Goal: Task Accomplishment & Management: Manage account settings

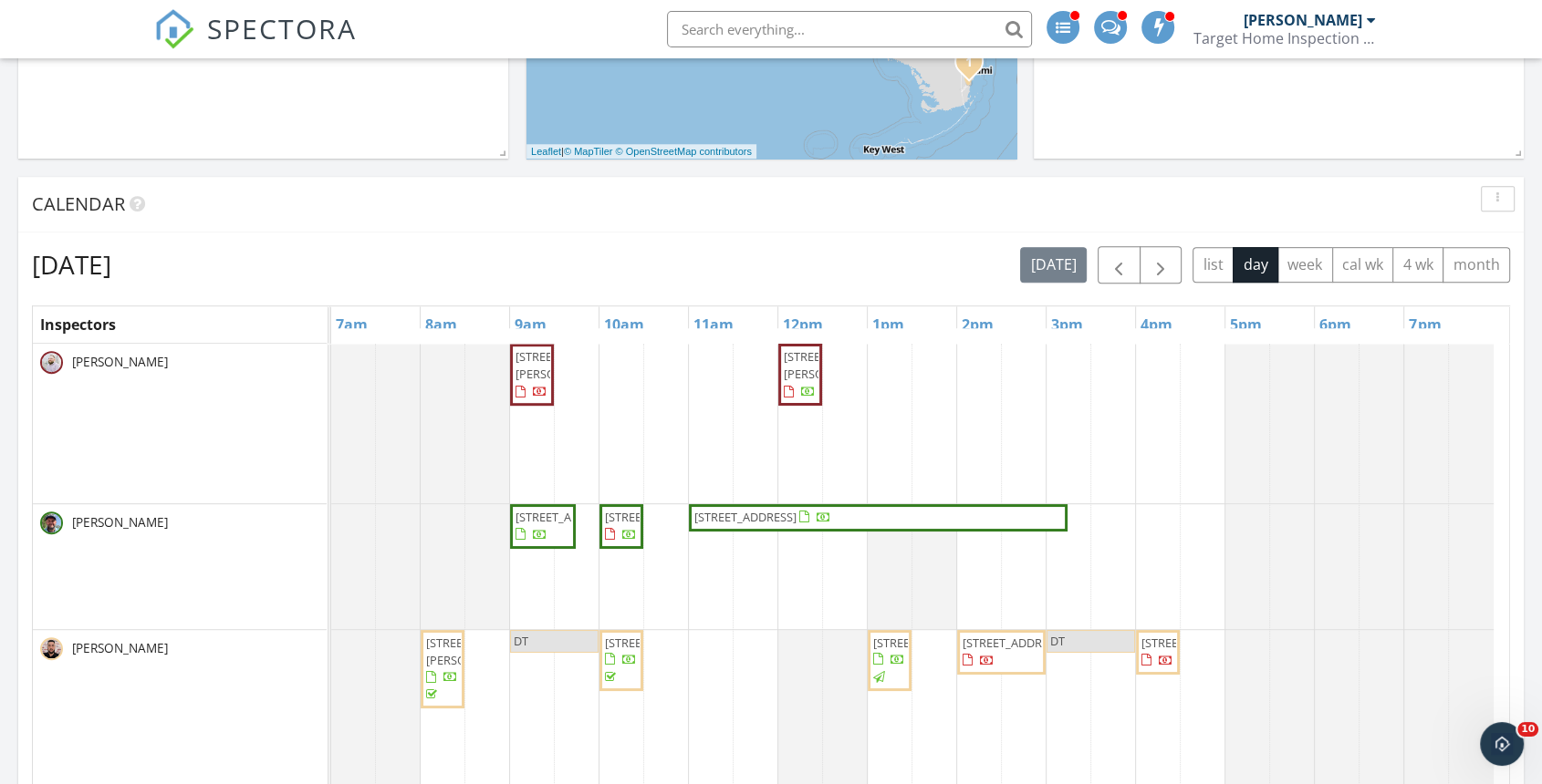
scroll to position [709, 0]
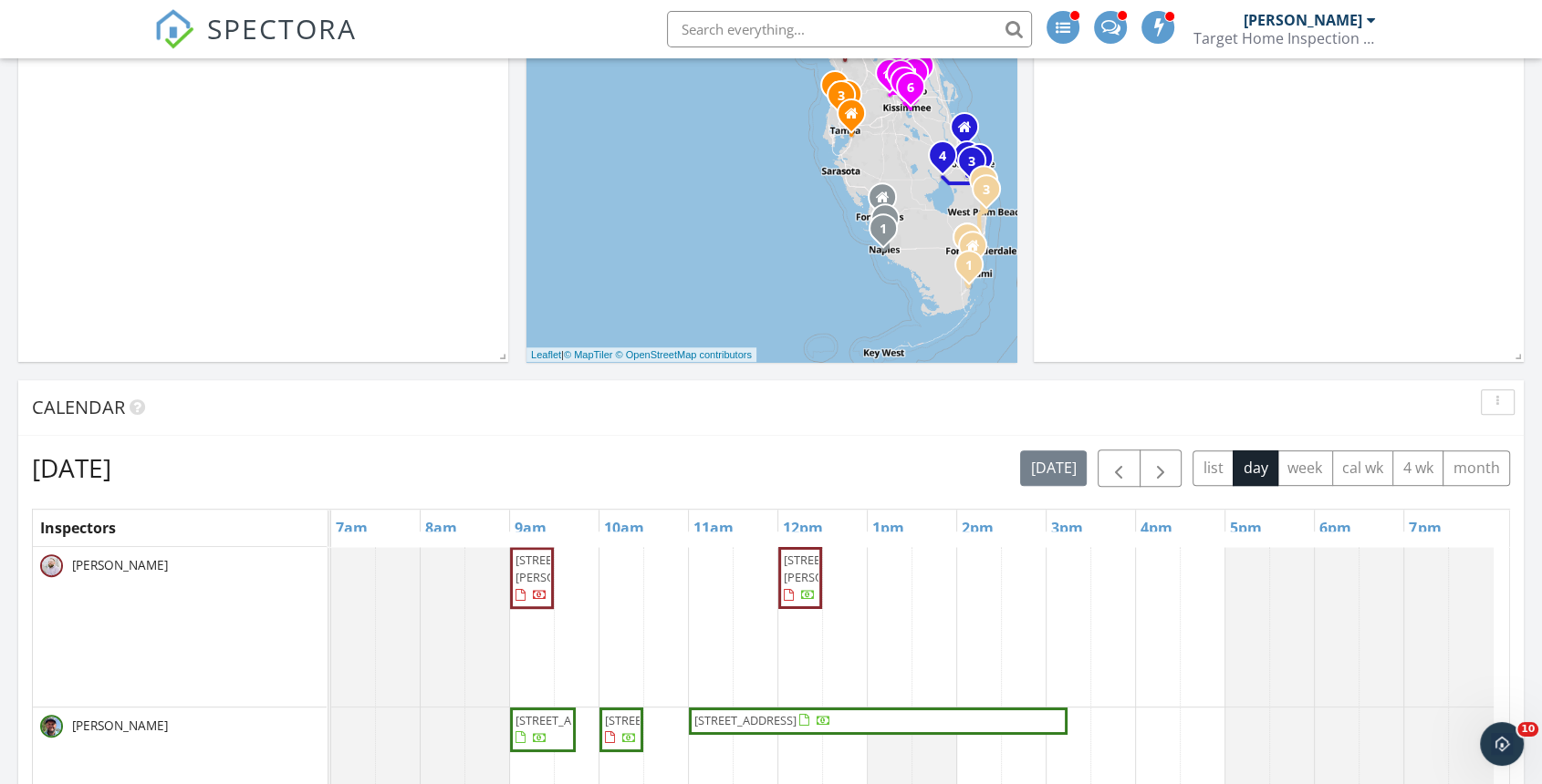
click at [1295, 27] on div "[PERSON_NAME]" at bounding box center [1302, 20] width 119 height 19
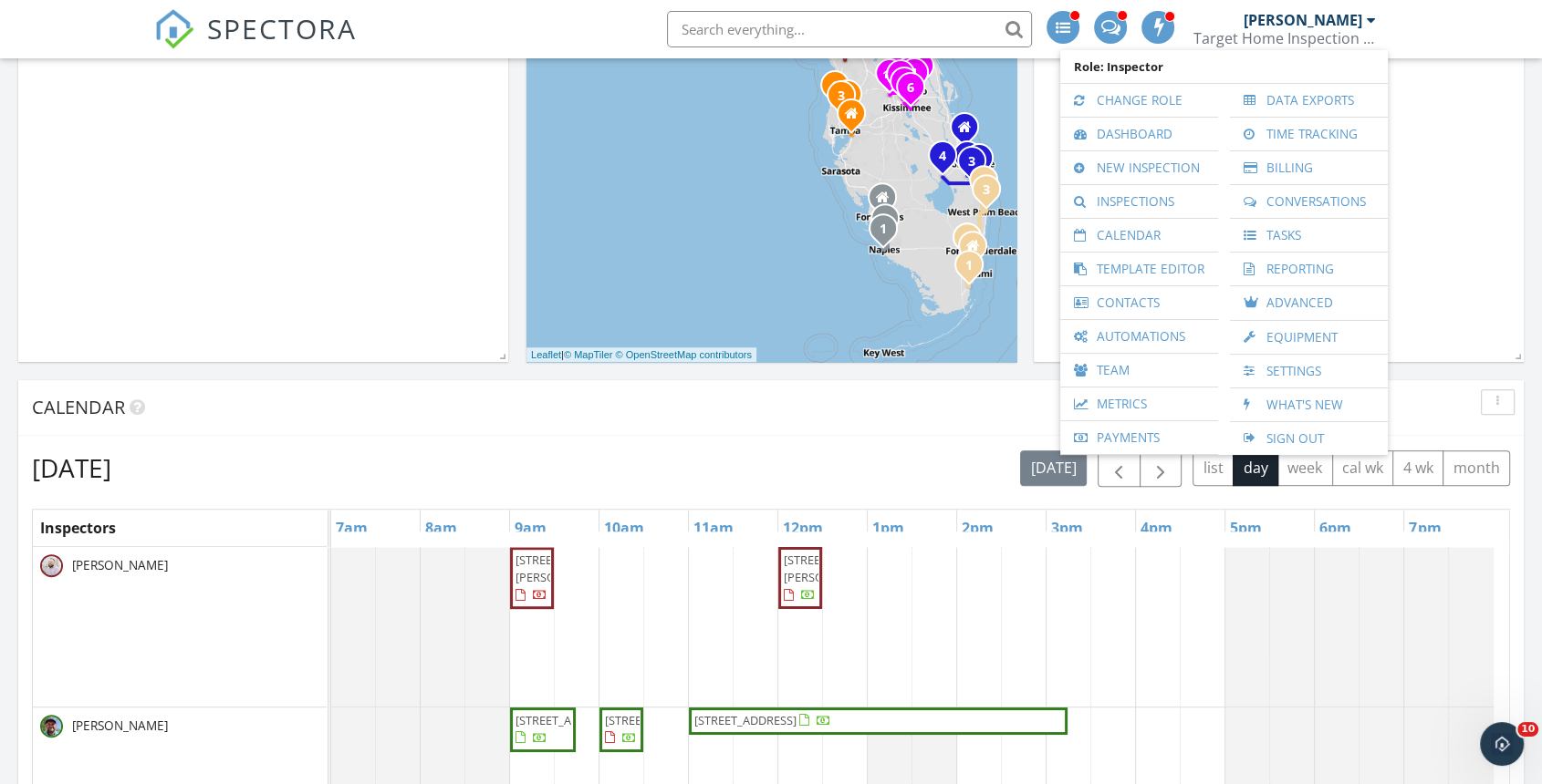
click at [1273, 365] on link "Settings" at bounding box center [1309, 371] width 139 height 33
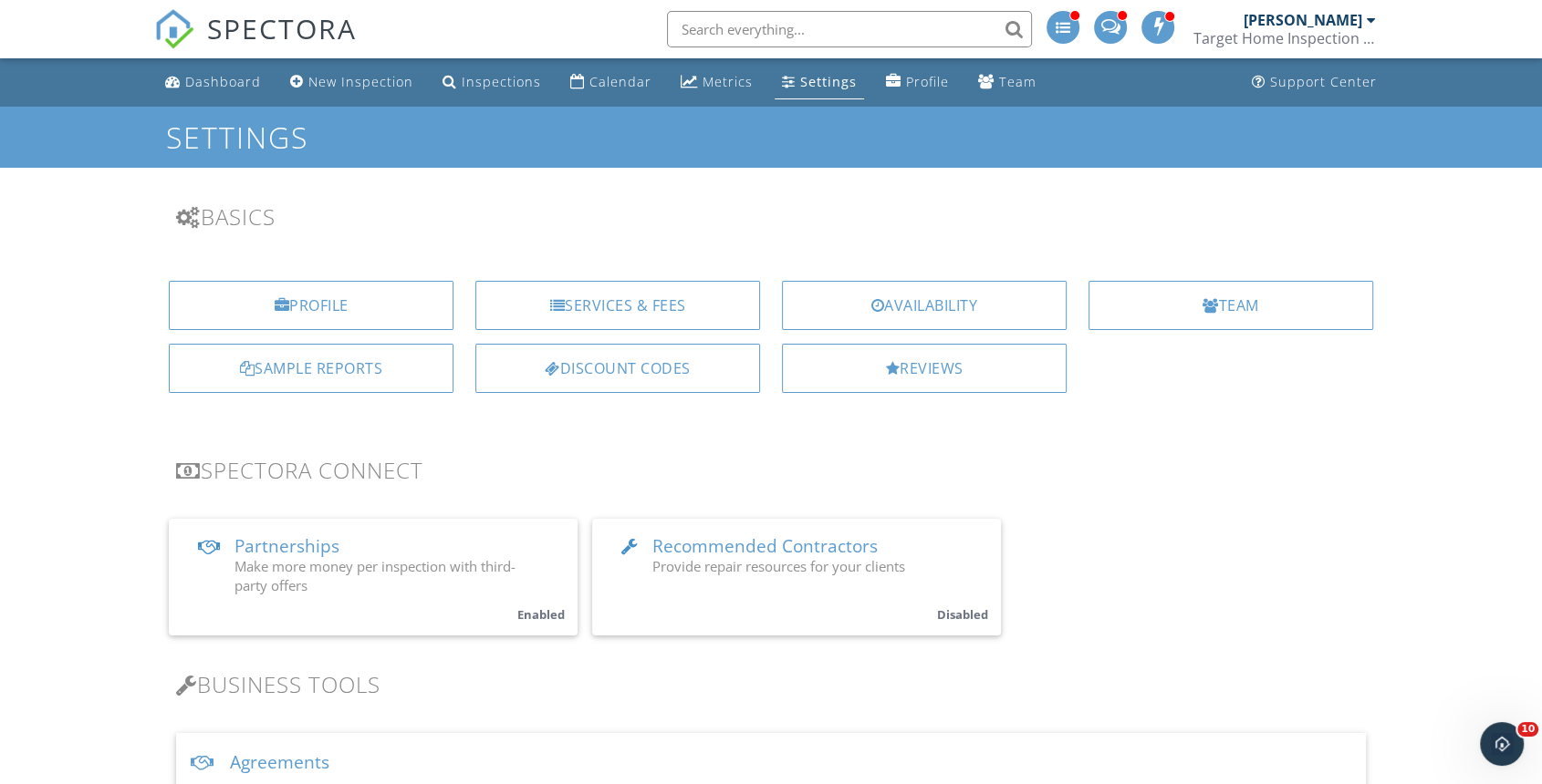
click at [598, 307] on div "Services & Fees" at bounding box center [618, 306] width 284 height 49
click at [969, 305] on div "Availability" at bounding box center [923, 306] width 284 height 49
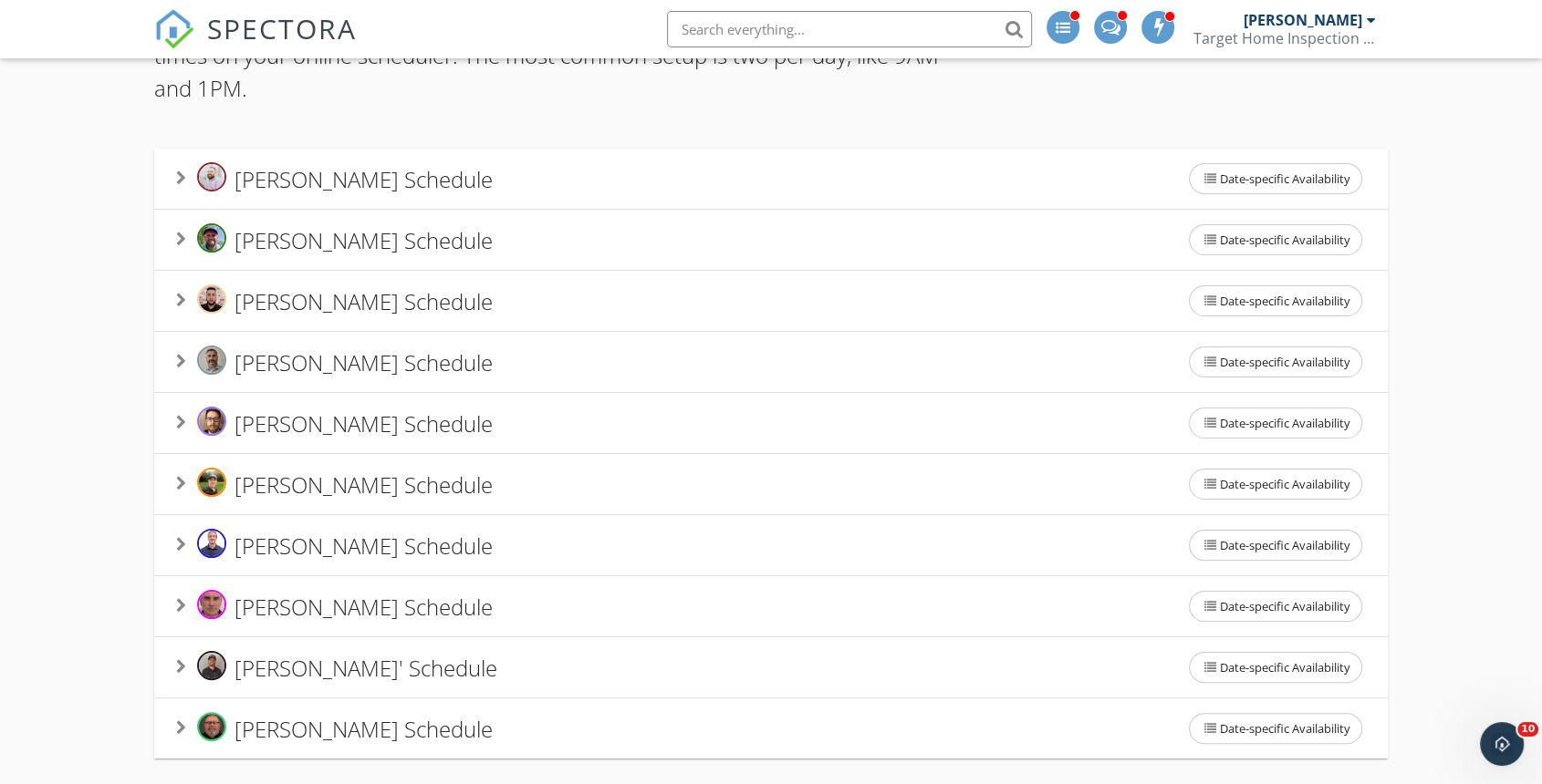
click at [262, 424] on span "Luis Ruiz's Schedule" at bounding box center [363, 422] width 258 height 30
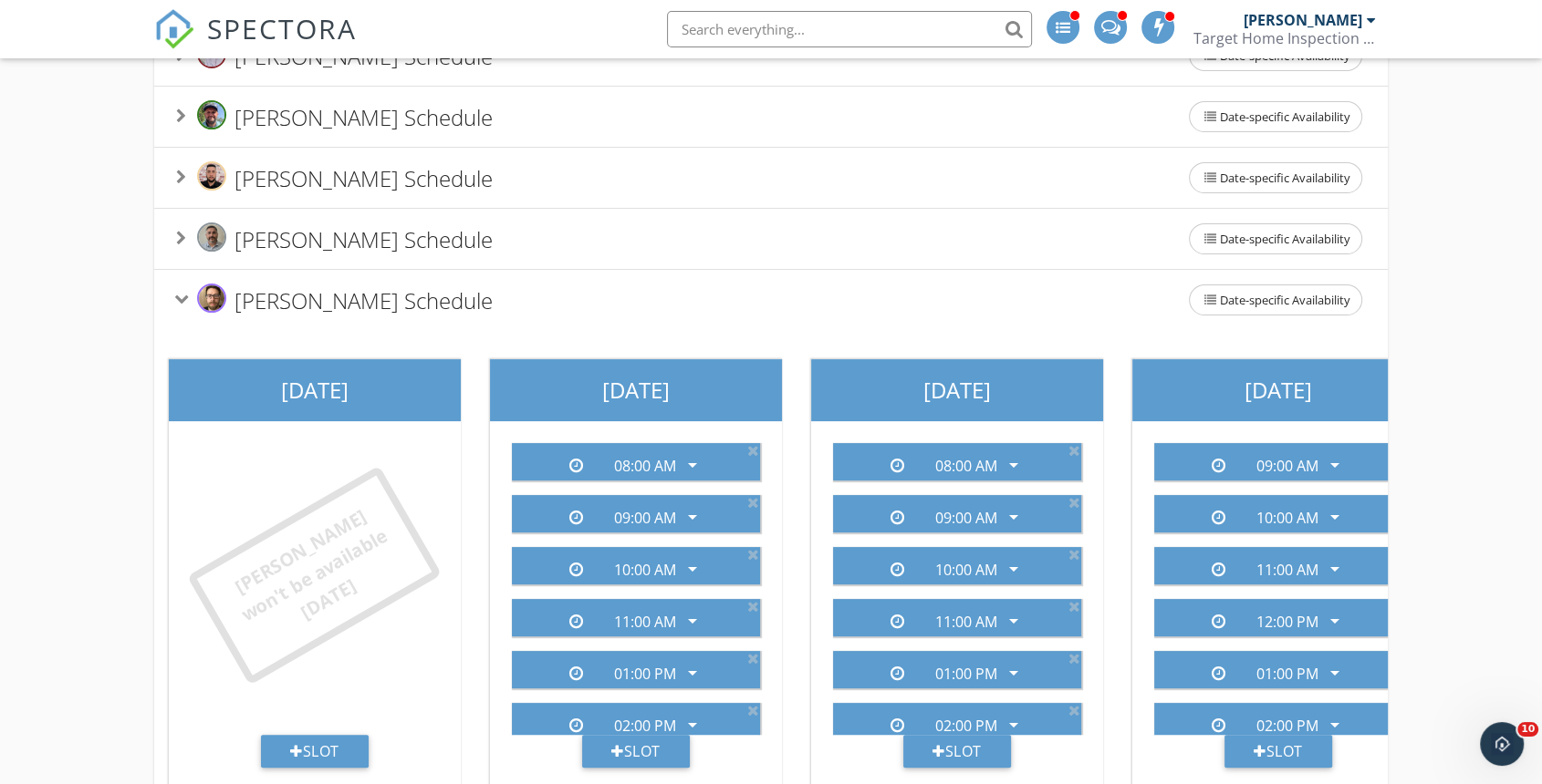
scroll to position [495, 0]
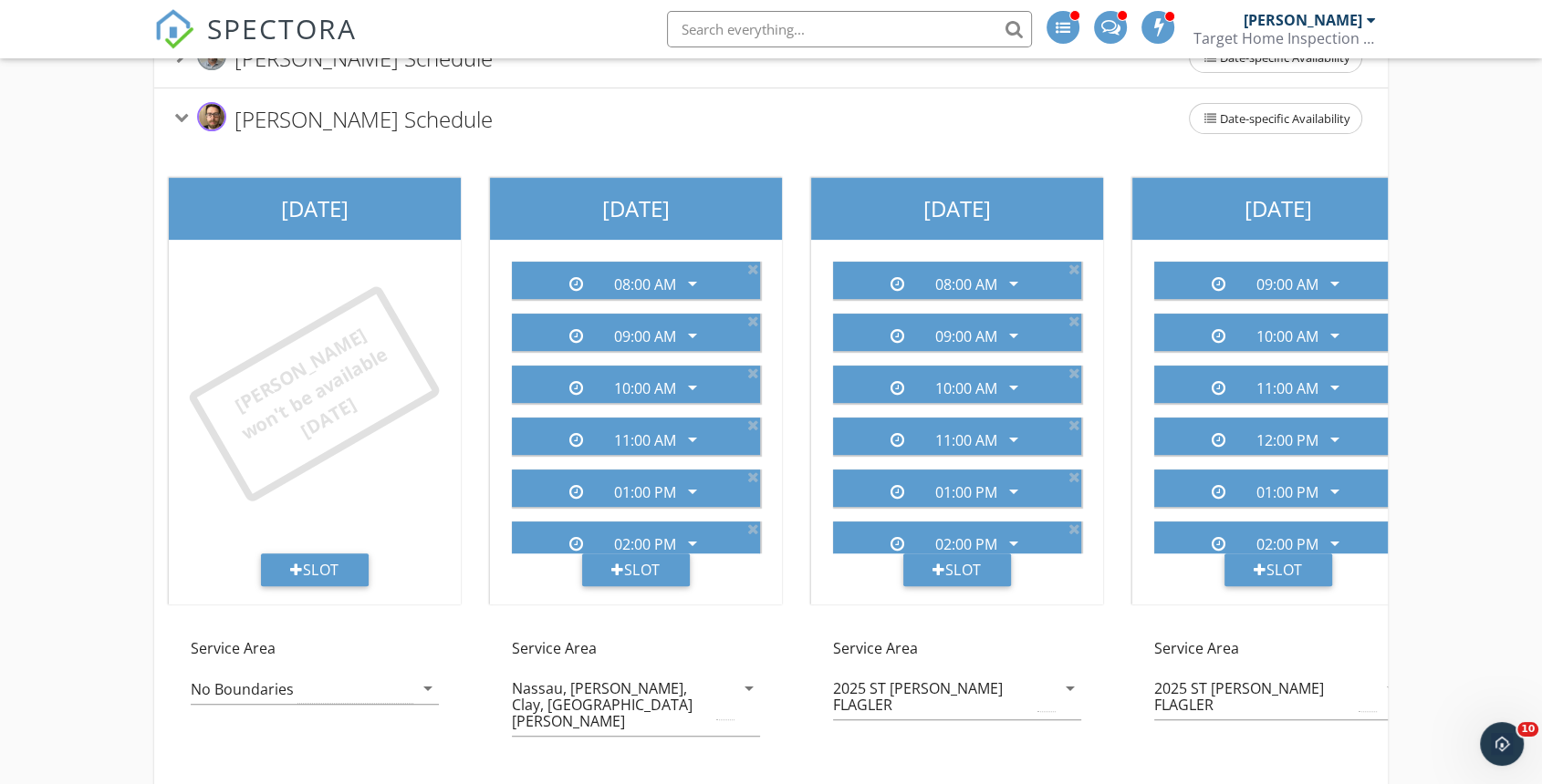
click at [747, 266] on icon at bounding box center [753, 269] width 12 height 15
click at [747, 314] on icon at bounding box center [753, 320] width 12 height 15
click at [747, 266] on icon at bounding box center [753, 269] width 12 height 15
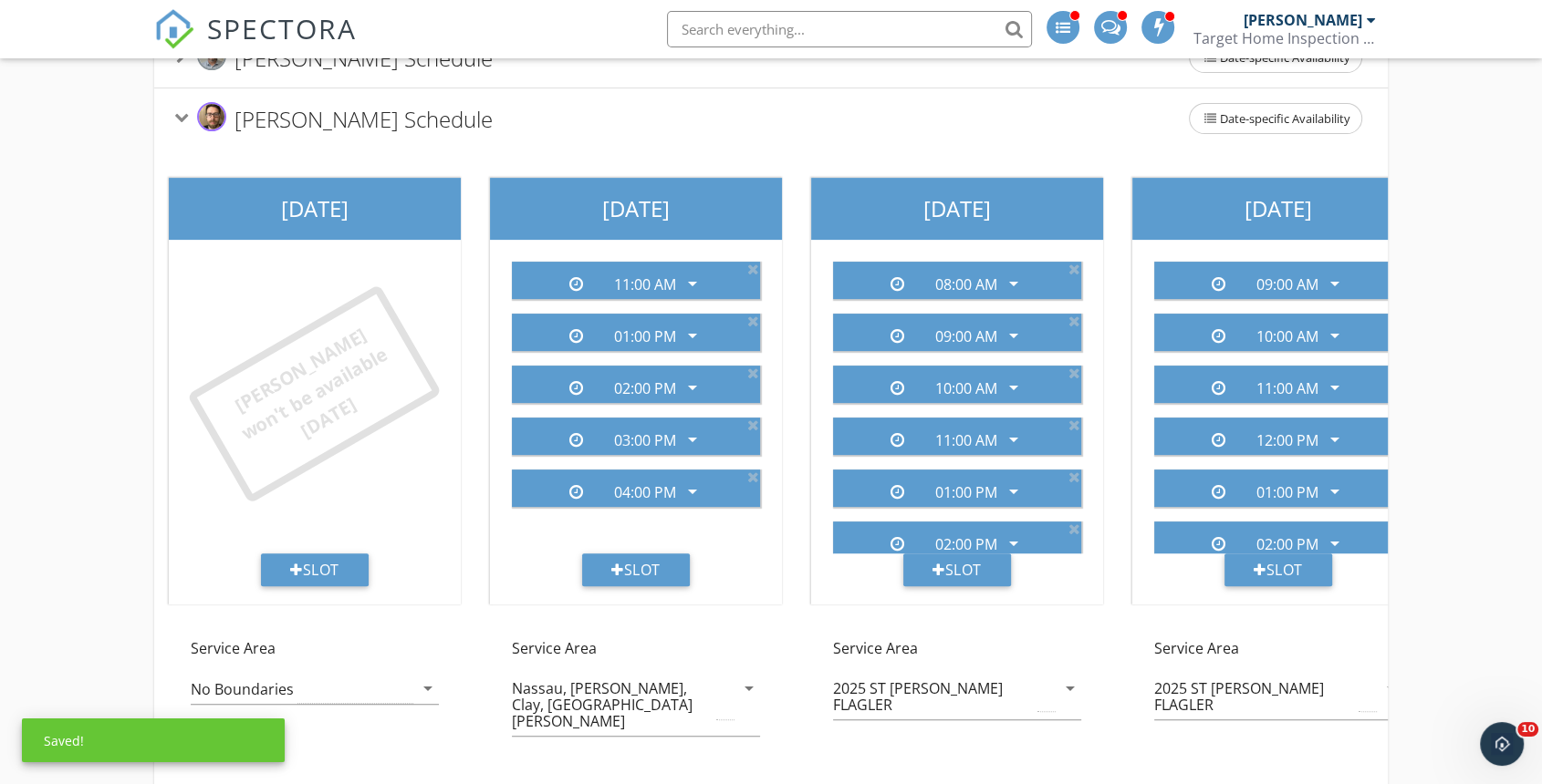
click at [737, 266] on div "11:00 AM arrow_drop_down" at bounding box center [635, 280] width 233 height 30
click at [757, 267] on icon at bounding box center [753, 269] width 12 height 15
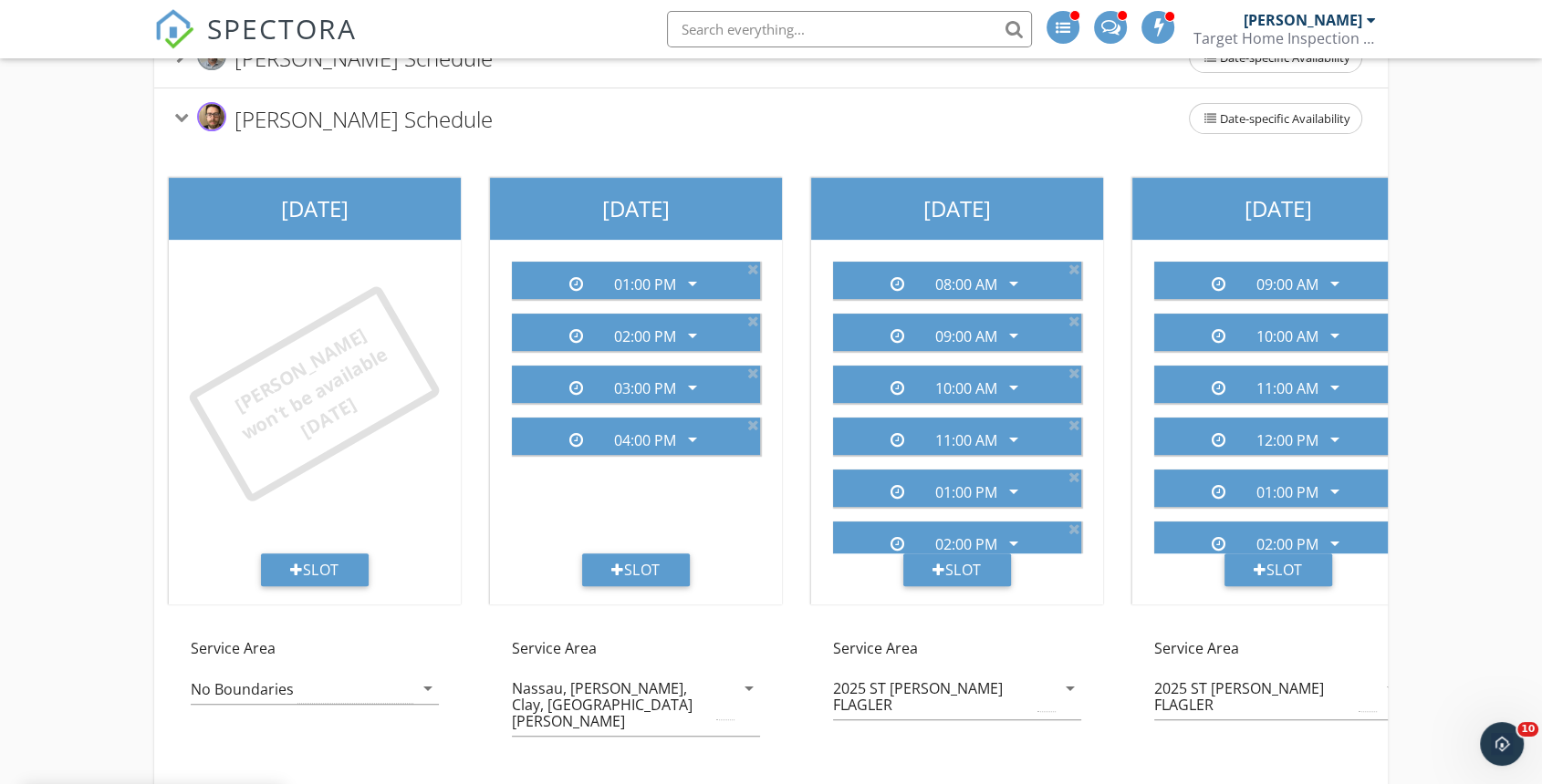
click at [754, 267] on icon at bounding box center [753, 269] width 12 height 15
click at [754, 314] on icon at bounding box center [753, 320] width 12 height 15
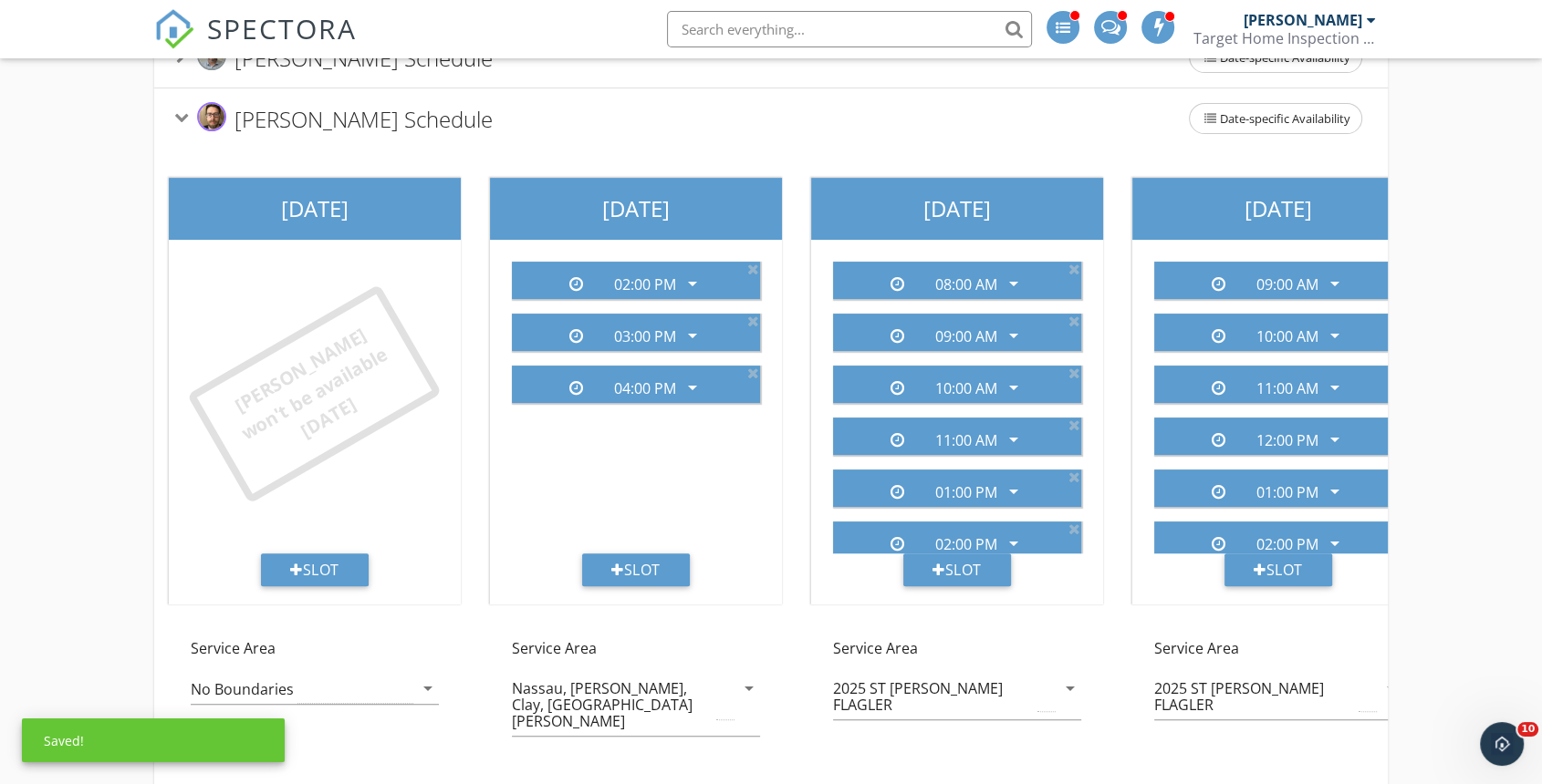
click at [754, 267] on icon at bounding box center [753, 269] width 12 height 15
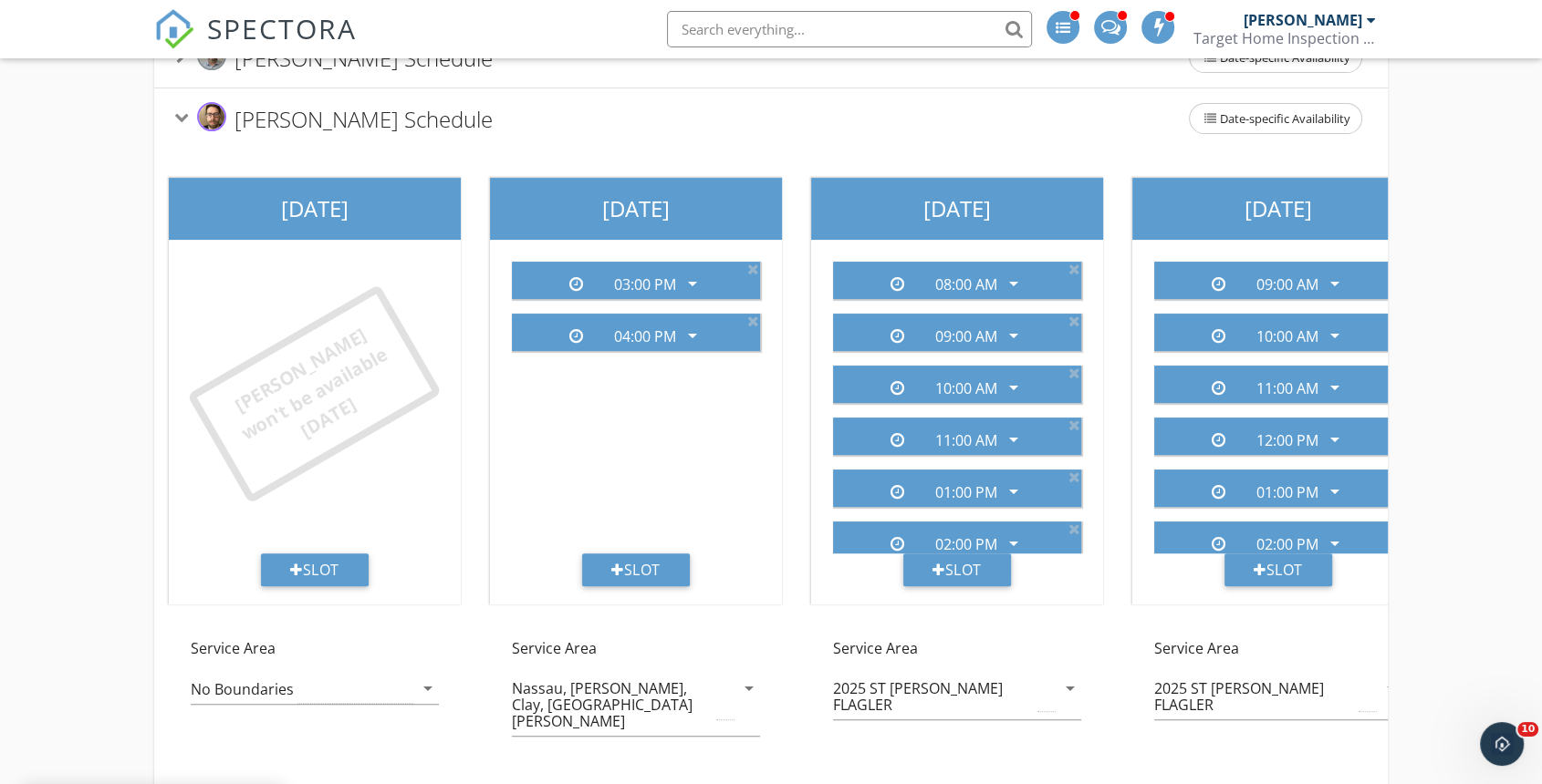
click at [749, 265] on icon at bounding box center [753, 269] width 12 height 15
click at [751, 265] on icon at bounding box center [753, 269] width 12 height 15
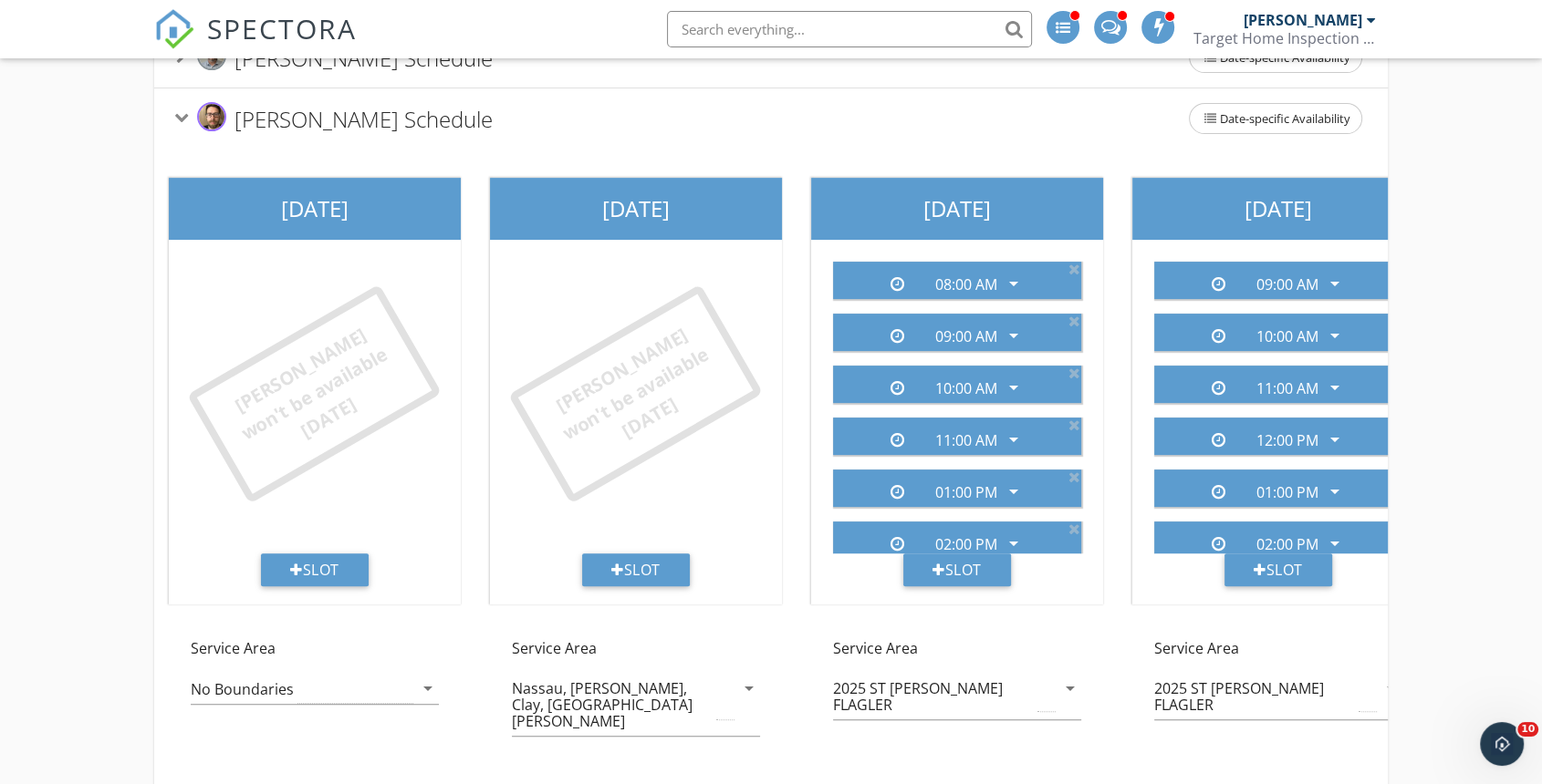
click at [1069, 268] on icon at bounding box center [1074, 269] width 12 height 15
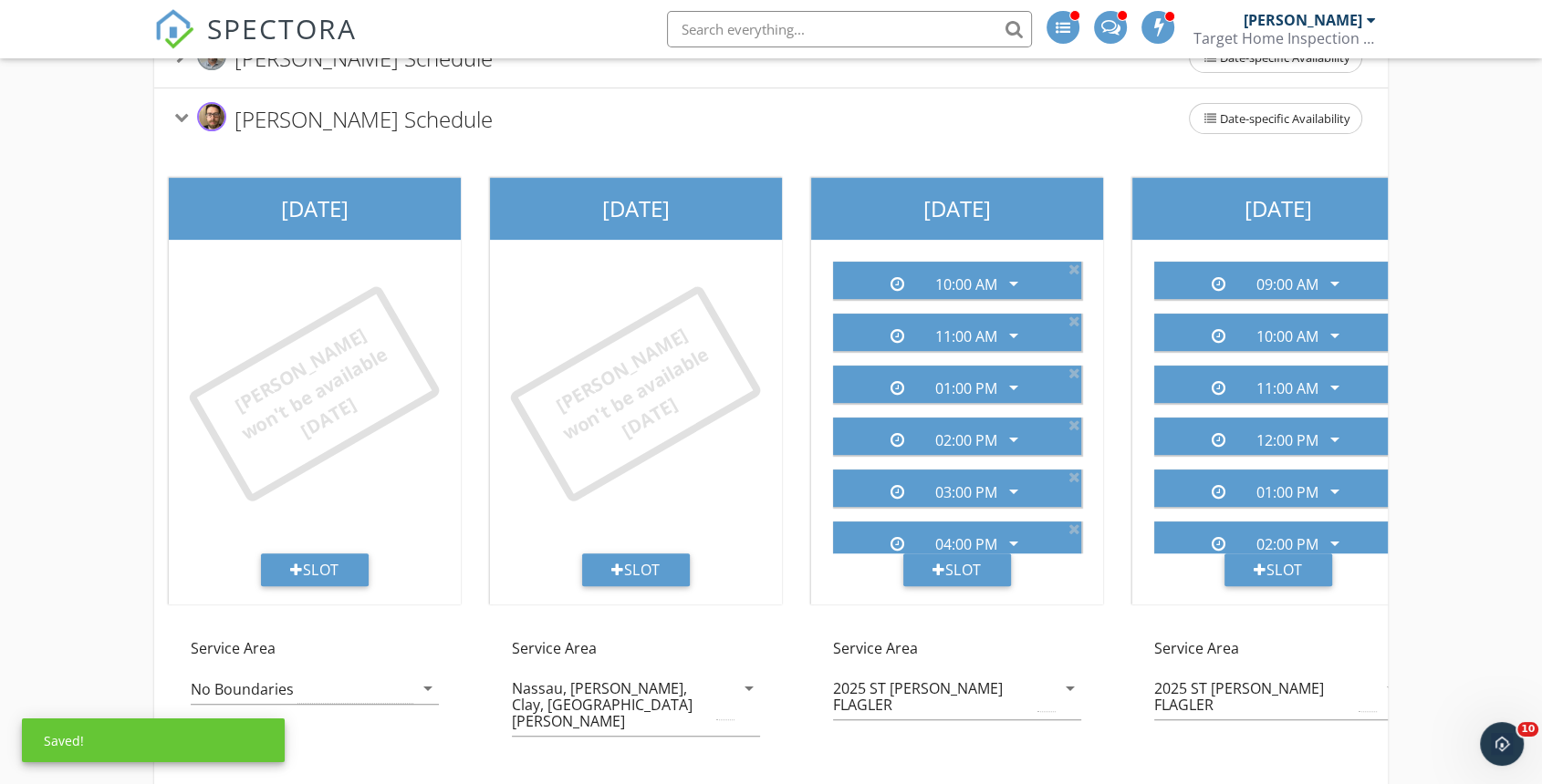
click at [1069, 268] on icon at bounding box center [1074, 269] width 12 height 15
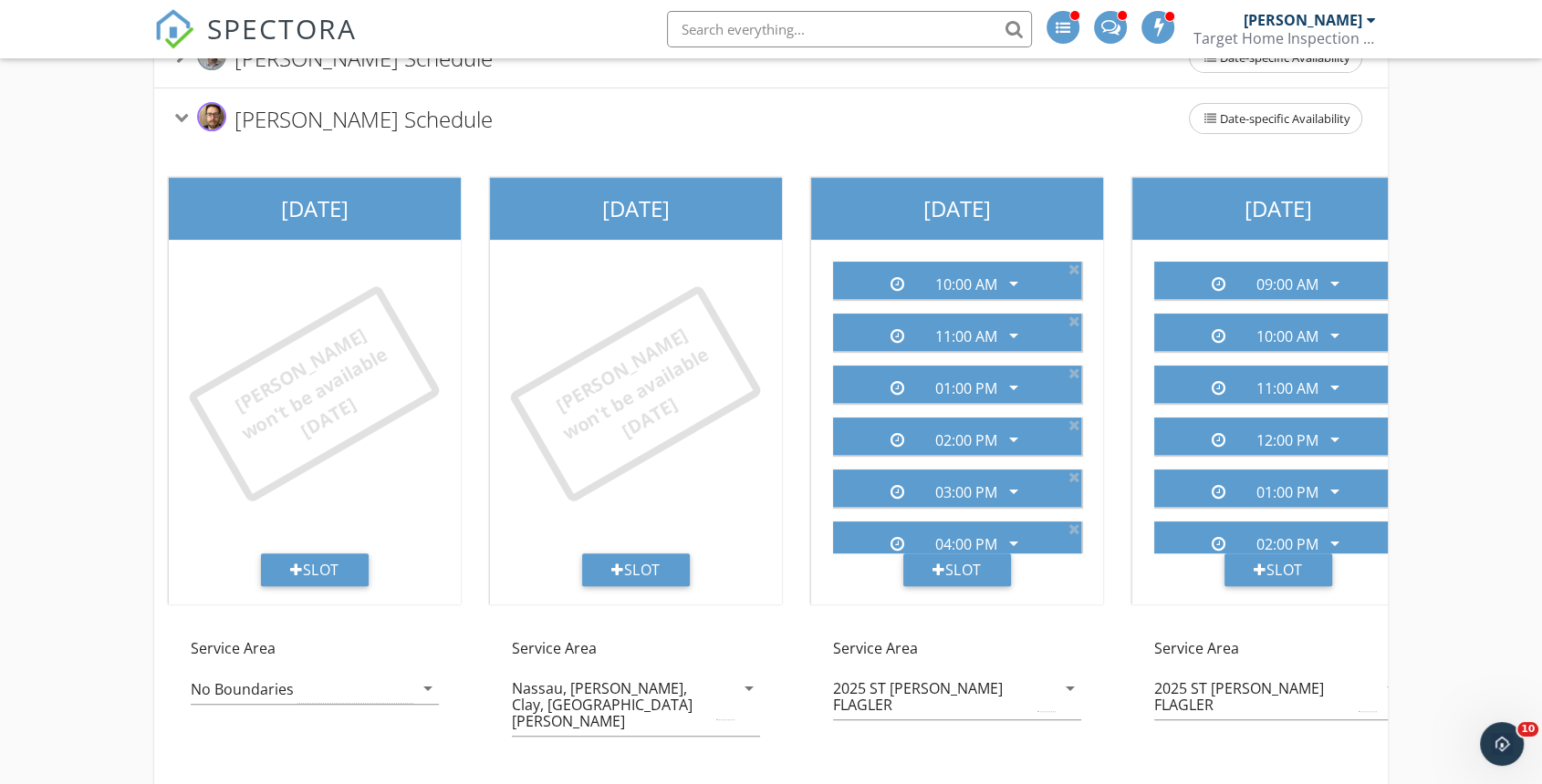
click at [1058, 318] on div "11:00 AM arrow_drop_down" at bounding box center [957, 332] width 233 height 30
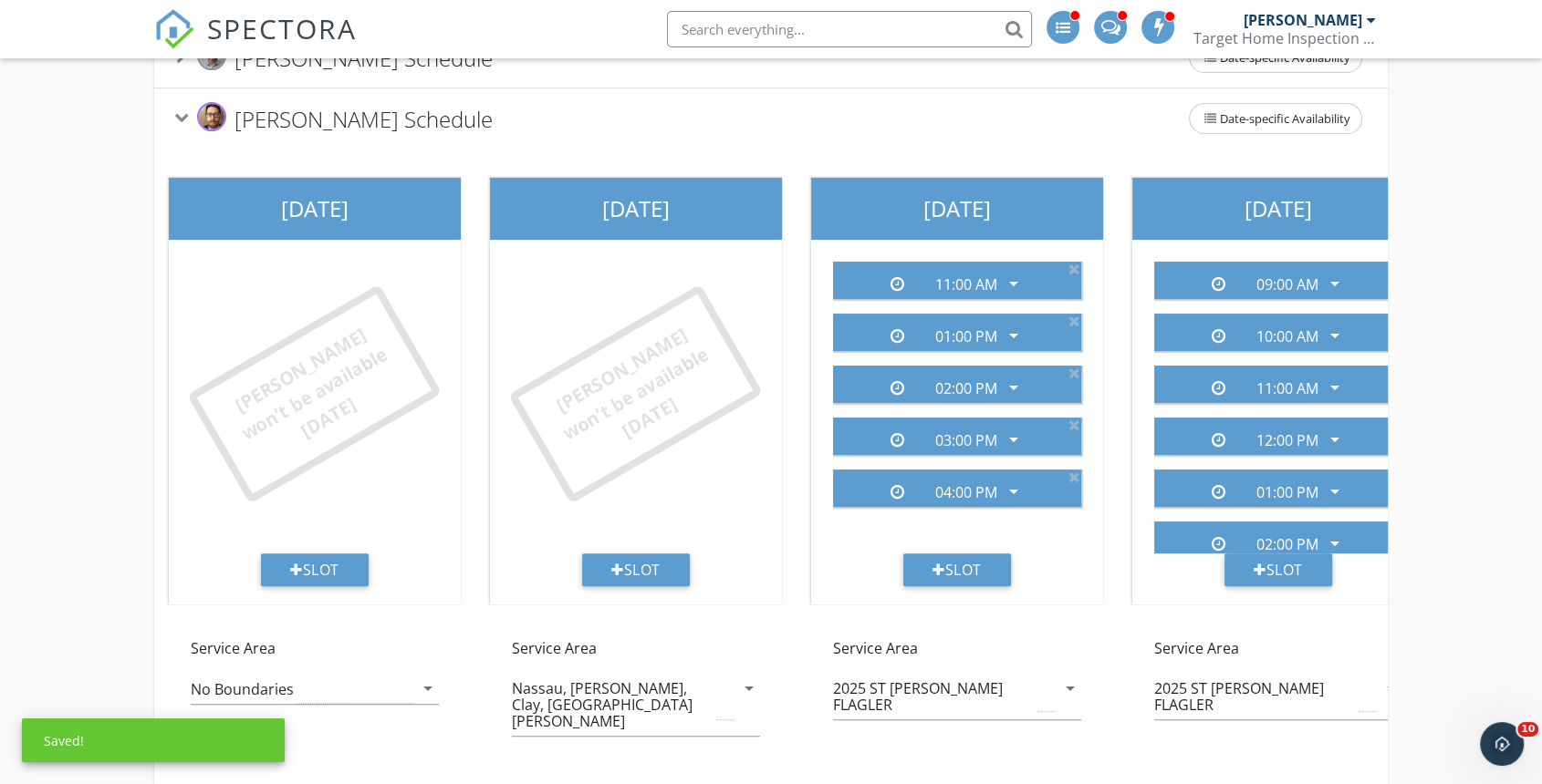
click at [1058, 268] on div "11:00 AM arrow_drop_down" at bounding box center [957, 280] width 233 height 30
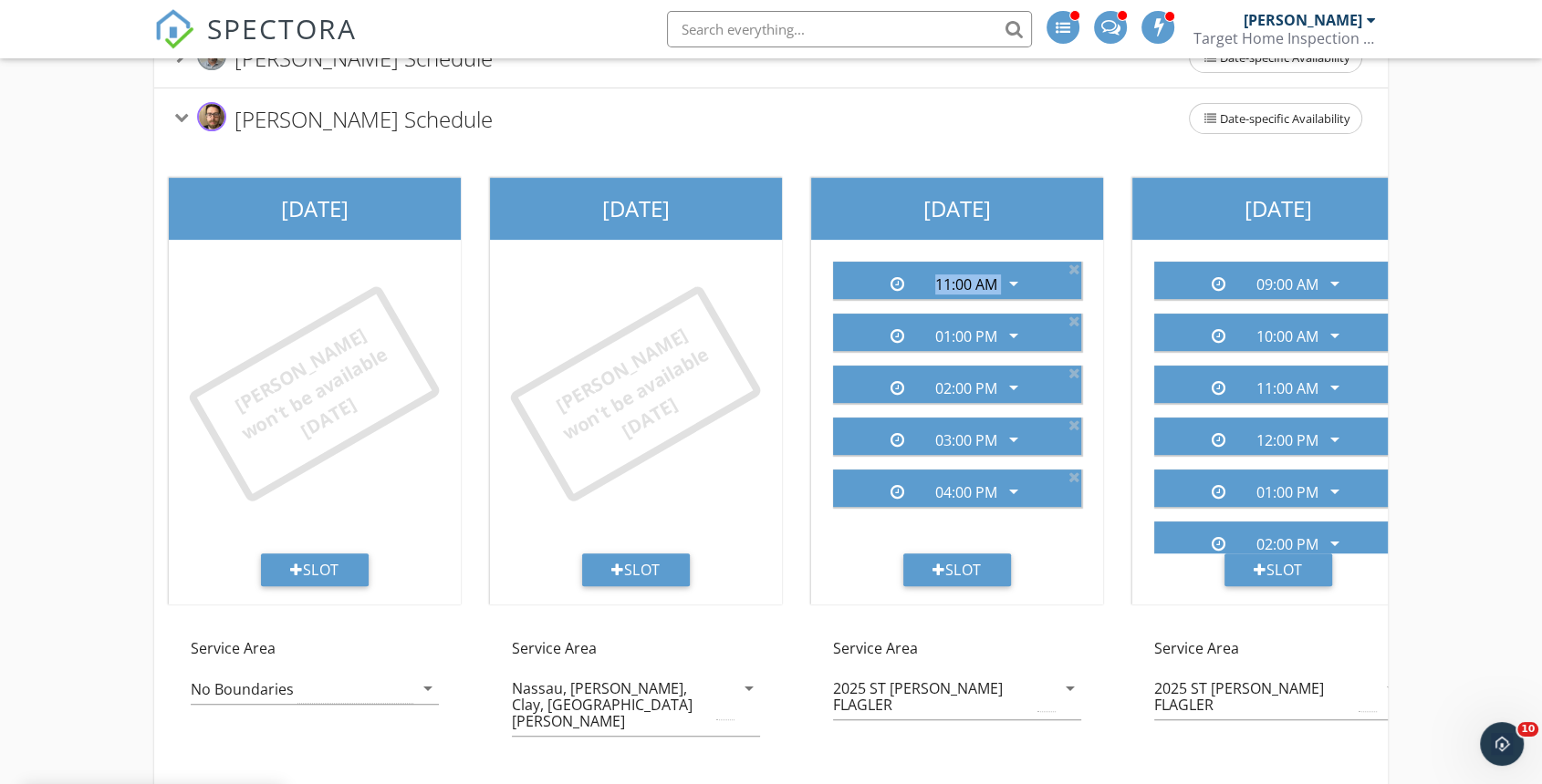
click at [1074, 267] on icon at bounding box center [1074, 269] width 12 height 15
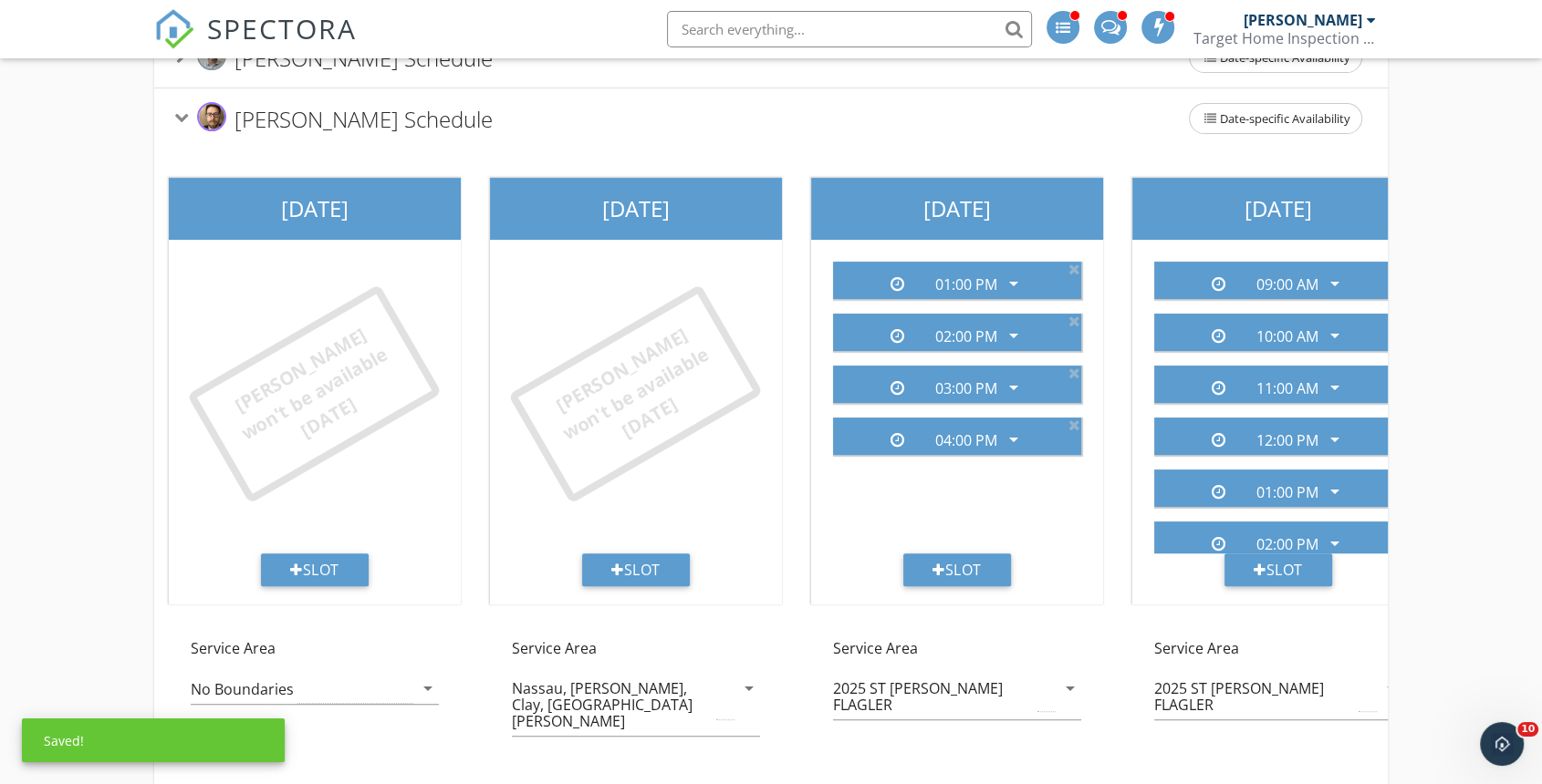
click at [1074, 267] on icon at bounding box center [1074, 269] width 12 height 15
click at [1074, 314] on icon at bounding box center [1074, 320] width 12 height 15
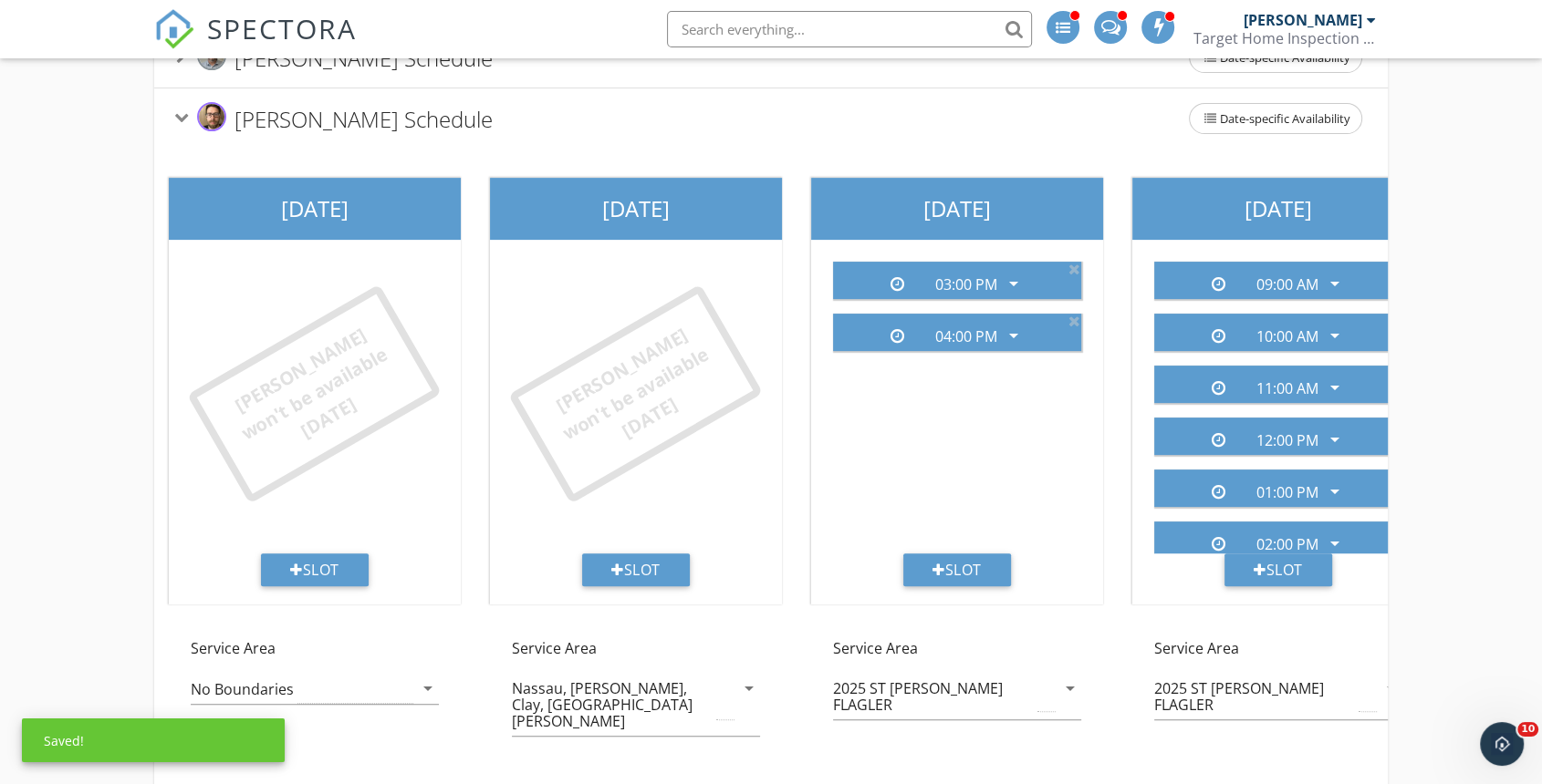
click at [1074, 267] on icon at bounding box center [1074, 269] width 12 height 15
click at [1071, 268] on icon at bounding box center [1074, 269] width 12 height 15
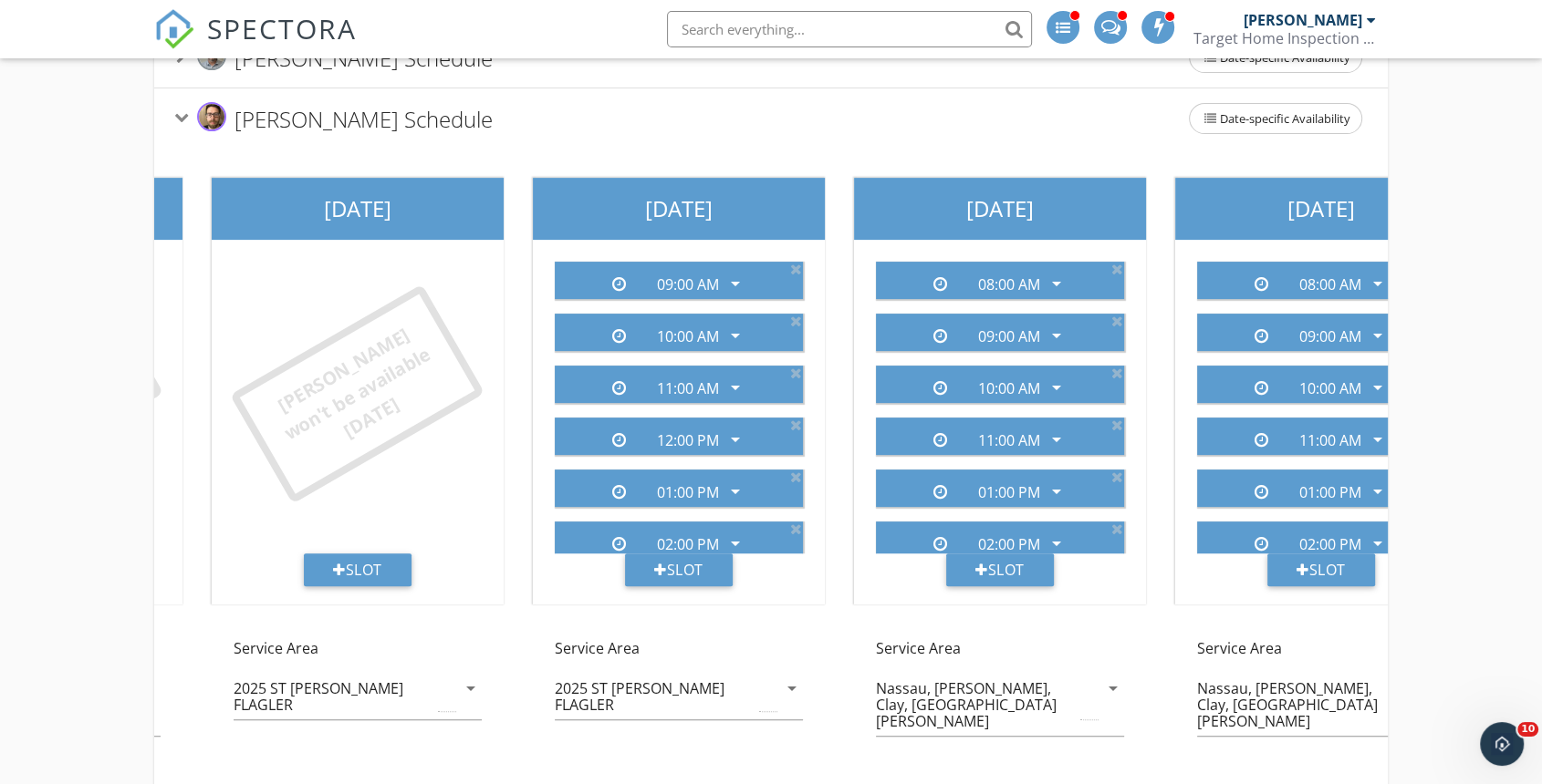
scroll to position [0, 824]
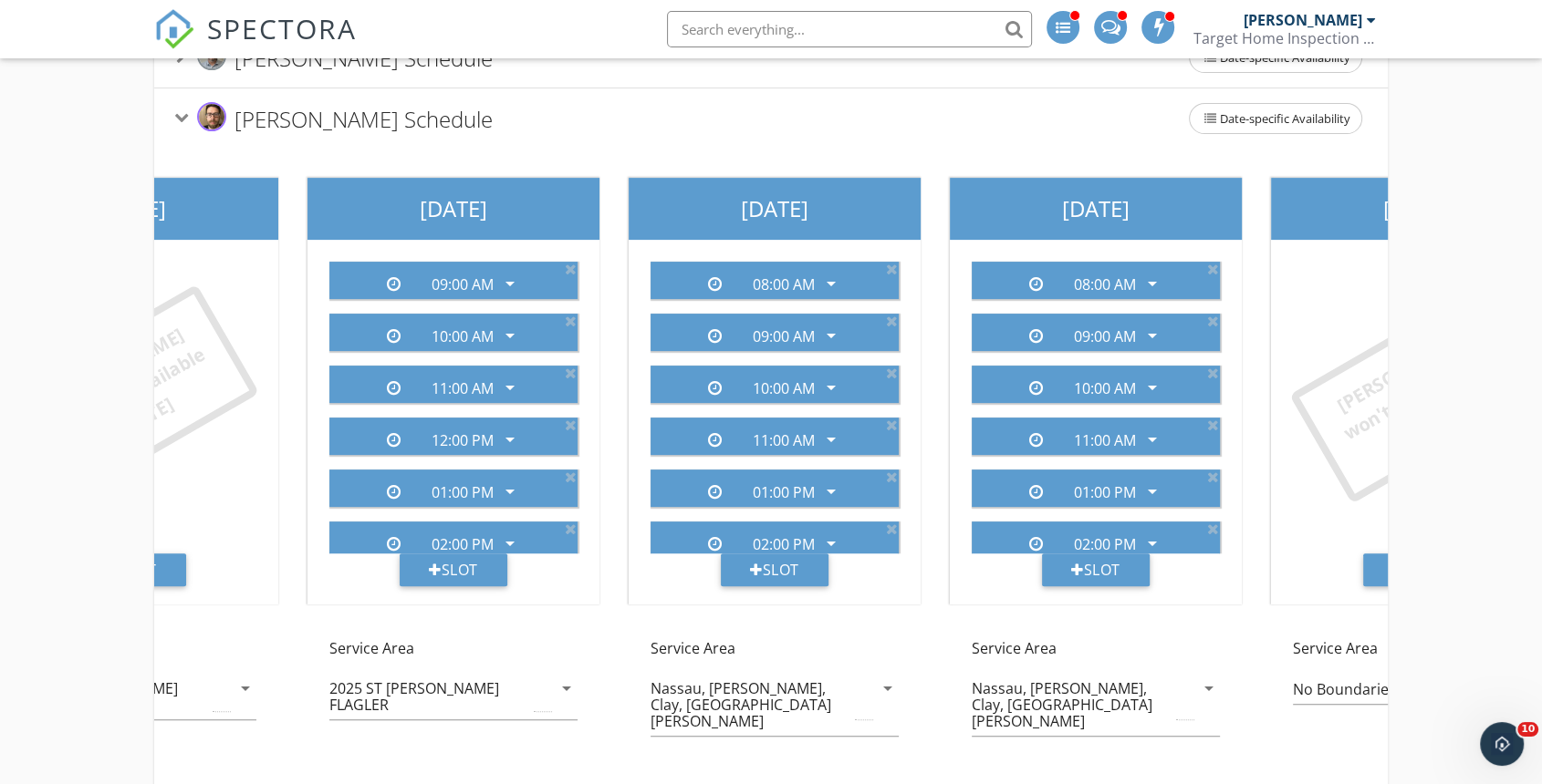
click at [565, 263] on icon at bounding box center [571, 269] width 12 height 15
click at [565, 266] on icon at bounding box center [571, 269] width 12 height 15
click at [568, 267] on icon at bounding box center [571, 269] width 12 height 15
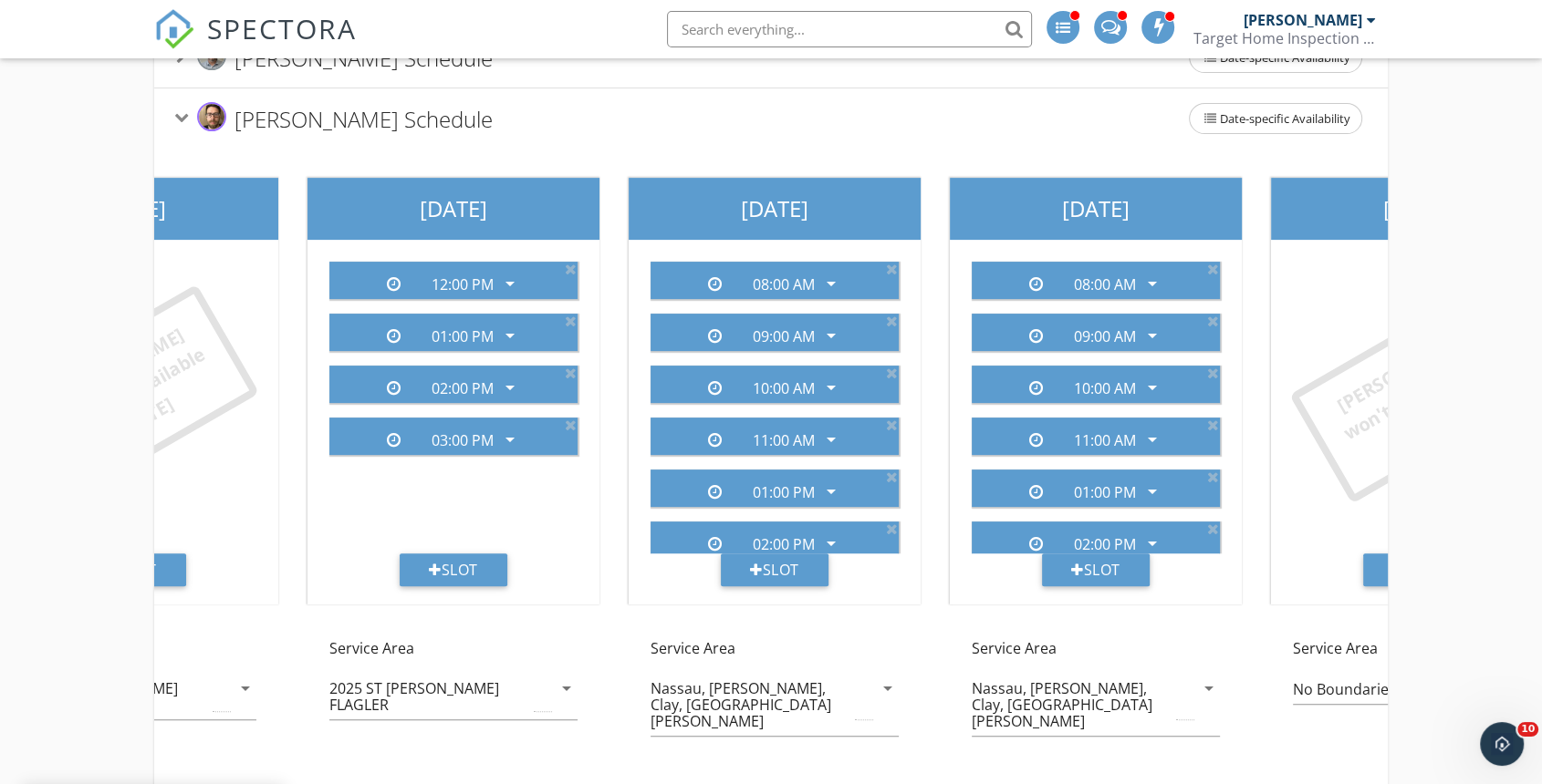
click at [567, 262] on icon at bounding box center [571, 269] width 12 height 15
click at [571, 265] on icon at bounding box center [571, 269] width 12 height 15
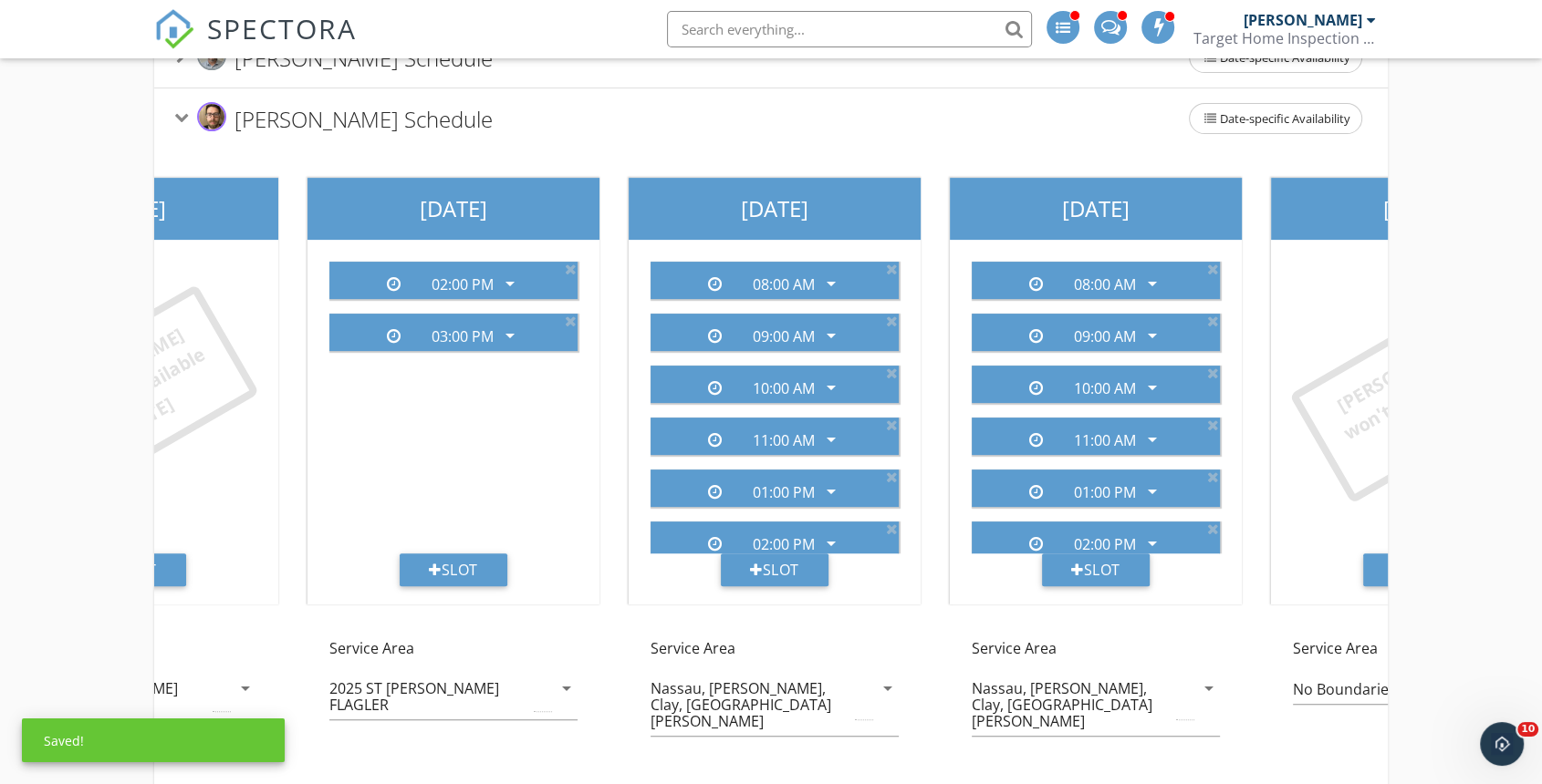
click at [568, 269] on icon at bounding box center [571, 269] width 12 height 15
click at [572, 263] on icon at bounding box center [571, 269] width 12 height 15
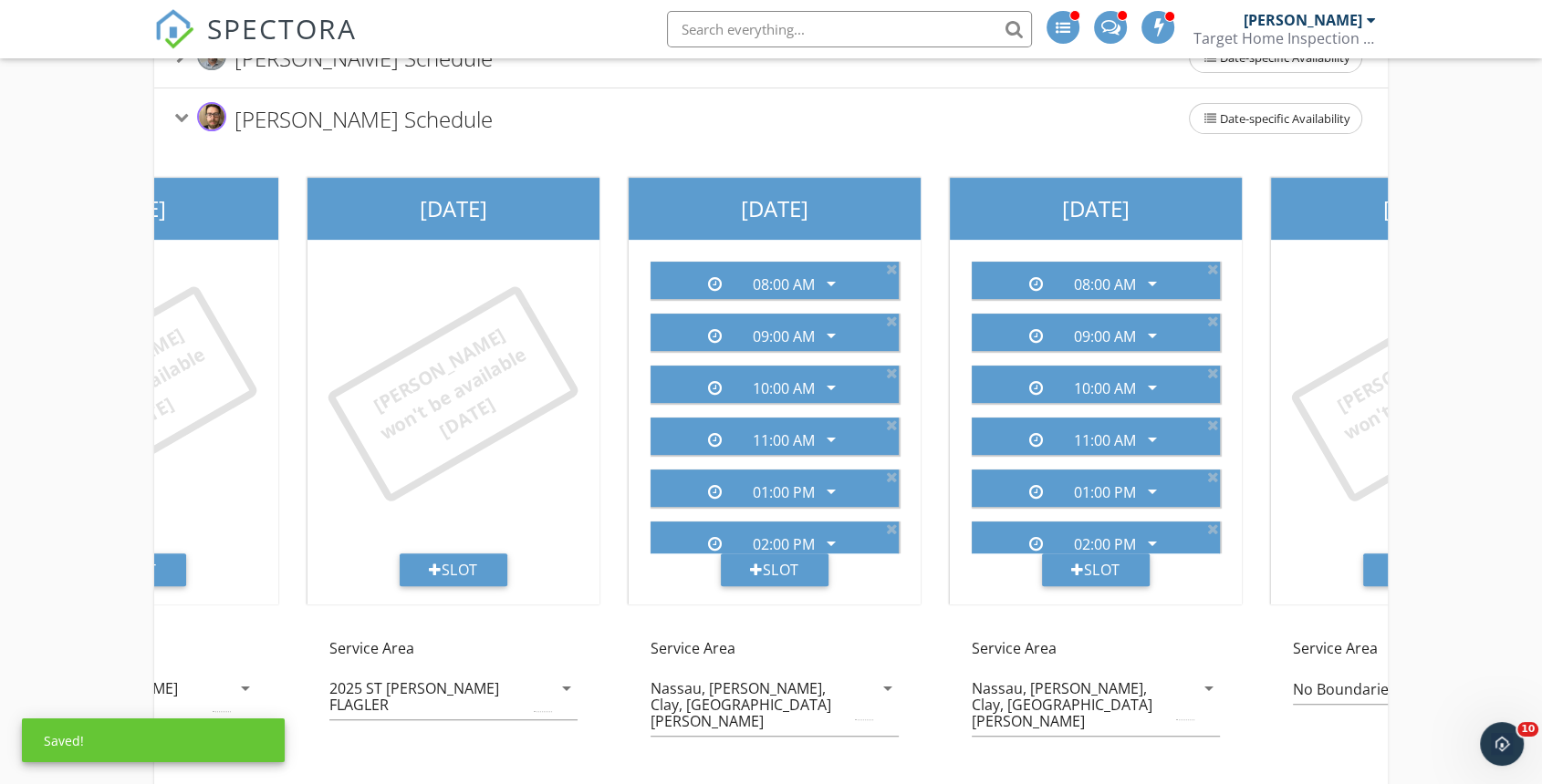
click at [886, 270] on icon at bounding box center [892, 269] width 12 height 15
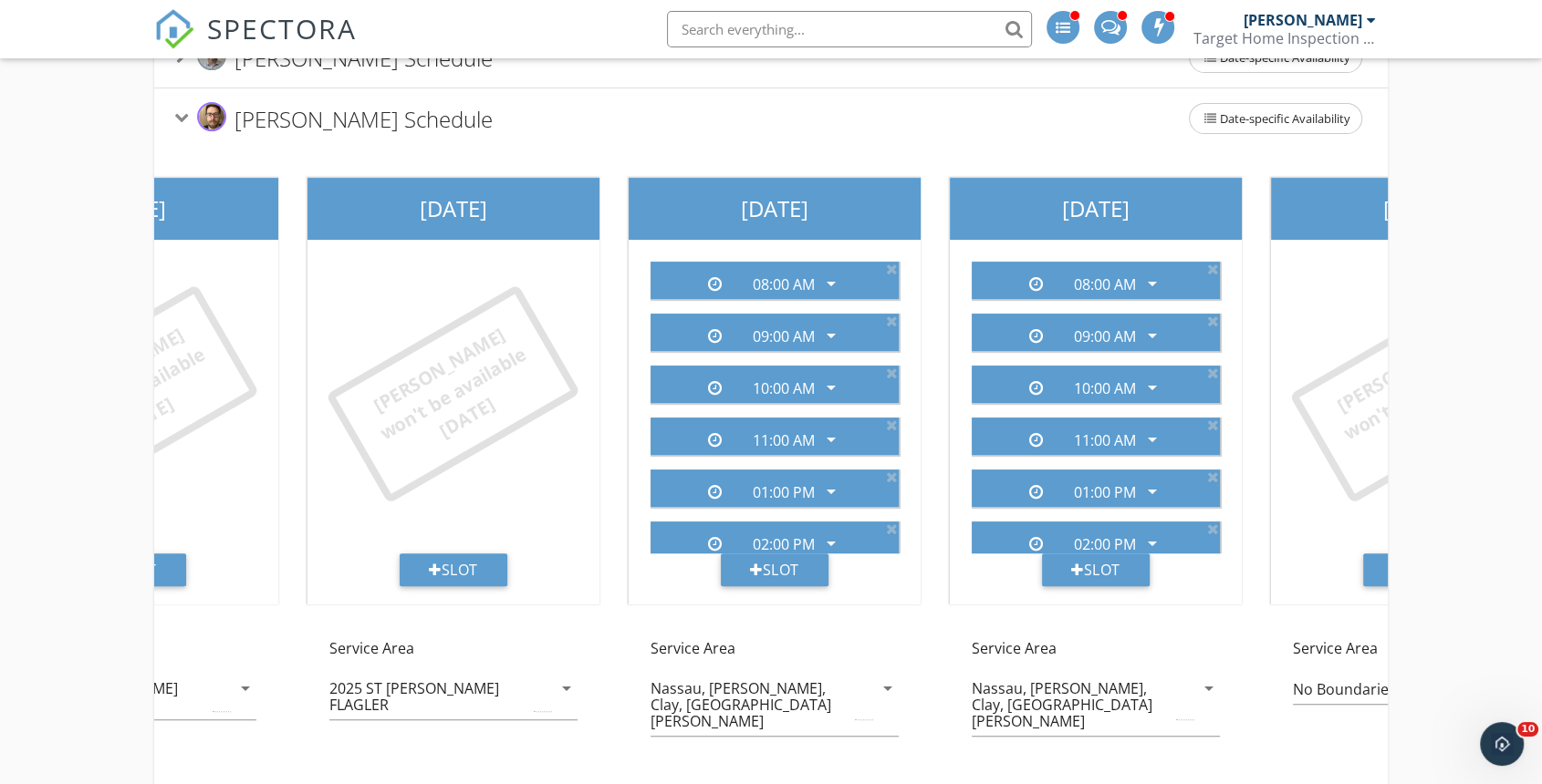
click at [886, 267] on icon at bounding box center [892, 269] width 12 height 15
click at [874, 318] on div "11:00 AM arrow_drop_down" at bounding box center [774, 332] width 233 height 30
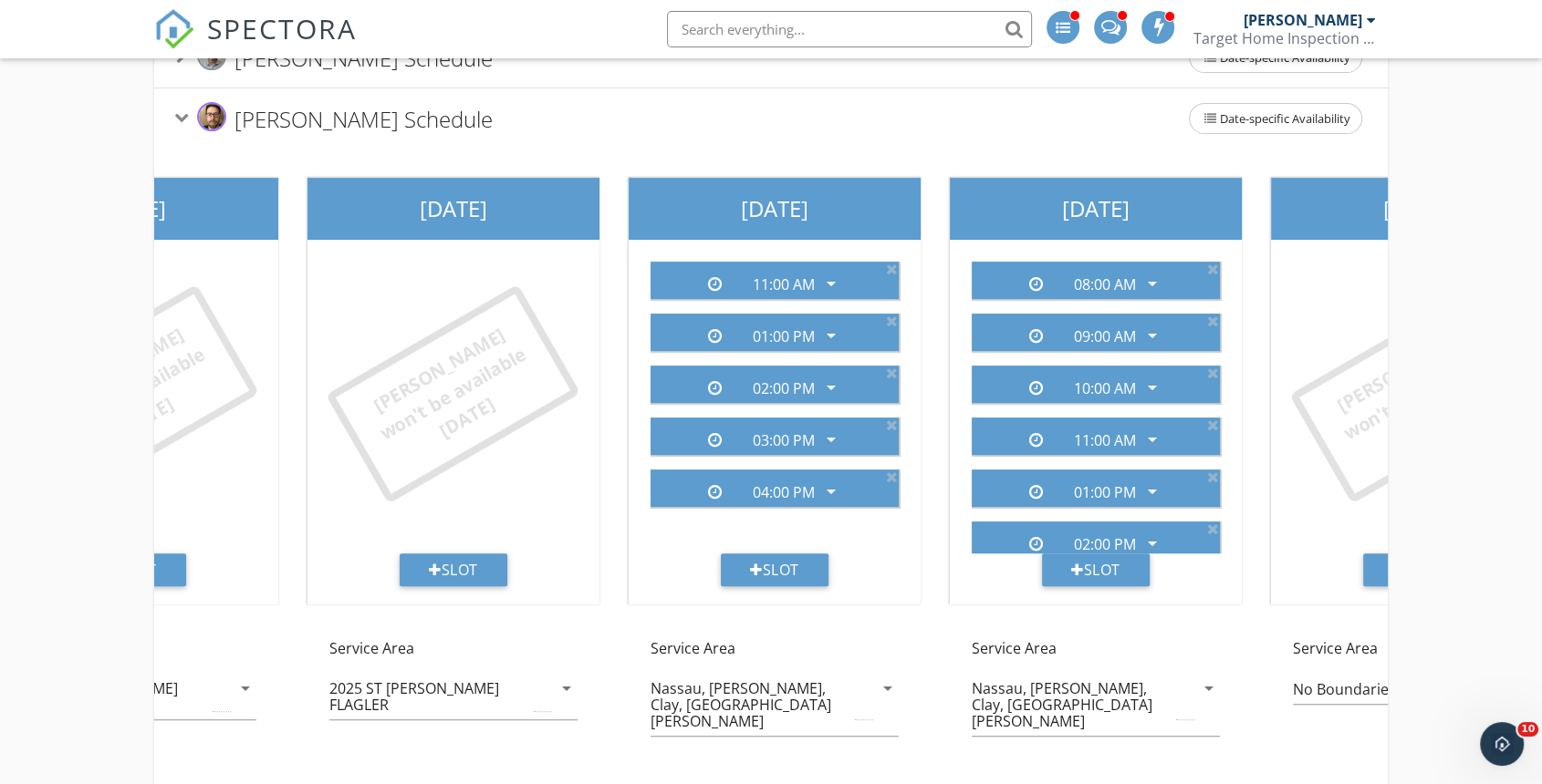
click at [891, 269] on icon at bounding box center [892, 269] width 12 height 15
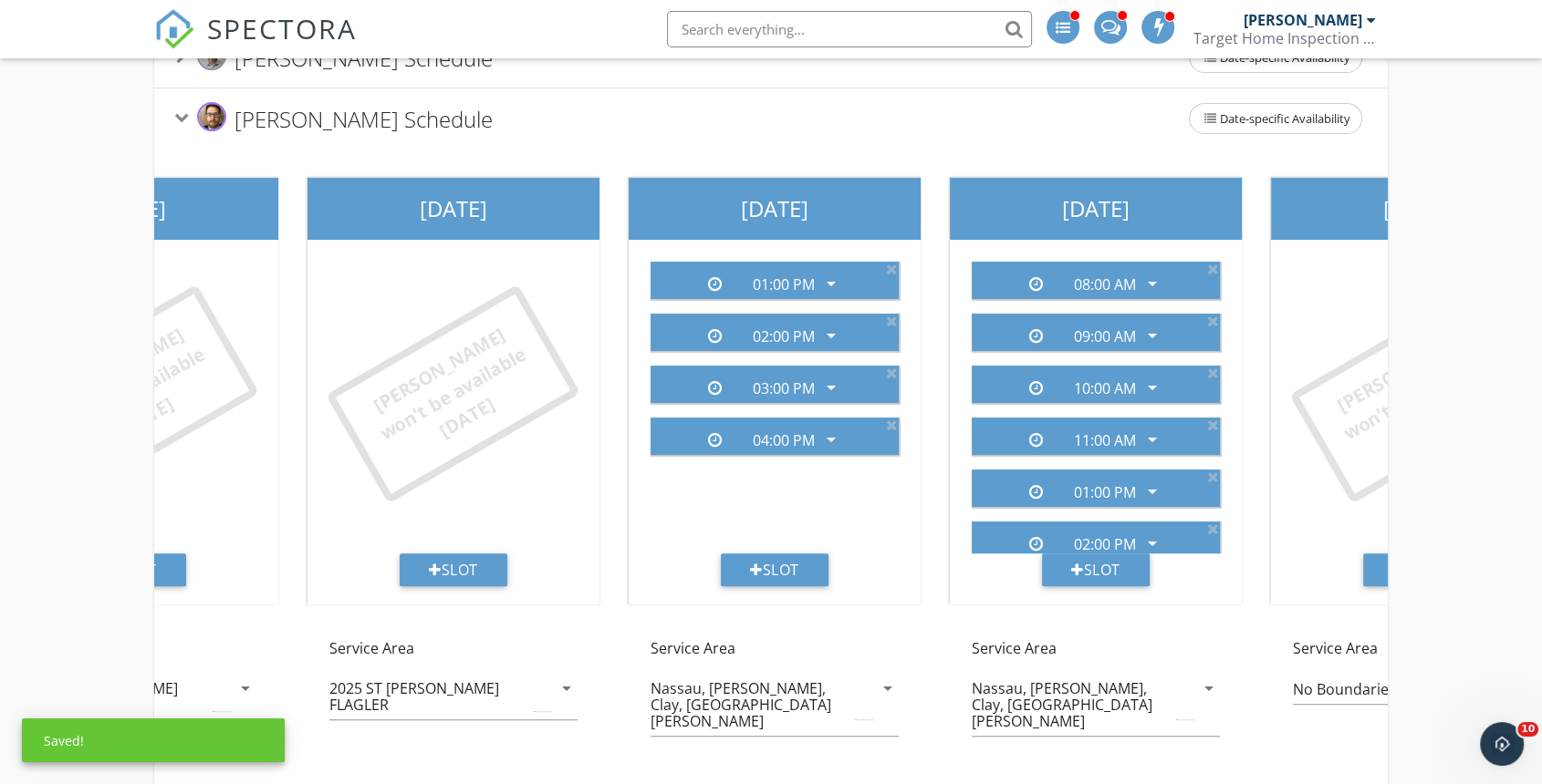
click at [891, 269] on icon at bounding box center [892, 269] width 12 height 15
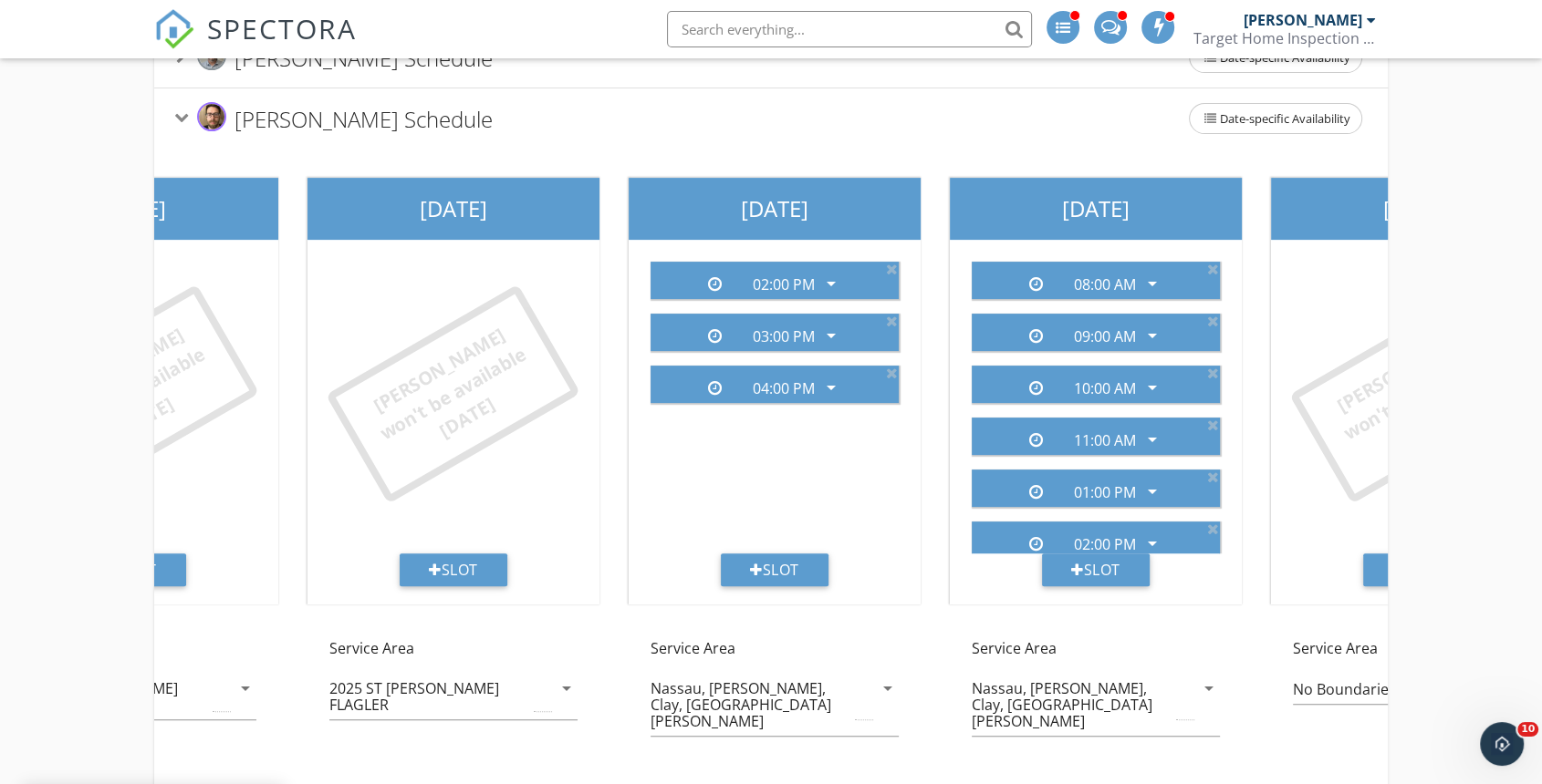
click at [891, 269] on icon at bounding box center [892, 269] width 12 height 15
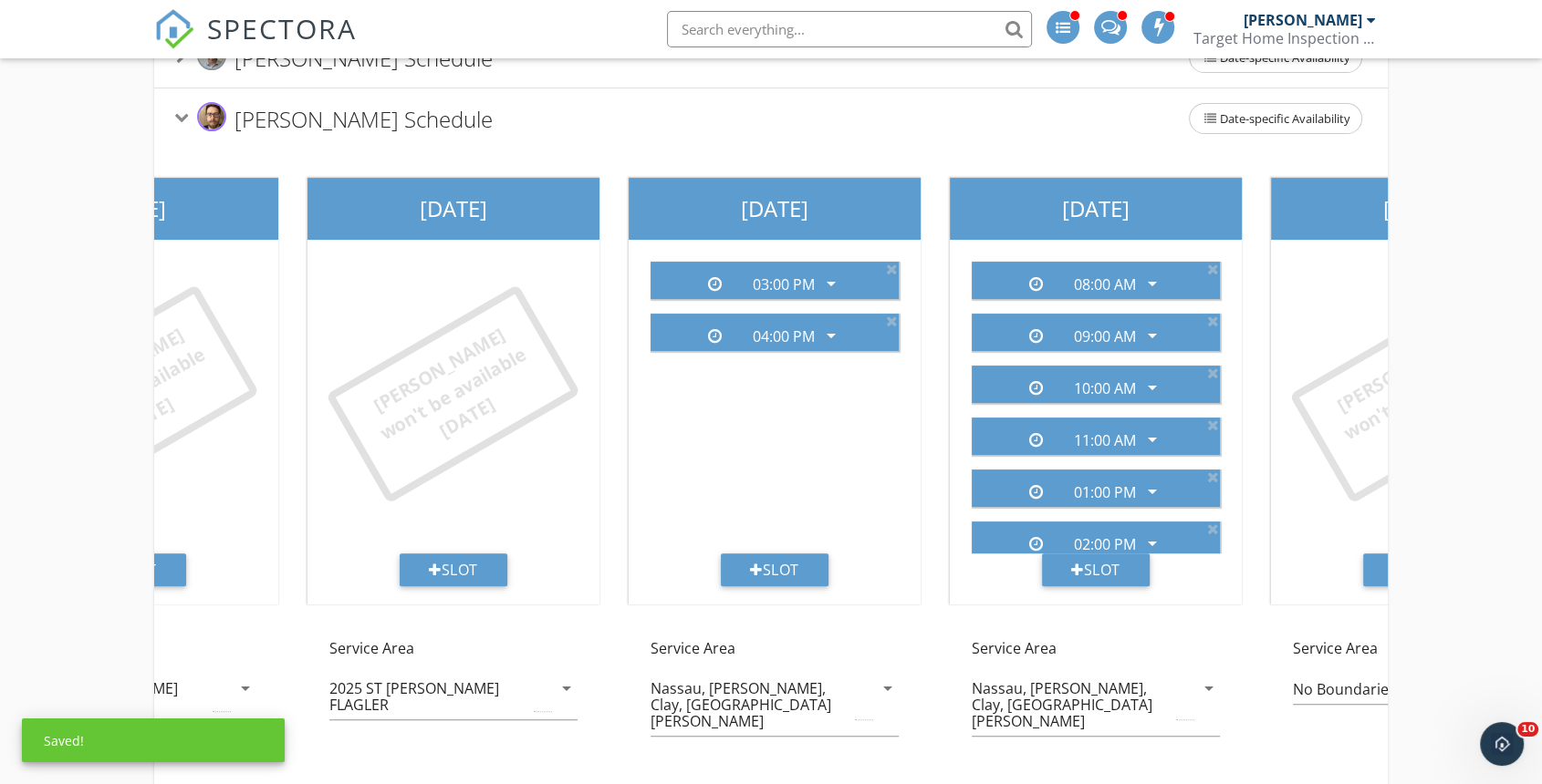
click at [891, 269] on icon at bounding box center [892, 269] width 12 height 15
click at [891, 314] on icon at bounding box center [892, 320] width 12 height 15
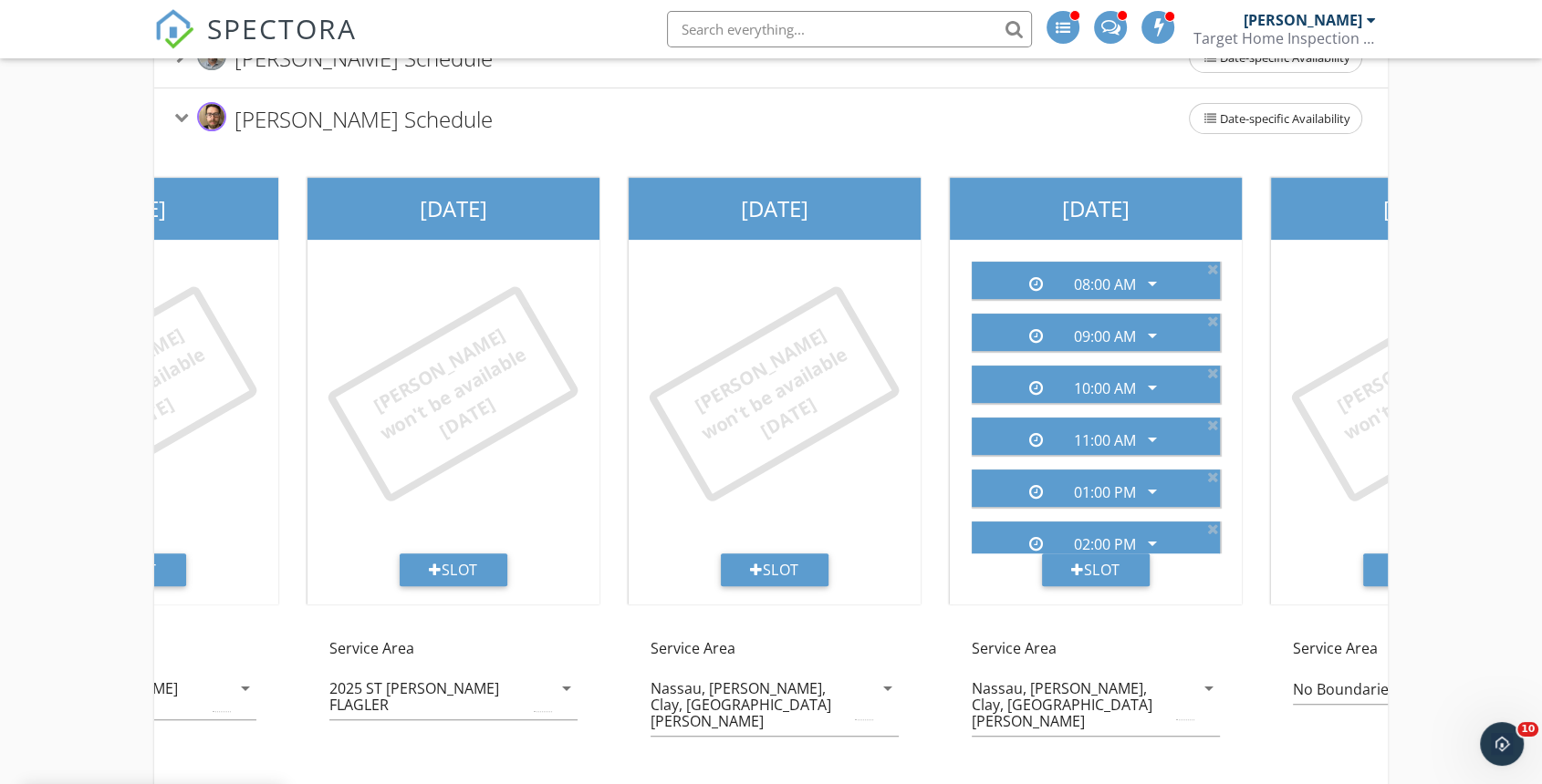
click at [1207, 268] on icon at bounding box center [1213, 269] width 12 height 15
click at [1207, 265] on icon at bounding box center [1213, 269] width 12 height 15
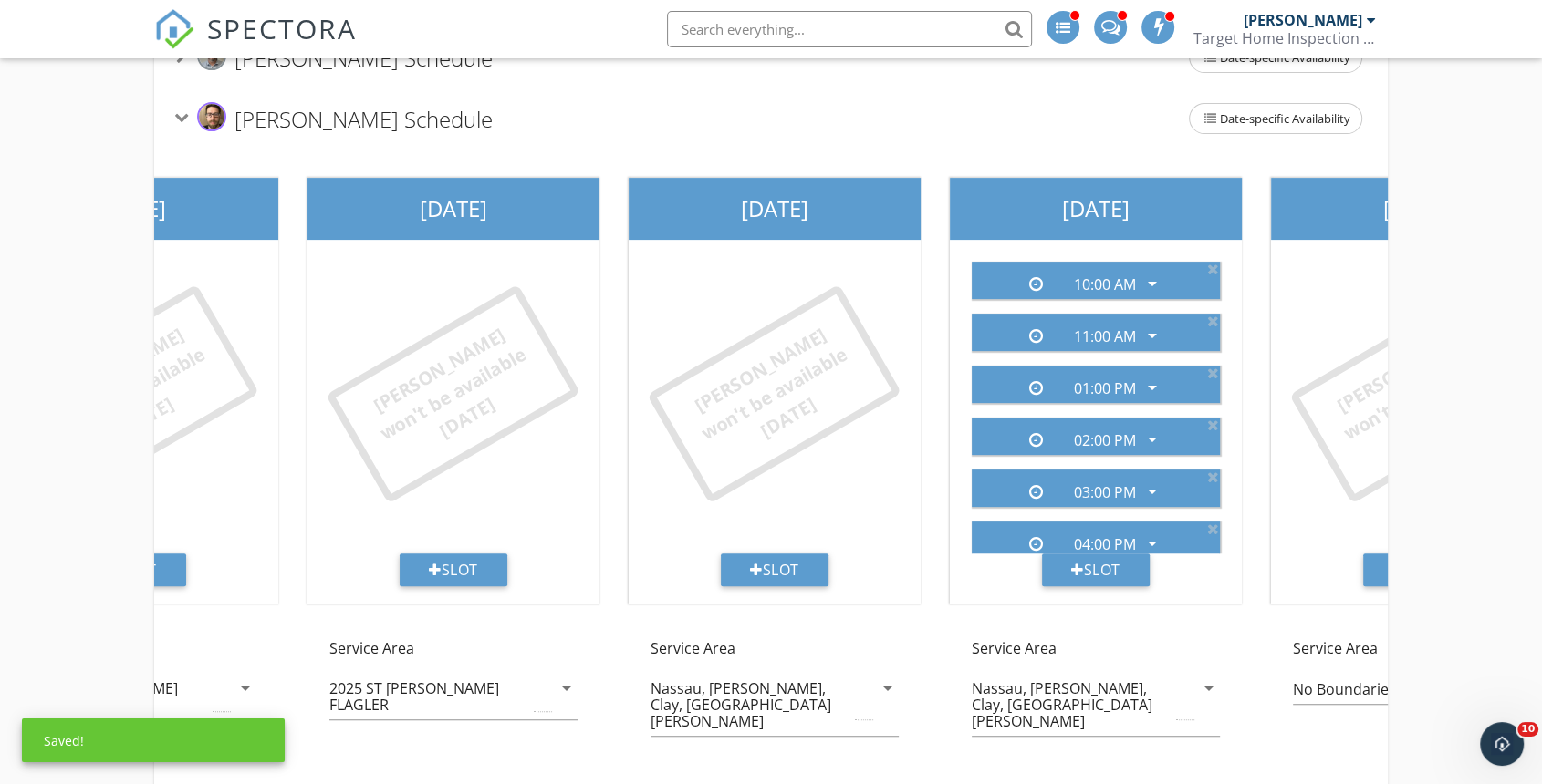
click at [1207, 269] on icon at bounding box center [1213, 269] width 12 height 15
click at [1209, 264] on icon at bounding box center [1213, 269] width 12 height 15
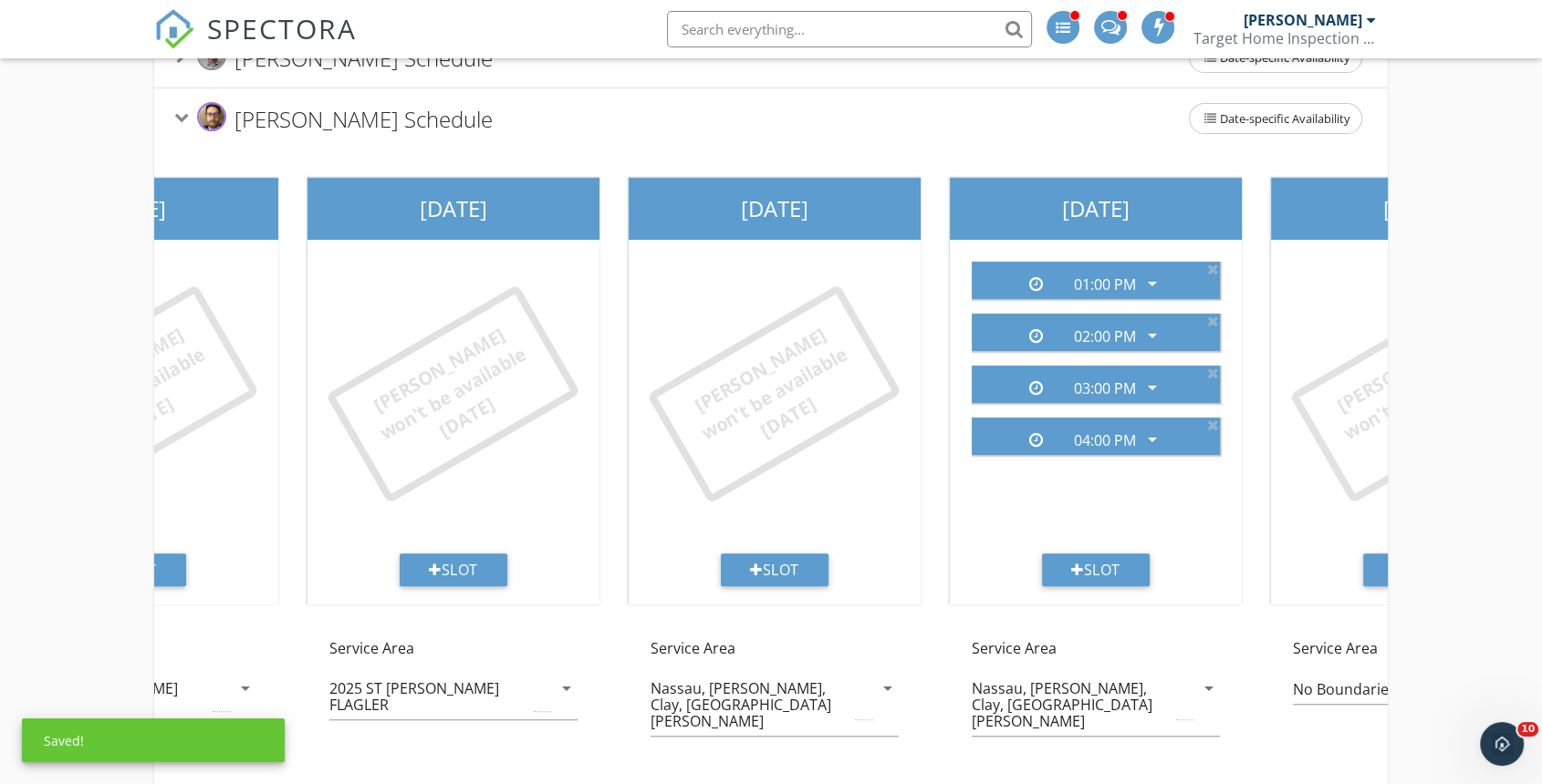
click at [1213, 270] on icon at bounding box center [1213, 269] width 12 height 15
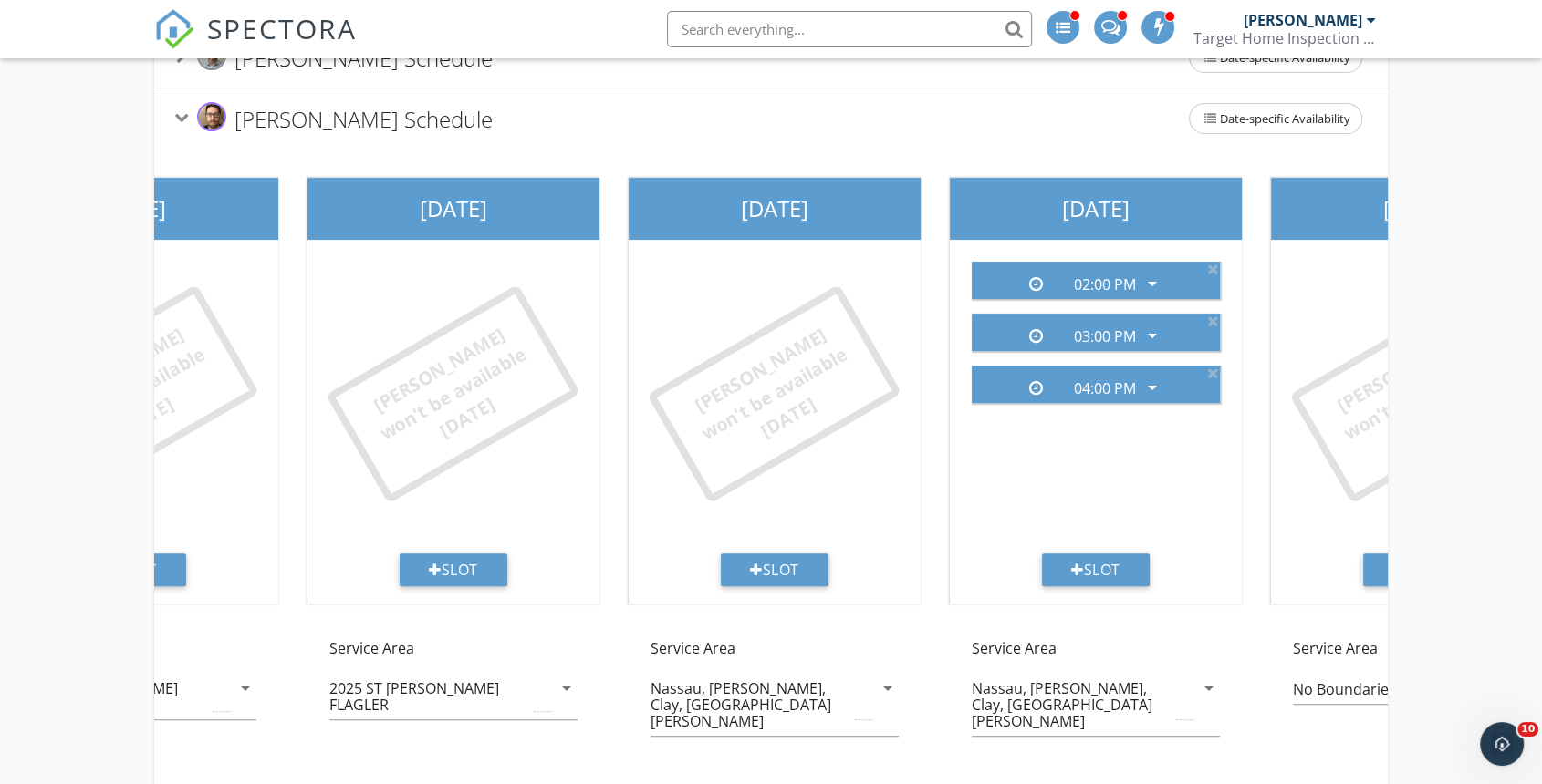
click at [1211, 269] on icon at bounding box center [1213, 269] width 12 height 15
click at [1212, 268] on icon at bounding box center [1213, 269] width 12 height 15
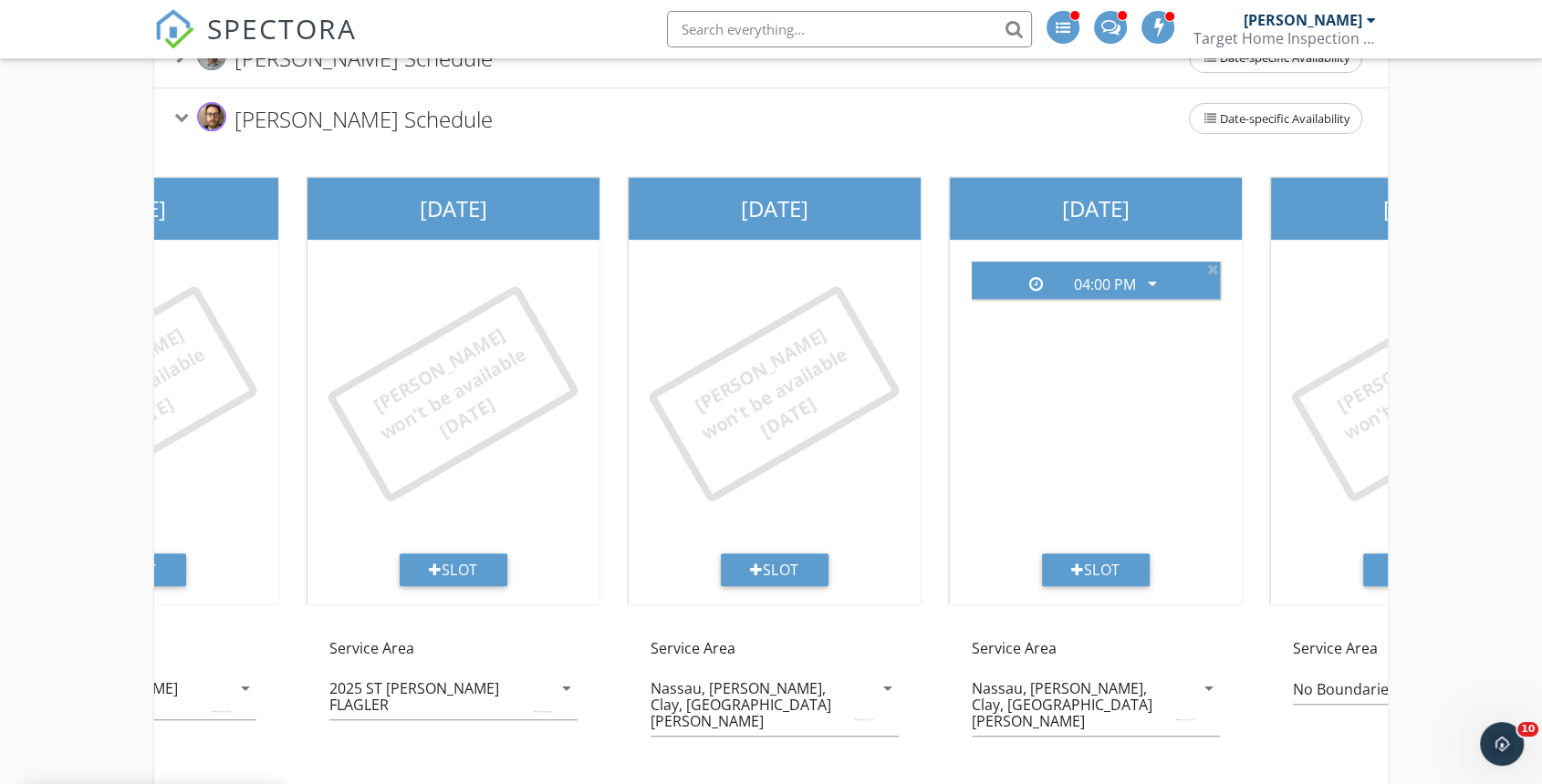
click at [1215, 268] on icon at bounding box center [1213, 269] width 12 height 15
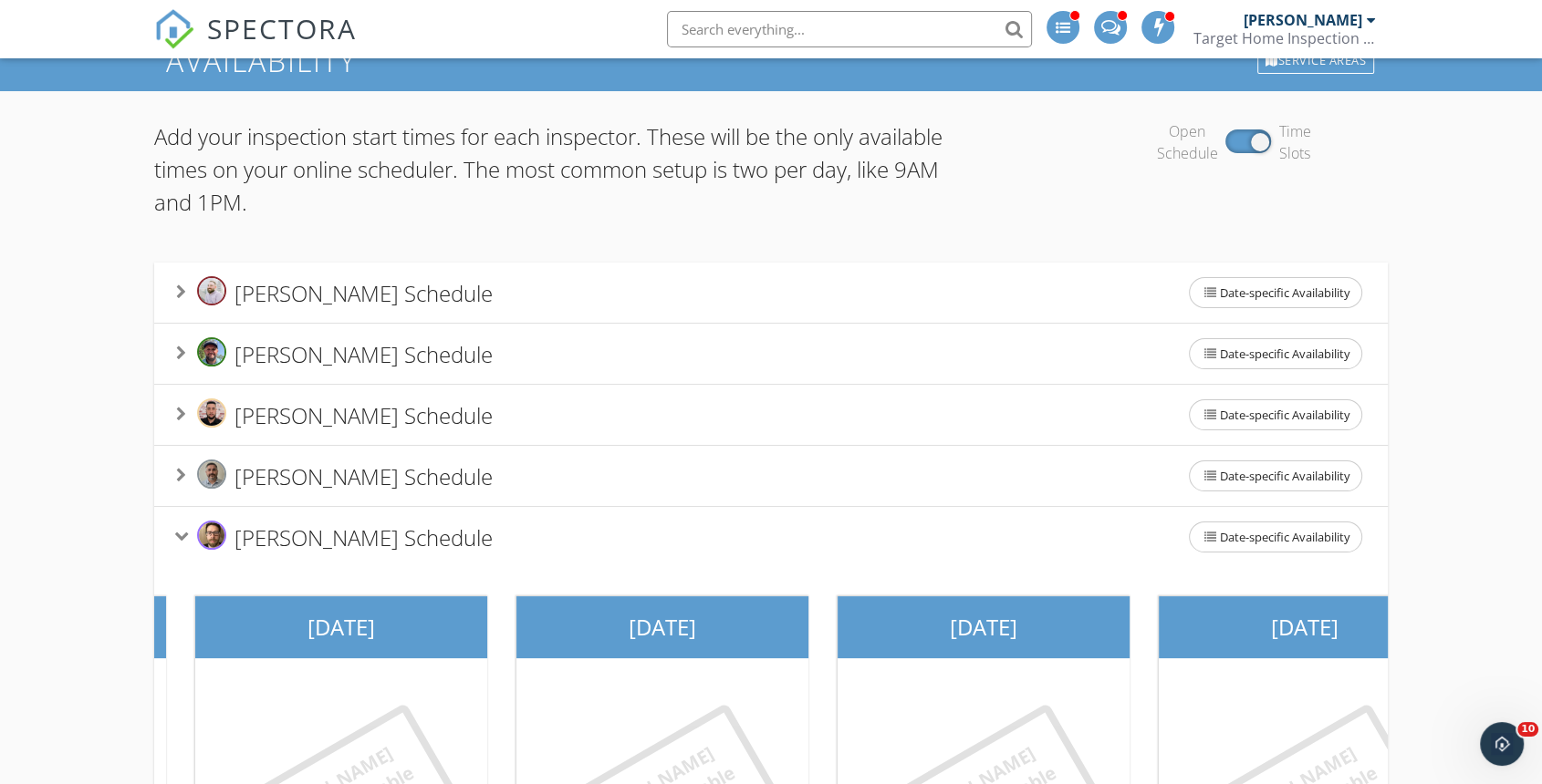
scroll to position [0, 0]
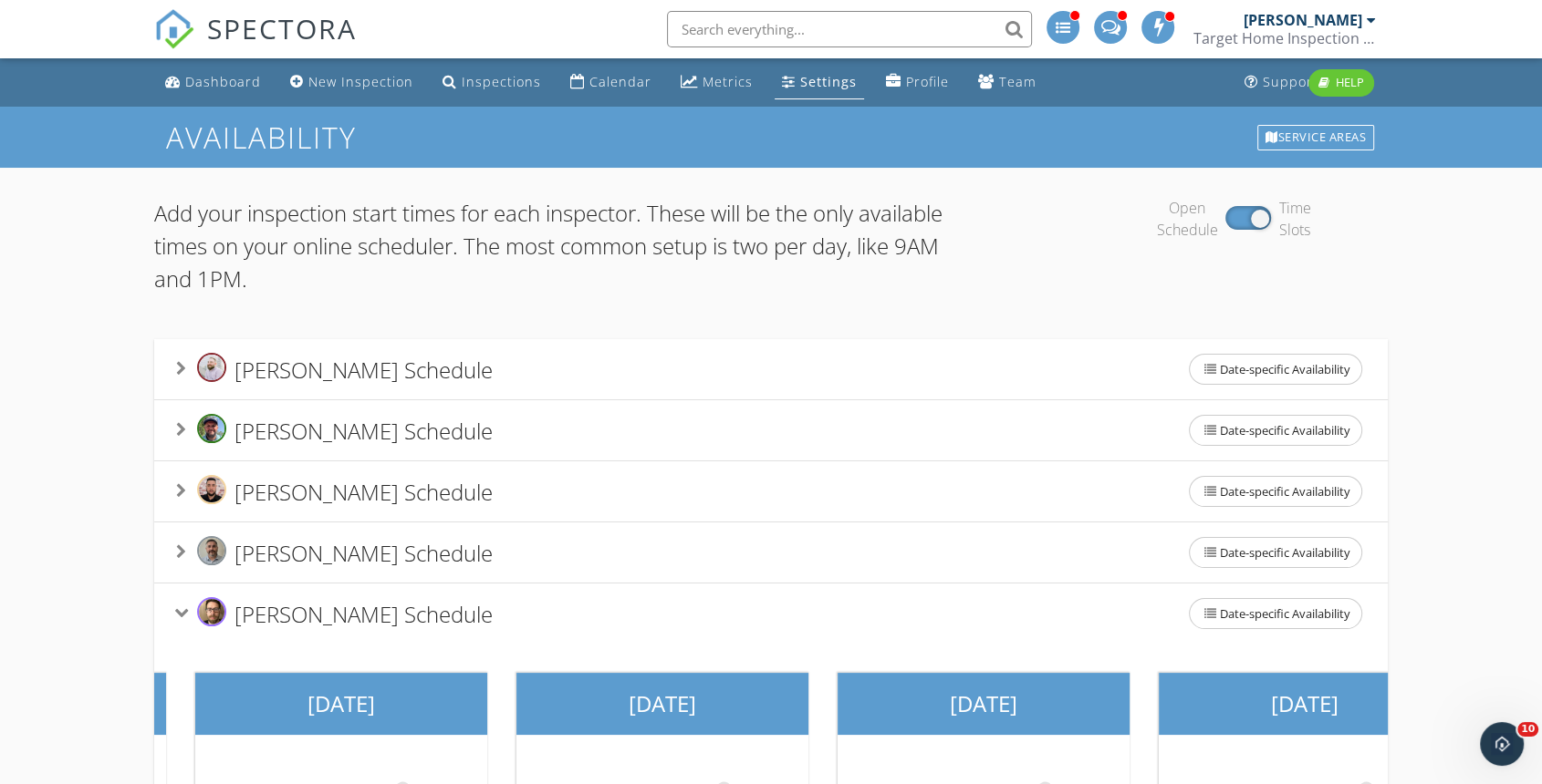
click at [542, 442] on div "Eric Pevehouse's Schedule Date-specific Availability" at bounding box center [771, 430] width 1189 height 38
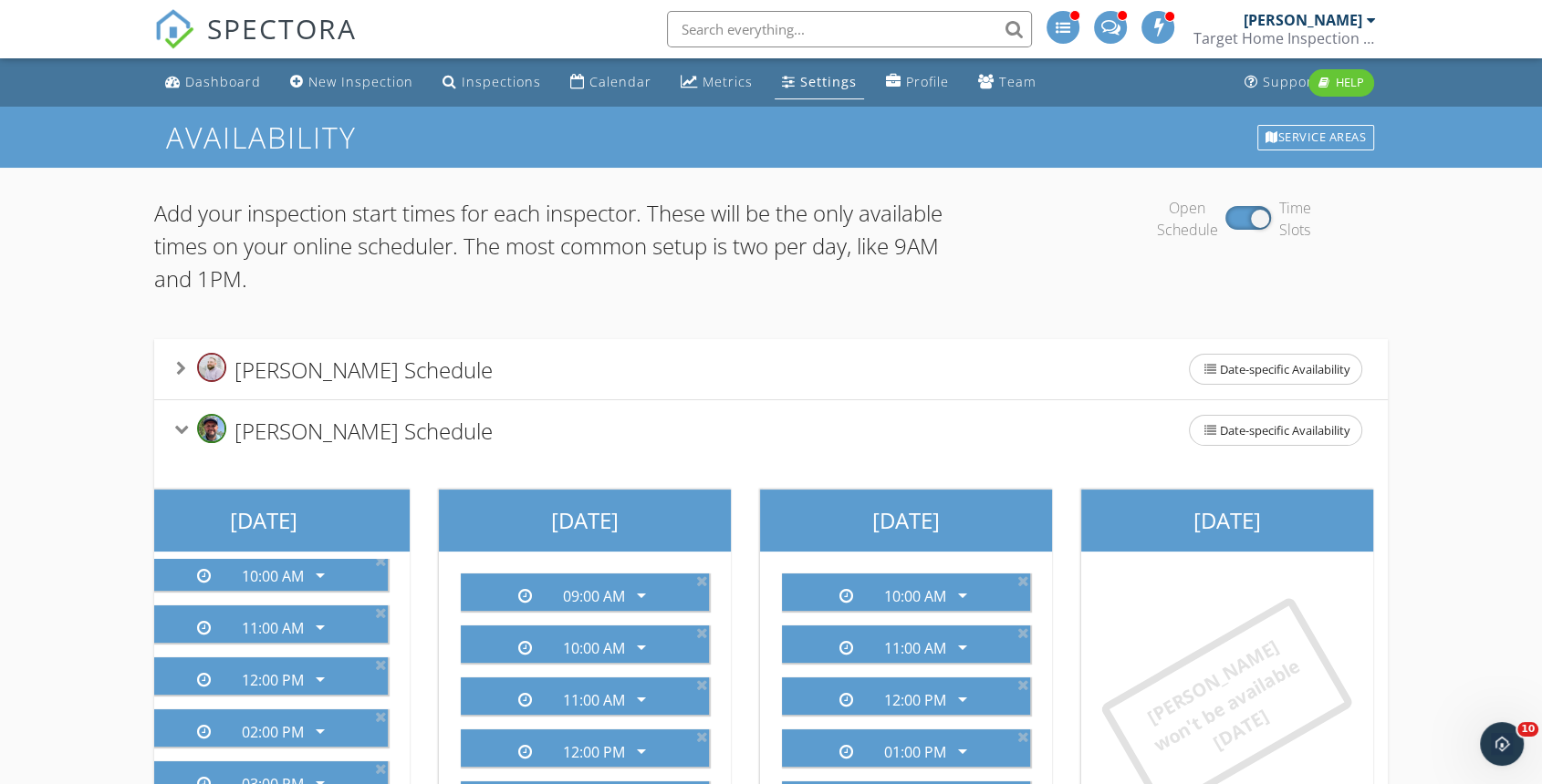
click at [598, 376] on div "Derek Balling's Schedule Date-specific Availability" at bounding box center [771, 368] width 1189 height 38
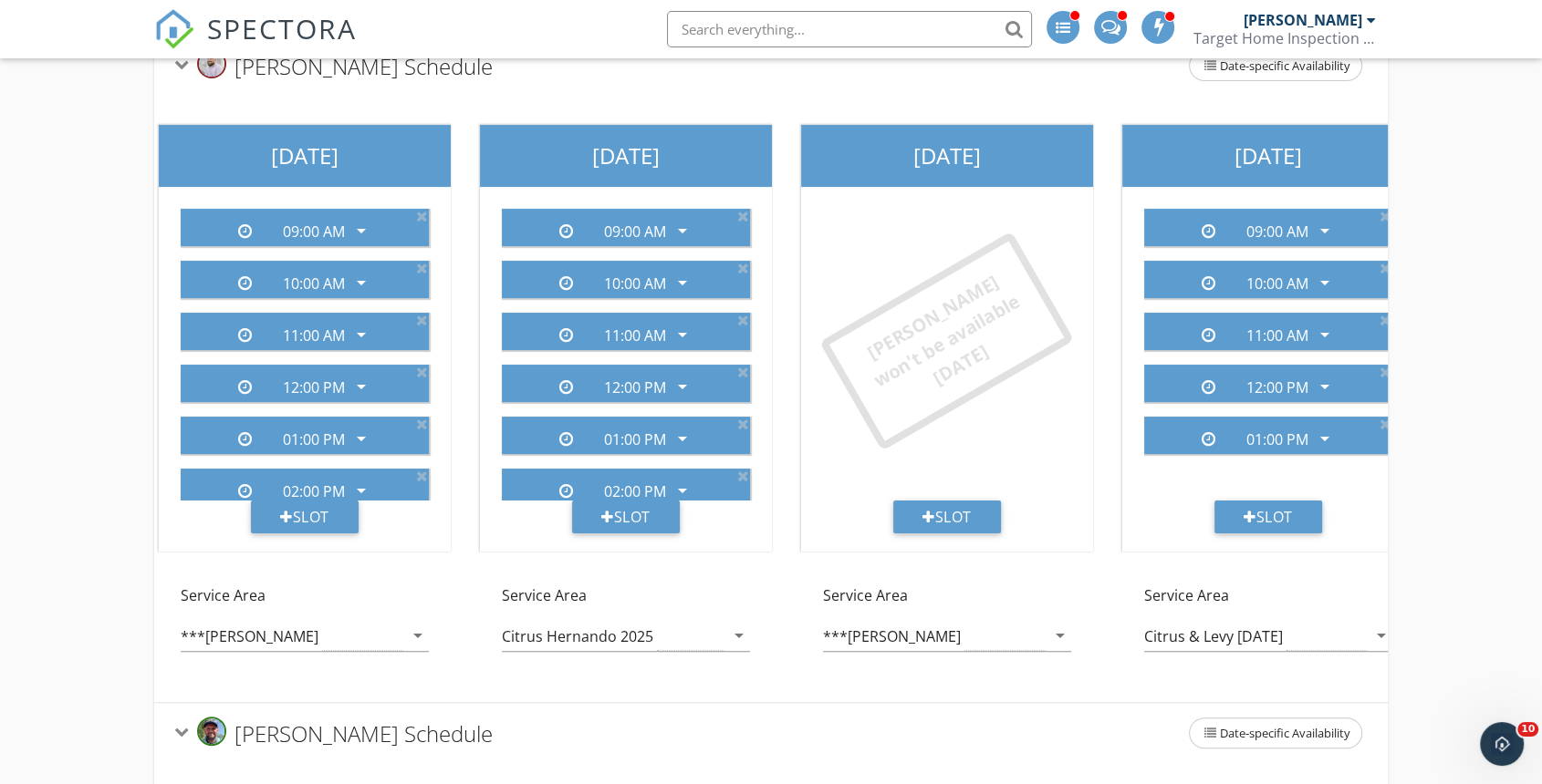
click at [1001, 624] on div "***SUMTER MARION" at bounding box center [933, 636] width 223 height 30
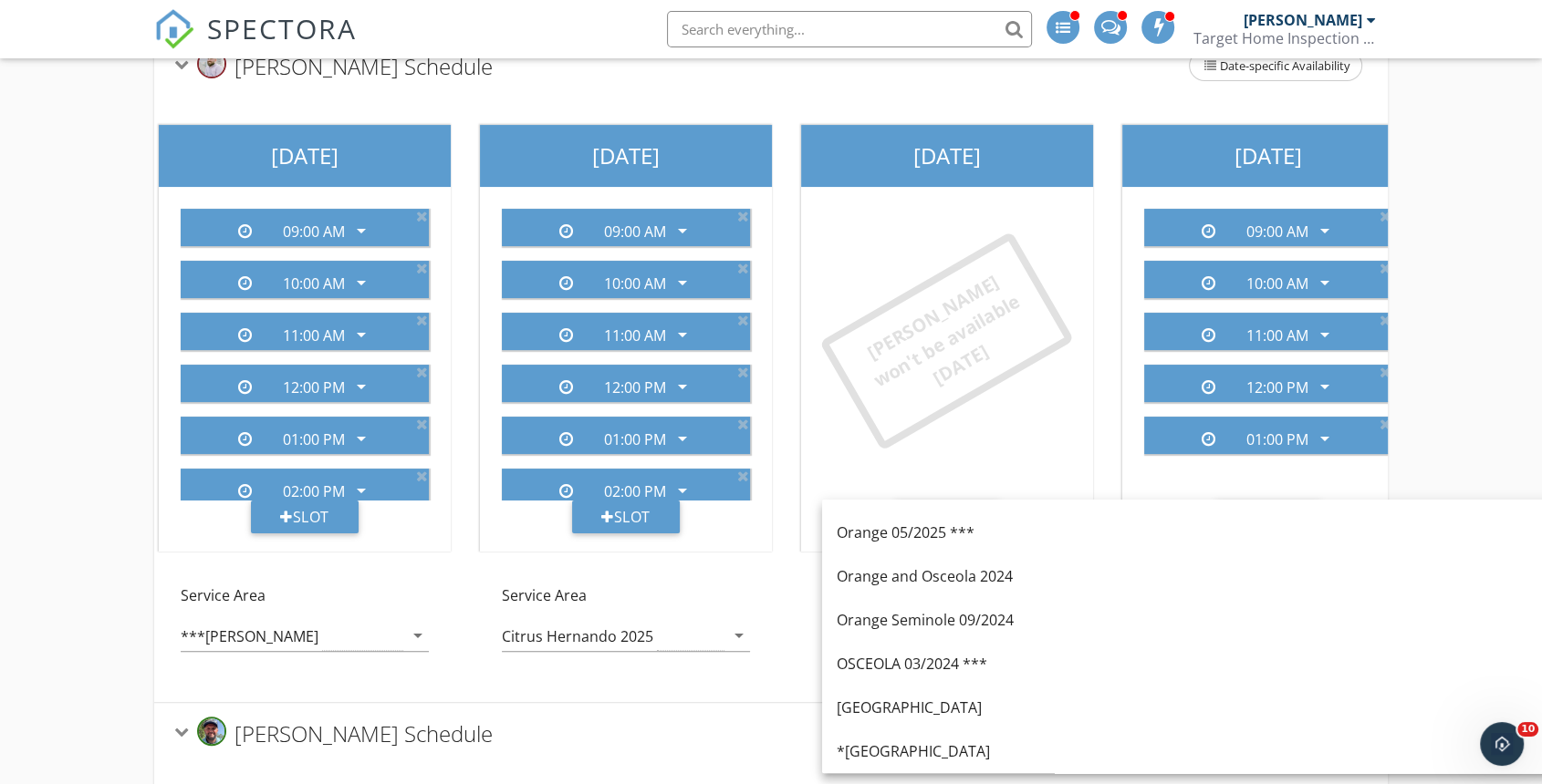
scroll to position [2672, 0]
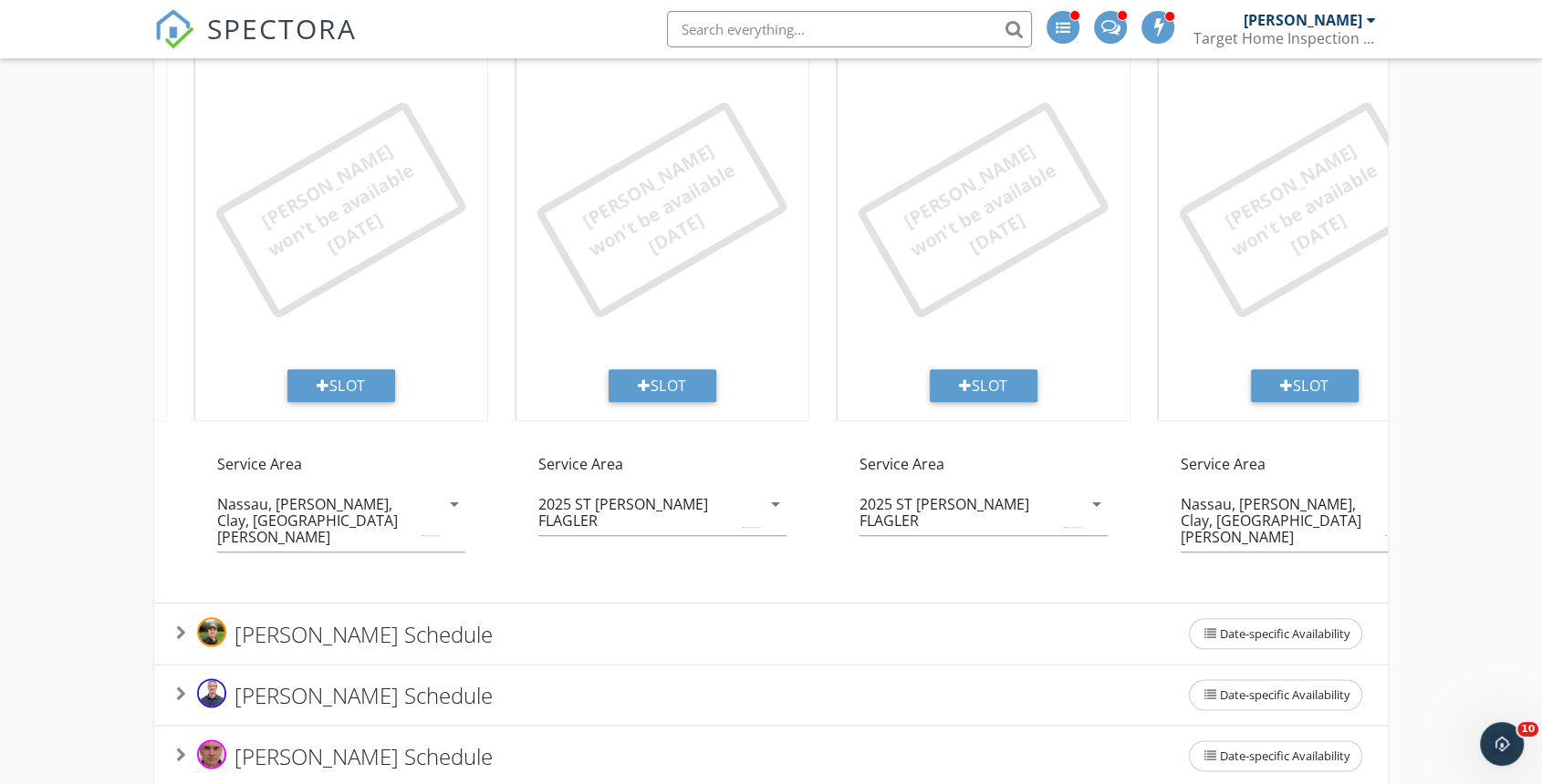
scroll to position [2086, 0]
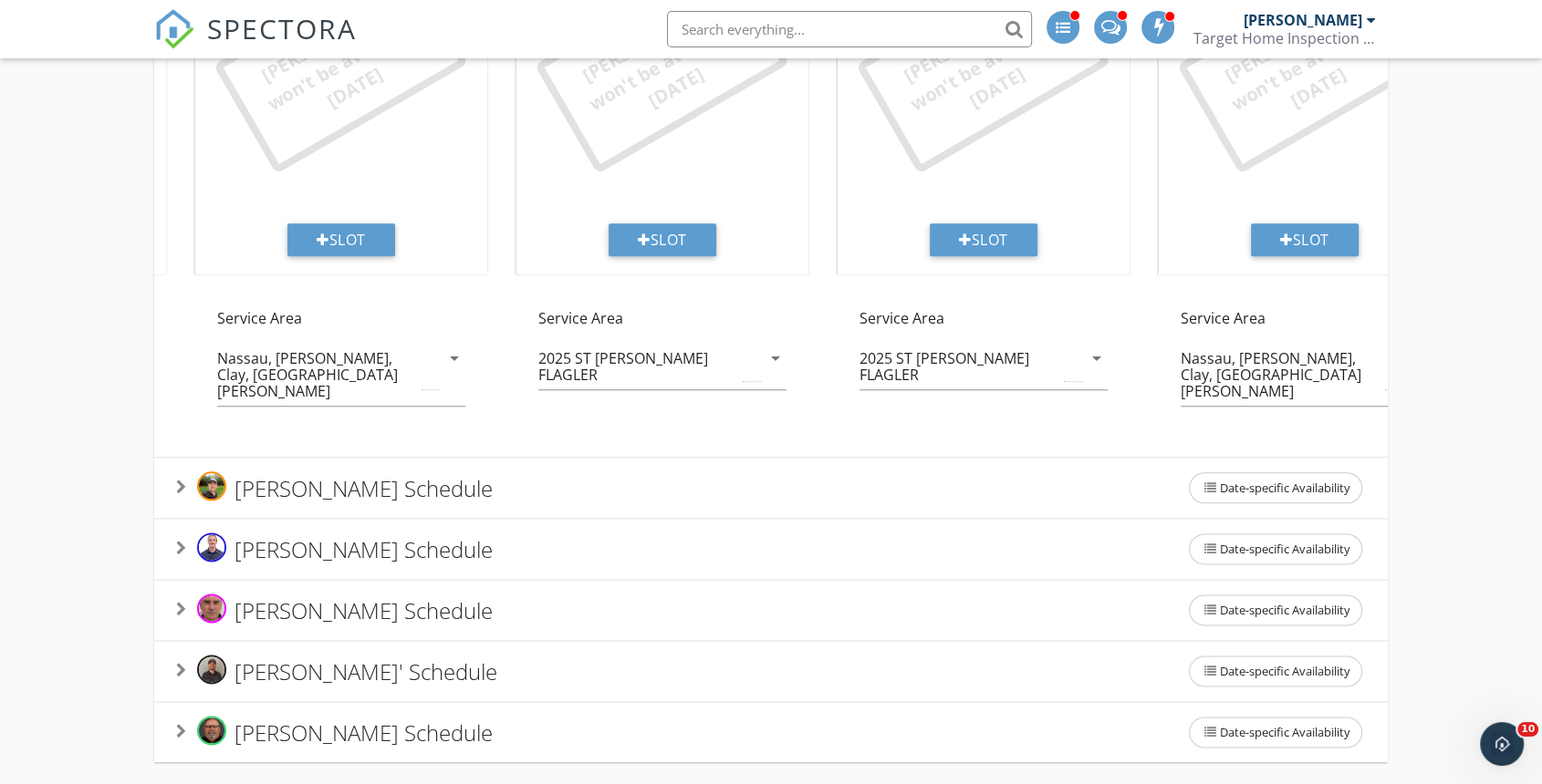
click at [442, 664] on span "Seth Hawes' Schedule" at bounding box center [366, 670] width 263 height 30
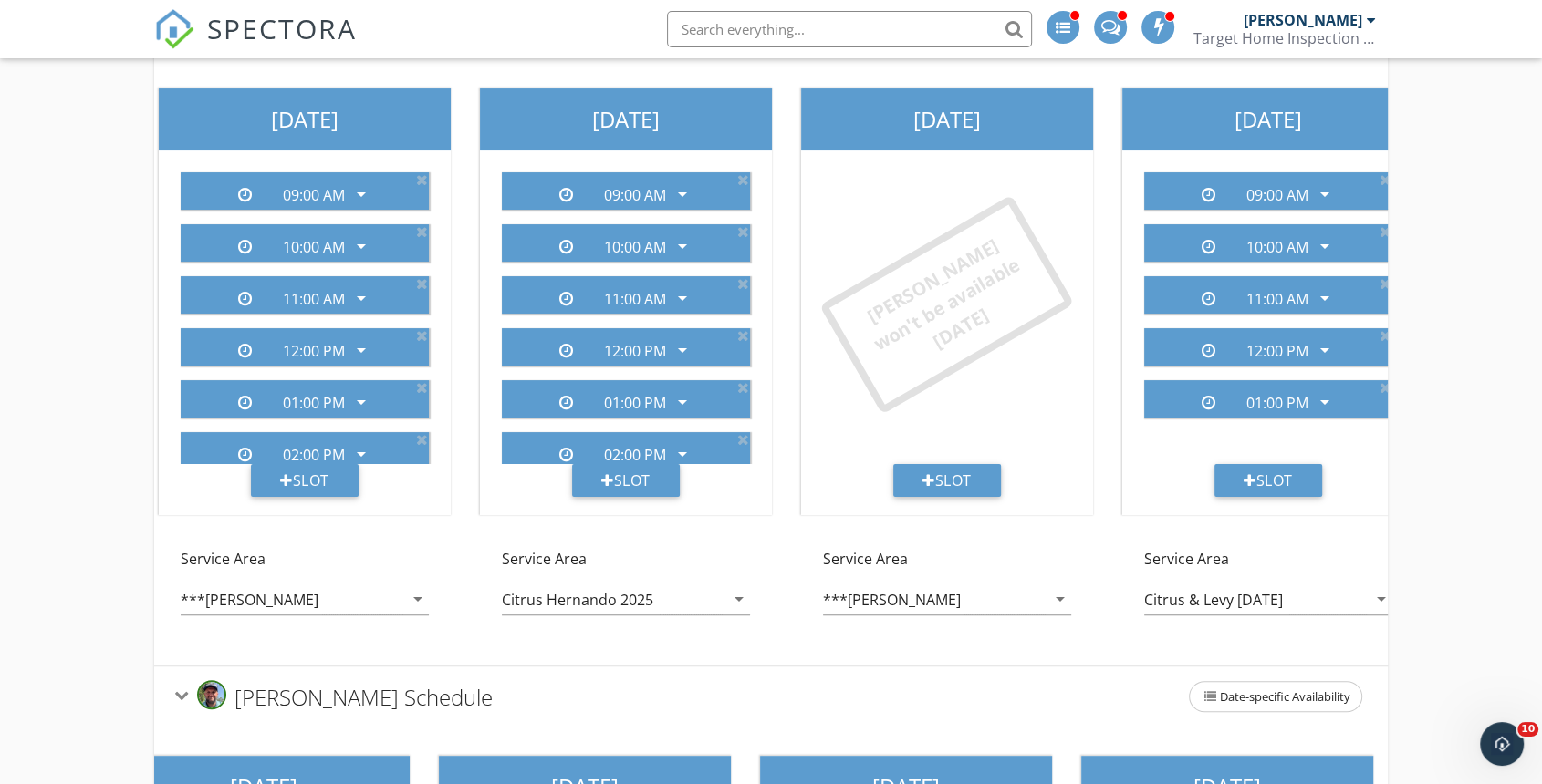
scroll to position [344, 0]
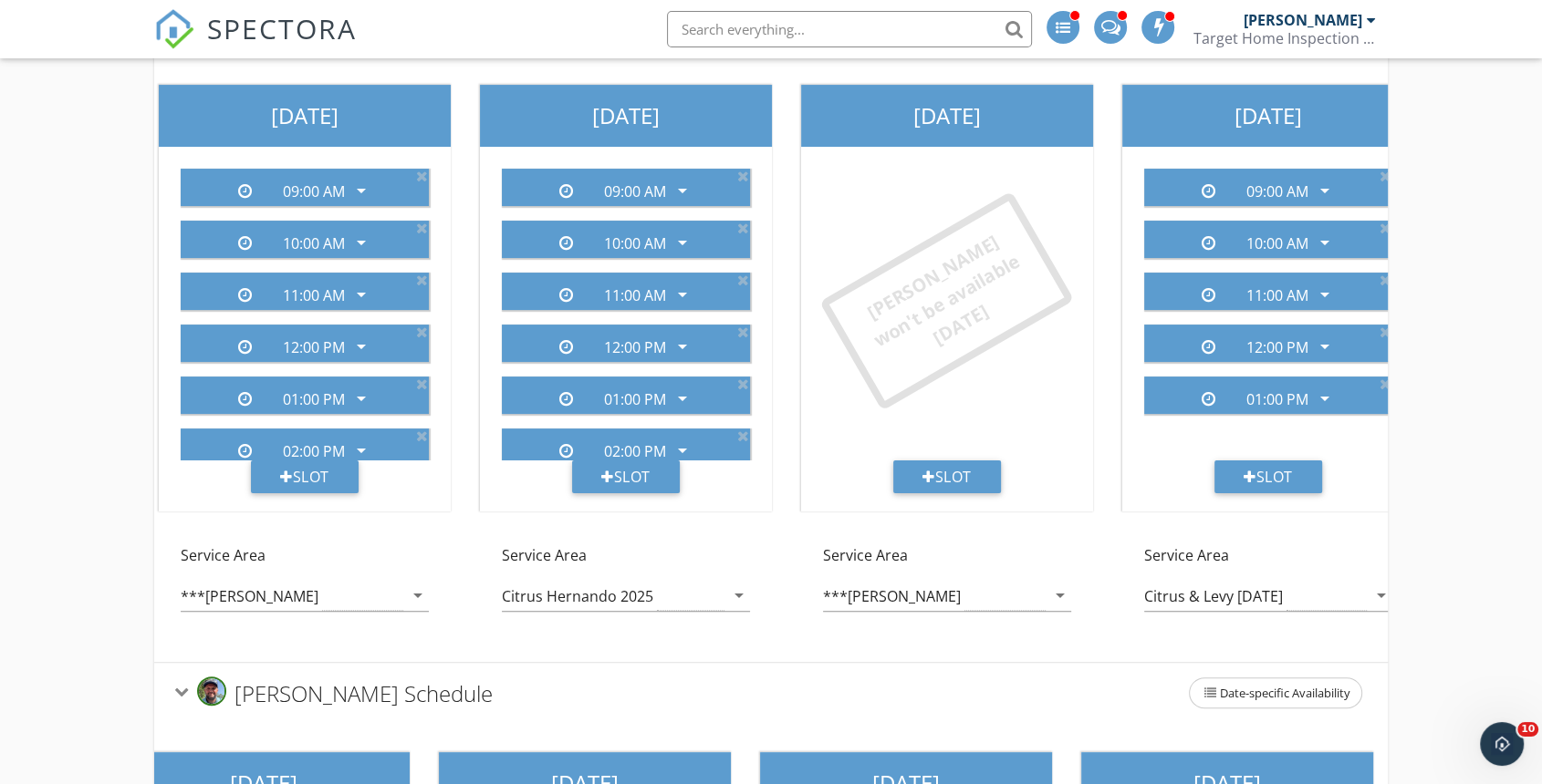
click at [1010, 583] on div "***SUMTER MARION" at bounding box center [933, 596] width 223 height 30
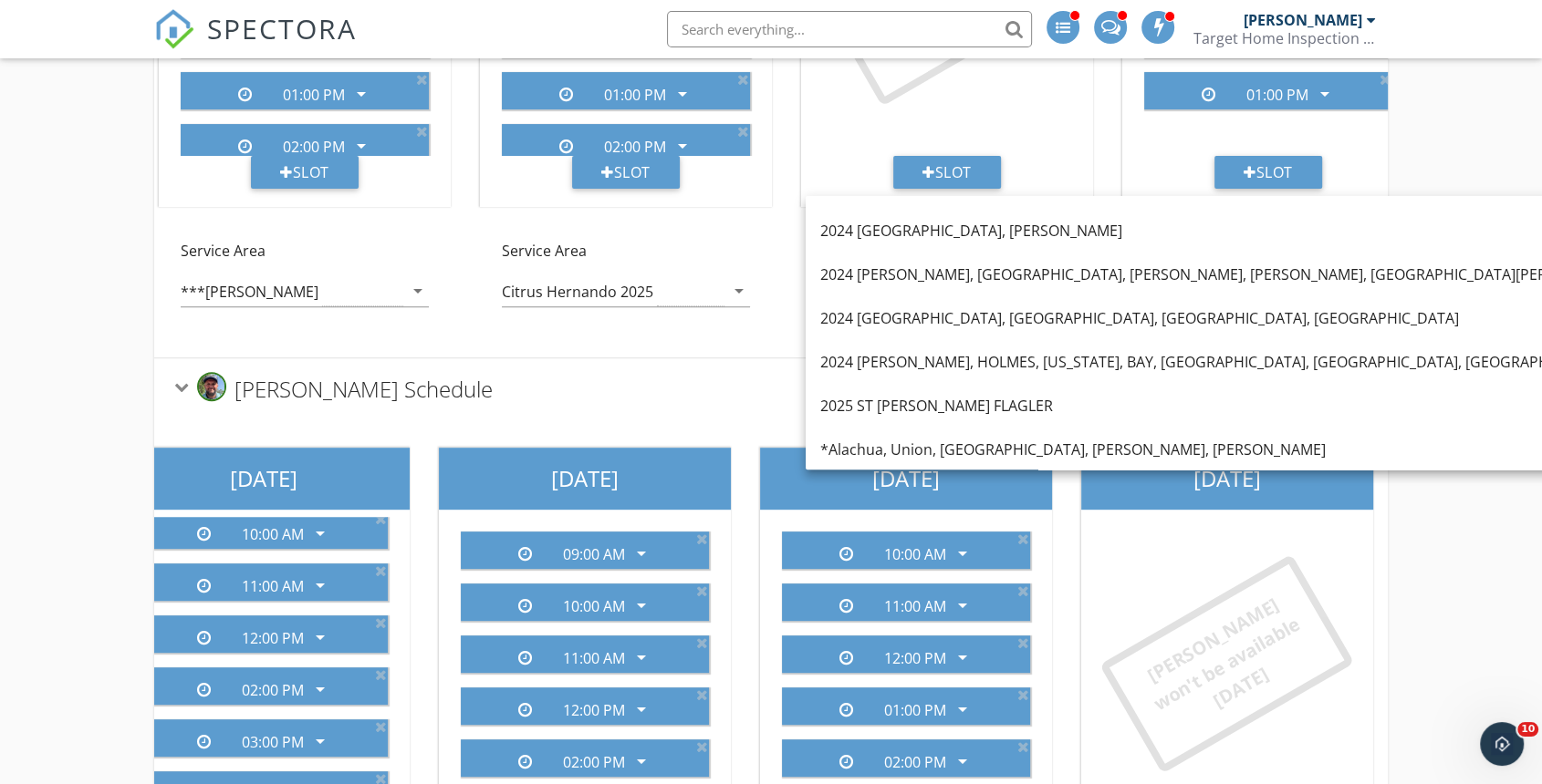
scroll to position [748, 0]
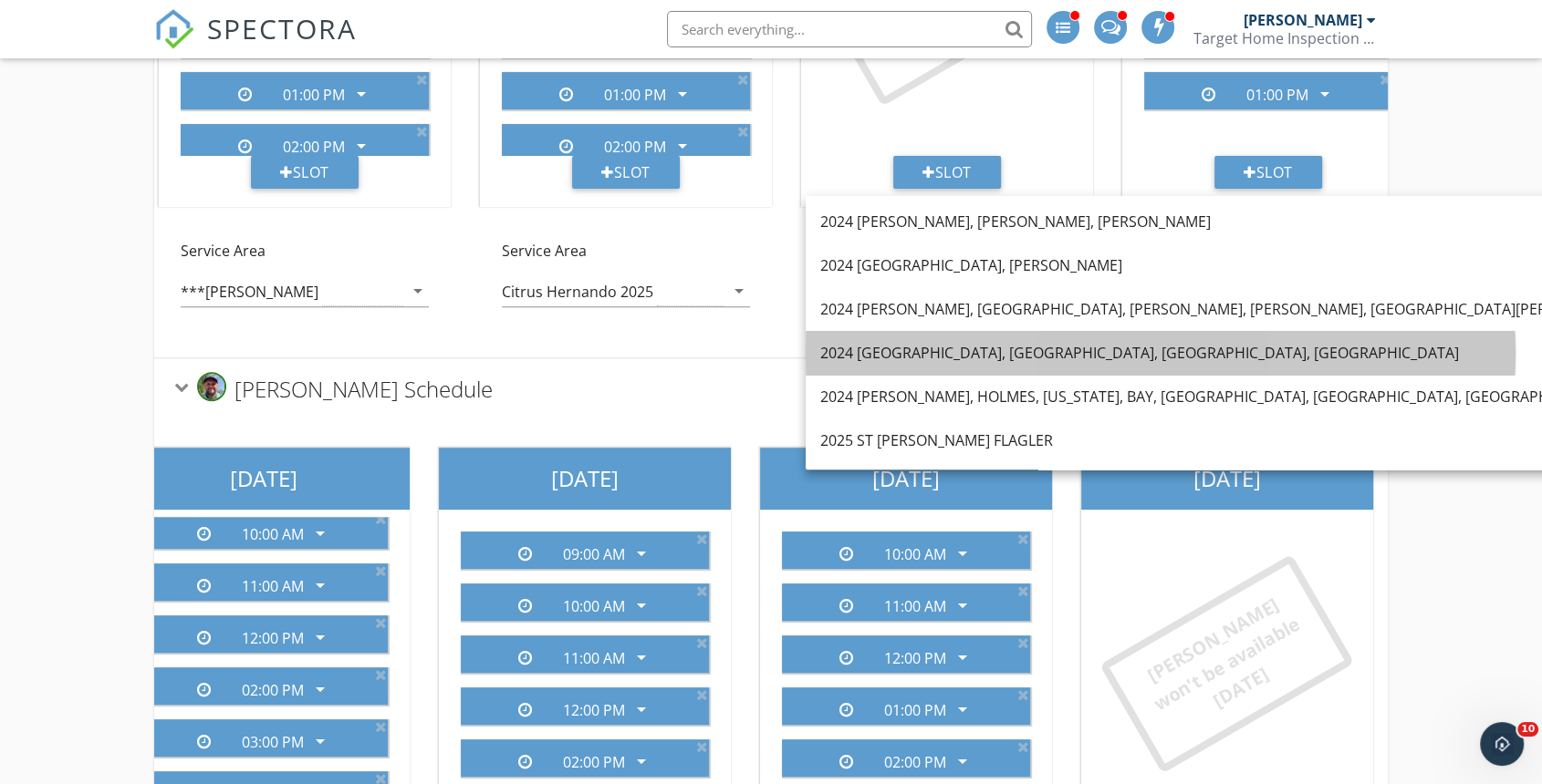
click at [934, 349] on div "2024 Union, Bradford, Alachua, Columbia" at bounding box center [1422, 353] width 1204 height 22
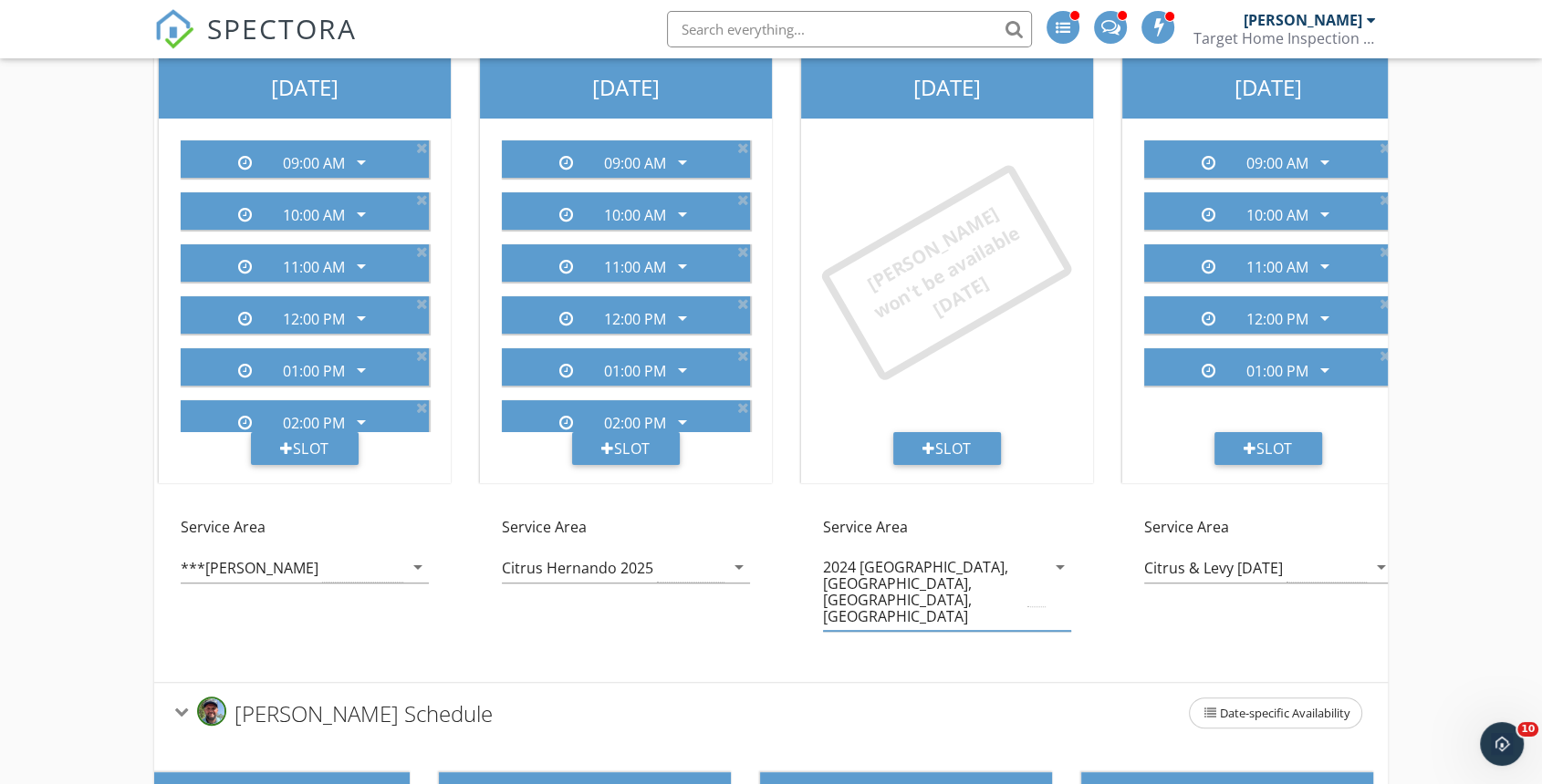
scroll to position [344, 0]
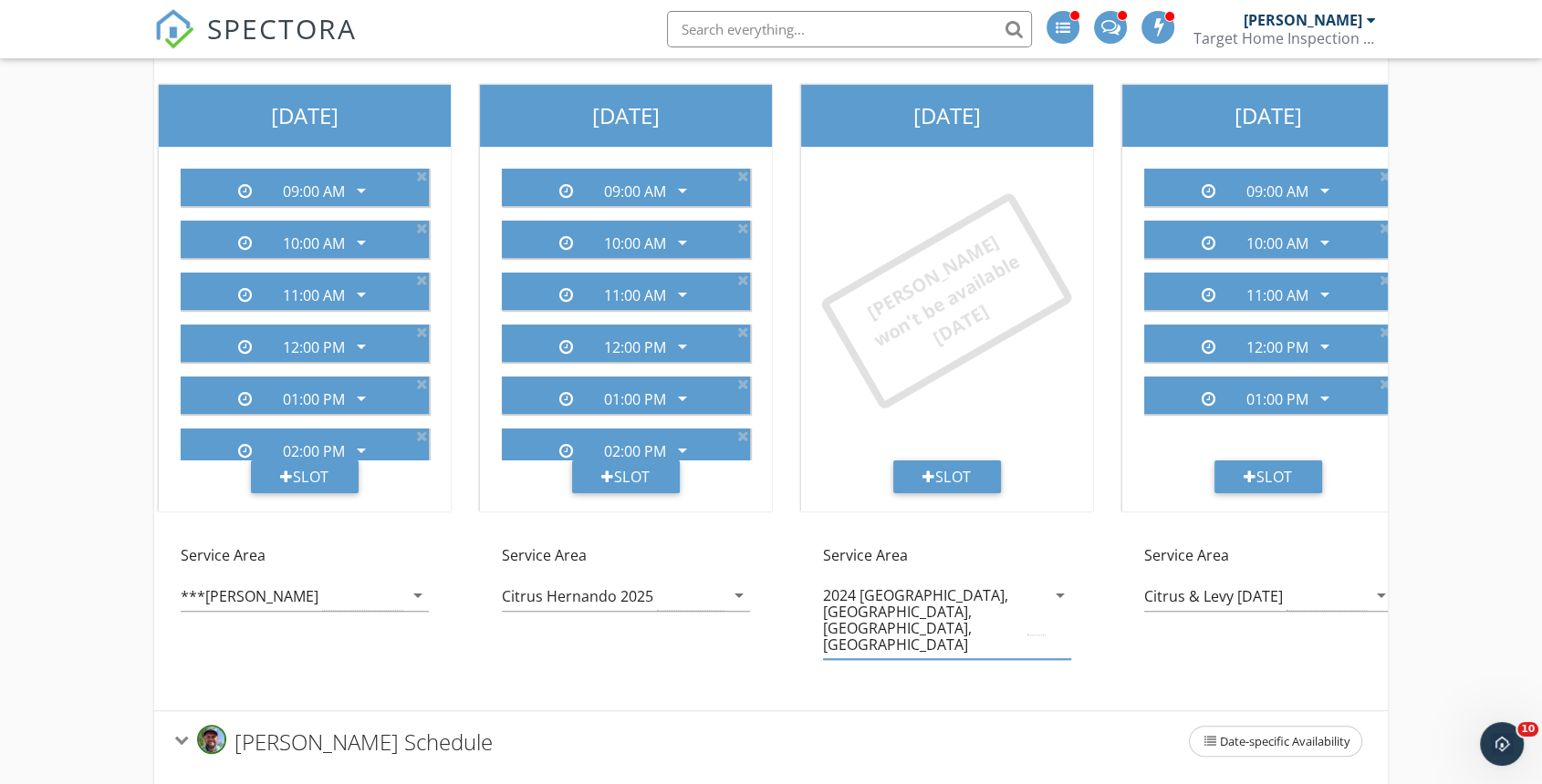
click at [971, 474] on div "Slot" at bounding box center [947, 477] width 108 height 33
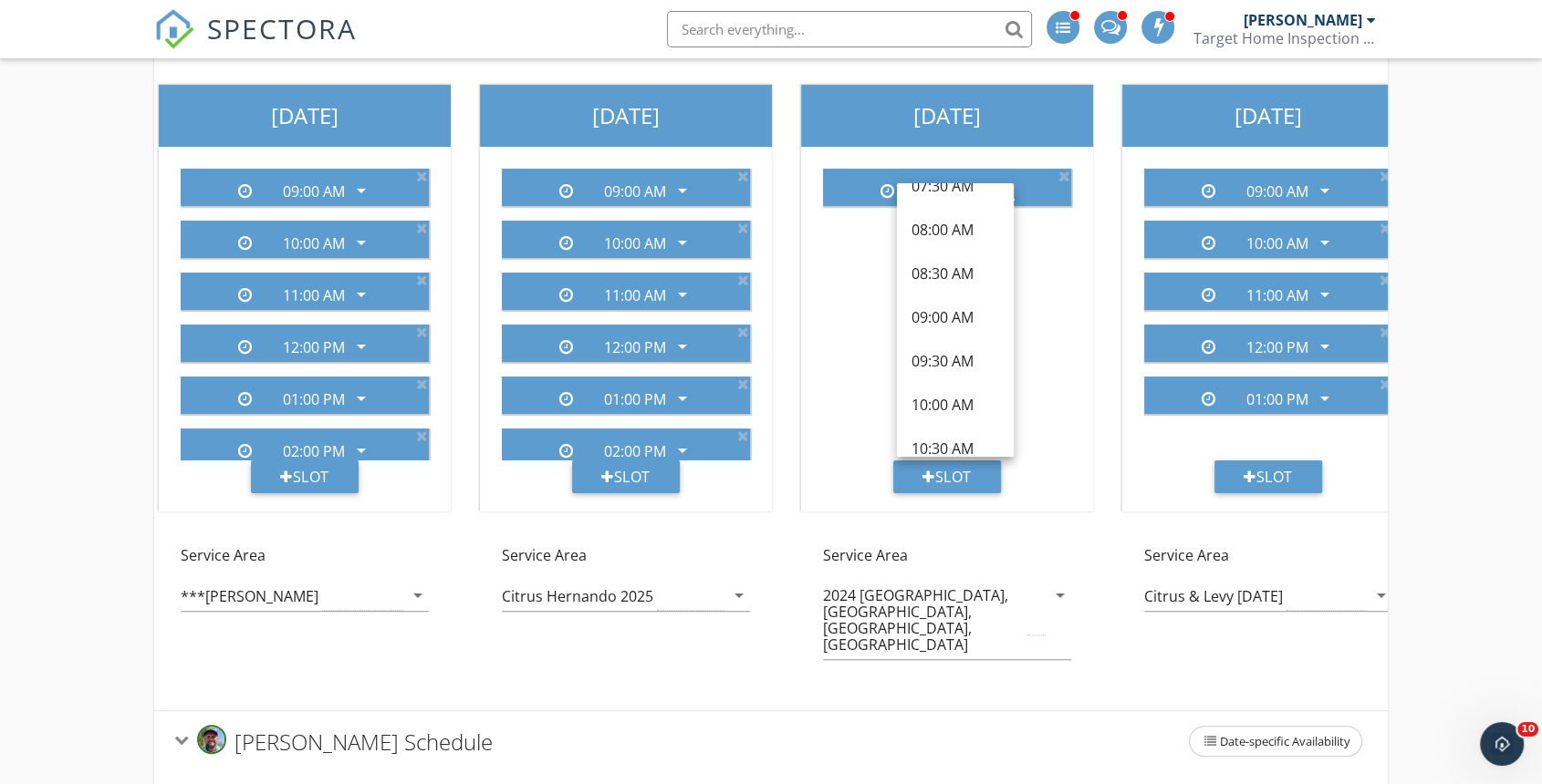
scroll to position [203, 0]
click at [939, 349] on div "10:00 AM" at bounding box center [955, 360] width 87 height 22
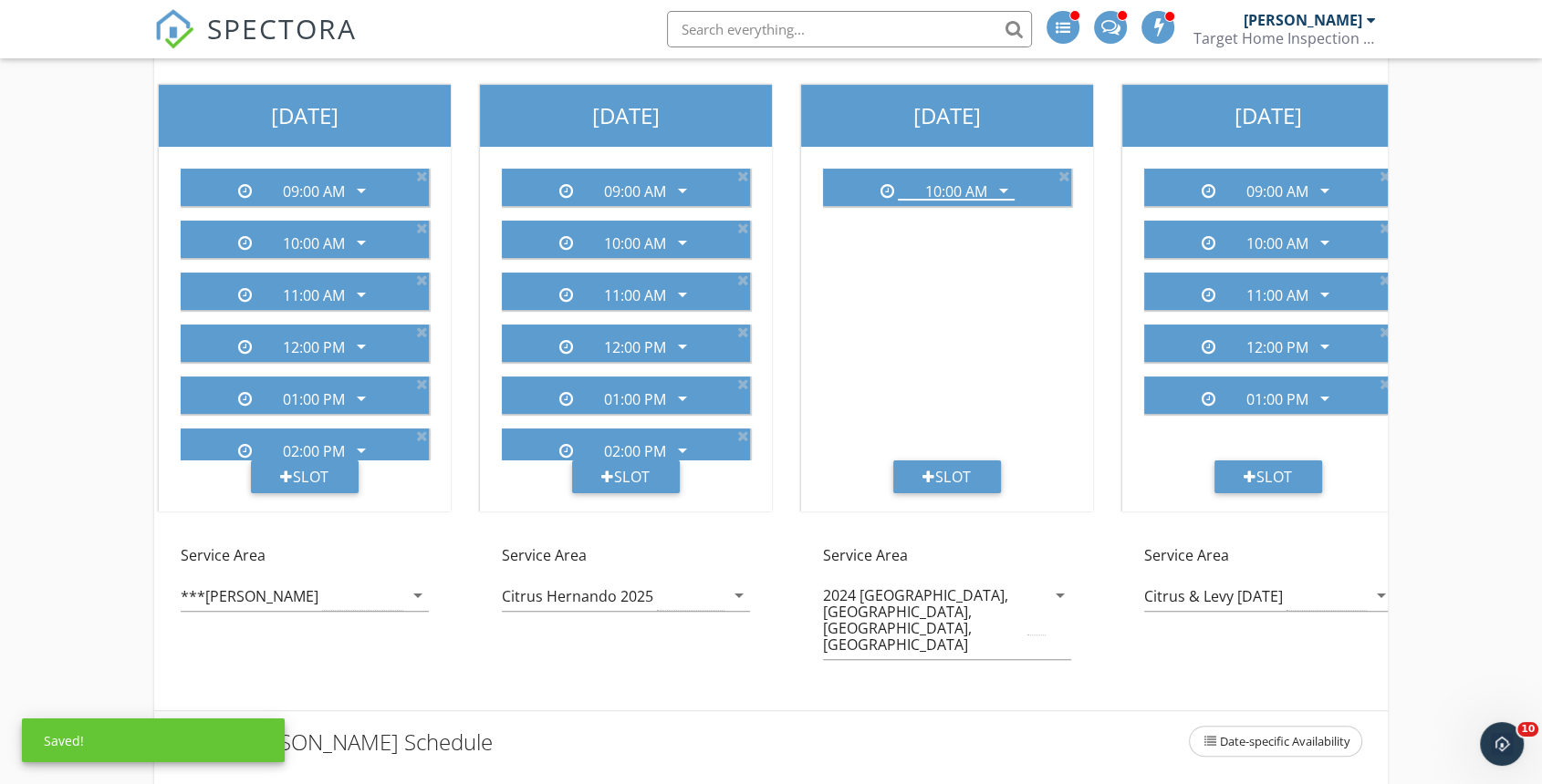
click at [956, 477] on div "Slot" at bounding box center [947, 477] width 108 height 33
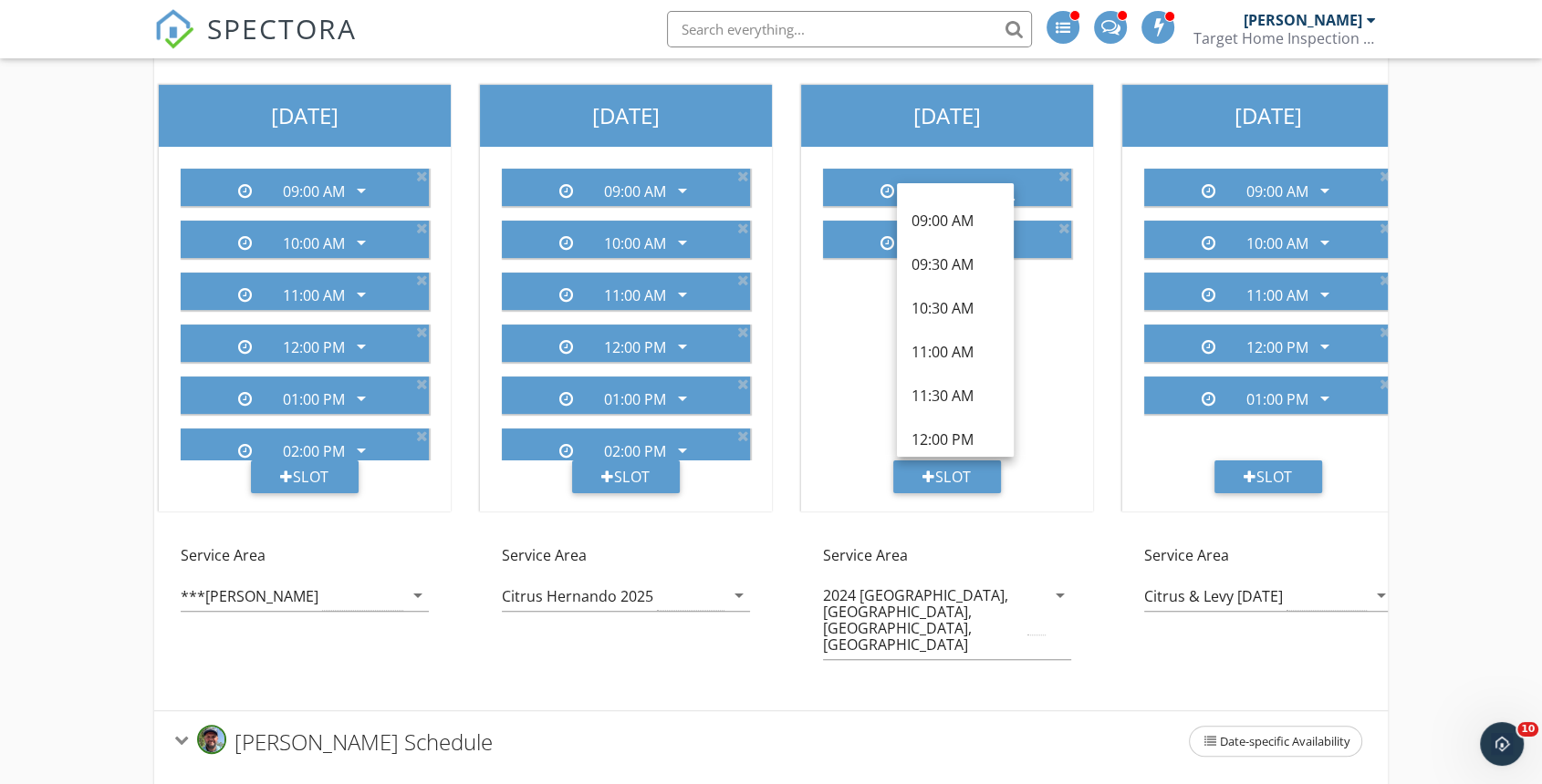
scroll to position [304, 0]
click at [956, 304] on div "11:00 AM" at bounding box center [955, 303] width 87 height 22
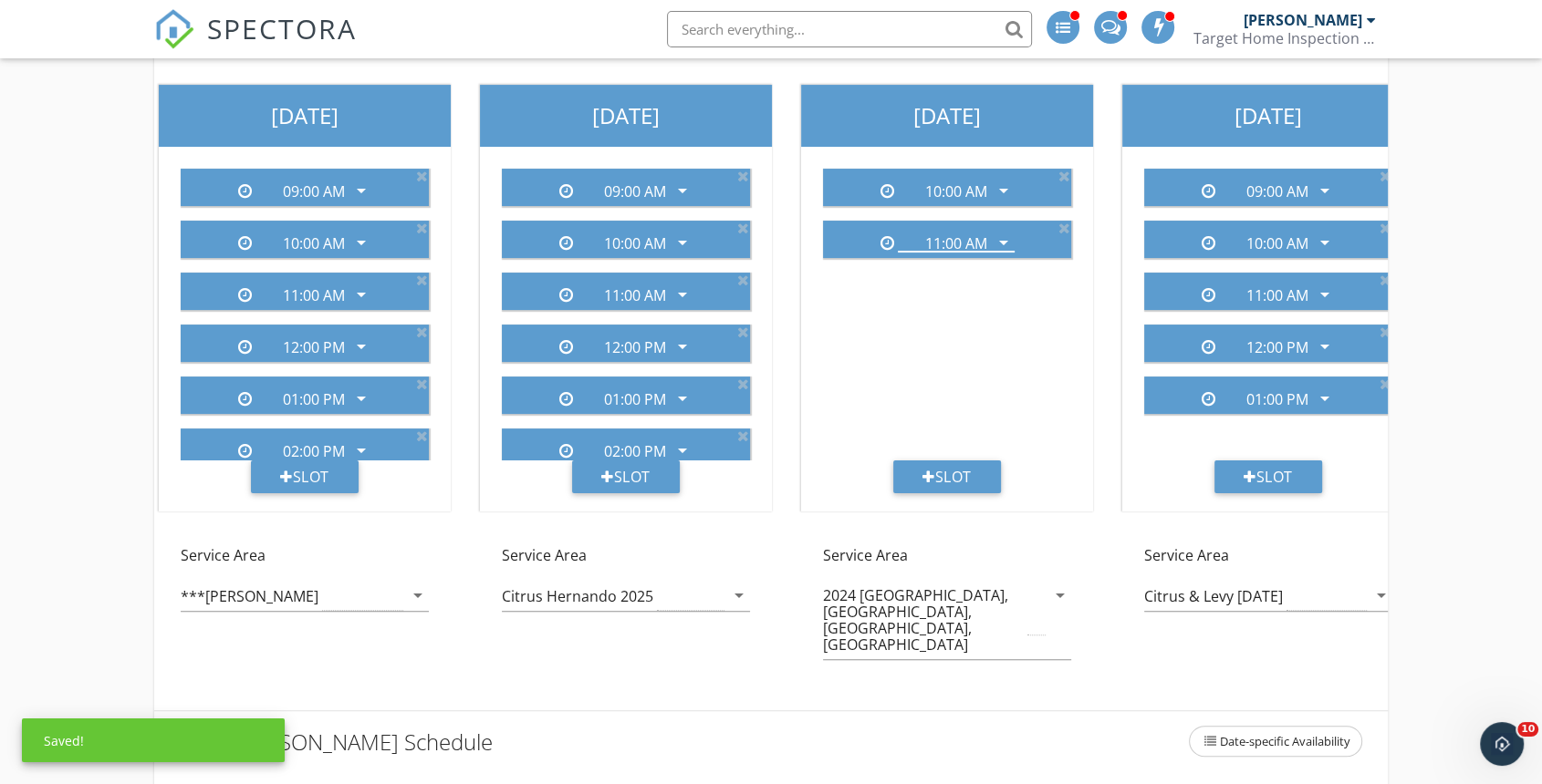
click at [970, 479] on div "Slot" at bounding box center [947, 477] width 108 height 33
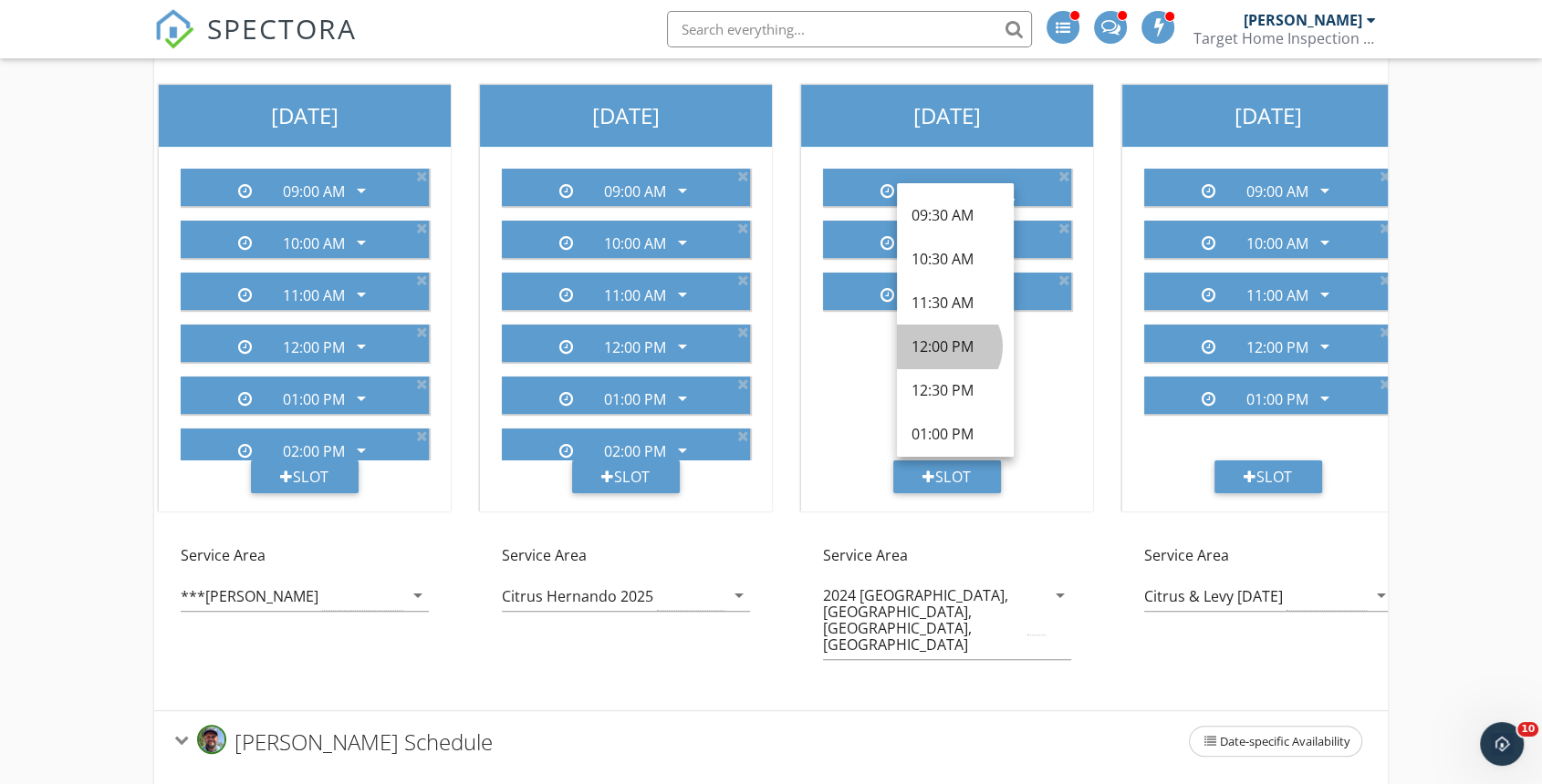
click at [954, 341] on div "12:00 PM" at bounding box center [955, 346] width 87 height 22
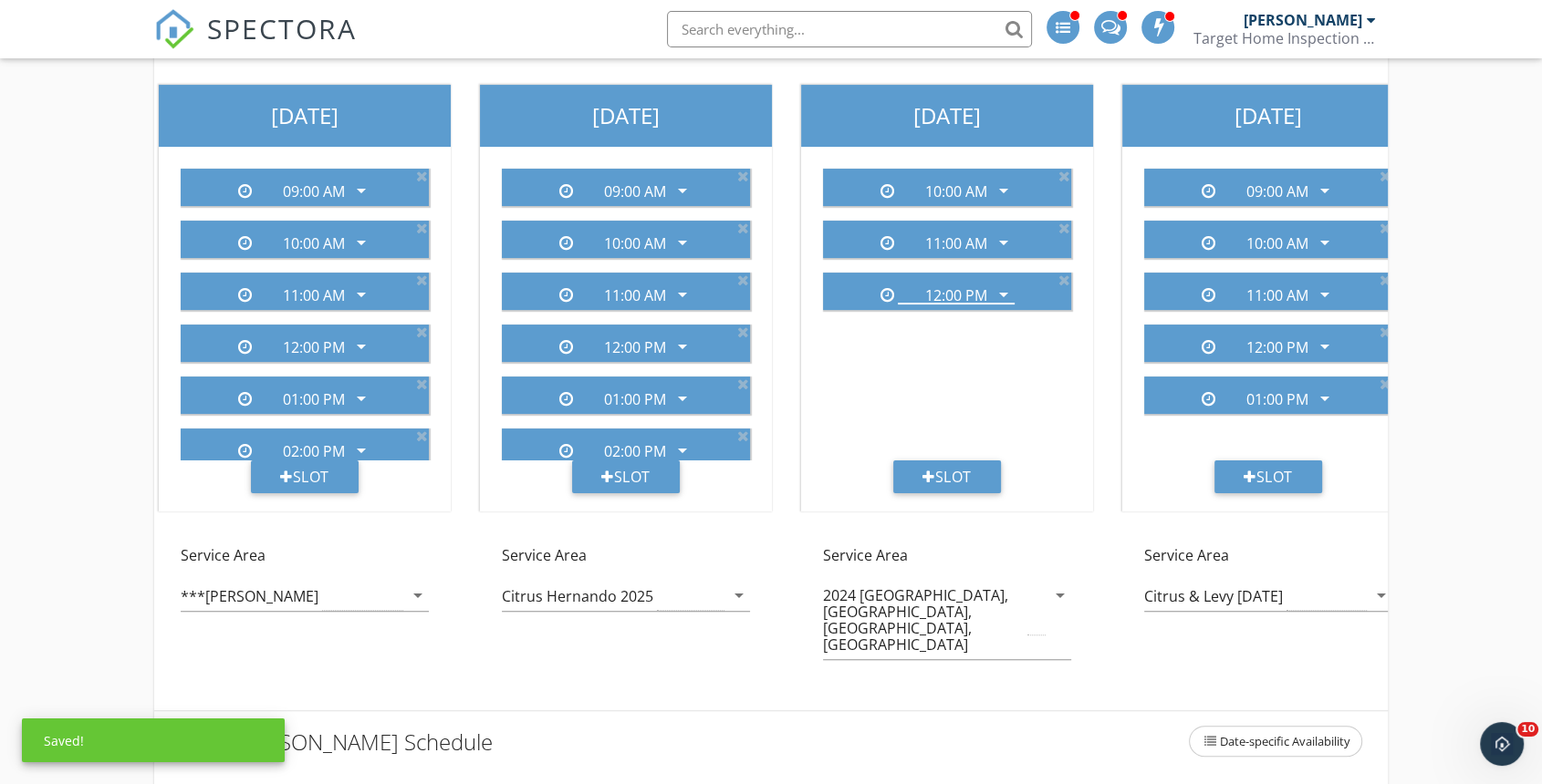
click at [957, 469] on div "Slot" at bounding box center [947, 477] width 108 height 33
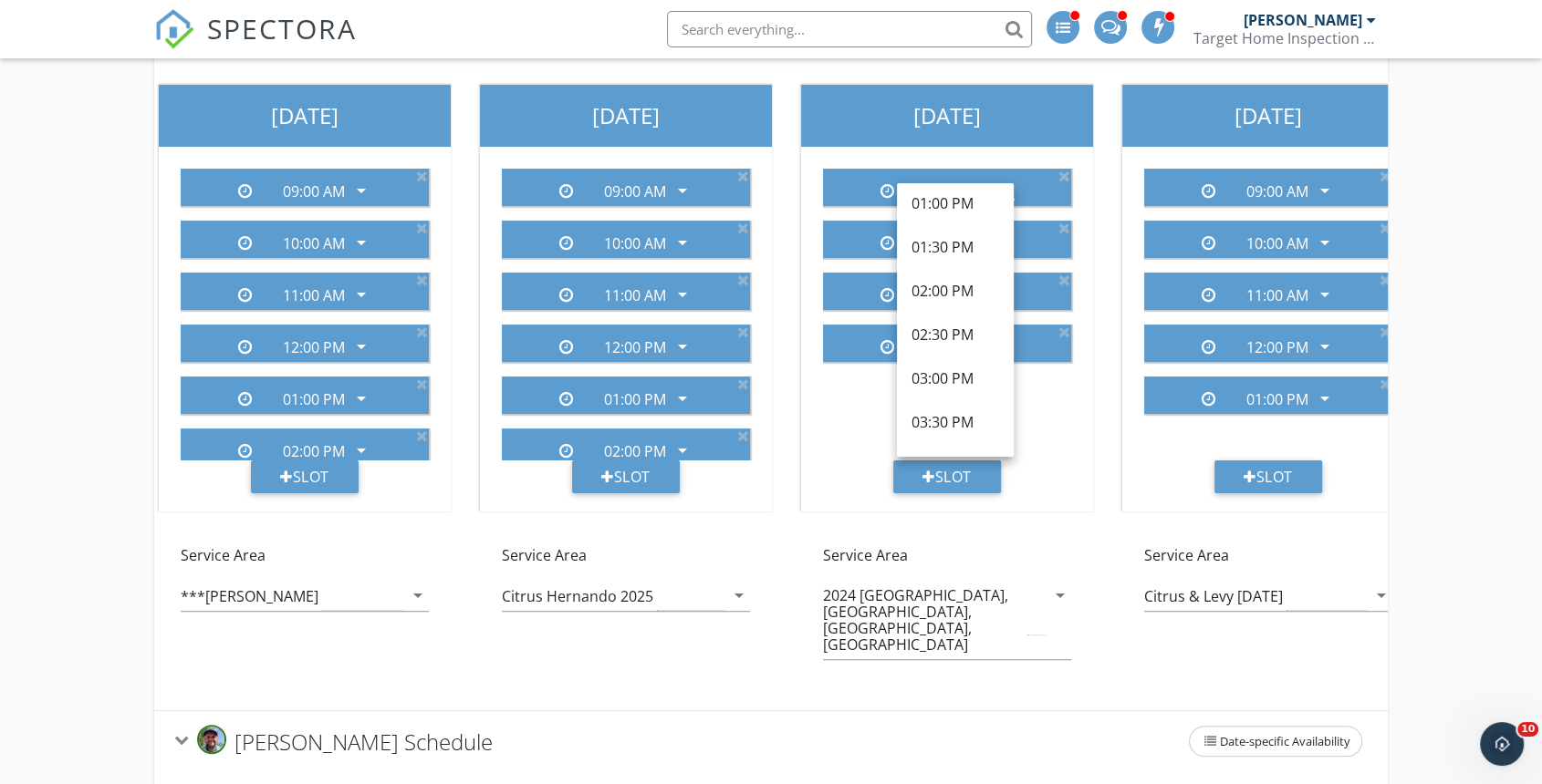
scroll to position [506, 0]
click at [942, 186] on div "01:00 PM" at bounding box center [955, 188] width 87 height 22
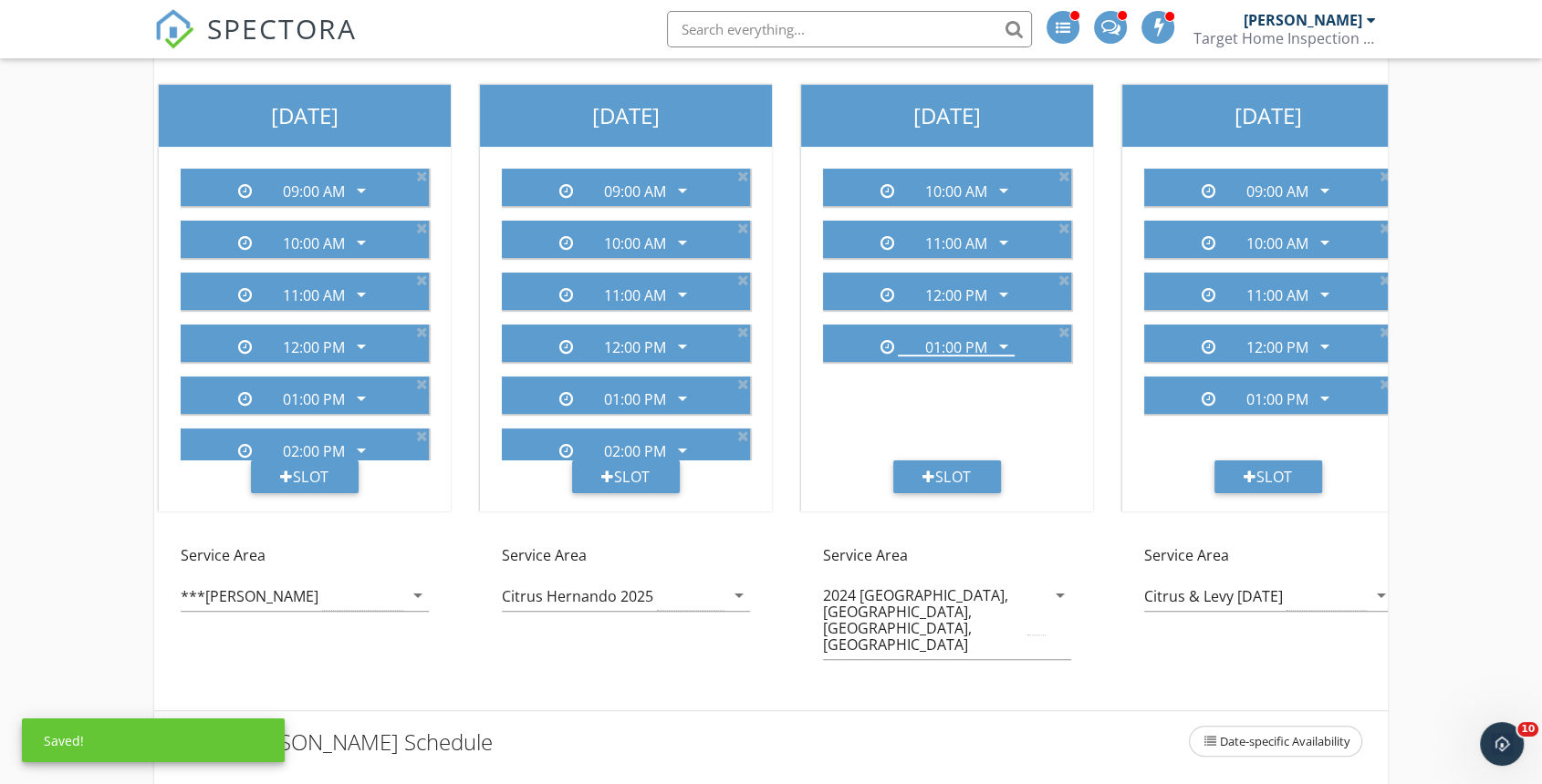
click at [966, 471] on div "Slot" at bounding box center [947, 477] width 108 height 33
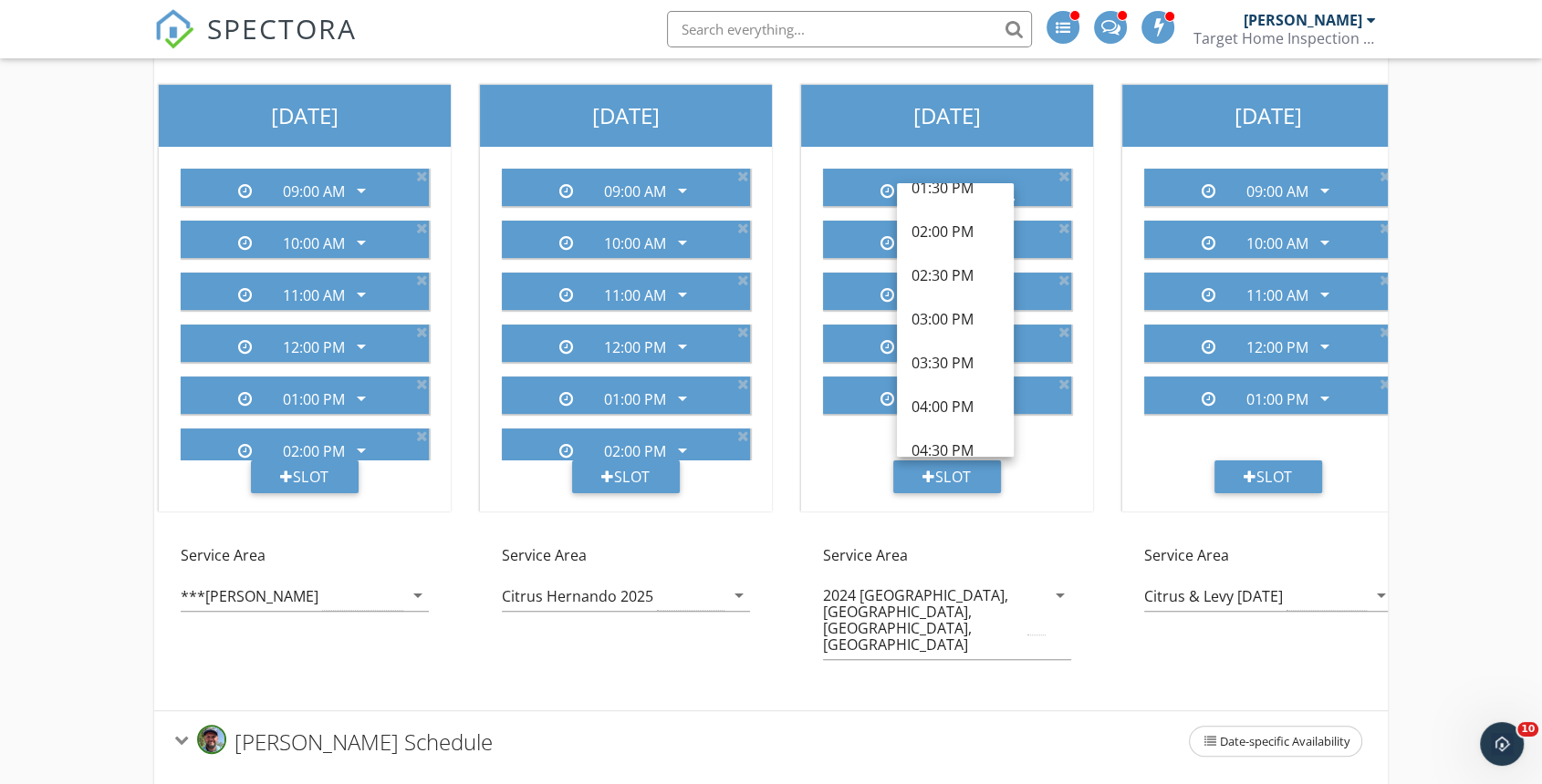
click at [933, 224] on div "02:00 PM" at bounding box center [955, 231] width 87 height 22
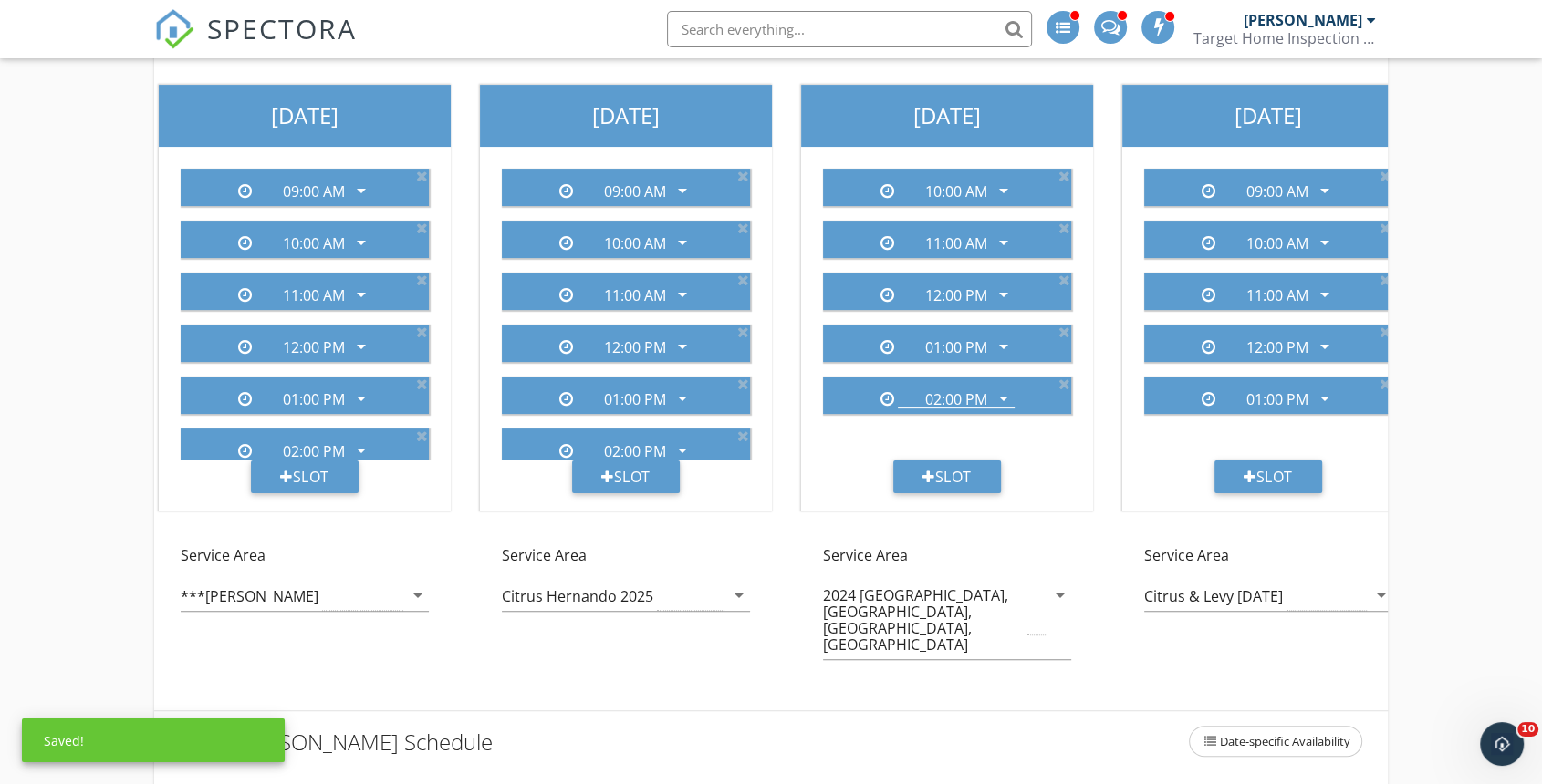
click at [959, 467] on div "Slot" at bounding box center [947, 477] width 108 height 33
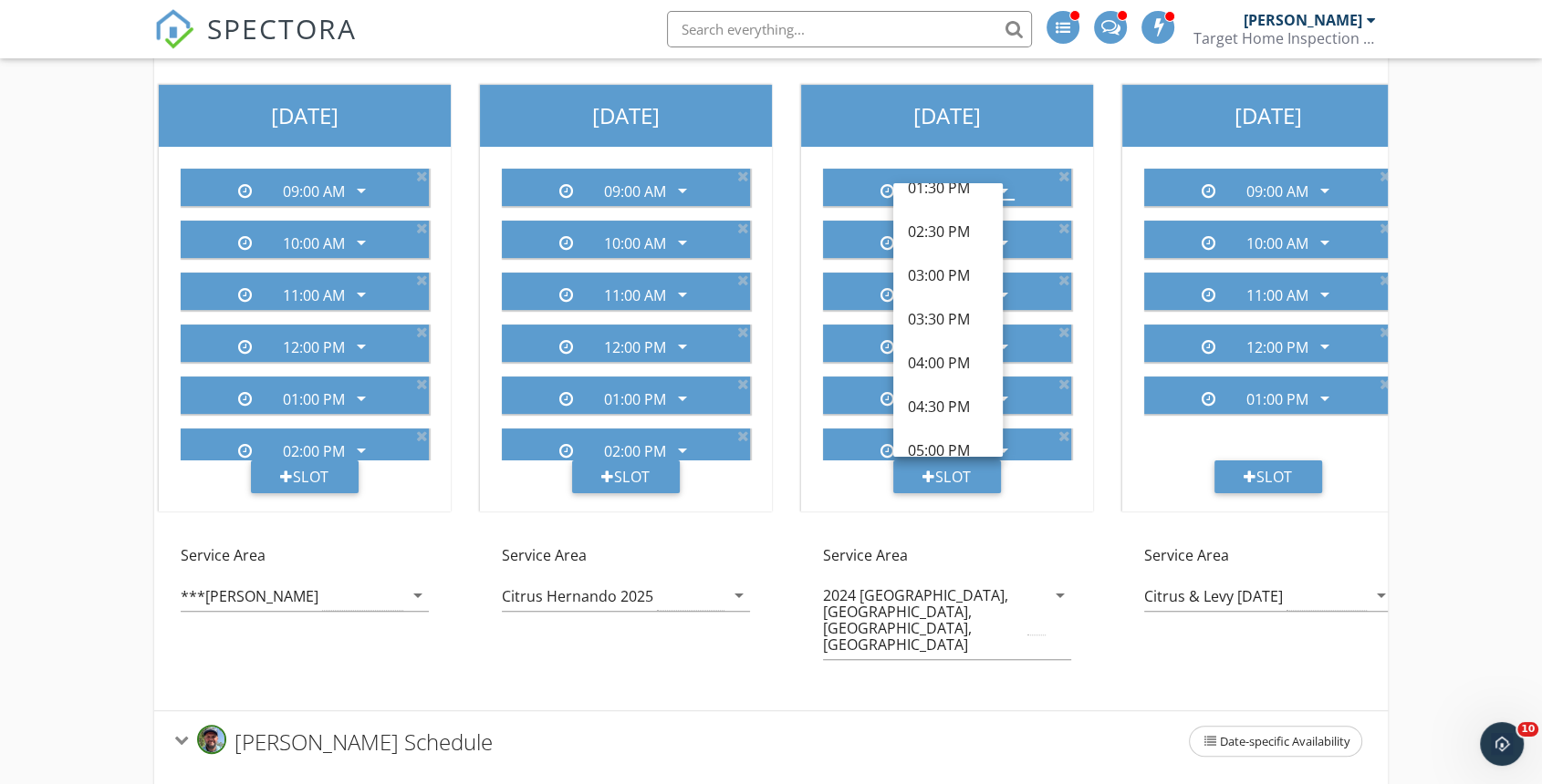
click at [942, 269] on div "03:00 PM" at bounding box center [948, 275] width 80 height 22
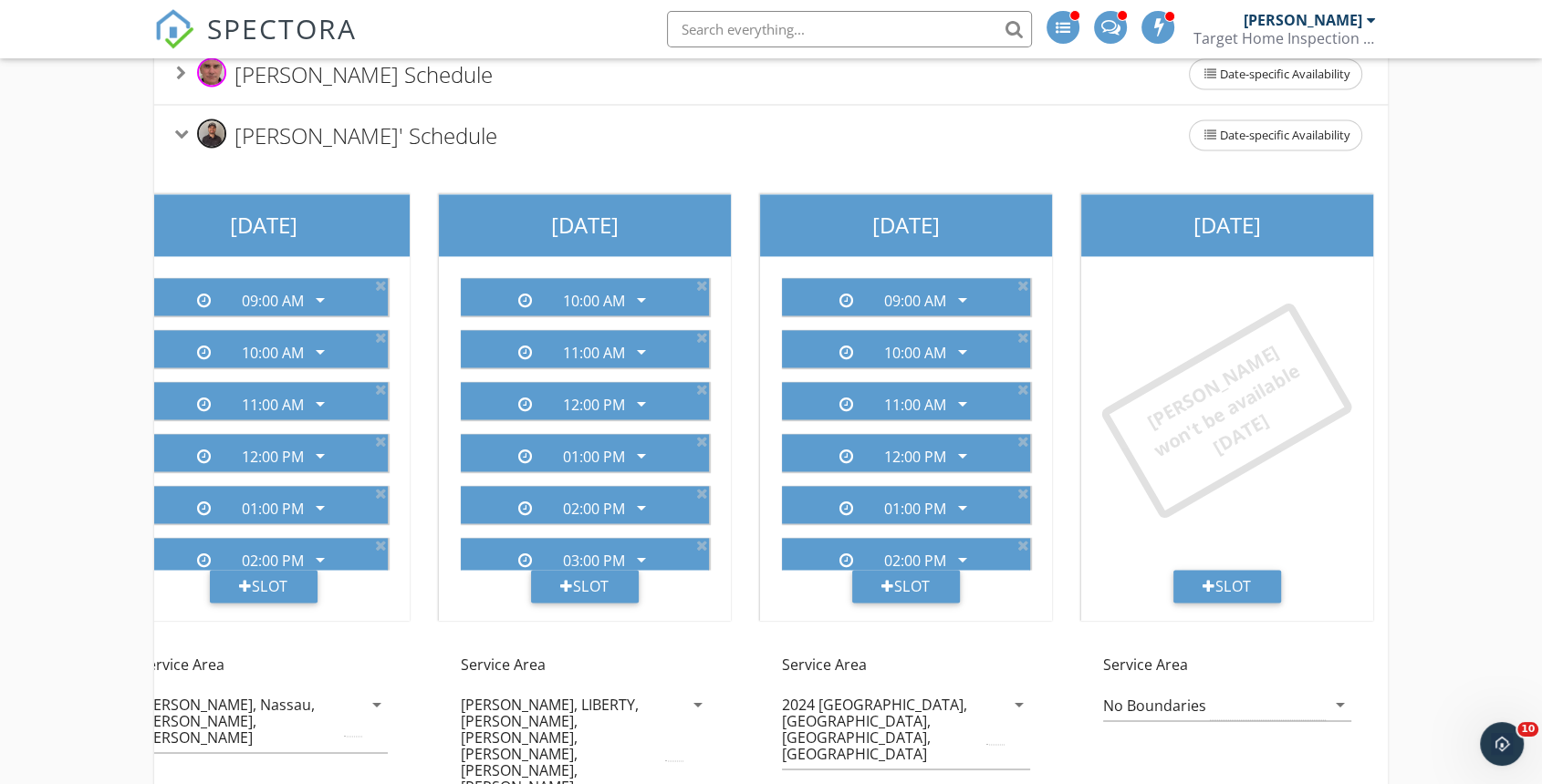
scroll to position [2772, 0]
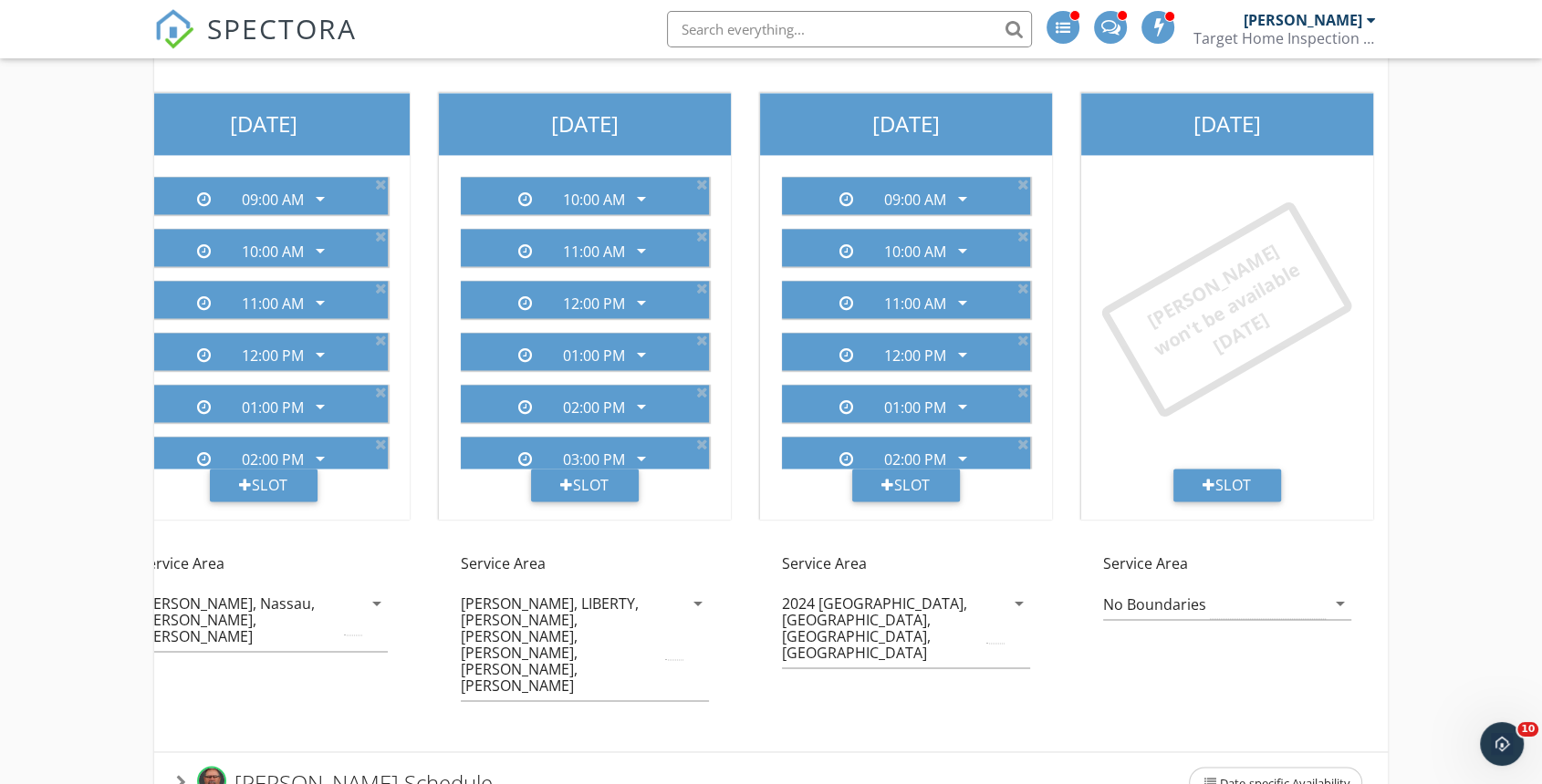
click at [970, 596] on div "2024 Union, Bradford, Alachua, Columbia" at bounding box center [881, 628] width 201 height 66
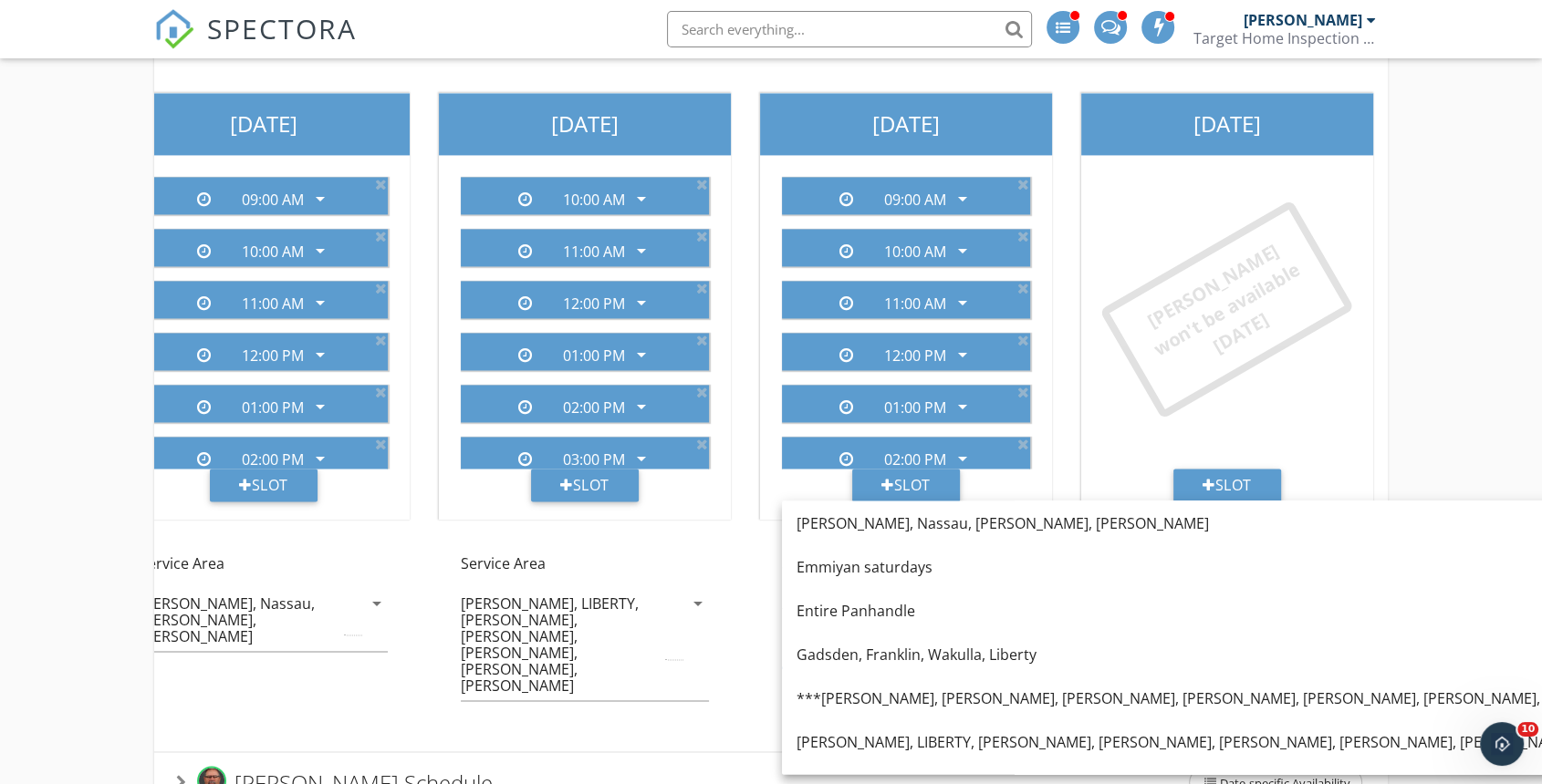
scroll to position [1418, 0]
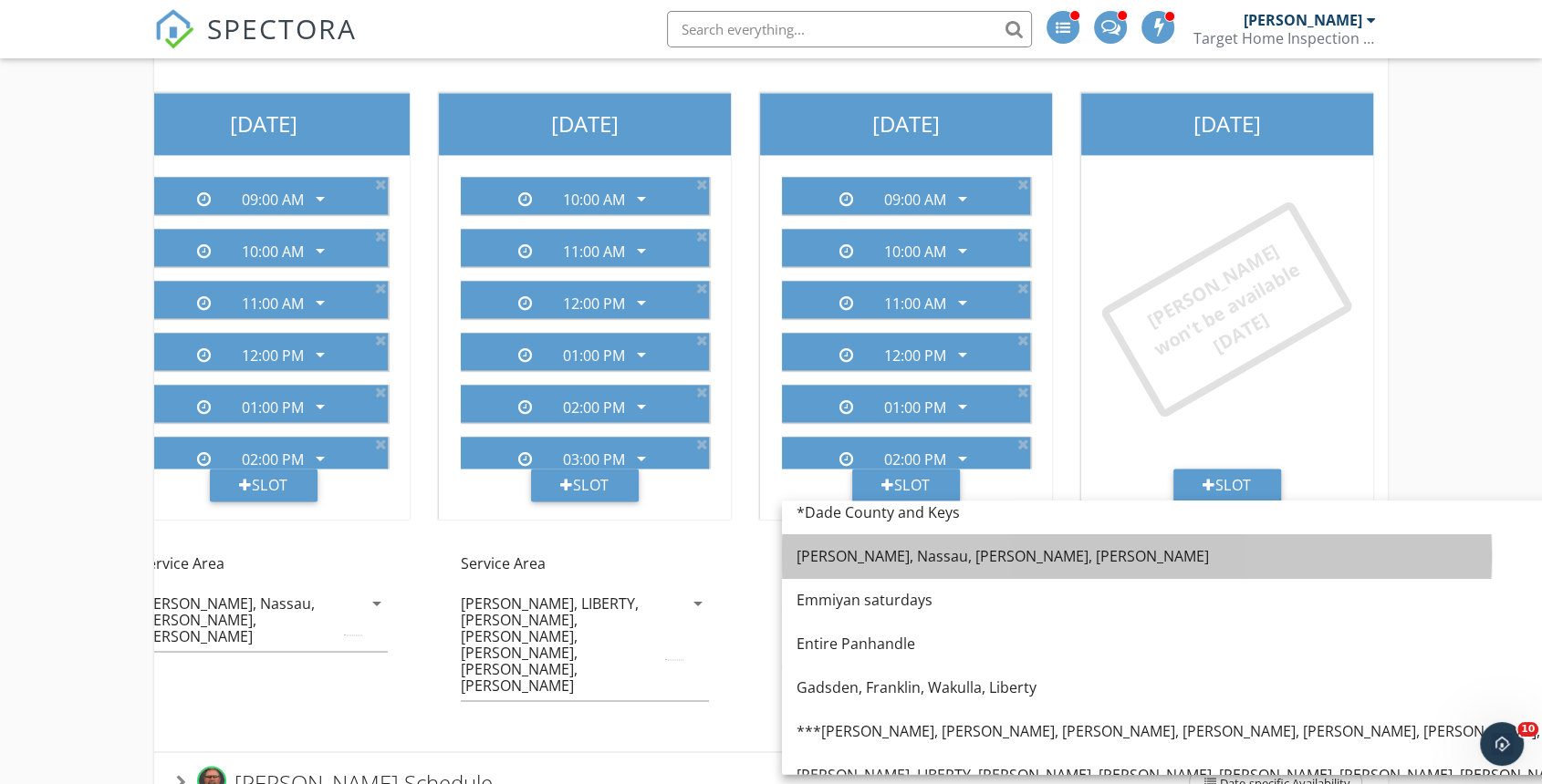
click at [940, 559] on div "Duval, Nassau, Clay, Baker" at bounding box center [1398, 556] width 1204 height 22
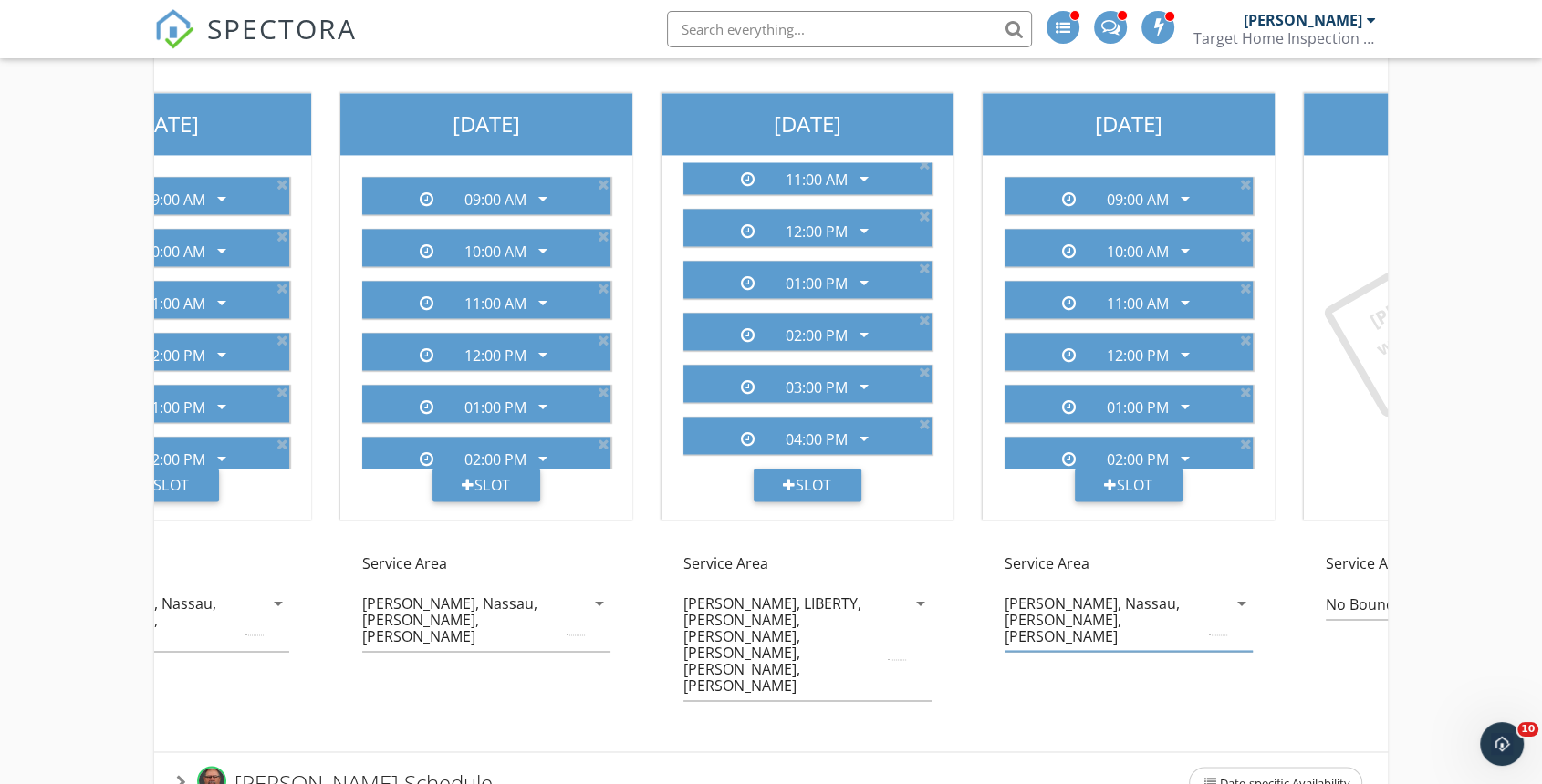
scroll to position [0, 806]
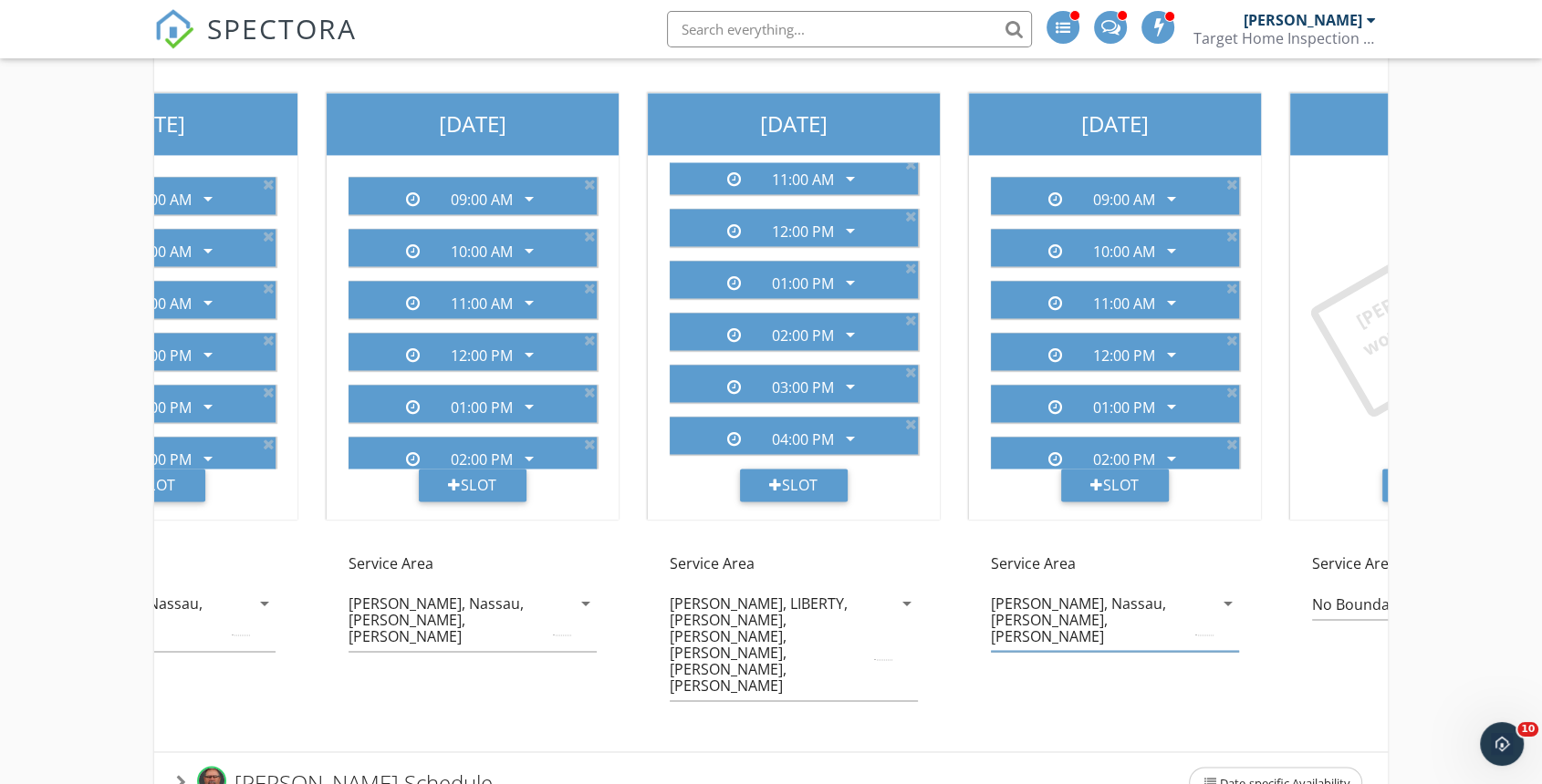
click at [873, 589] on div "GADSDEN, LIBERTY, FRANKLIN, LEON, WAKULLA, JEFFERSON, MADISON, TAYLOR" at bounding box center [780, 645] width 223 height 112
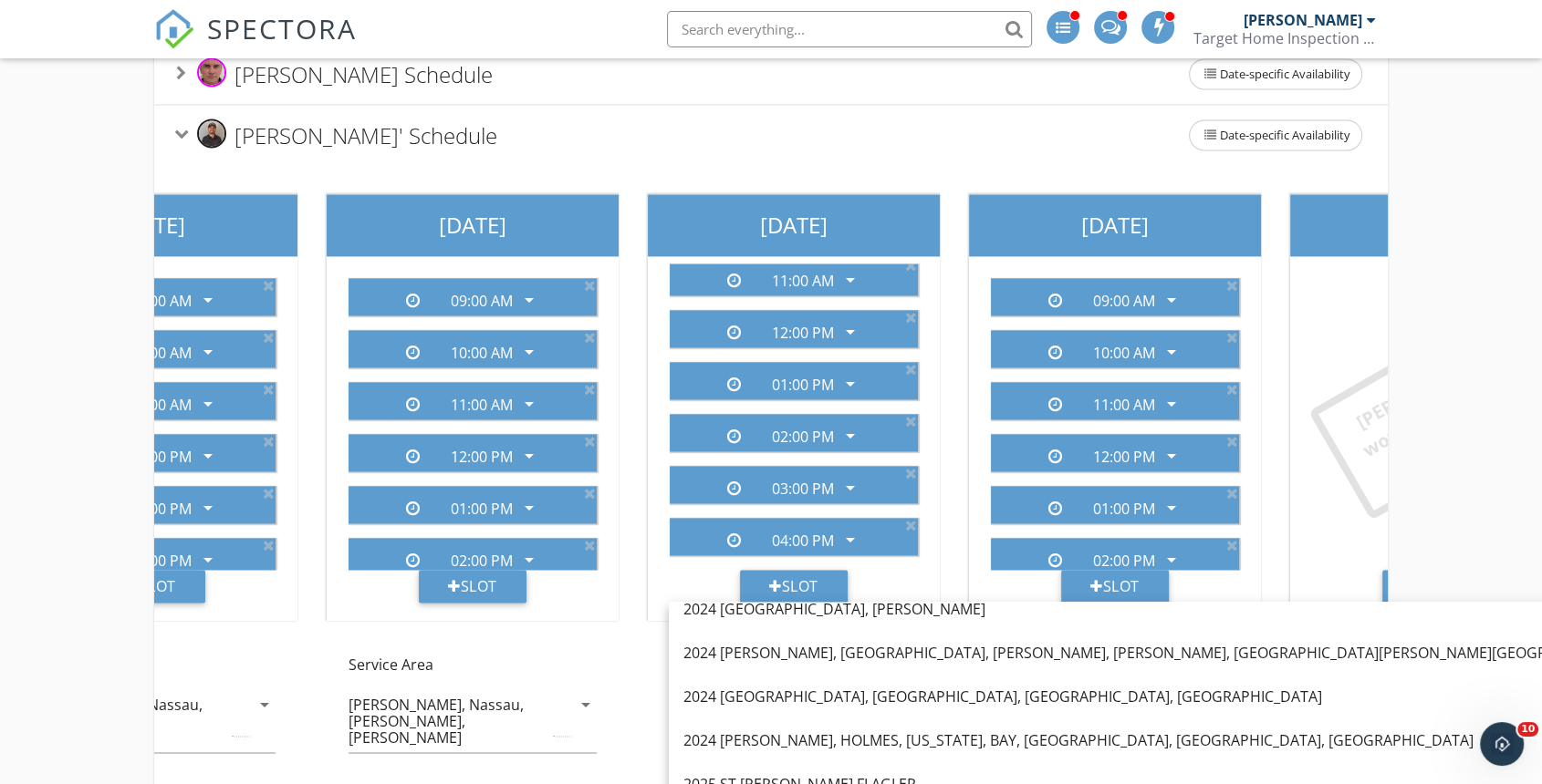
scroll to position [2772, 0]
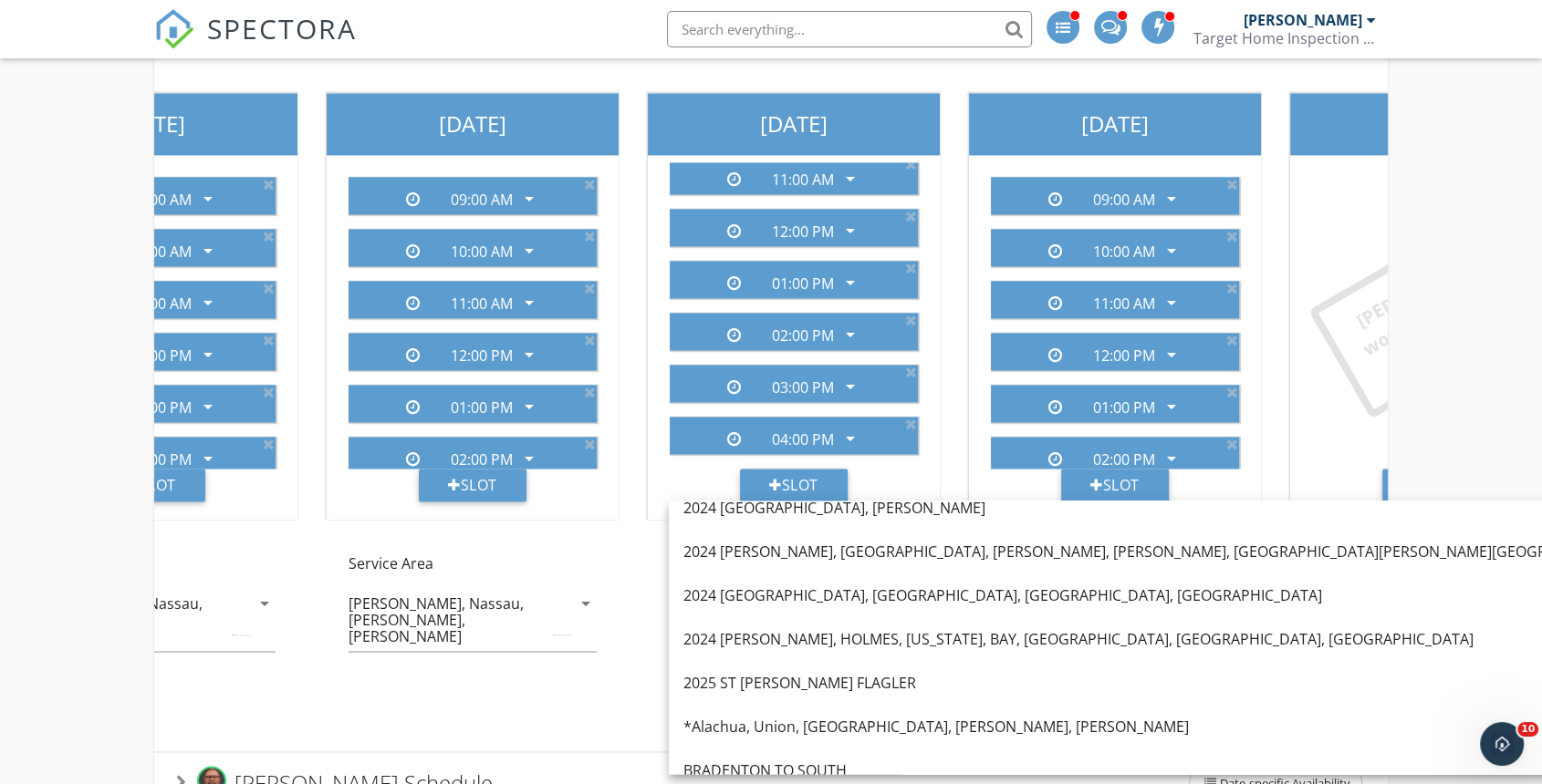
click at [789, 684] on div "2025 ST JOHNS PUTNAM FLAGLER" at bounding box center [1285, 683] width 1204 height 22
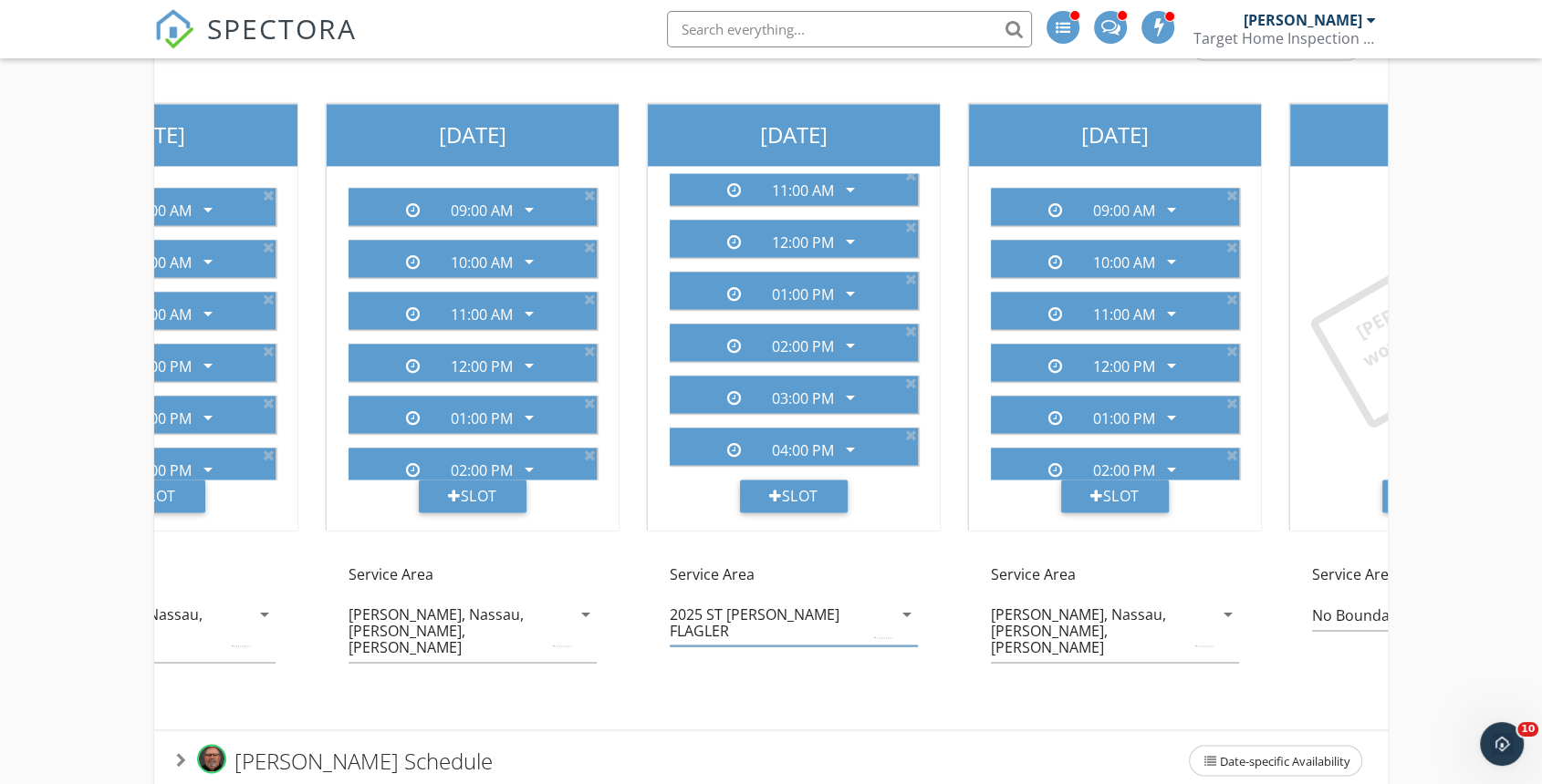
scroll to position [2740, 0]
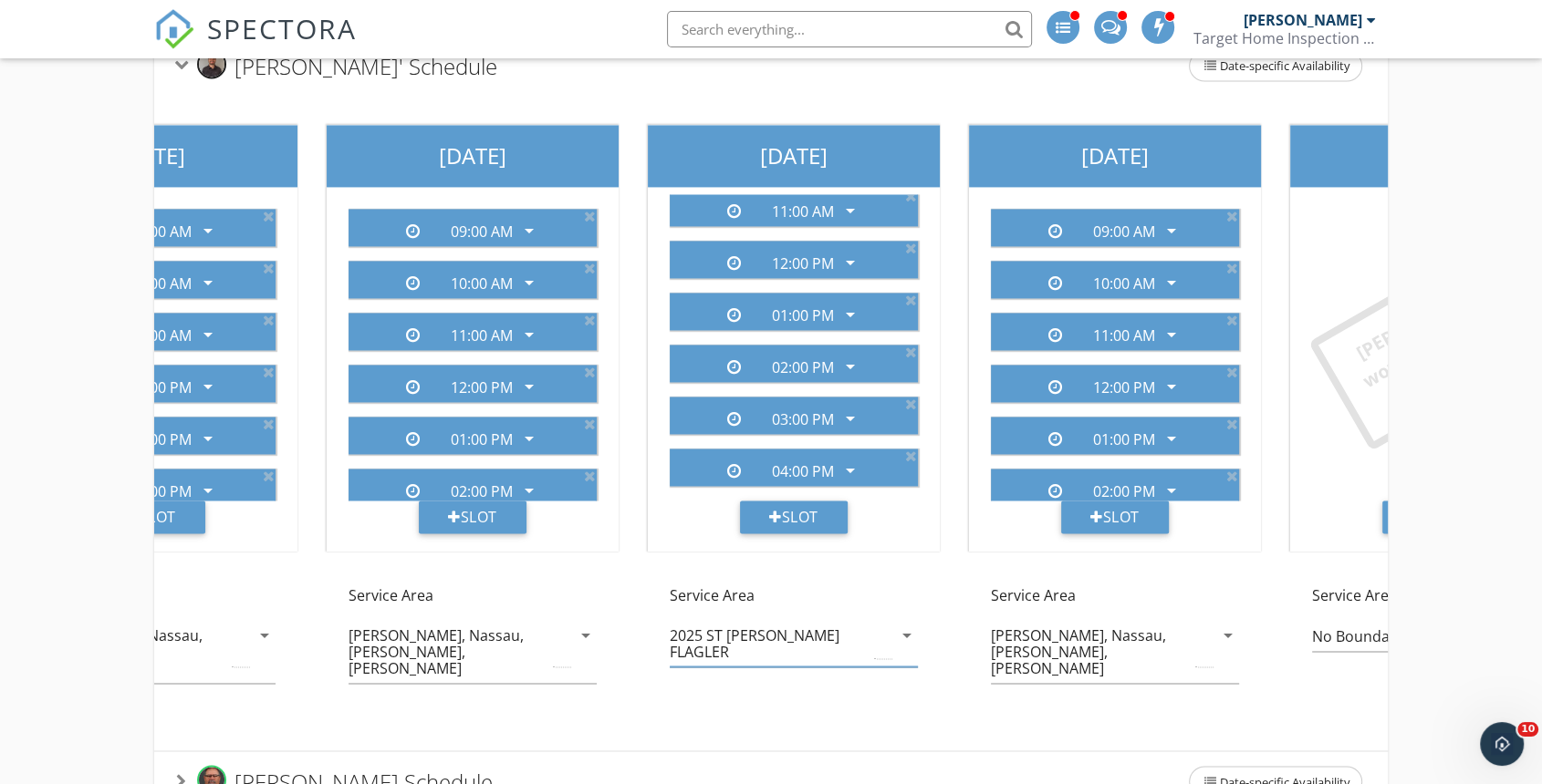
drag, startPoint x: 777, startPoint y: 695, endPoint x: 728, endPoint y: 688, distance: 49.5
click at [523, 669] on div "Sunday Seth won't be available today Slot Service Area No Boundaries arrow_drop…" at bounding box center [473, 423] width 2248 height 655
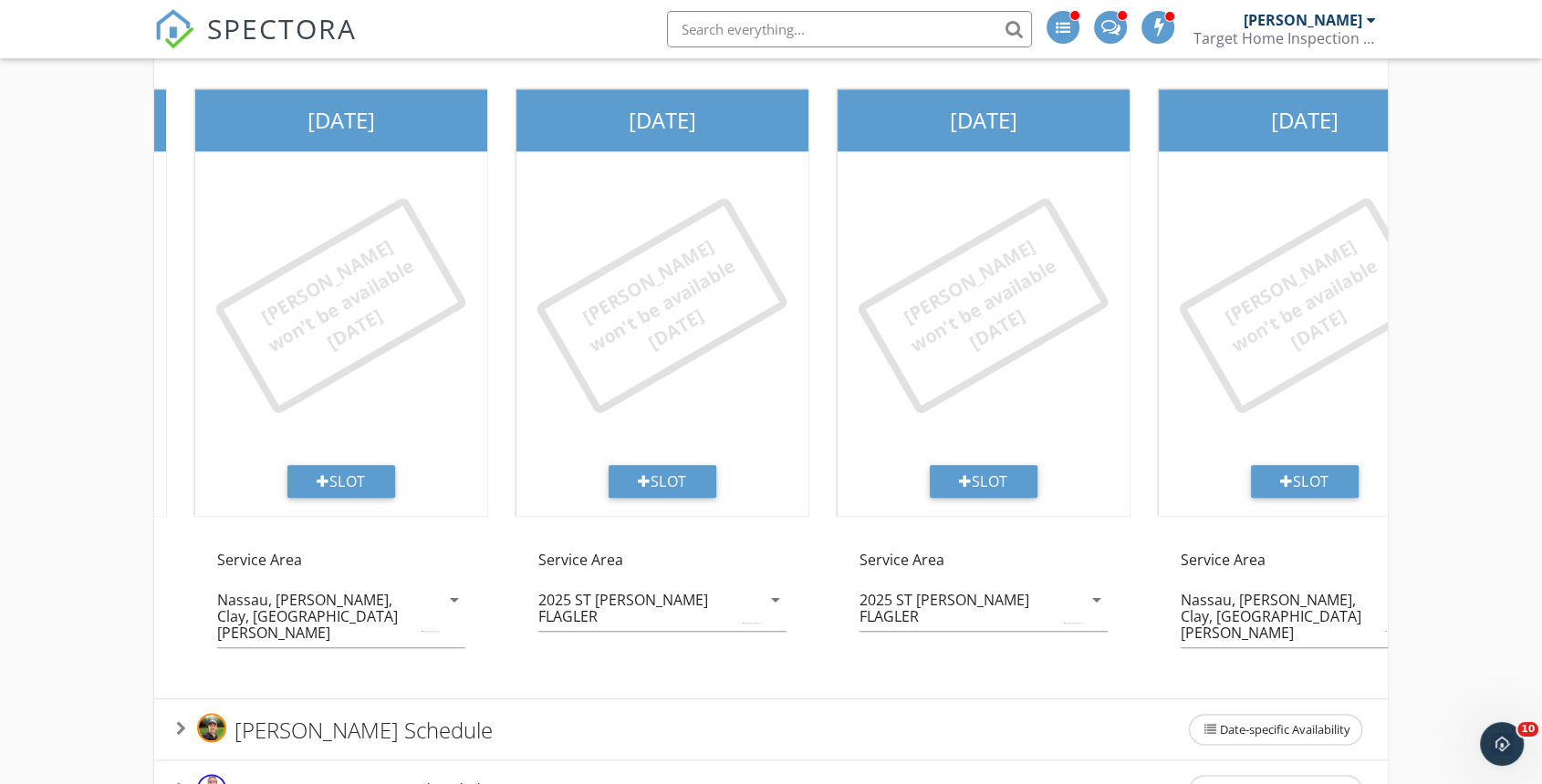
scroll to position [1626, 0]
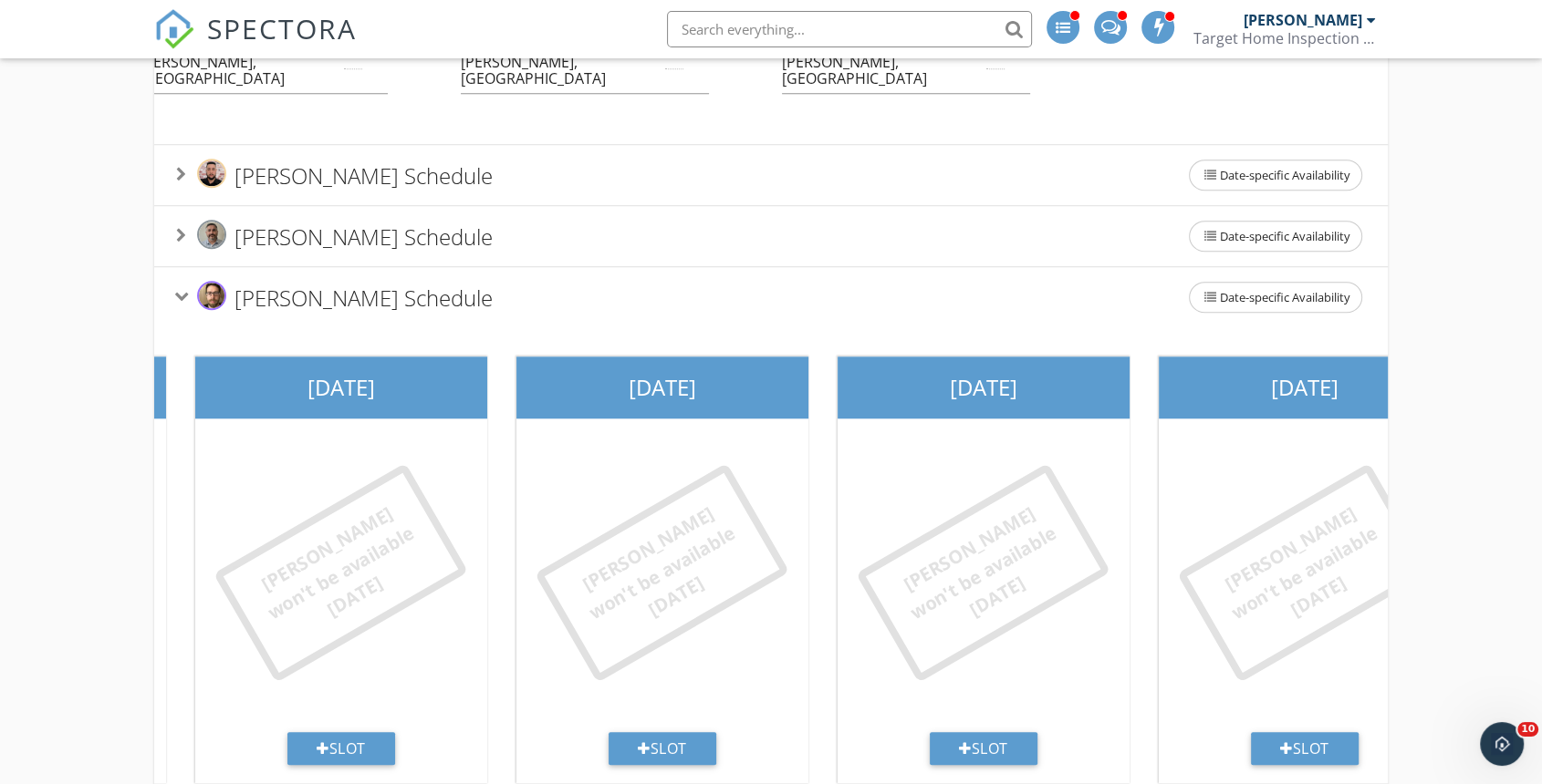
click at [370, 282] on span "Luis Ruiz's Schedule" at bounding box center [363, 297] width 258 height 30
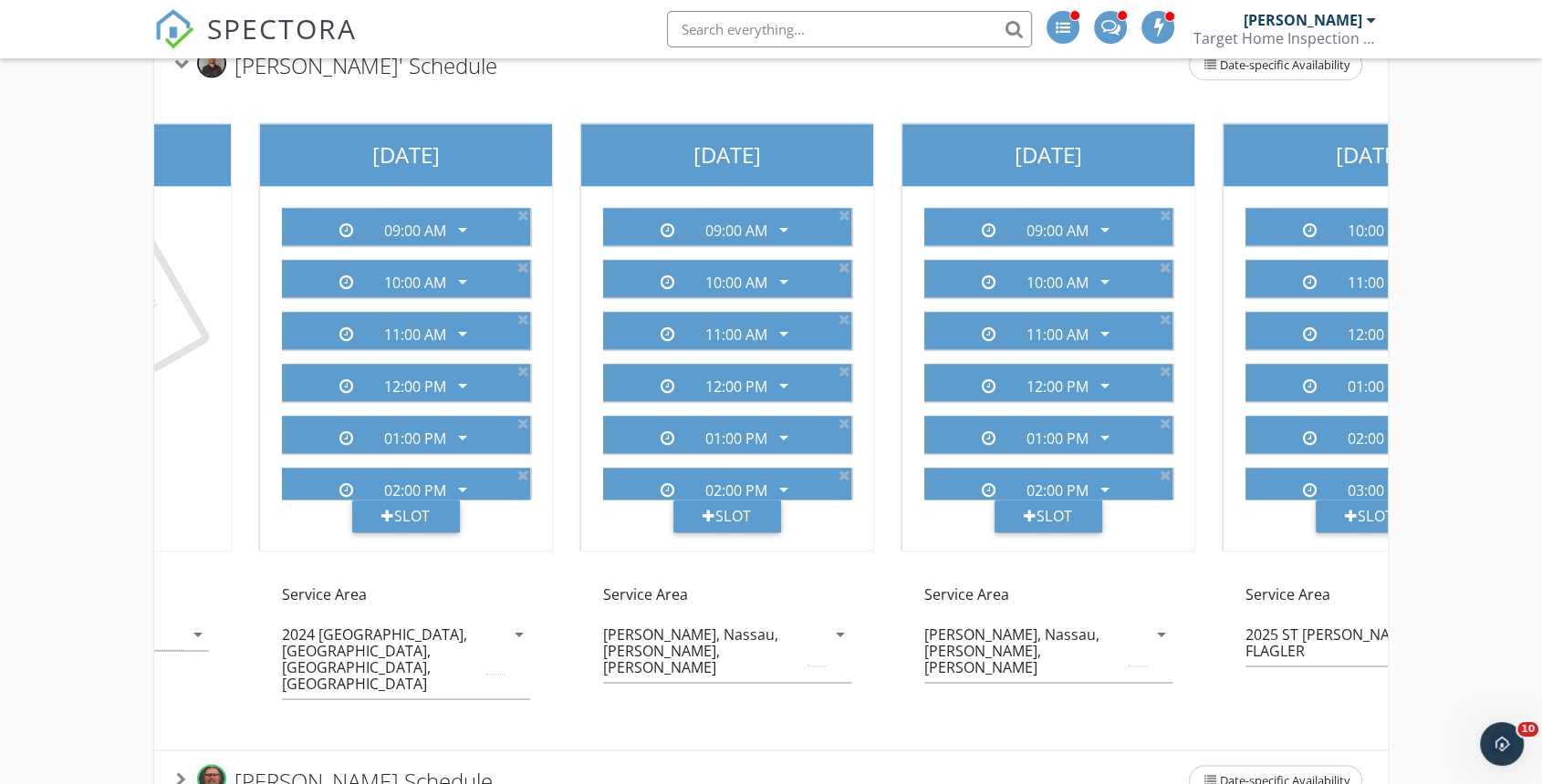
scroll to position [0, 0]
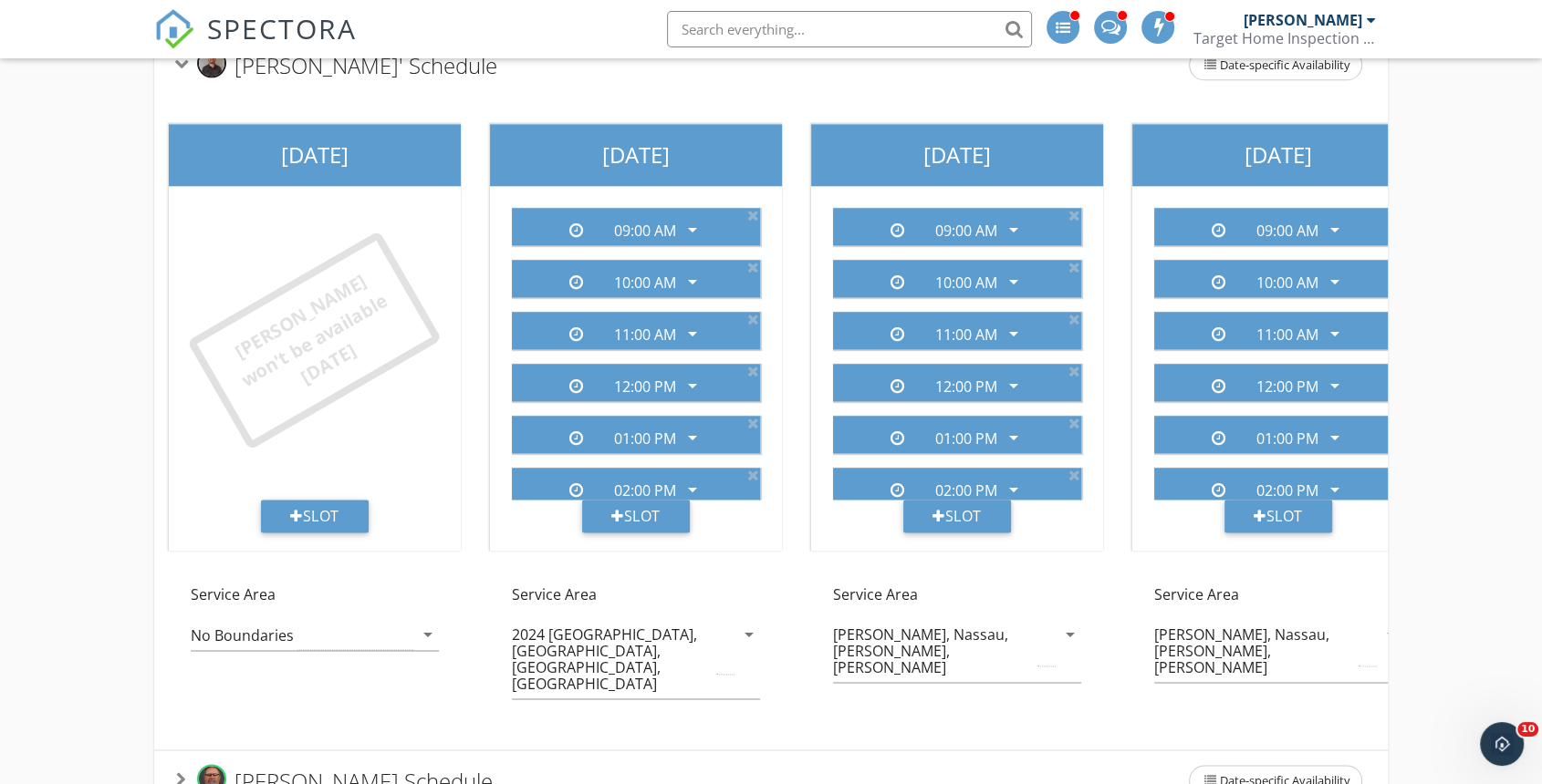
click at [747, 208] on icon at bounding box center [753, 215] width 12 height 15
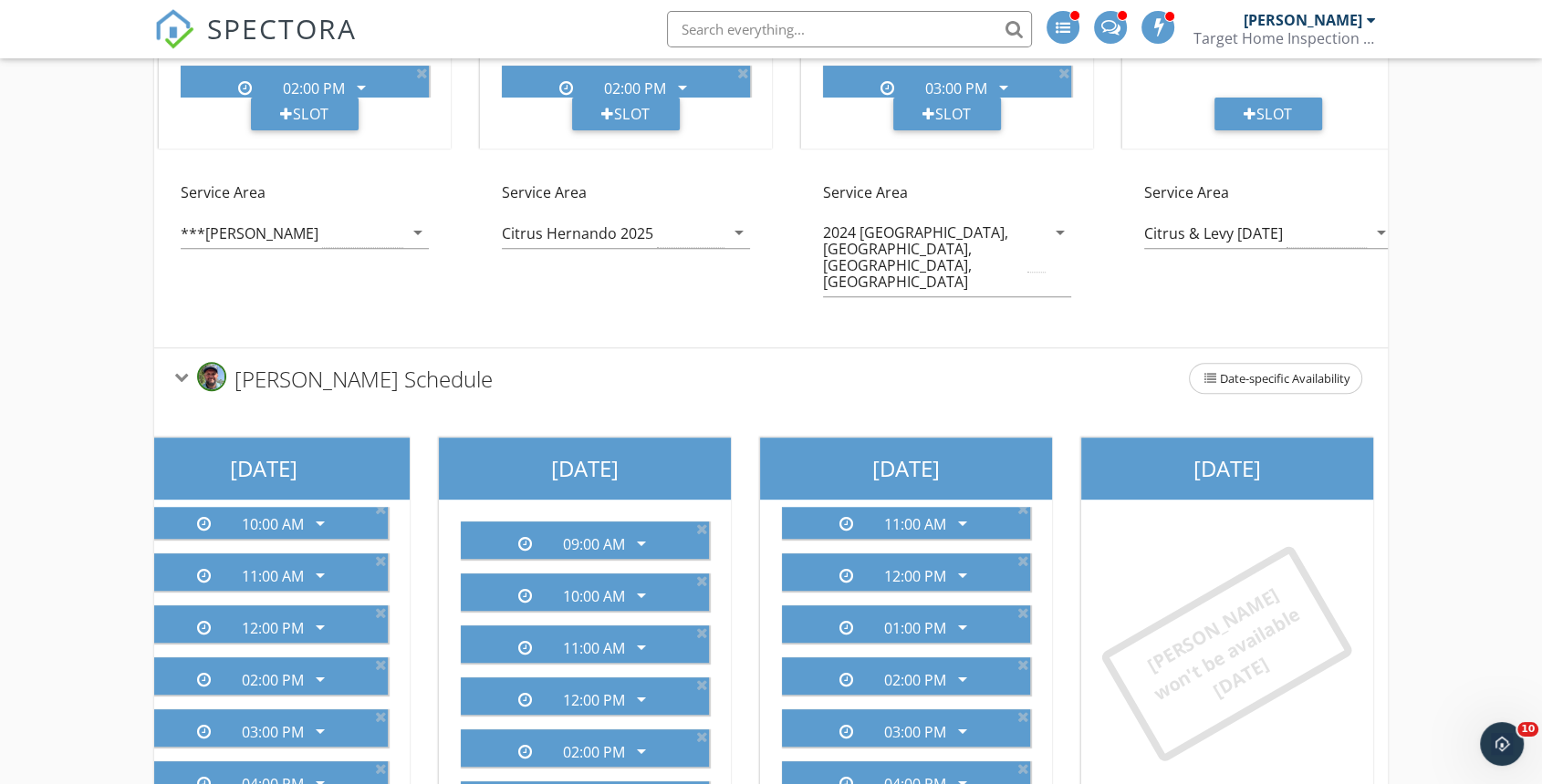
scroll to position [584, 0]
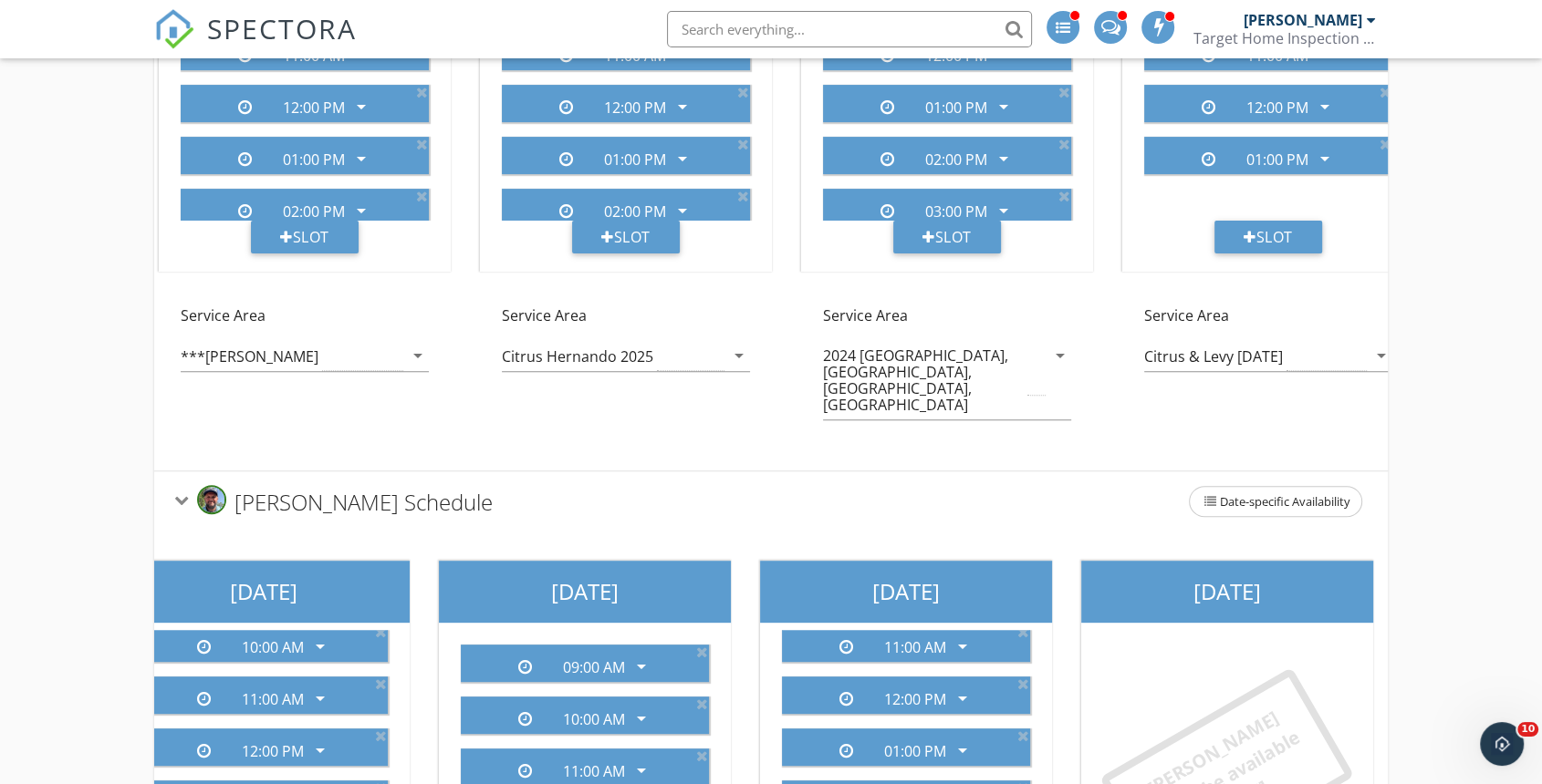
click at [292, 486] on span "Eric Pevehouse's Schedule" at bounding box center [363, 501] width 258 height 30
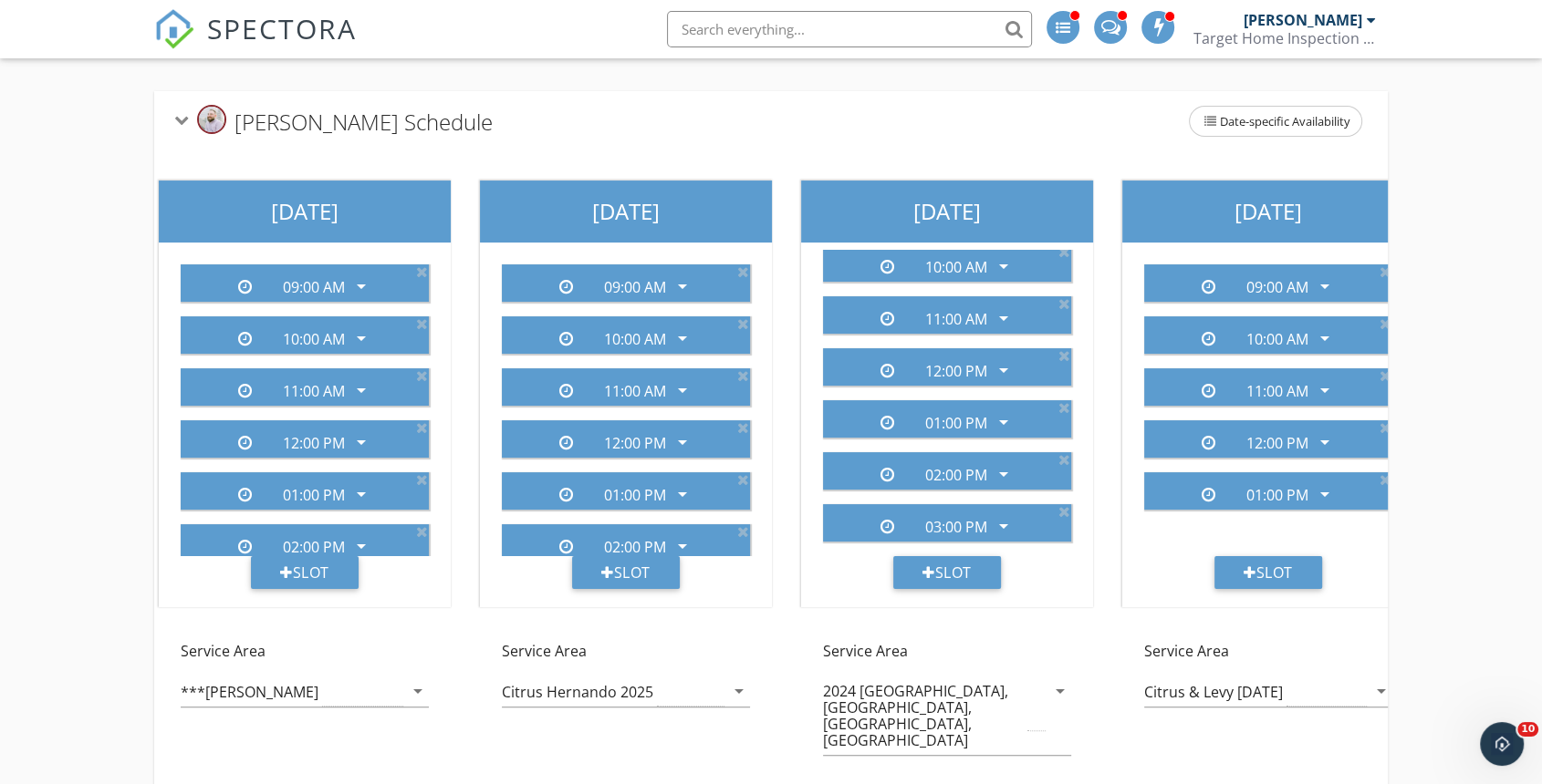
scroll to position [101, 0]
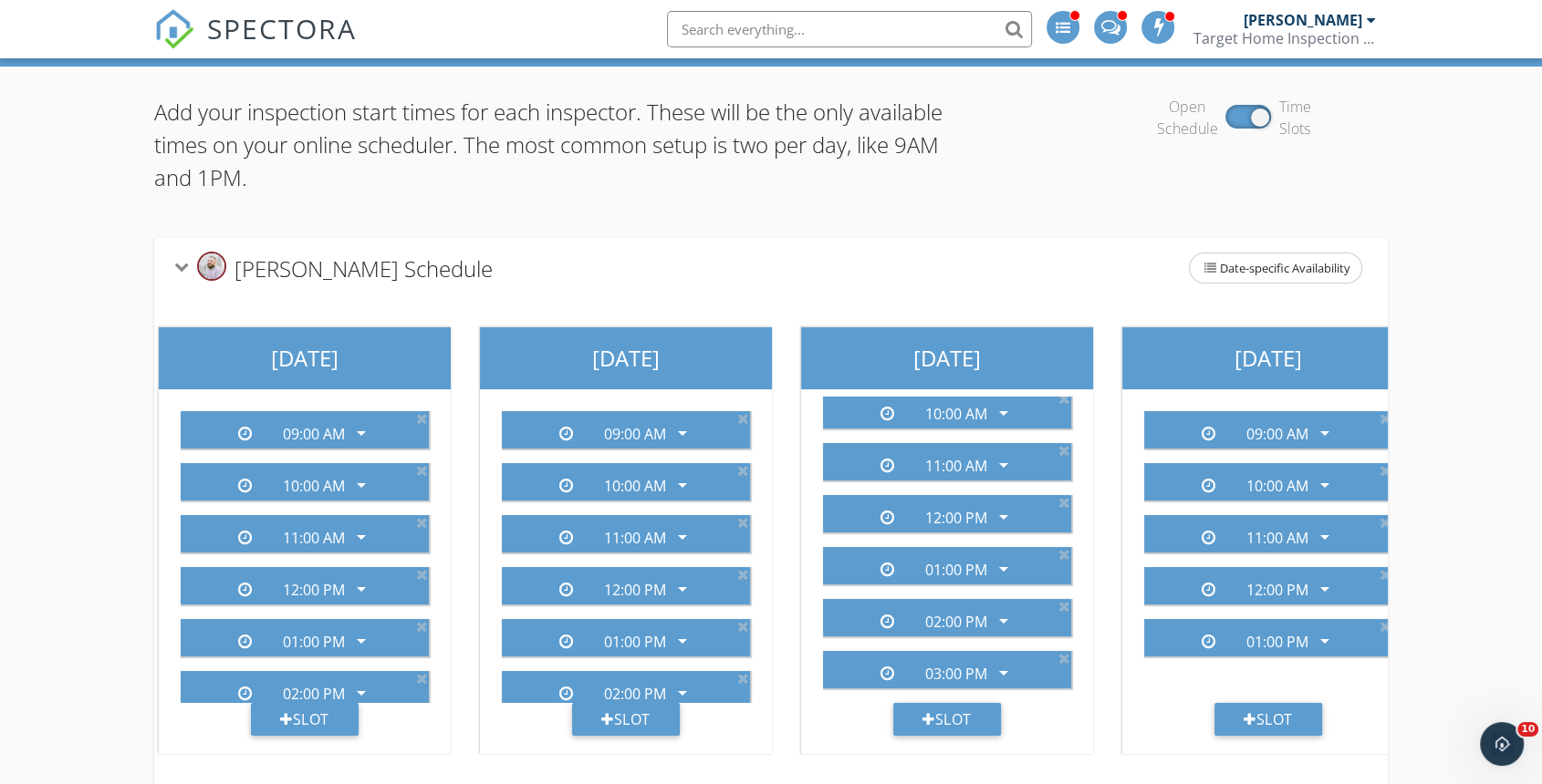
click at [274, 265] on span "Derek Balling's Schedule" at bounding box center [363, 268] width 258 height 30
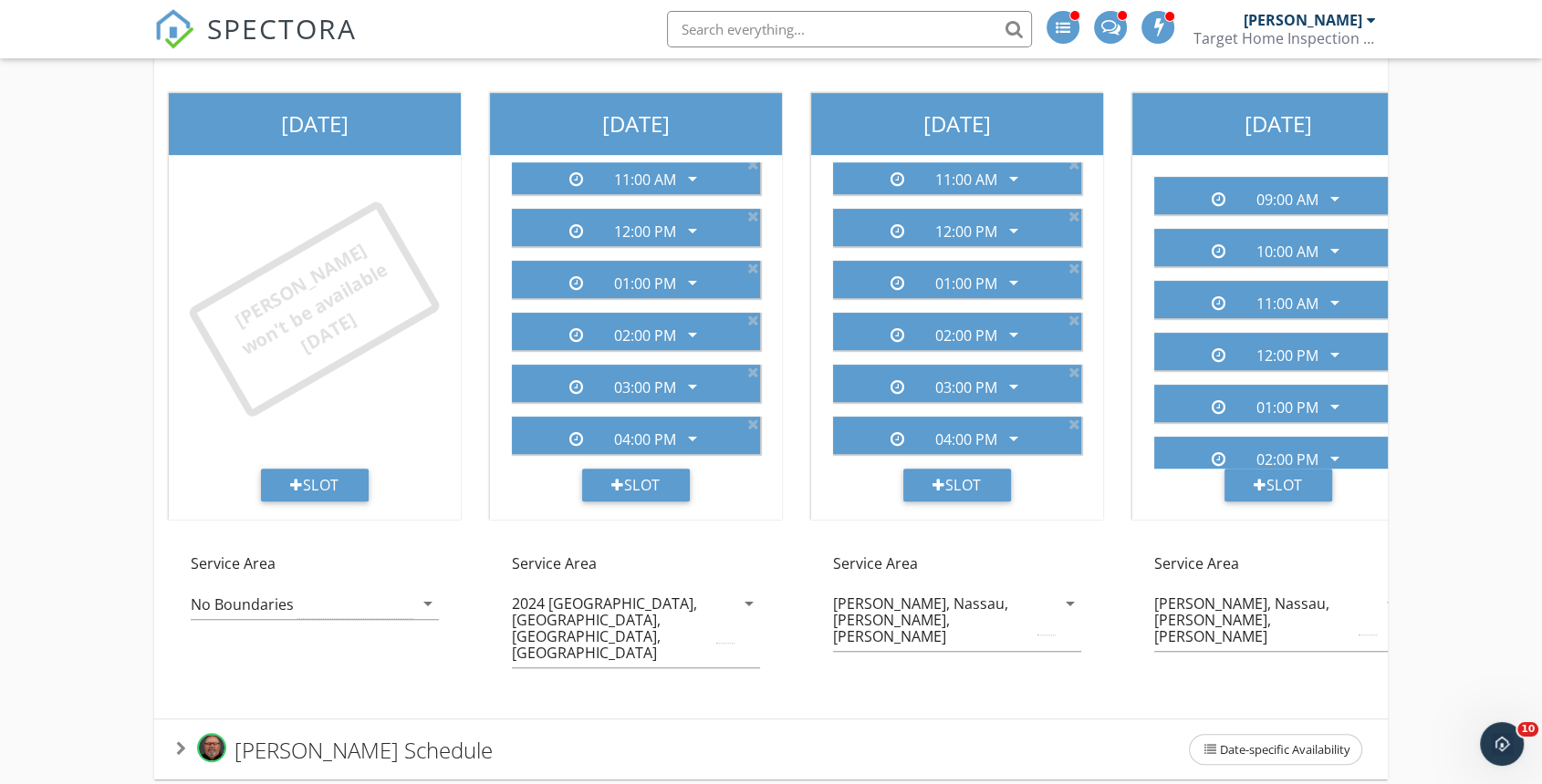
scroll to position [828, 0]
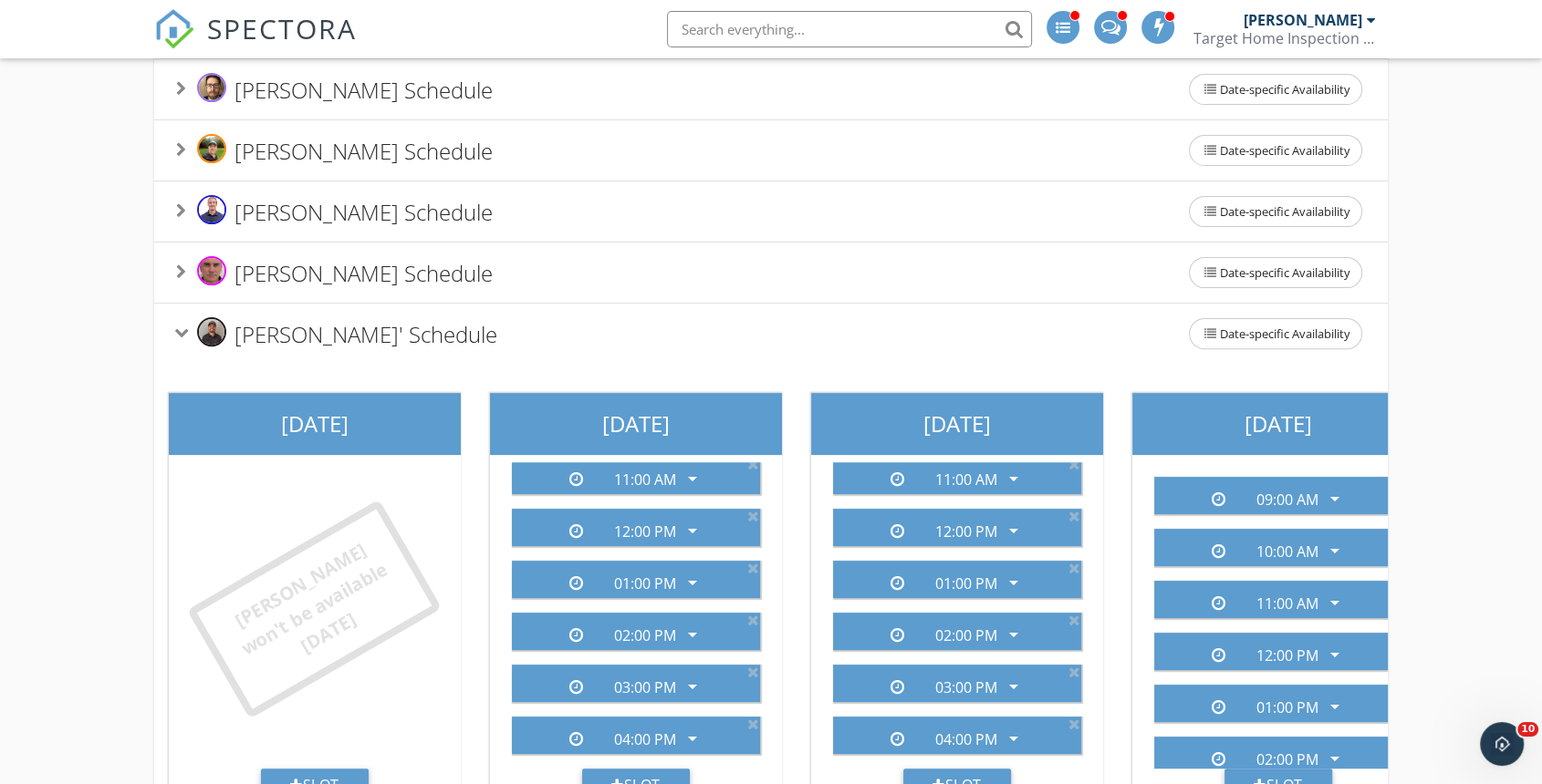
click at [335, 337] on span "Seth Hawes' Schedule" at bounding box center [366, 333] width 263 height 30
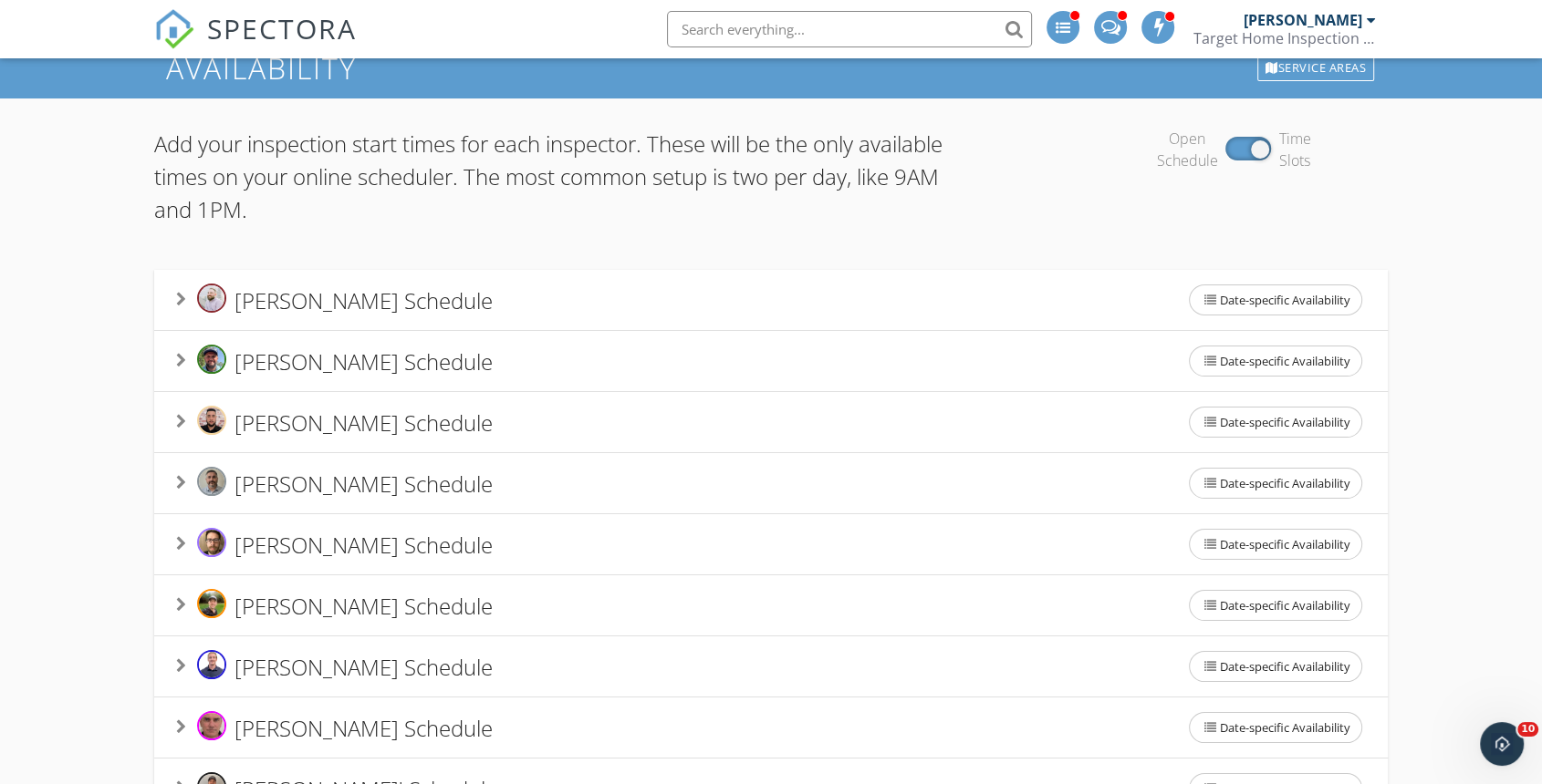
scroll to position [190, 0]
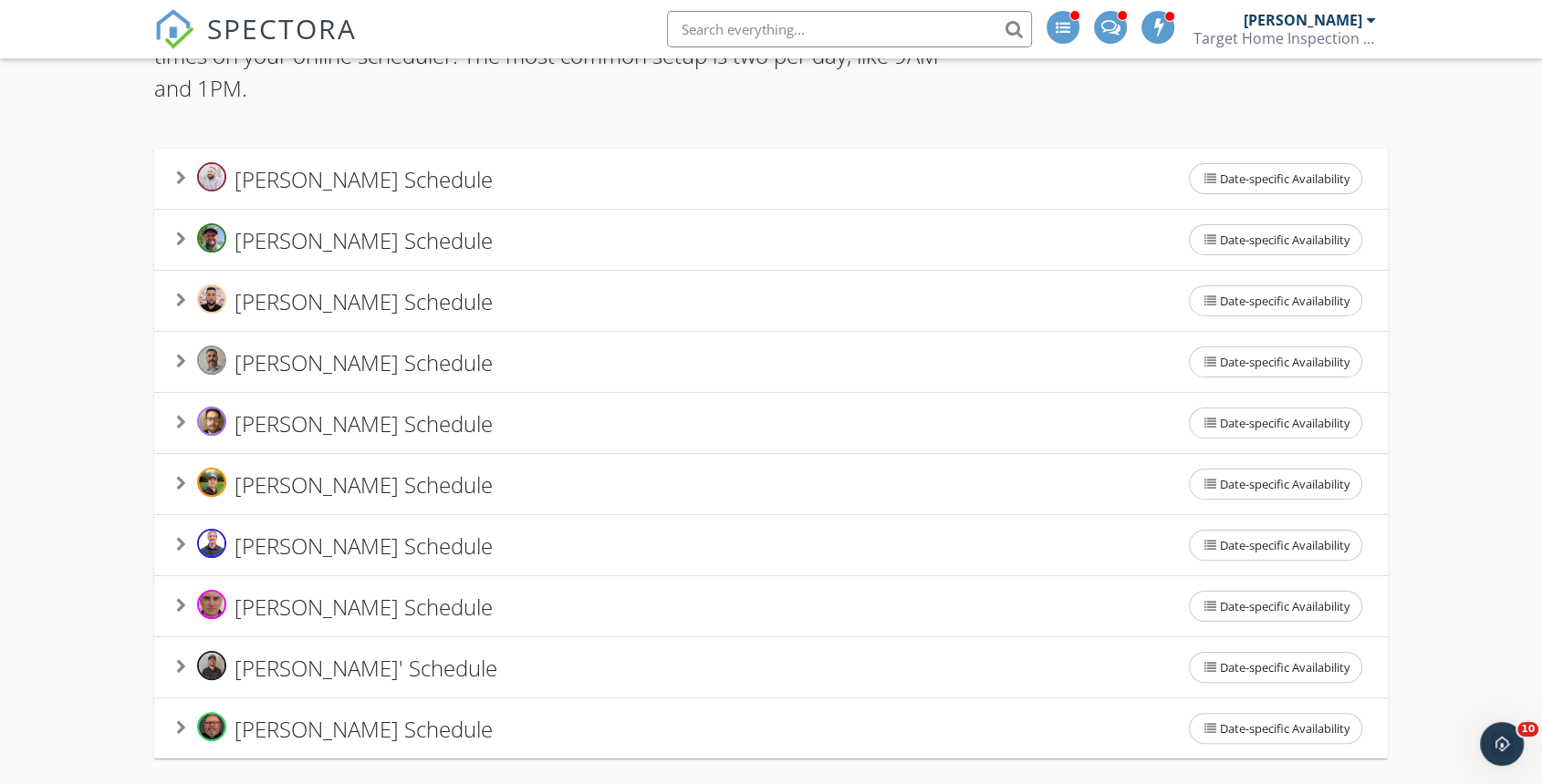
click at [284, 729] on span "Tony Foti's Schedule" at bounding box center [363, 728] width 258 height 30
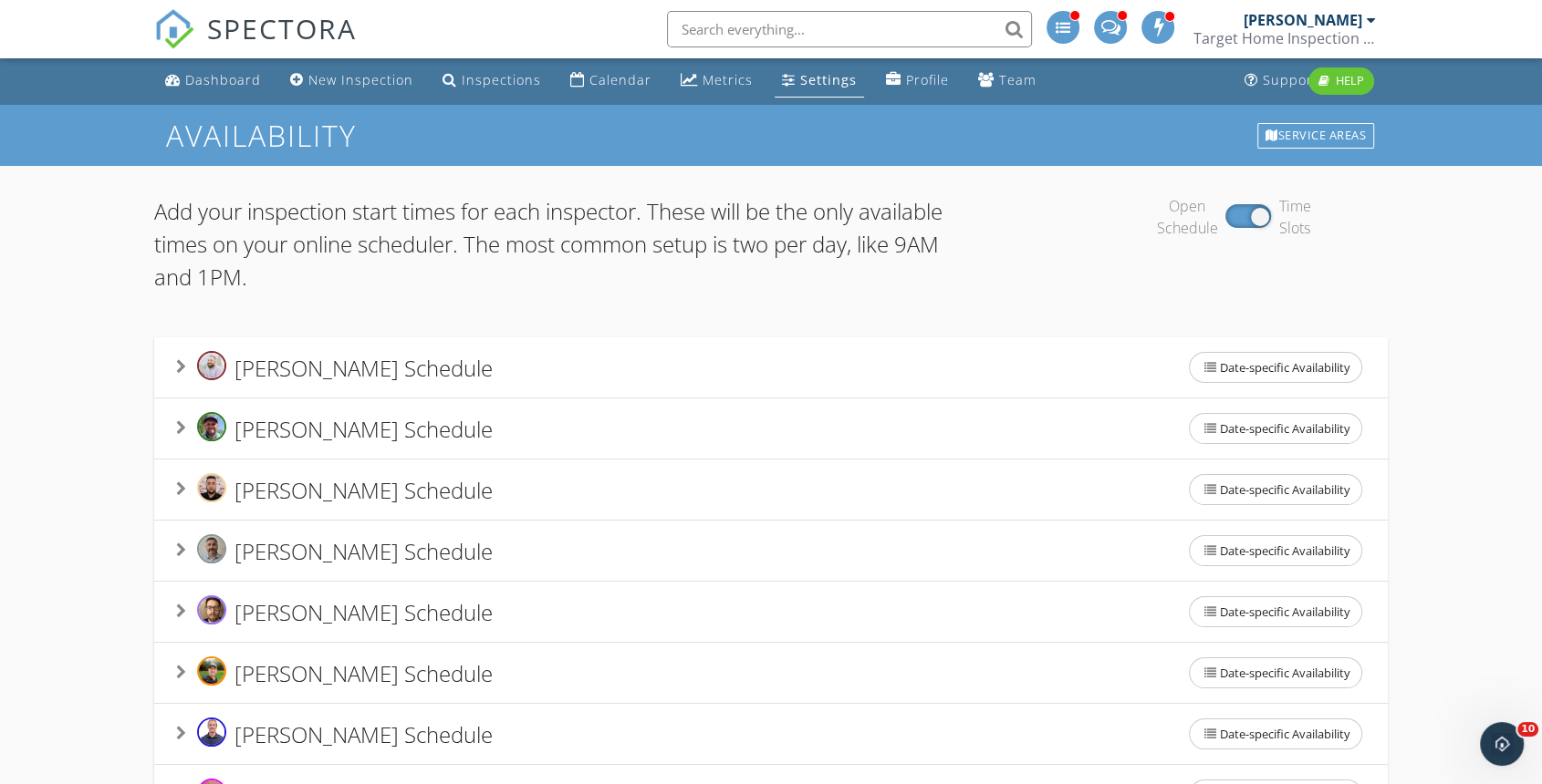
scroll to position [307, 0]
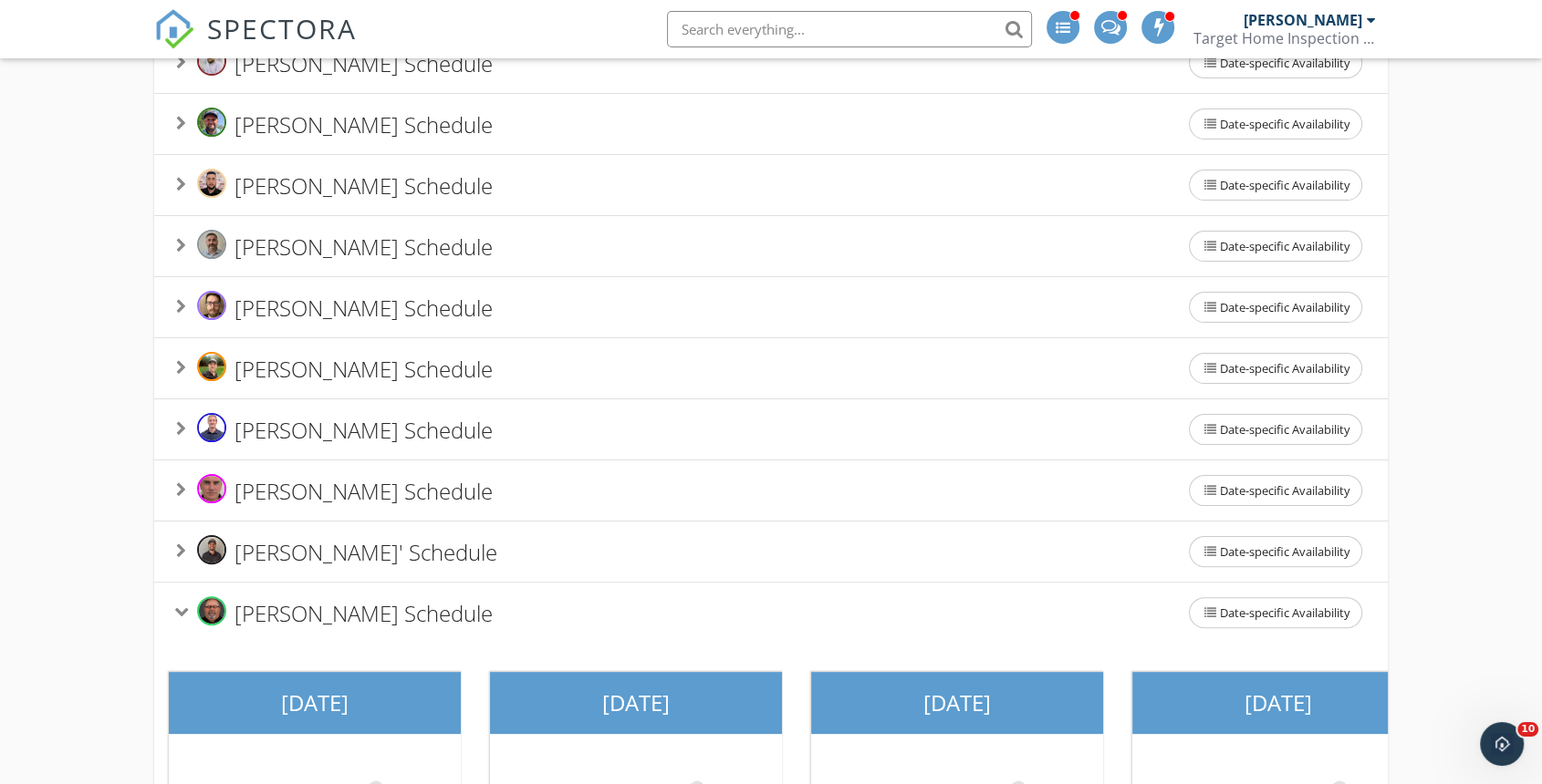
click at [313, 307] on span "Luis Ruiz's Schedule" at bounding box center [363, 307] width 258 height 30
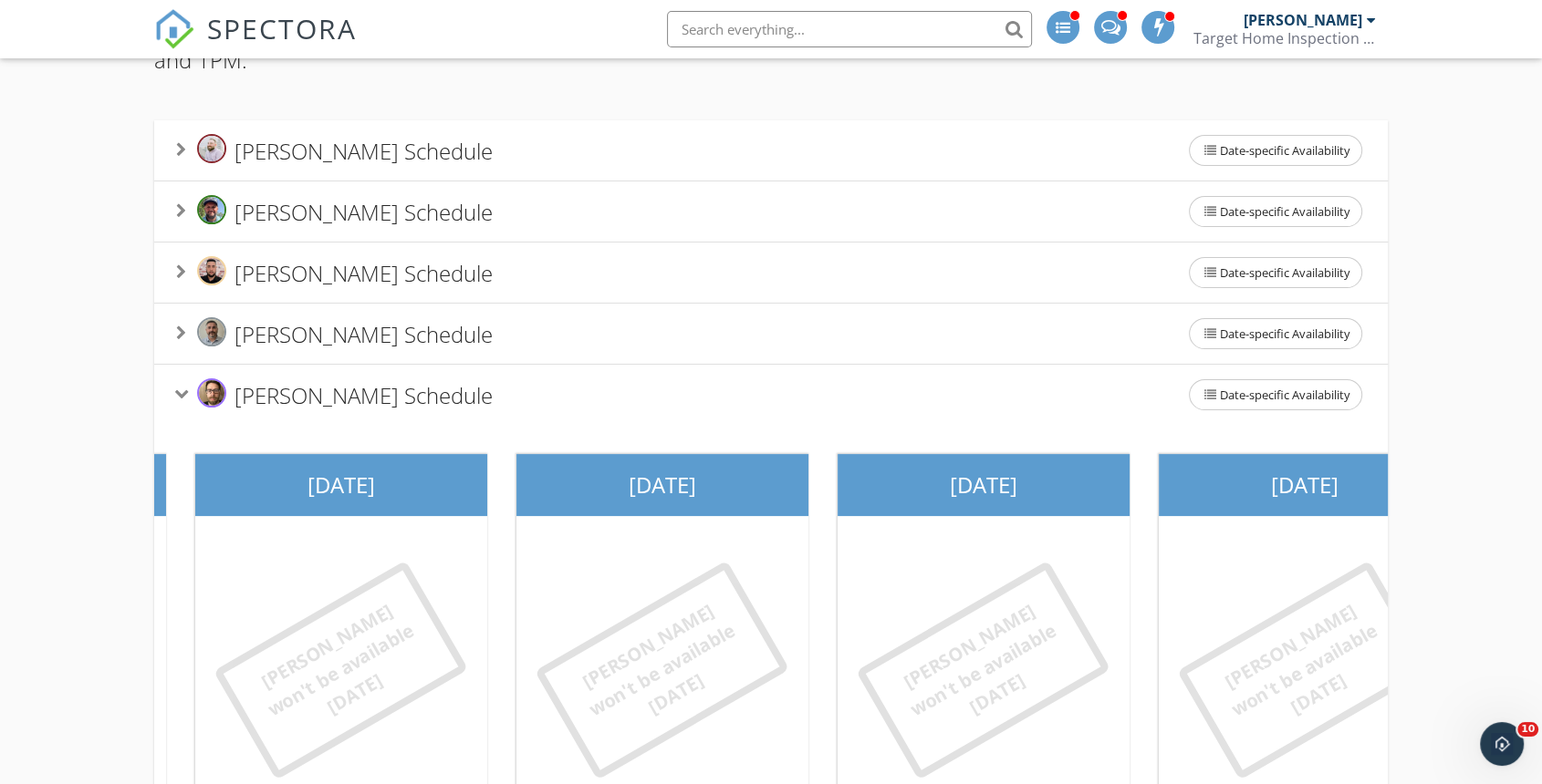
scroll to position [204, 0]
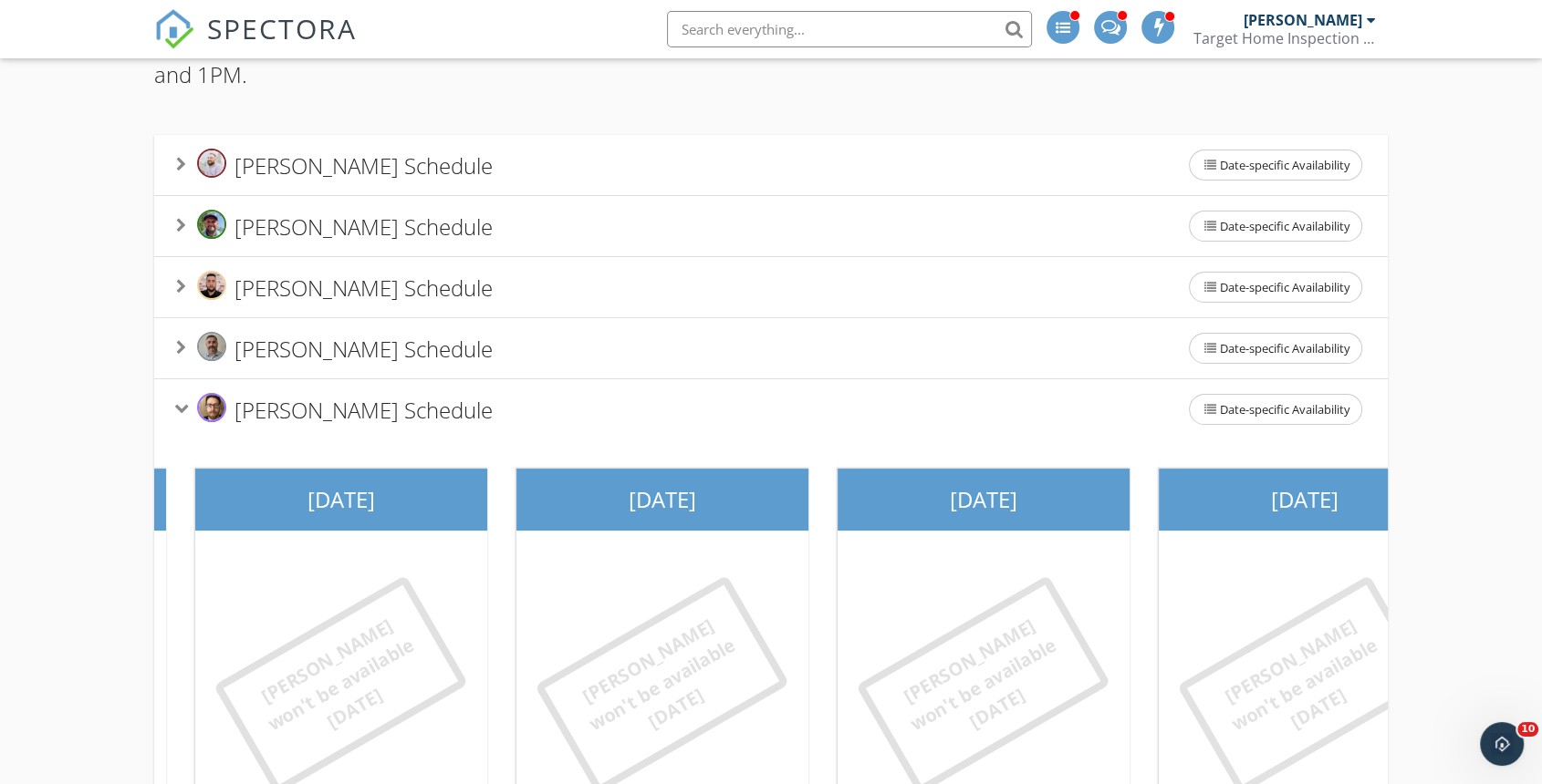
click at [328, 394] on span "Luis Ruiz's Schedule" at bounding box center [363, 409] width 258 height 30
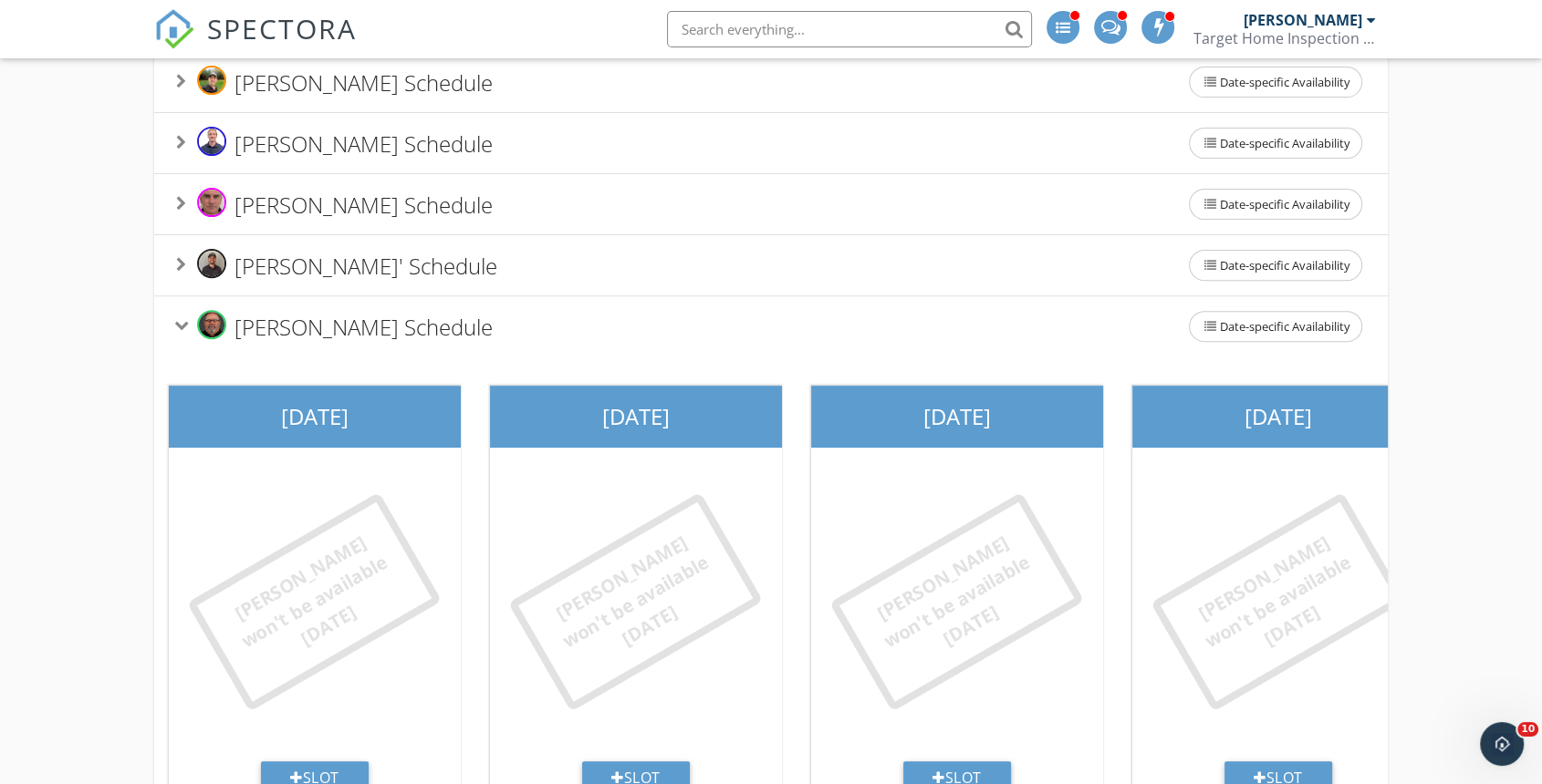
scroll to position [611, 0]
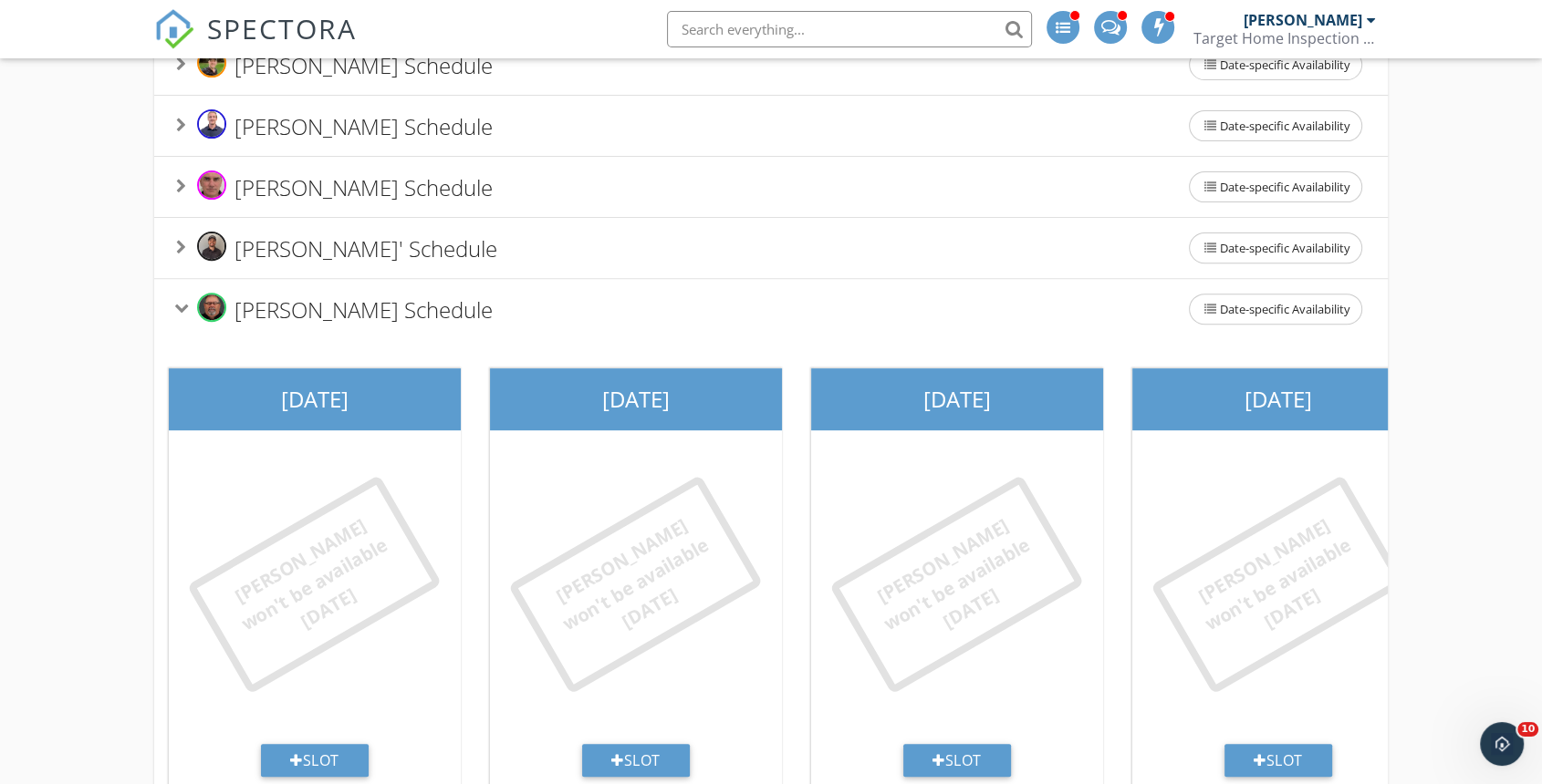
click at [274, 314] on span "Tony Foti's Schedule" at bounding box center [363, 309] width 258 height 30
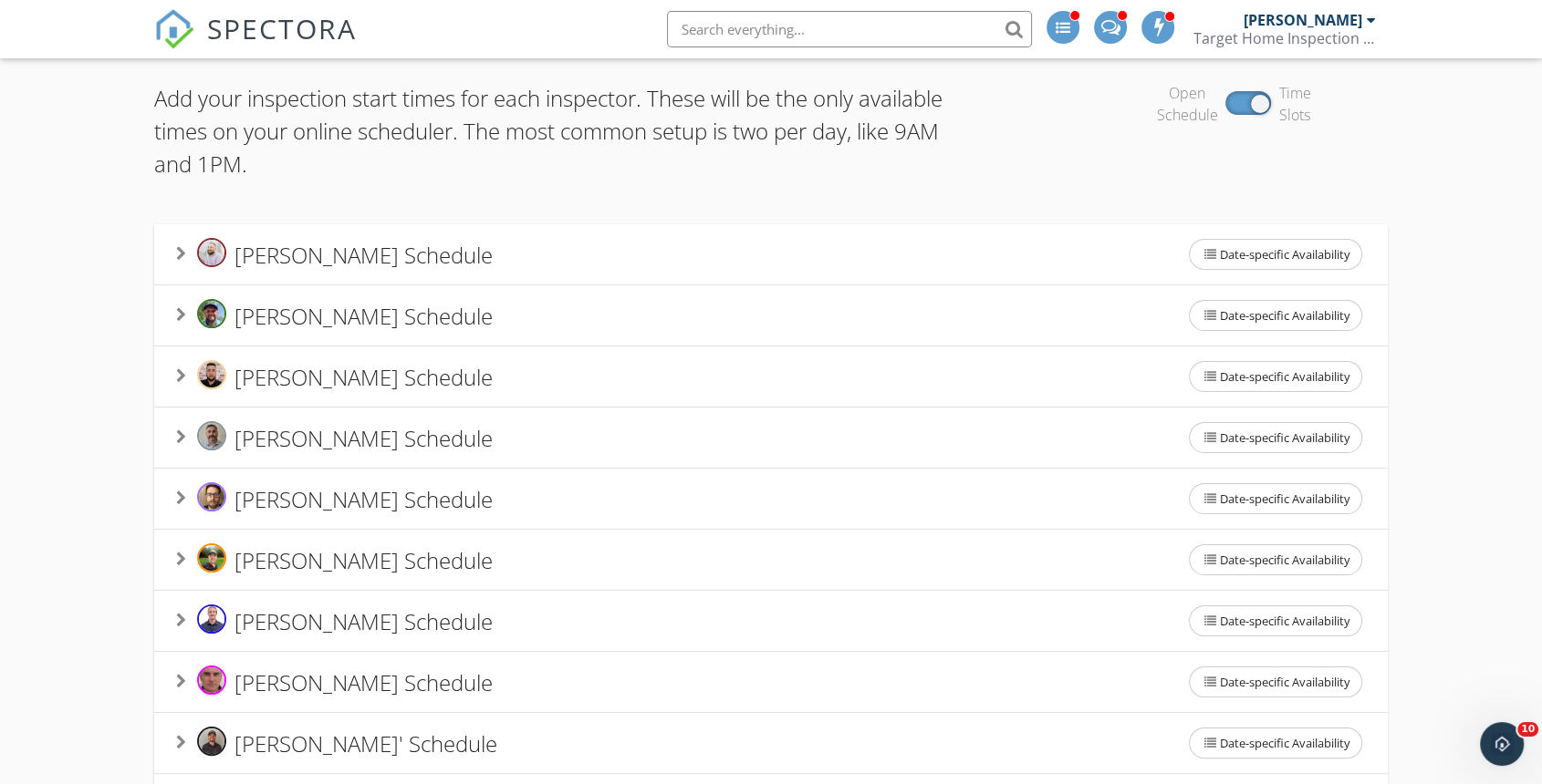
scroll to position [190, 0]
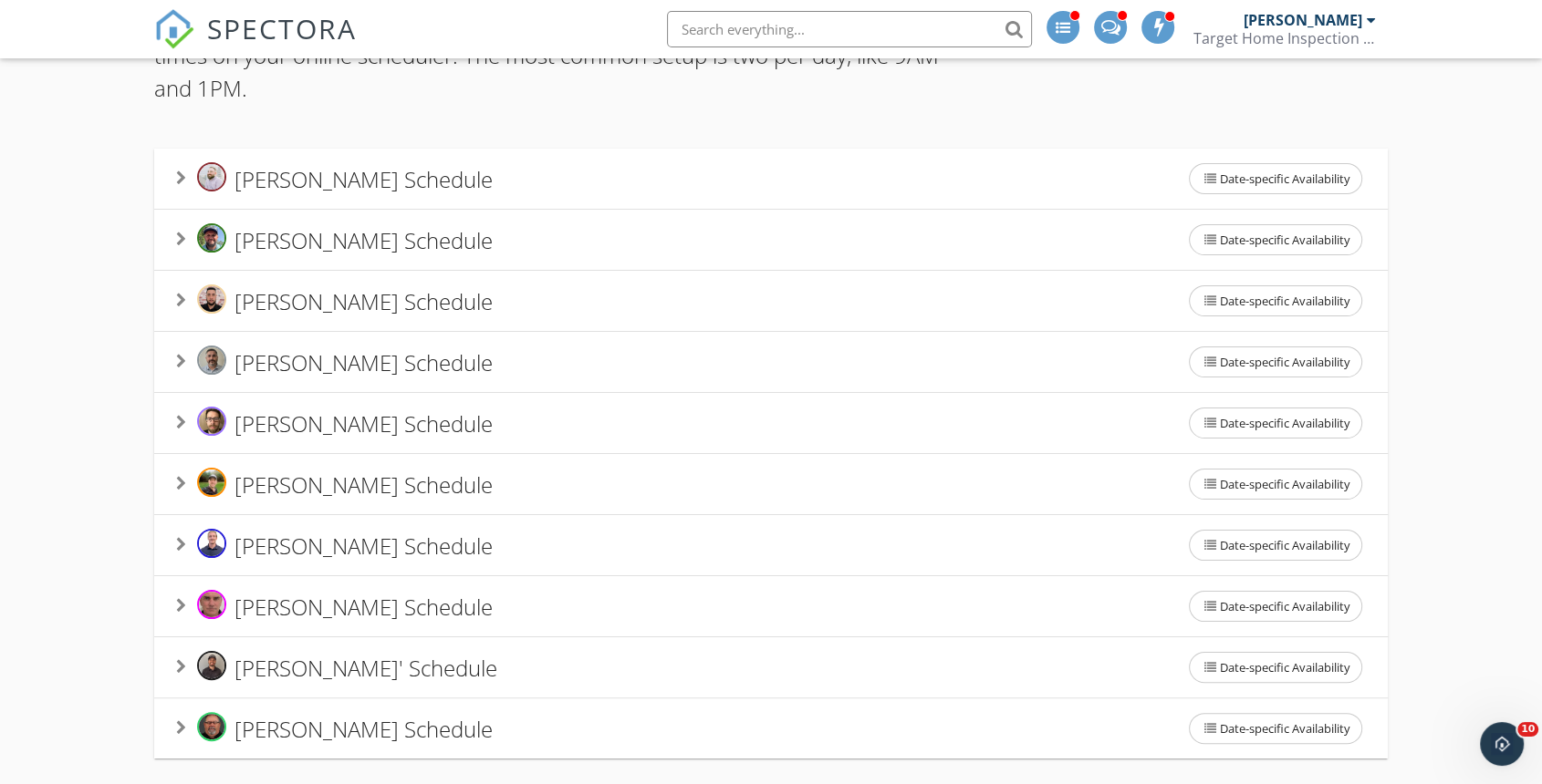
click at [304, 367] on span "Mike Caylor's Schedule" at bounding box center [363, 362] width 258 height 30
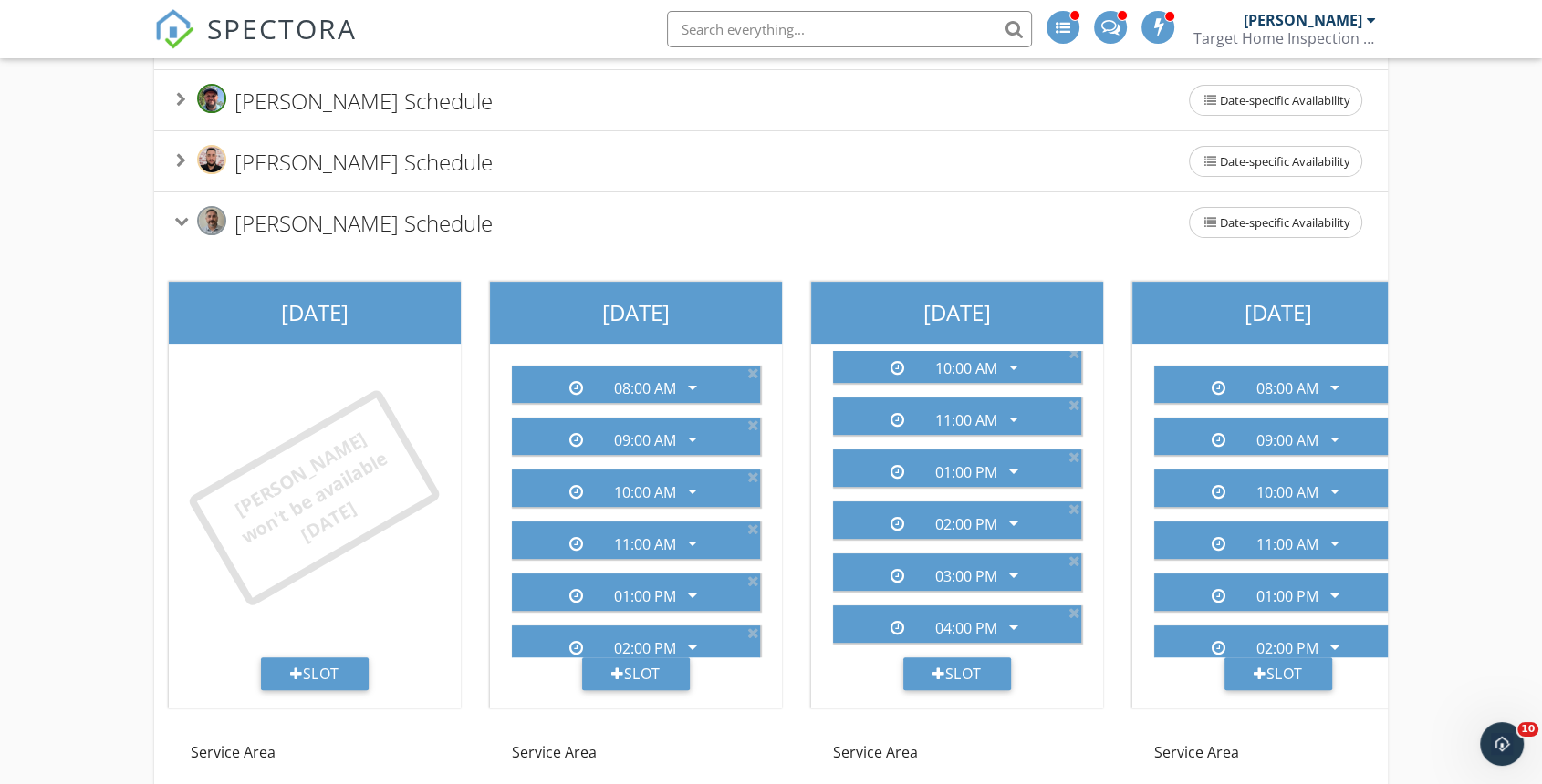
scroll to position [495, 0]
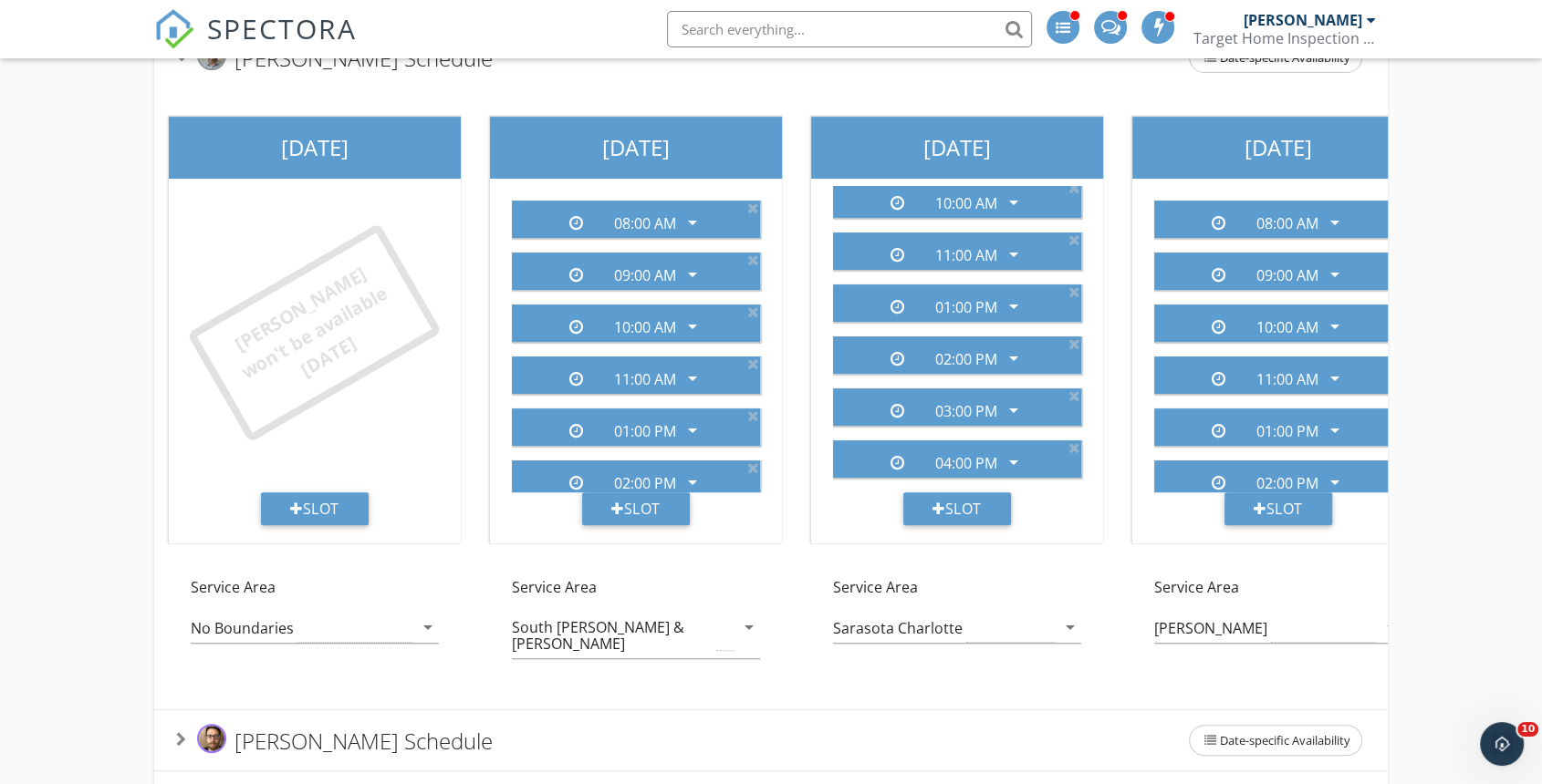
click at [637, 691] on div "Sunday Mike won't be available today Slot Service Area No Boundaries arrow_drop…" at bounding box center [1277, 398] width 2248 height 622
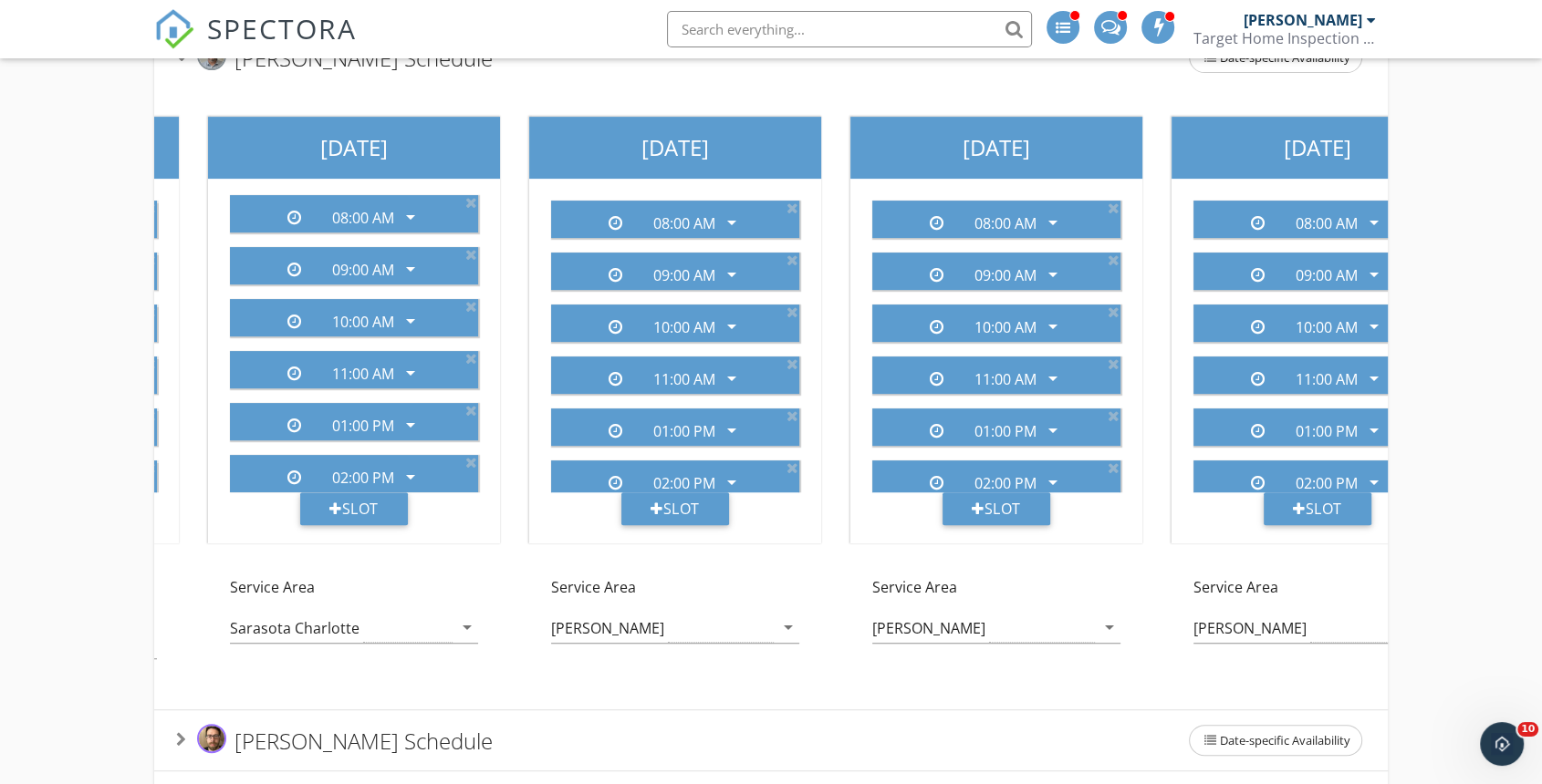
scroll to position [0, 0]
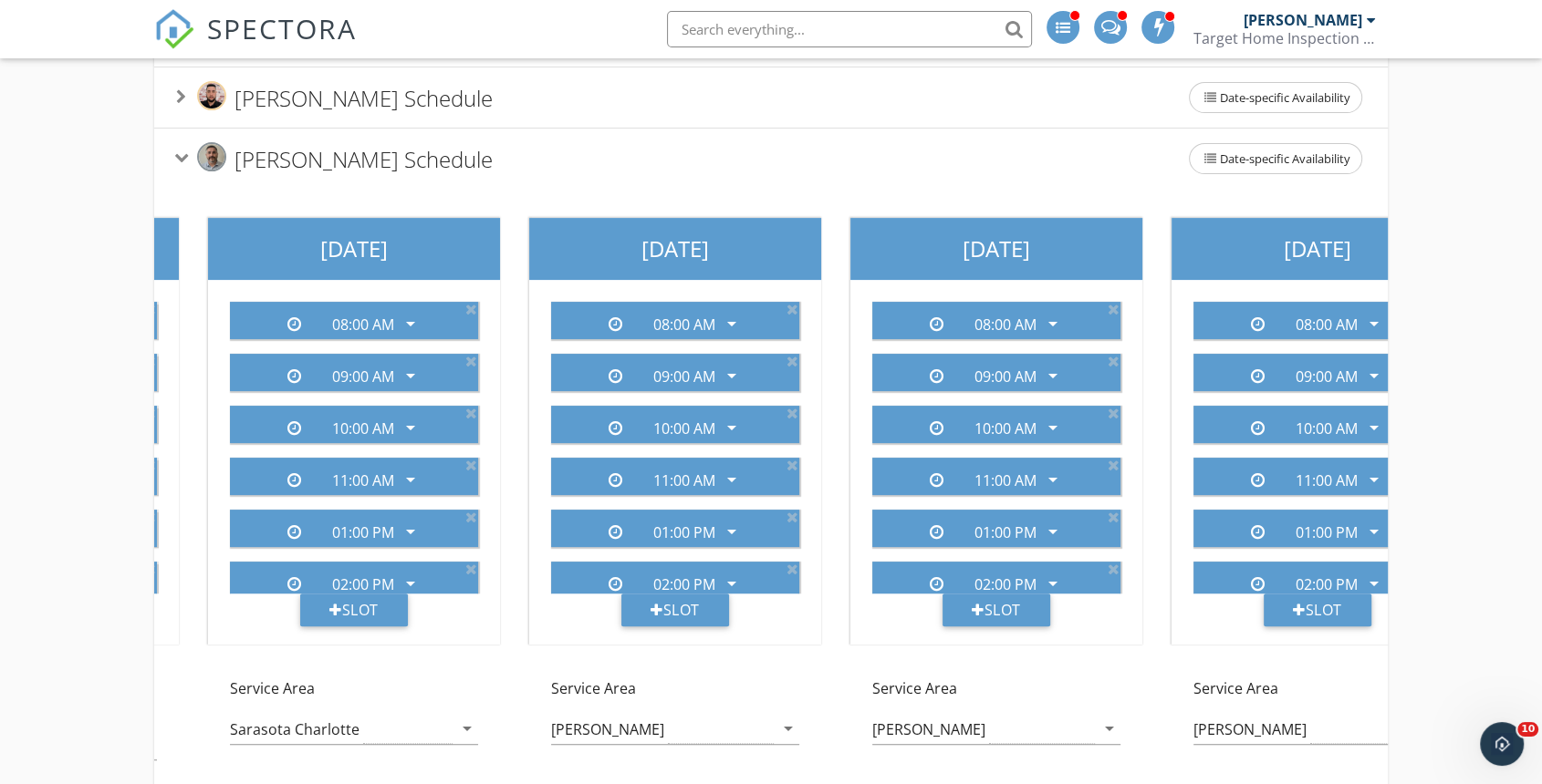
click at [258, 156] on span "Mike Caylor's Schedule" at bounding box center [363, 158] width 258 height 30
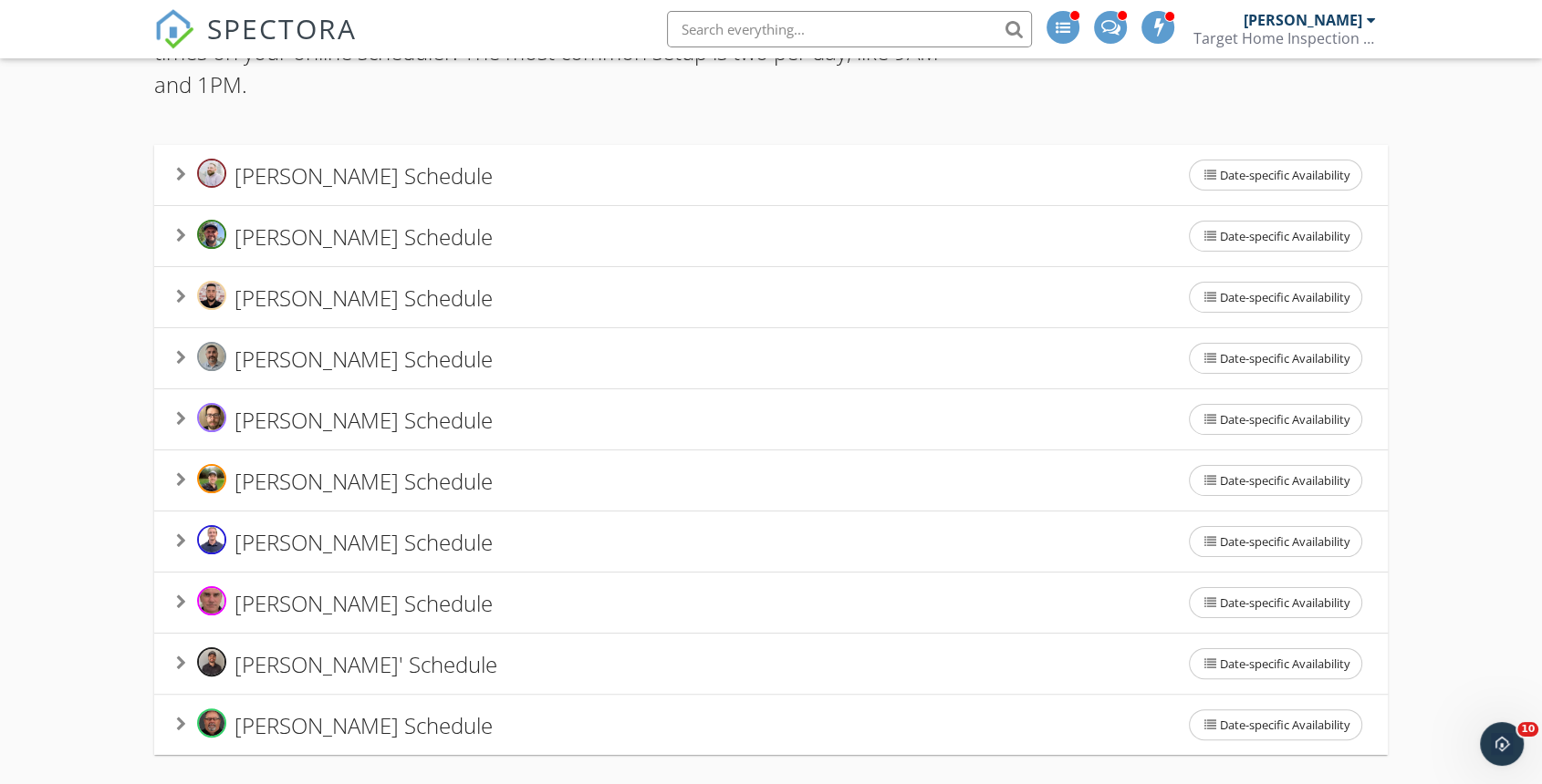
scroll to position [190, 0]
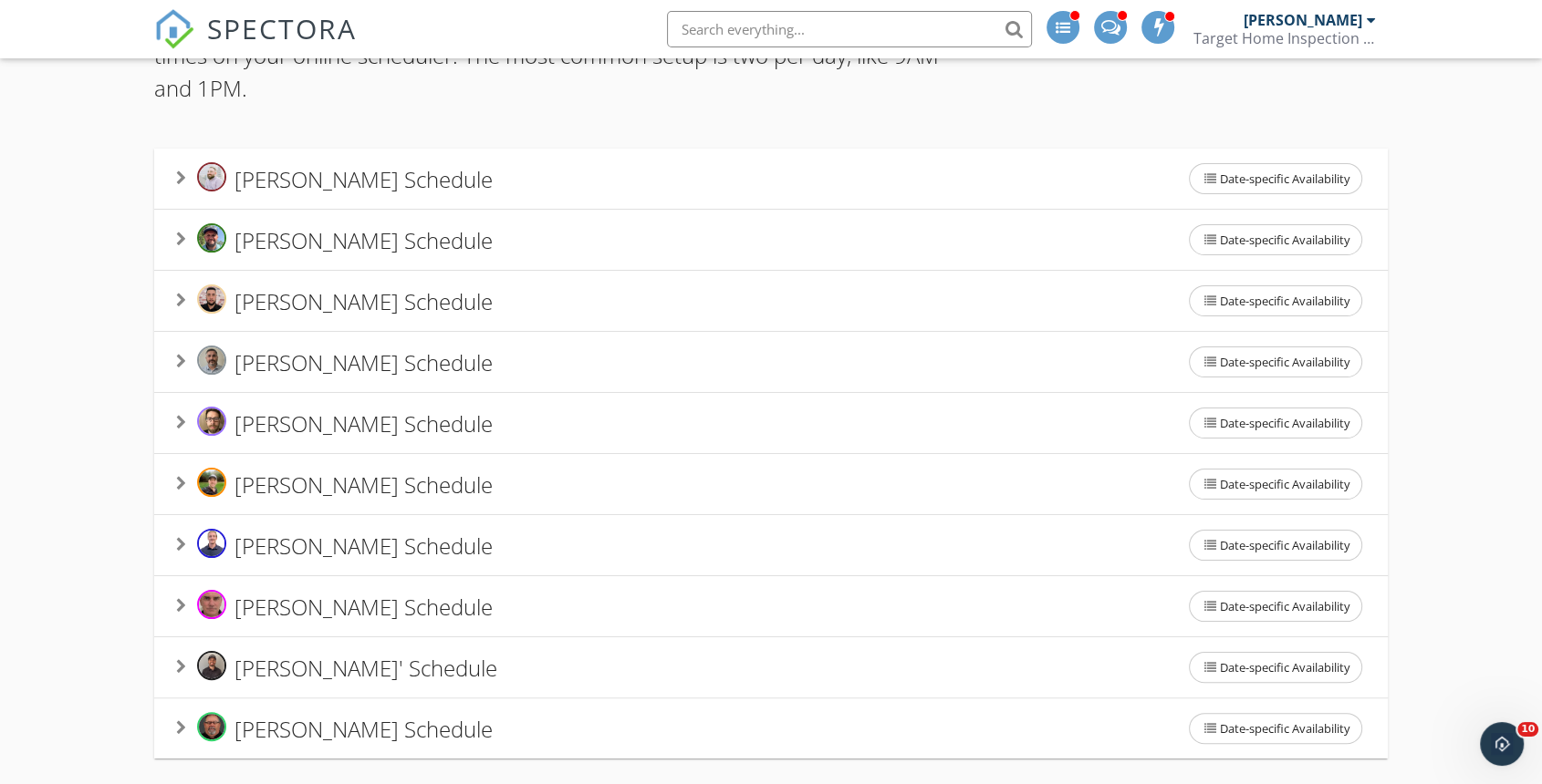
click at [306, 492] on span "Matt DiGesare's Schedule" at bounding box center [363, 483] width 258 height 30
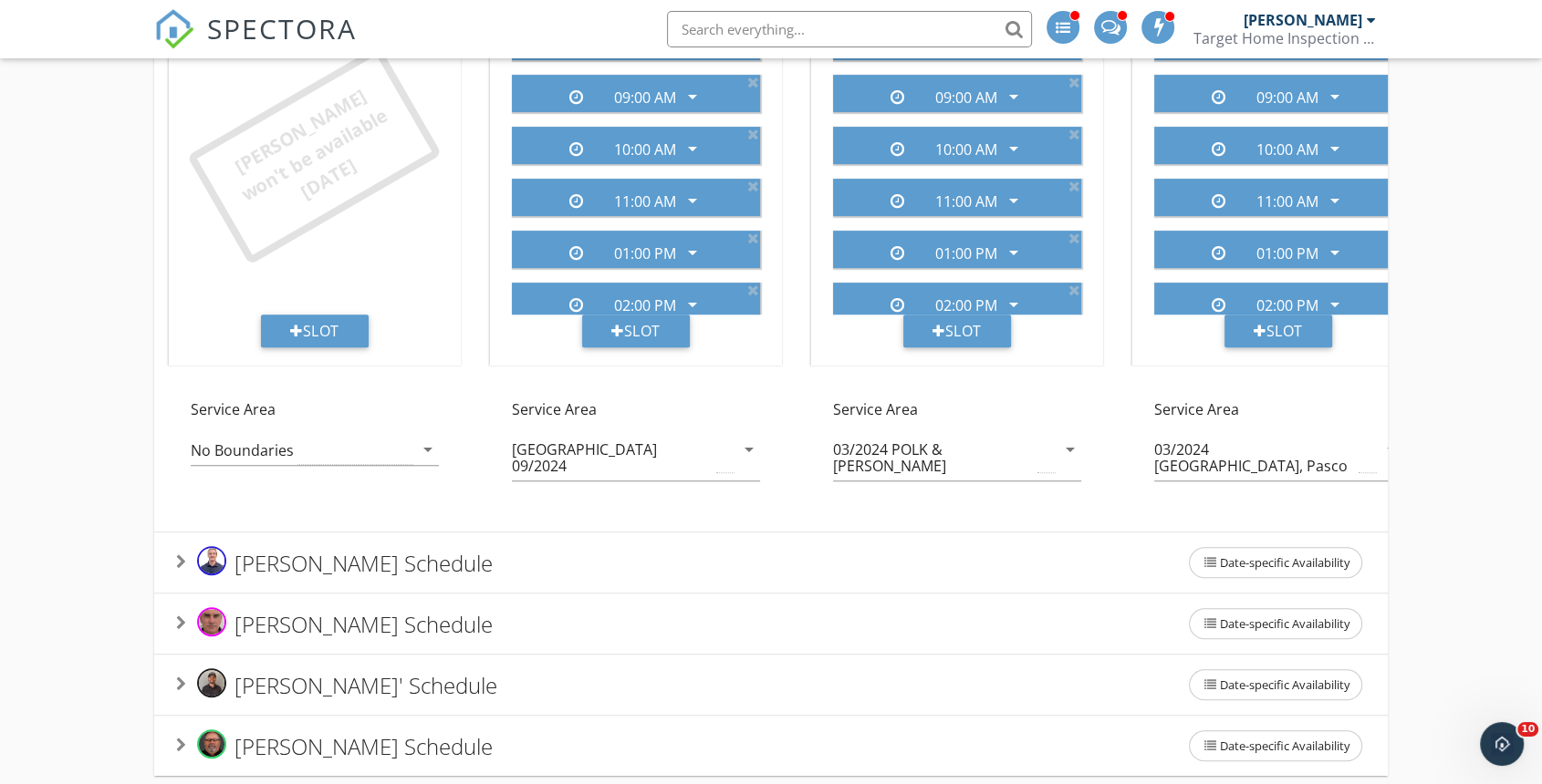
scroll to position [799, 0]
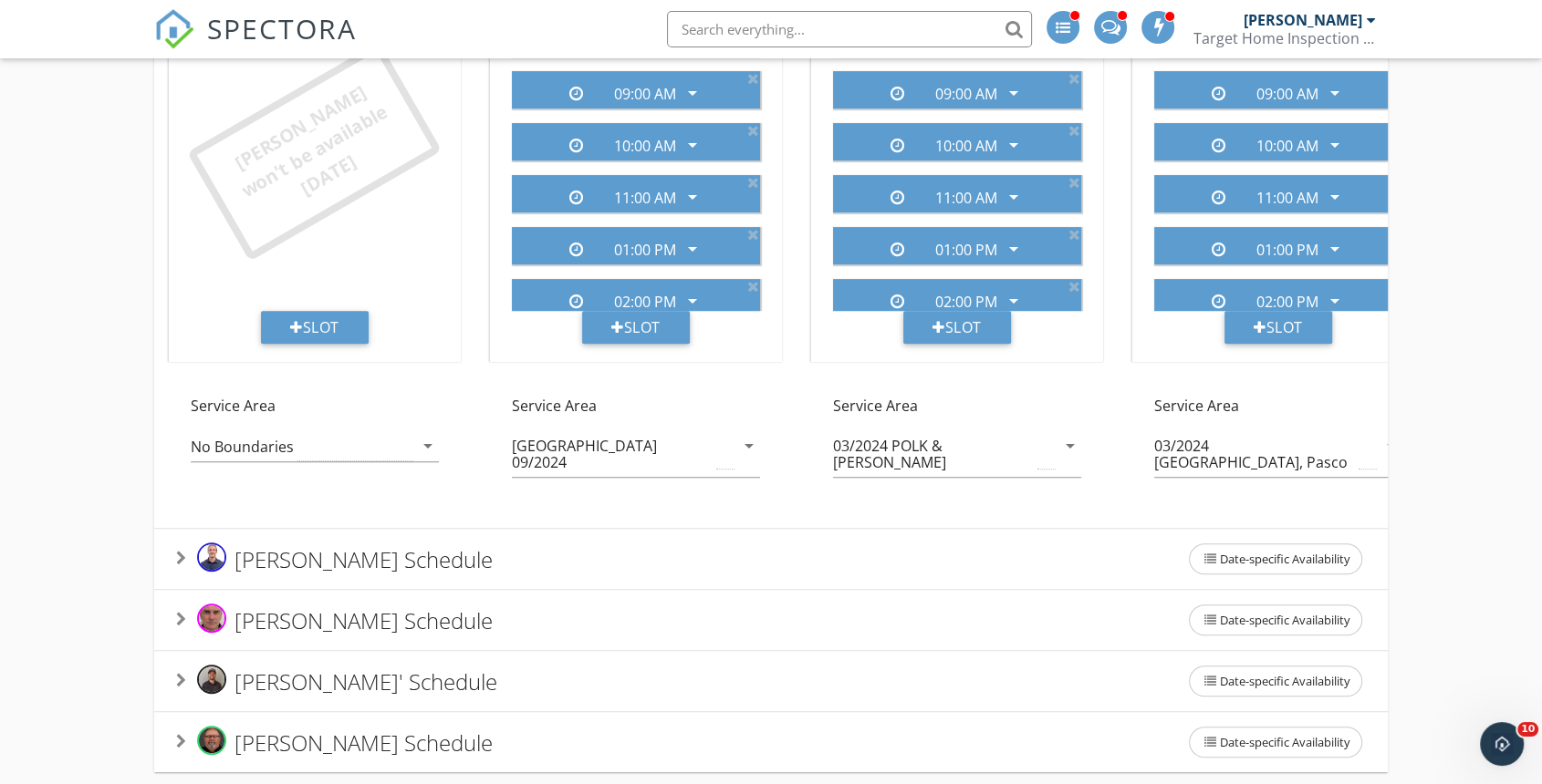
drag, startPoint x: 572, startPoint y: 510, endPoint x: 788, endPoint y: 502, distance: 216.1
click at [767, 545] on ul "Derek Balling's Schedule Date-specific Availability Sunday Derek won't be avail…" at bounding box center [771, 156] width 1233 height 1232
drag, startPoint x: 40, startPoint y: 458, endPoint x: 87, endPoint y: 450, distance: 47.7
click at [42, 458] on div "Add your inspection start times for each inspector. These will be the only avai…" at bounding box center [771, 85] width 1542 height 1433
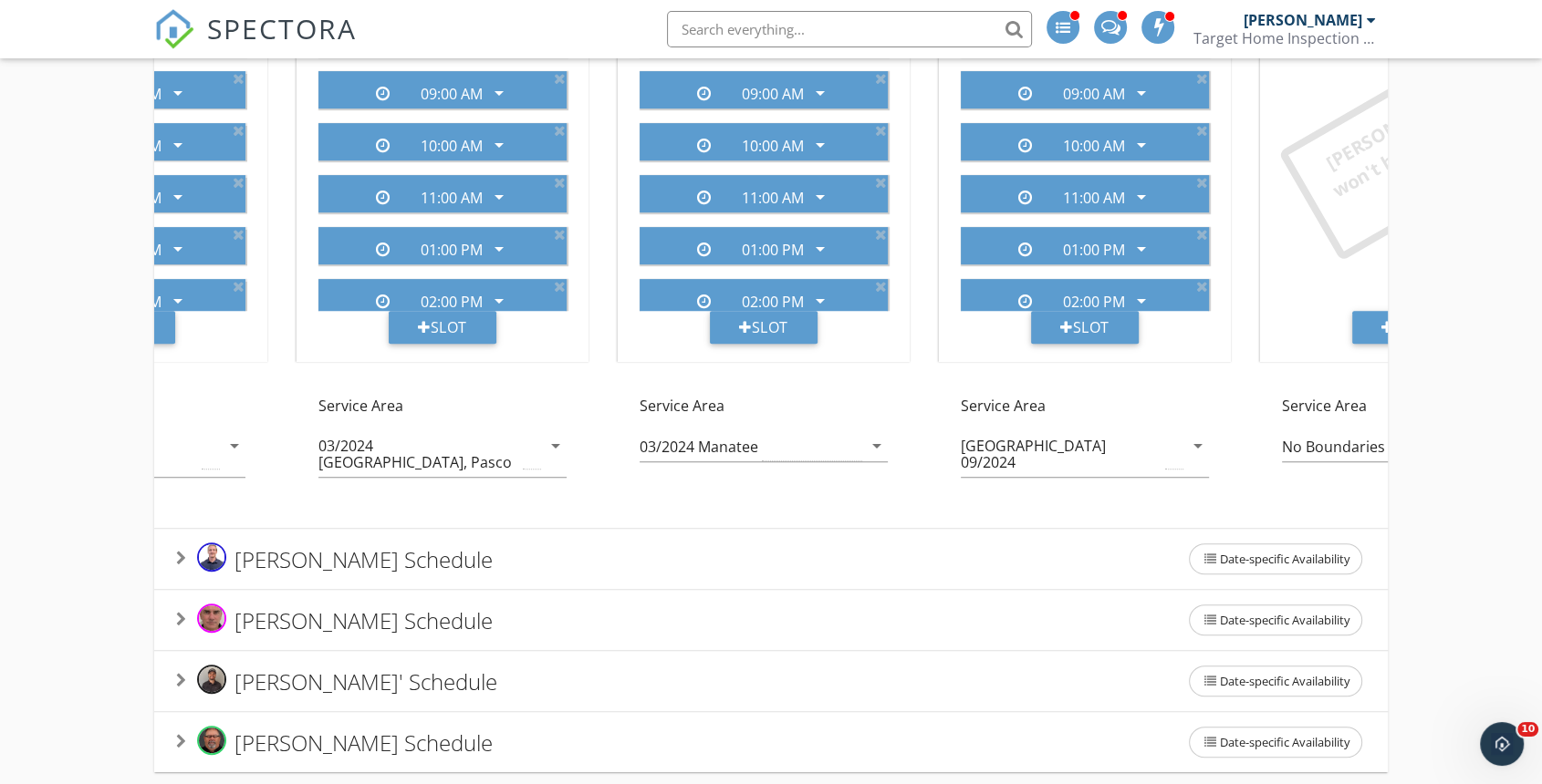
scroll to position [0, 821]
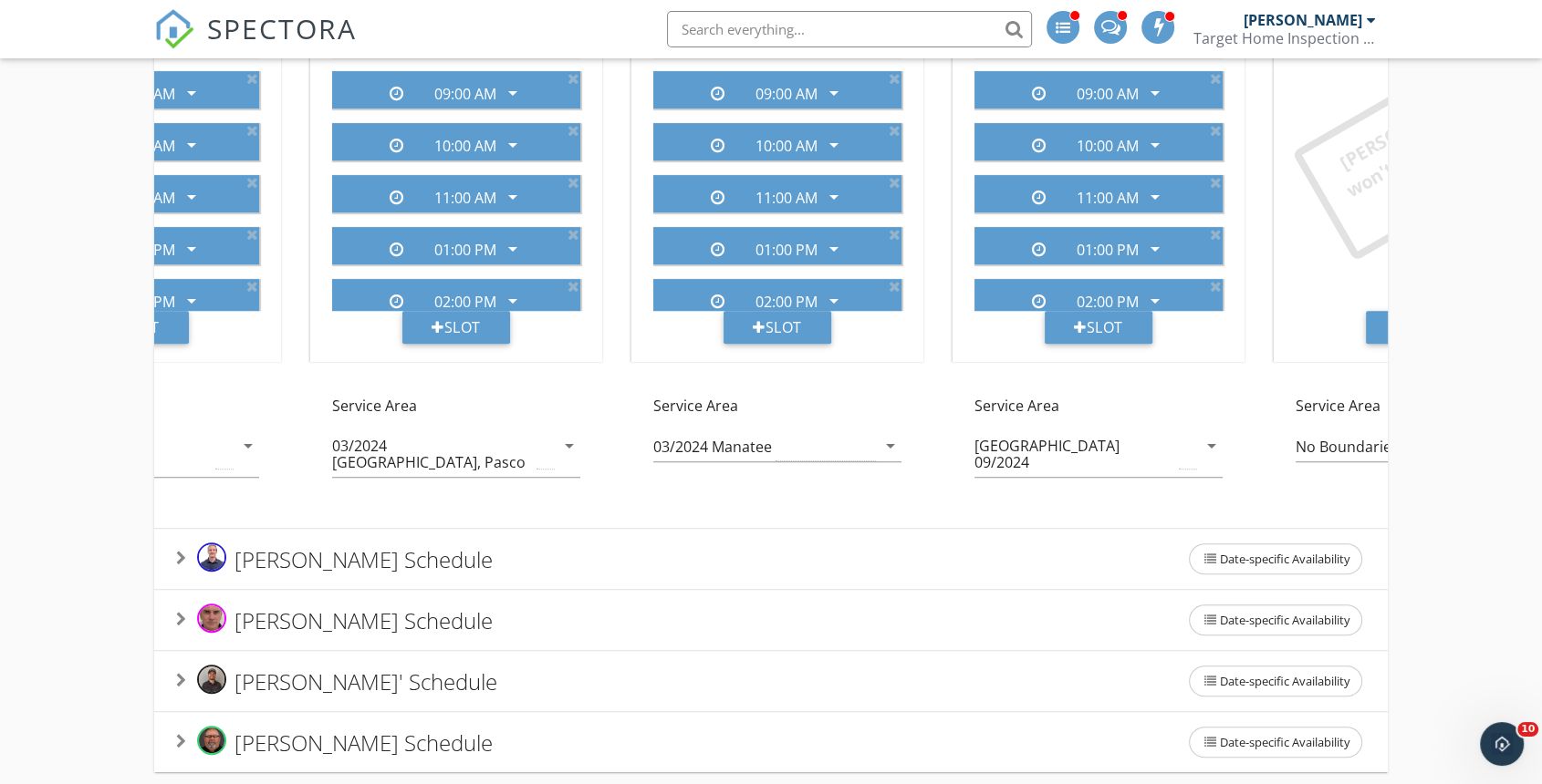
click at [389, 544] on span "Nick Eimann's Schedule" at bounding box center [363, 559] width 258 height 30
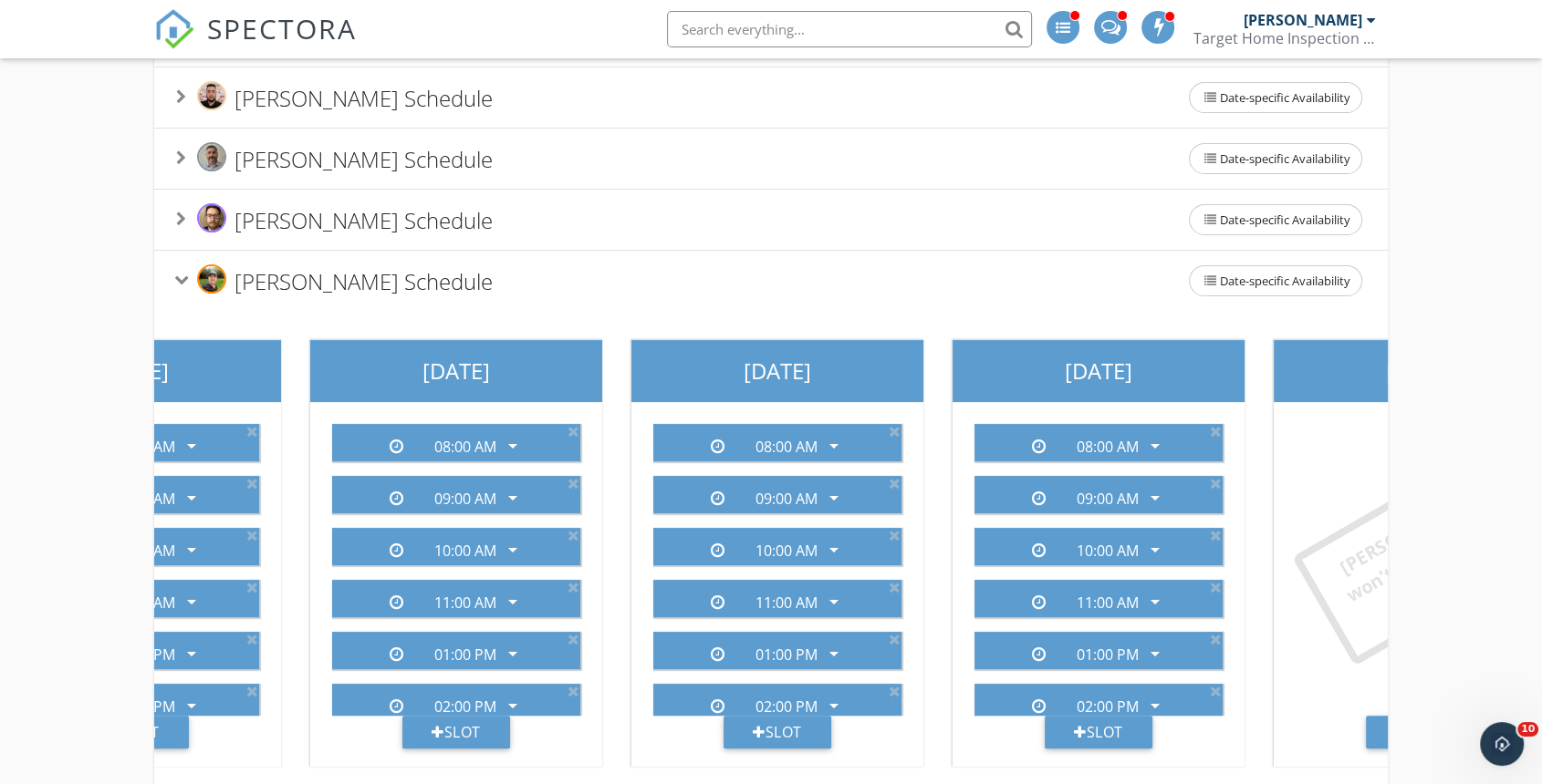
click at [284, 269] on span "Matt DiGesare's Schedule" at bounding box center [363, 280] width 258 height 30
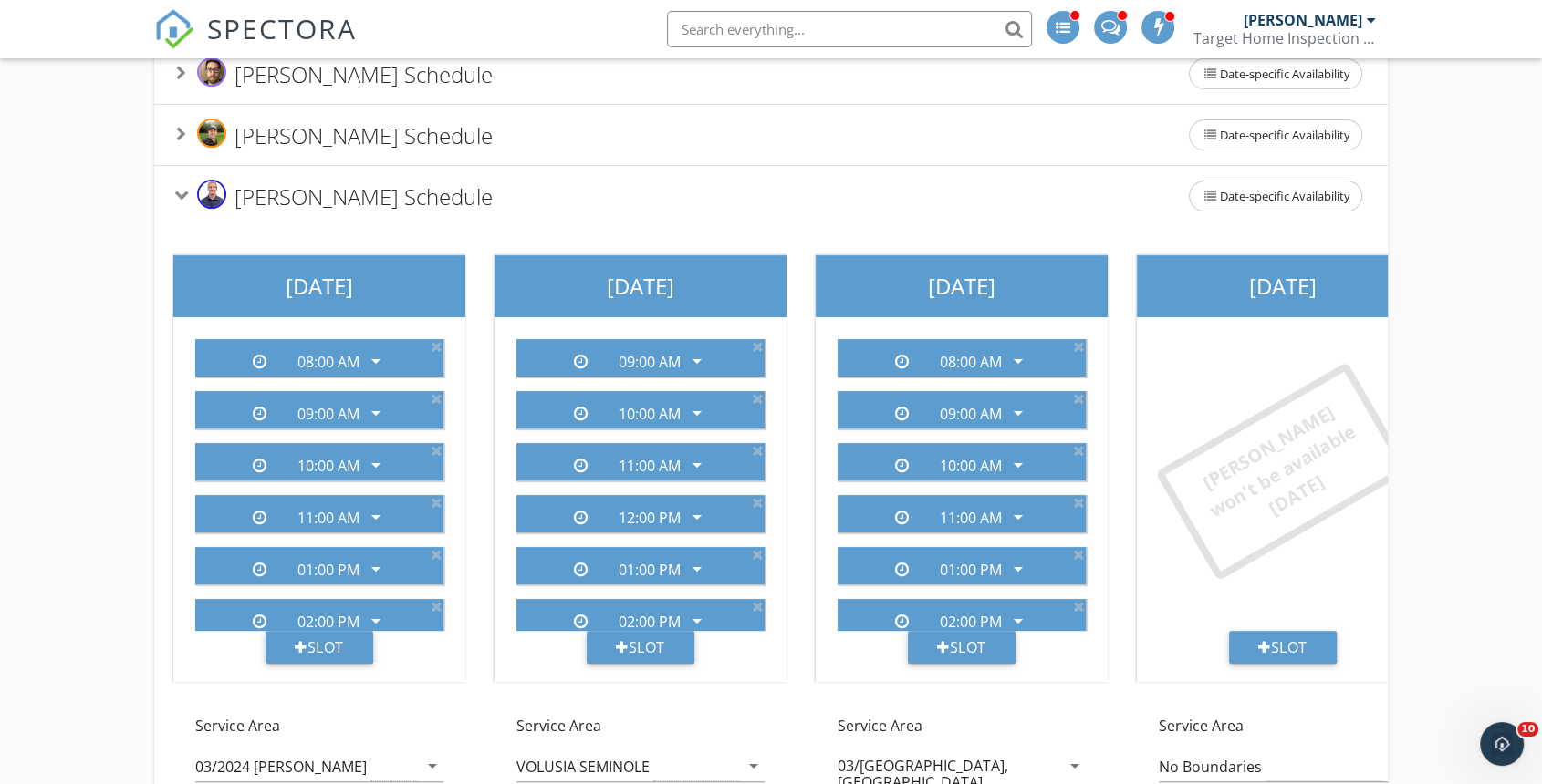
scroll to position [642, 0]
click at [256, 190] on span "Nick Eimann's Schedule" at bounding box center [363, 195] width 258 height 30
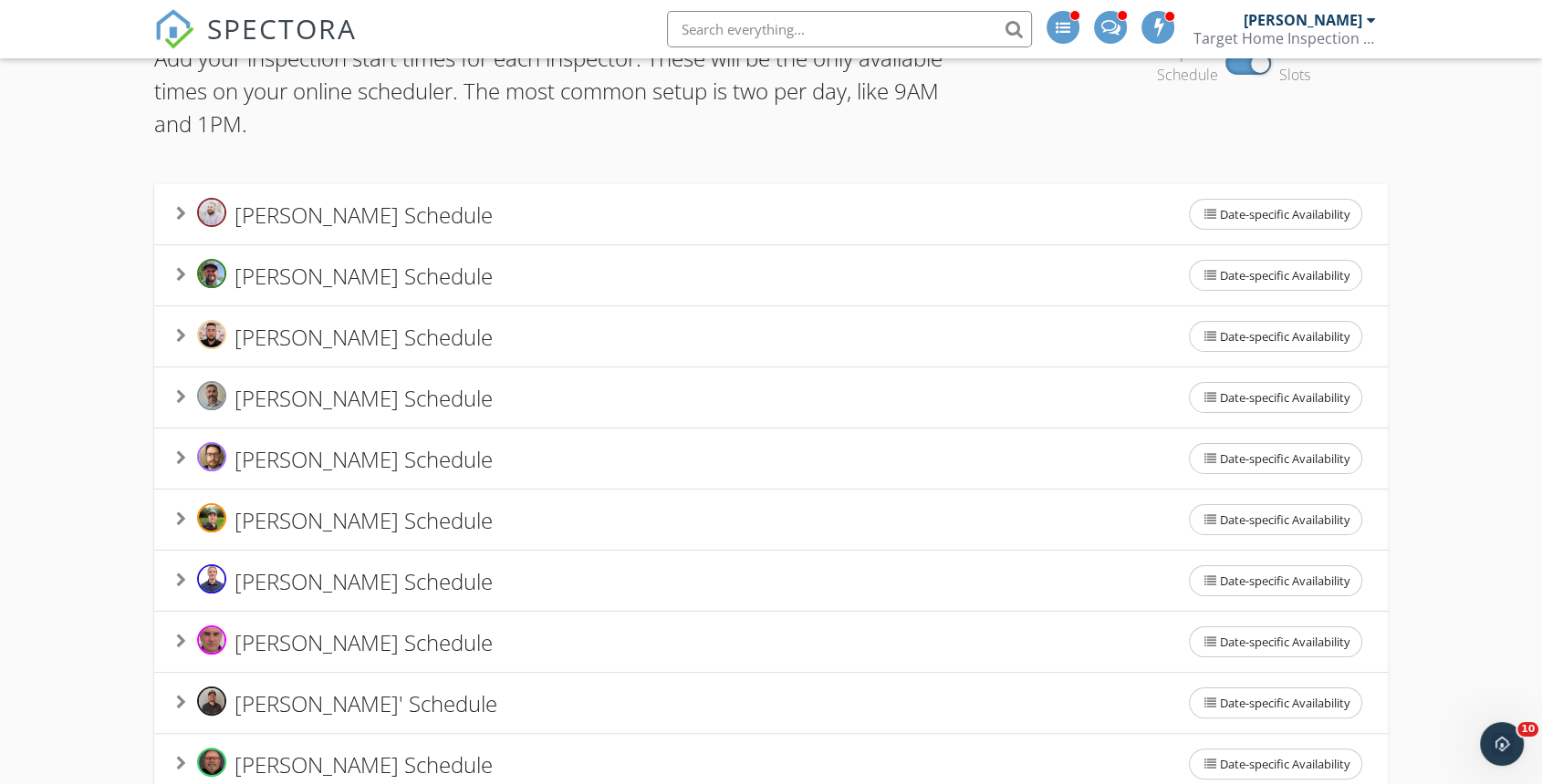
scroll to position [190, 0]
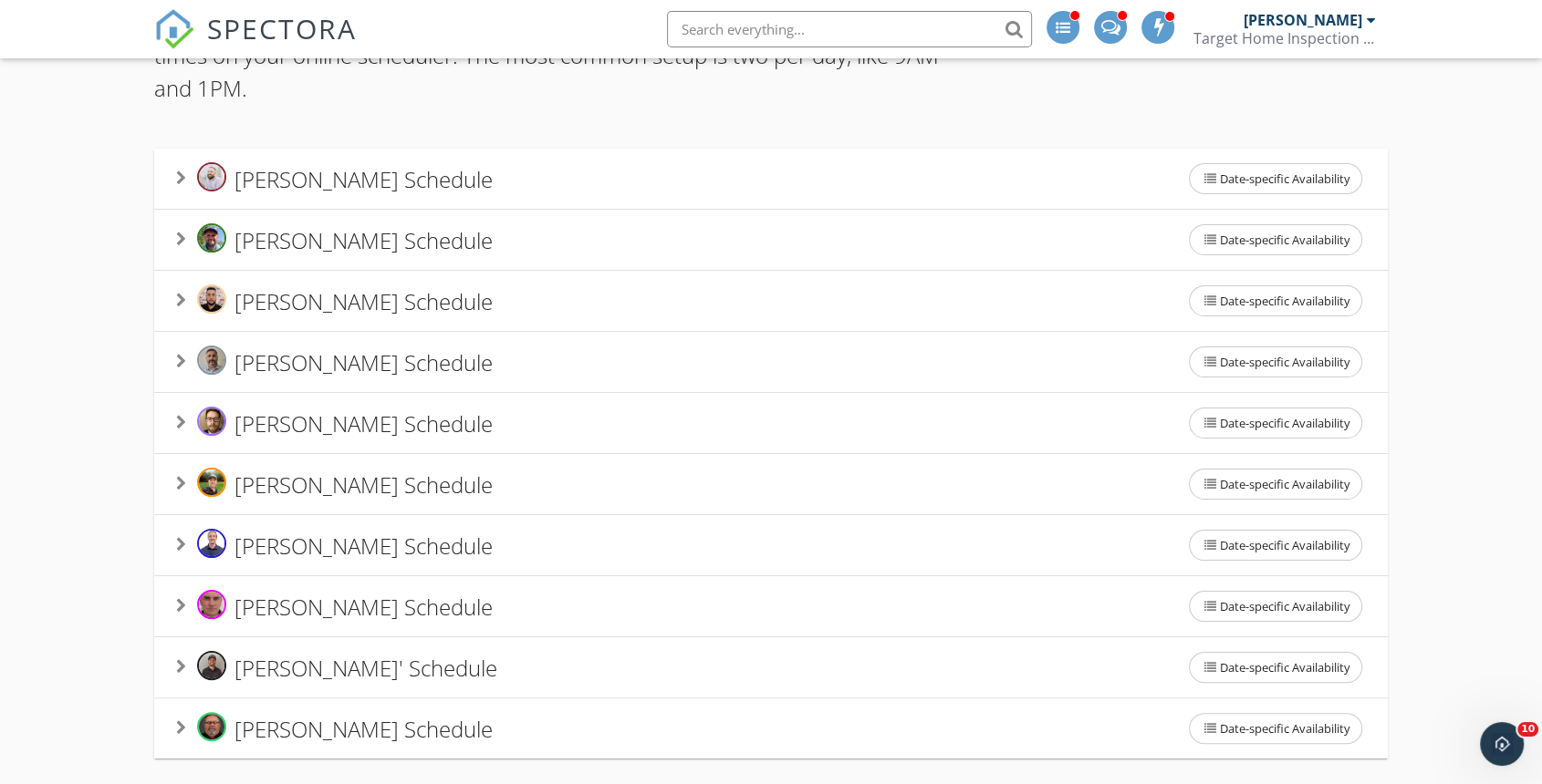
click at [282, 186] on span "Derek Balling's Schedule" at bounding box center [363, 178] width 258 height 30
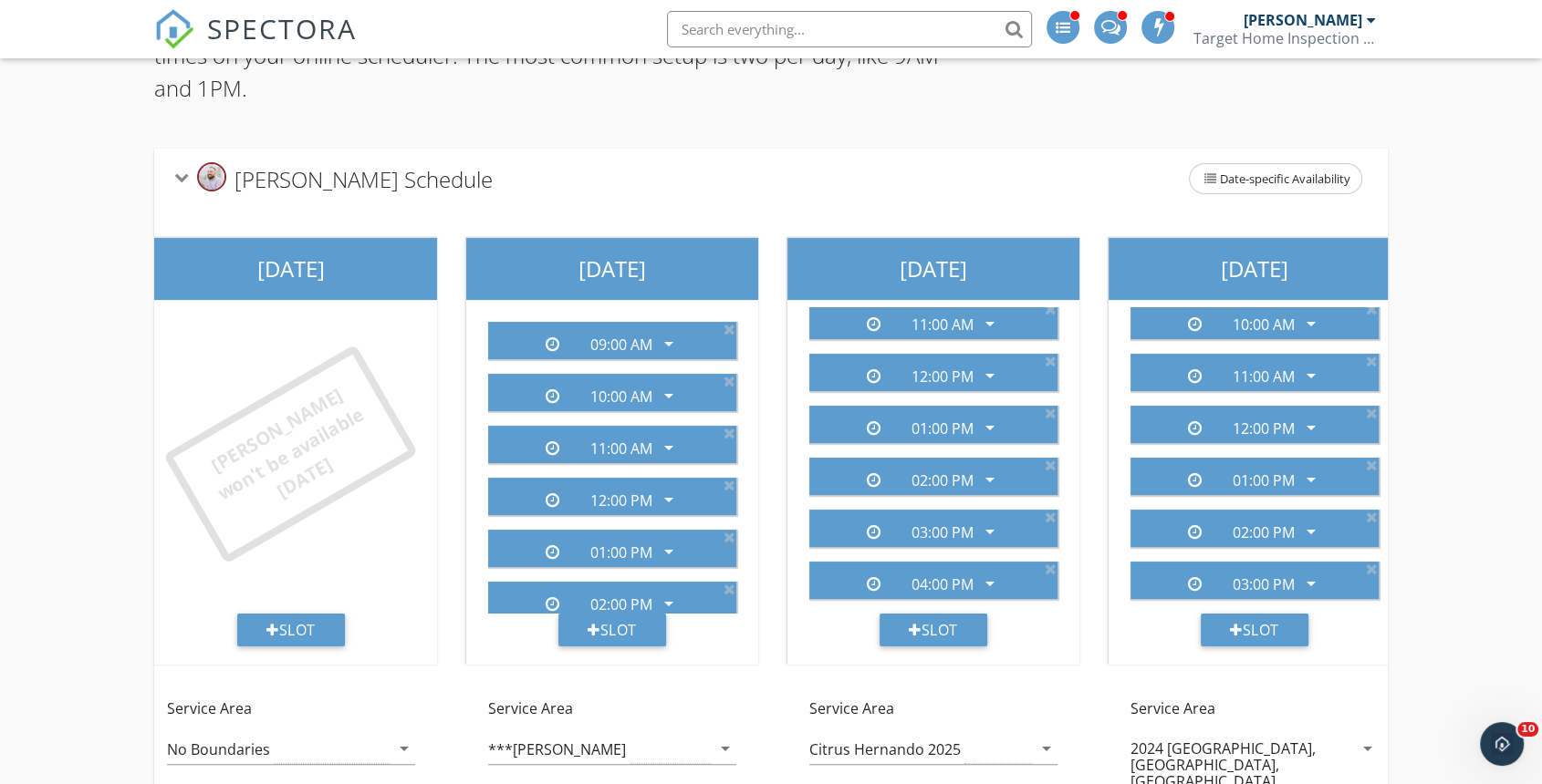
click at [255, 183] on span "Derek Balling's Schedule" at bounding box center [363, 178] width 258 height 30
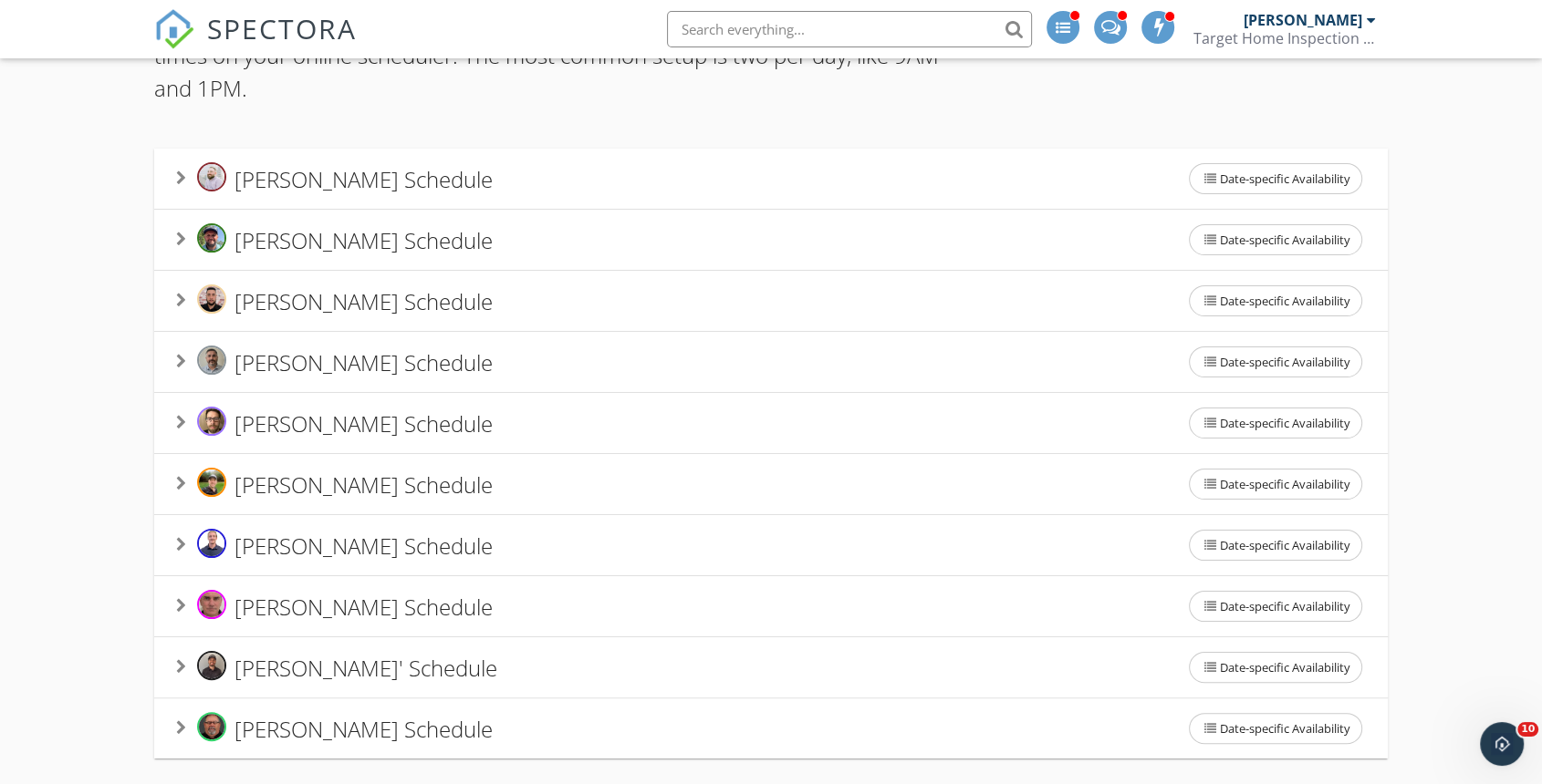
click at [258, 654] on span "Seth Hawes' Schedule" at bounding box center [366, 666] width 263 height 30
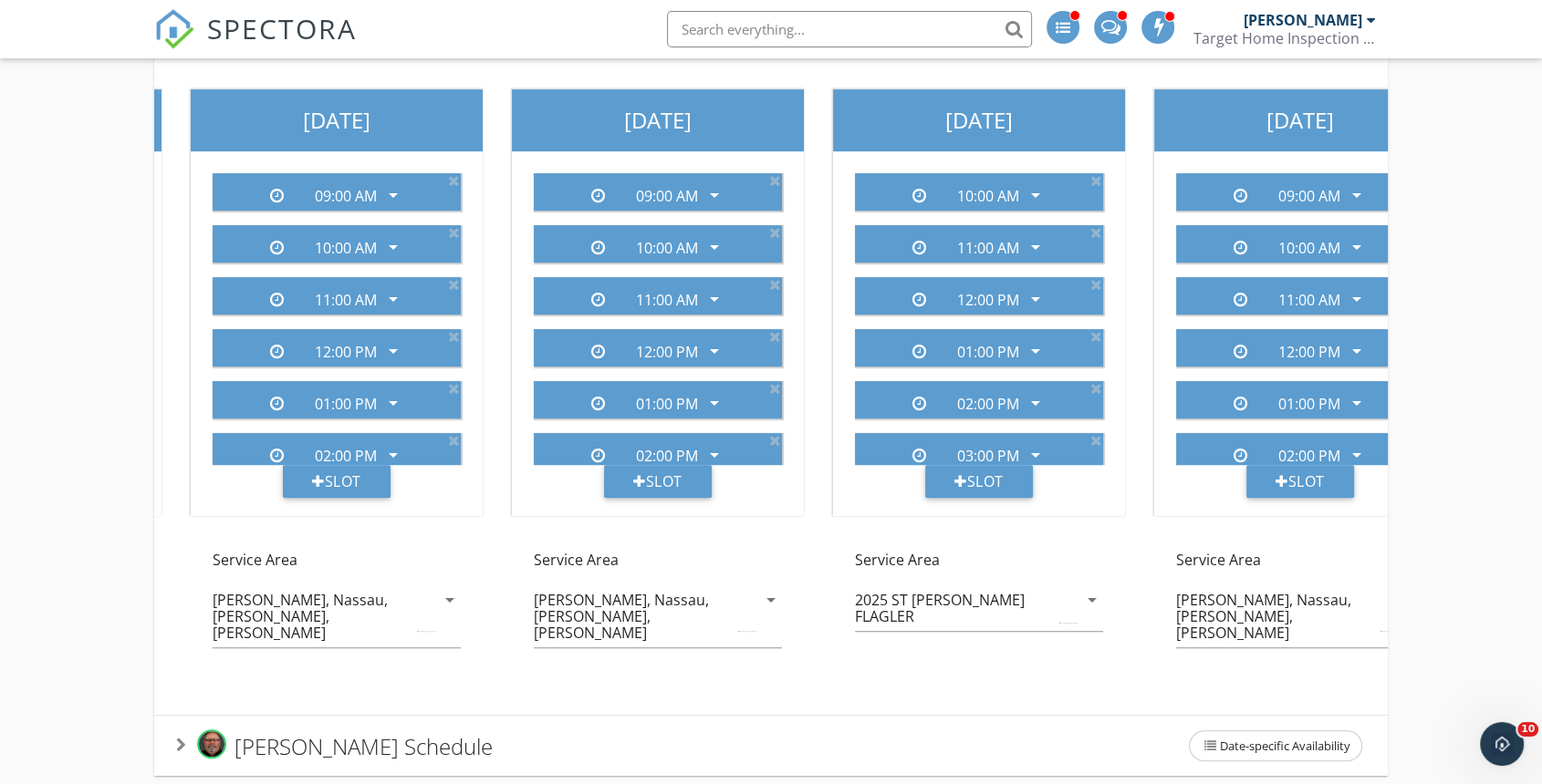
scroll to position [524, 0]
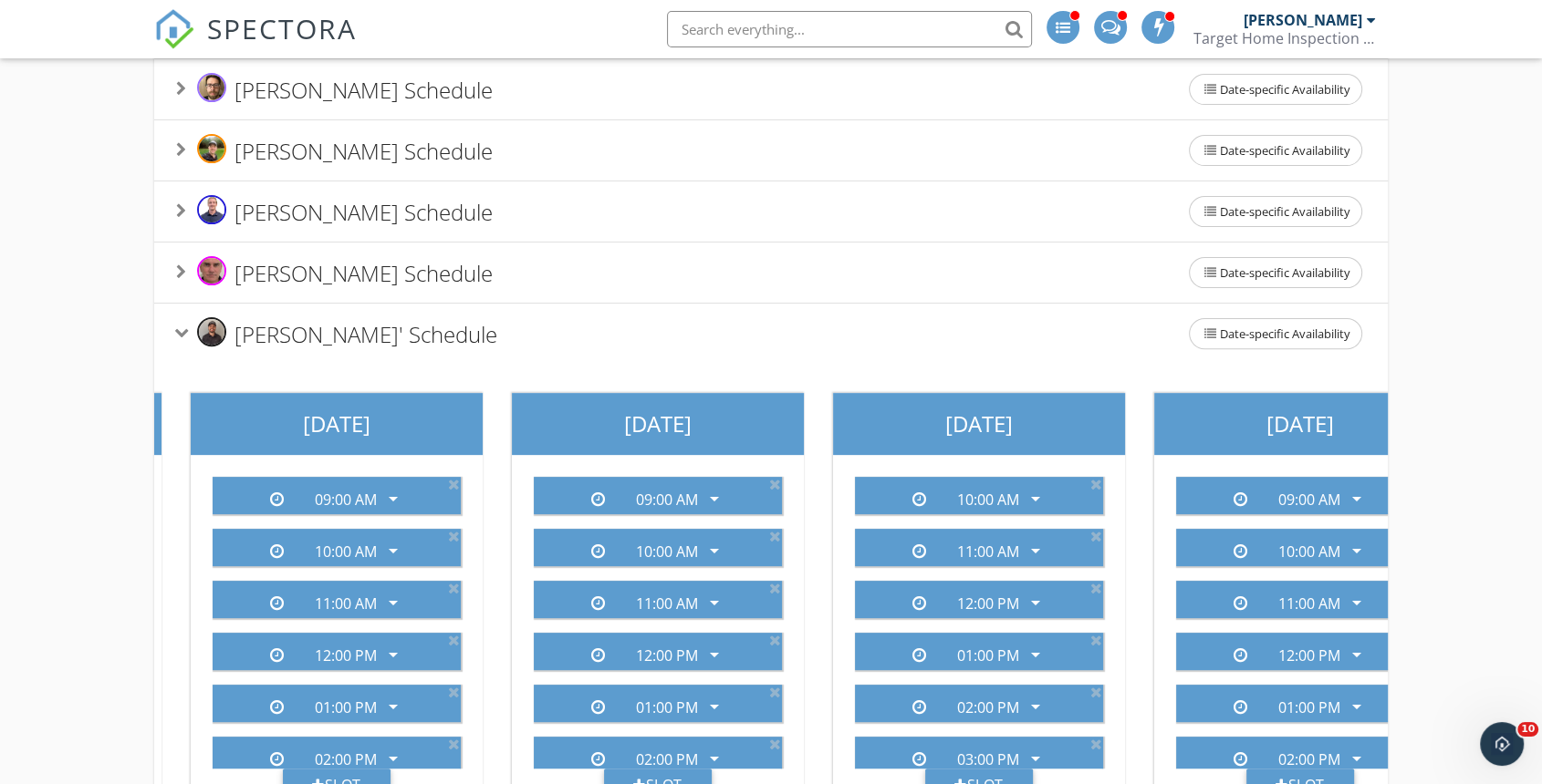
click at [274, 334] on span "Seth Hawes' Schedule" at bounding box center [366, 333] width 263 height 30
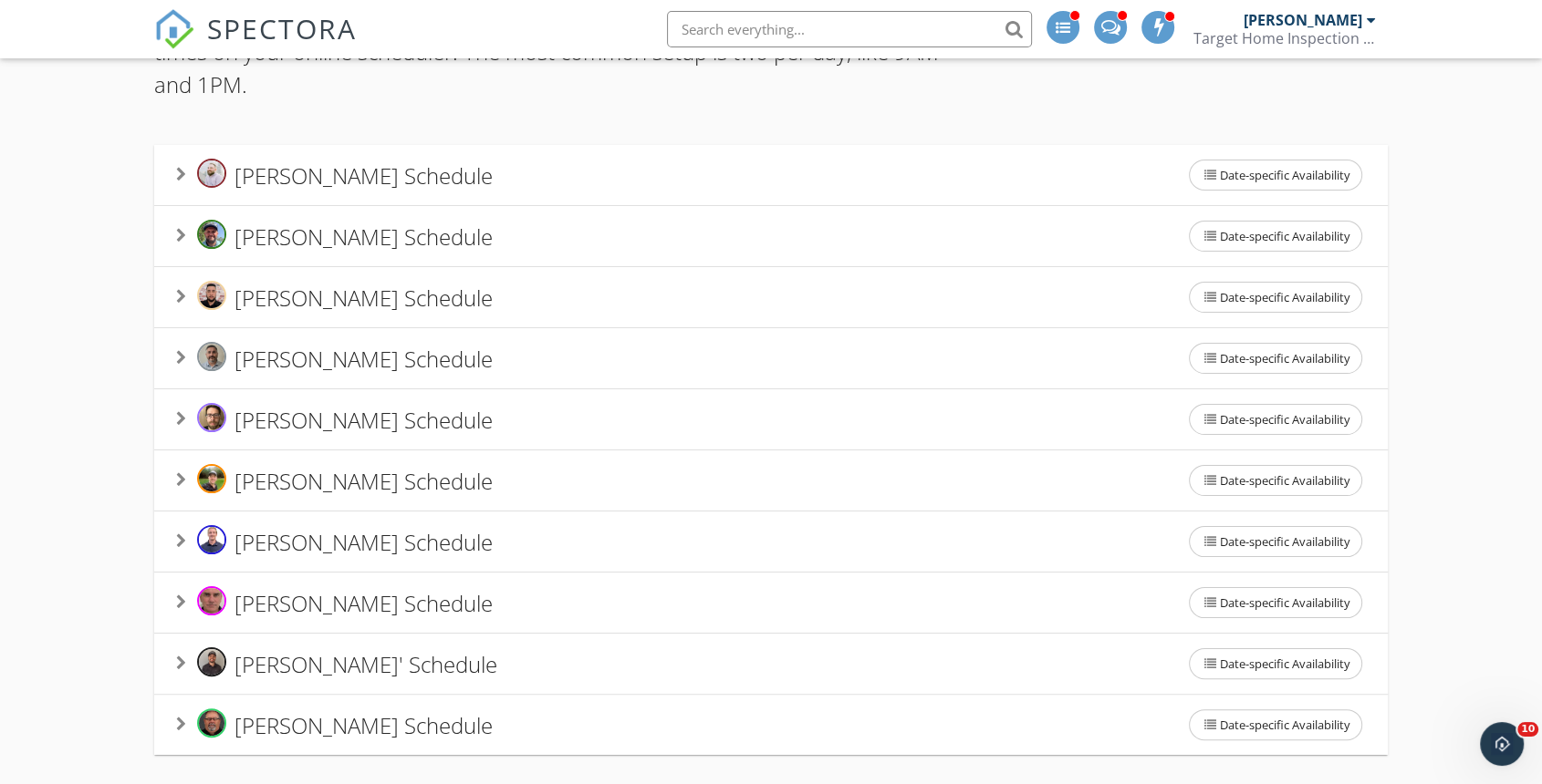
scroll to position [190, 0]
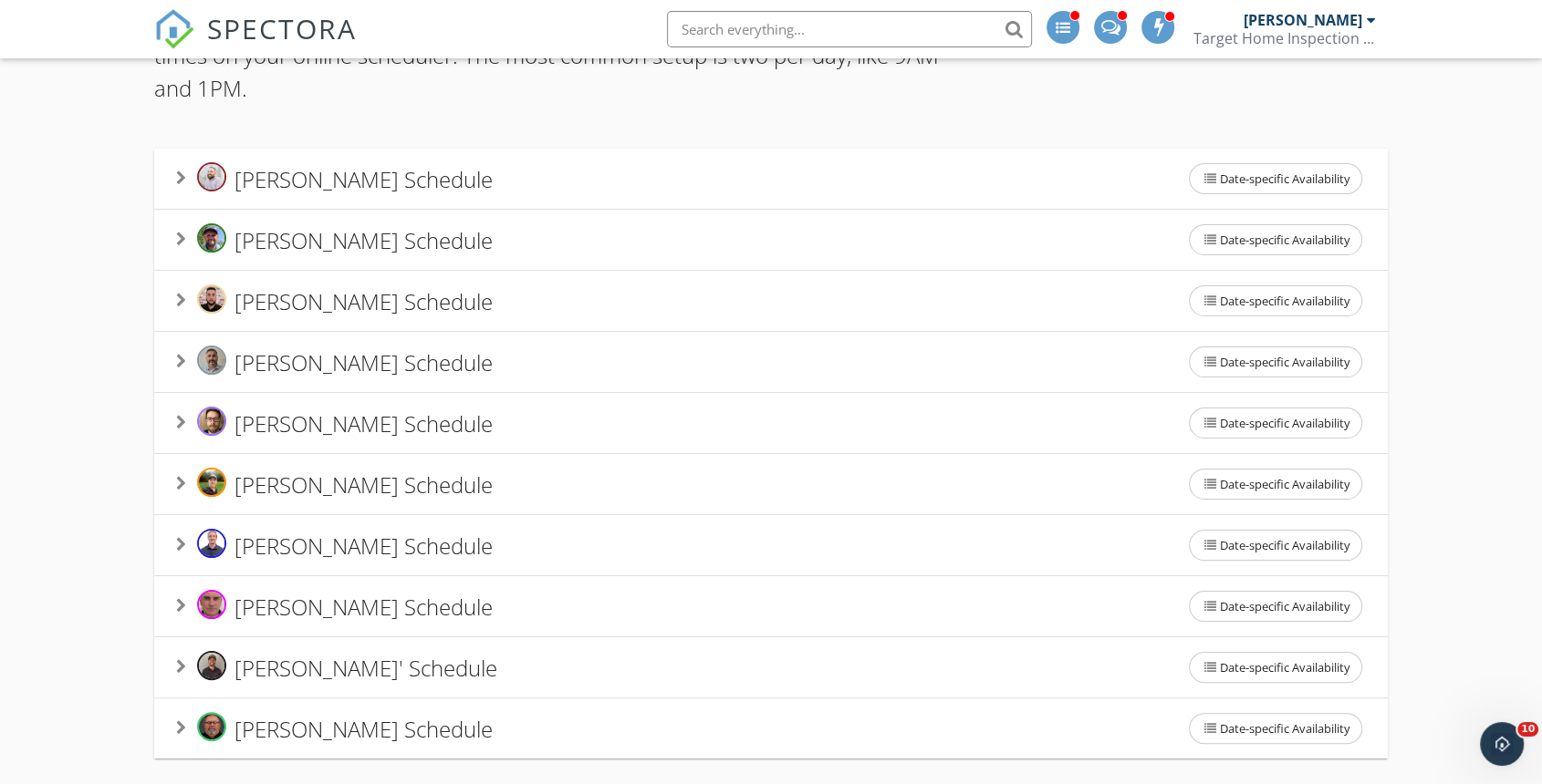
click at [277, 598] on span "Robert Flood's Schedule" at bounding box center [363, 606] width 258 height 30
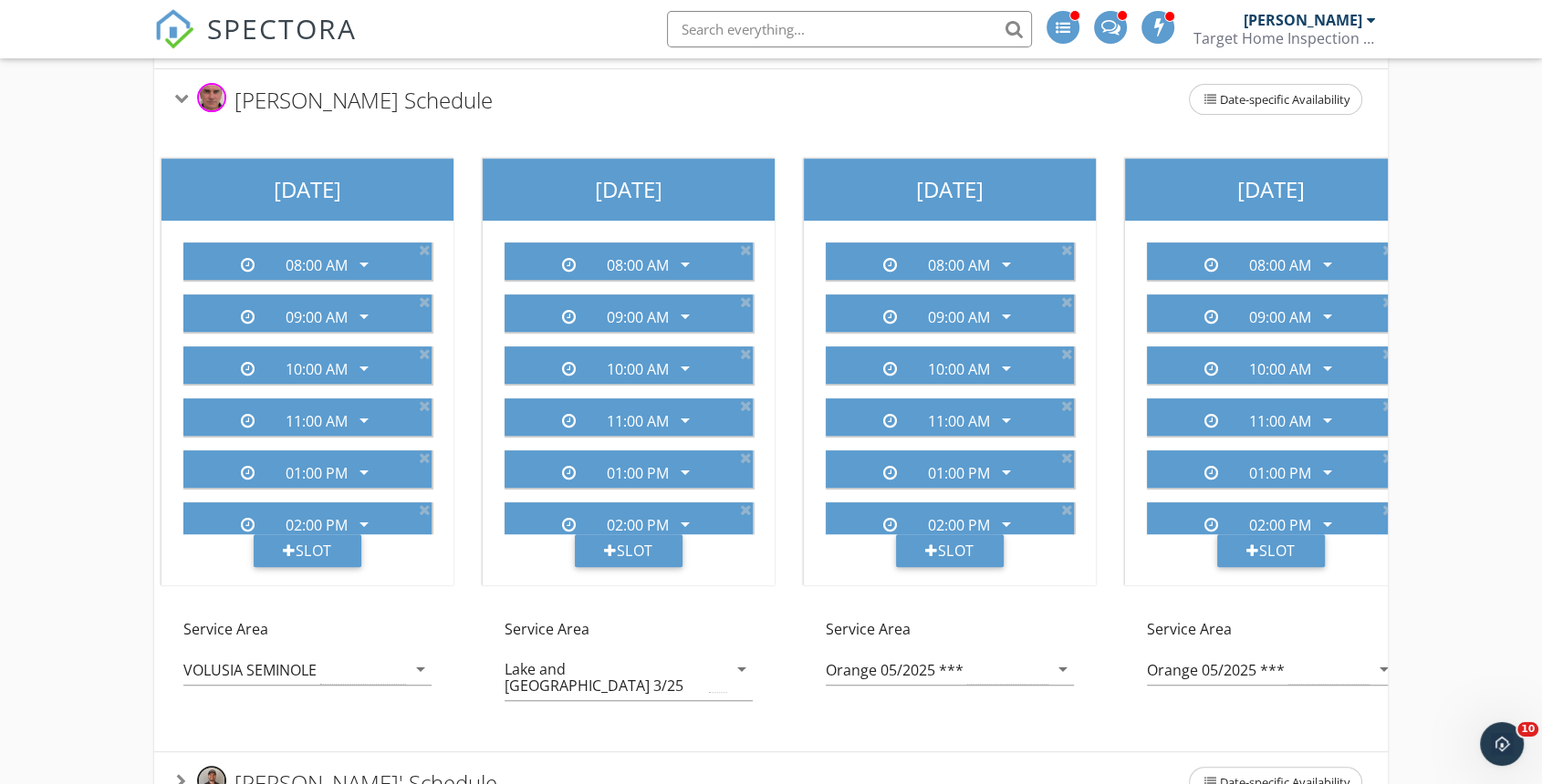
scroll to position [0, 642]
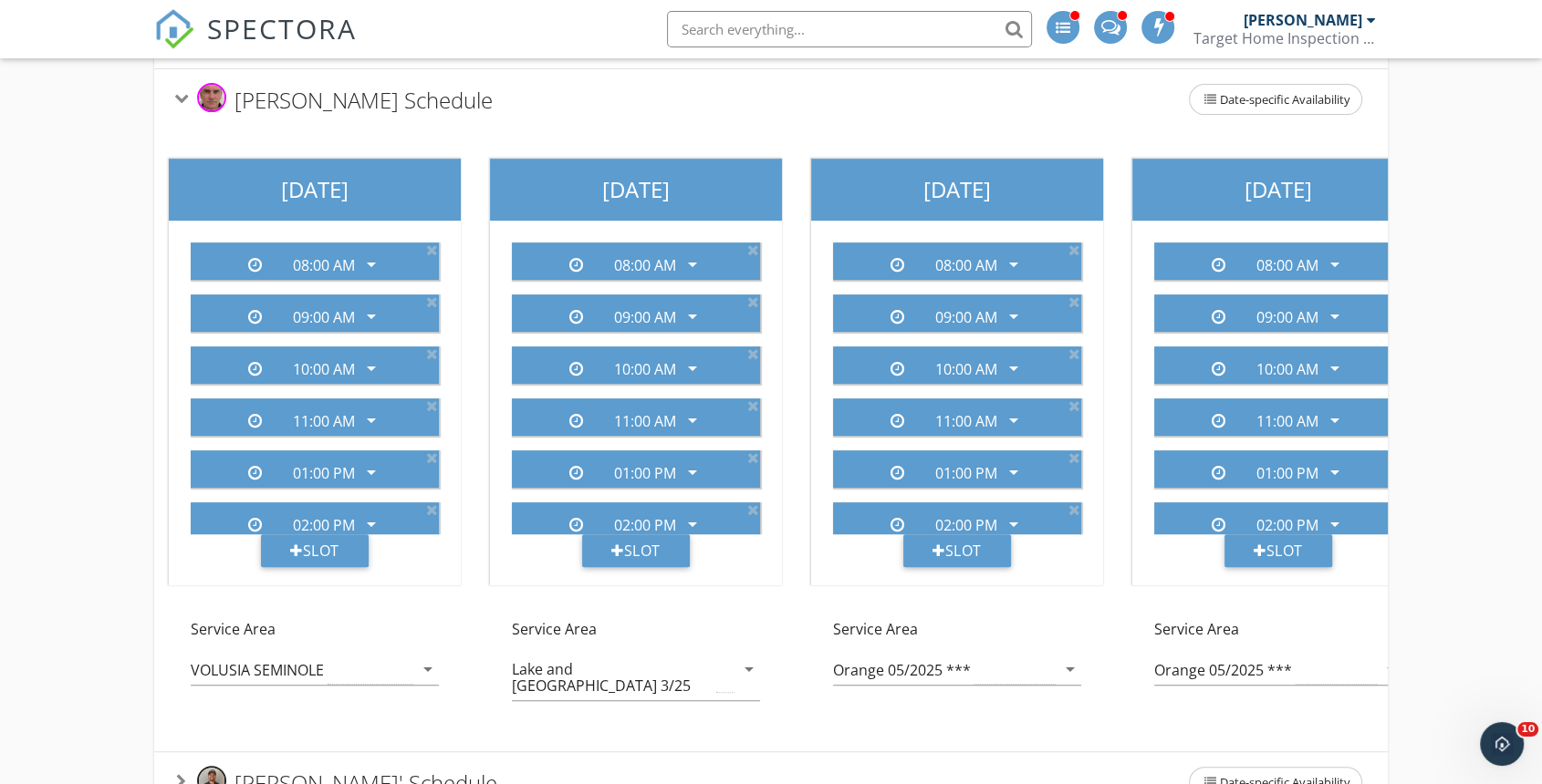
drag, startPoint x: 811, startPoint y: 729, endPoint x: 884, endPoint y: 723, distance: 73.2
click at [884, 723] on div "Sunday Robert won't be available today Slot Service Area No Boundaries arrow_dr…" at bounding box center [635, 440] width 2248 height 622
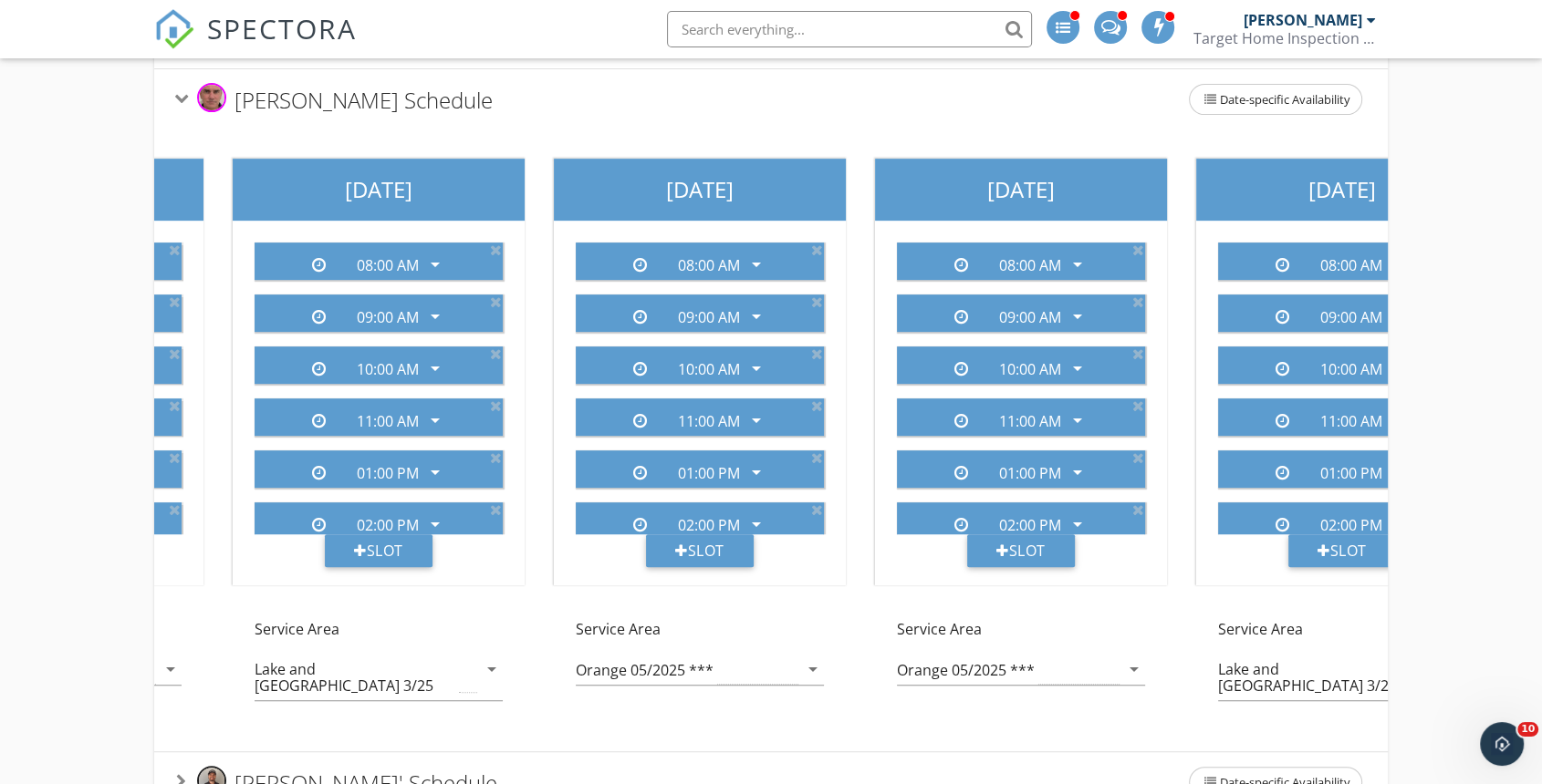
scroll to position [0, 1015]
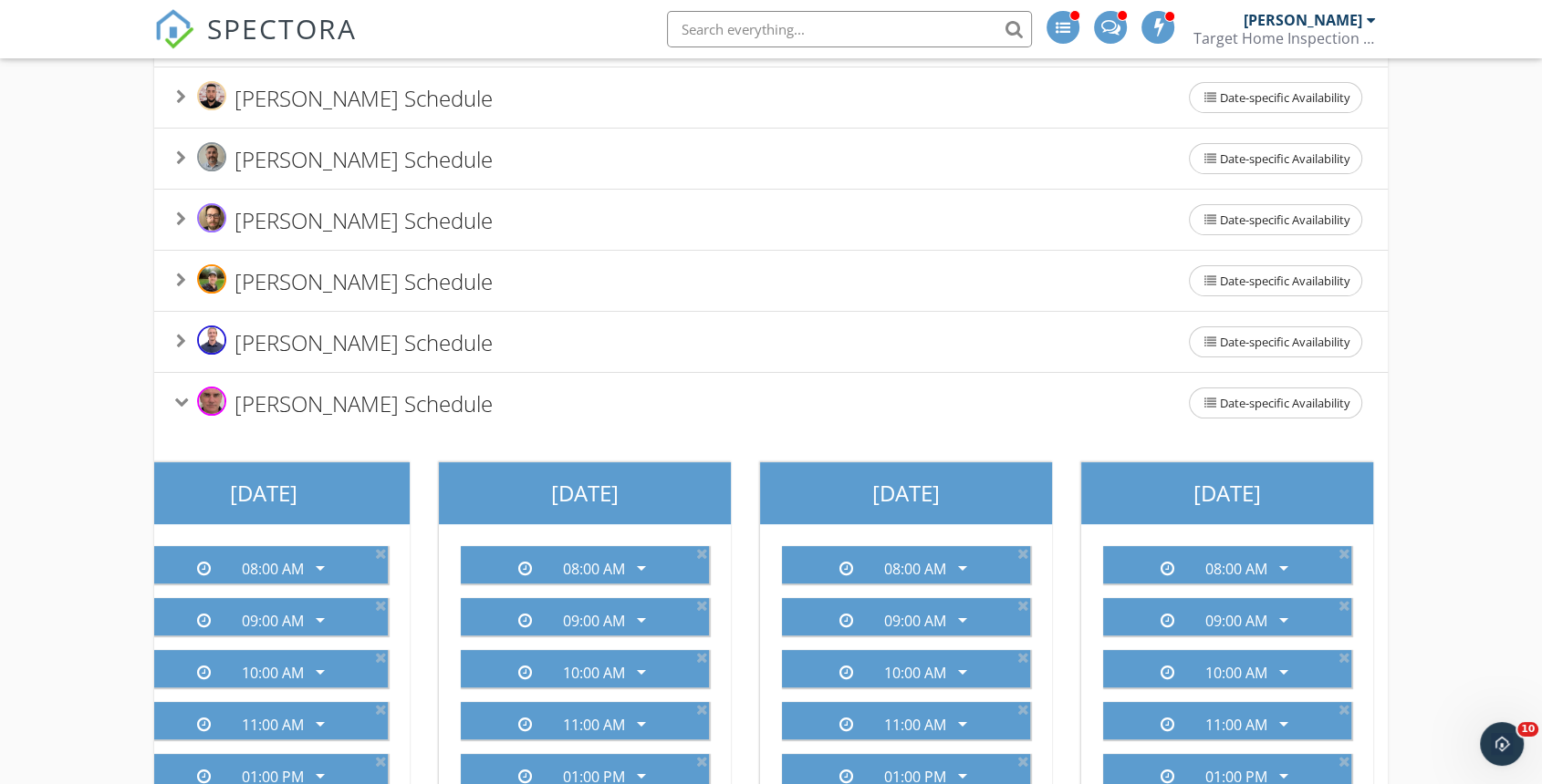
drag, startPoint x: 342, startPoint y: 397, endPoint x: 336, endPoint y: 338, distance: 59.3
click at [342, 396] on span "Robert Flood's Schedule" at bounding box center [363, 402] width 258 height 30
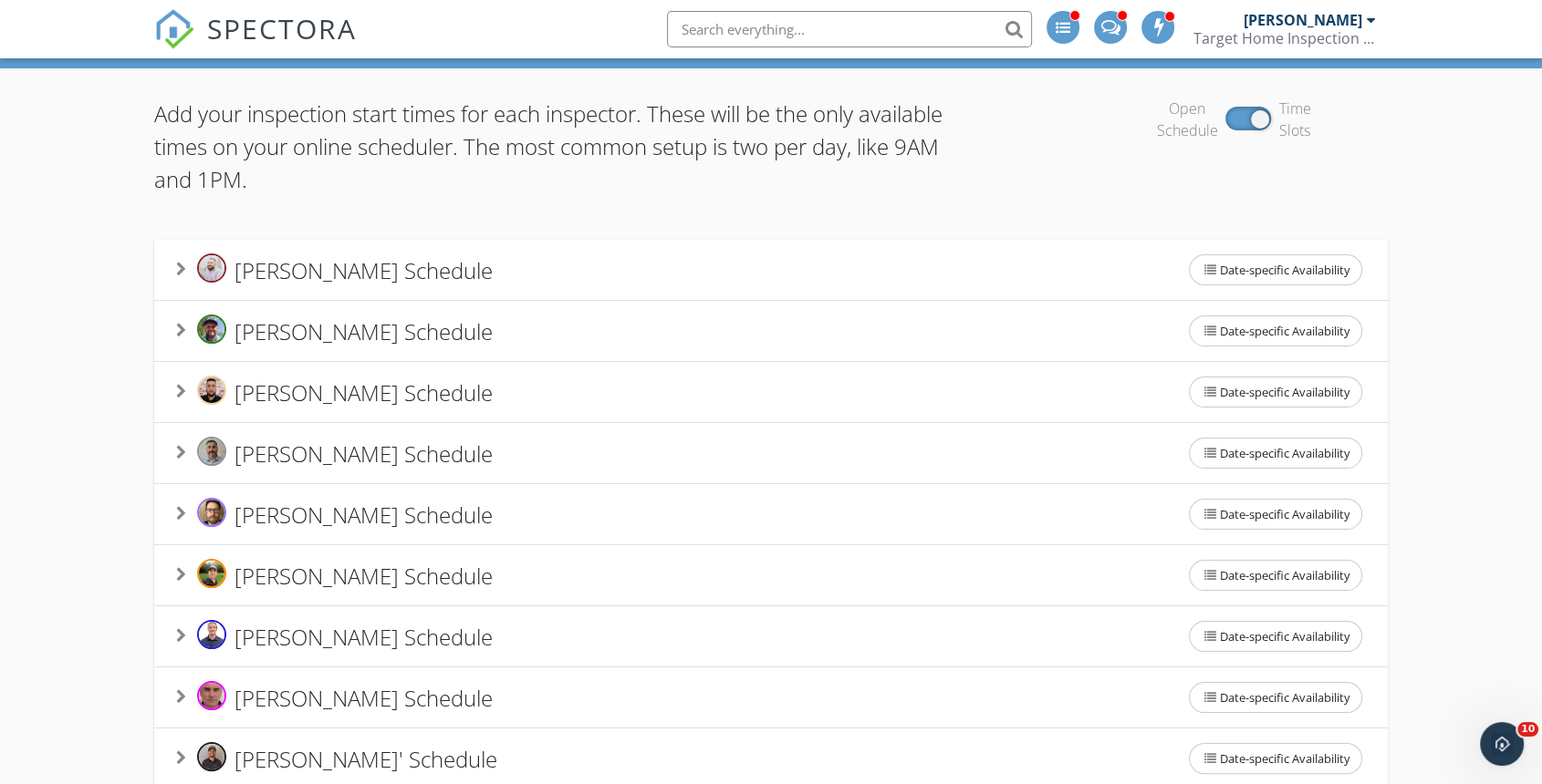
scroll to position [190, 0]
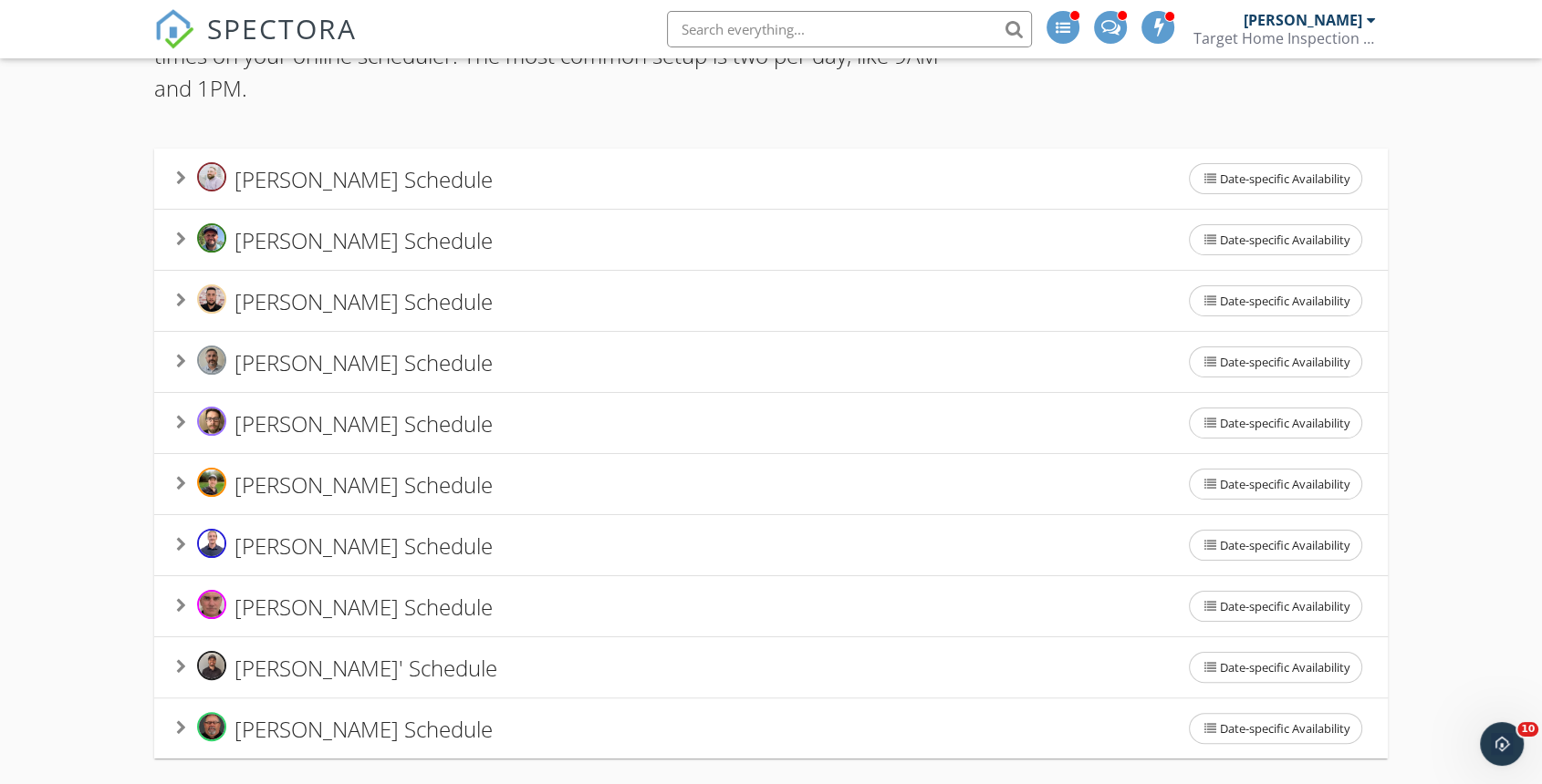
click at [328, 299] on span "Emmiyan Andino's Schedule" at bounding box center [363, 300] width 258 height 30
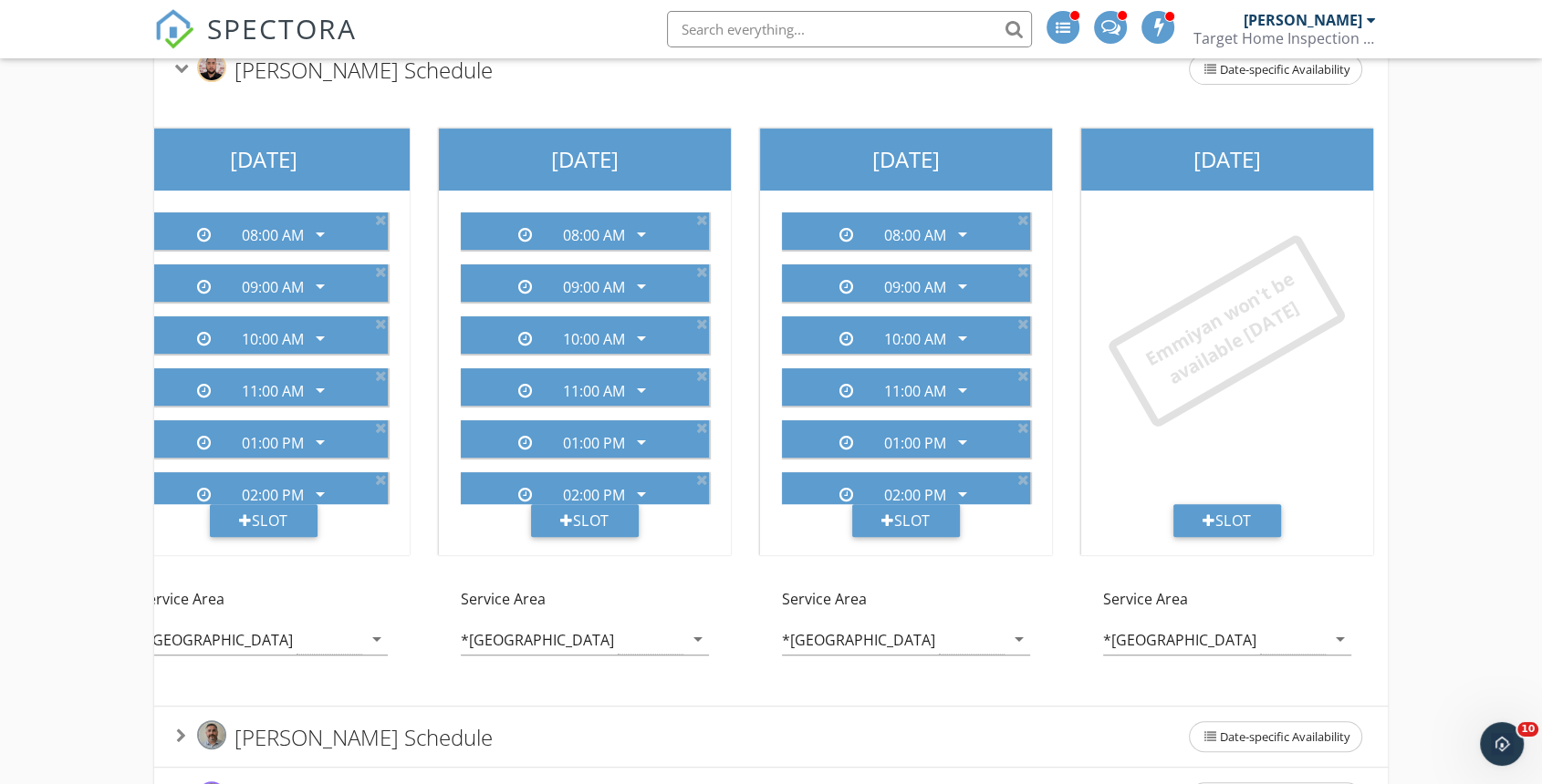
scroll to position [394, 0]
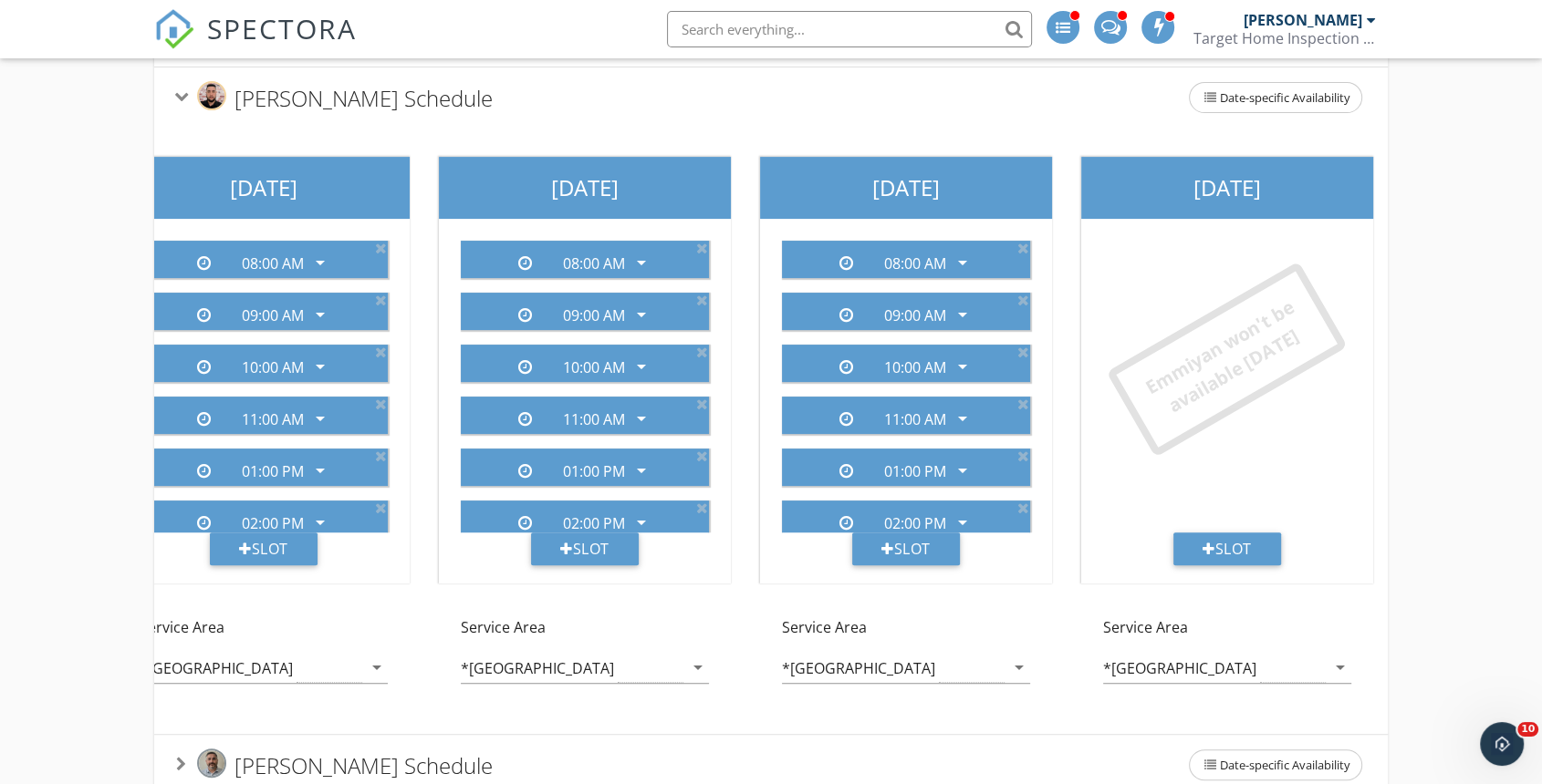
click at [212, 22] on span "SPECTORA" at bounding box center [281, 27] width 150 height 38
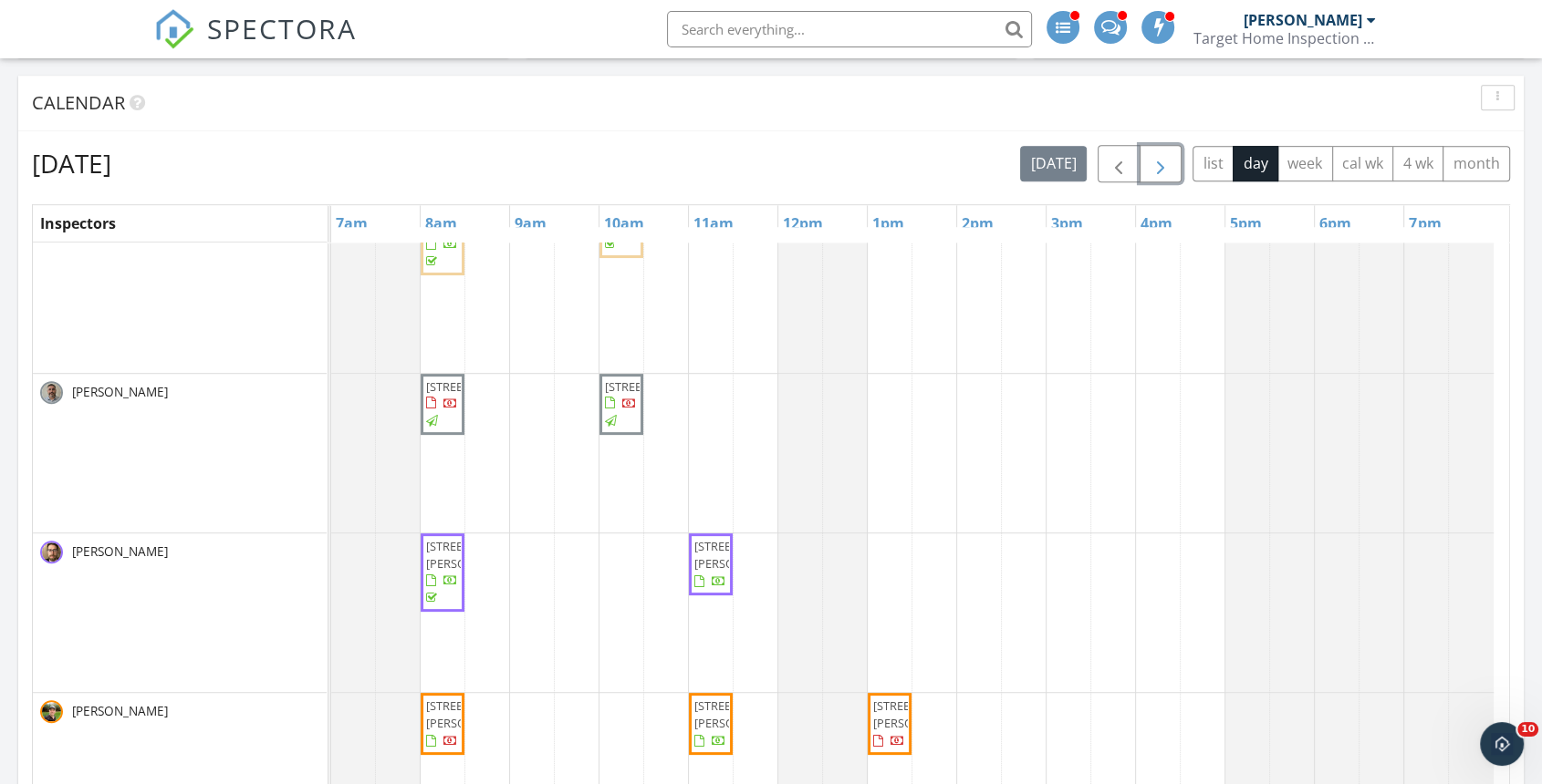
click at [1163, 160] on span "button" at bounding box center [1161, 164] width 22 height 22
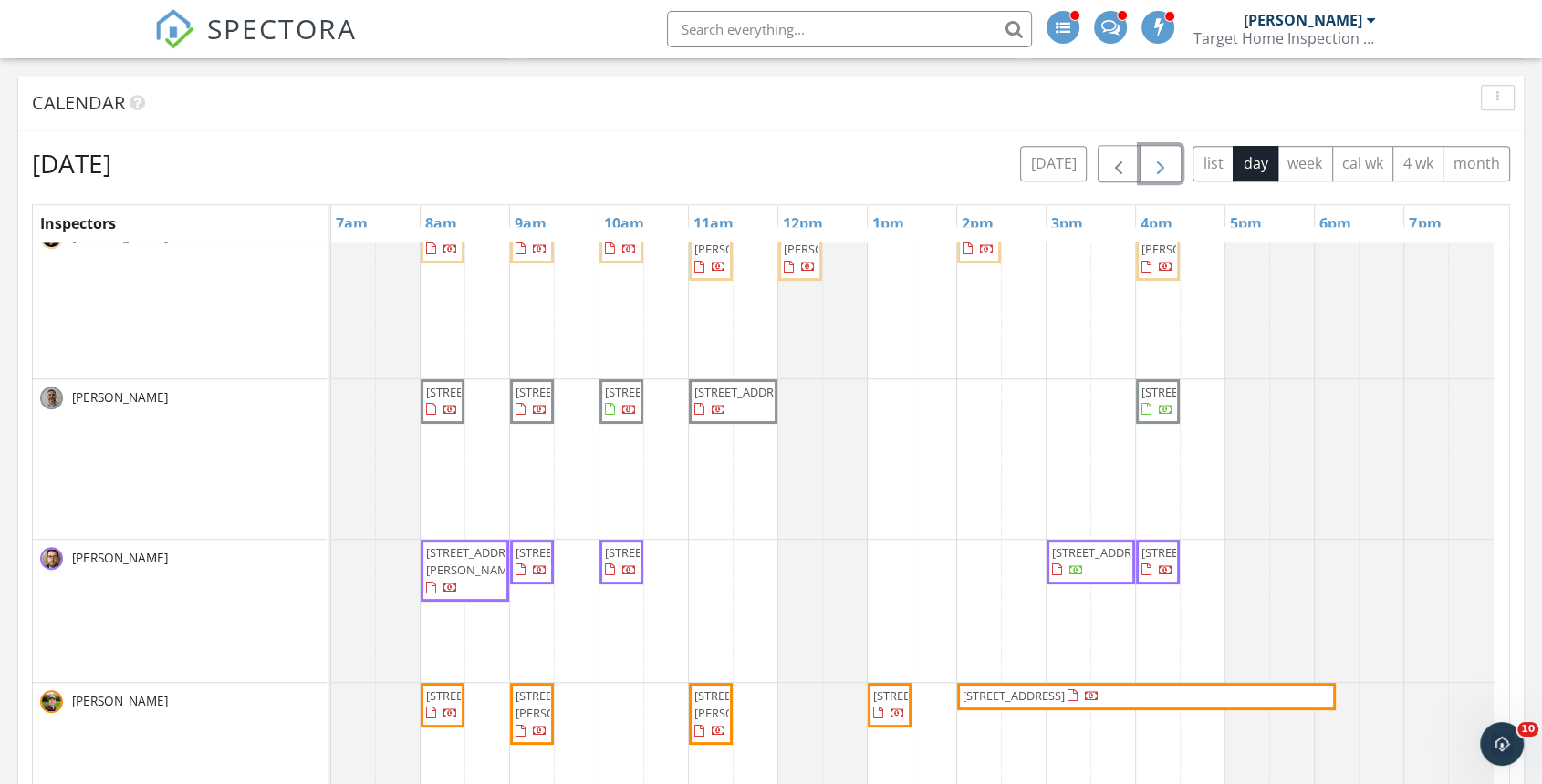
scroll to position [268, 0]
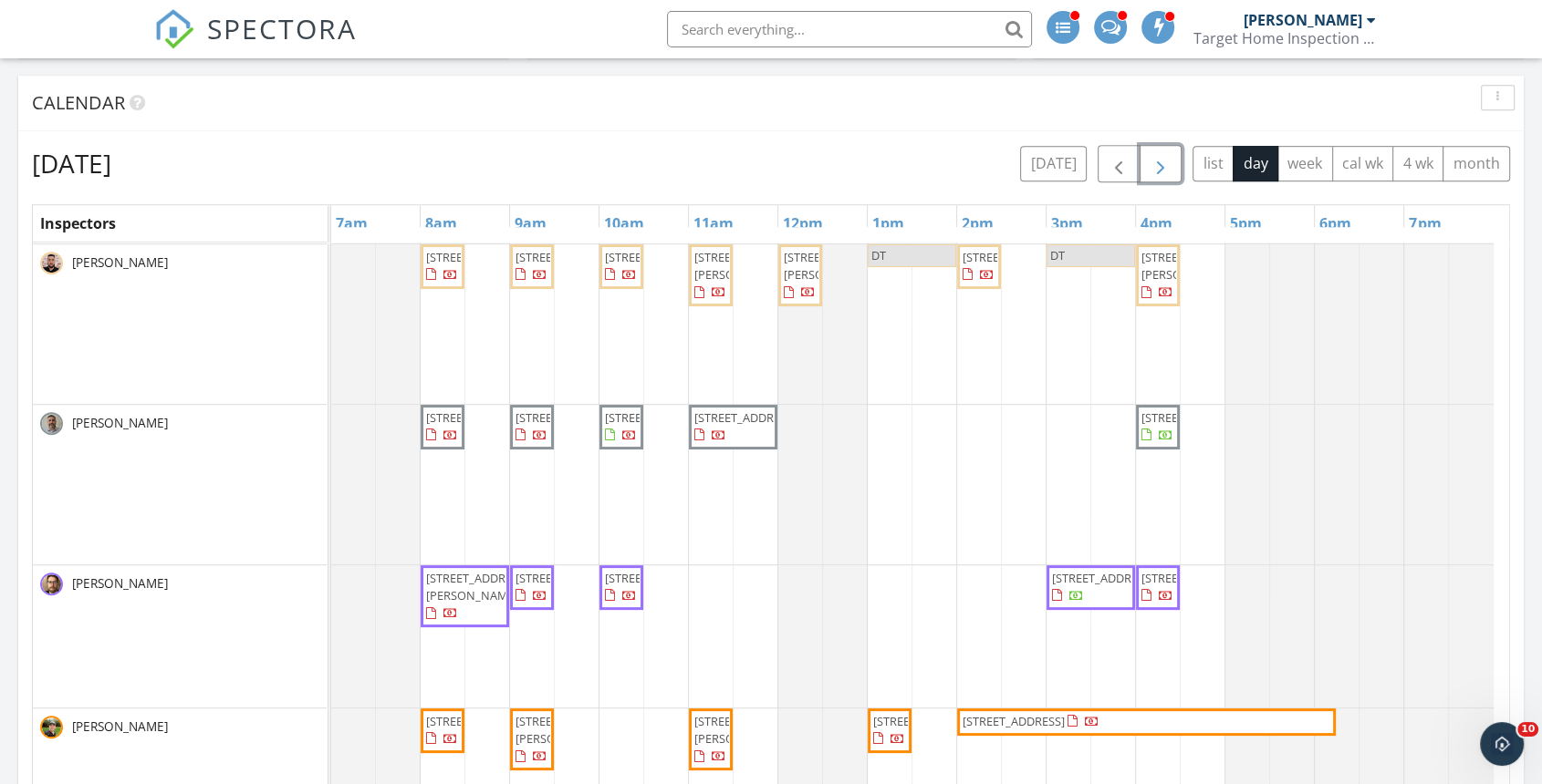
click at [1162, 159] on span "button" at bounding box center [1161, 164] width 22 height 22
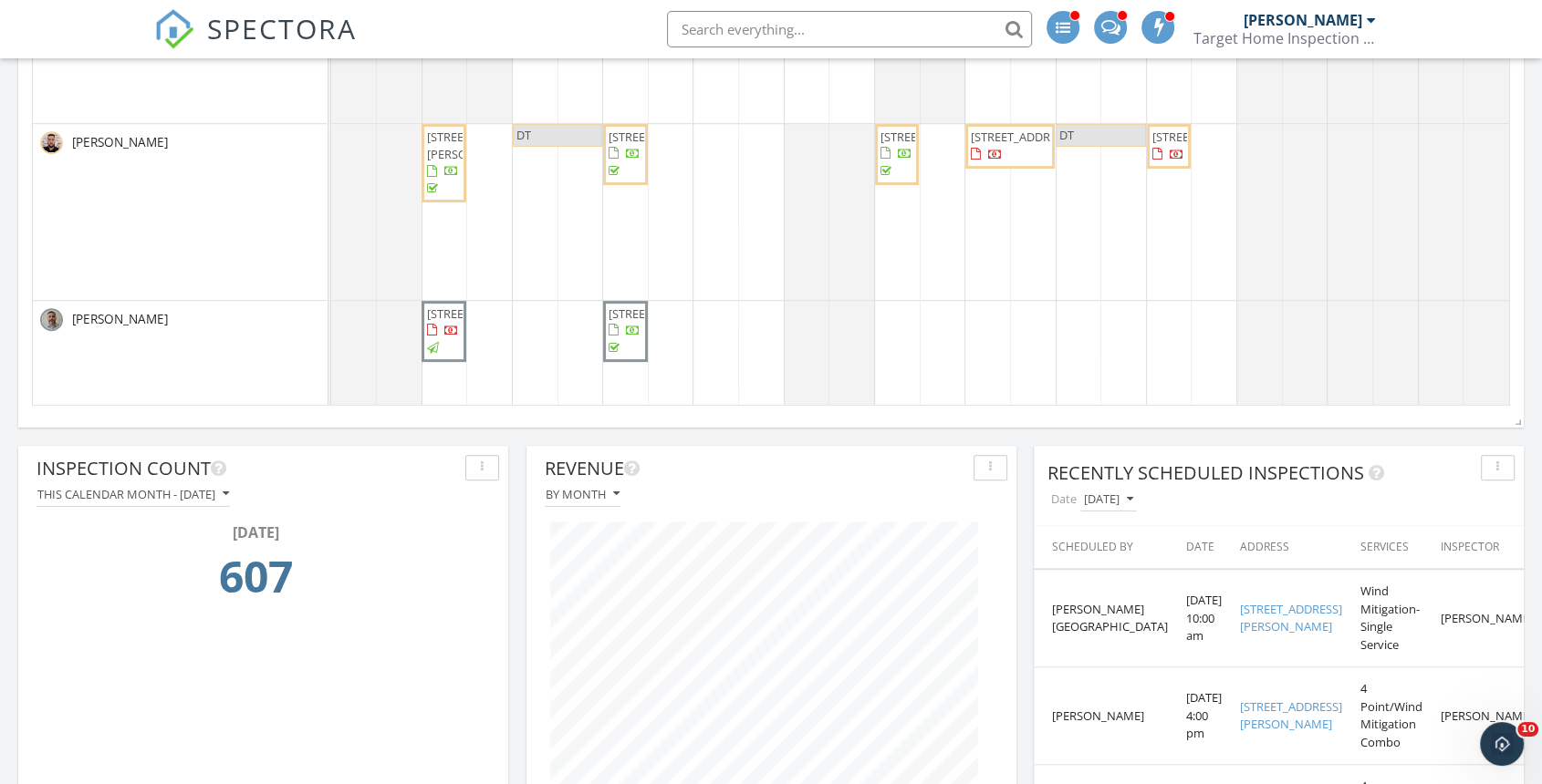
scroll to position [233, 0]
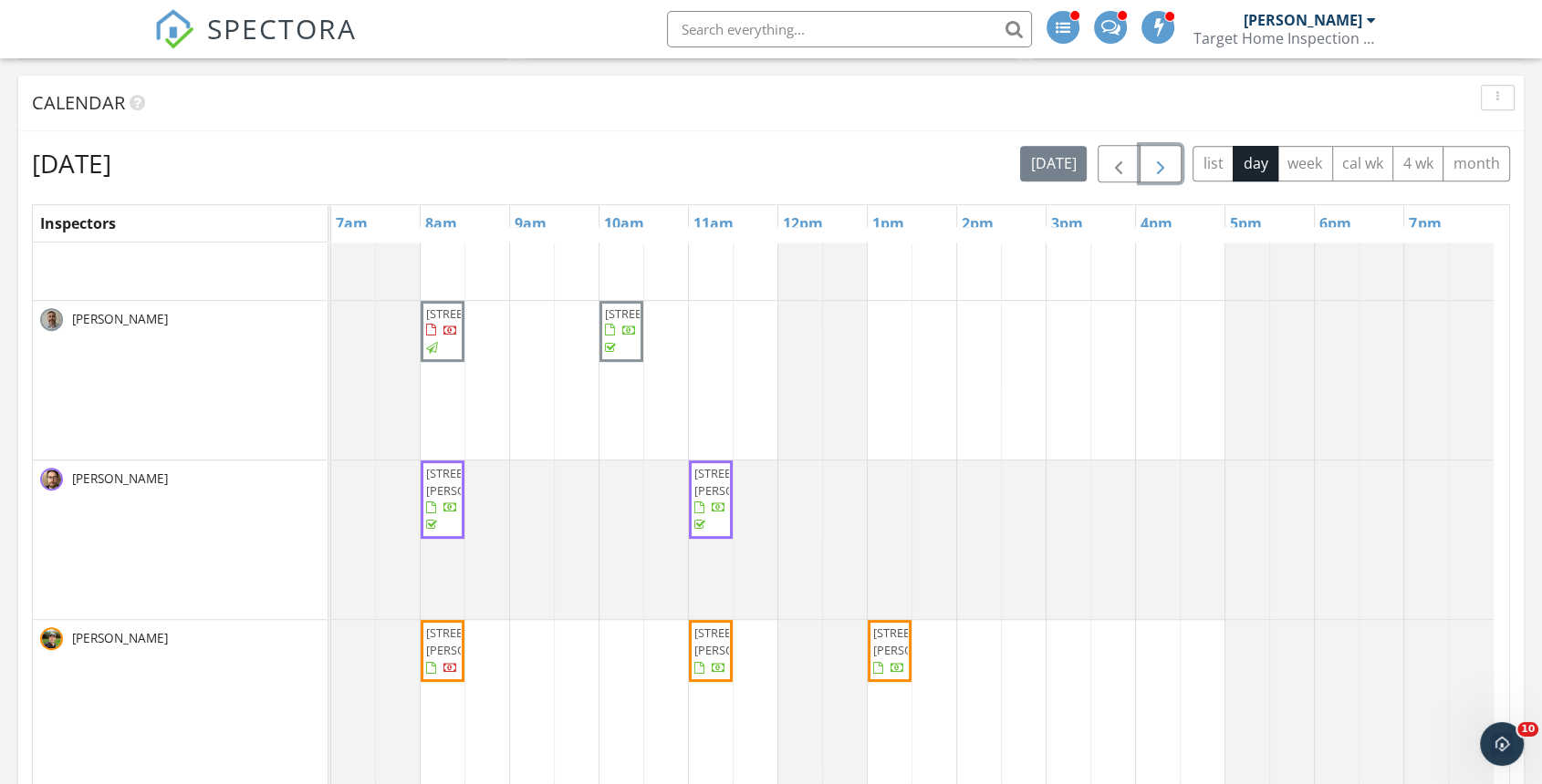
click at [1163, 151] on button "button" at bounding box center [1161, 164] width 43 height 37
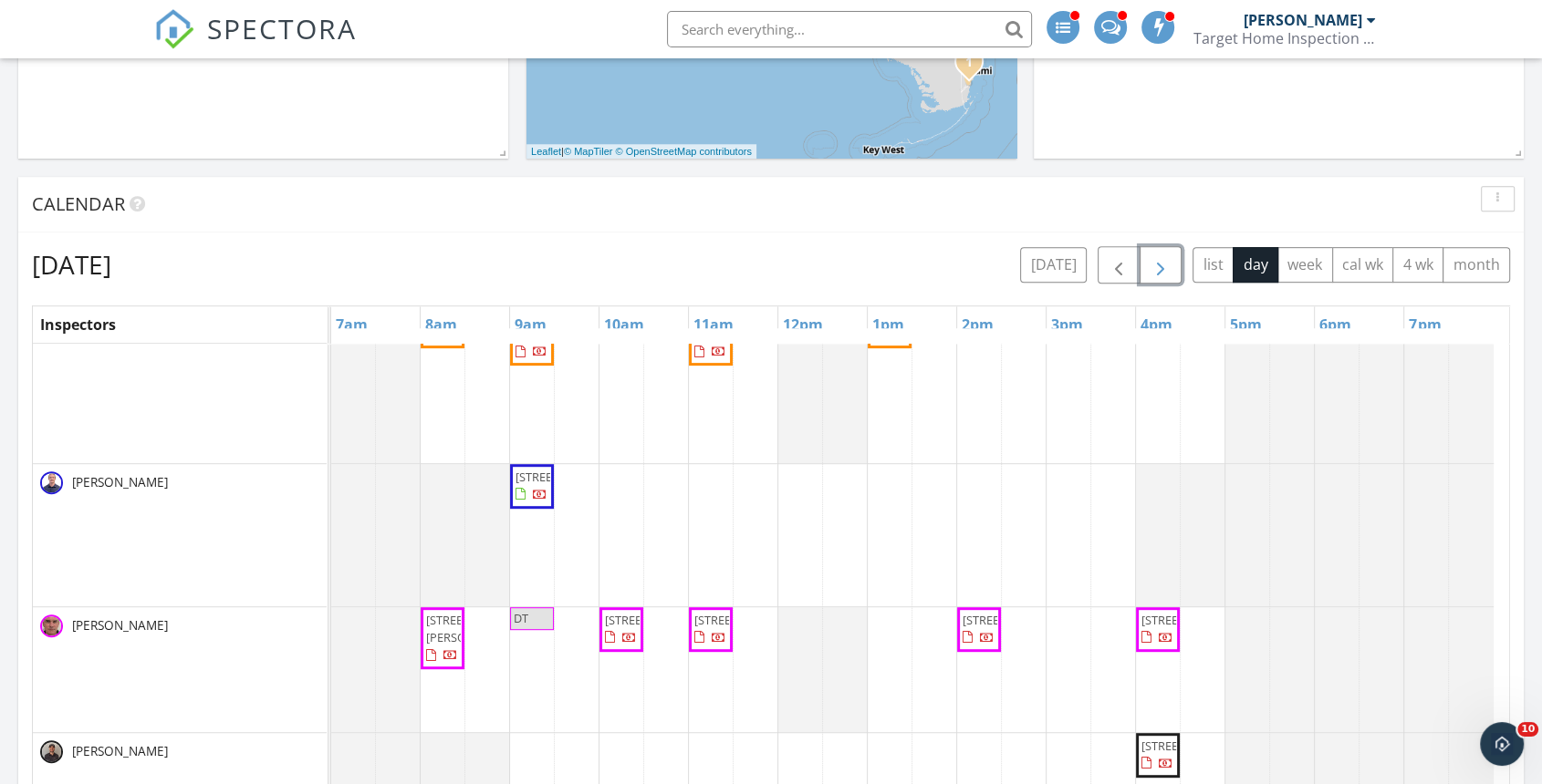
click at [1149, 265] on button "button" at bounding box center [1161, 265] width 43 height 37
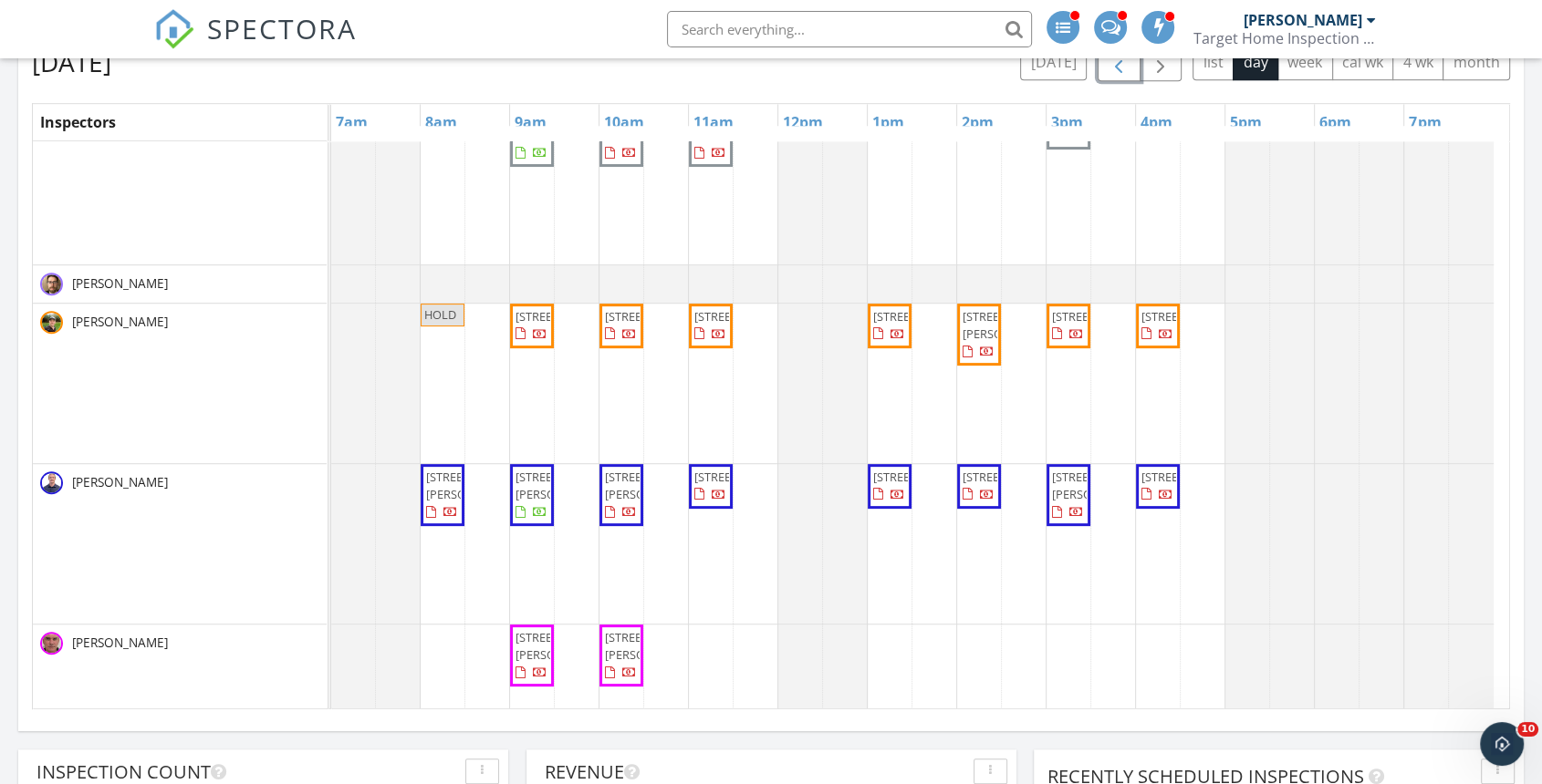
click at [1127, 62] on span "button" at bounding box center [1119, 63] width 22 height 22
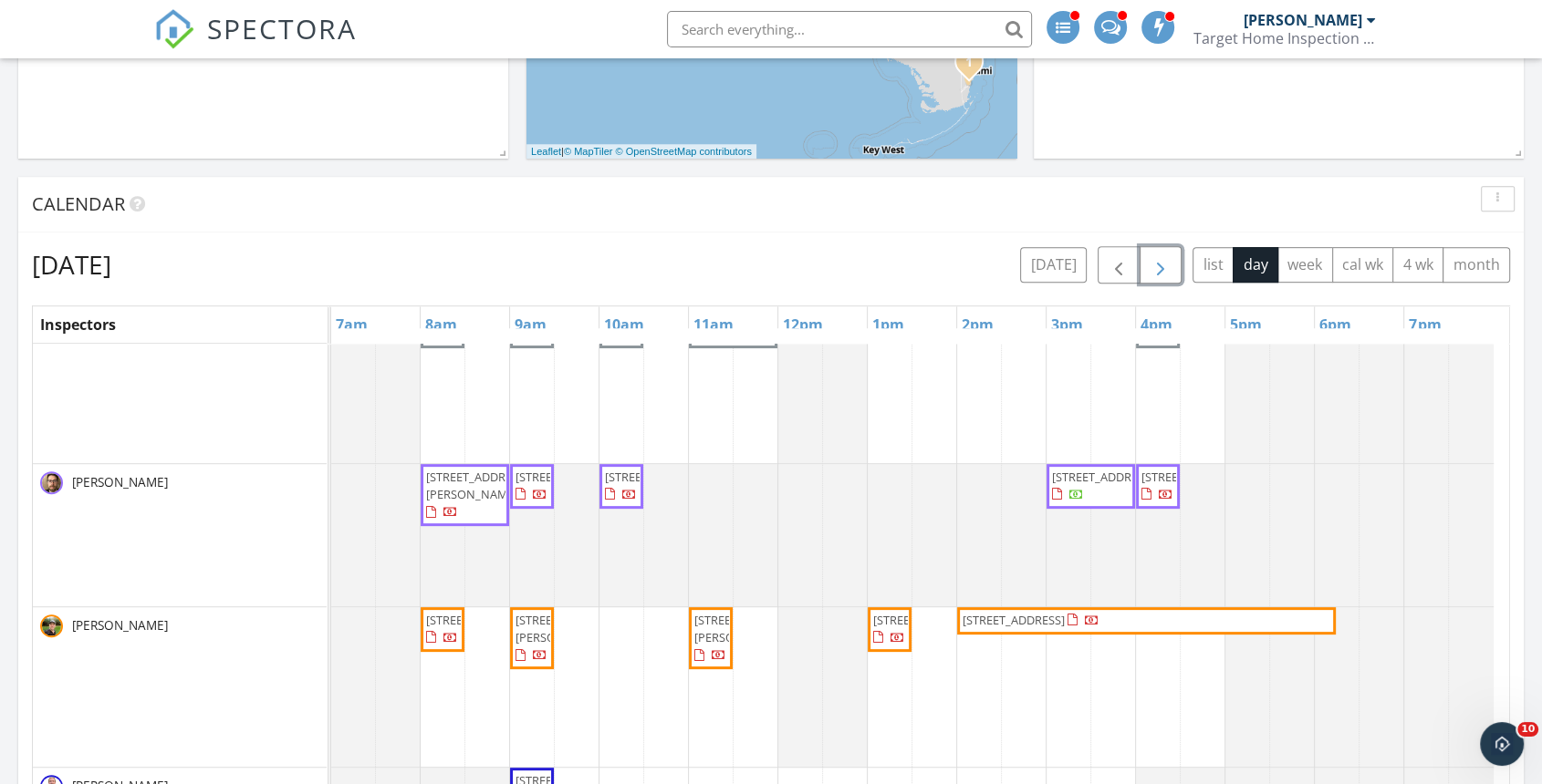
click at [1162, 265] on span "button" at bounding box center [1161, 266] width 22 height 22
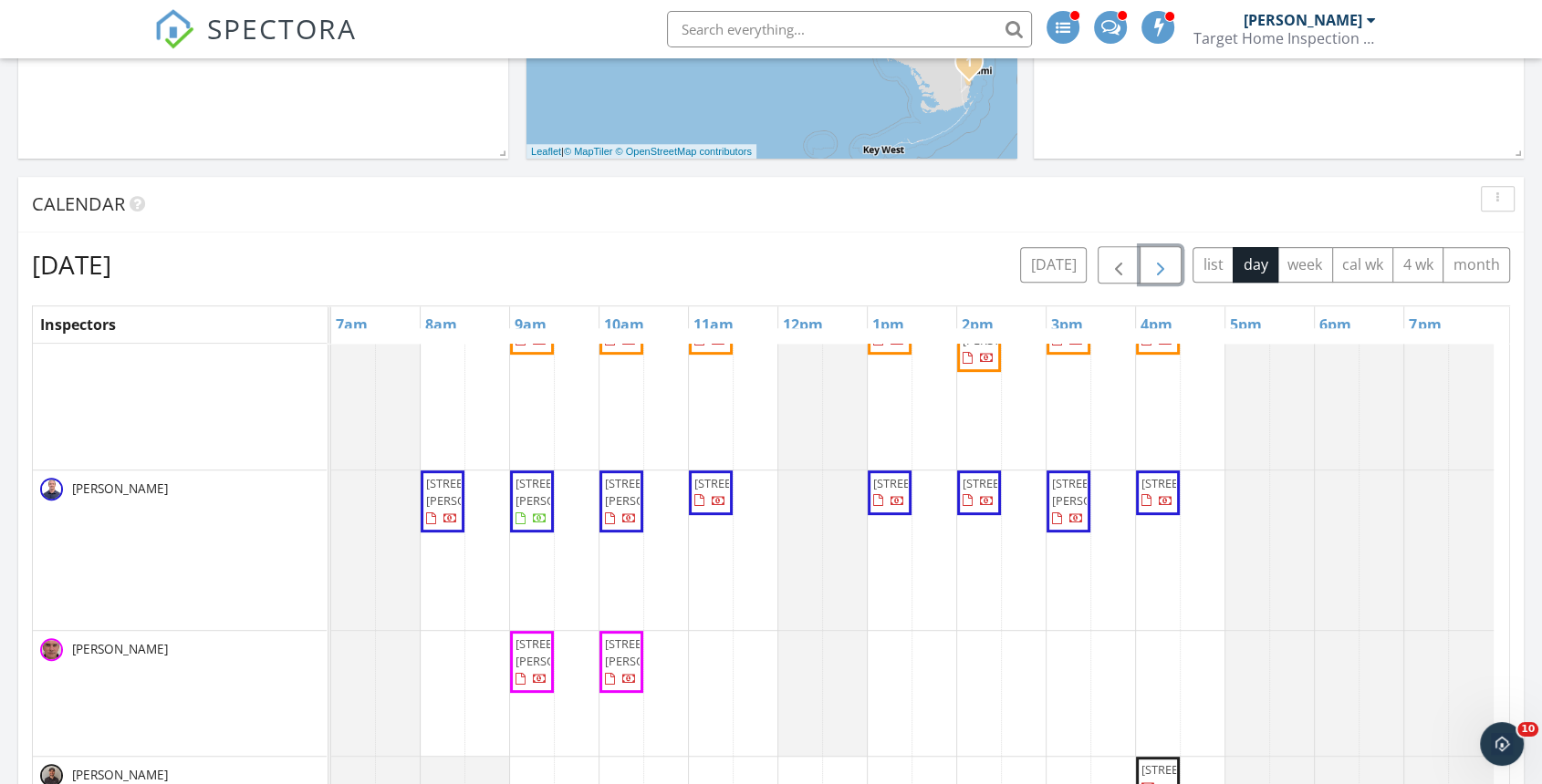
click at [1162, 265] on span "button" at bounding box center [1161, 266] width 22 height 22
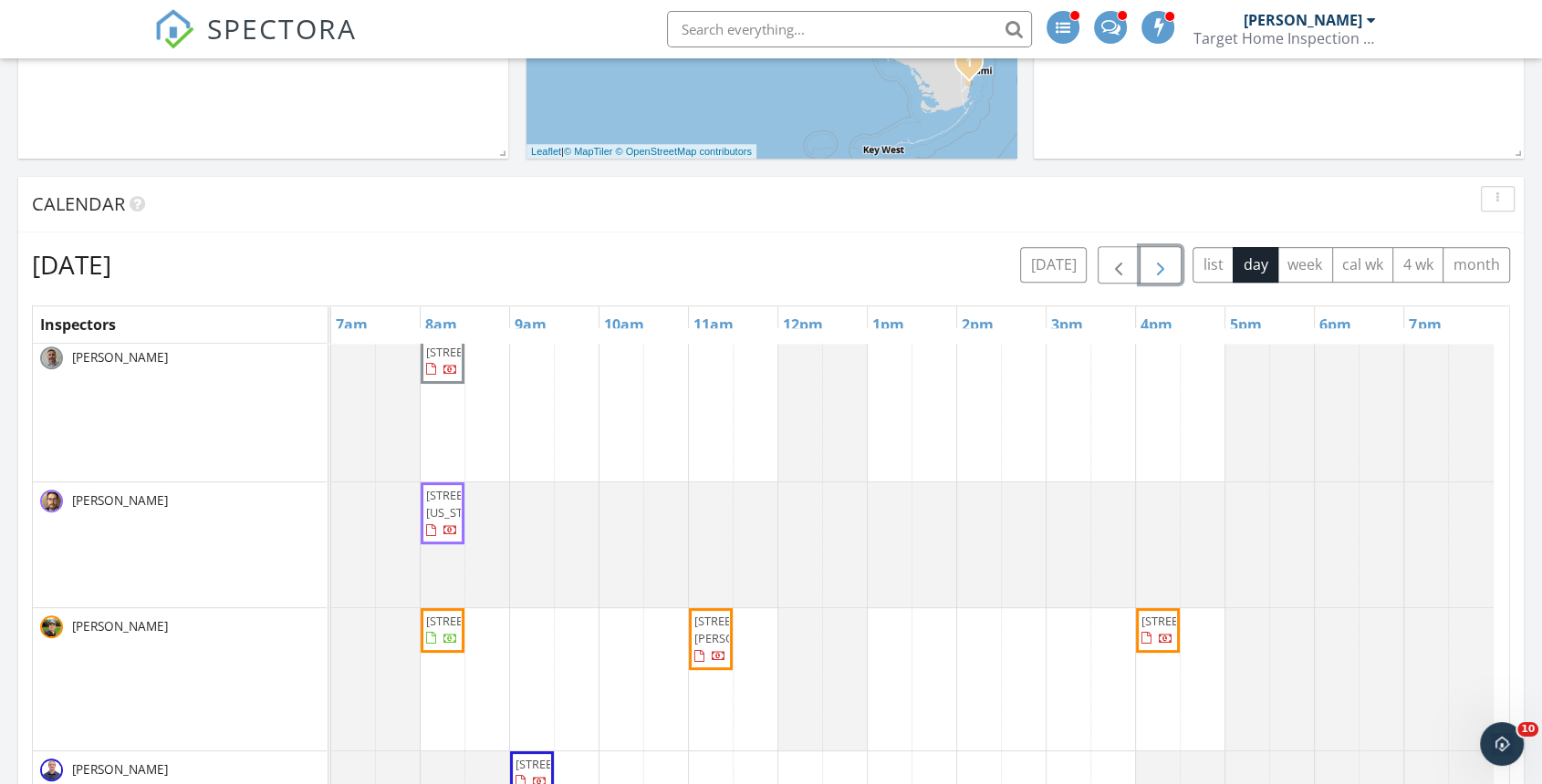
click at [1150, 270] on span "button" at bounding box center [1161, 266] width 22 height 22
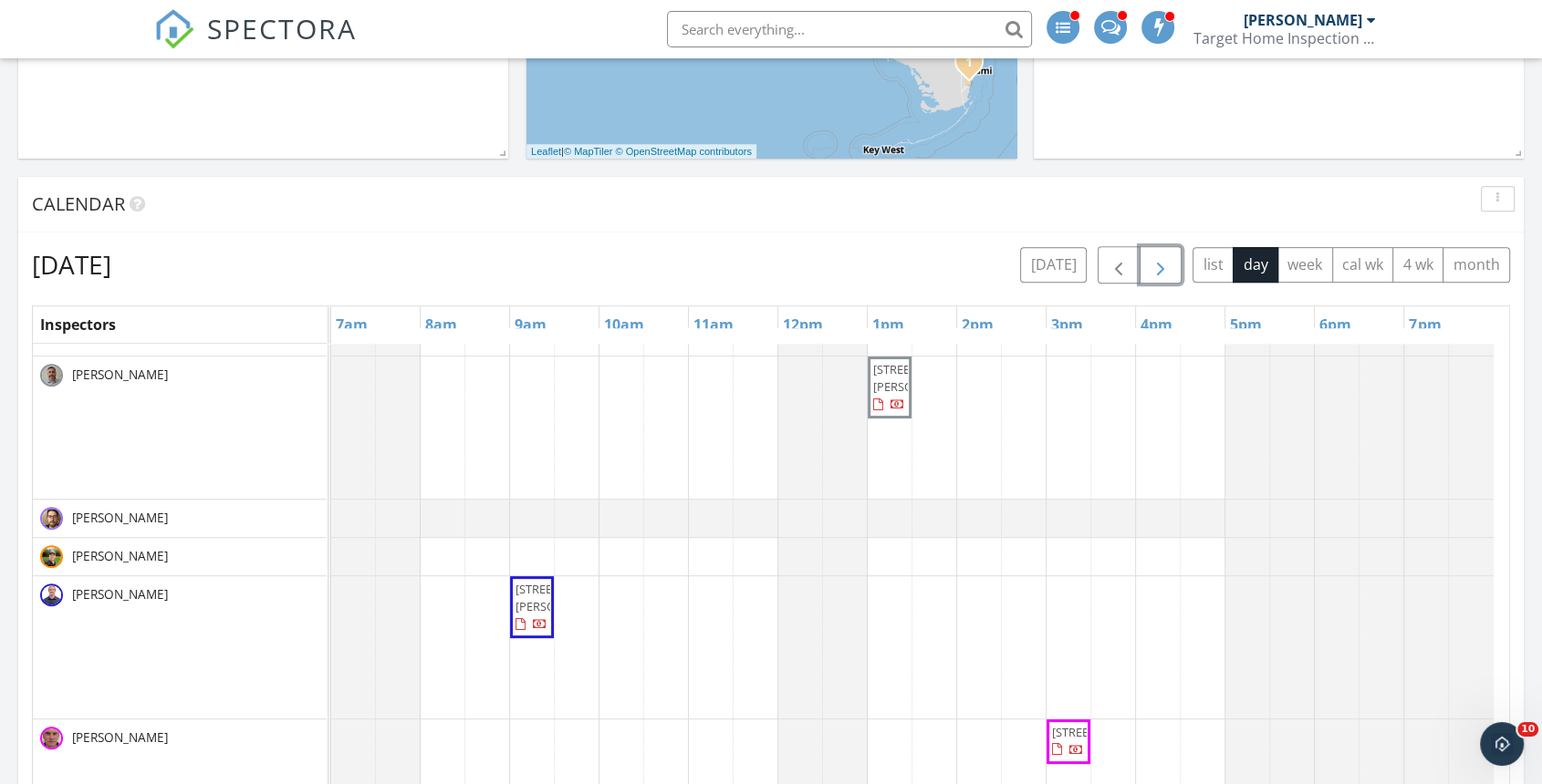
click at [1150, 270] on span "button" at bounding box center [1161, 266] width 22 height 22
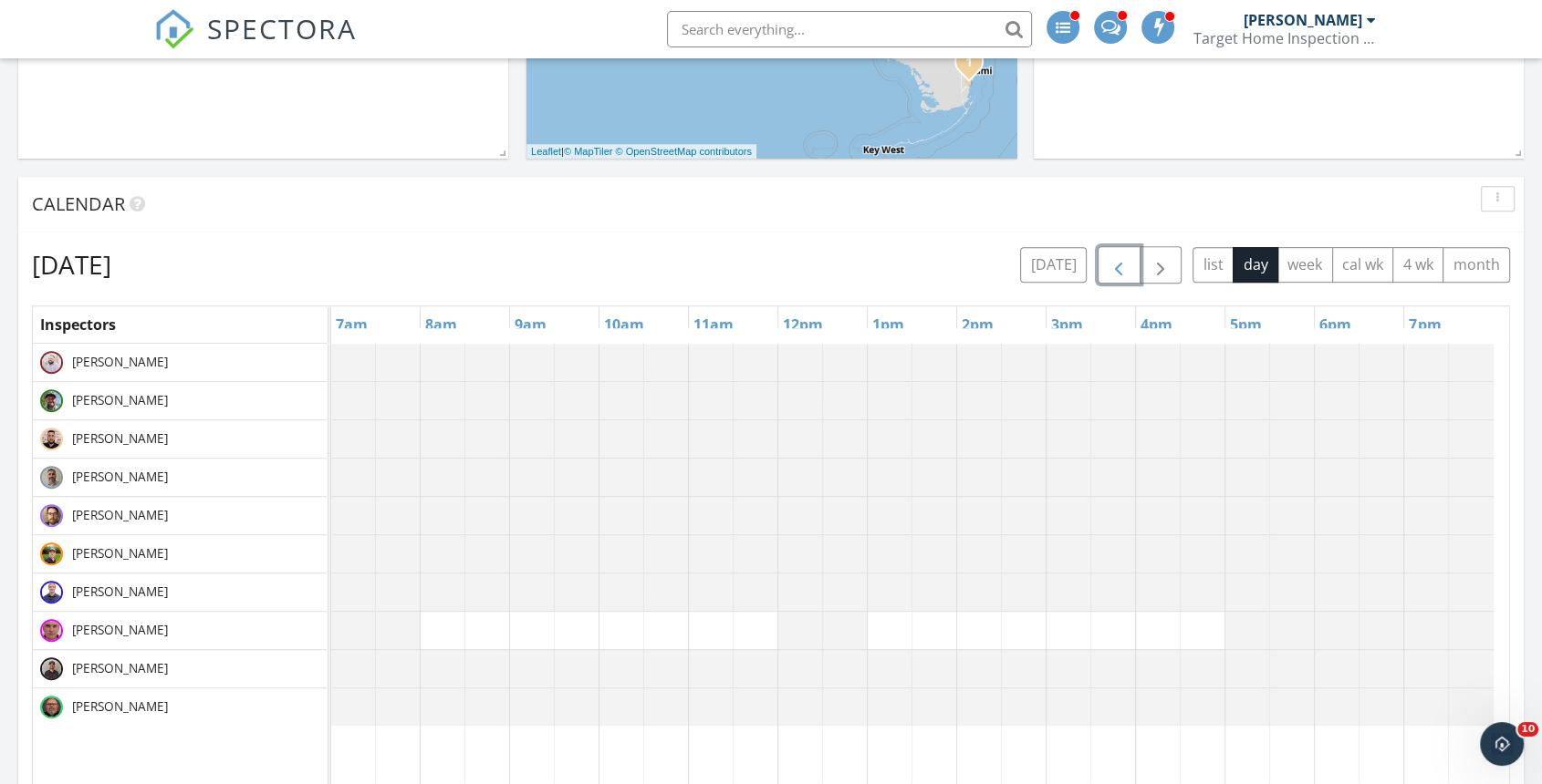
click at [1118, 267] on span "button" at bounding box center [1119, 266] width 22 height 22
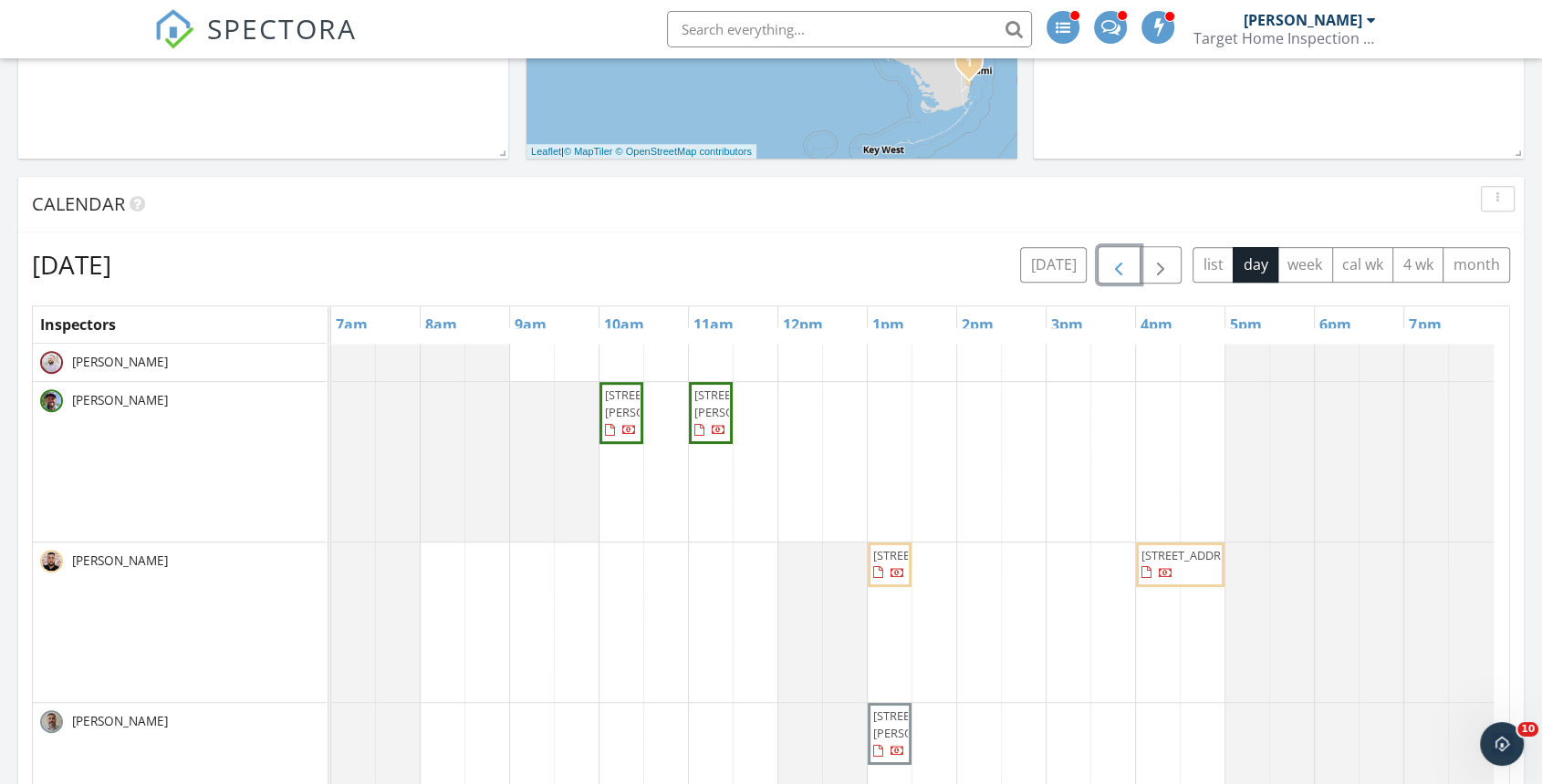
click at [1118, 267] on span "button" at bounding box center [1119, 266] width 22 height 22
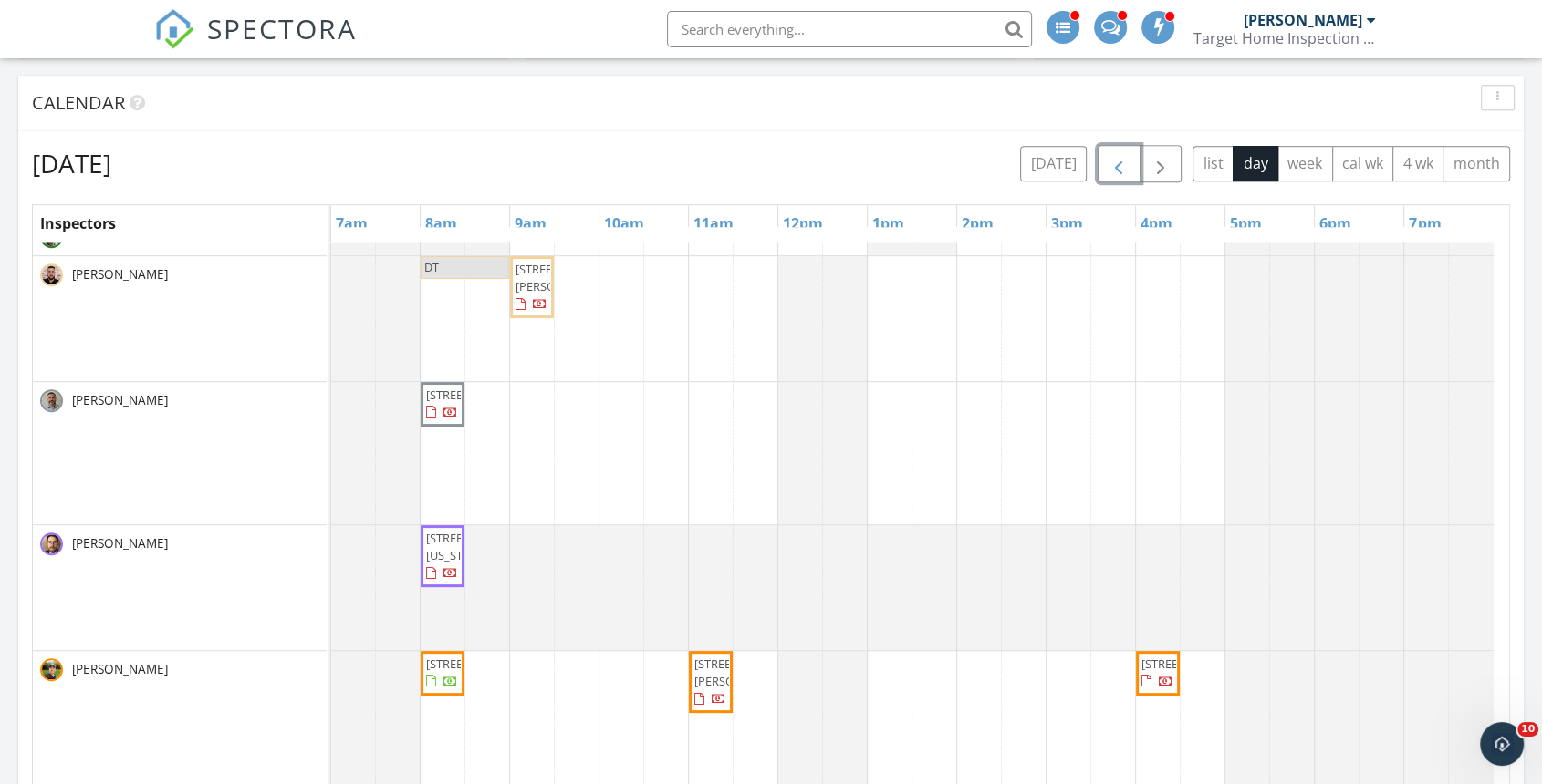
click at [1127, 166] on span "button" at bounding box center [1119, 164] width 22 height 22
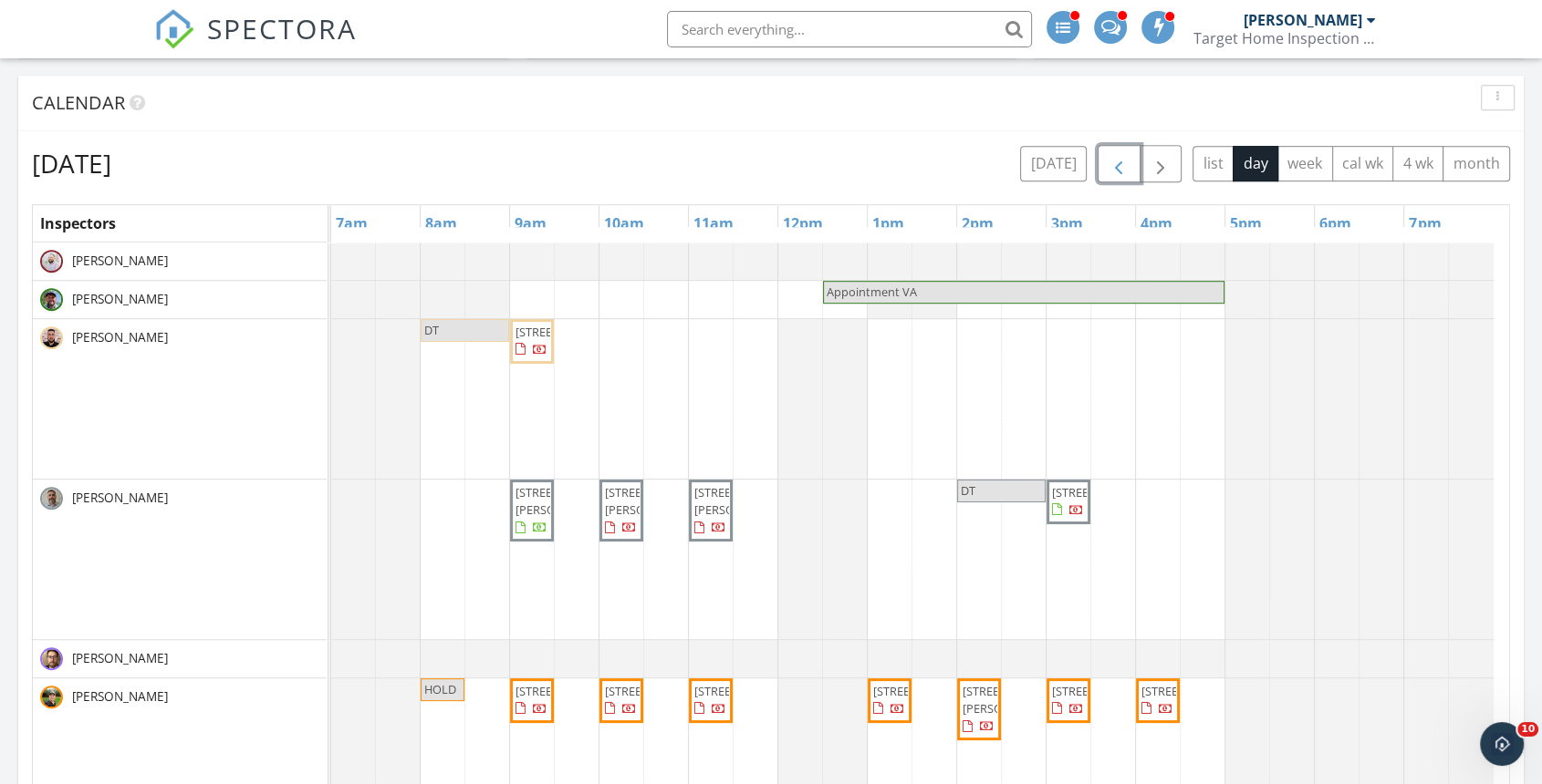
click at [1127, 166] on span "button" at bounding box center [1119, 164] width 22 height 22
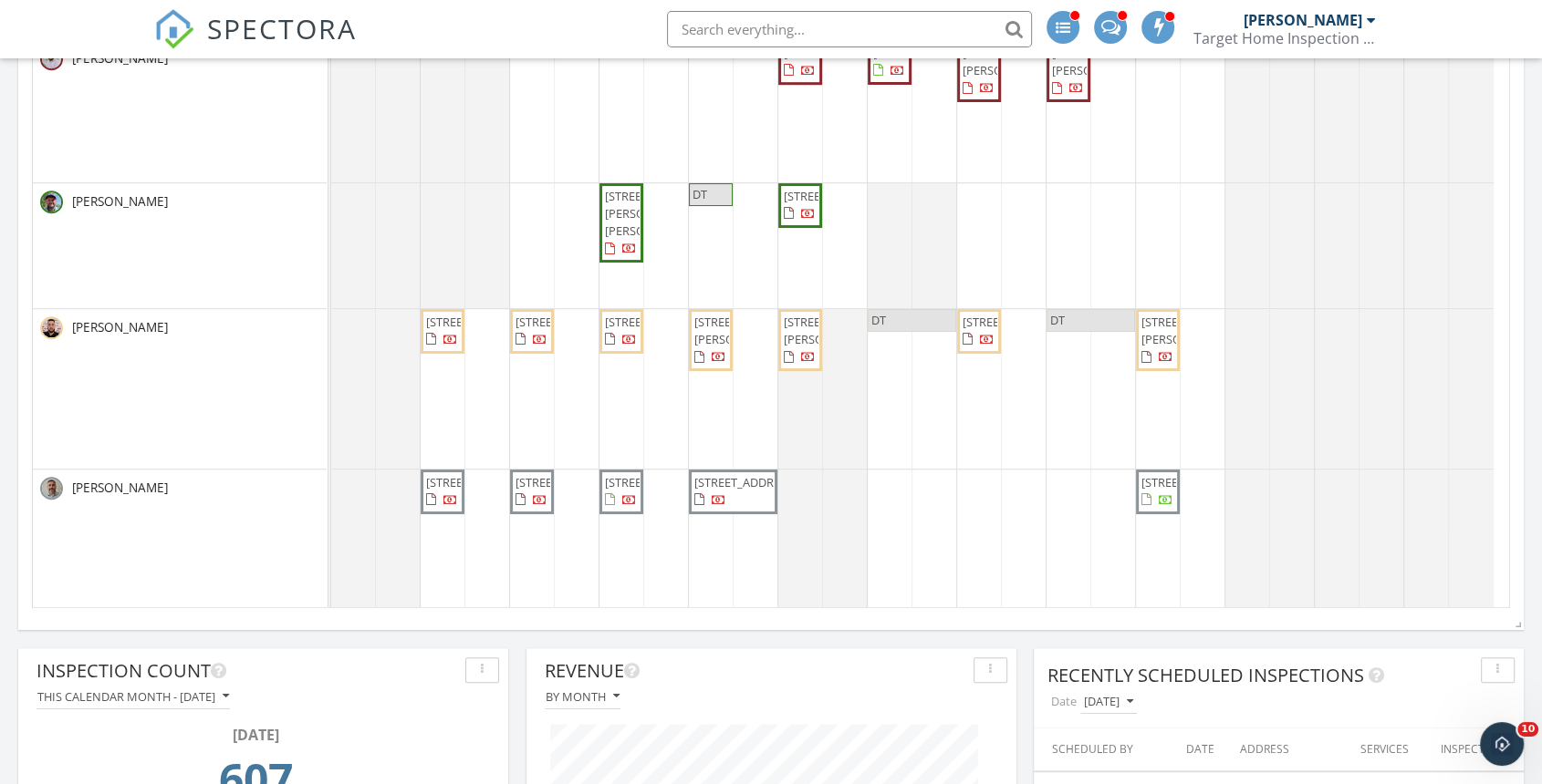
scroll to position [1013, 0]
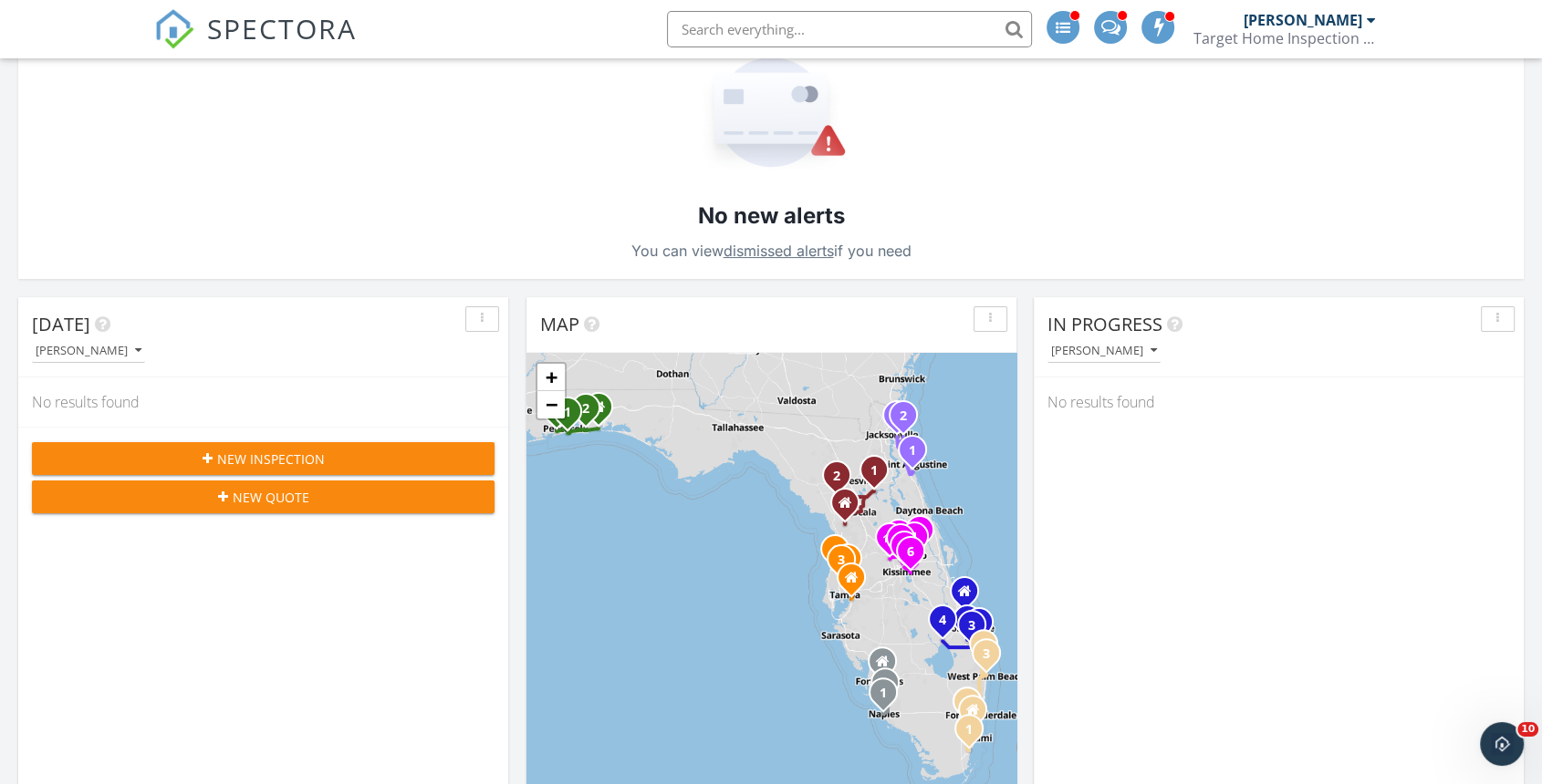
click at [734, 25] on input "text" at bounding box center [849, 28] width 365 height 36
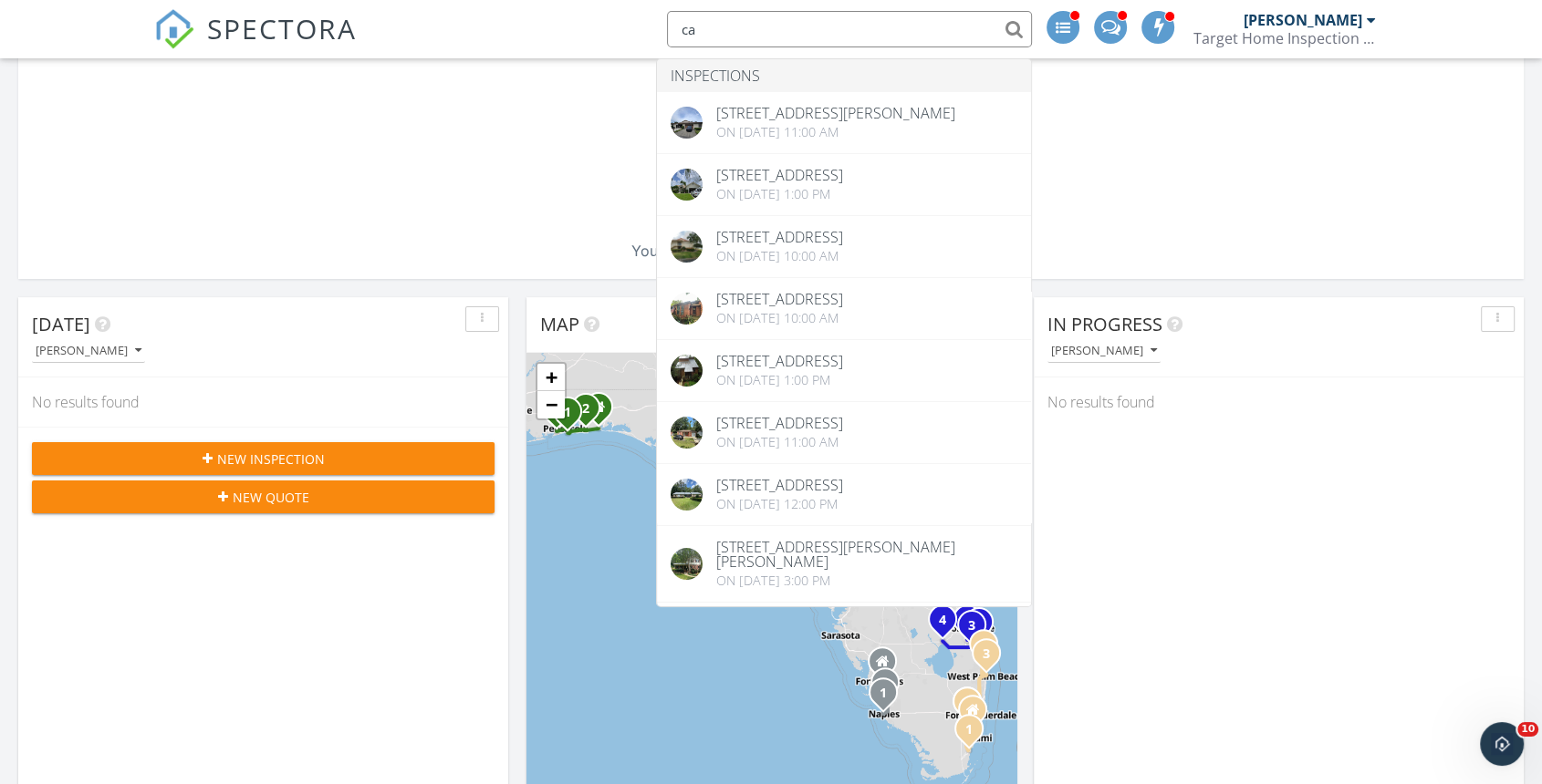
type input "c"
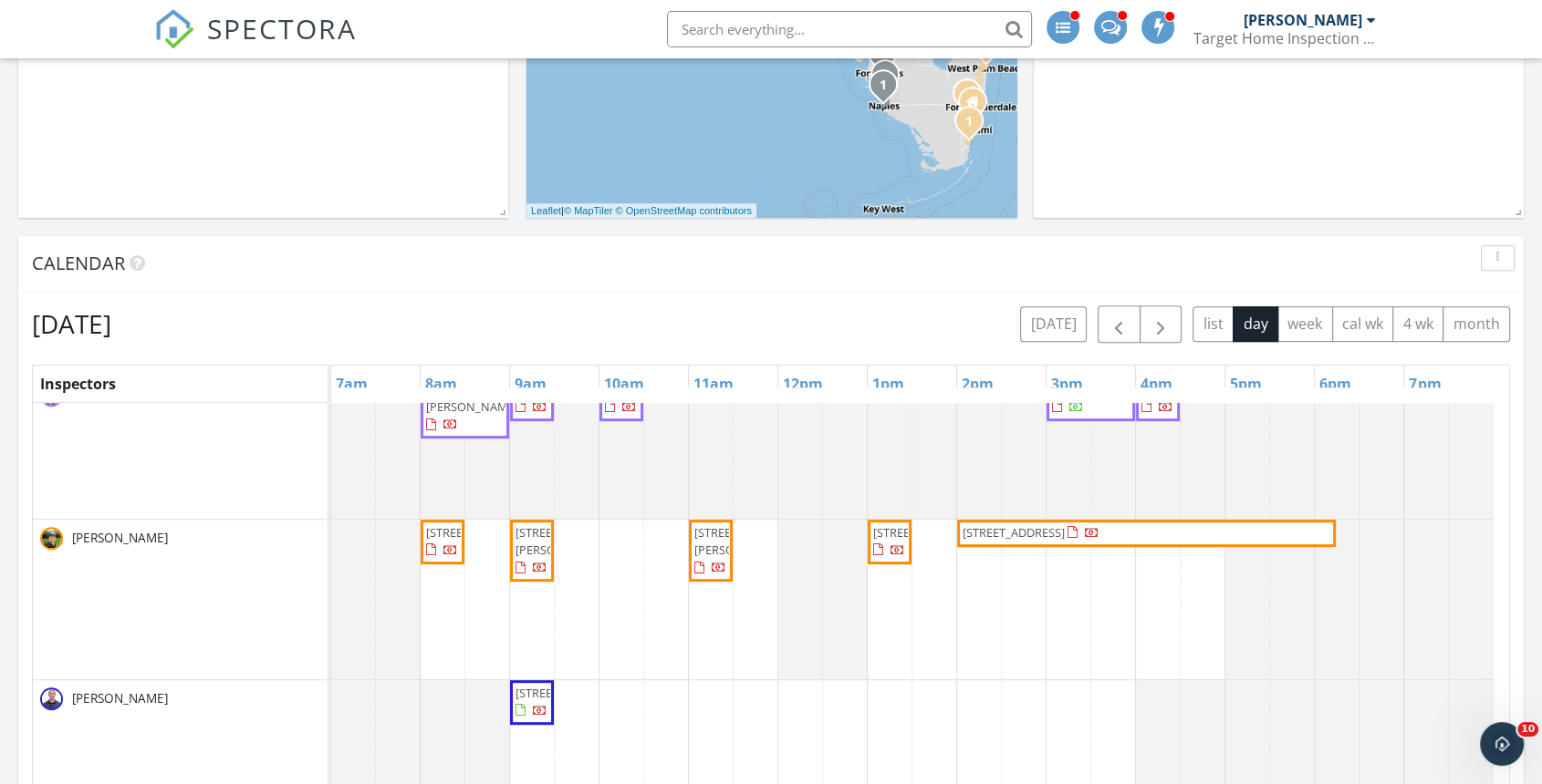
scroll to position [423, 0]
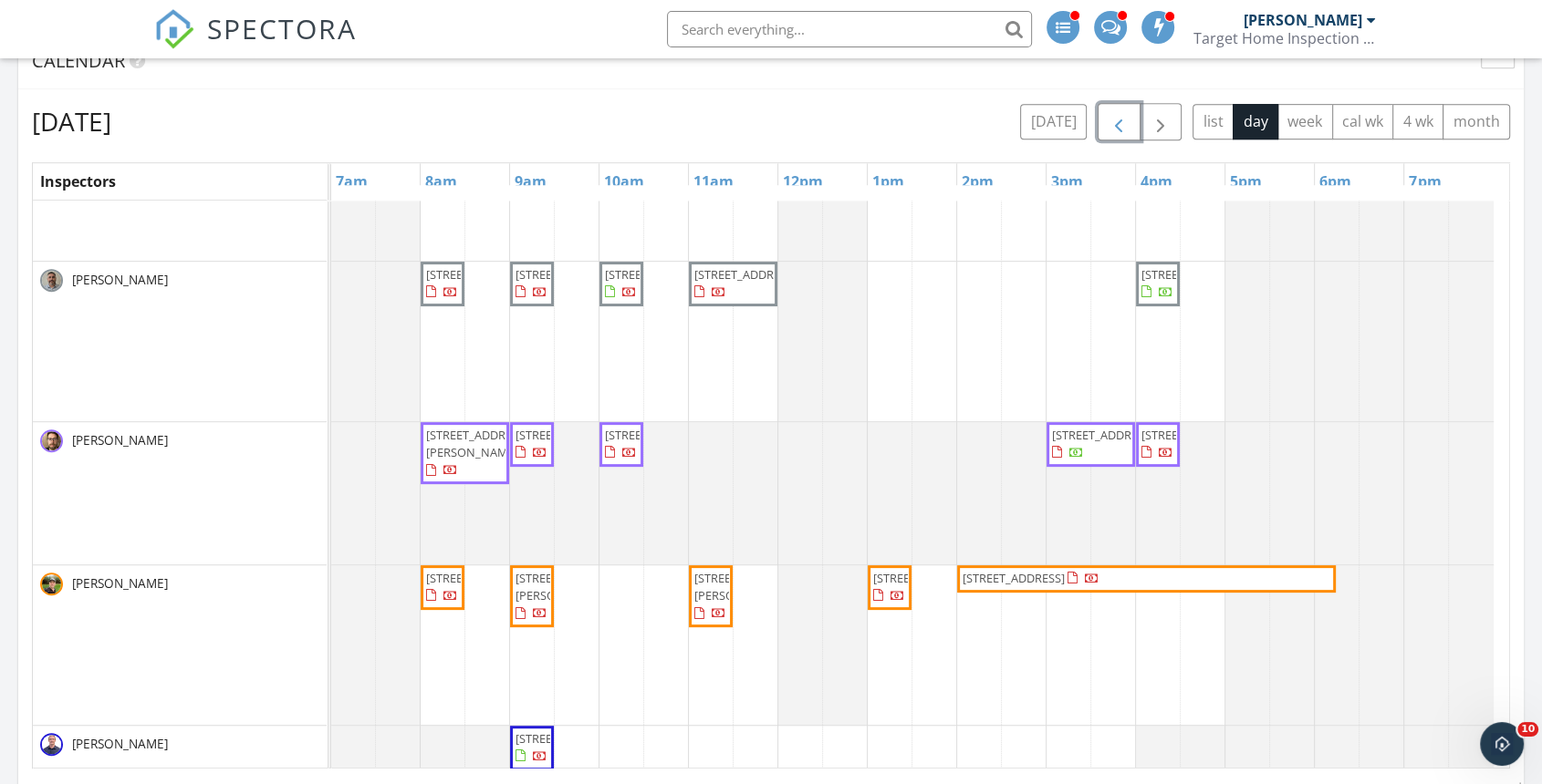
click at [1123, 122] on span "button" at bounding box center [1119, 122] width 22 height 22
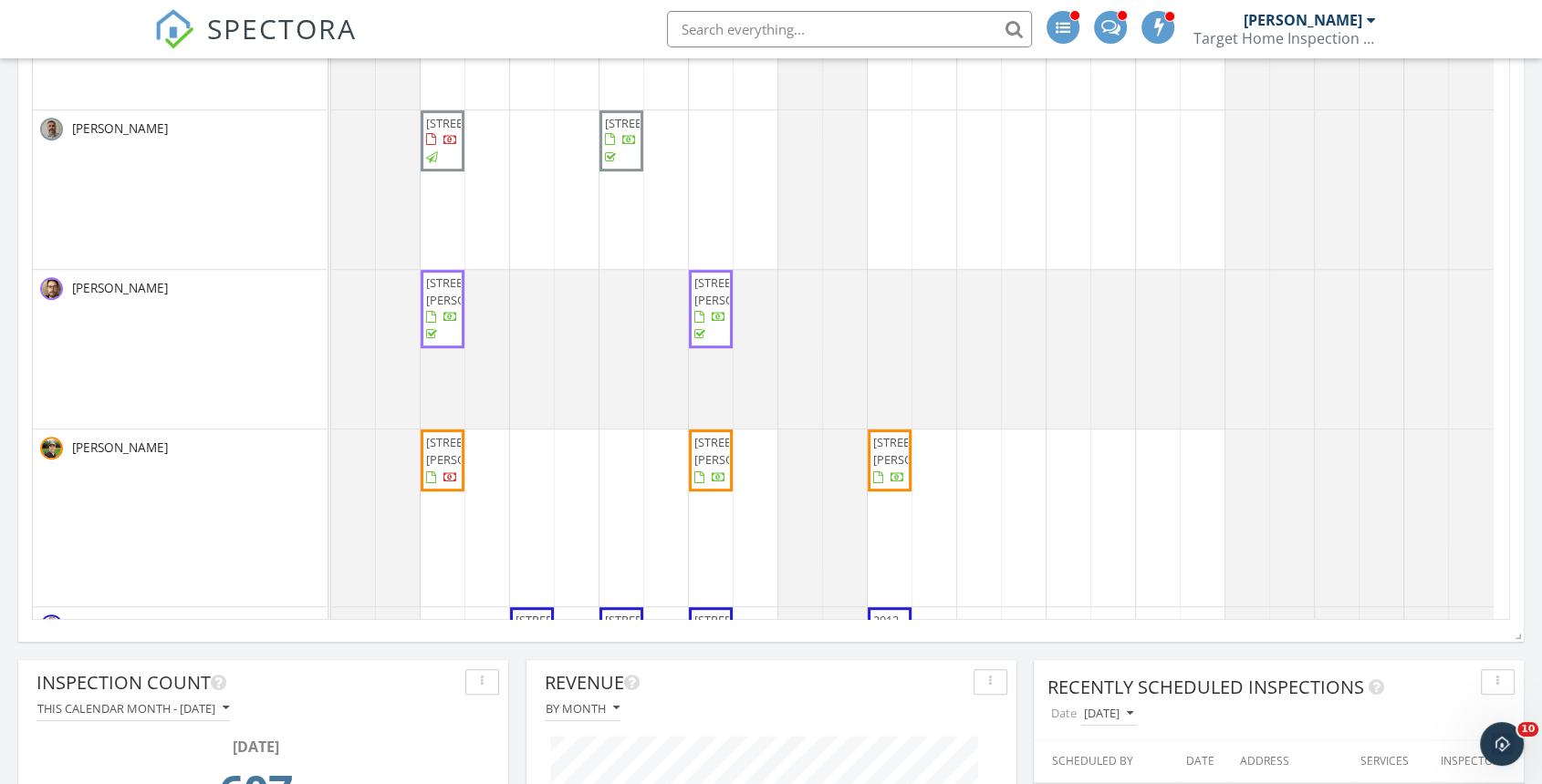
scroll to position [590, 0]
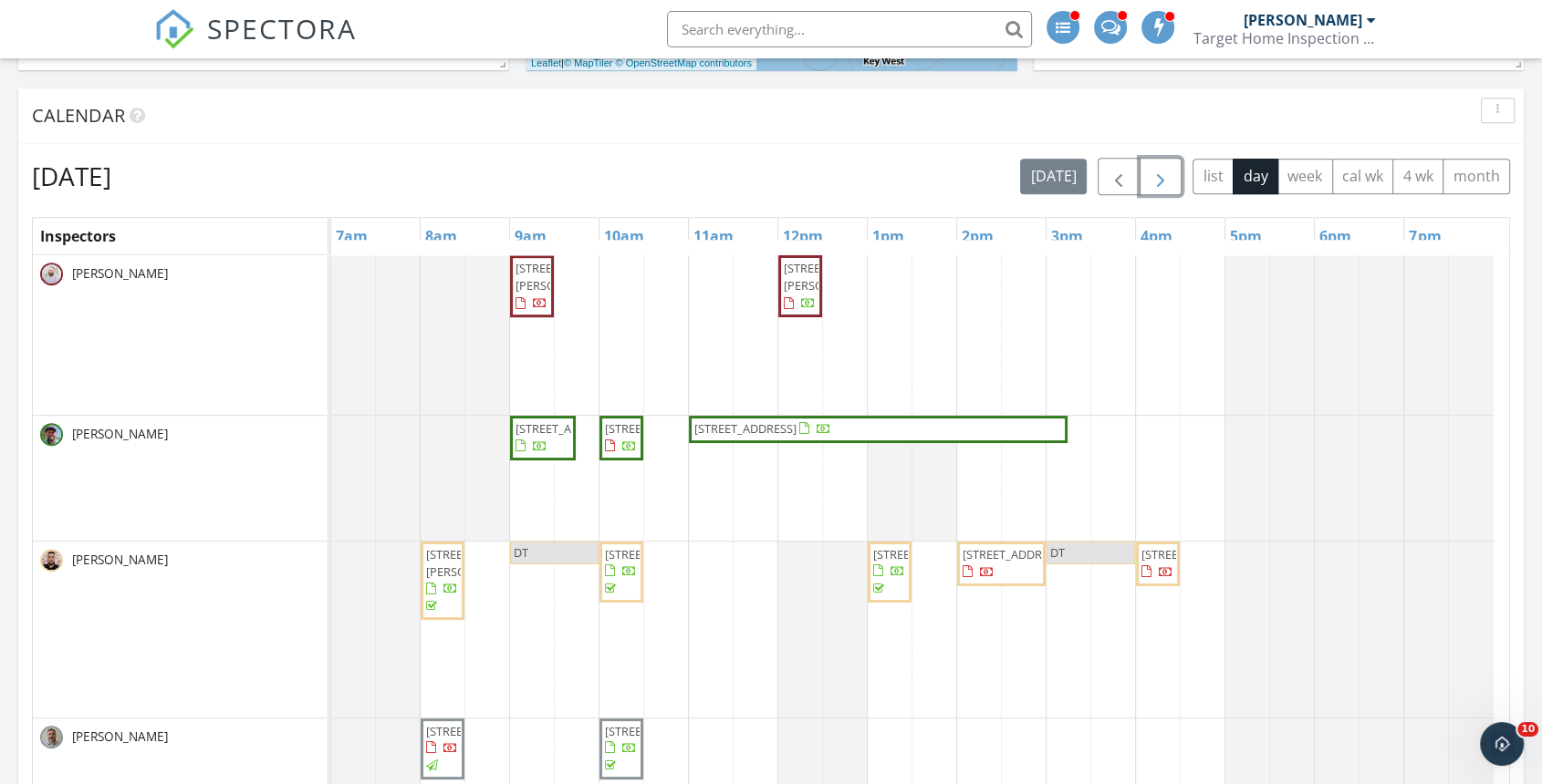
click at [1161, 172] on span "button" at bounding box center [1161, 176] width 22 height 22
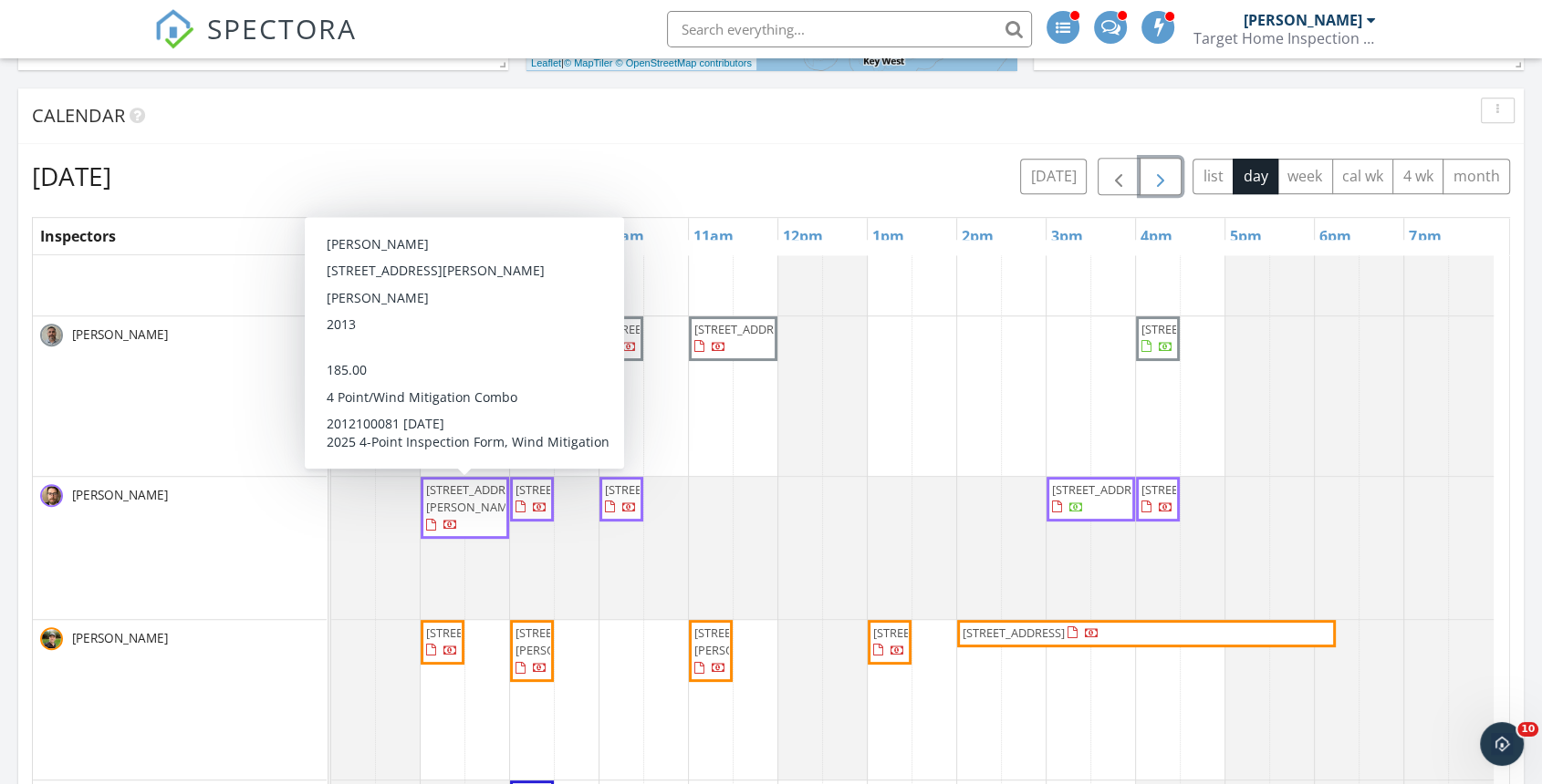
click at [440, 502] on span "[STREET_ADDRESS][PERSON_NAME]" at bounding box center [477, 498] width 102 height 33
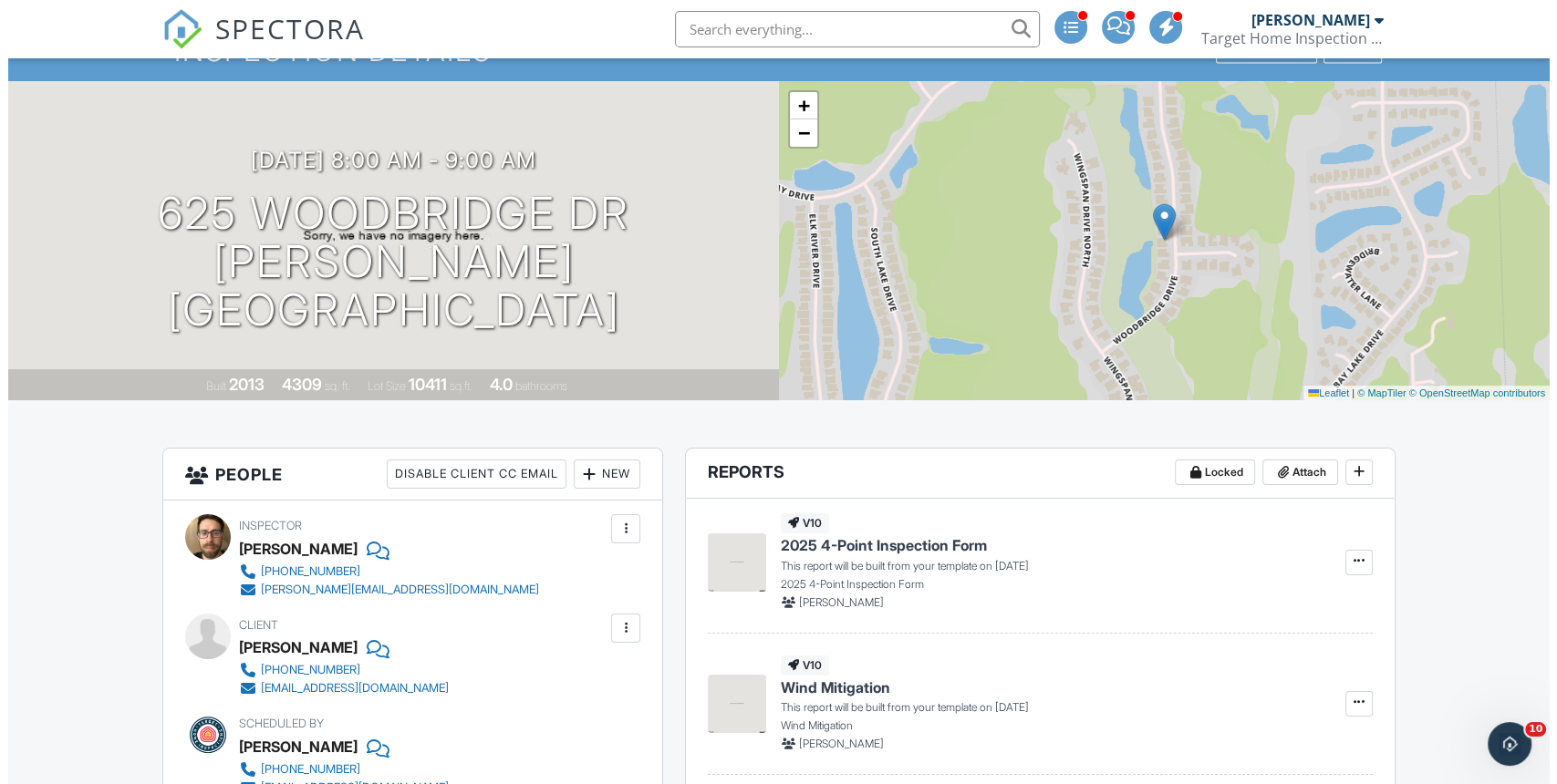
scroll to position [188, 0]
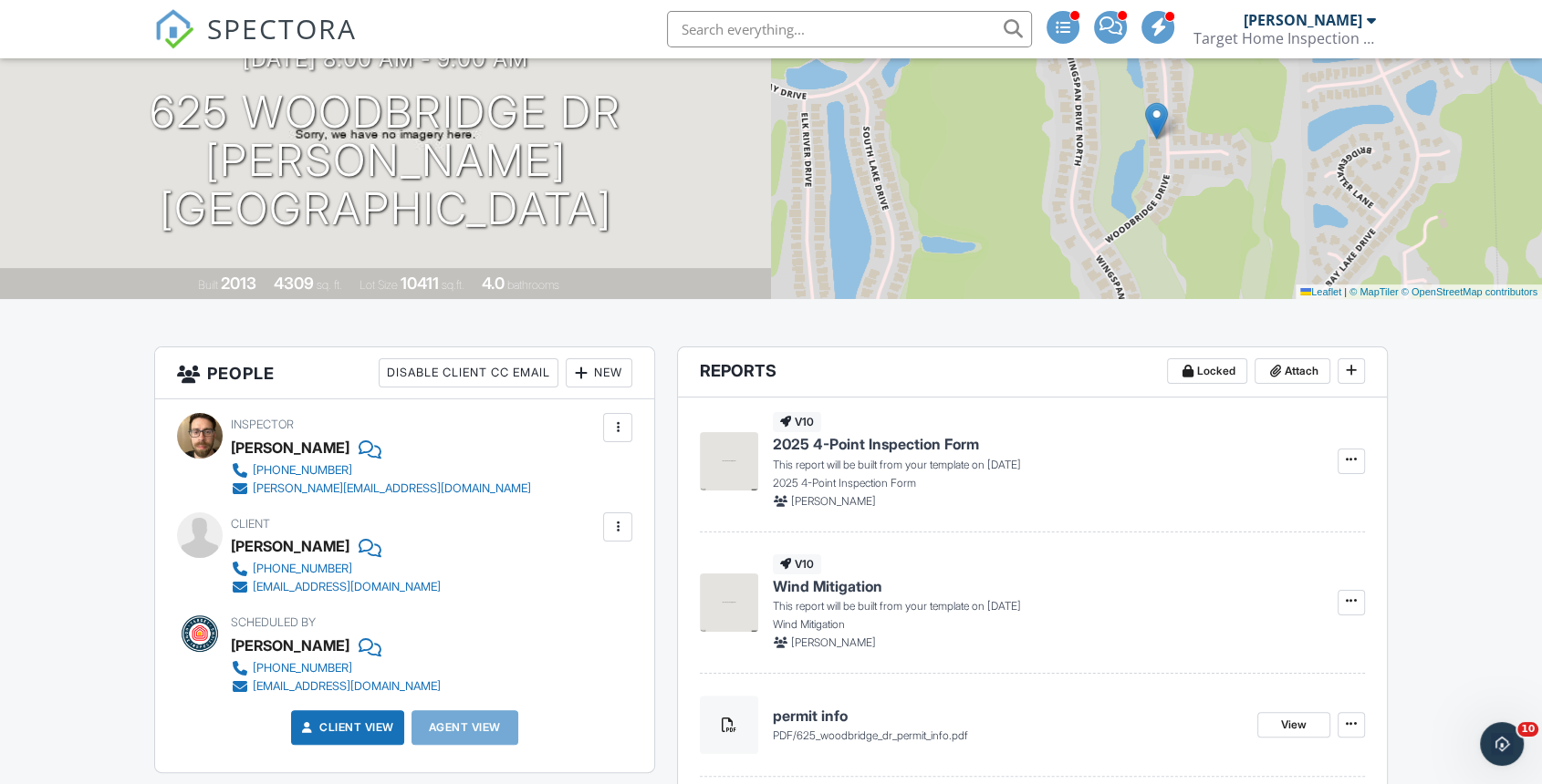
click at [594, 363] on div "New" at bounding box center [599, 373] width 67 height 29
click at [686, 434] on li "Inspector" at bounding box center [665, 428] width 179 height 46
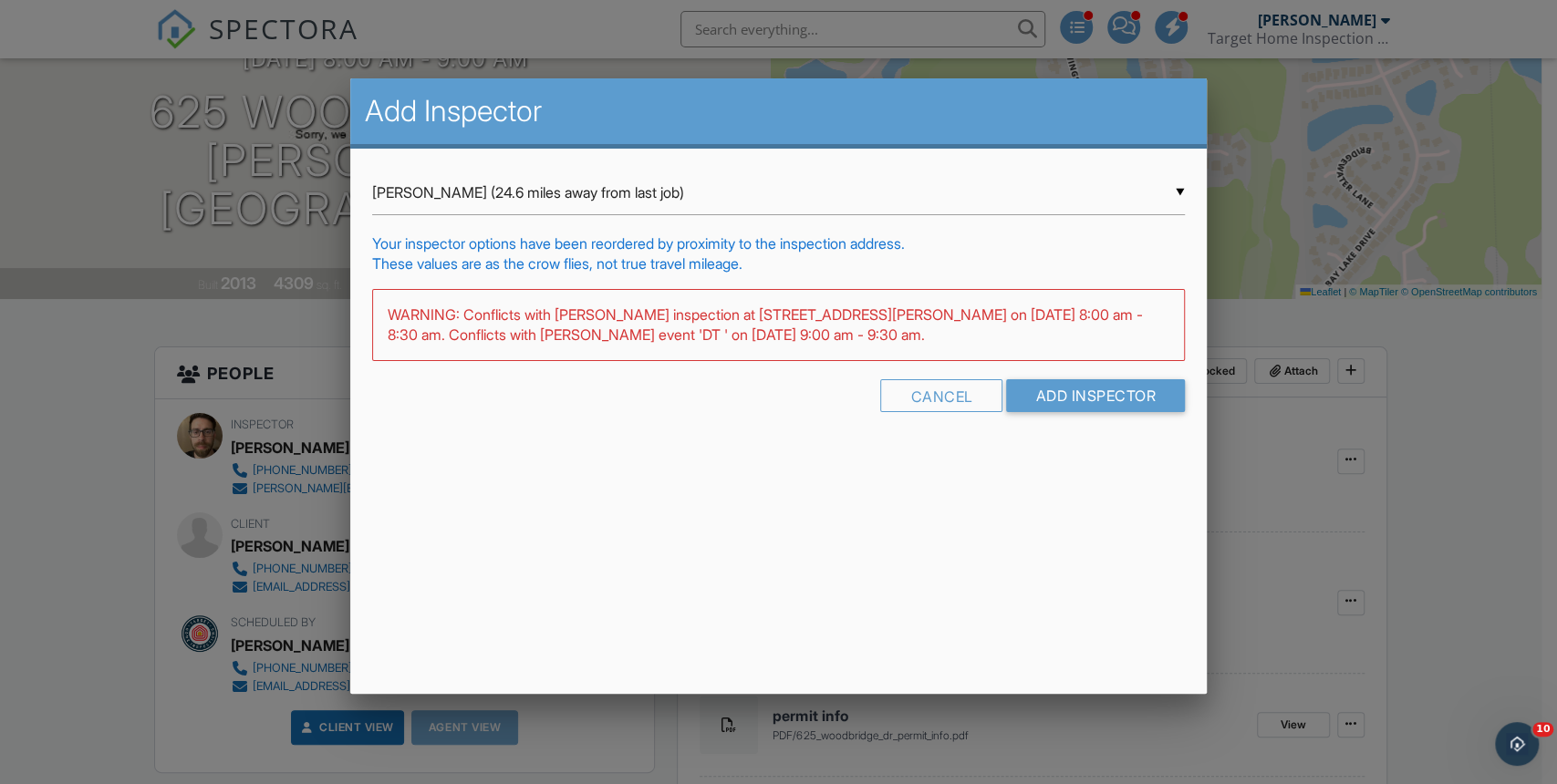
click at [594, 210] on div "▼ [PERSON_NAME] (24.6 miles away from last job) [PERSON_NAME] (24.6 miles away …" at bounding box center [778, 193] width 813 height 45
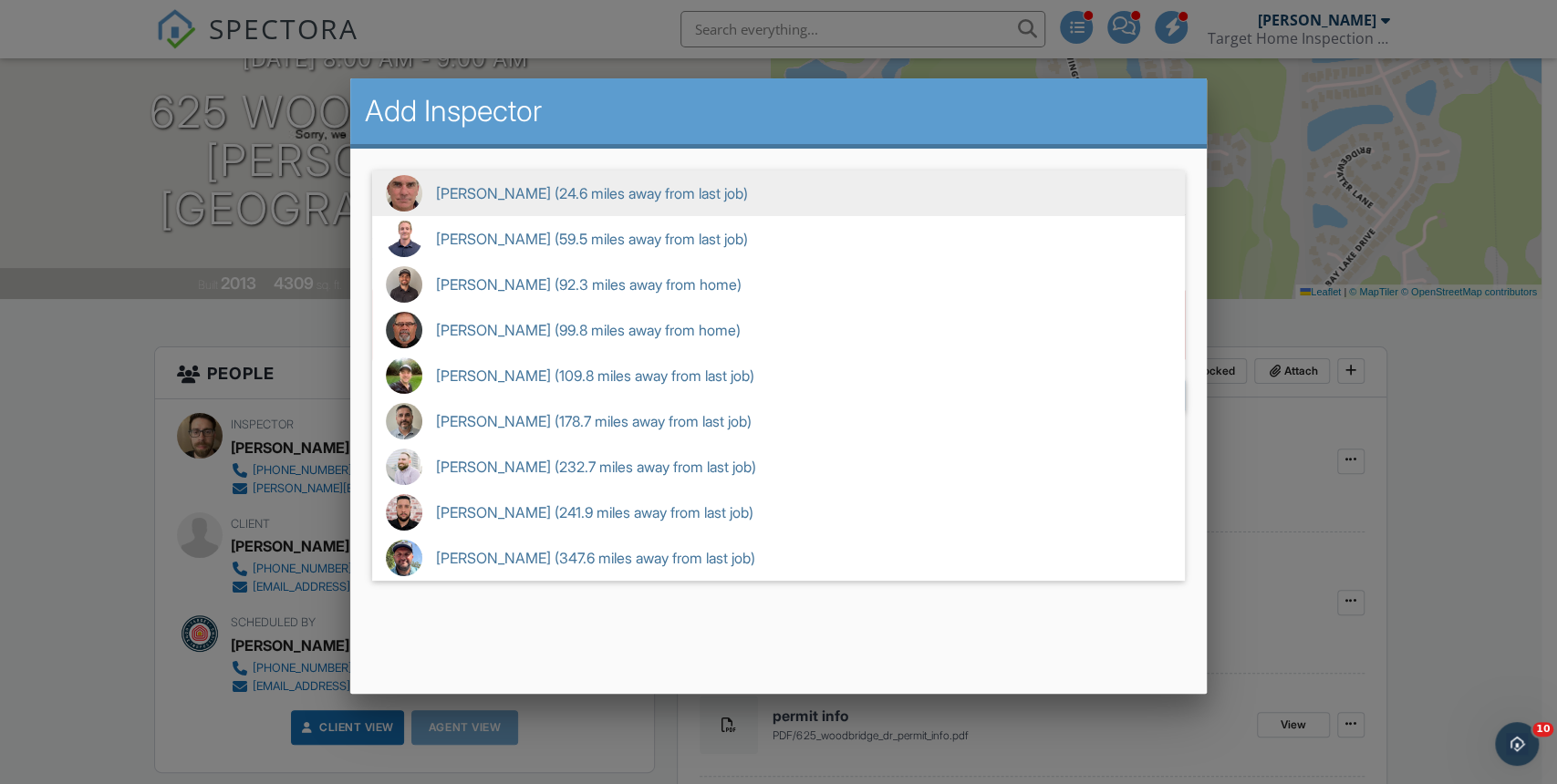
click at [650, 292] on span "[PERSON_NAME] (92.3 miles away from home)" at bounding box center [778, 284] width 813 height 46
type input "[PERSON_NAME] (92.3 miles away from home)"
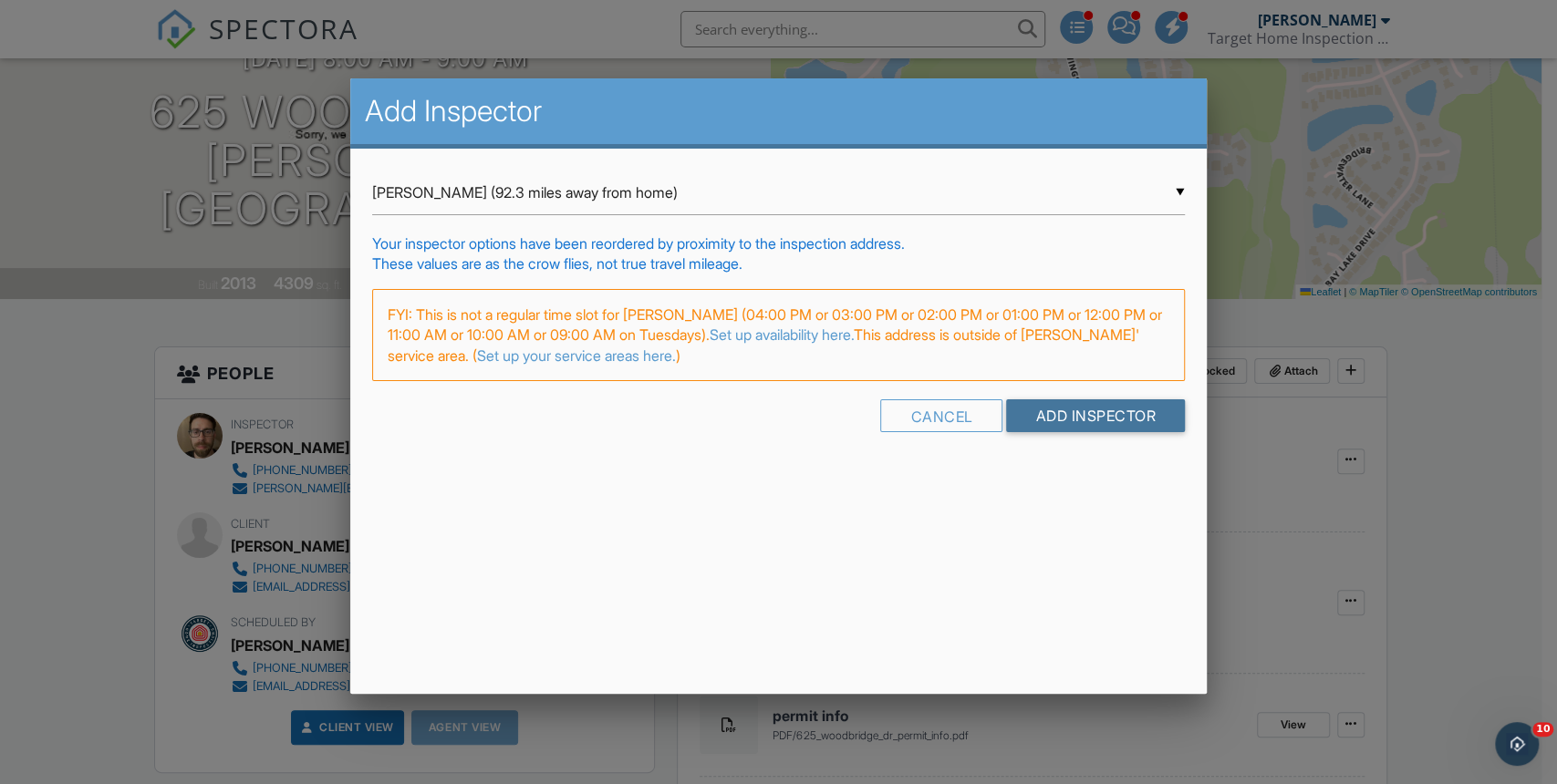
click at [1077, 414] on input "Add Inspector" at bounding box center [1095, 416] width 178 height 33
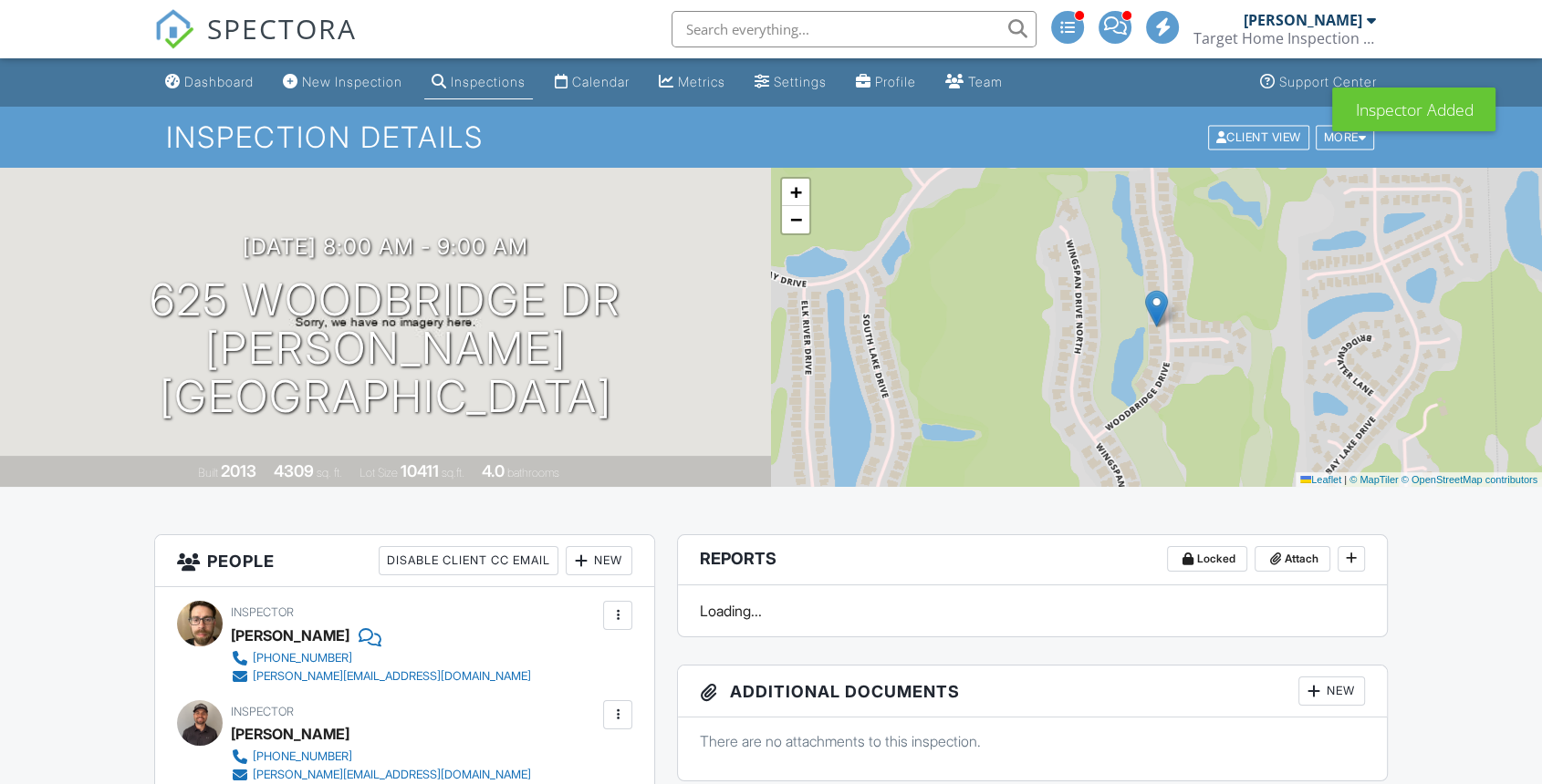
click at [803, 230] on link "−" at bounding box center [795, 220] width 27 height 27
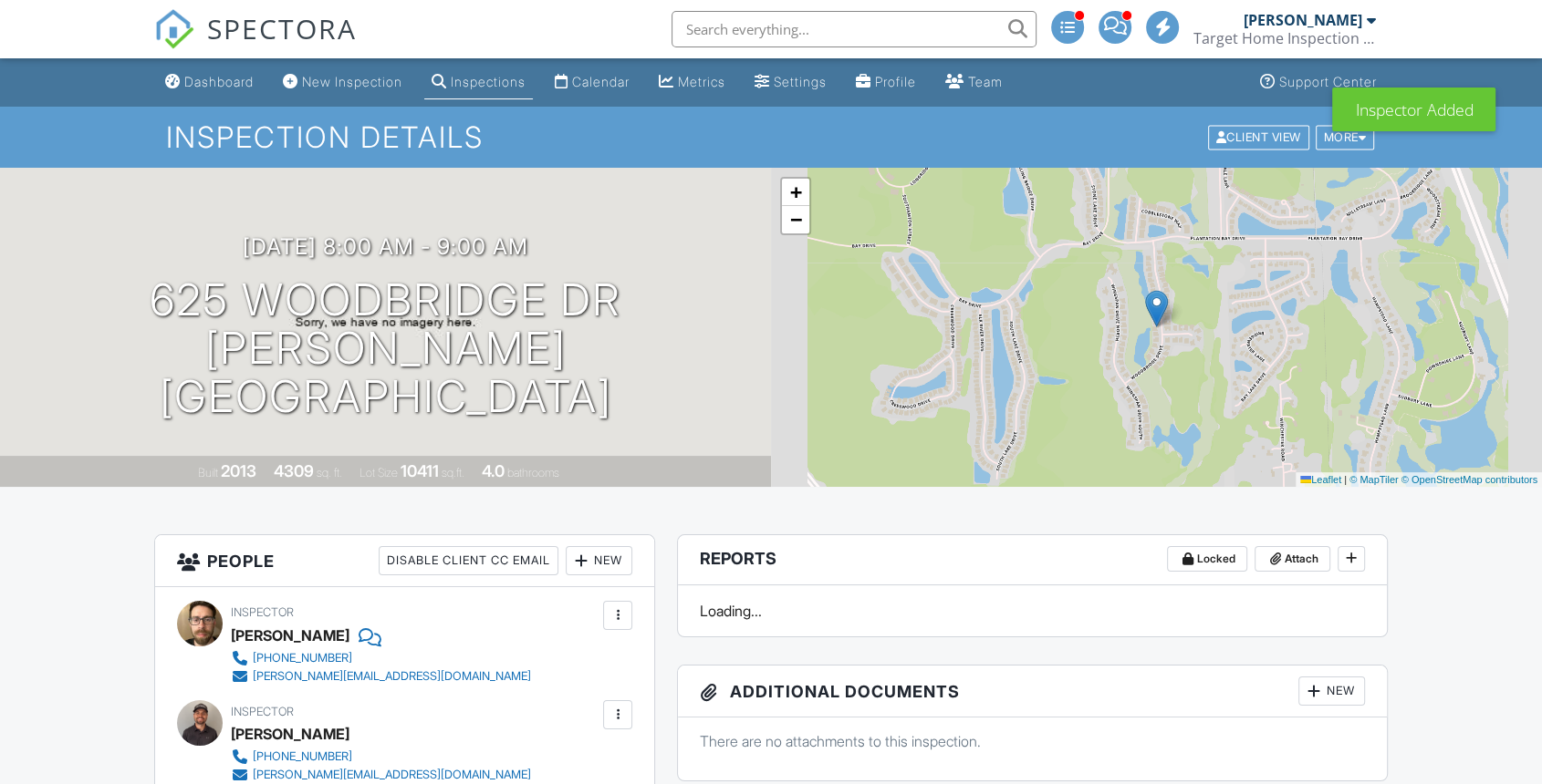
click at [800, 217] on span "−" at bounding box center [796, 219] width 12 height 23
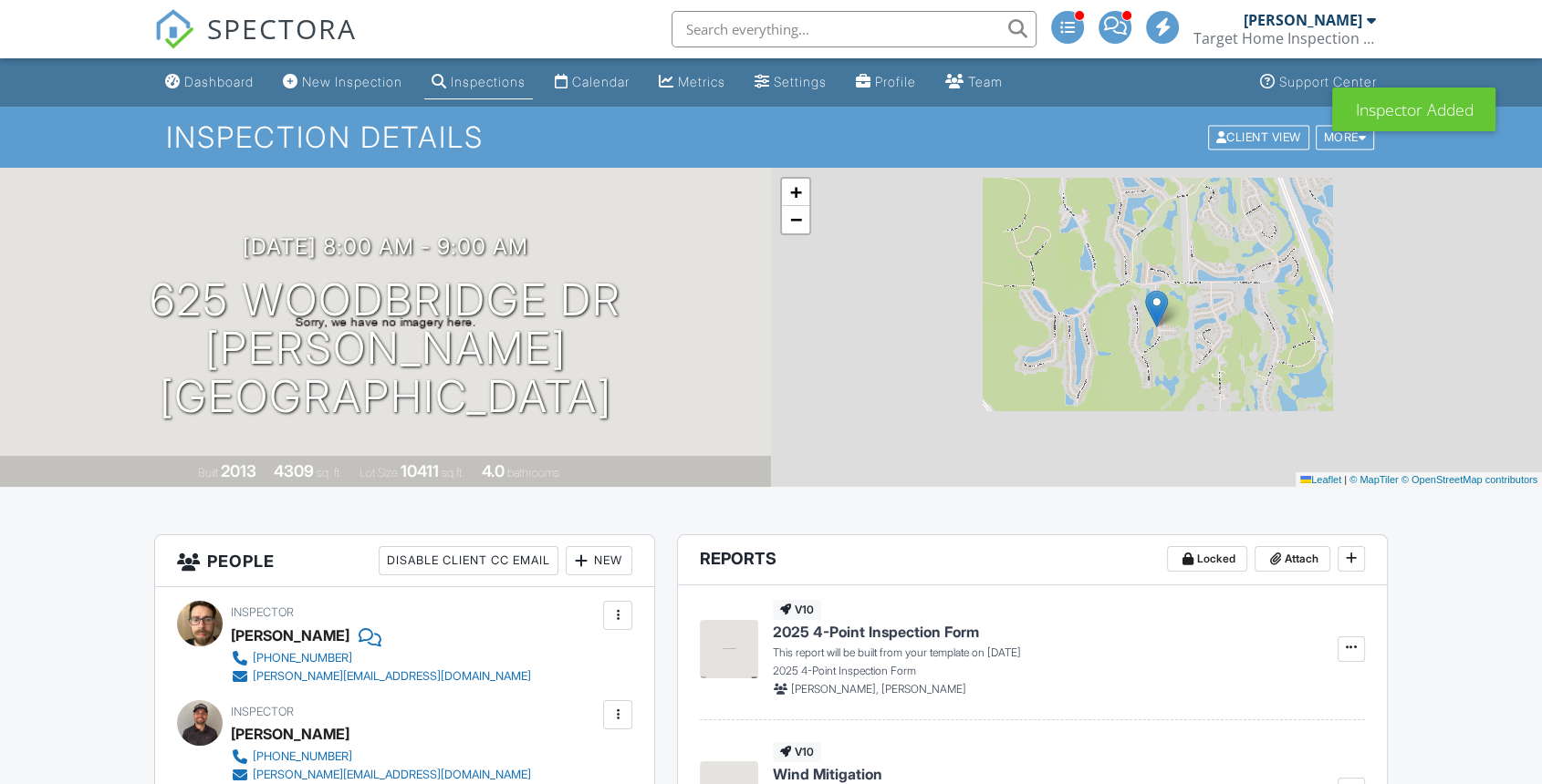
click at [800, 217] on span "−" at bounding box center [796, 219] width 12 height 23
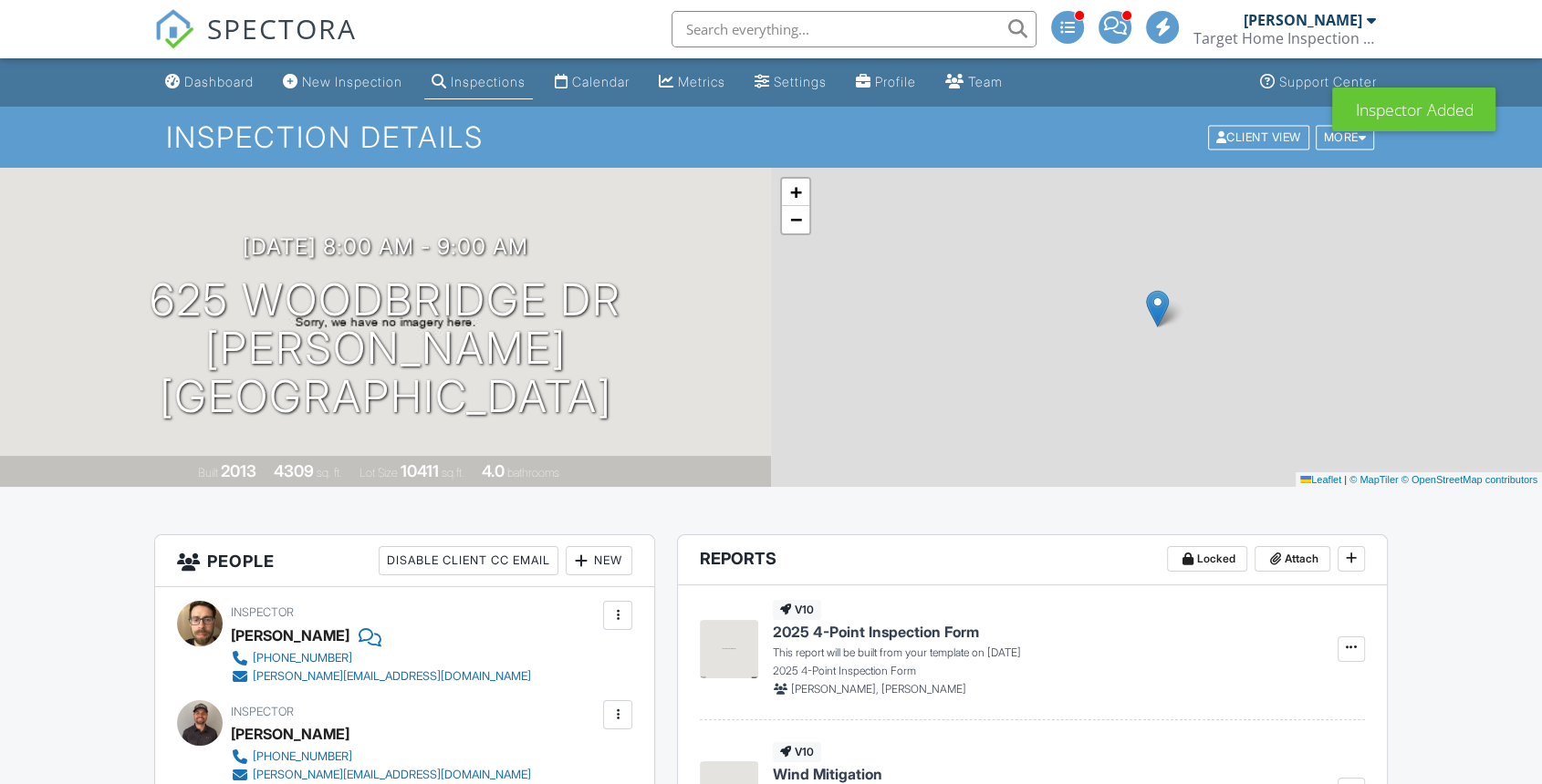
click at [800, 217] on span "−" at bounding box center [796, 219] width 12 height 23
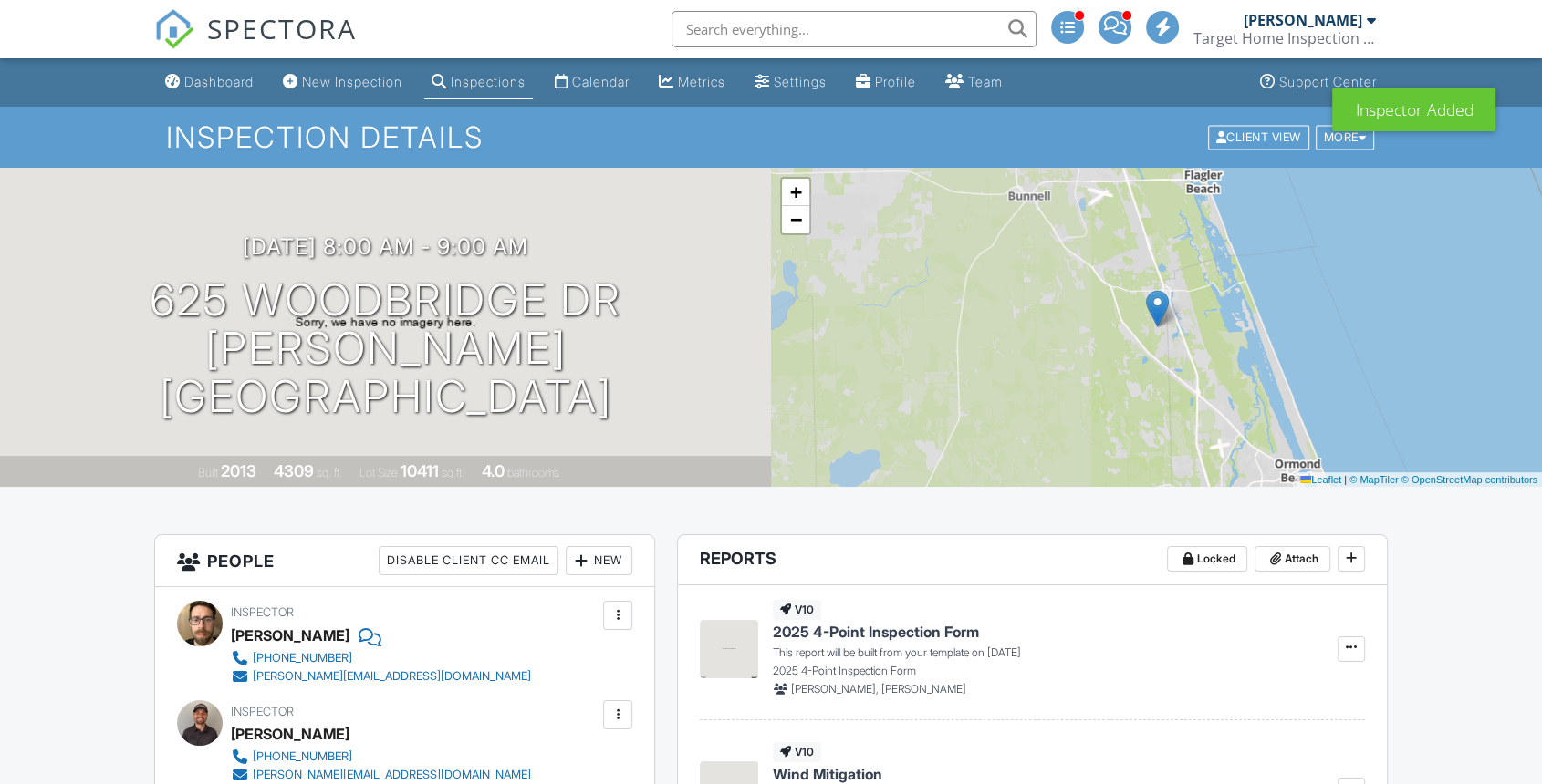
click at [800, 217] on span "−" at bounding box center [796, 219] width 12 height 23
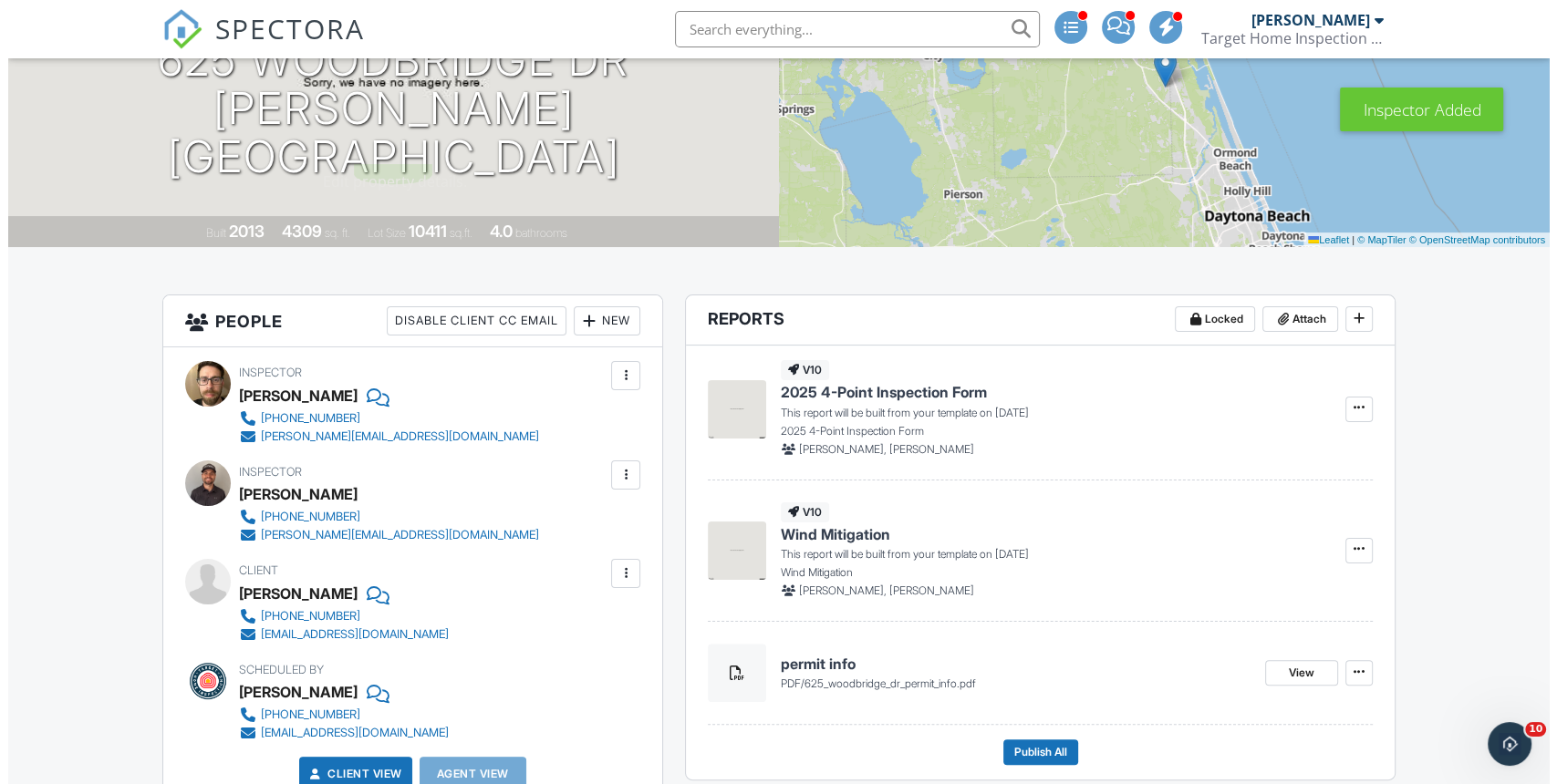
scroll to position [506, 0]
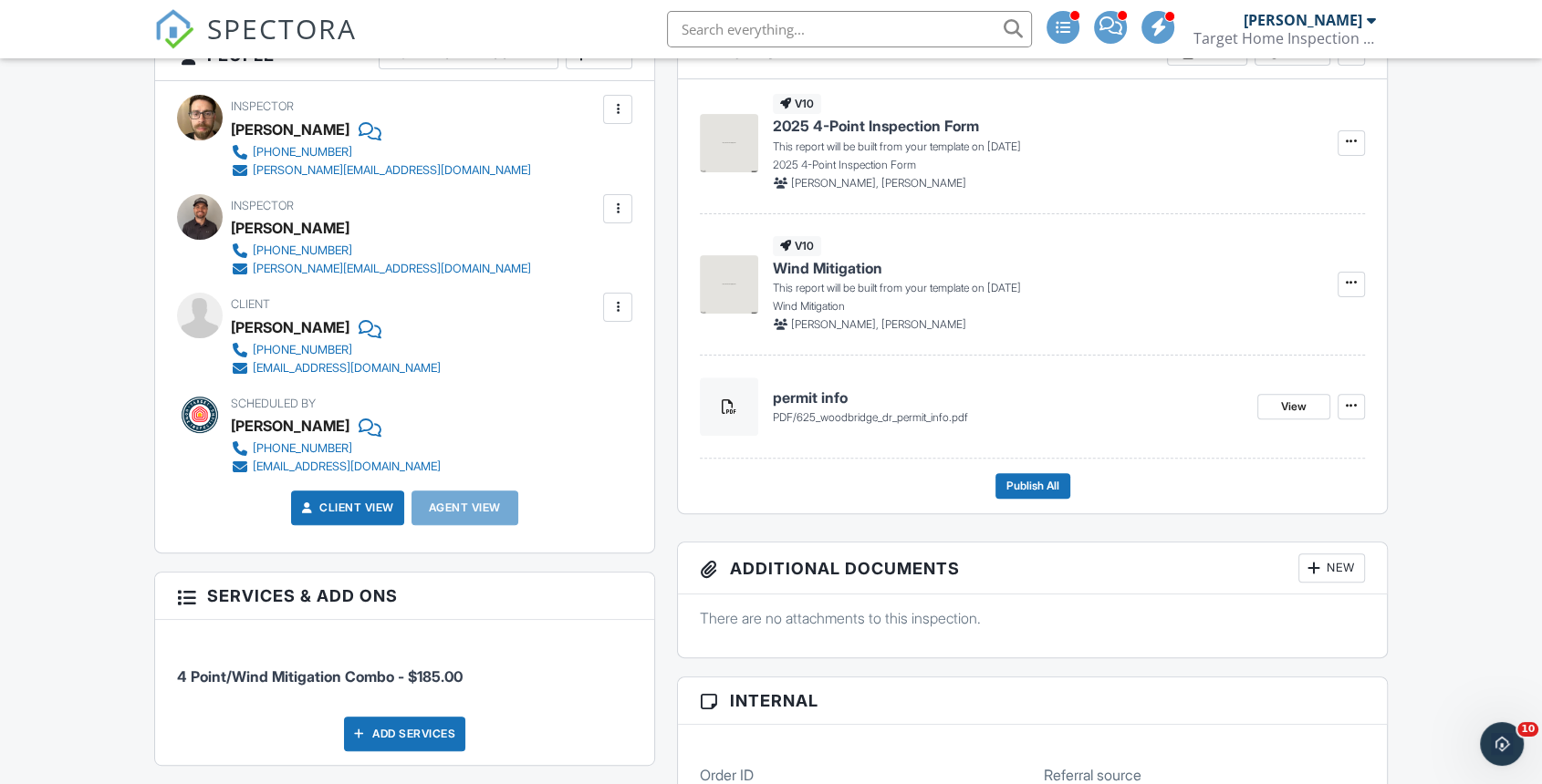
click at [621, 108] on div at bounding box center [618, 109] width 19 height 19
click at [532, 261] on li "Remove" at bounding box center [541, 256] width 161 height 46
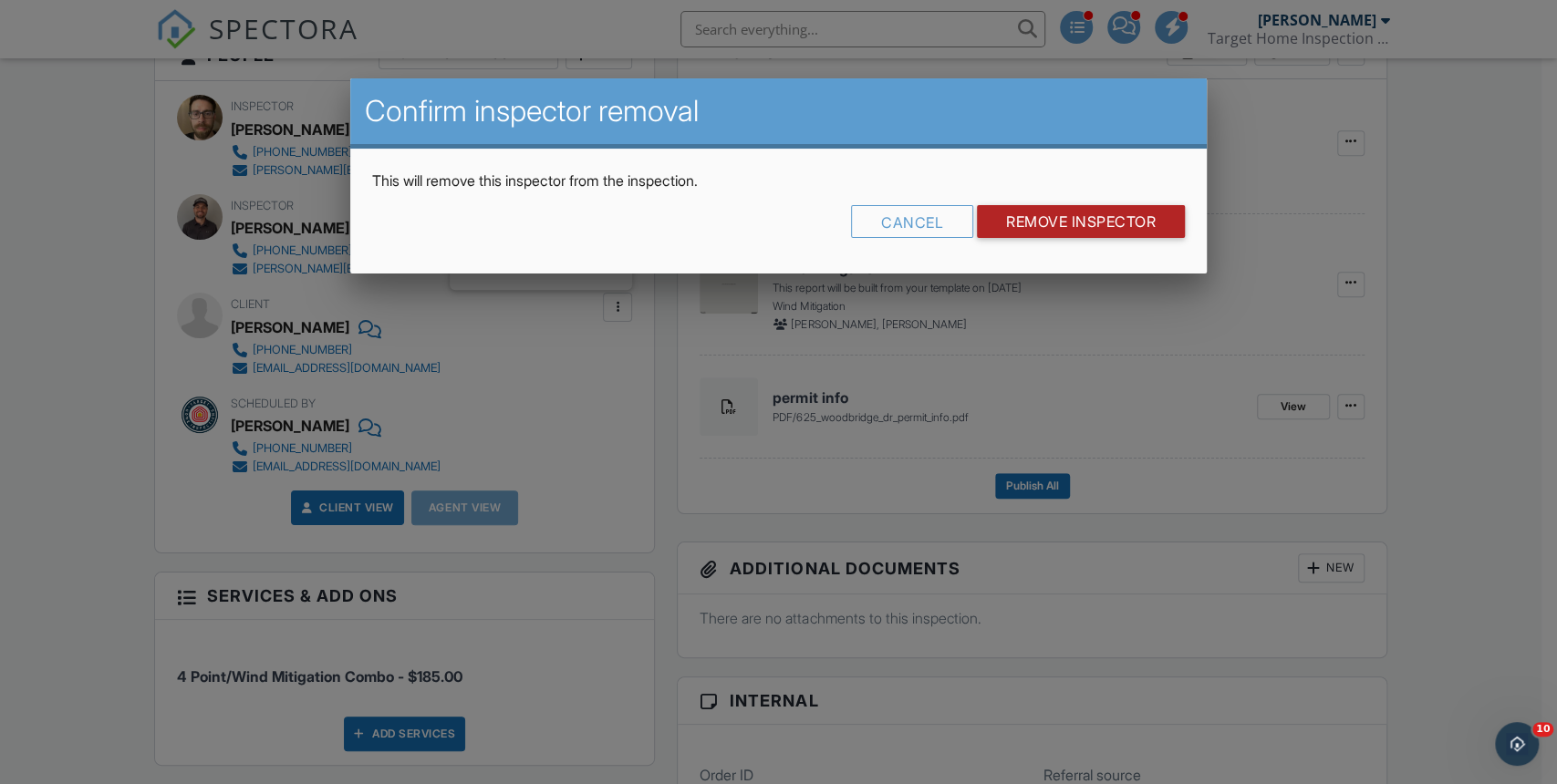
click at [1082, 220] on input "Remove Inspector" at bounding box center [1081, 221] width 208 height 33
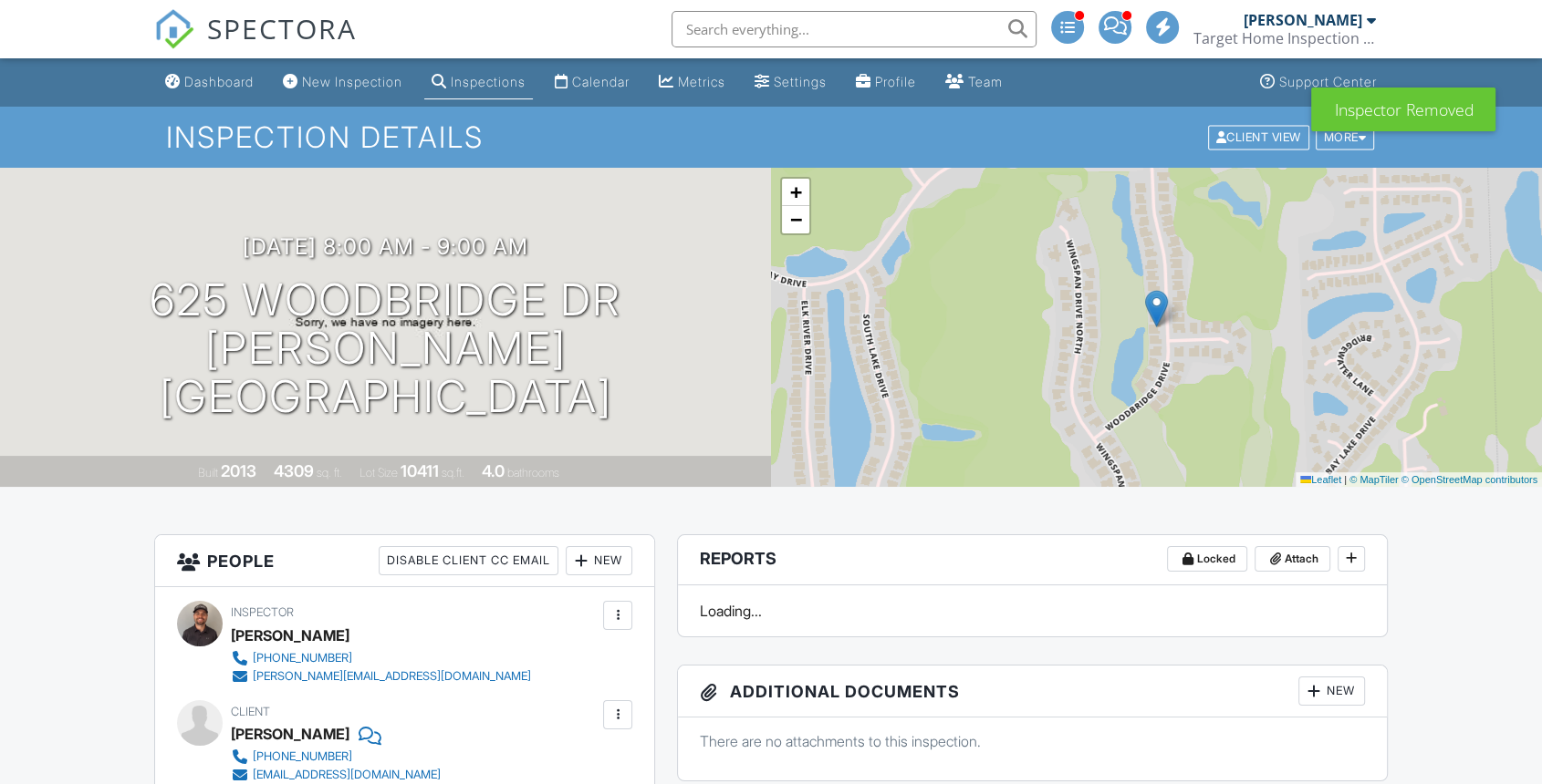
click at [204, 76] on div "Dashboard" at bounding box center [219, 81] width 70 height 16
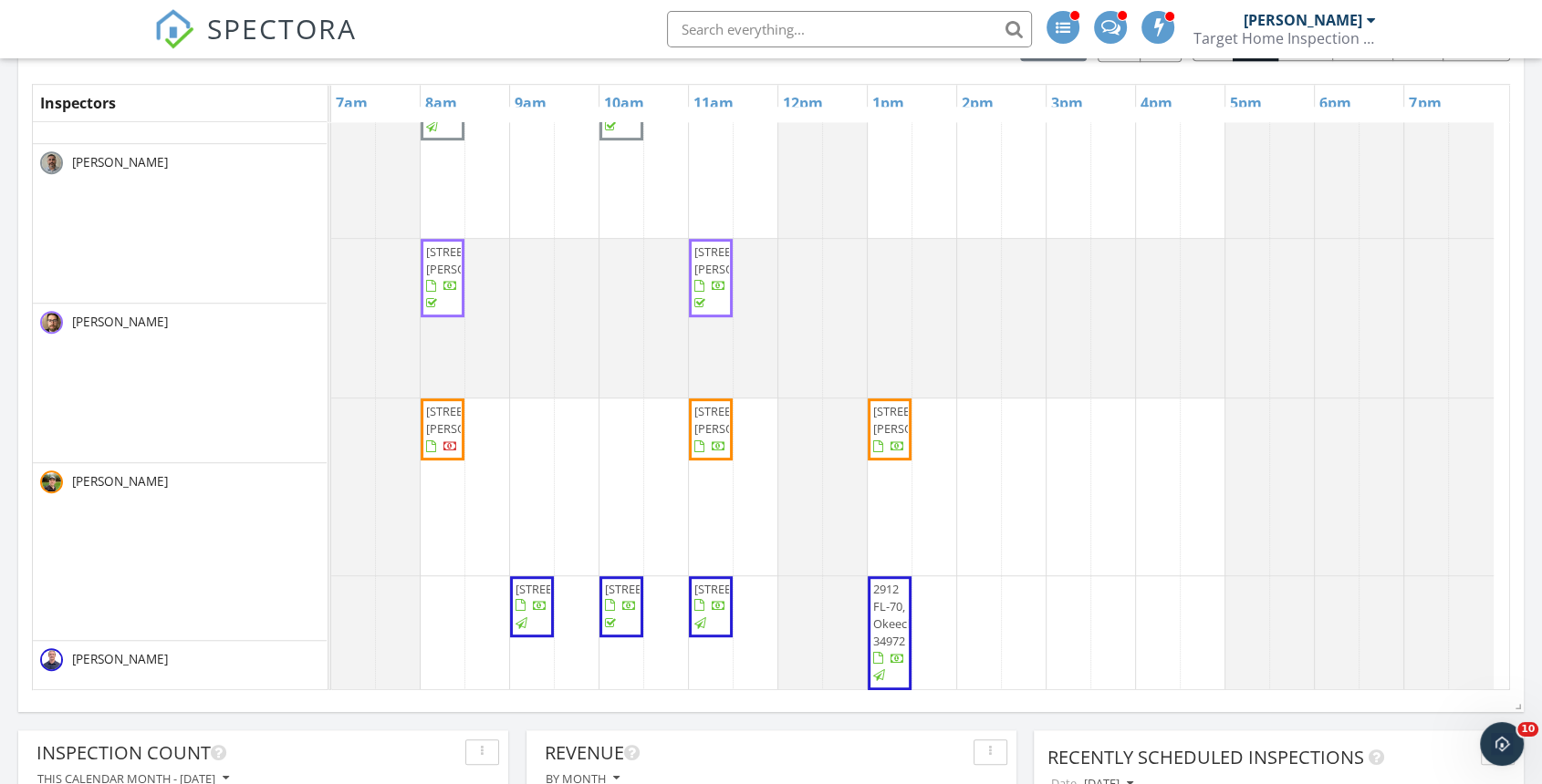
scroll to position [506, 0]
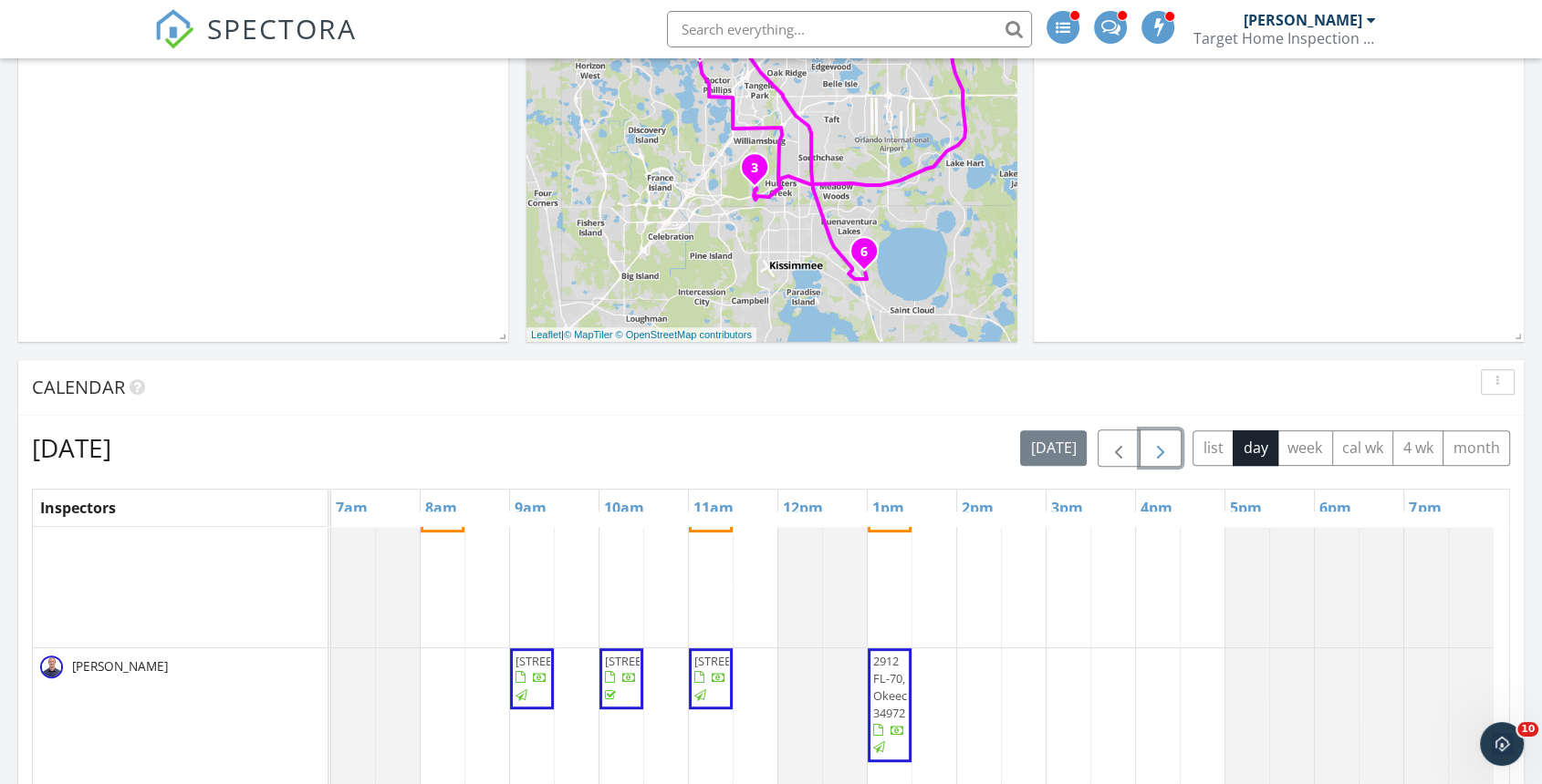
click at [1143, 448] on button "button" at bounding box center [1161, 448] width 43 height 37
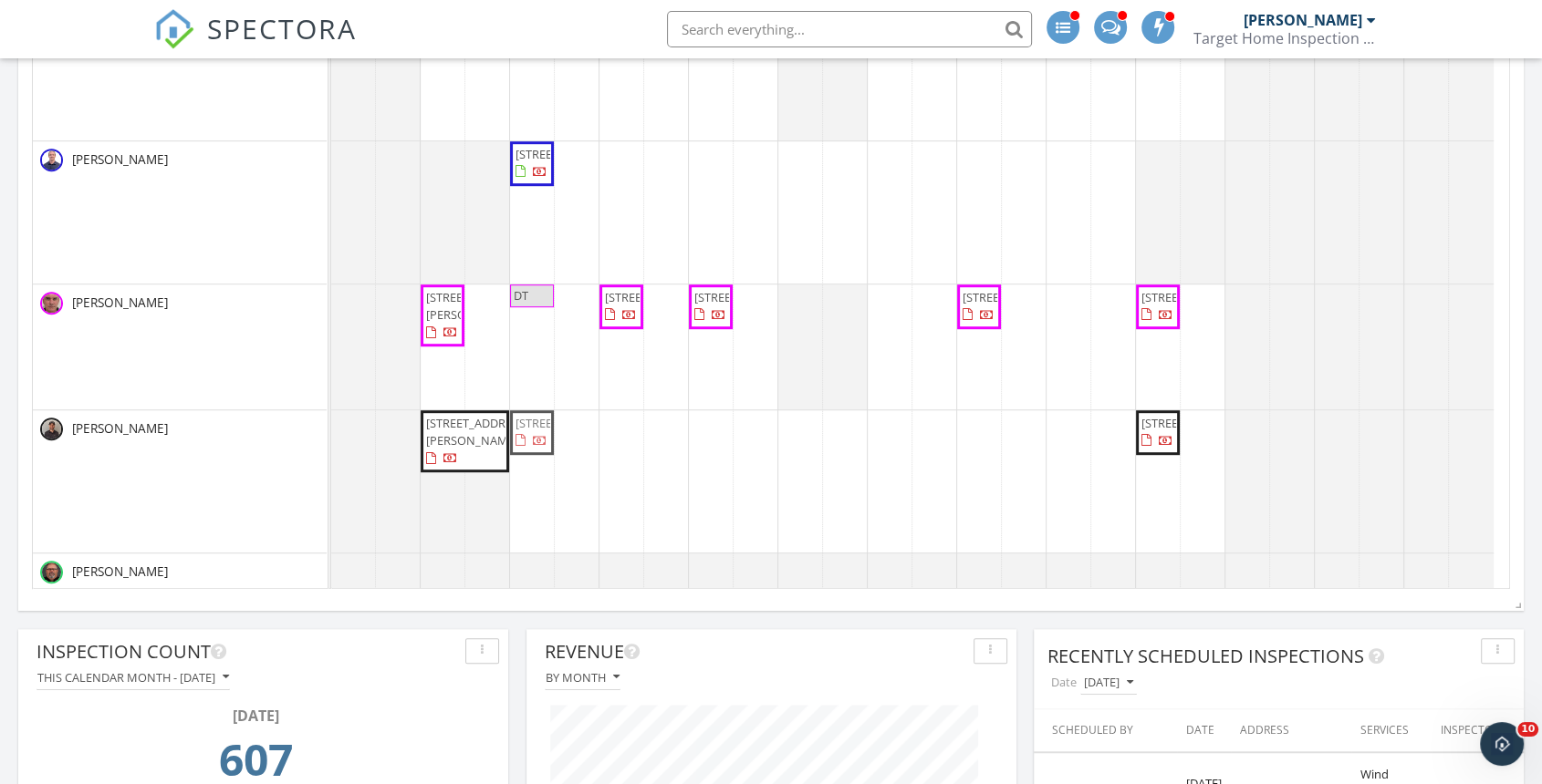
drag, startPoint x: 537, startPoint y: 215, endPoint x: 528, endPoint y: 442, distance: 227.2
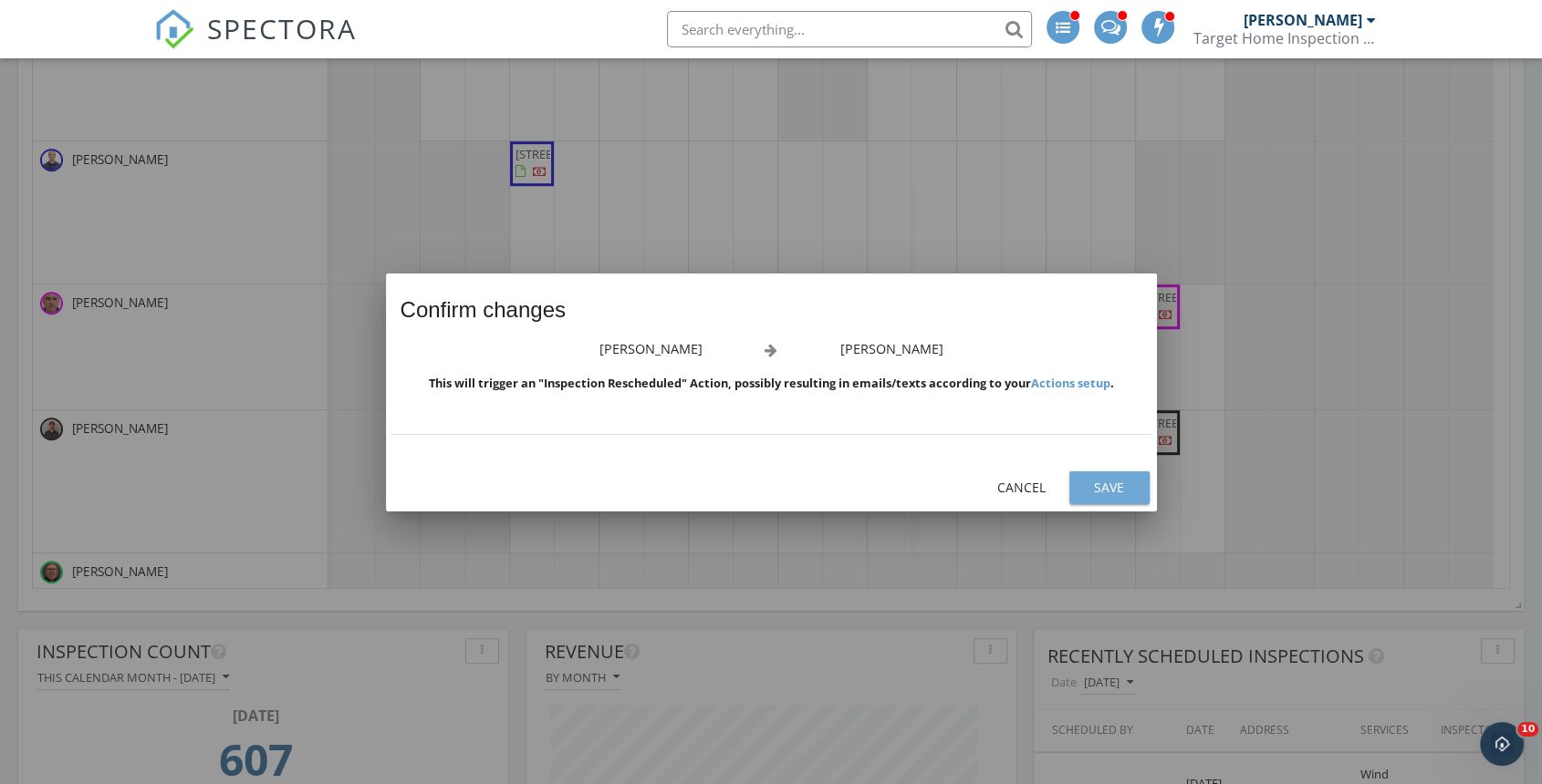
click at [1111, 487] on div "Save" at bounding box center [1110, 488] width 51 height 20
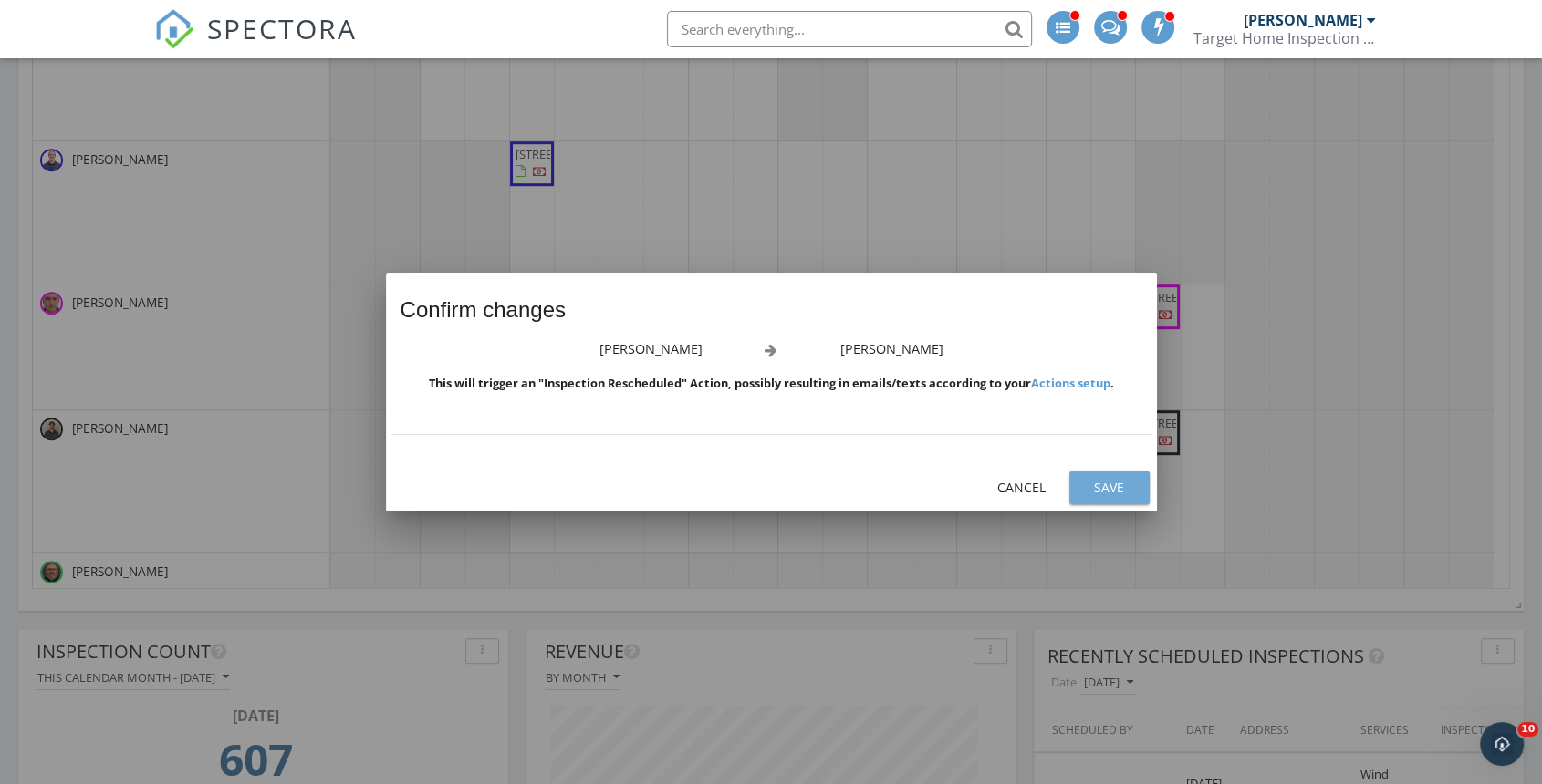
click at [1134, 483] on button "Save" at bounding box center [1110, 488] width 80 height 33
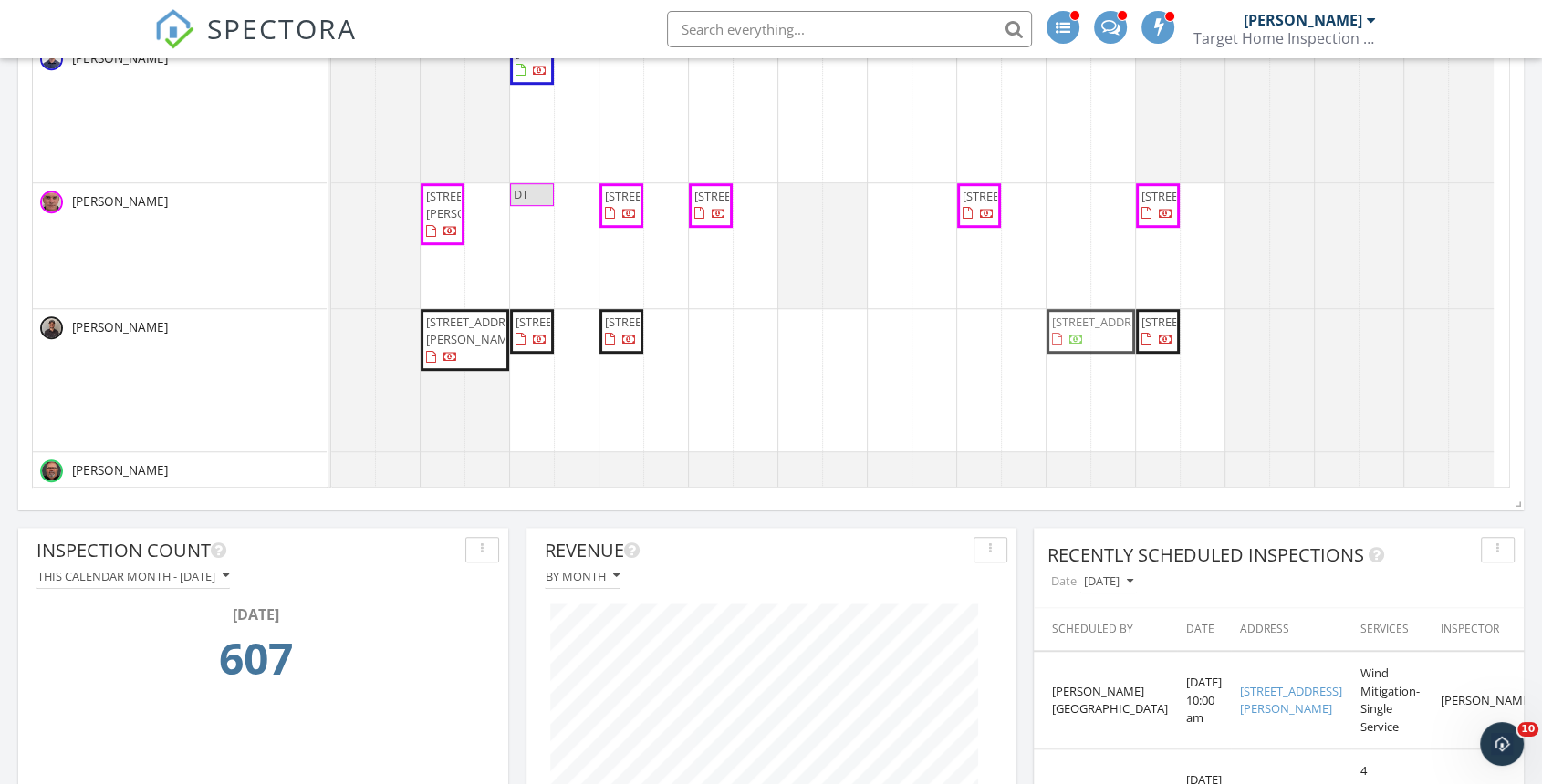
drag, startPoint x: 1070, startPoint y: 162, endPoint x: 1070, endPoint y: 320, distance: 158.0
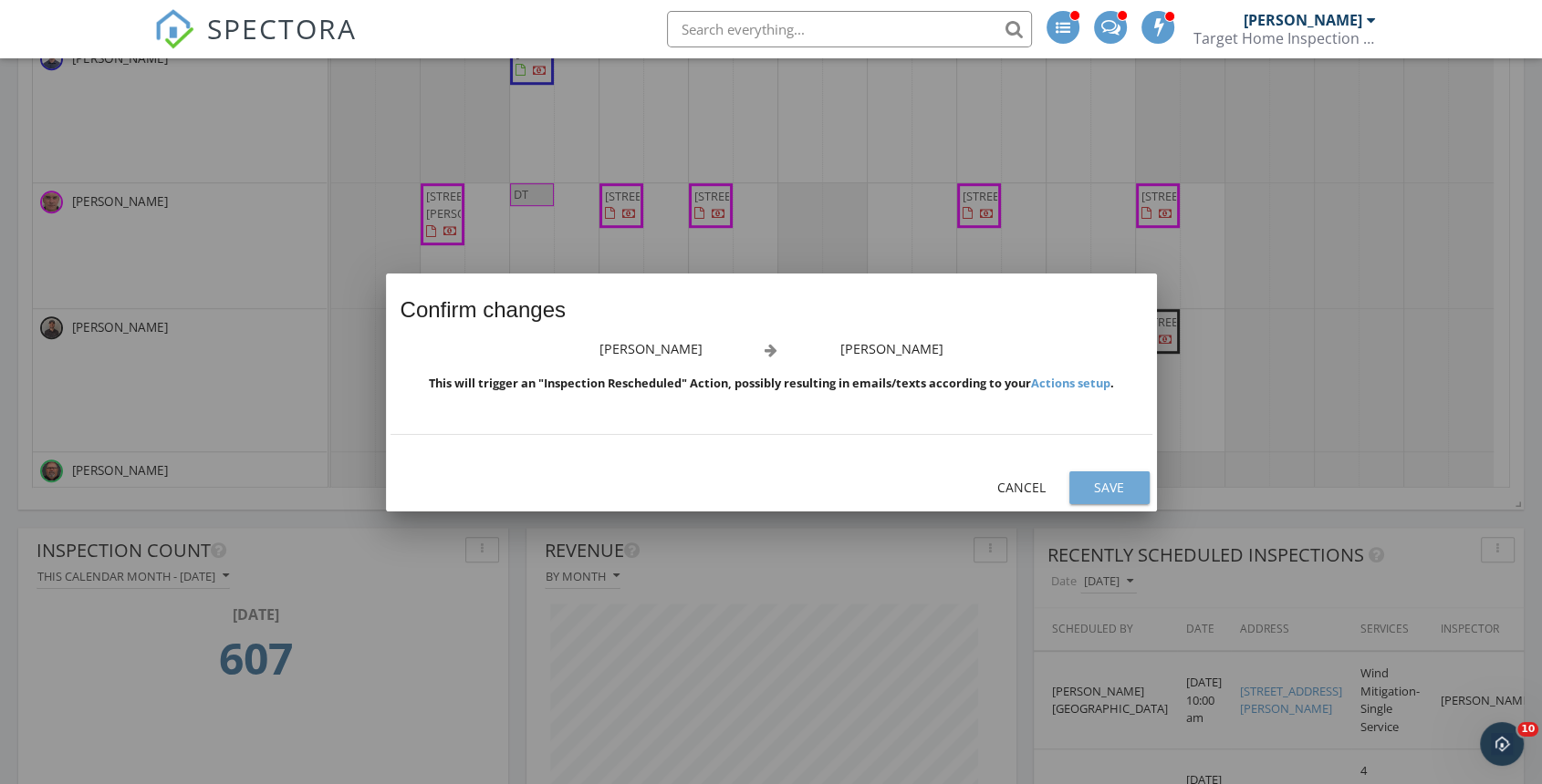
click at [1095, 493] on div "Save" at bounding box center [1110, 488] width 51 height 20
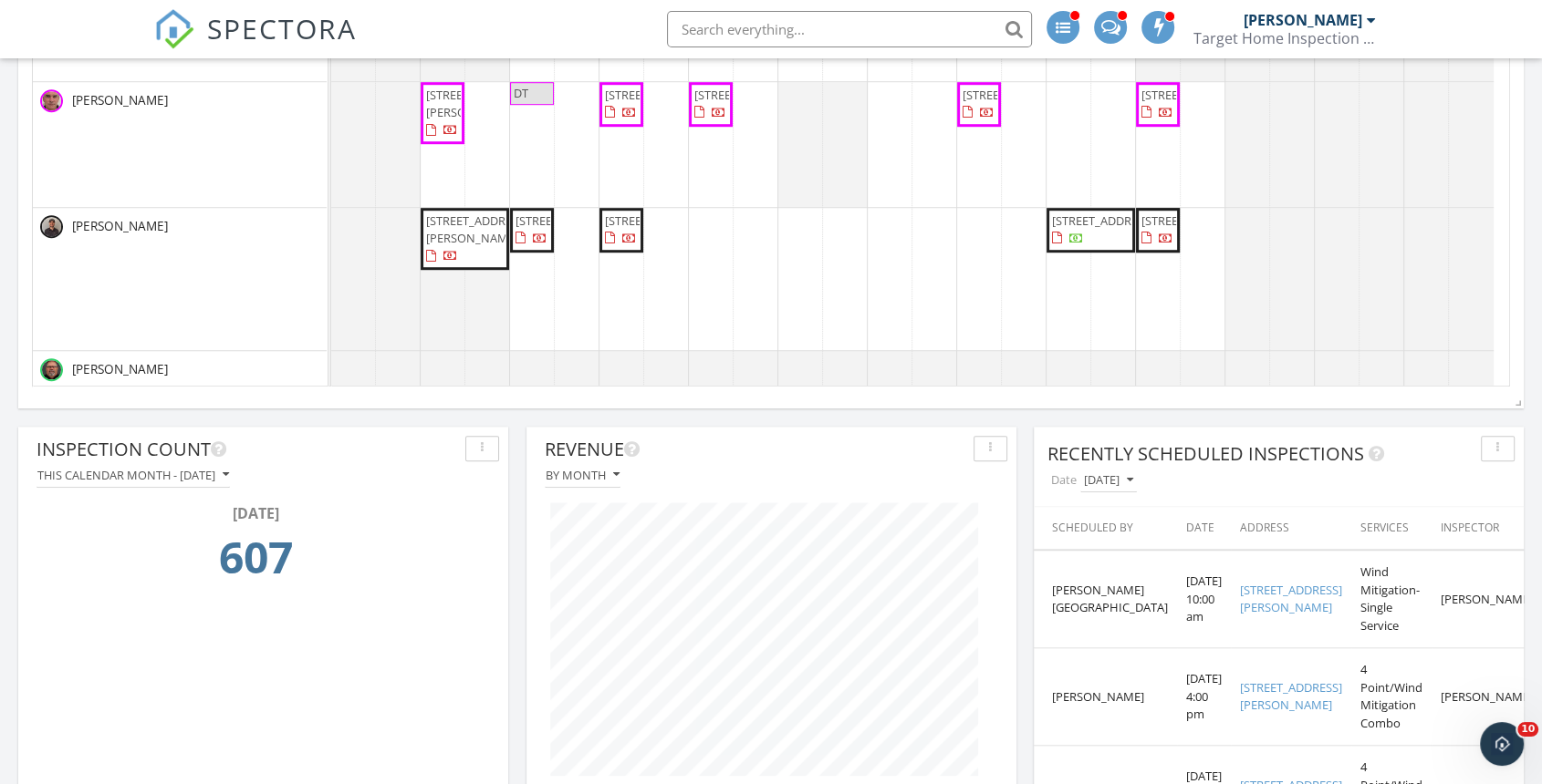
drag, startPoint x: 1164, startPoint y: 283, endPoint x: 1159, endPoint y: 319, distance: 36.3
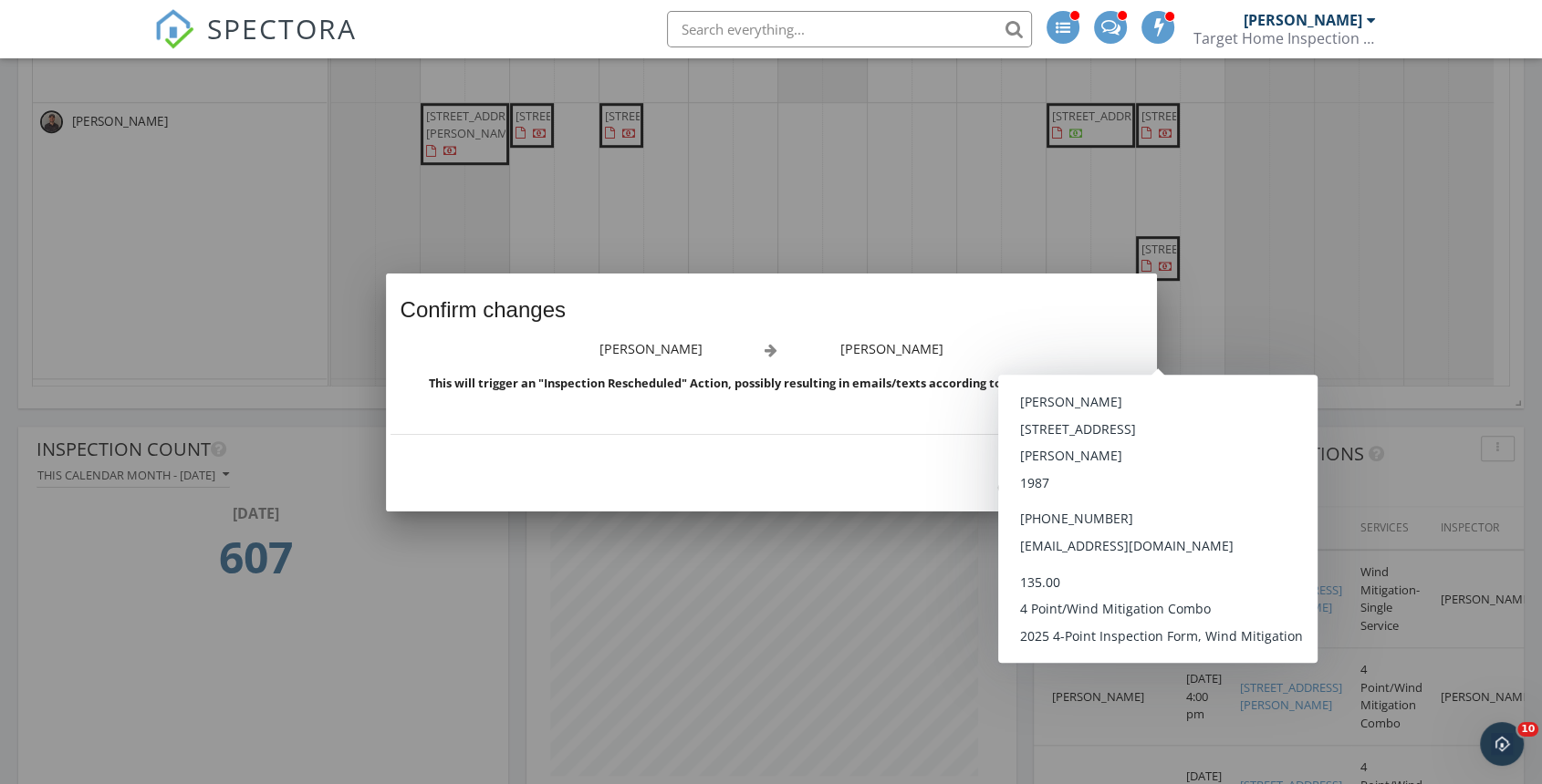
click at [1070, 382] on link "Actions setup" at bounding box center [1070, 382] width 79 height 17
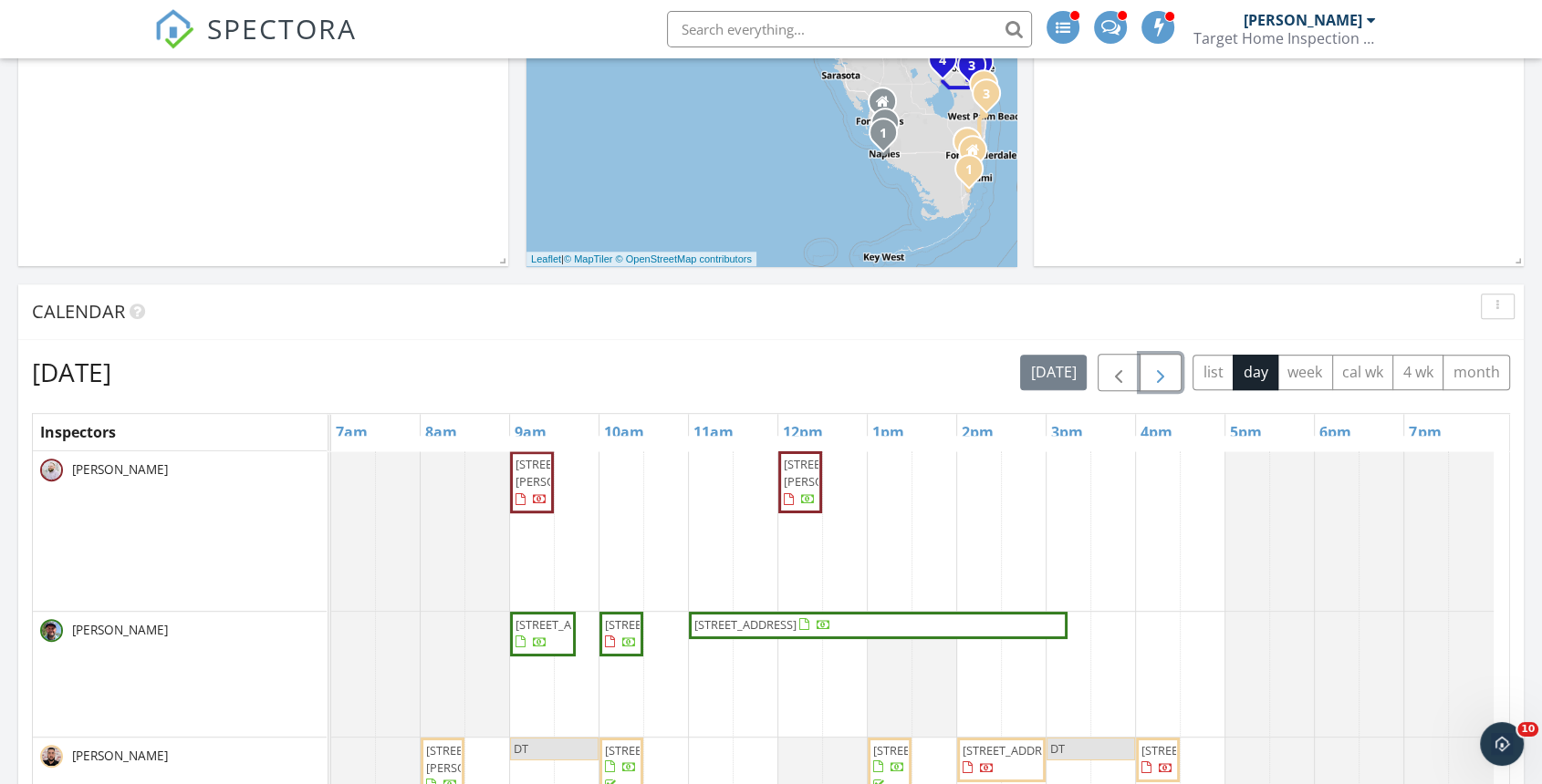
click at [1165, 371] on span "button" at bounding box center [1161, 372] width 22 height 22
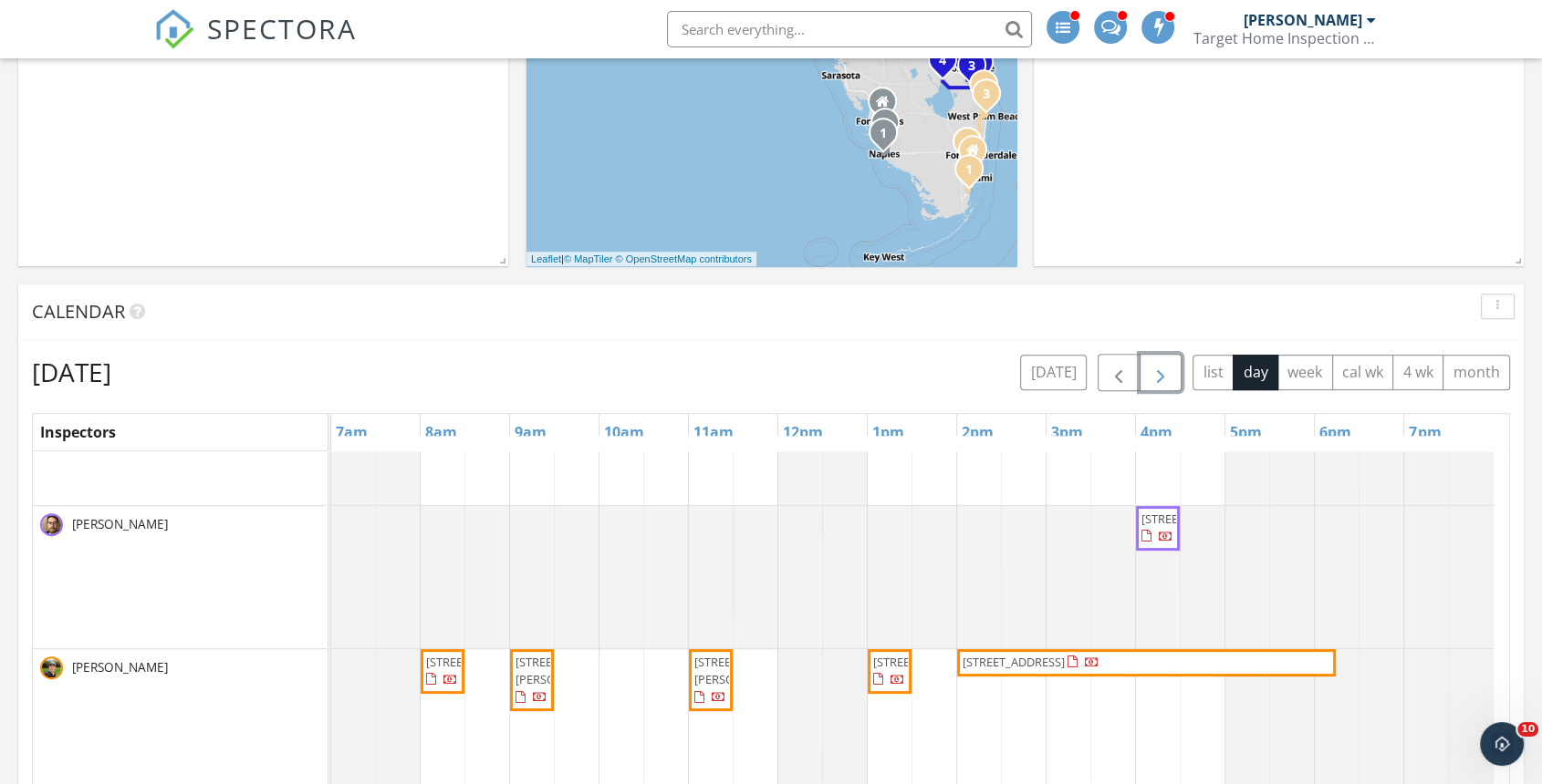
scroll to position [506, 0]
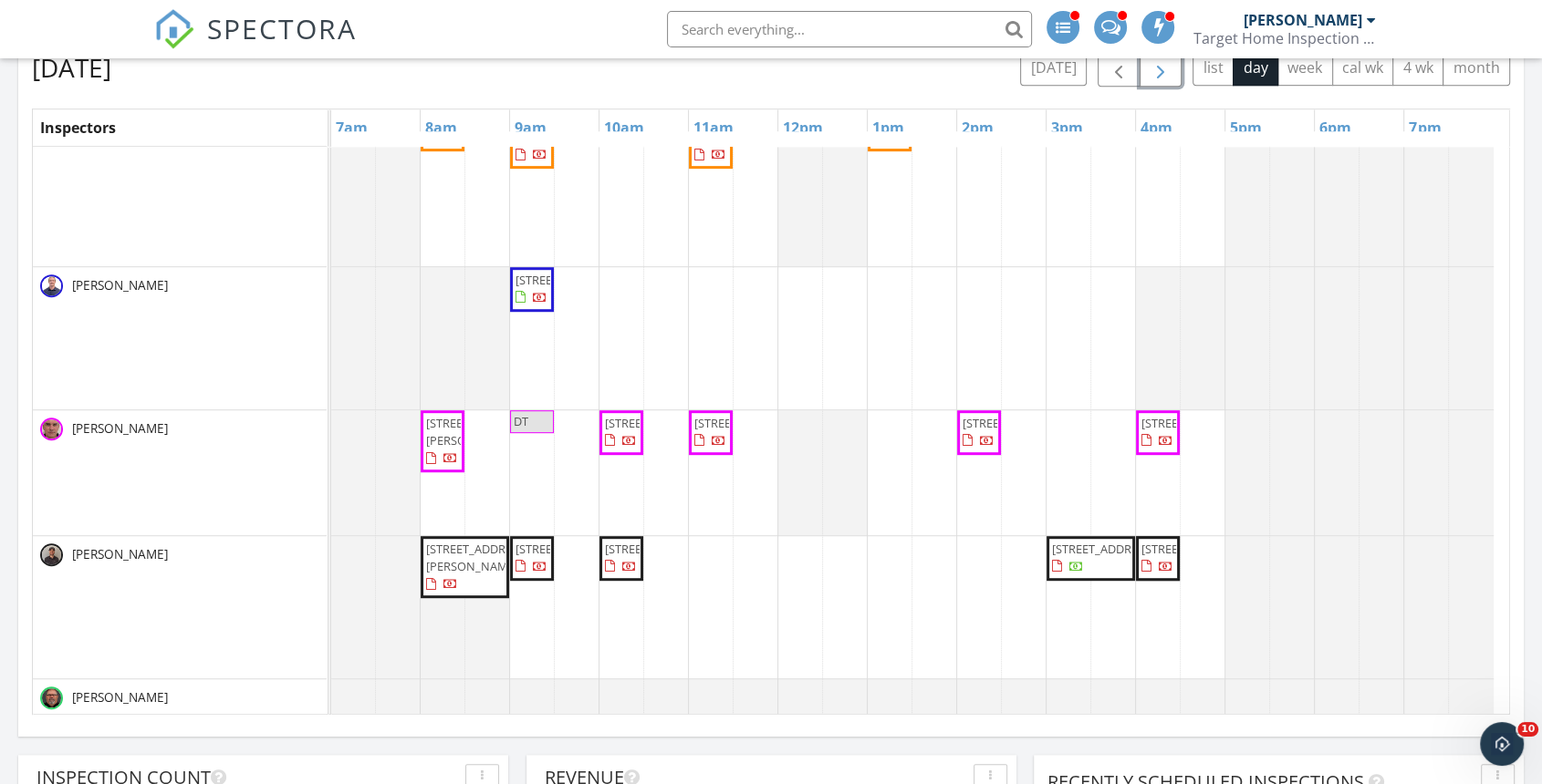
drag, startPoint x: 1155, startPoint y: 555, endPoint x: 1160, endPoint y: 613, distance: 58.2
click at [1160, 613] on tbody "[STREET_ADDRESS] [STREET_ADDRESS] [STREET_ADDRESS][PERSON_NAME] [STREET_ADDRESS…" at bounding box center [913, 45] width 1163 height 1344
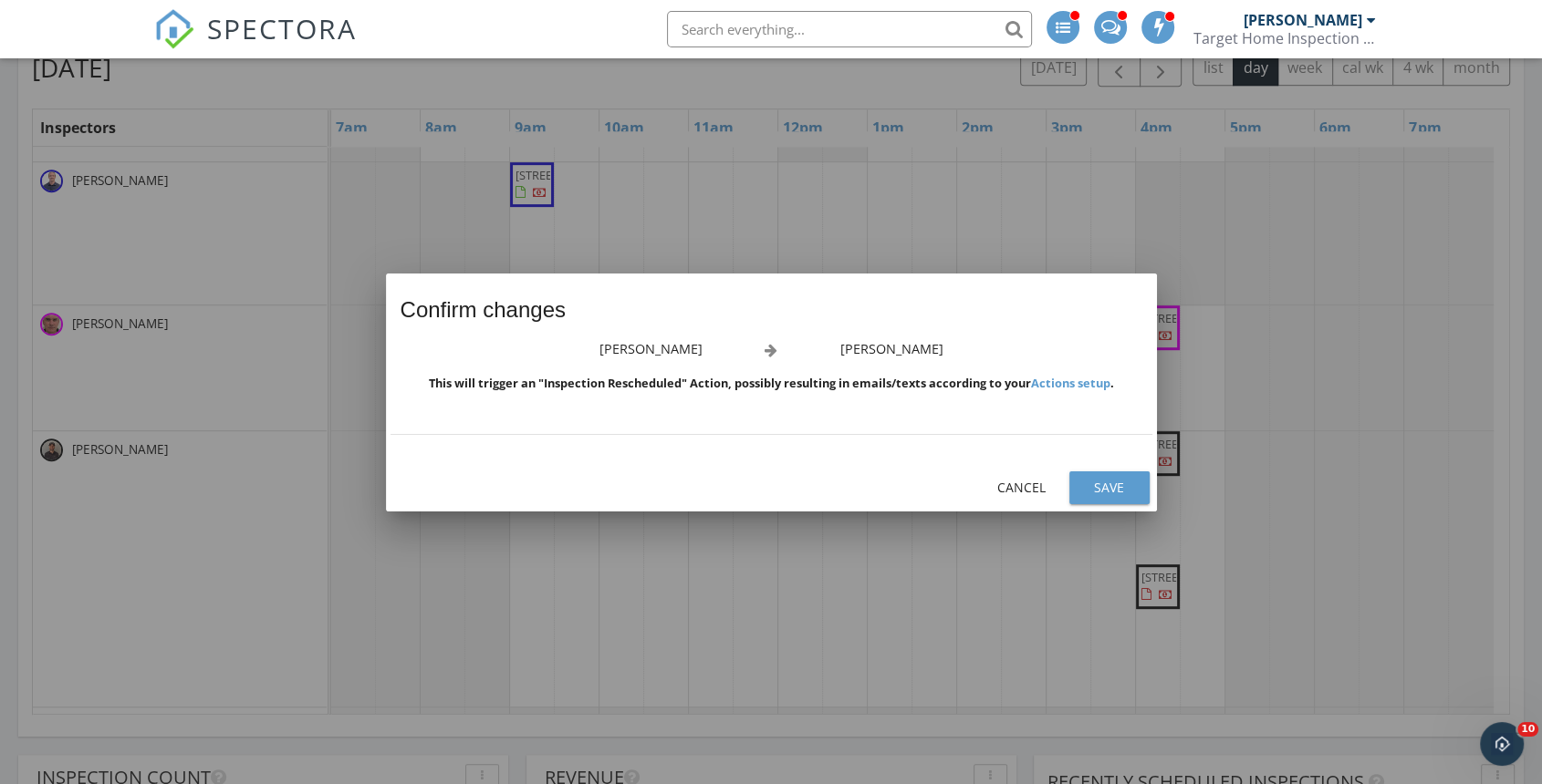
click at [945, 331] on div "Confirm changes" at bounding box center [771, 306] width 771 height 66
click at [1117, 487] on div "Save" at bounding box center [1110, 488] width 51 height 20
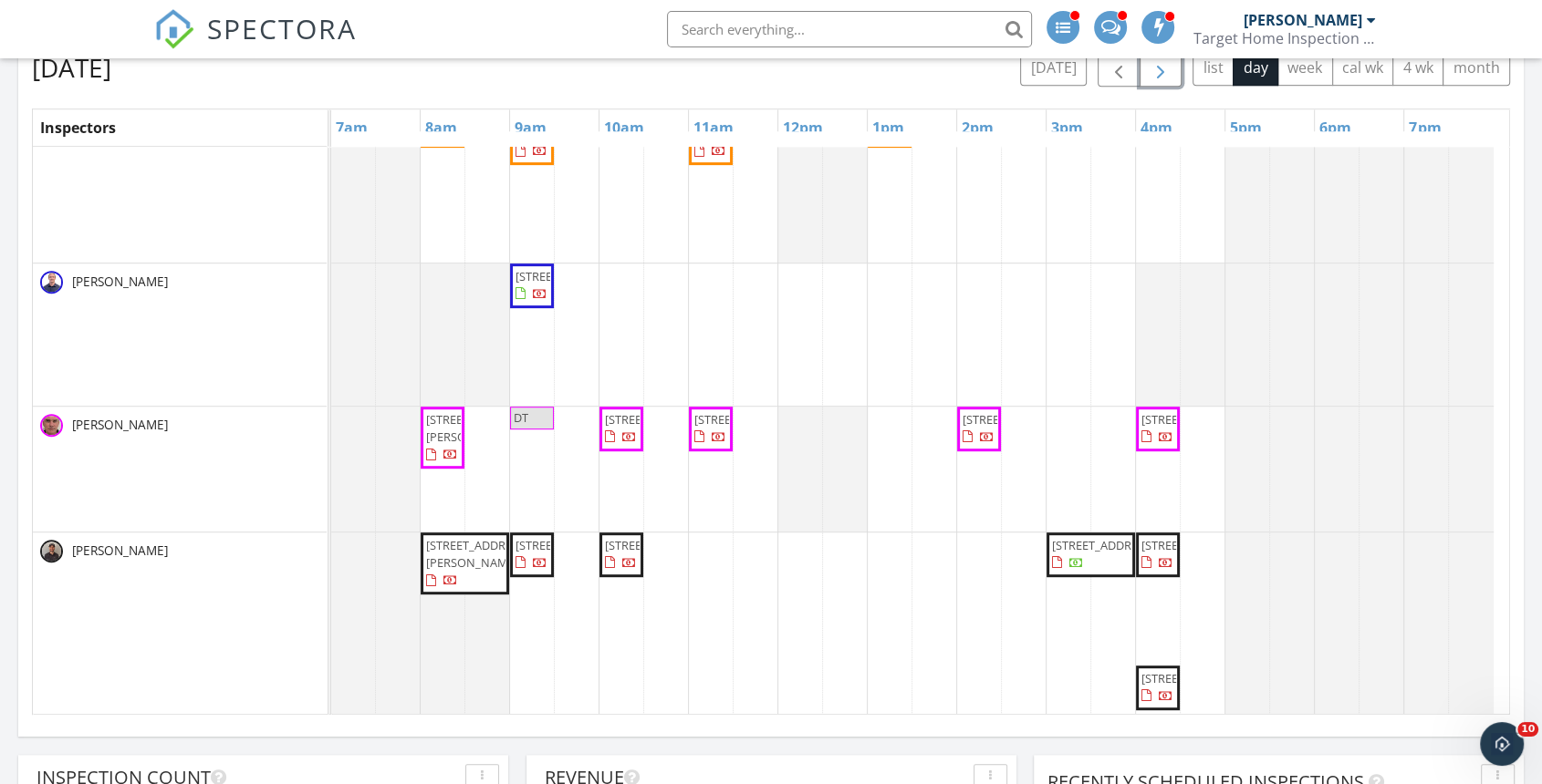
click at [1168, 72] on span "button" at bounding box center [1161, 69] width 22 height 22
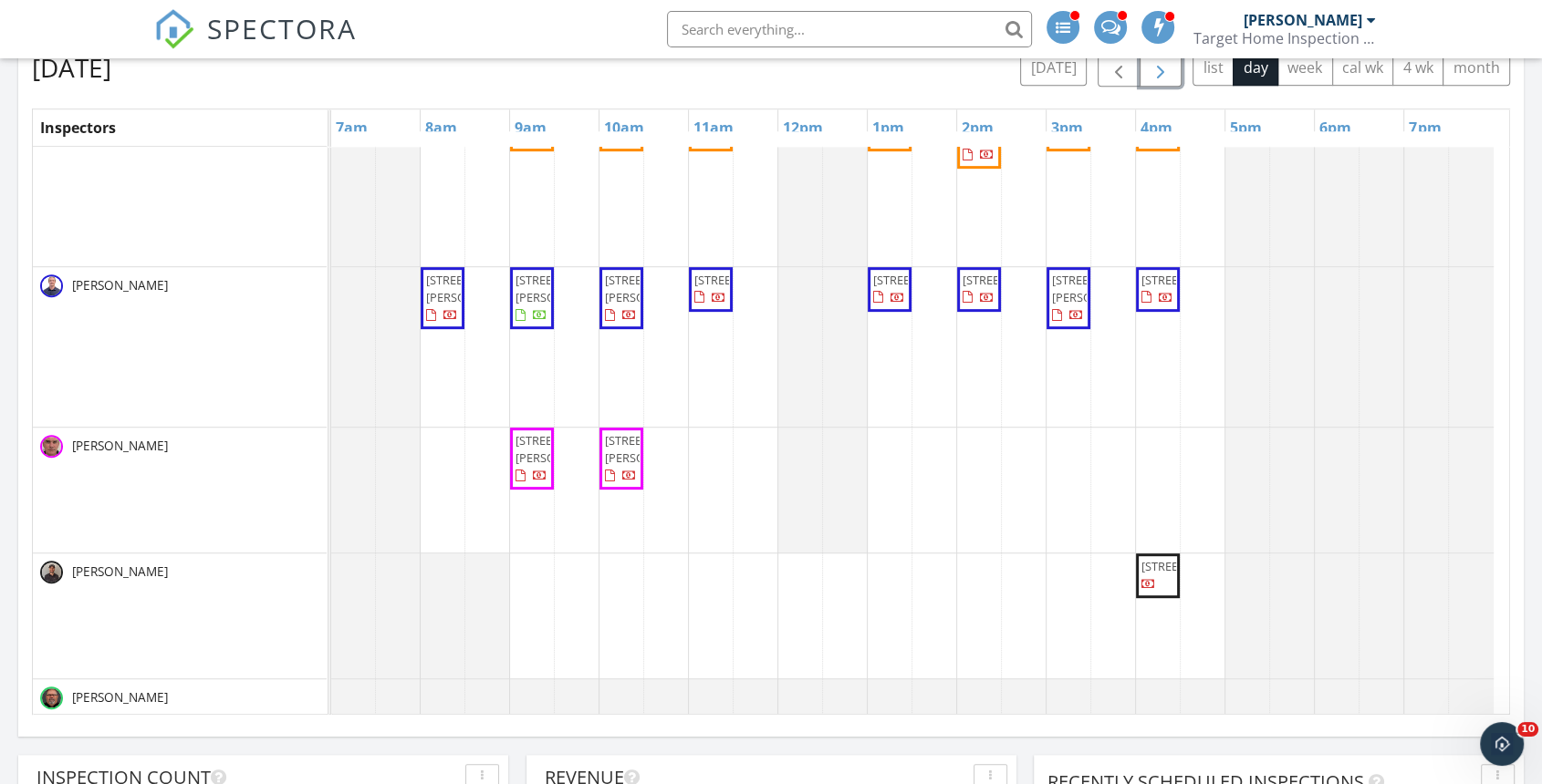
click at [1169, 594] on span "[STREET_ADDRESS]" at bounding box center [1157, 576] width 36 height 35
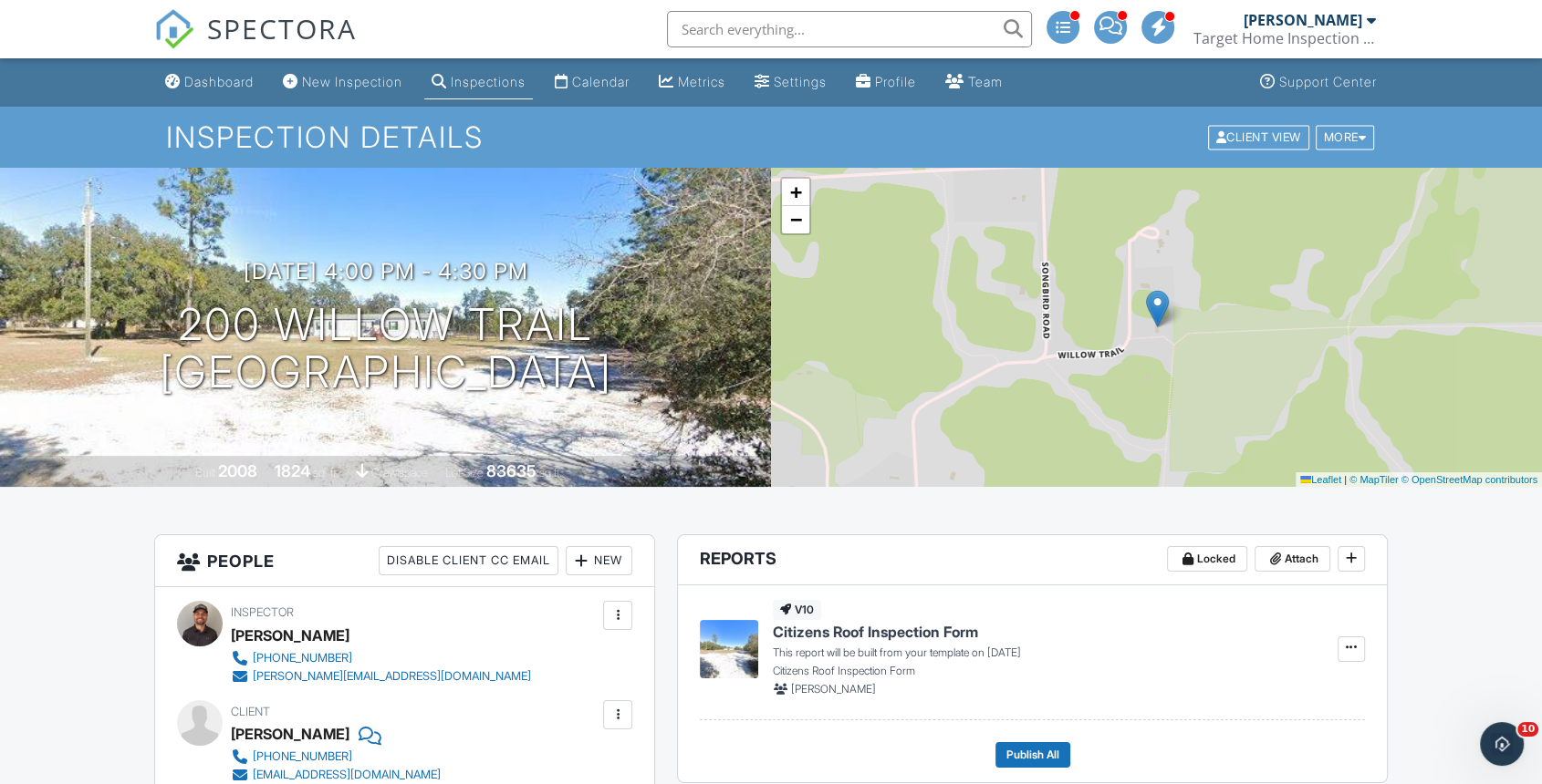
click at [1328, 133] on div "More" at bounding box center [1345, 136] width 59 height 24
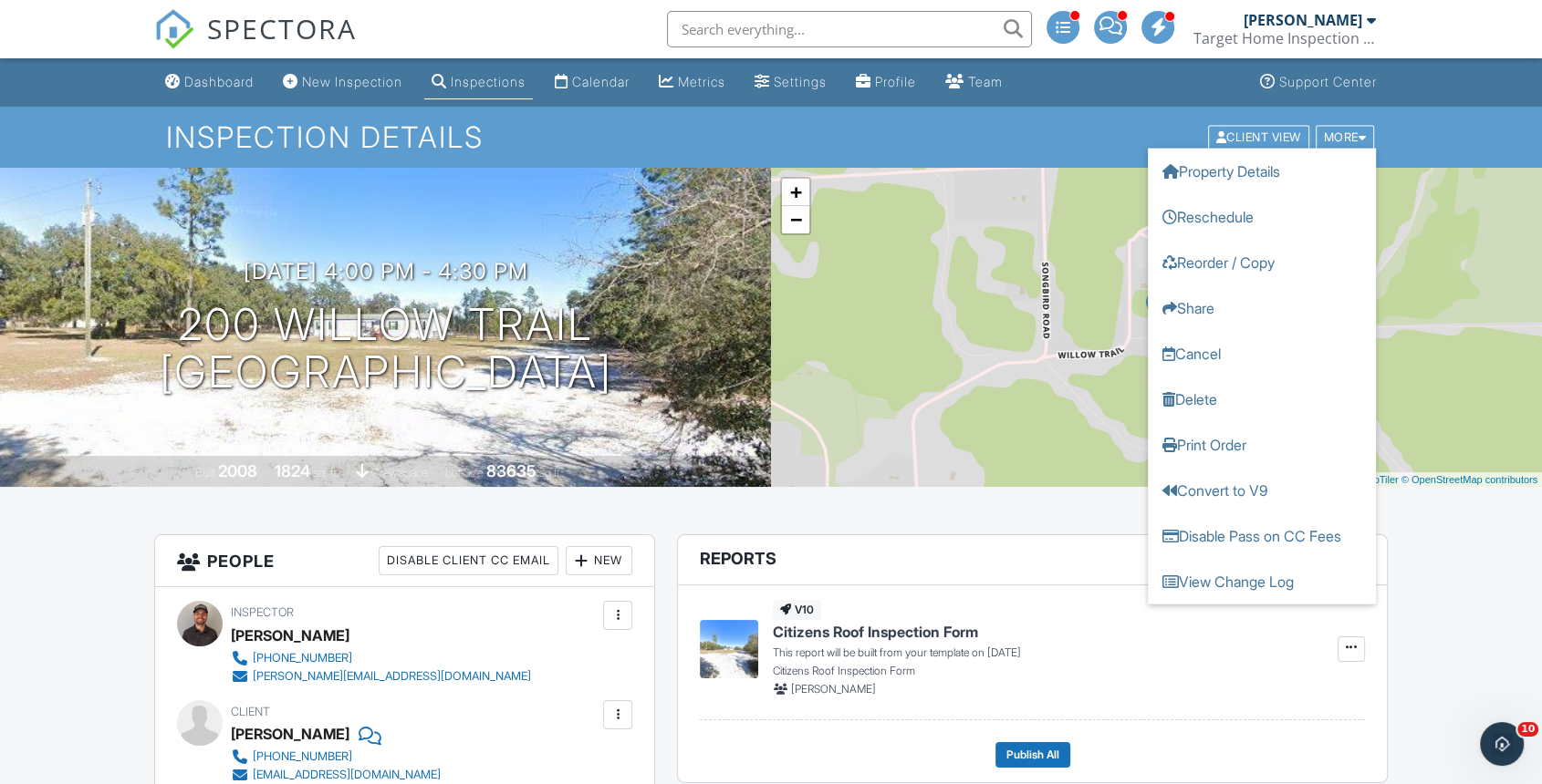
click at [1280, 216] on link "Reschedule" at bounding box center [1262, 216] width 228 height 46
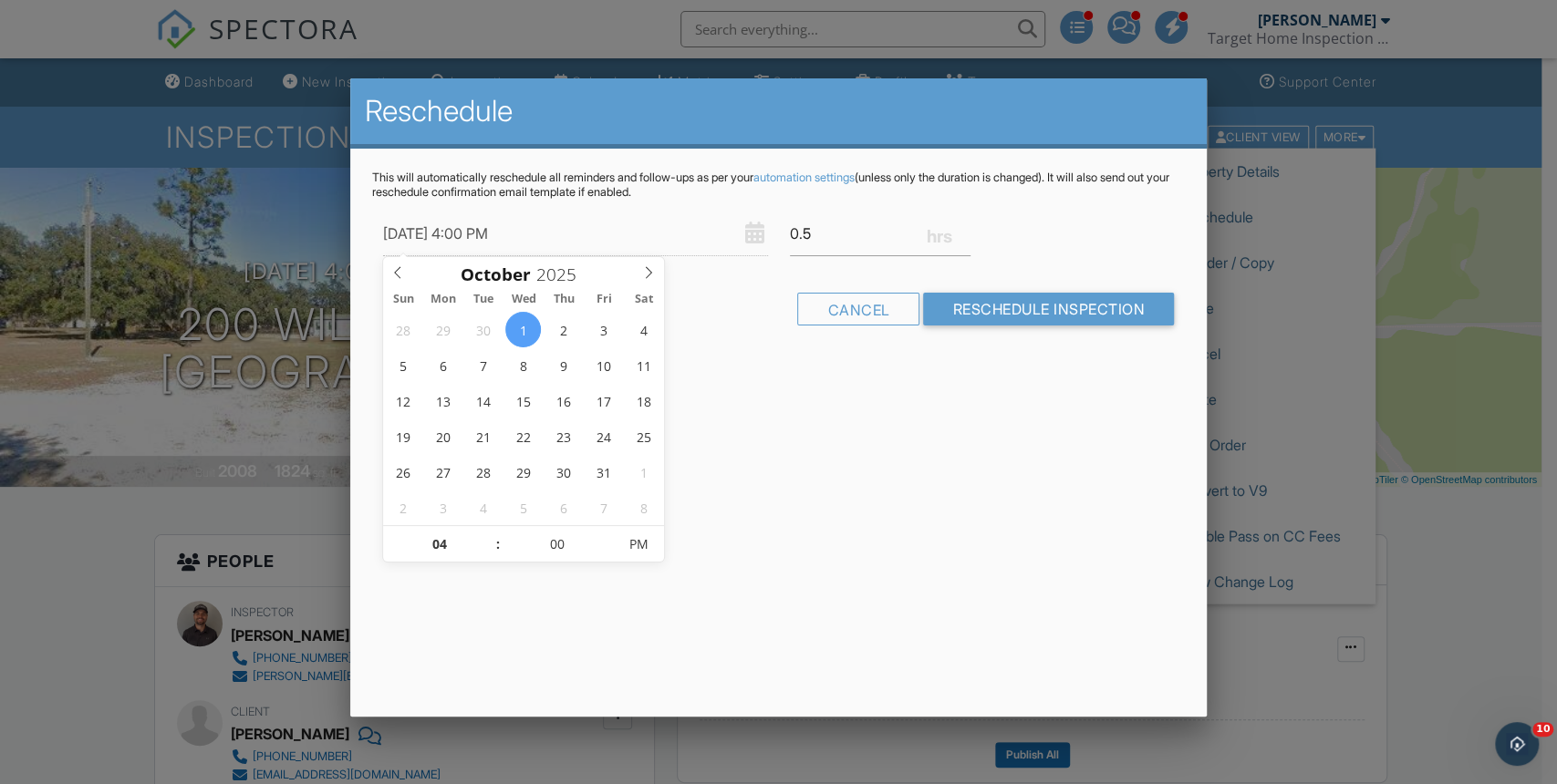
type input "[DATE] 4:00 PM"
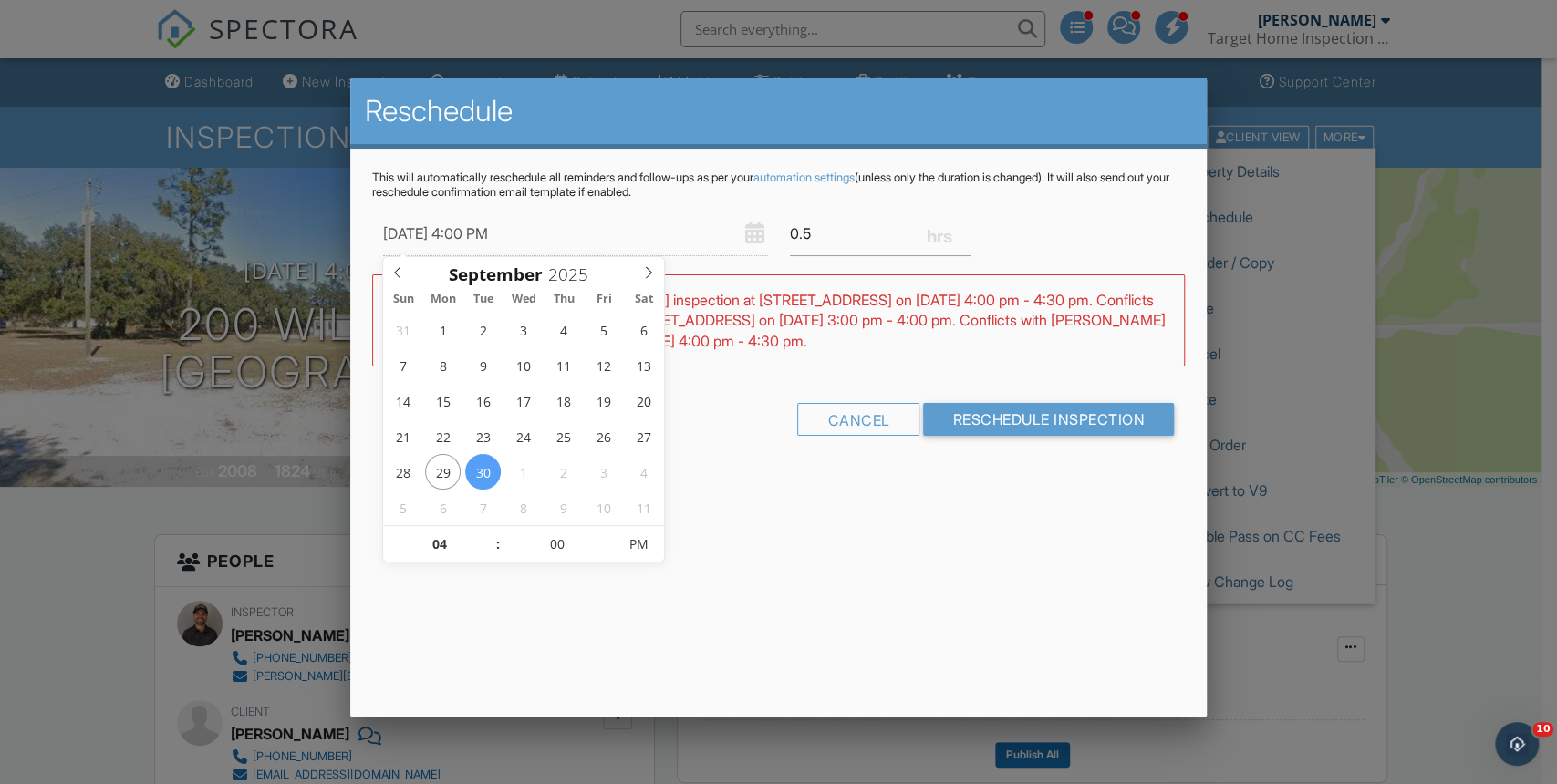
type input "03"
type input "[DATE] 3:00 PM"
click at [483, 553] on span at bounding box center [488, 554] width 13 height 19
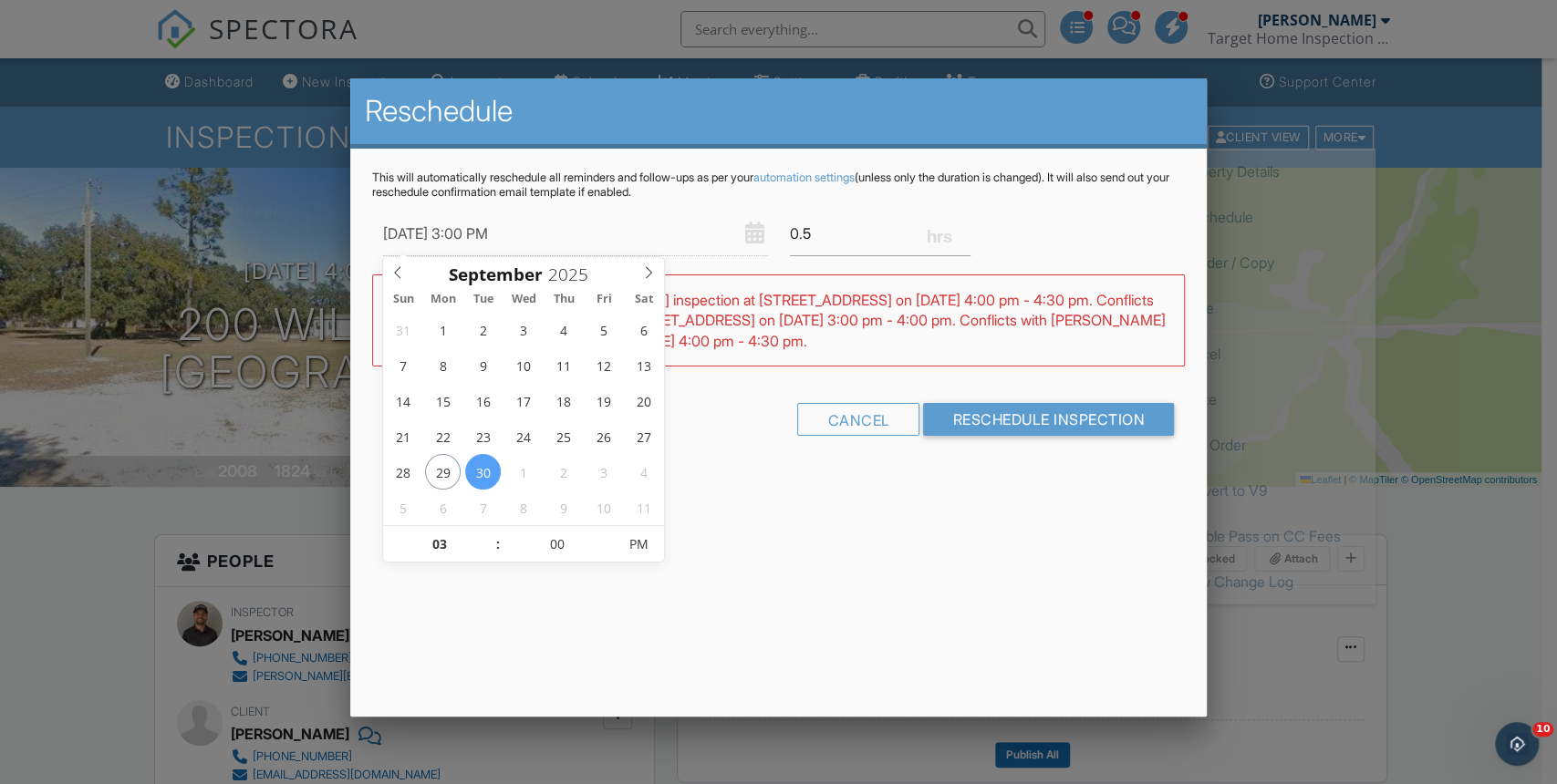
type input "02"
type input "[DATE] 2:00 PM"
click at [485, 551] on span at bounding box center [488, 554] width 13 height 19
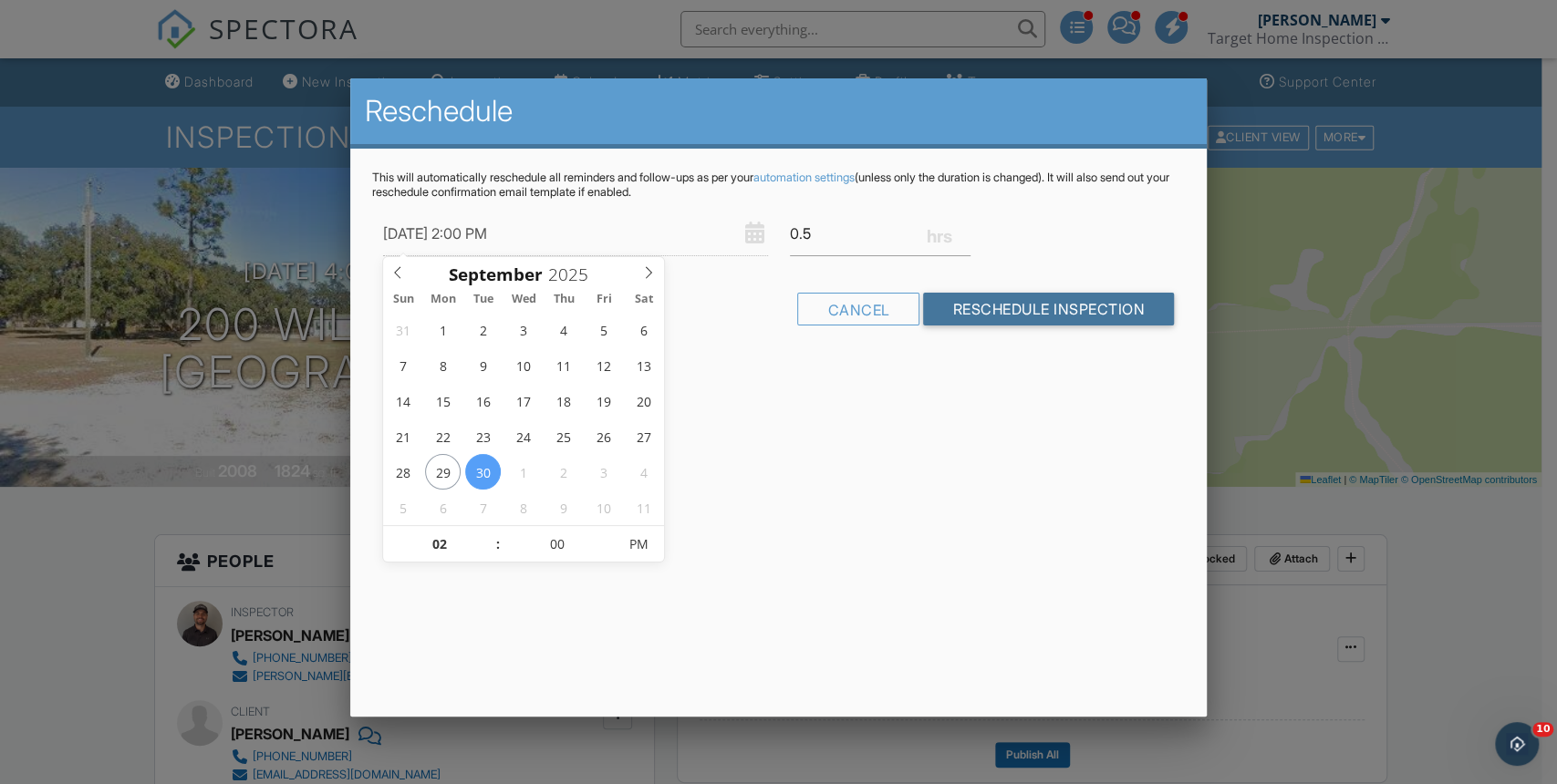
click at [1019, 309] on input "Reschedule Inspection" at bounding box center [1049, 310] width 251 height 33
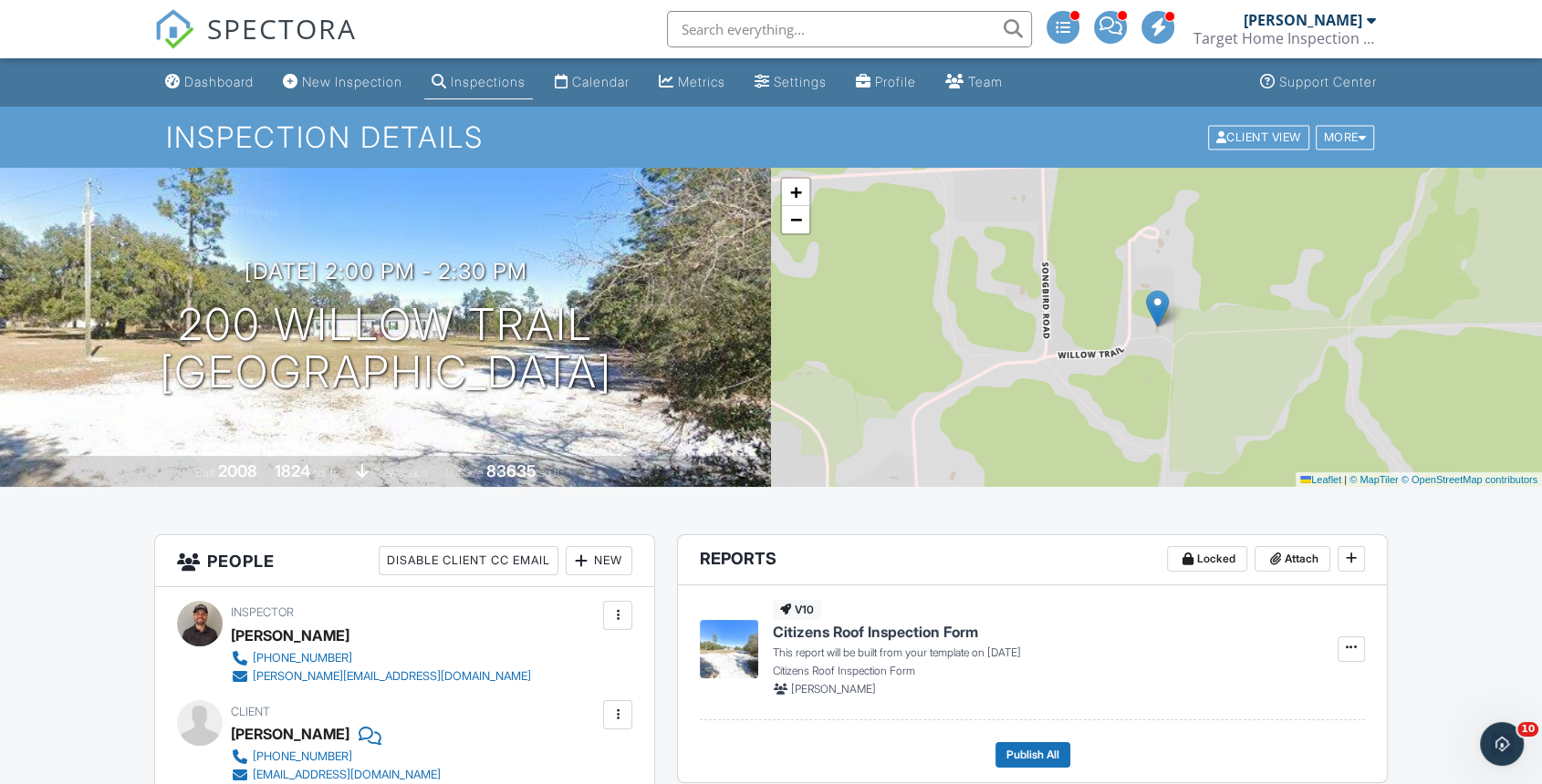
click at [179, 35] on img at bounding box center [174, 28] width 40 height 40
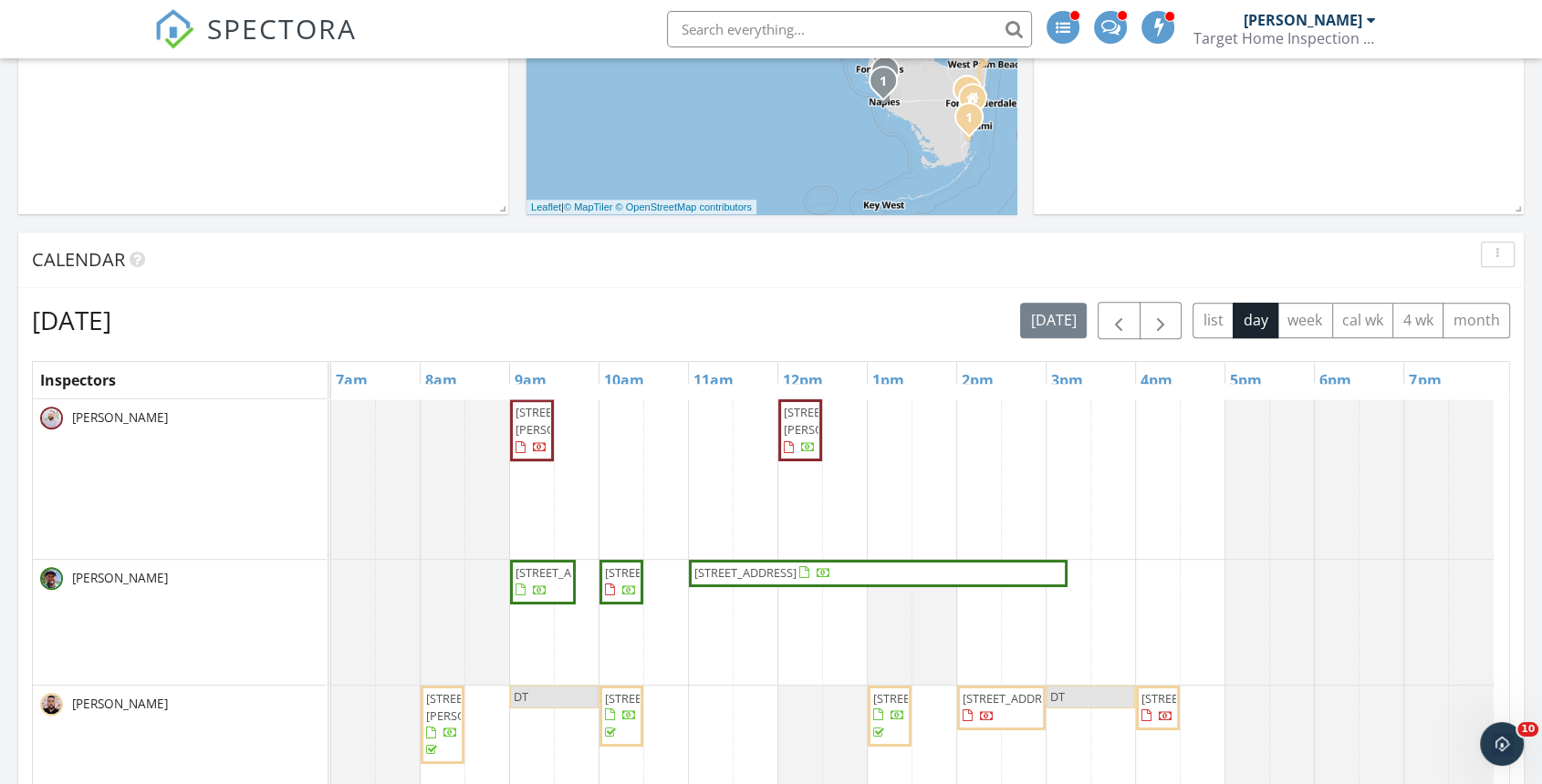
scroll to position [1013, 0]
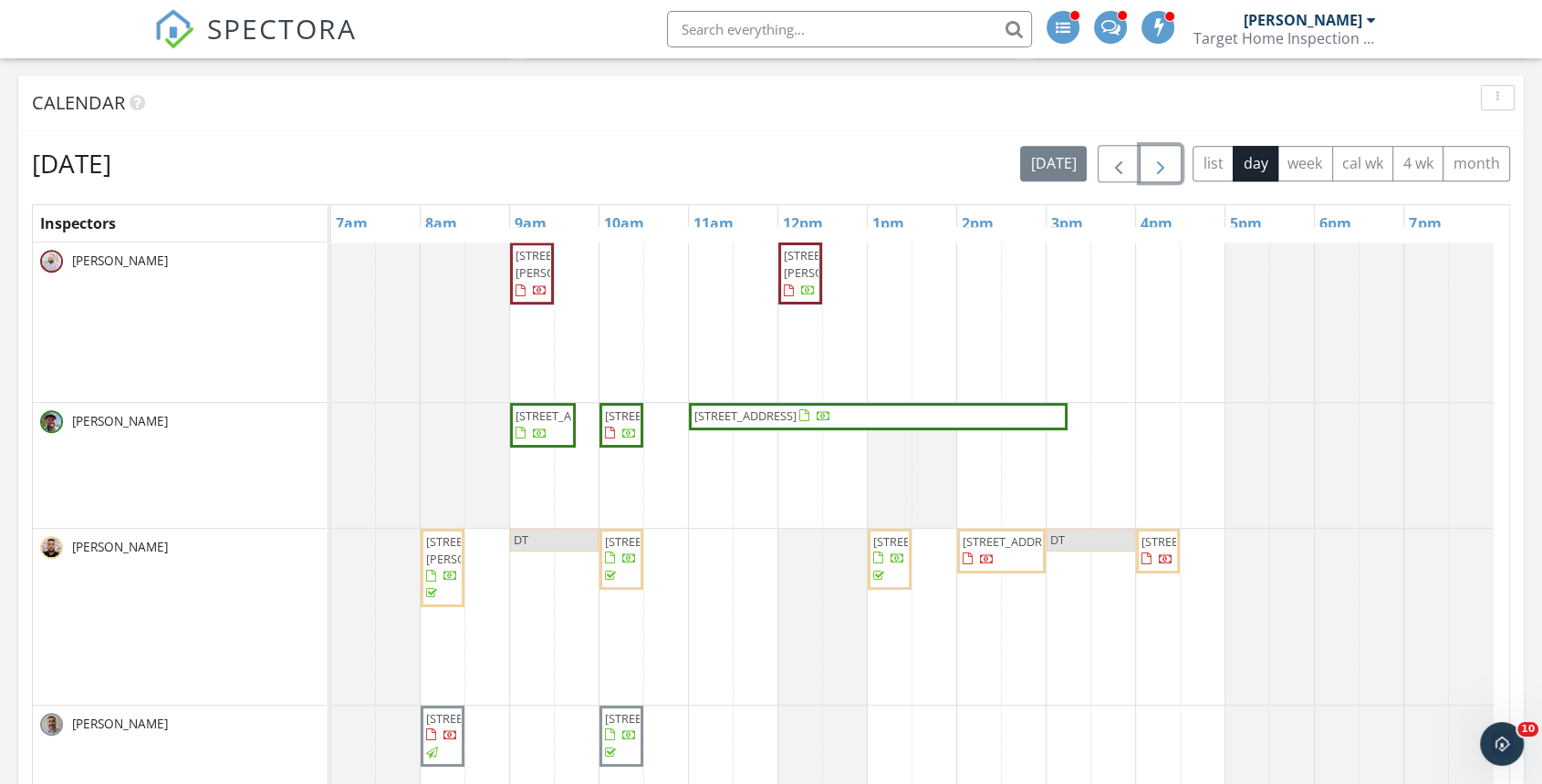
click at [1155, 155] on span "button" at bounding box center [1161, 164] width 22 height 22
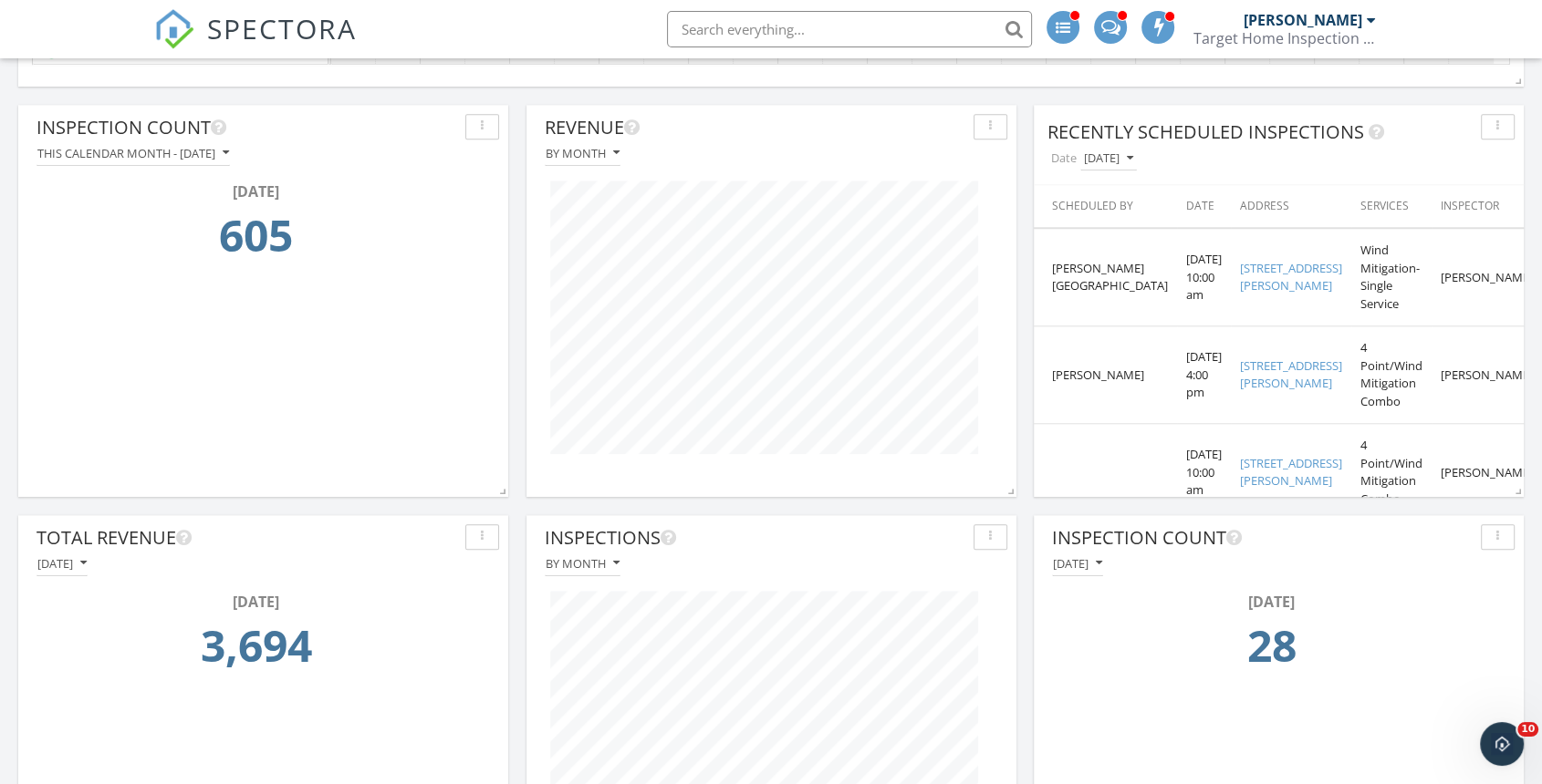
scroll to position [1824, 0]
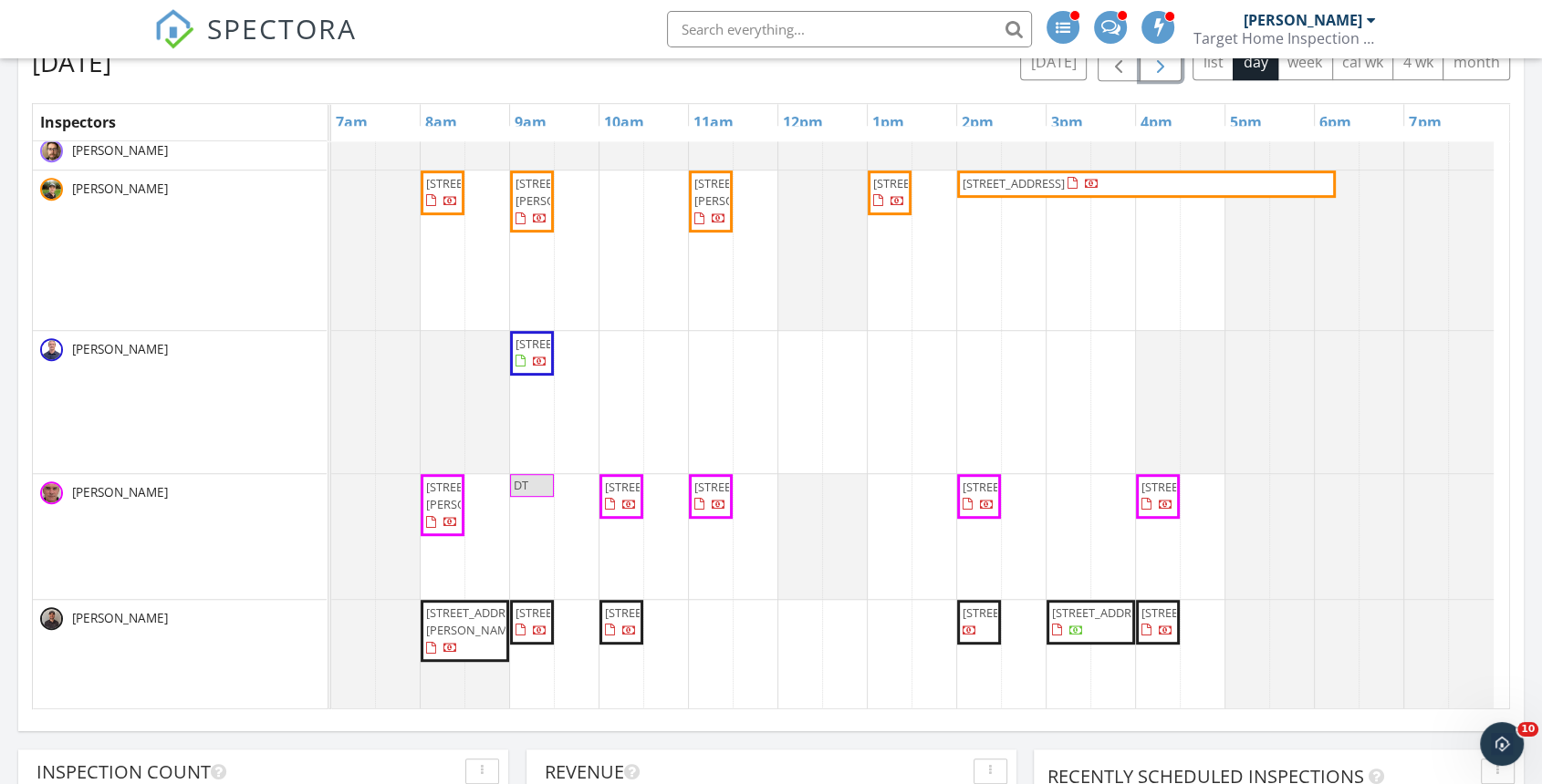
click at [1147, 73] on button "button" at bounding box center [1161, 63] width 43 height 37
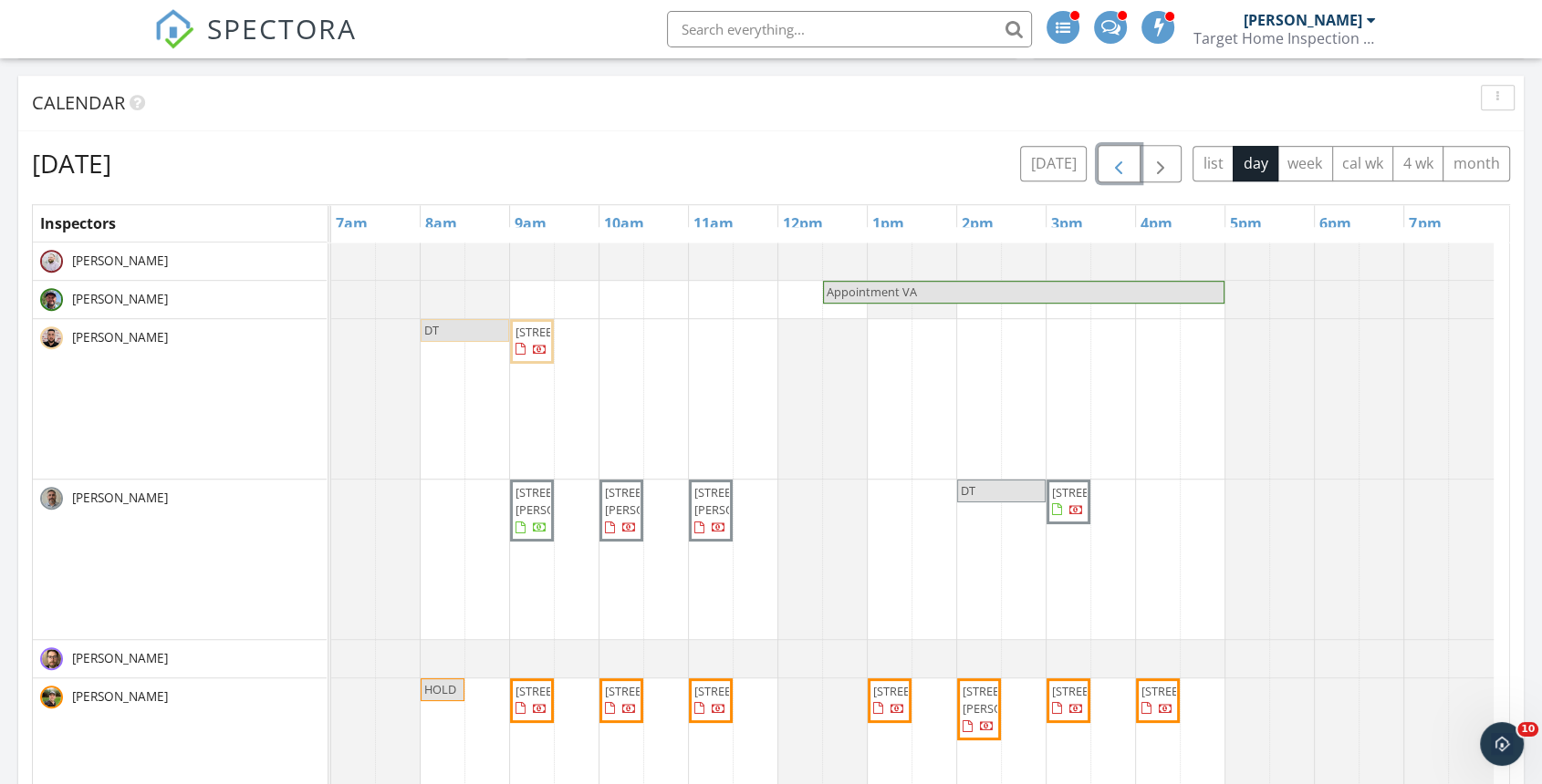
click at [1119, 166] on span "button" at bounding box center [1119, 164] width 22 height 22
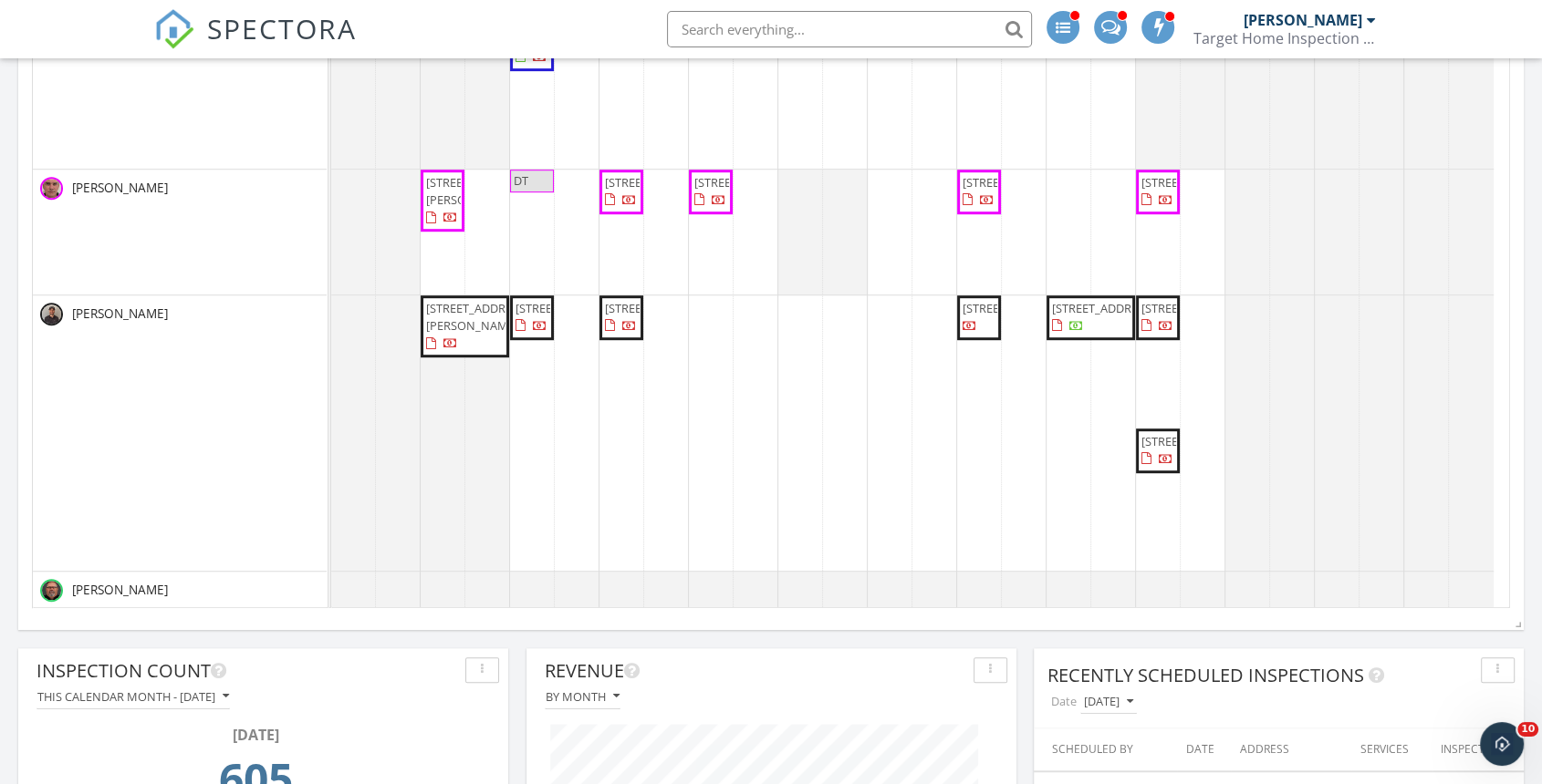
click at [1150, 466] on span "[STREET_ADDRESS]" at bounding box center [1157, 451] width 36 height 35
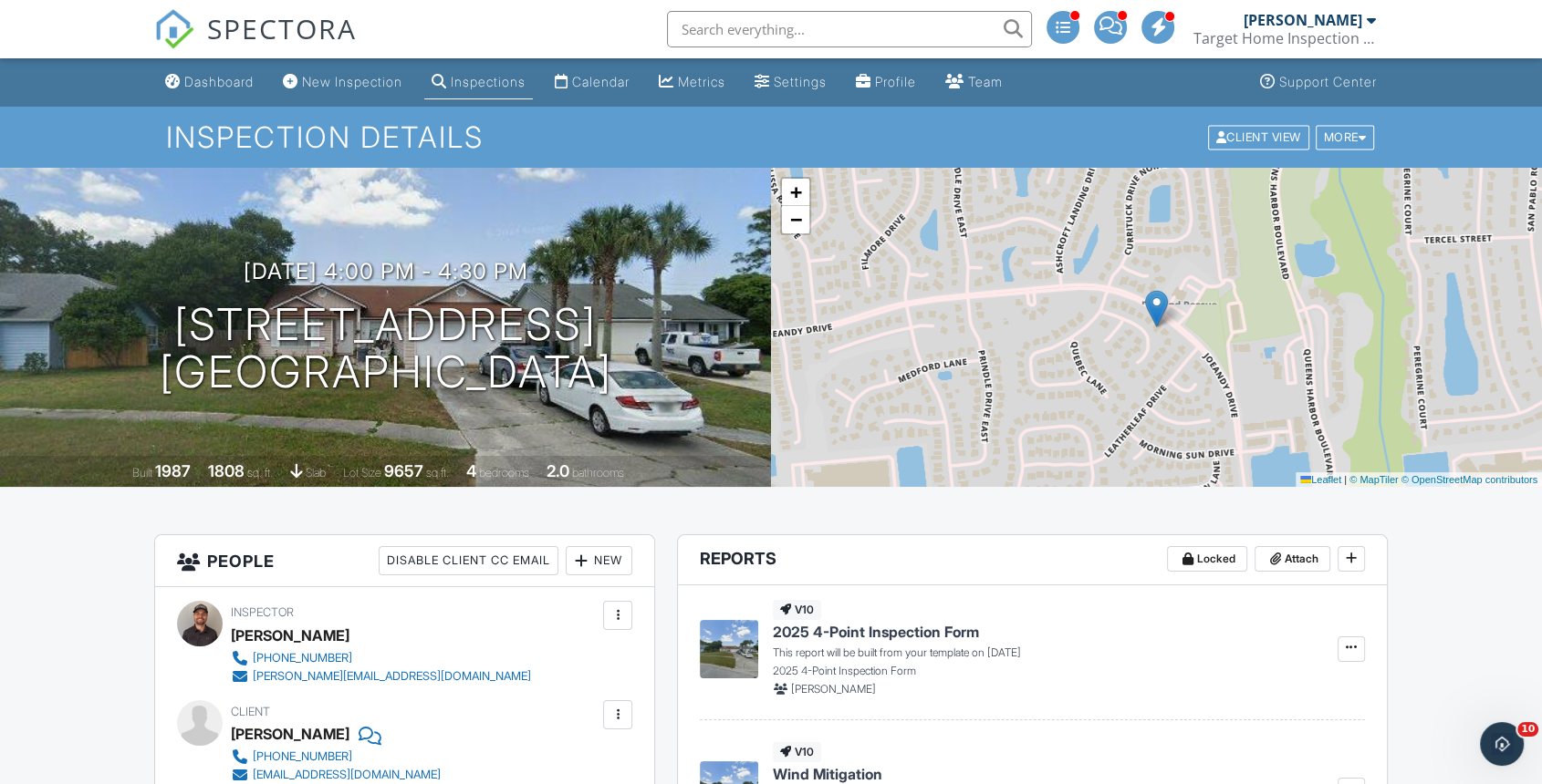
click at [176, 36] on img at bounding box center [174, 28] width 40 height 40
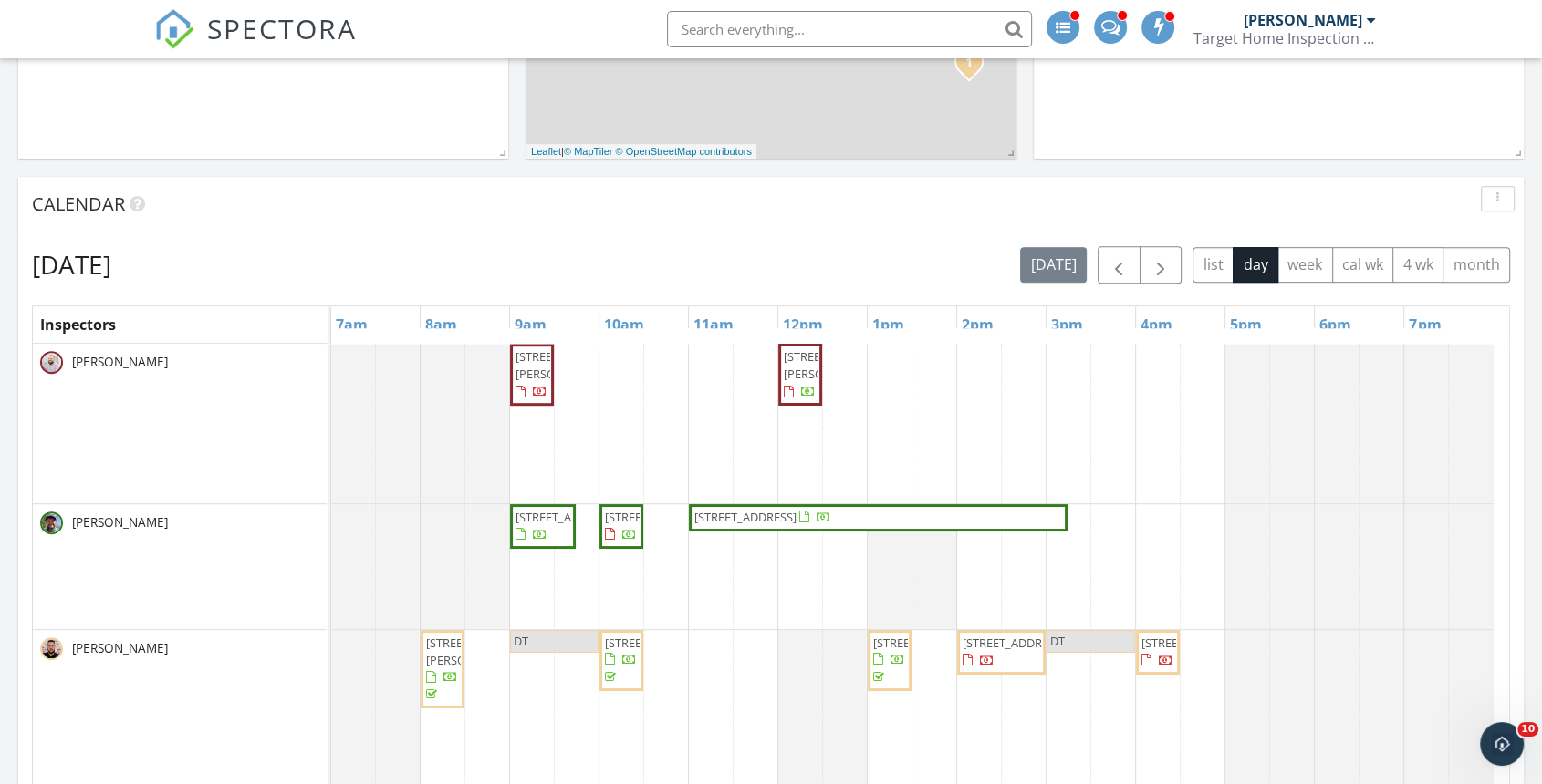
scroll to position [392, 489]
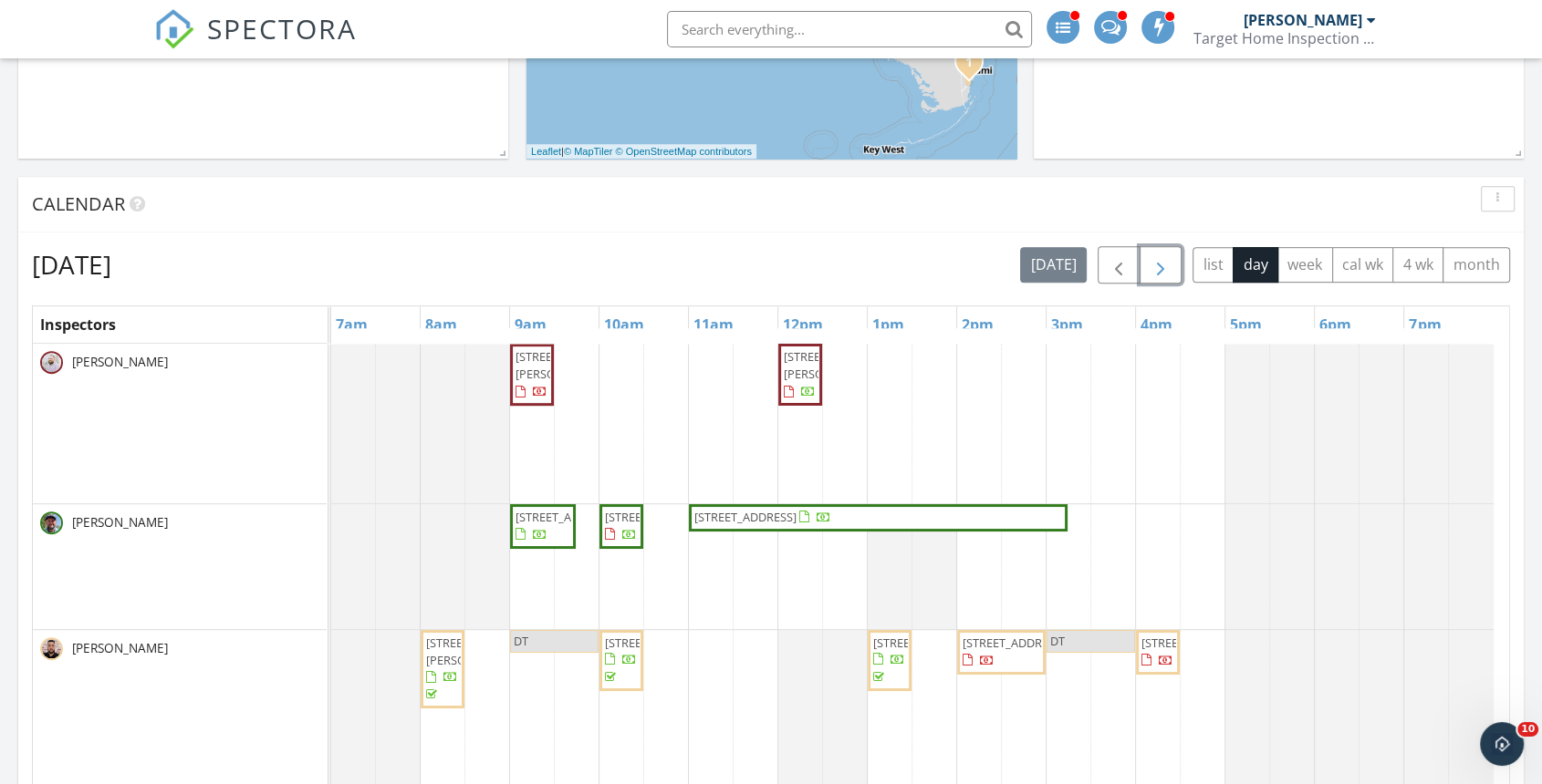
click at [1163, 261] on span "button" at bounding box center [1161, 266] width 22 height 22
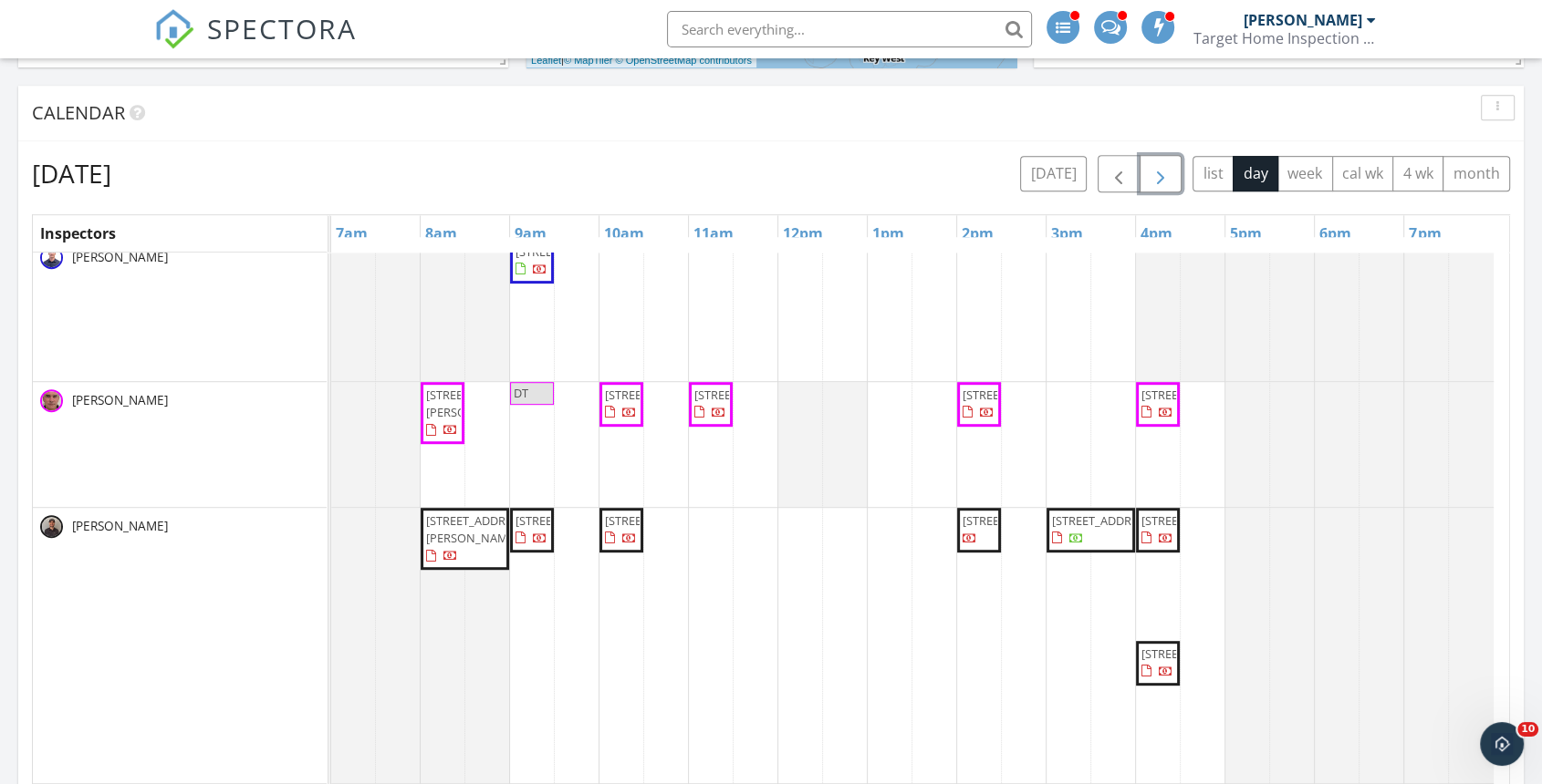
scroll to position [1114, 0]
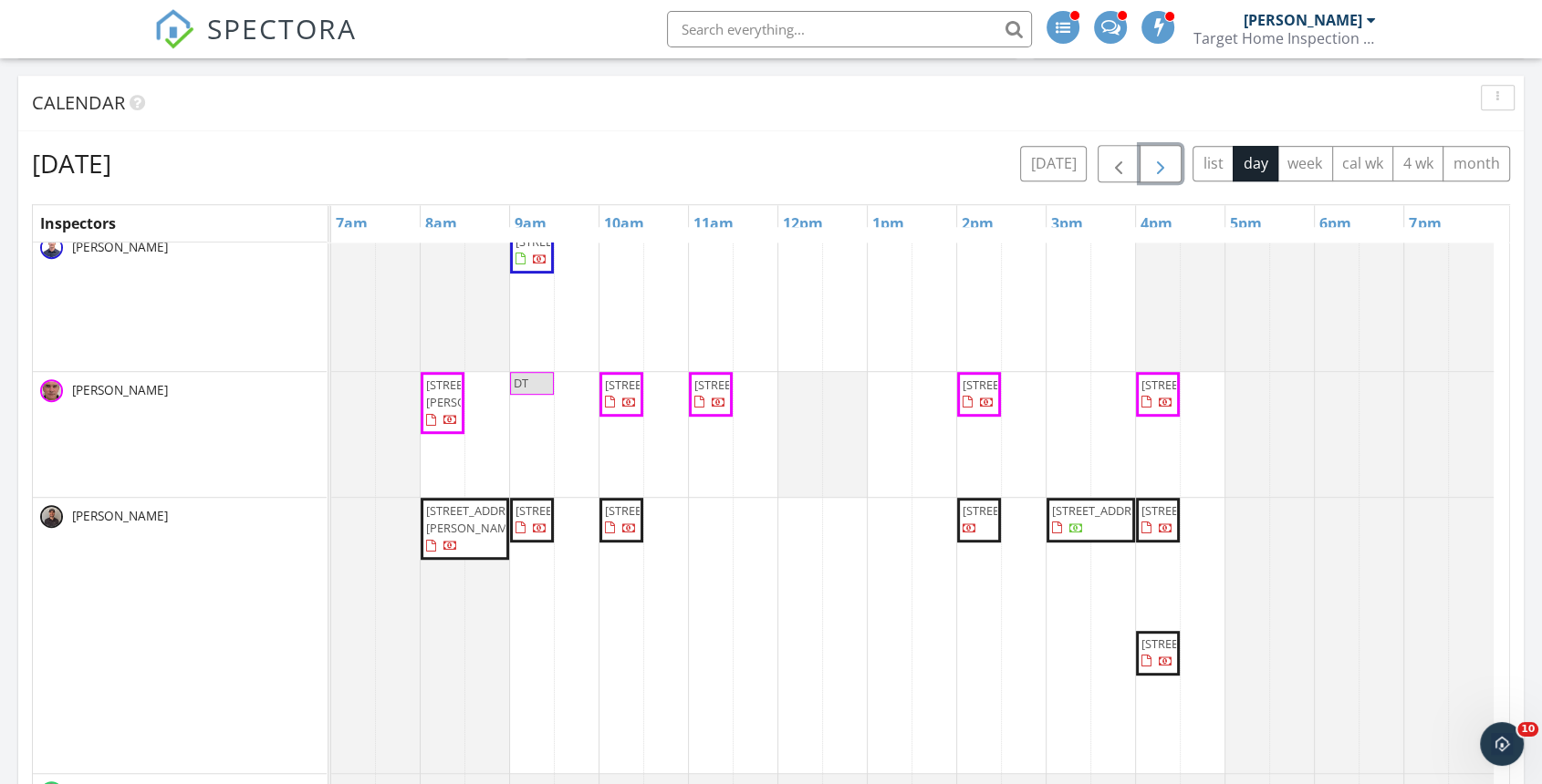
click at [1156, 652] on span "[STREET_ADDRESS]" at bounding box center [1192, 644] width 102 height 17
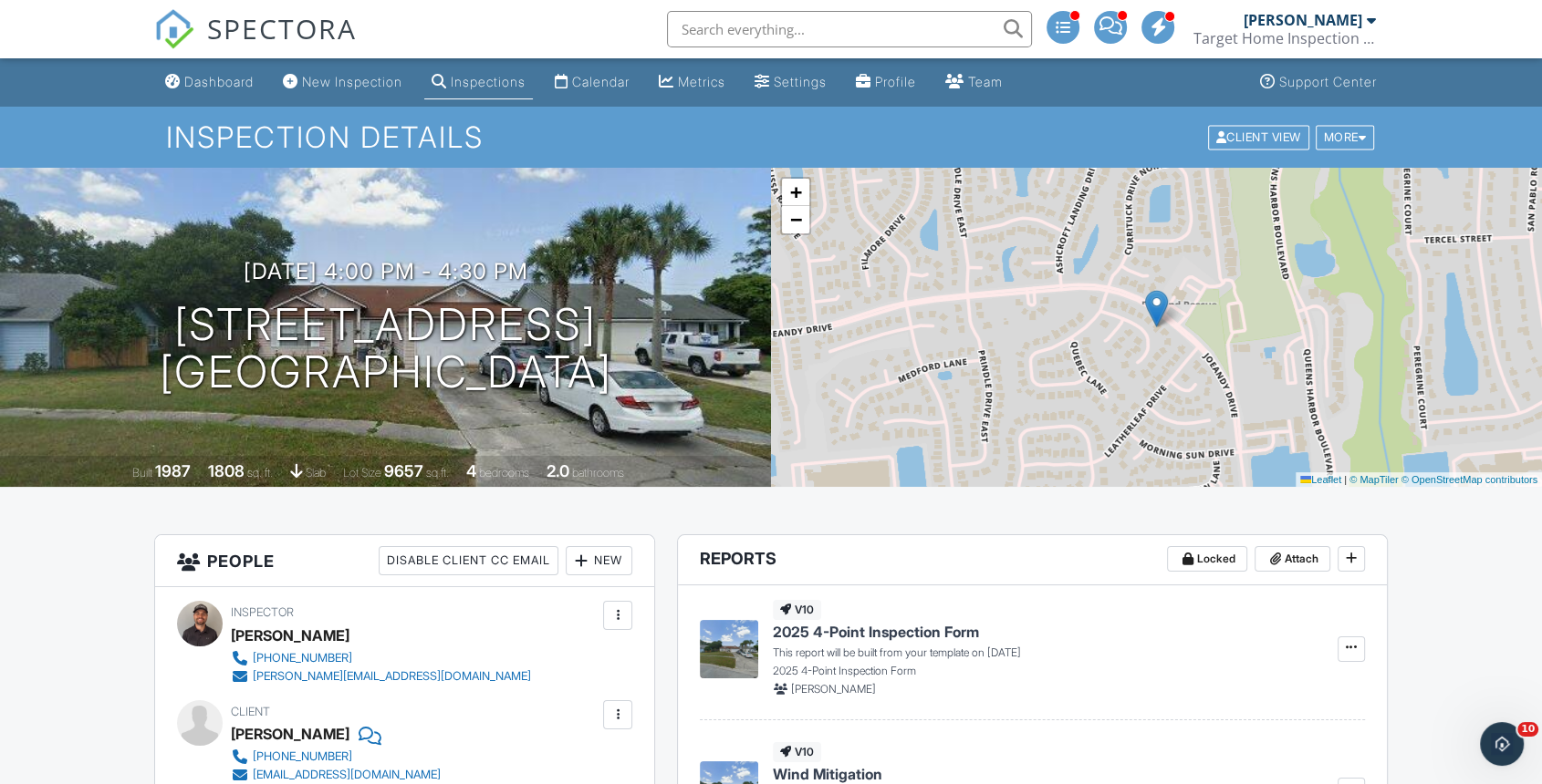
click at [1371, 138] on div "More" at bounding box center [1345, 136] width 59 height 24
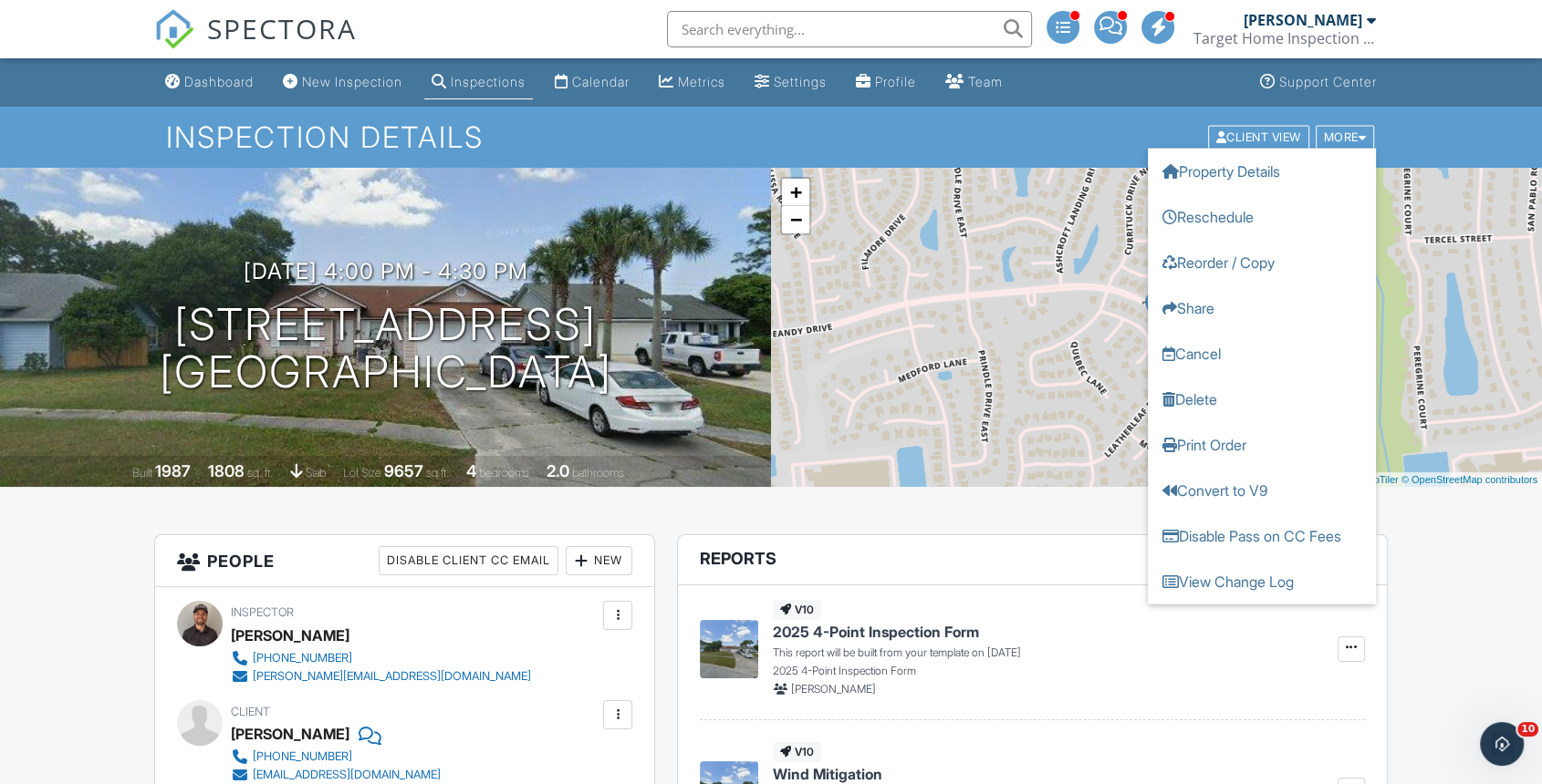
click at [1299, 217] on link "Reschedule" at bounding box center [1262, 216] width 228 height 46
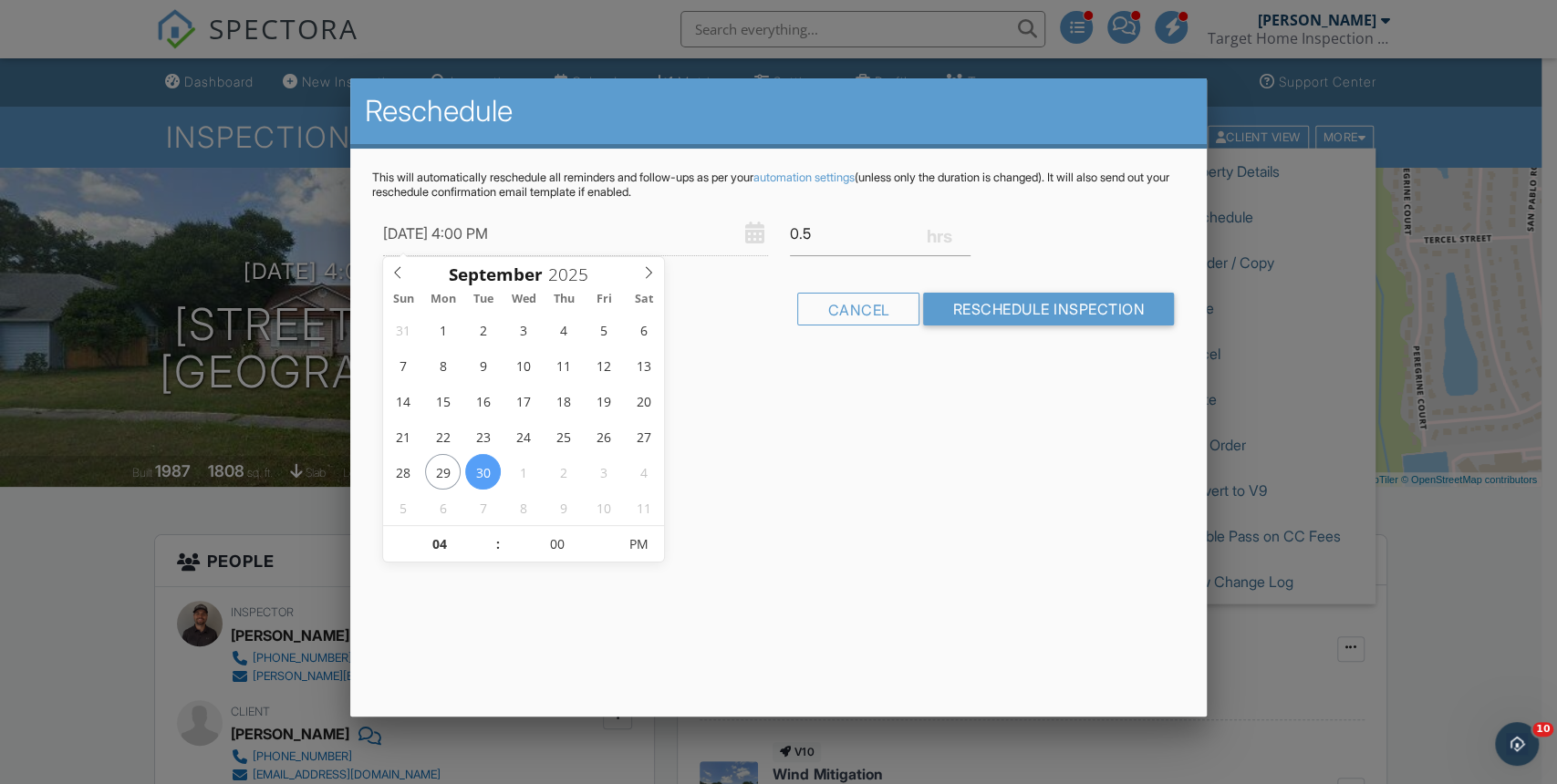
type input "[DATE] 4:00 PM"
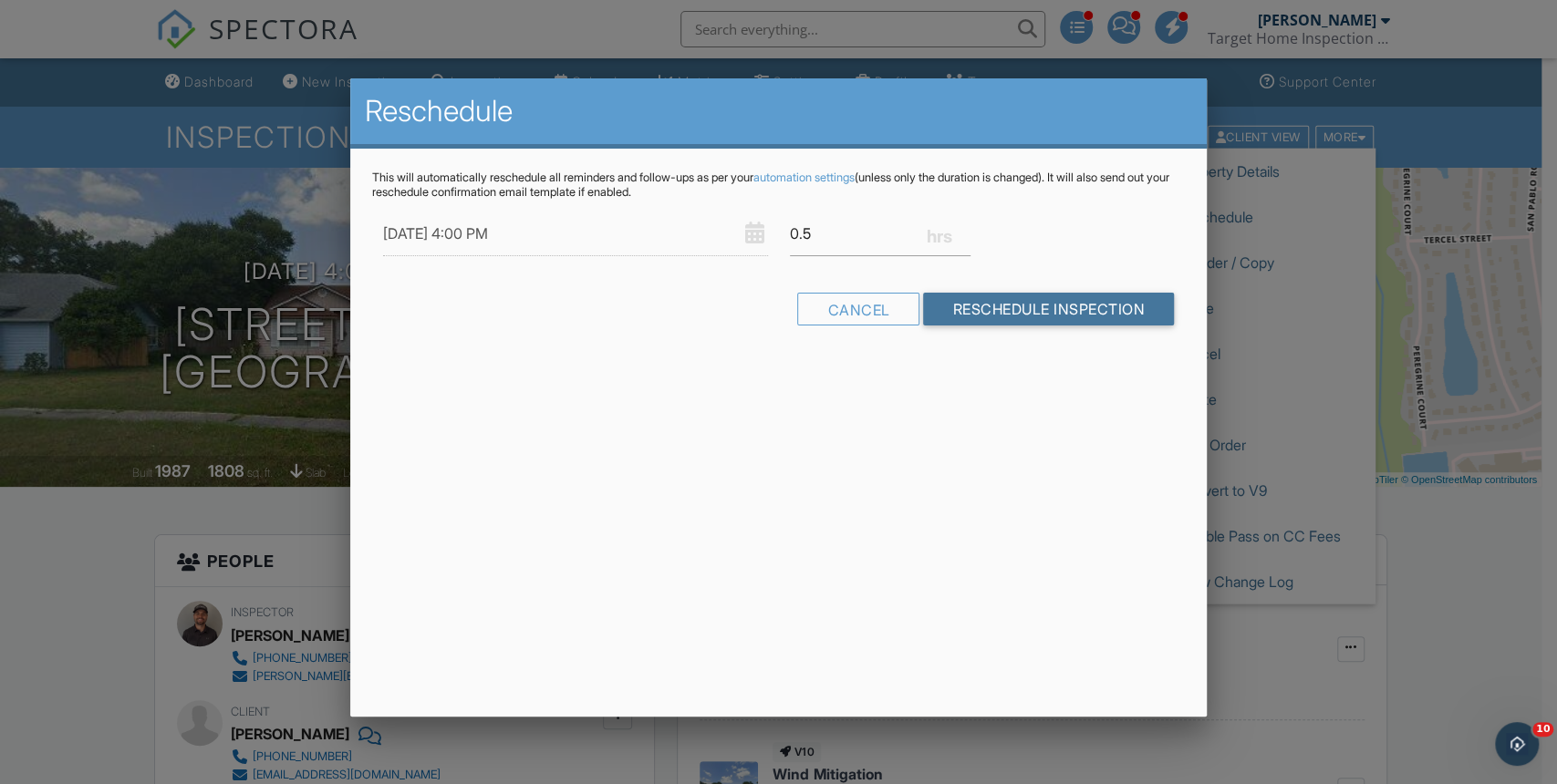
click at [1052, 299] on input "Reschedule Inspection" at bounding box center [1049, 310] width 251 height 33
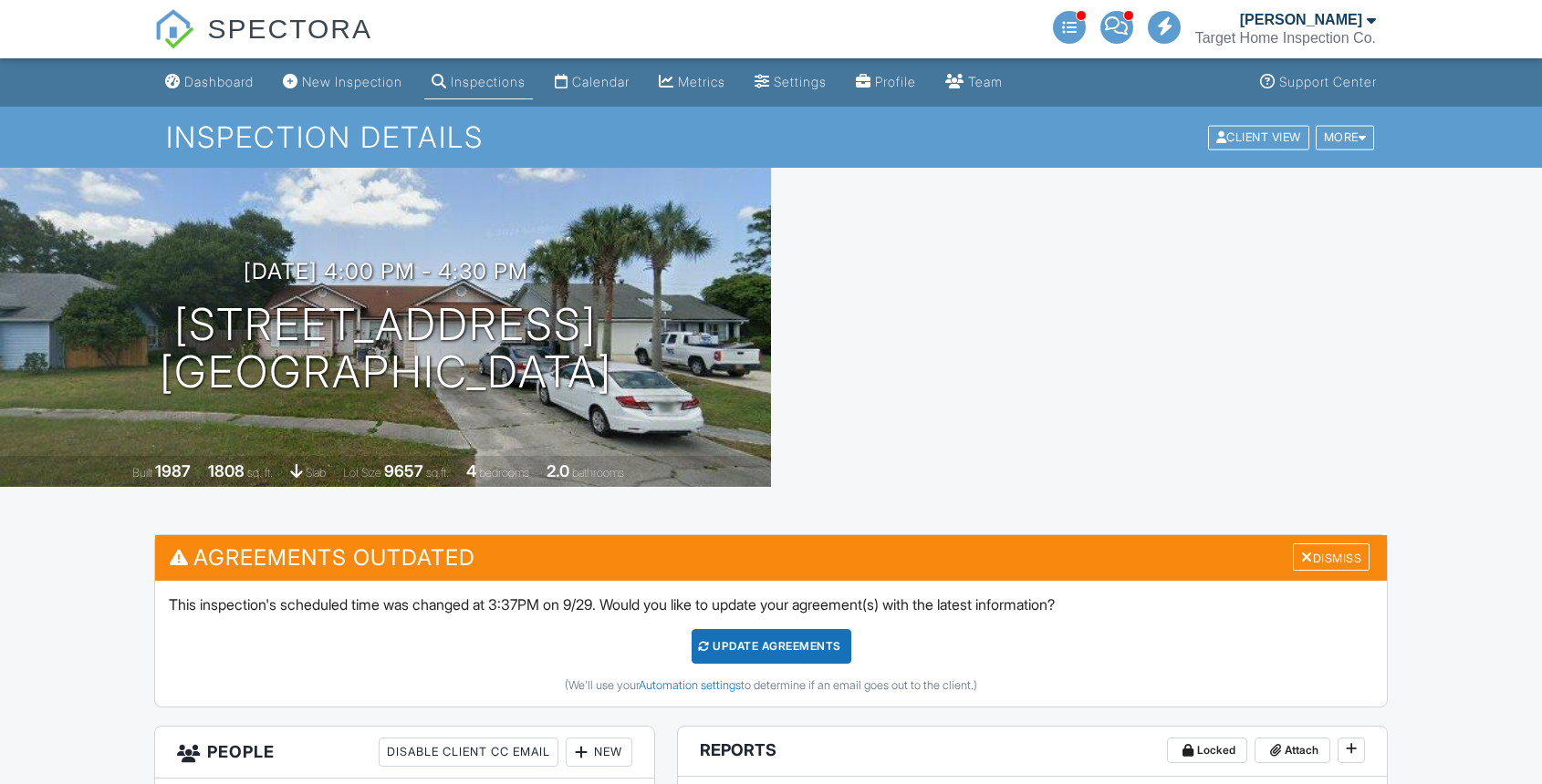
click at [777, 629] on div "Update Agreements" at bounding box center [771, 646] width 160 height 34
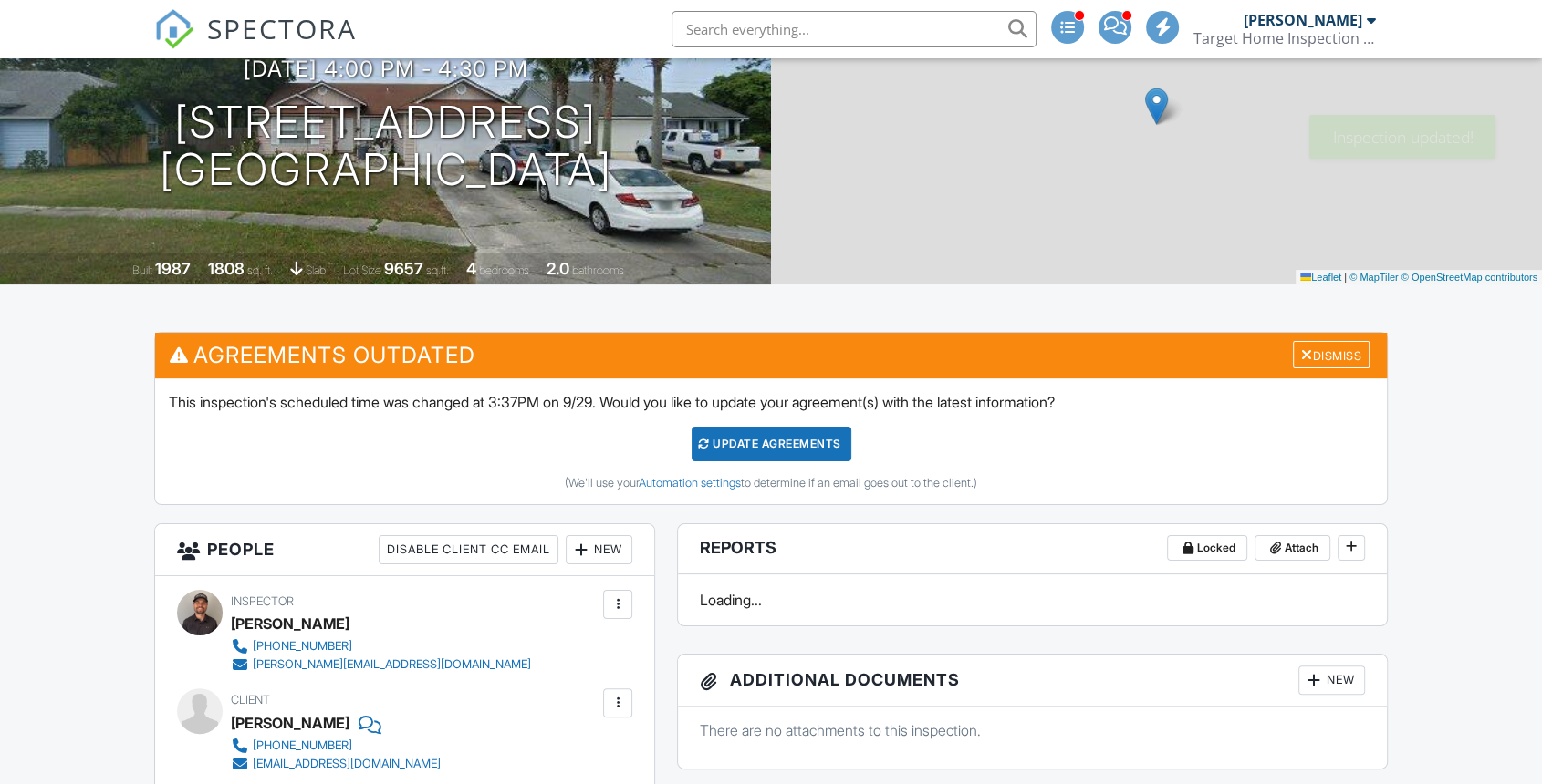
scroll to position [203, 0]
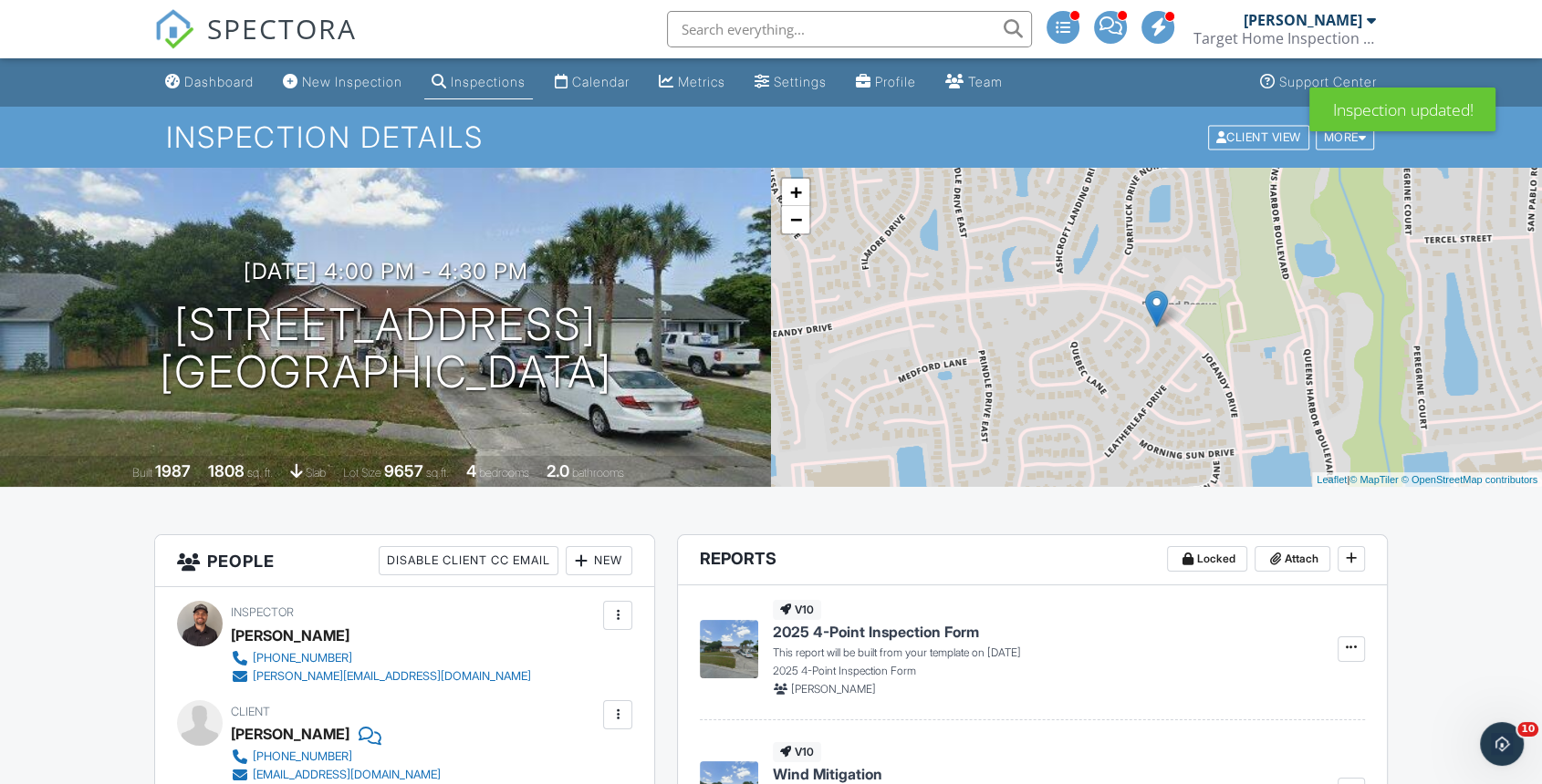
click at [190, 75] on div "Dashboard" at bounding box center [219, 81] width 70 height 16
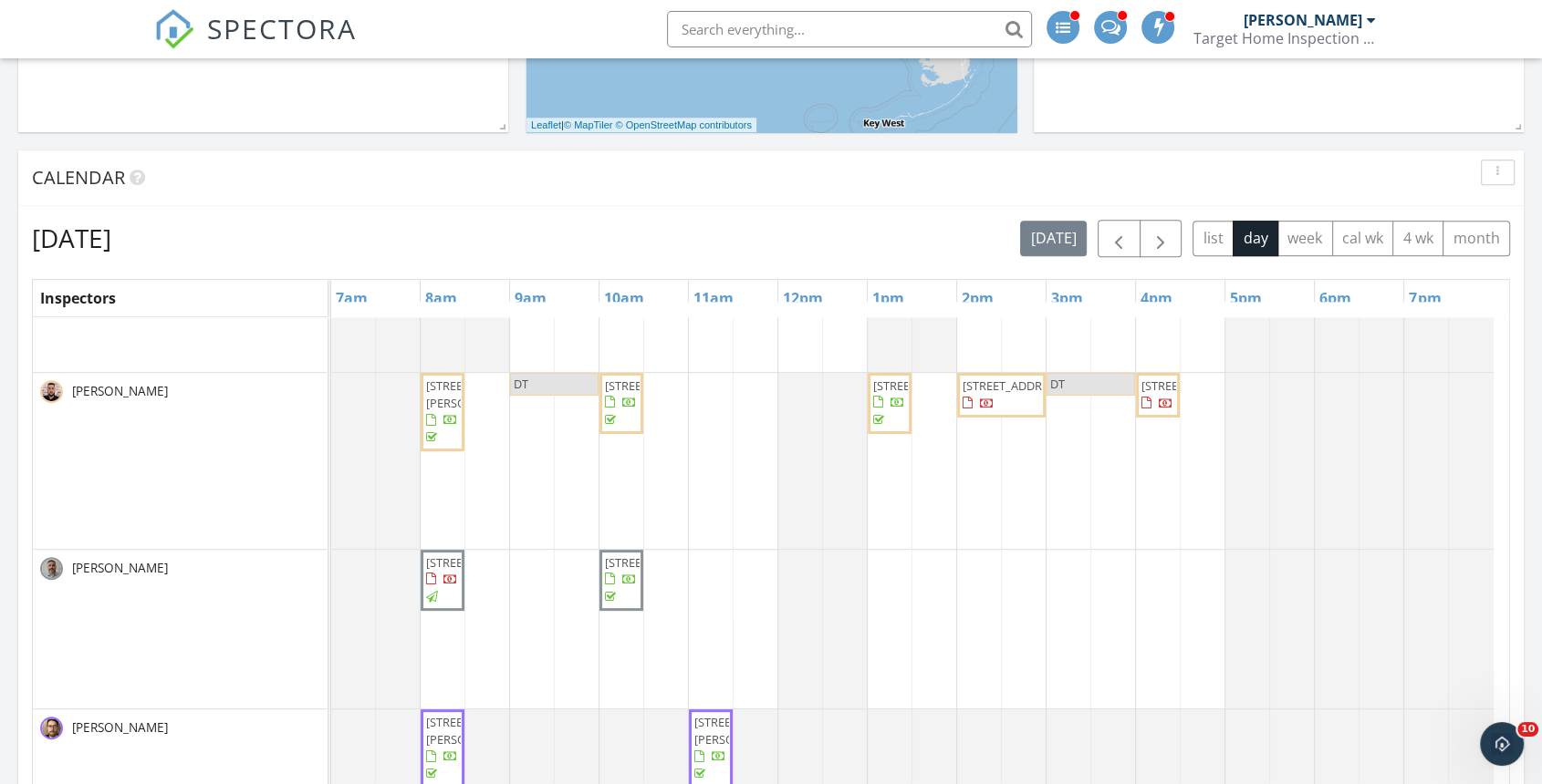
scroll to position [887, 0]
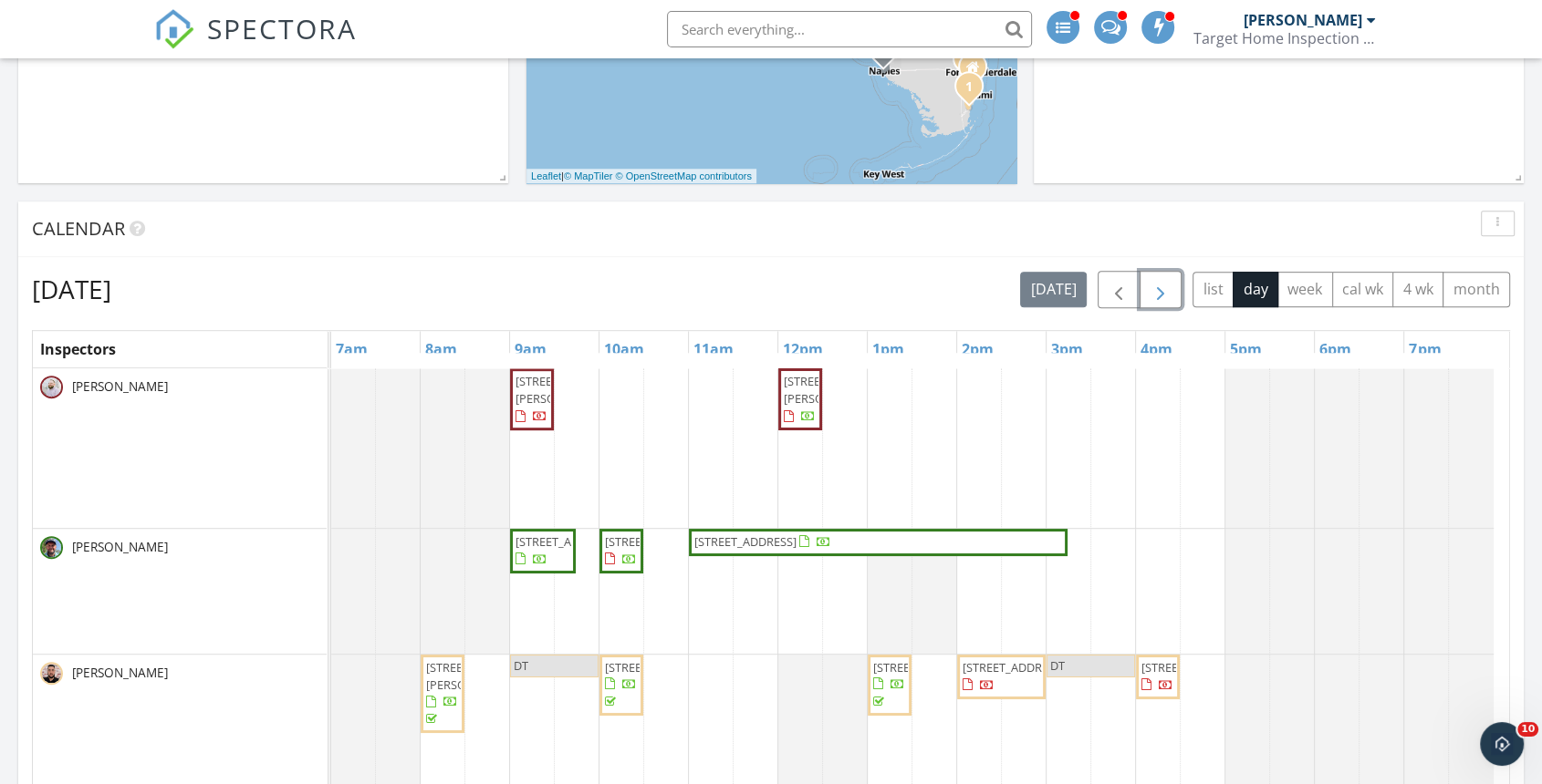
click at [1155, 292] on span "button" at bounding box center [1161, 290] width 22 height 22
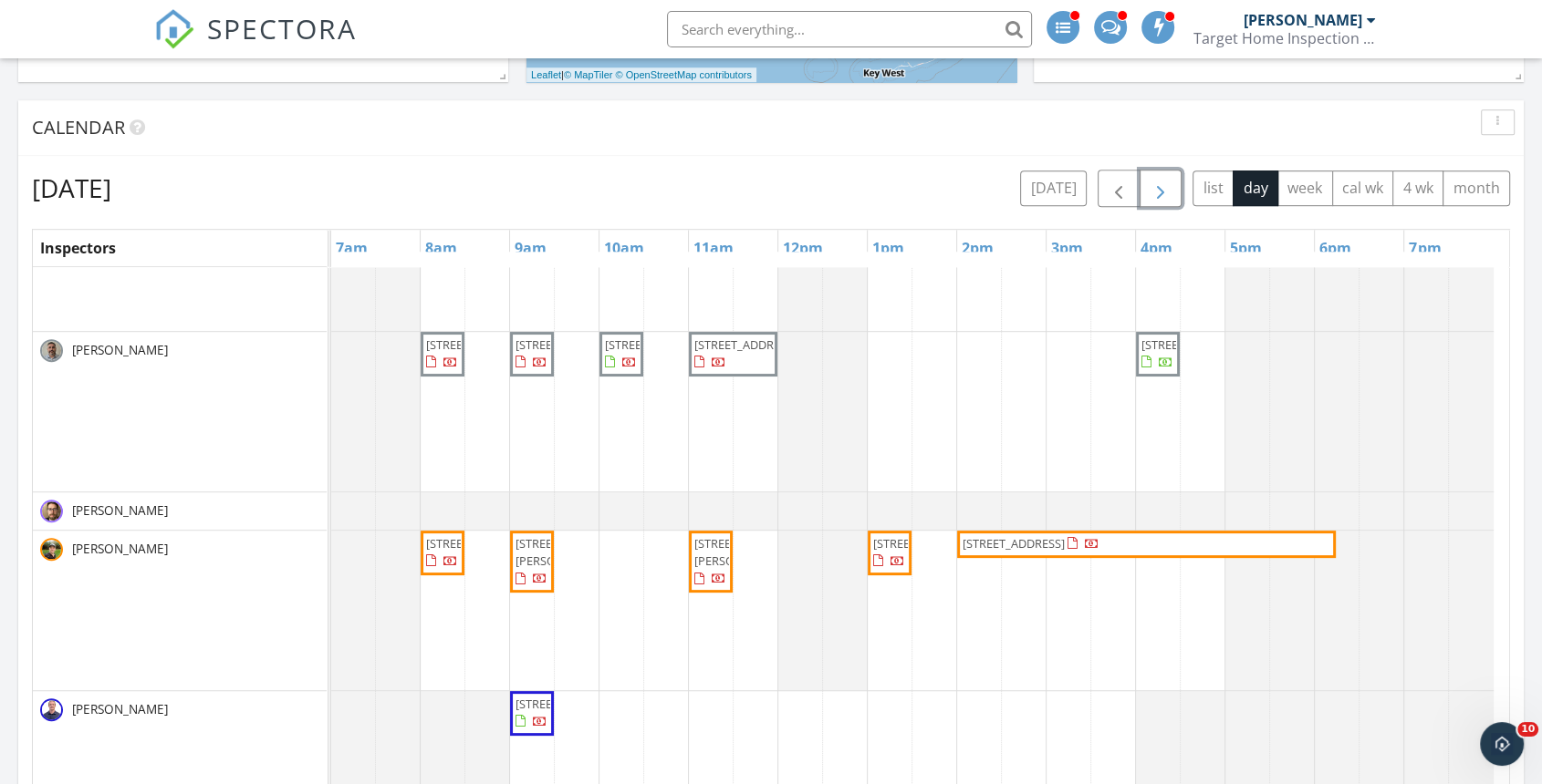
click at [1164, 194] on span "button" at bounding box center [1161, 188] width 22 height 22
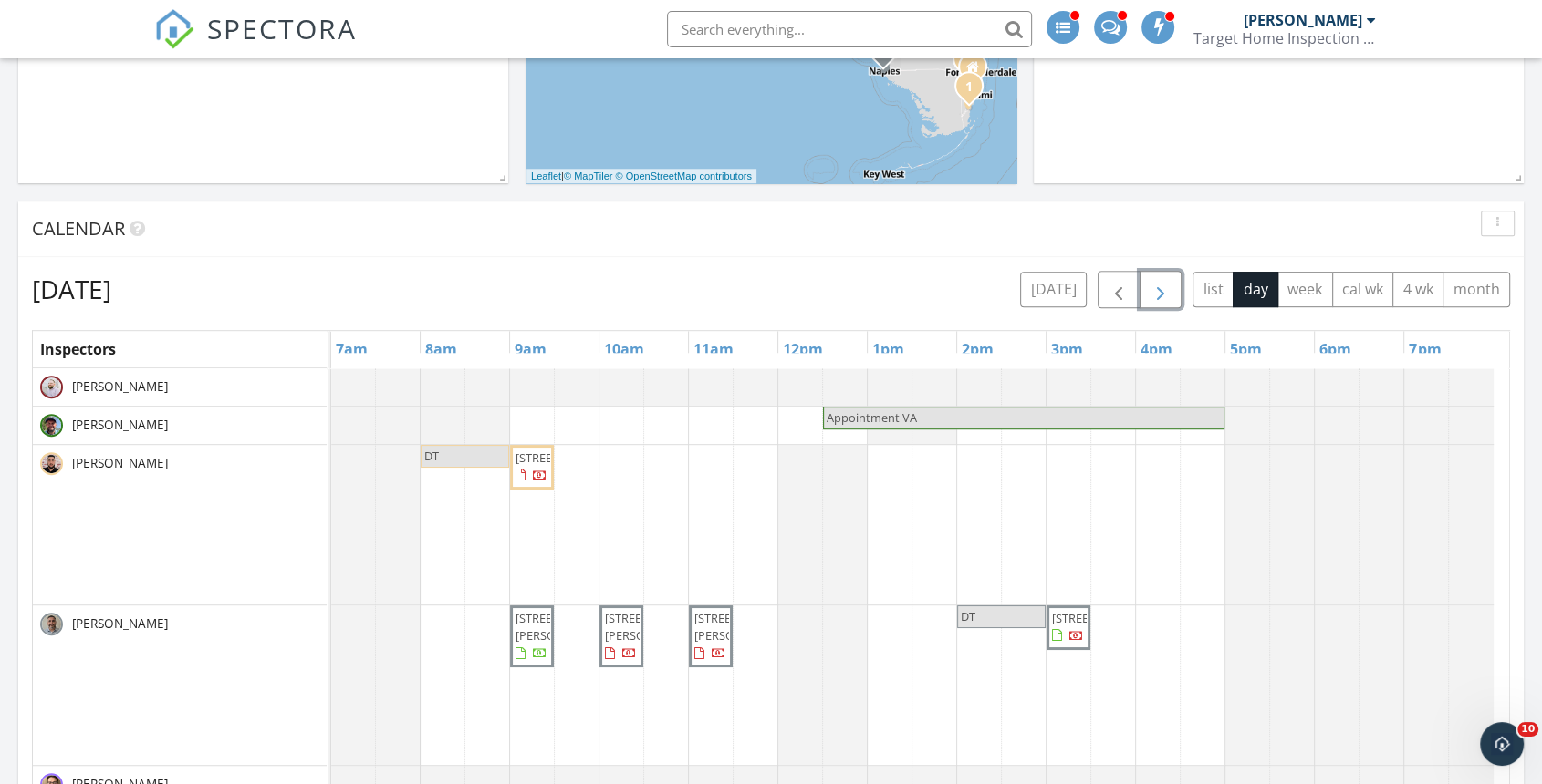
click at [1175, 288] on button "button" at bounding box center [1161, 289] width 43 height 37
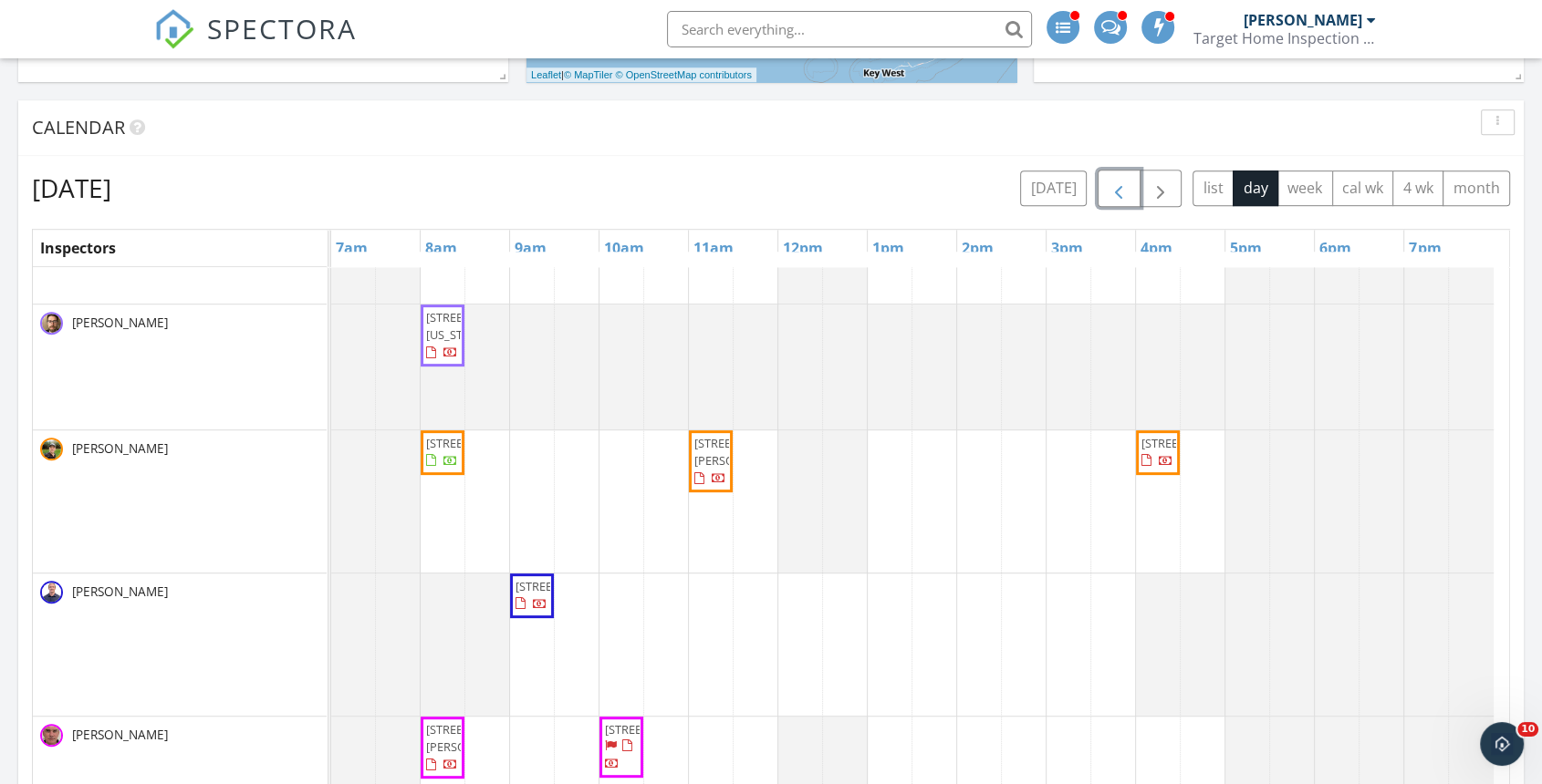
click at [1123, 200] on span "button" at bounding box center [1119, 188] width 22 height 22
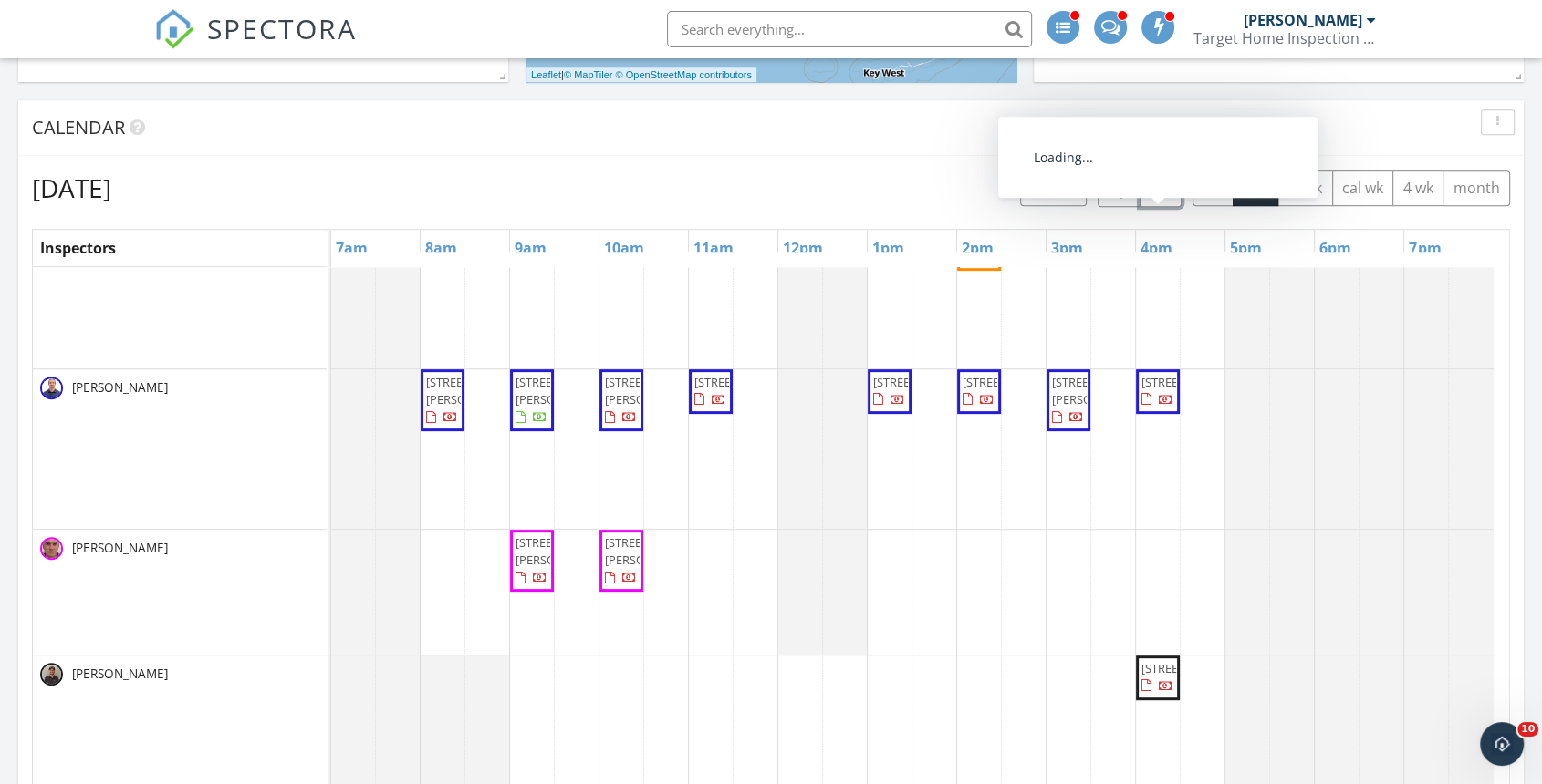
click at [1162, 185] on span "button" at bounding box center [1161, 188] width 22 height 22
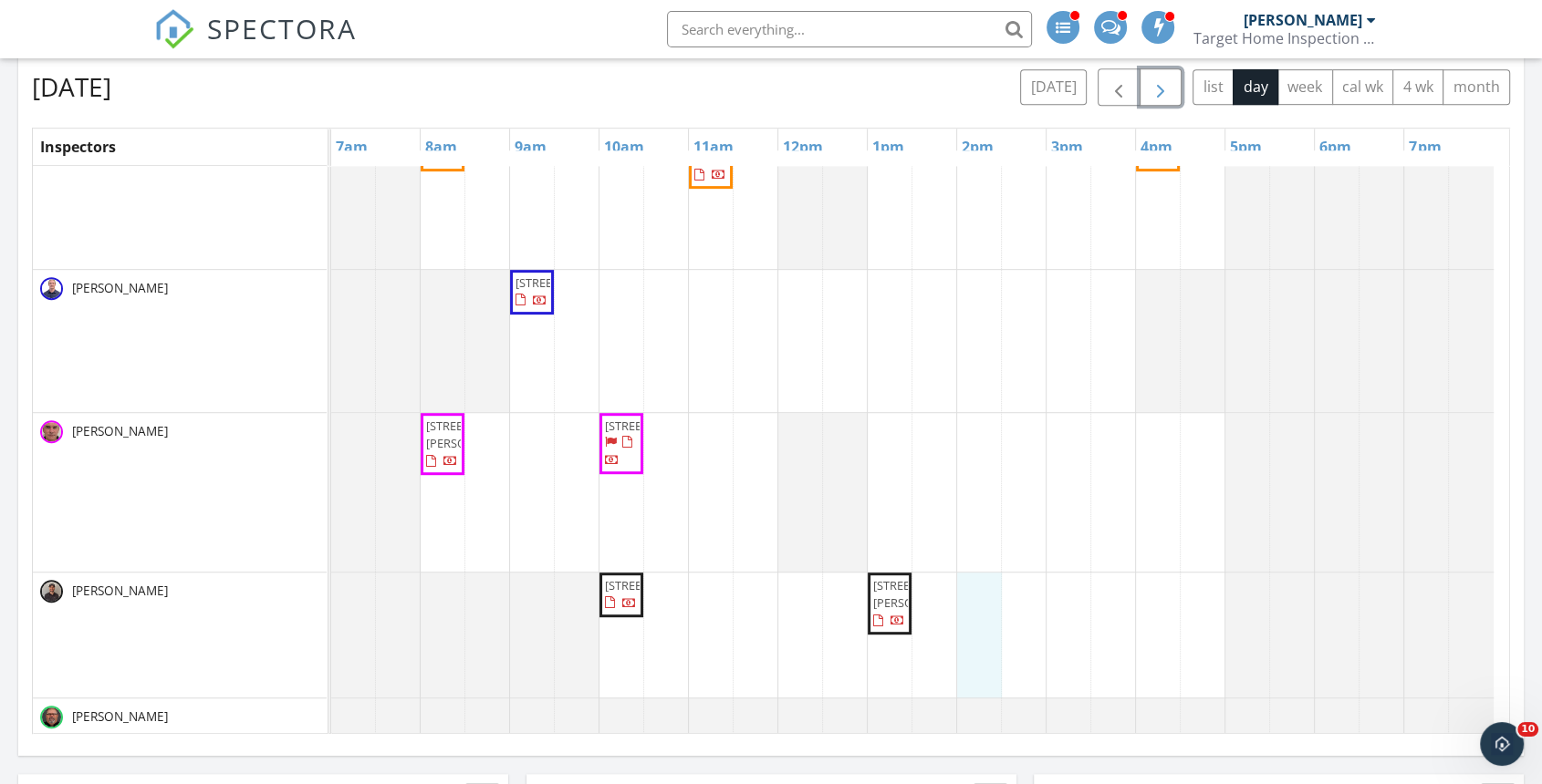
click at [990, 592] on div "1642 SE Joan Rollins Ave, Crystal River 34429 DT 7499 Prescott Ln, Greenacres 3…" at bounding box center [920, 125] width 1177 height 1220
click at [976, 535] on link "Event" at bounding box center [977, 547] width 94 height 29
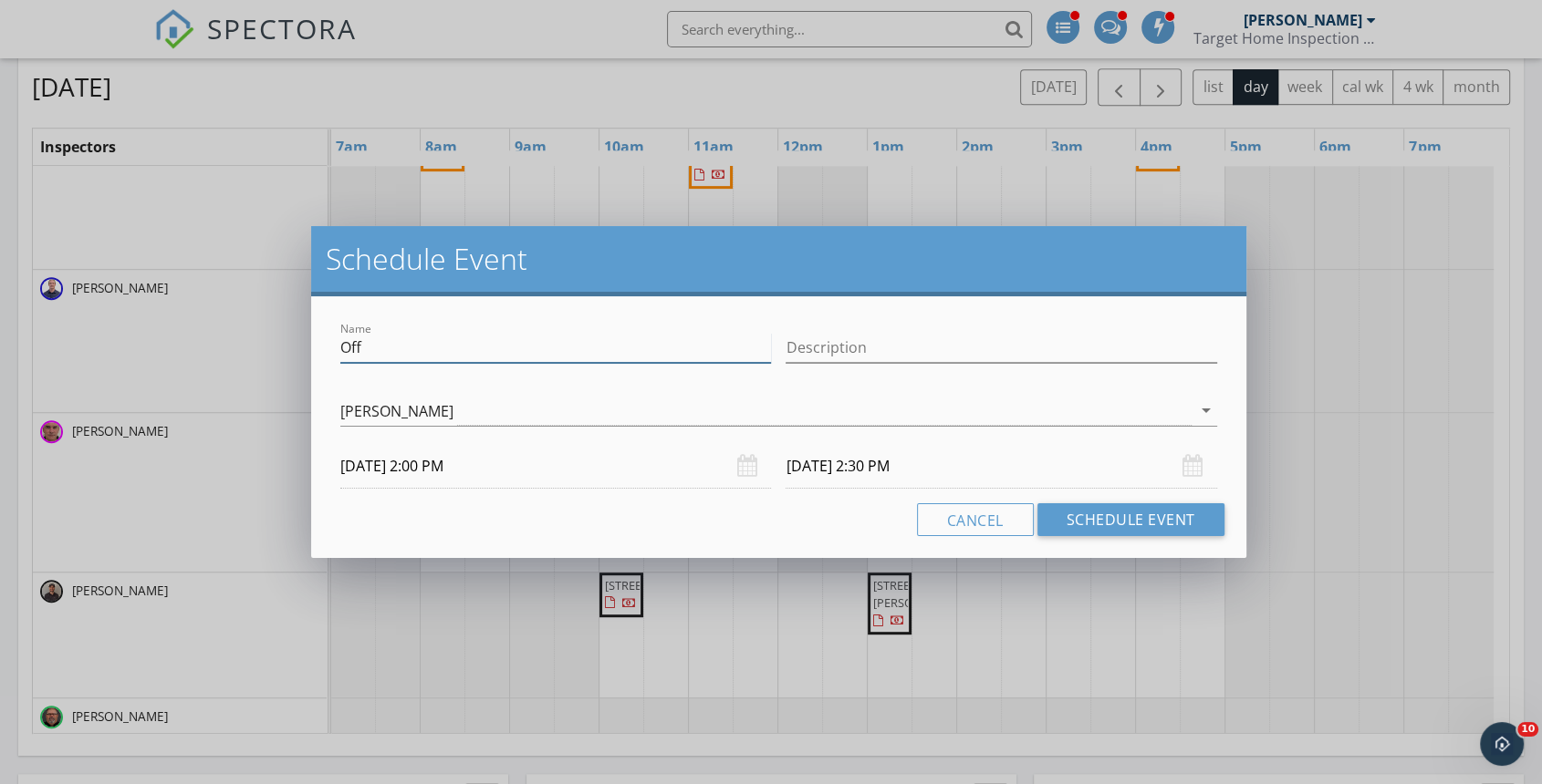
click at [490, 340] on input "Off" at bounding box center [555, 348] width 430 height 30
type input "O"
type input "DNB"
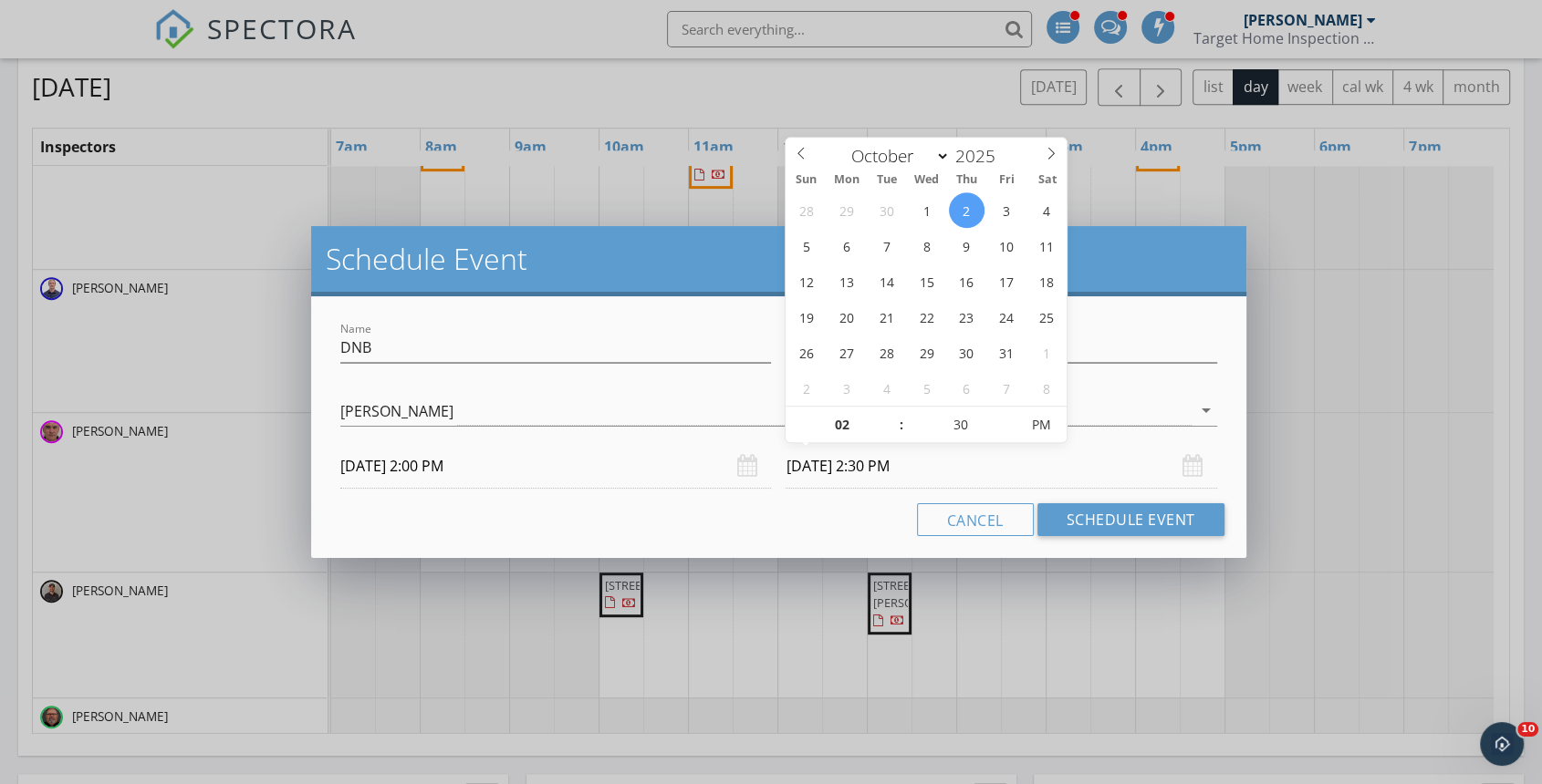
click at [941, 461] on input "10/02/2025 2:30 PM" at bounding box center [1000, 466] width 430 height 45
type input "03"
type input "10/02/2025 3:30 PM"
click at [890, 410] on span at bounding box center [892, 416] width 13 height 19
type input "04"
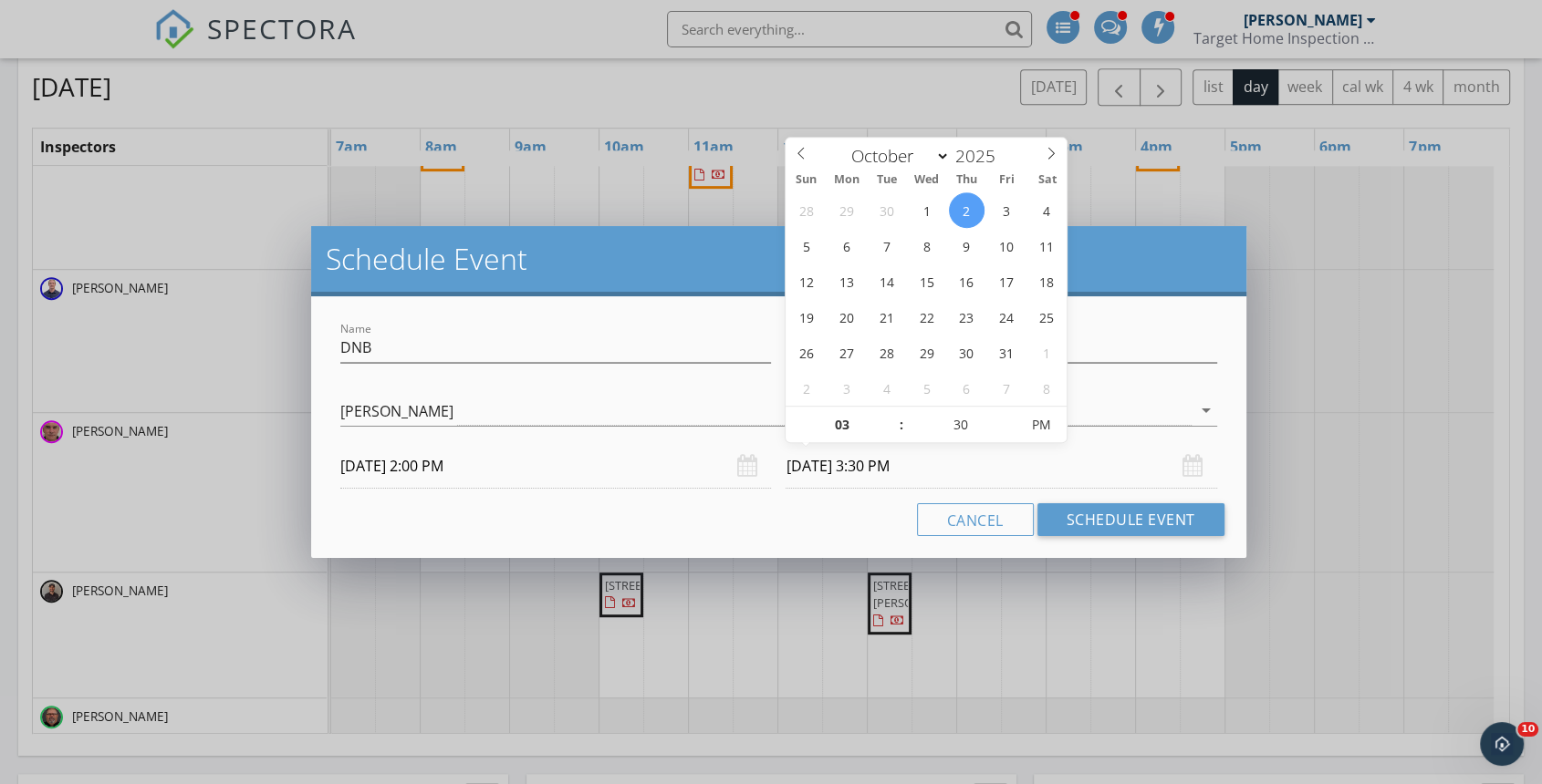
type input "10/02/2025 4:30 PM"
click at [890, 410] on span at bounding box center [892, 416] width 13 height 19
type input "05"
type input "10/02/2025 5:30 PM"
click at [890, 410] on span at bounding box center [892, 416] width 13 height 19
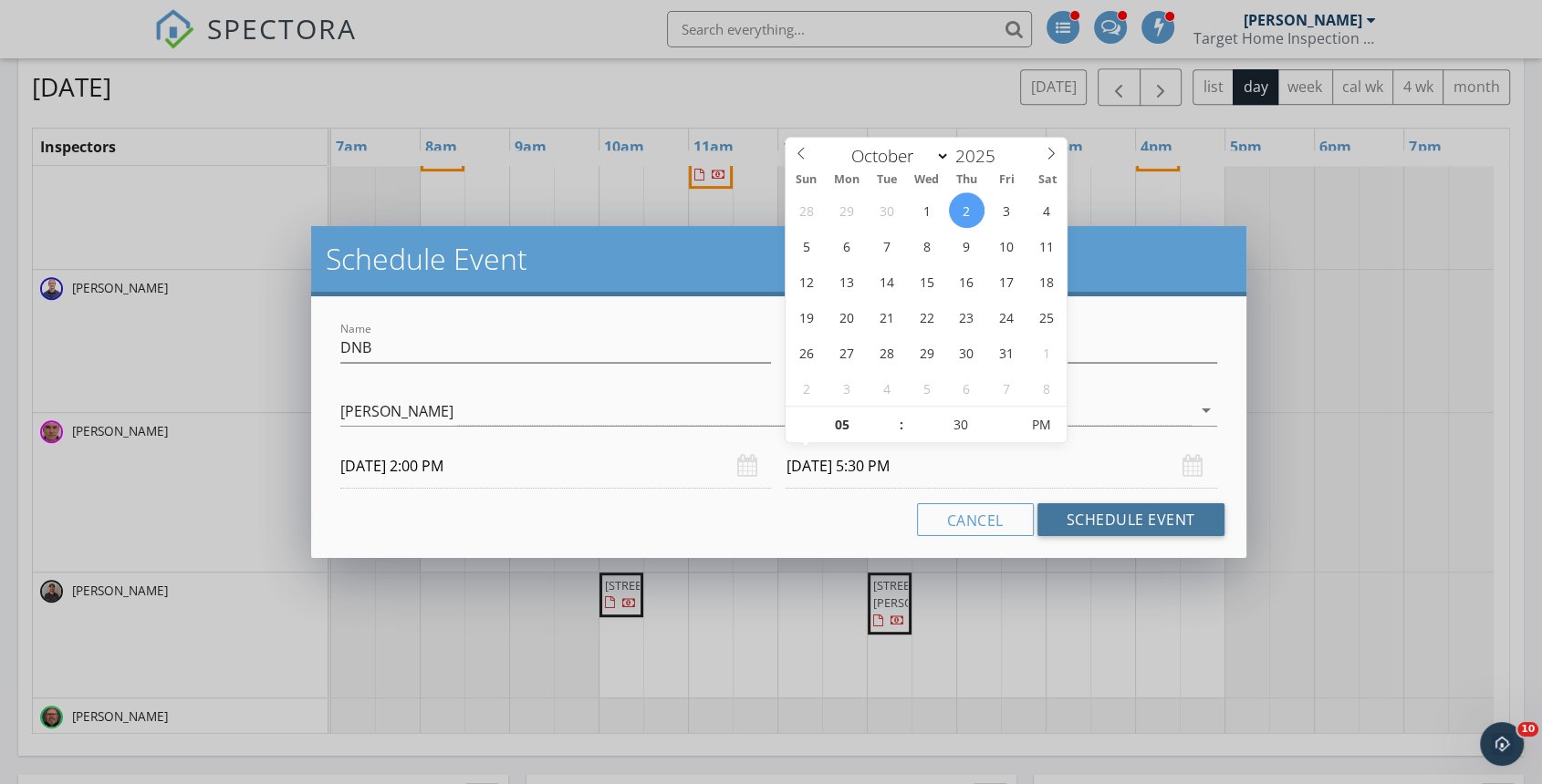
click at [1113, 528] on button "Schedule Event" at bounding box center [1130, 520] width 187 height 33
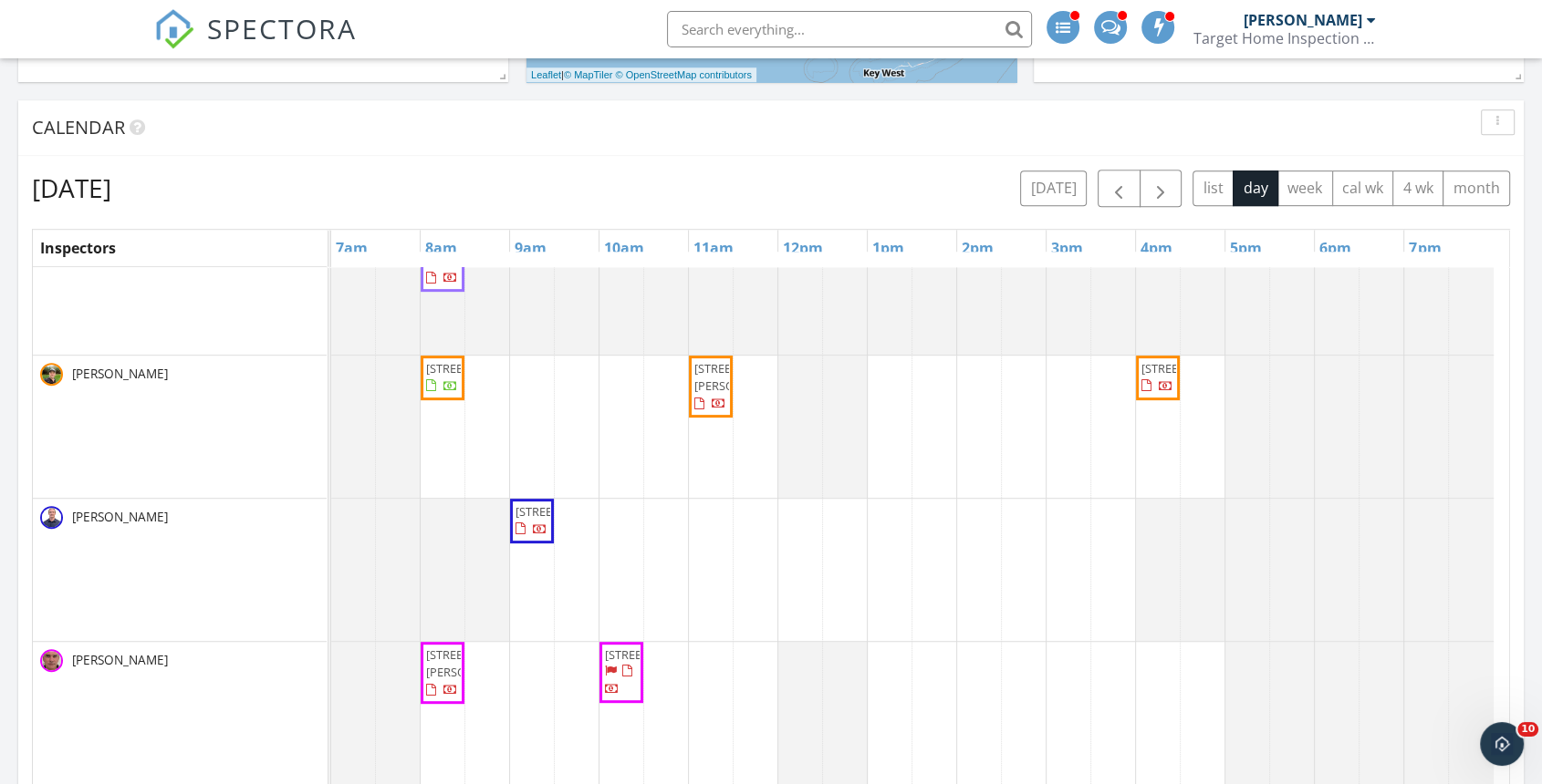
scroll to position [448, 0]
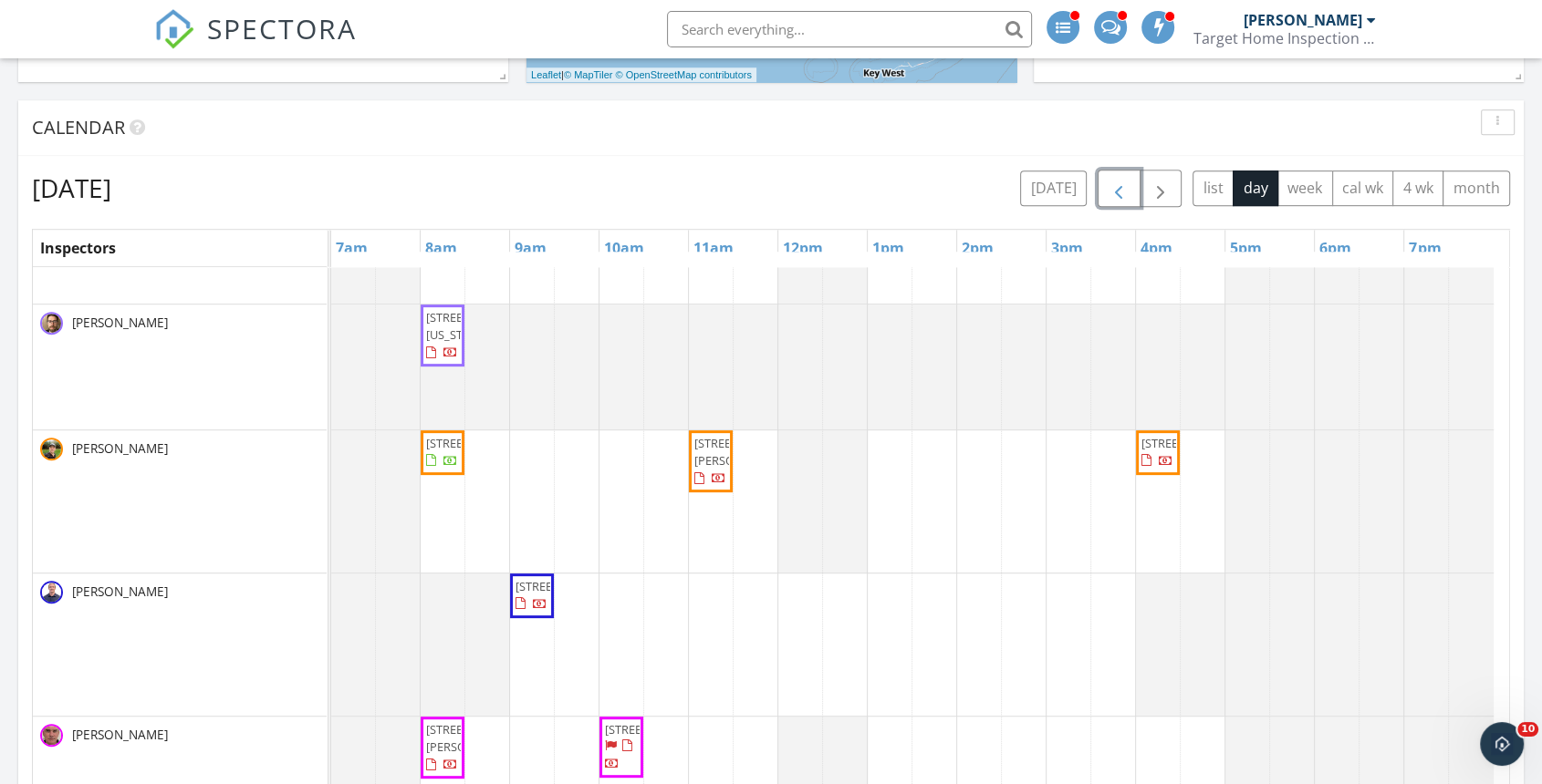
click at [1124, 183] on span "button" at bounding box center [1119, 188] width 22 height 22
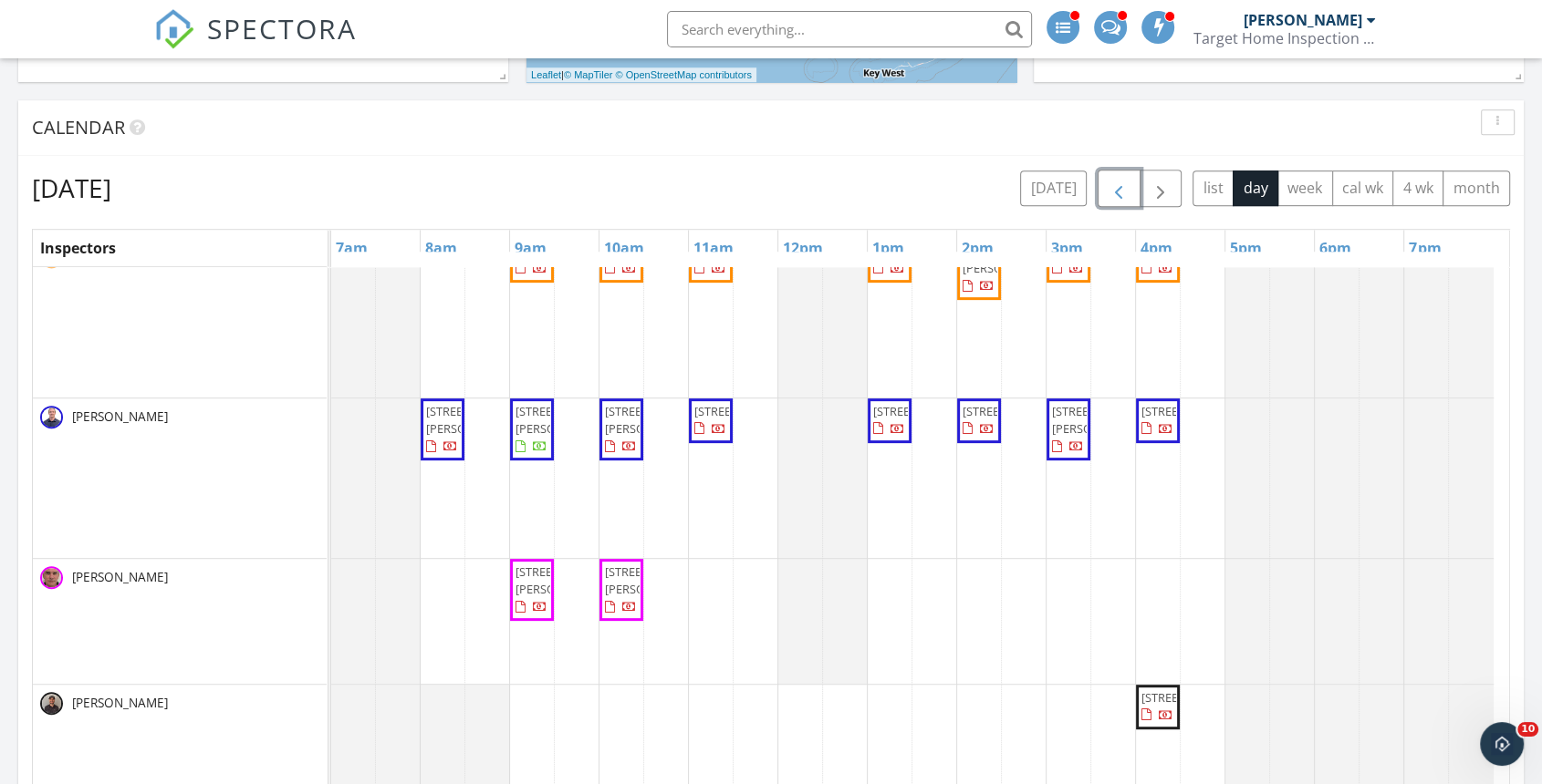
scroll to position [494, 0]
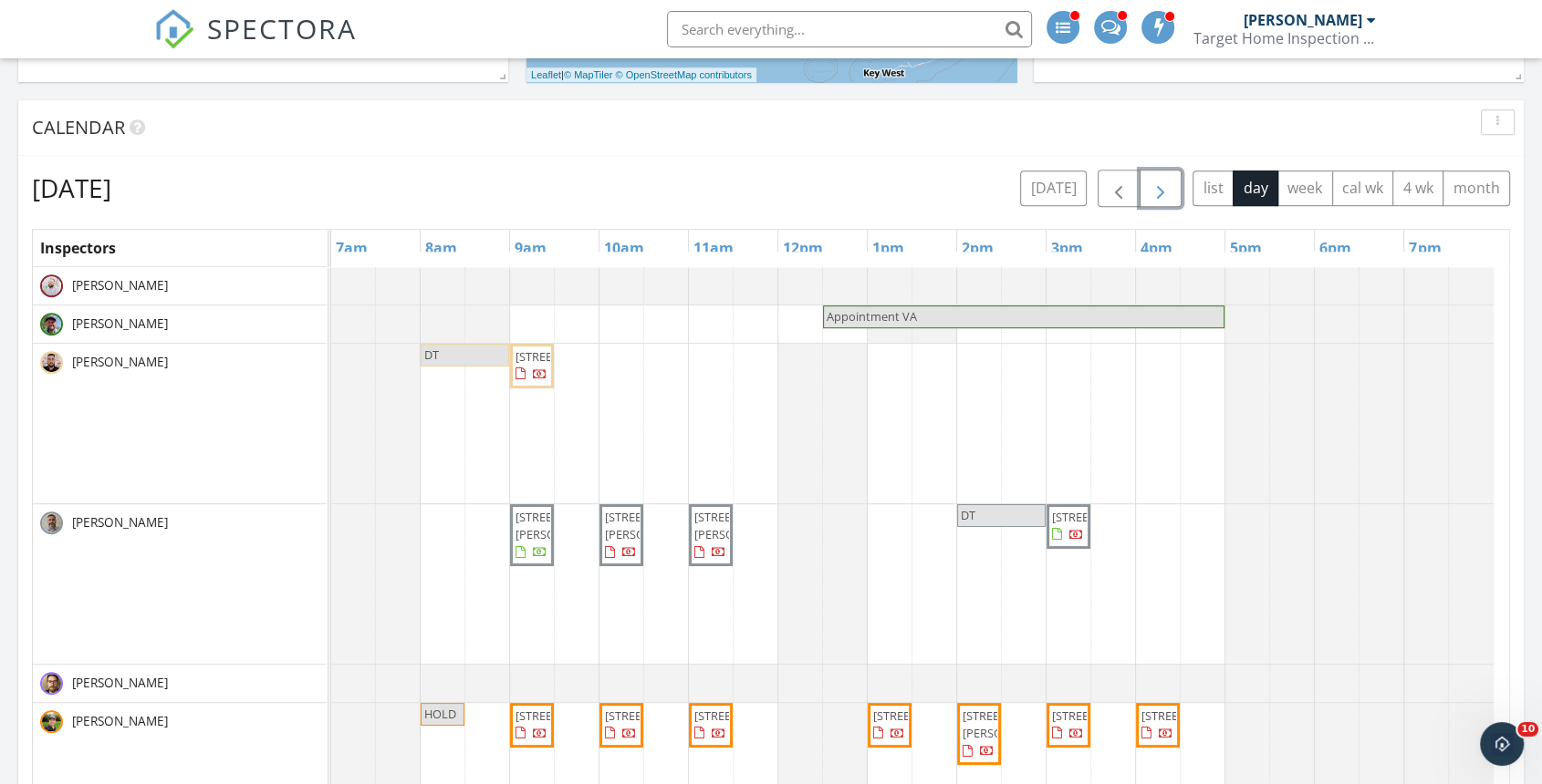
click at [1164, 189] on span "button" at bounding box center [1161, 188] width 22 height 22
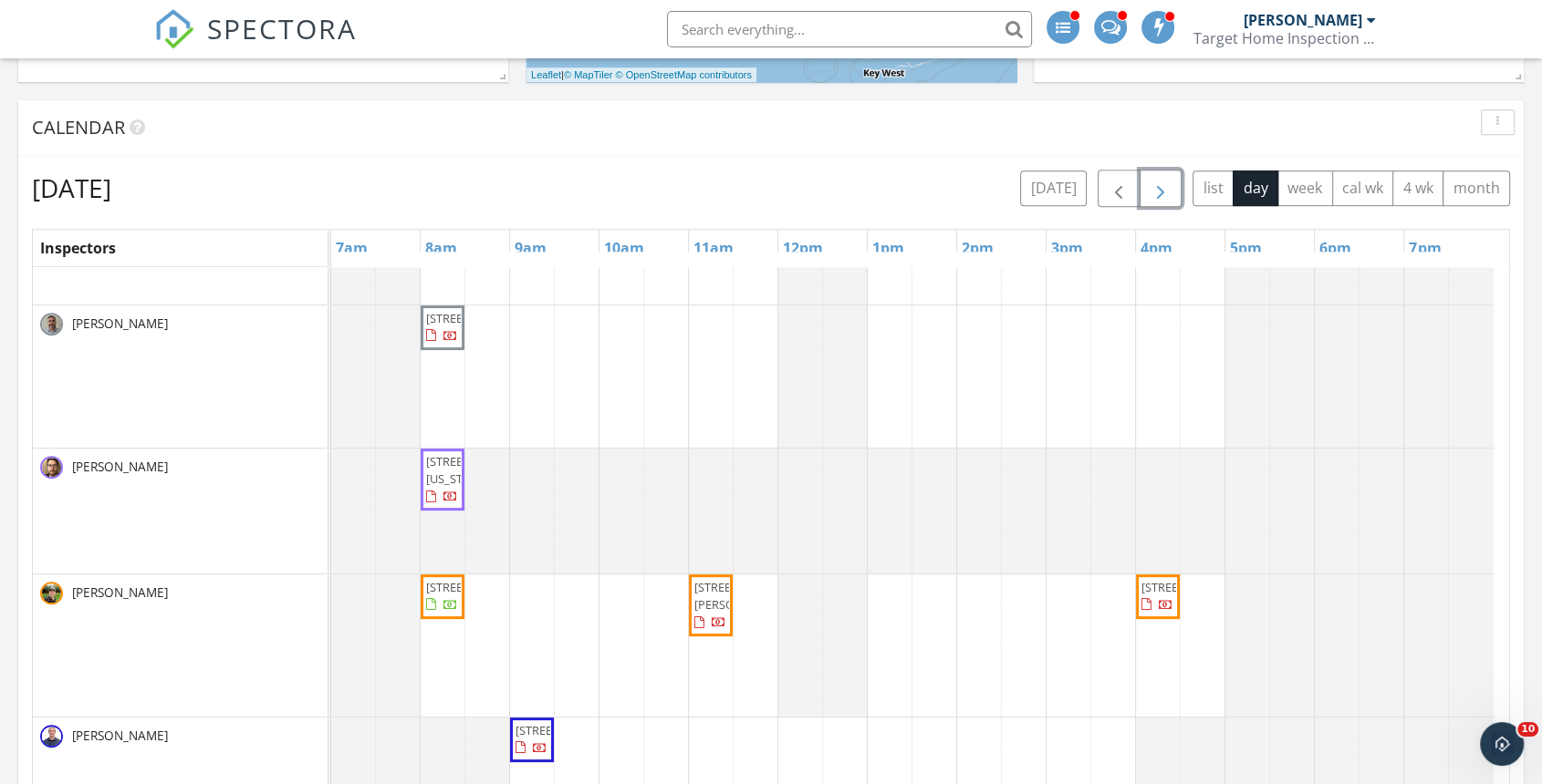
click at [445, 487] on span "[STREET_ADDRESS][US_STATE]" at bounding box center [477, 469] width 102 height 33
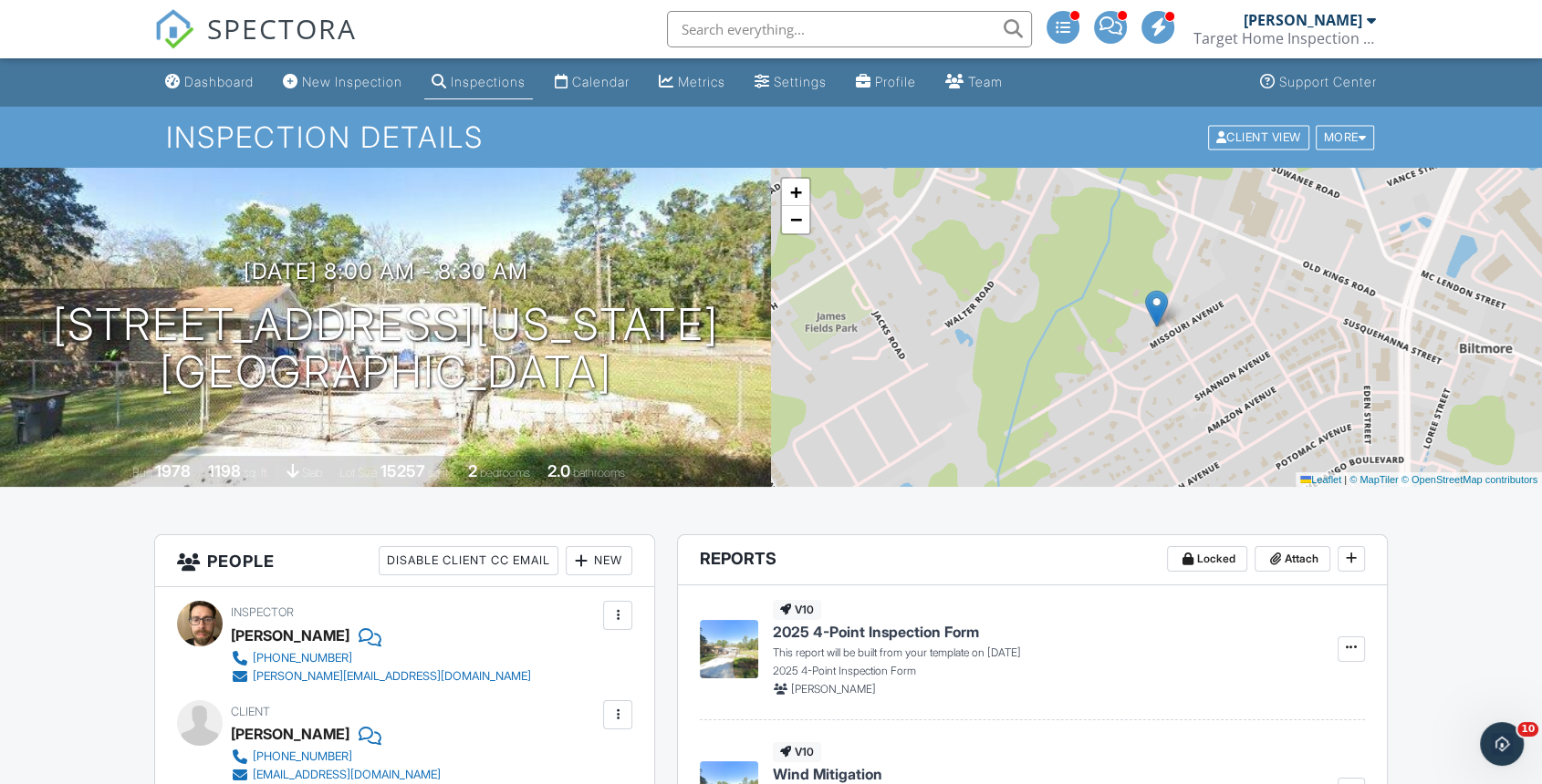
click at [1344, 124] on div "More" at bounding box center [1345, 136] width 59 height 24
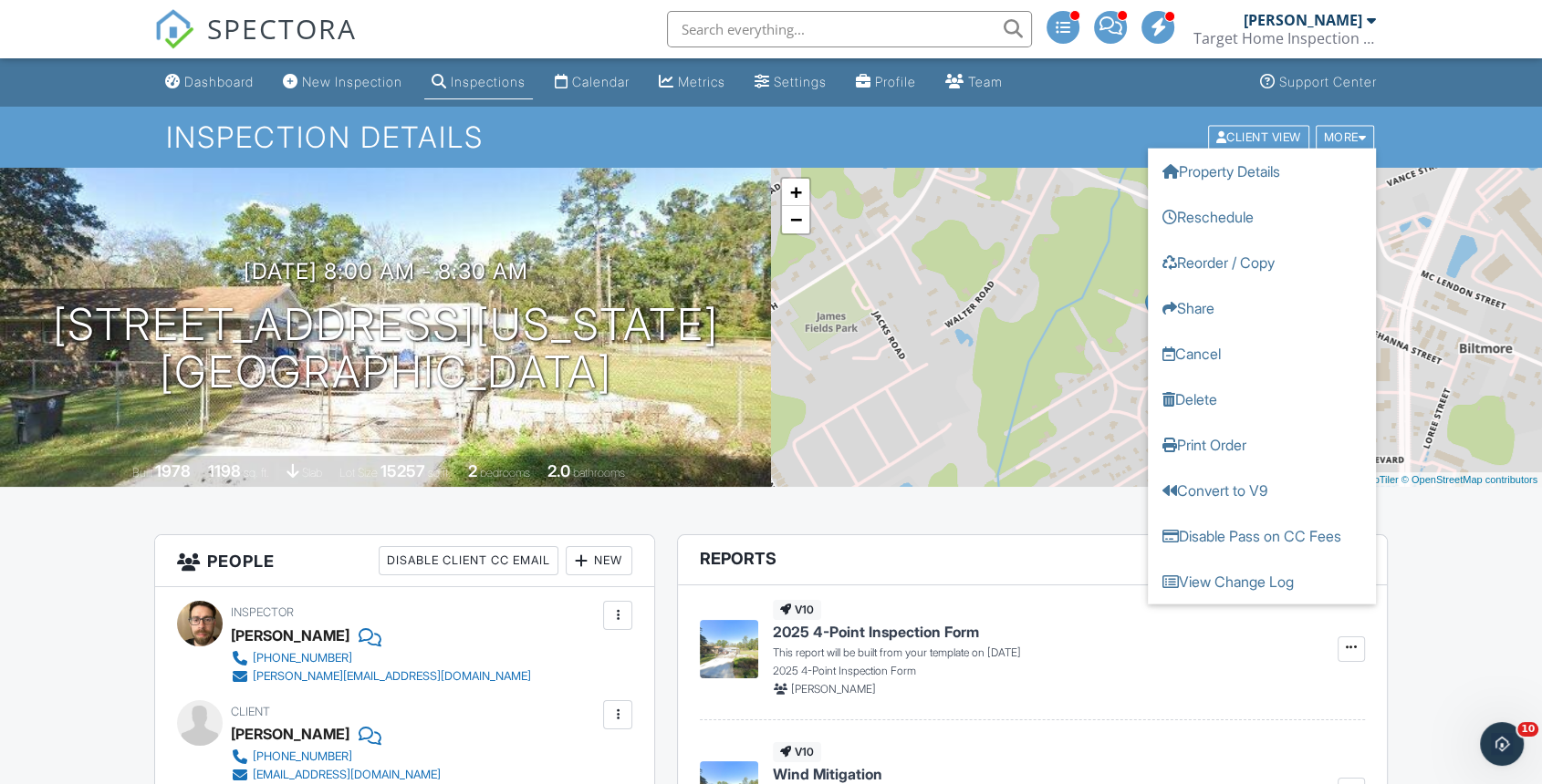
click at [1293, 222] on link "Reschedule" at bounding box center [1262, 216] width 228 height 46
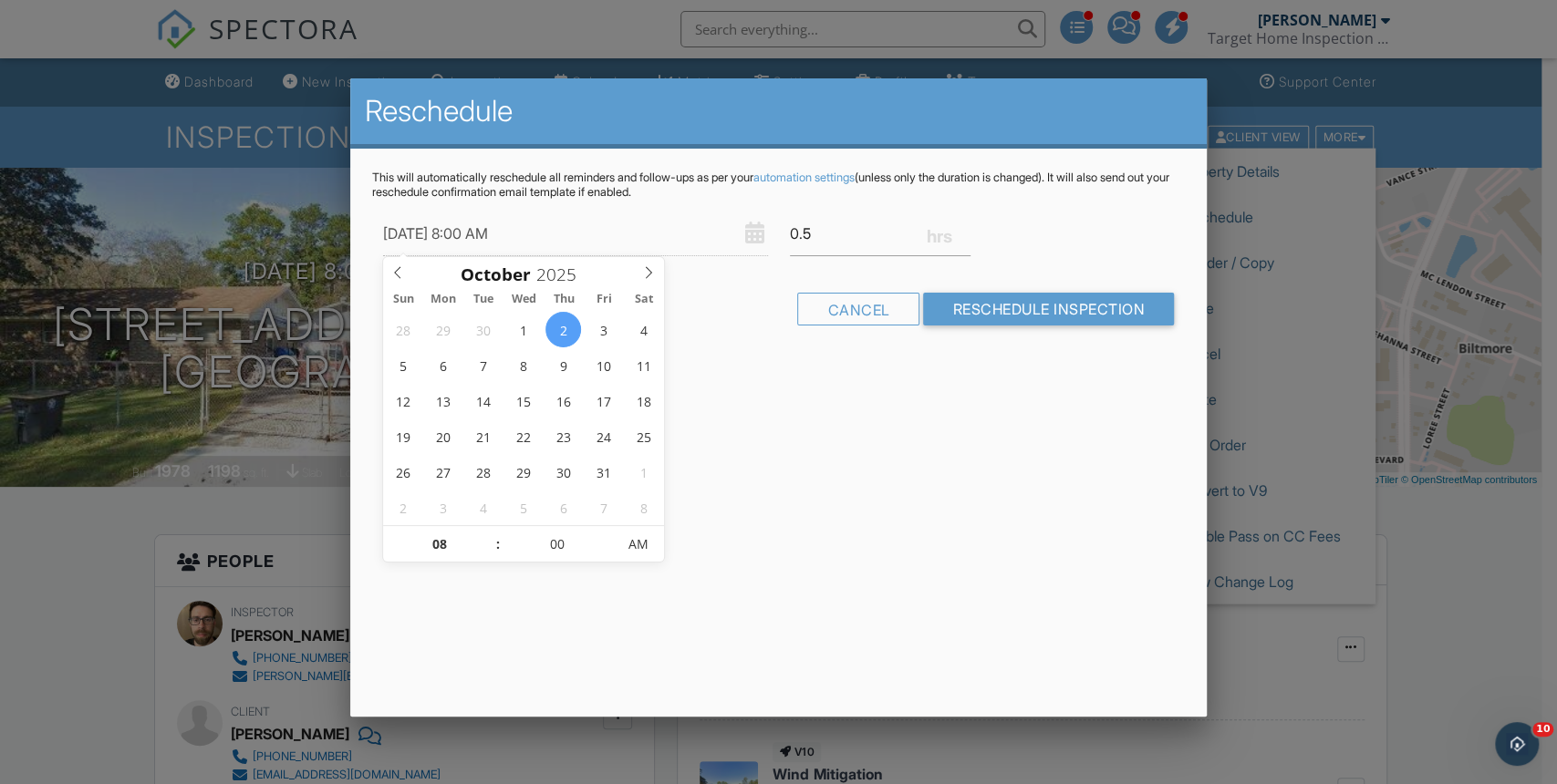
type input "[DATE] 8:00 AM"
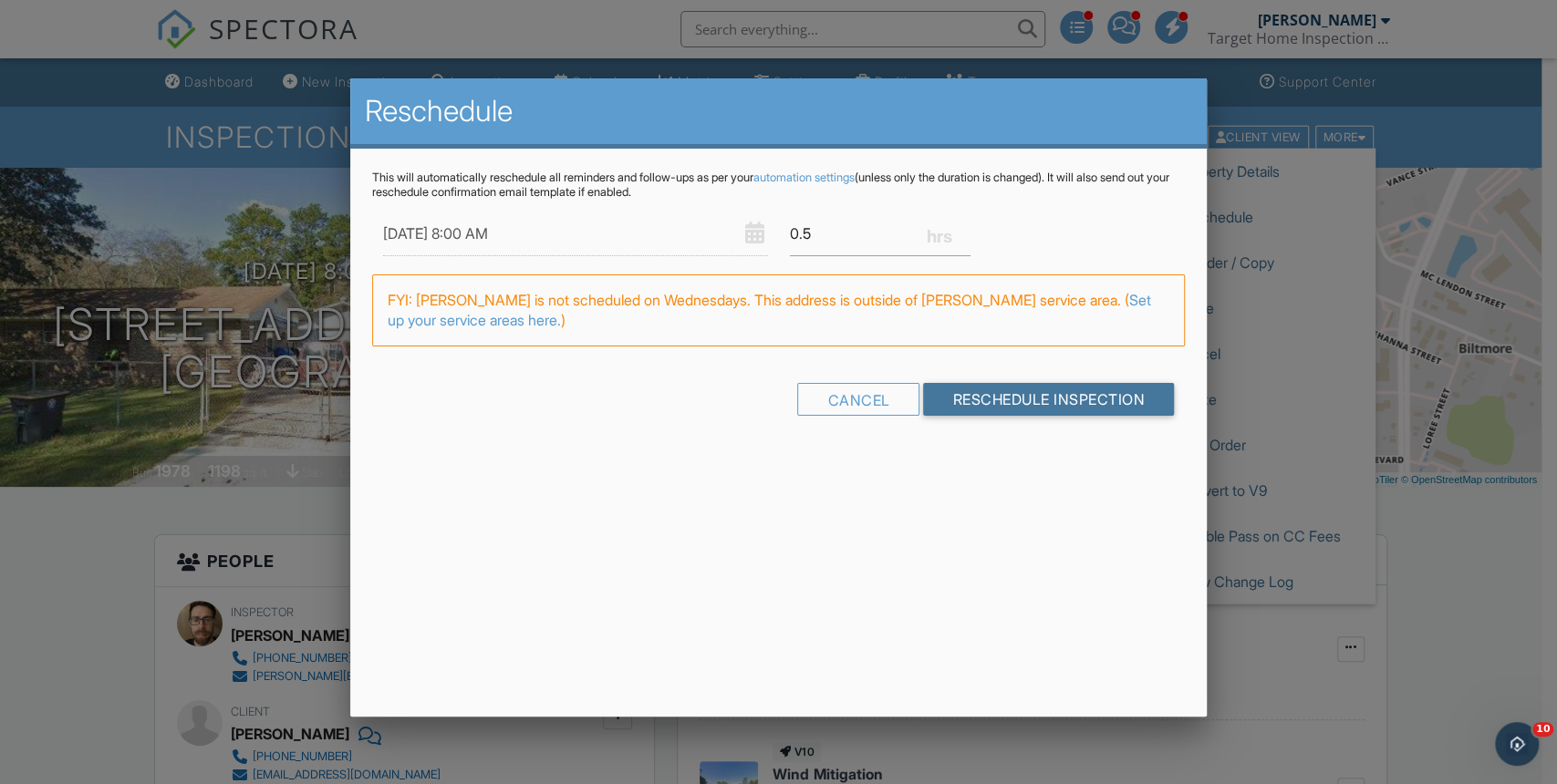
click at [1036, 392] on input "Reschedule Inspection" at bounding box center [1049, 400] width 251 height 33
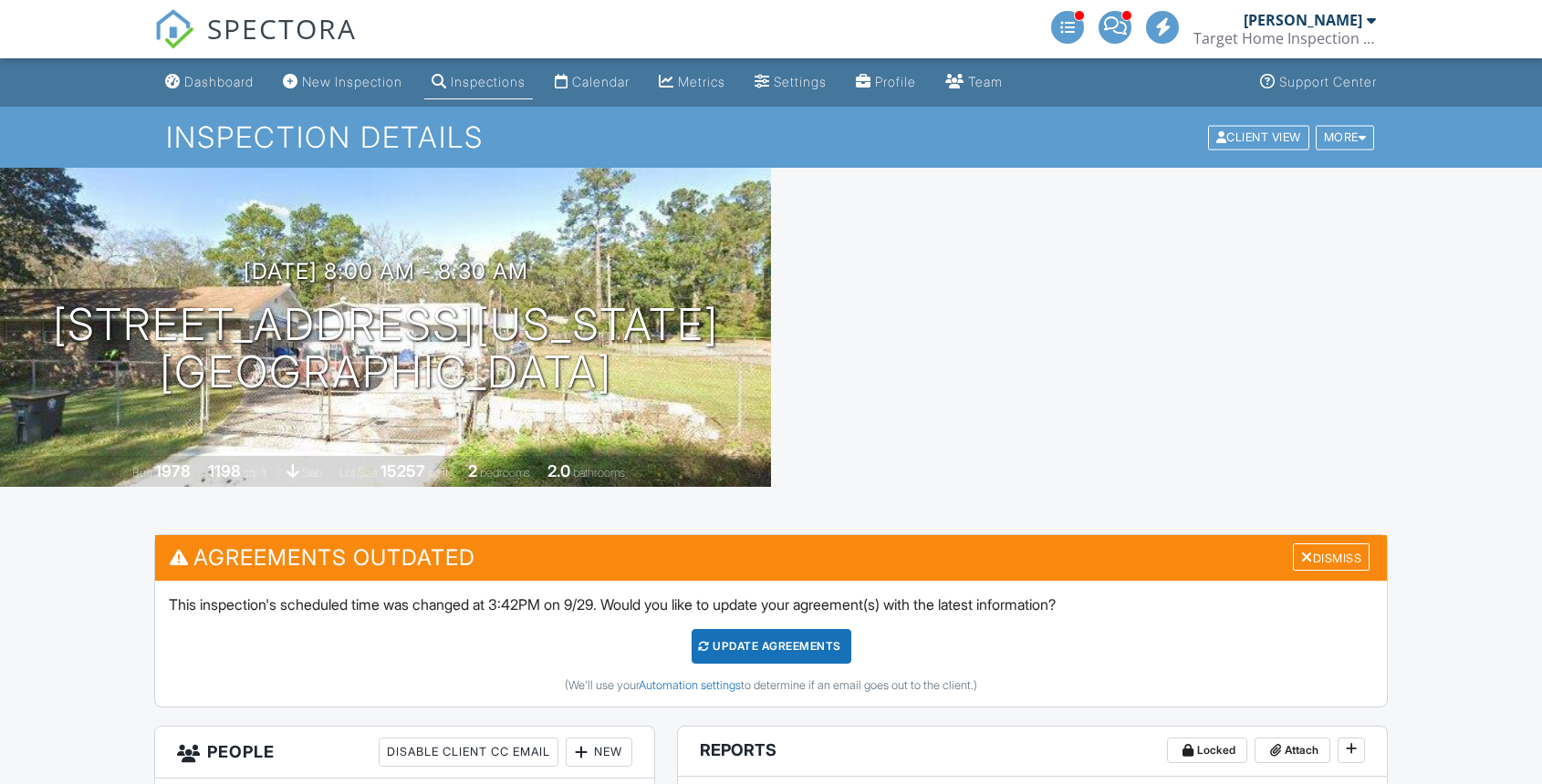
click at [775, 629] on div "Update Agreements" at bounding box center [771, 646] width 160 height 34
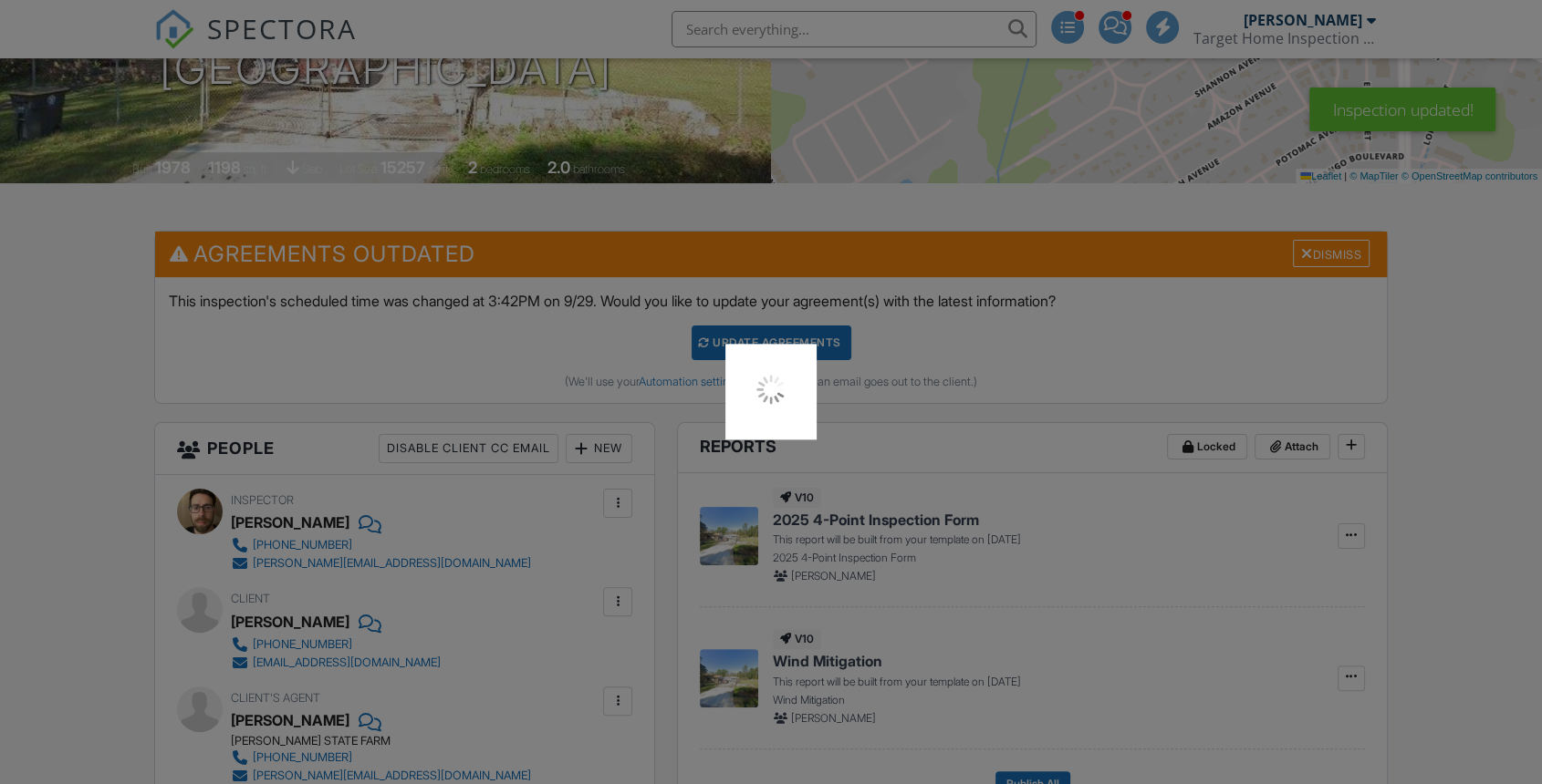
scroll to position [304, 0]
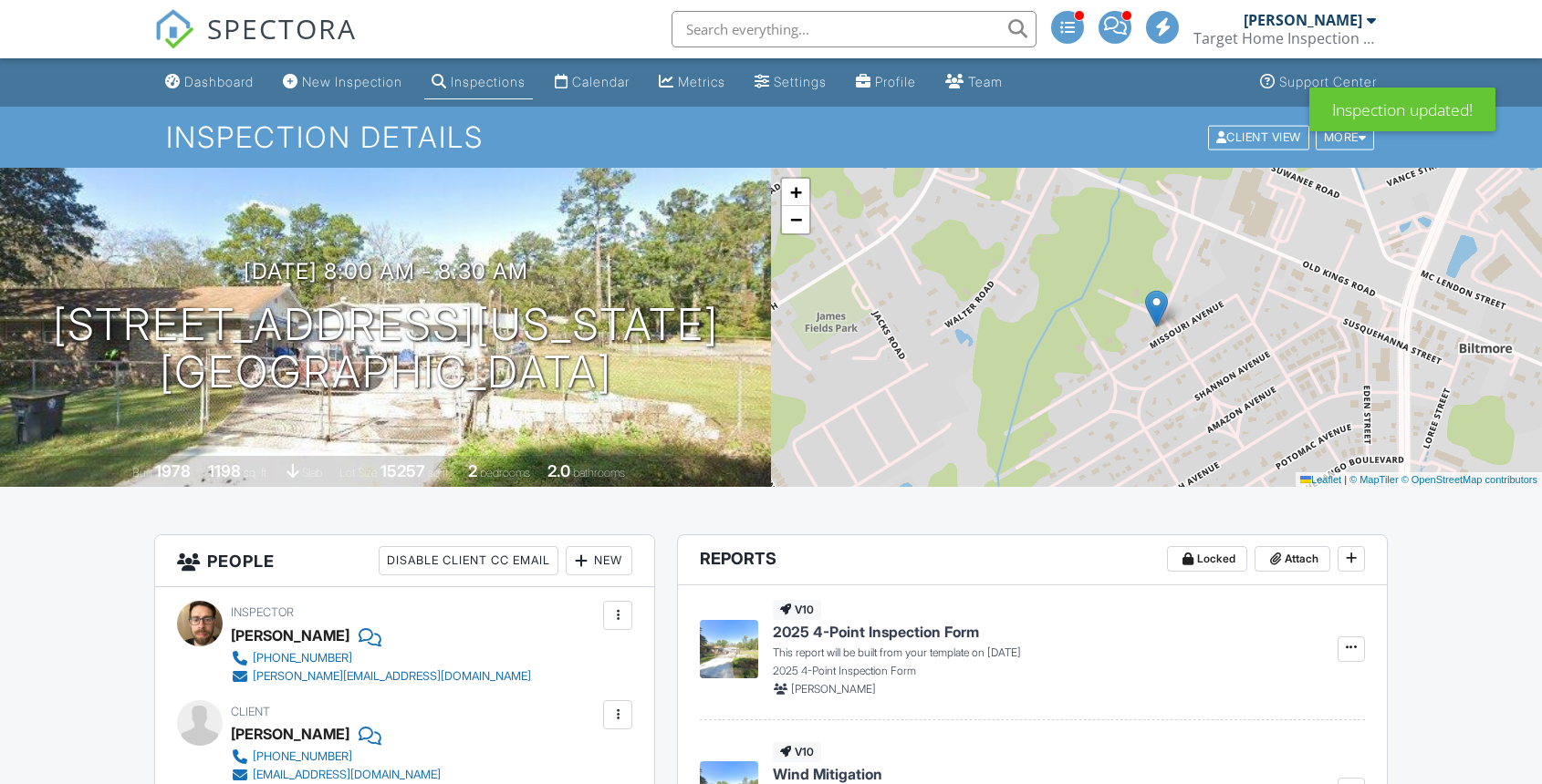
drag, startPoint x: 0, startPoint y: 0, endPoint x: 222, endPoint y: 84, distance: 237.4
click at [222, 80] on div "Dashboard" at bounding box center [219, 81] width 70 height 16
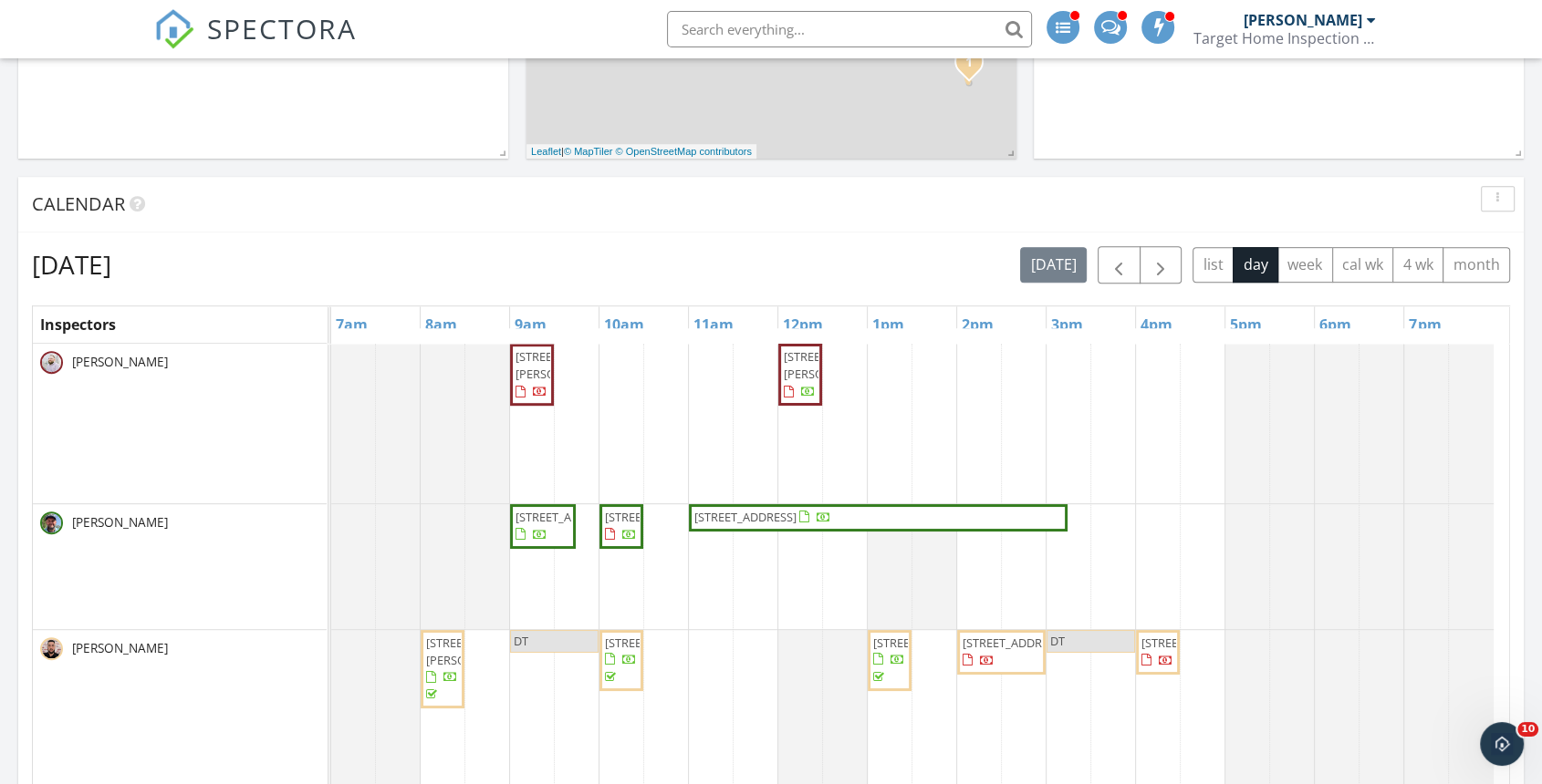
scroll to position [392, 489]
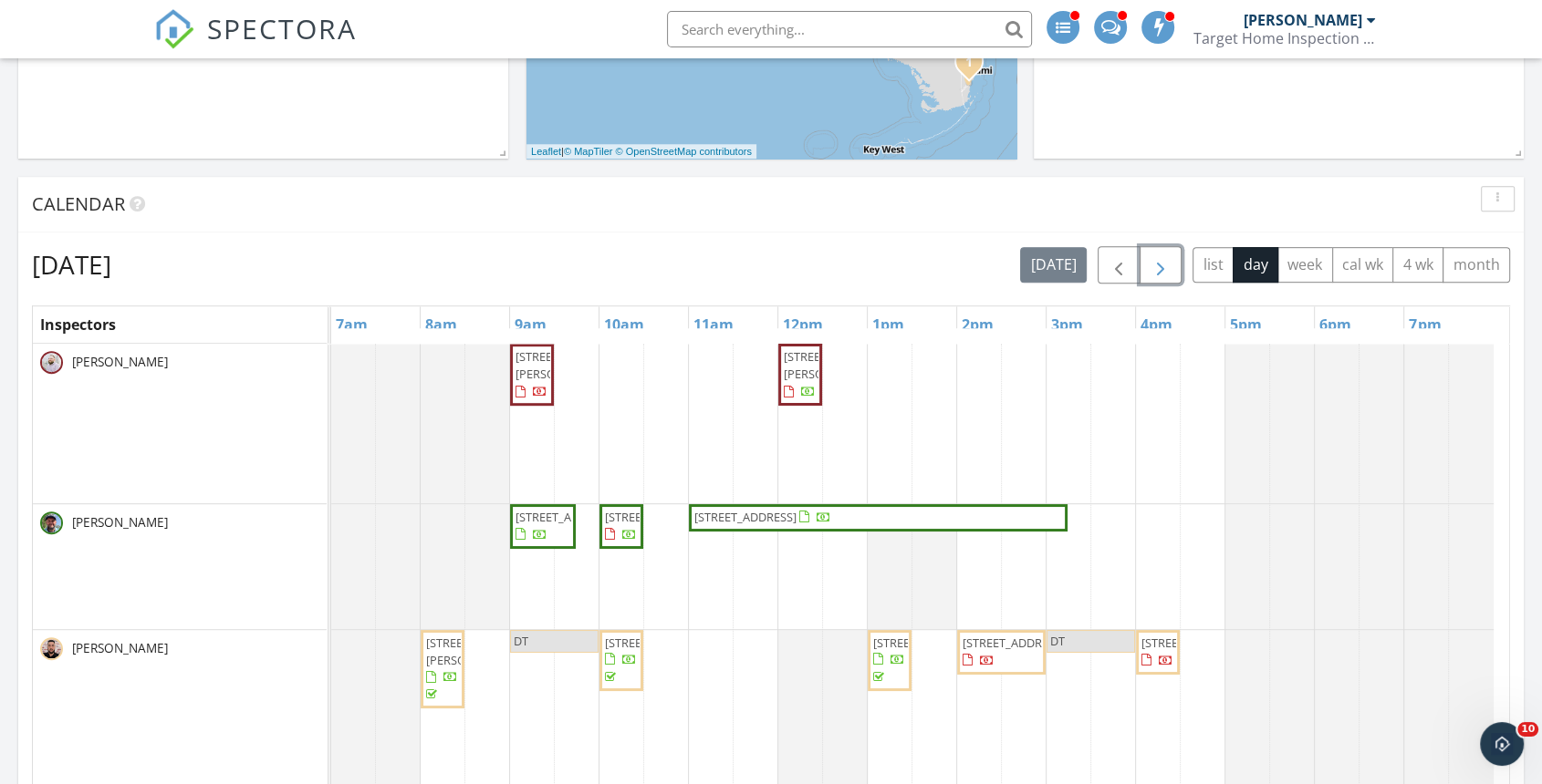
click at [1169, 260] on span "button" at bounding box center [1161, 266] width 22 height 22
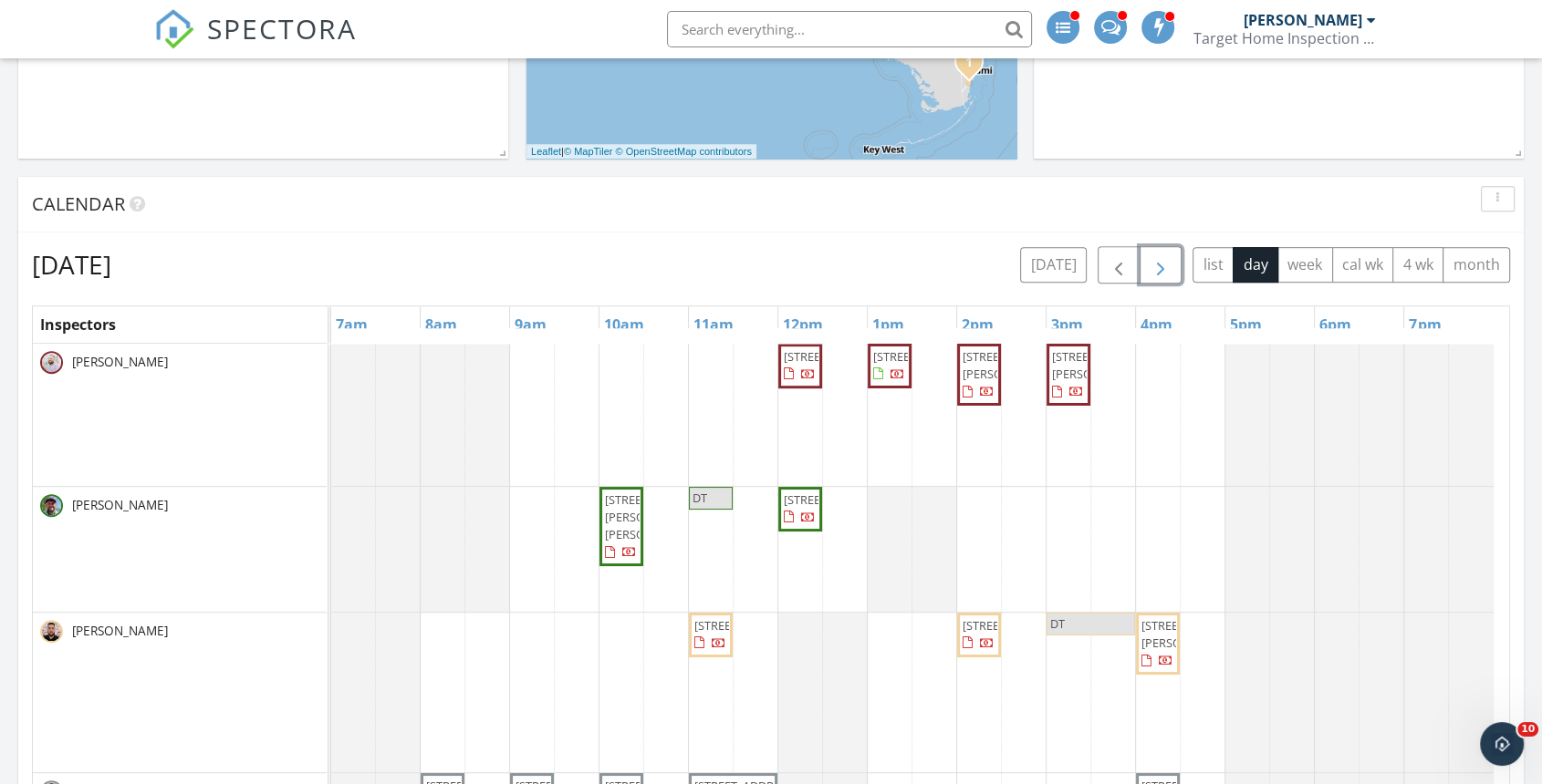
click at [1169, 261] on span "button" at bounding box center [1161, 266] width 22 height 22
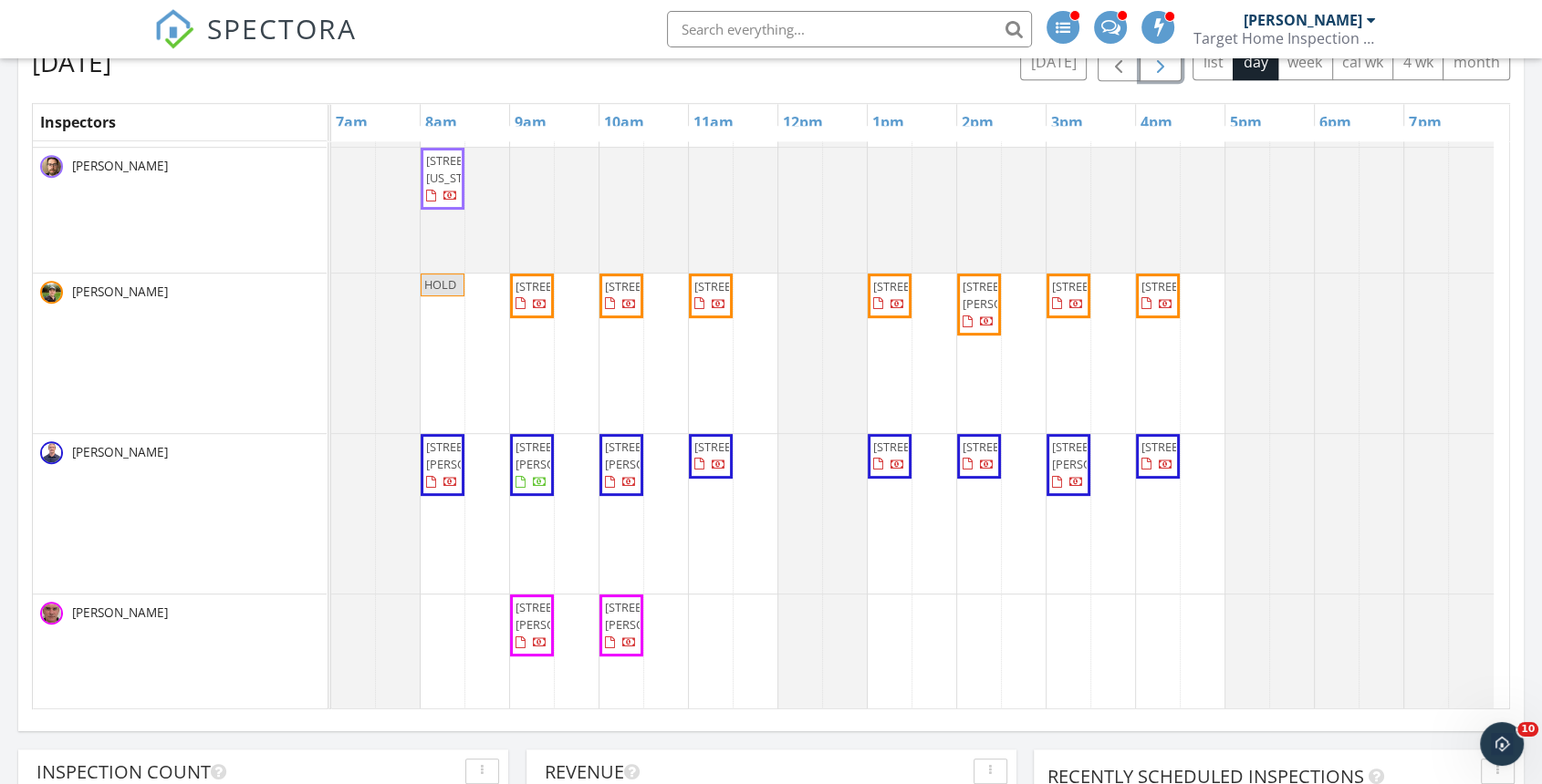
scroll to position [0, 0]
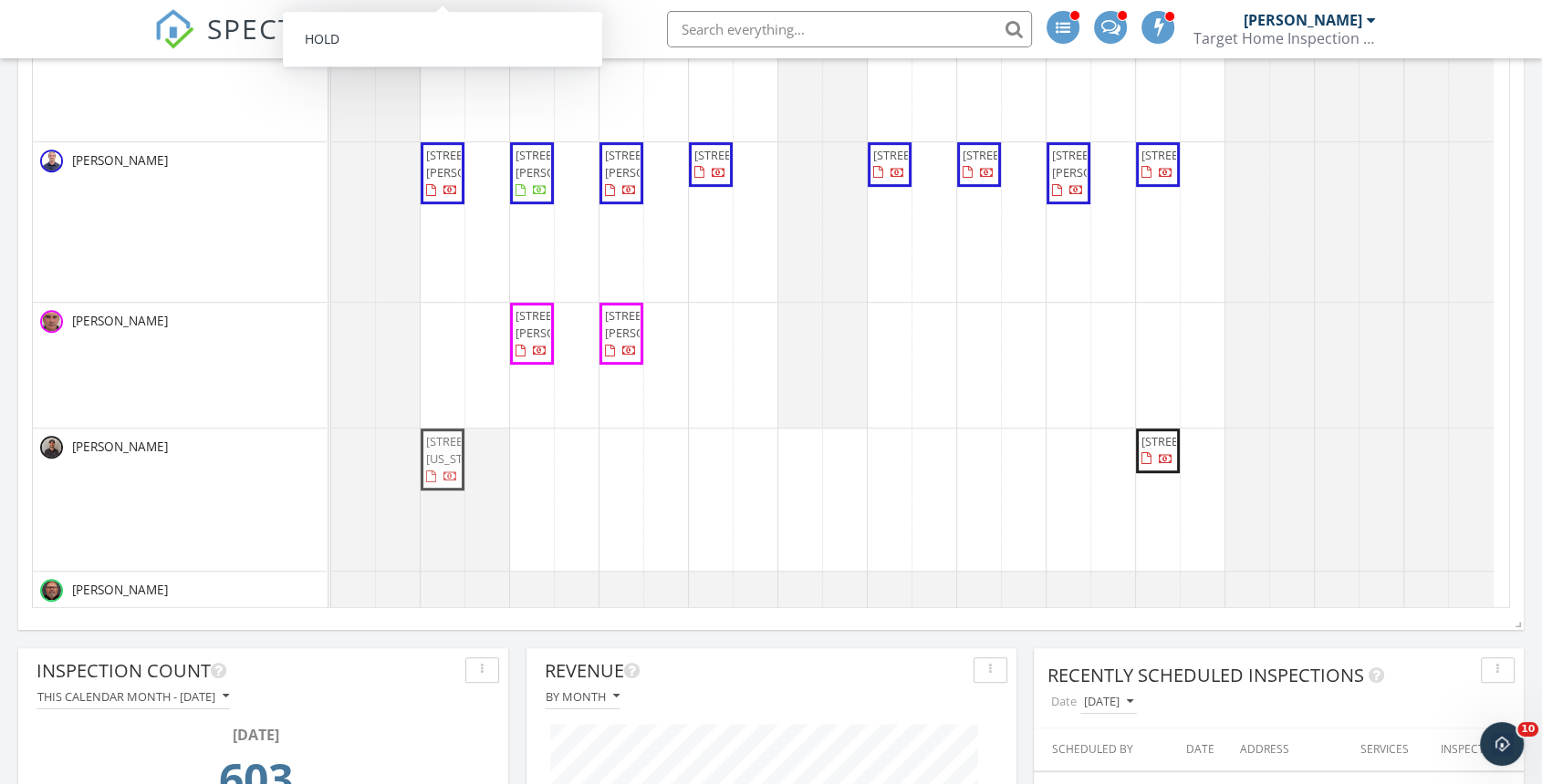
drag, startPoint x: 440, startPoint y: 415, endPoint x: 450, endPoint y: 453, distance: 39.3
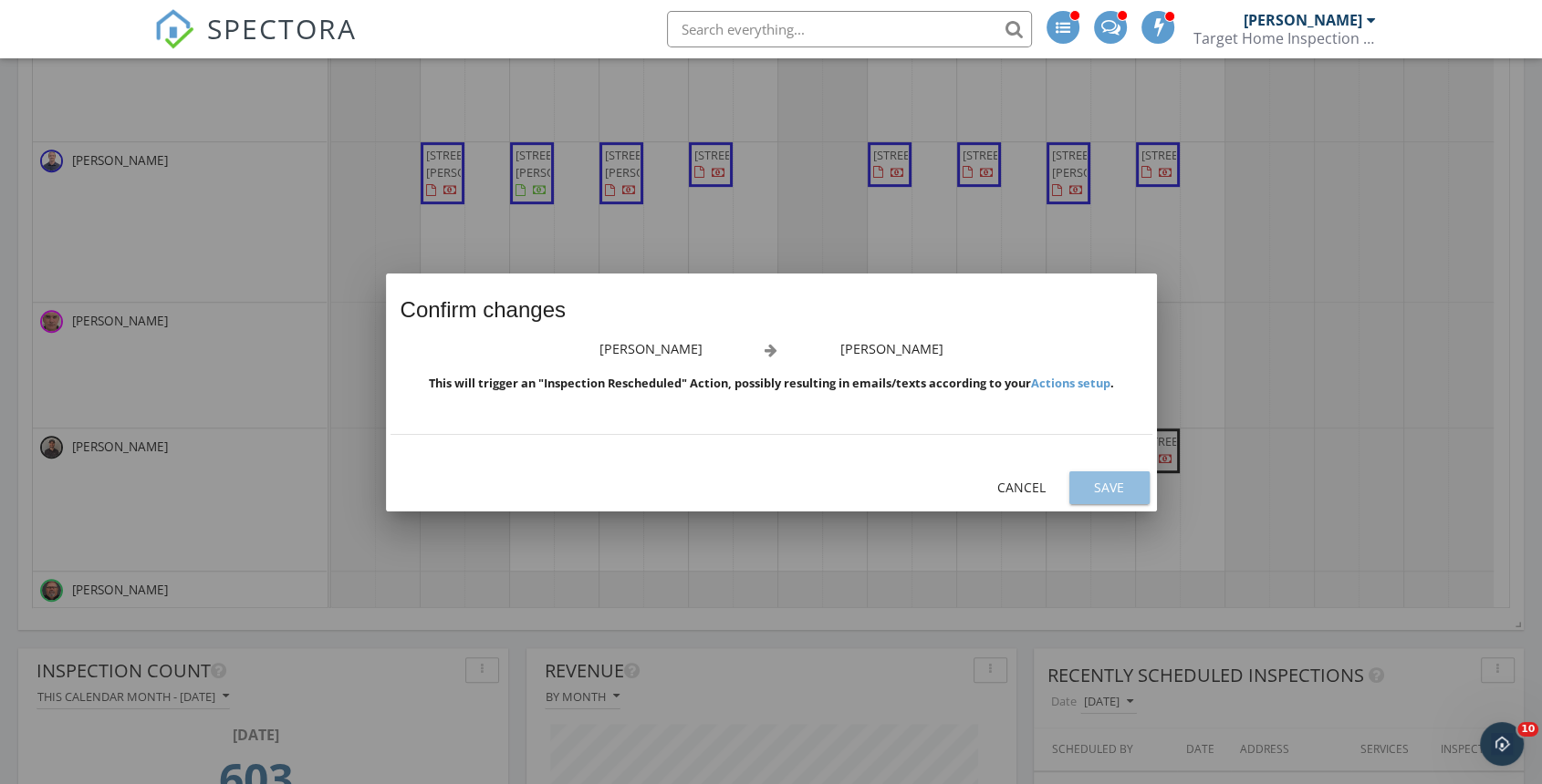
click at [1117, 487] on div "Save" at bounding box center [1110, 488] width 51 height 20
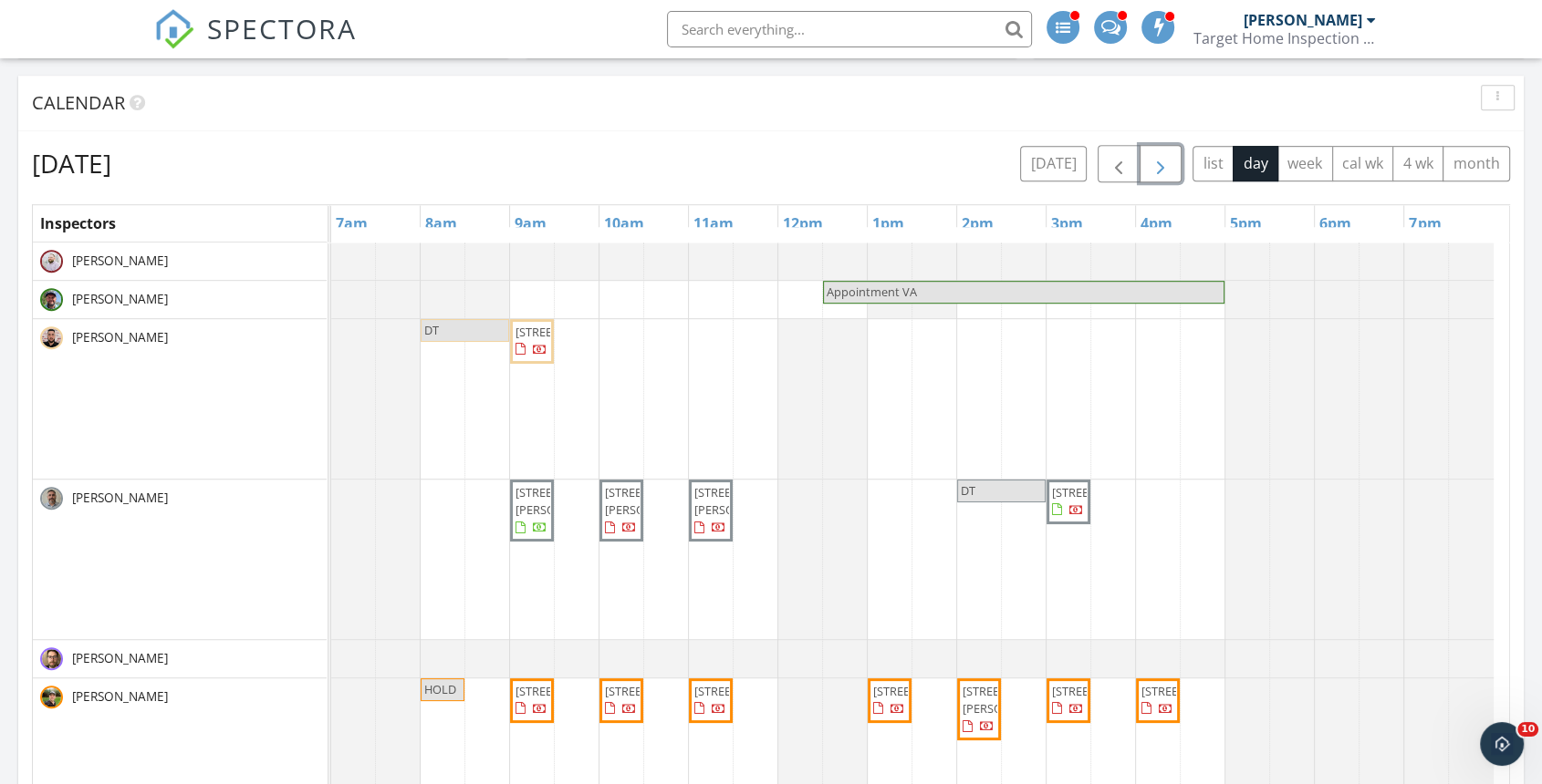
click at [1150, 164] on span "button" at bounding box center [1161, 164] width 22 height 22
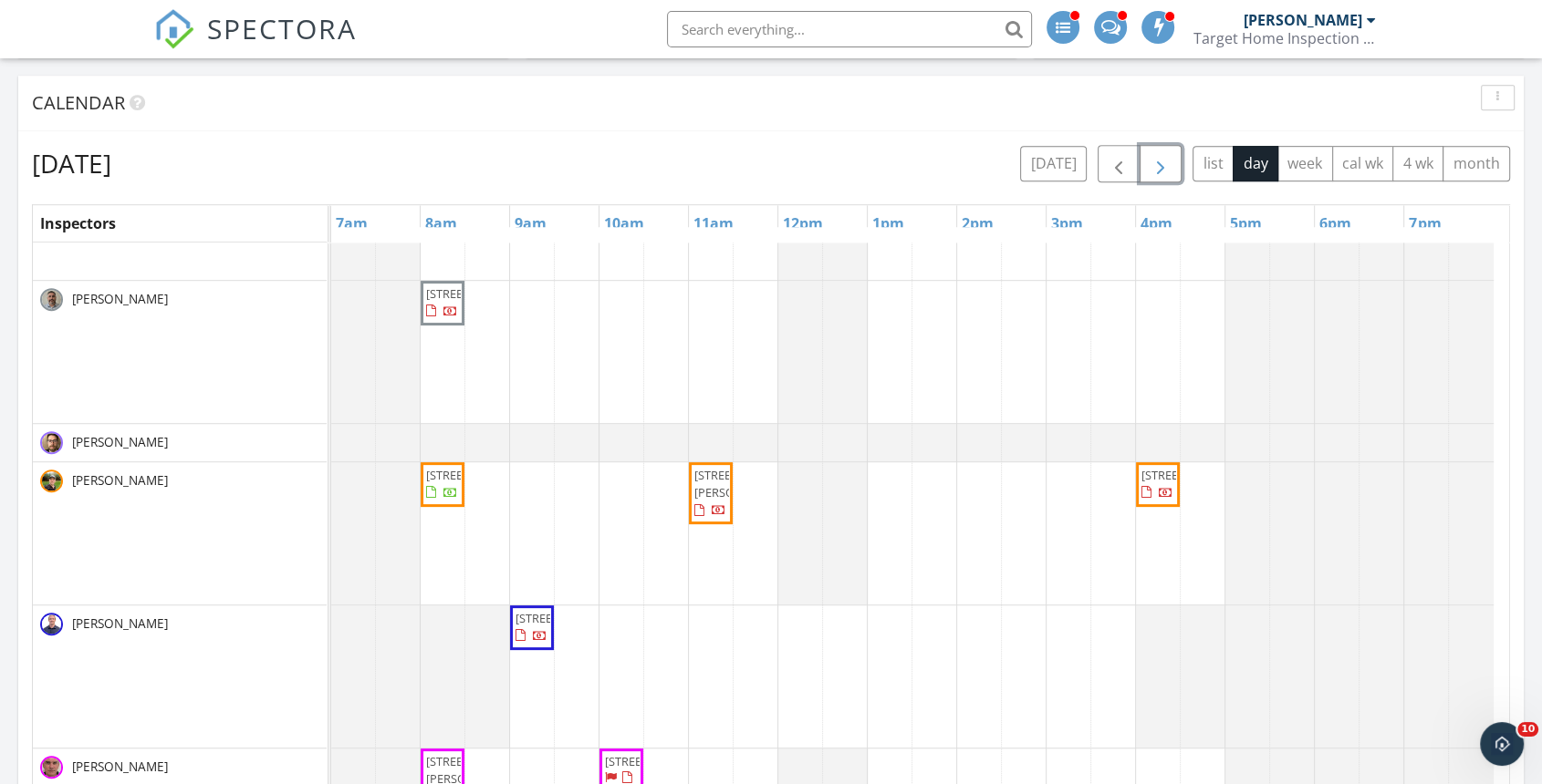
click at [1163, 151] on button "button" at bounding box center [1161, 164] width 43 height 37
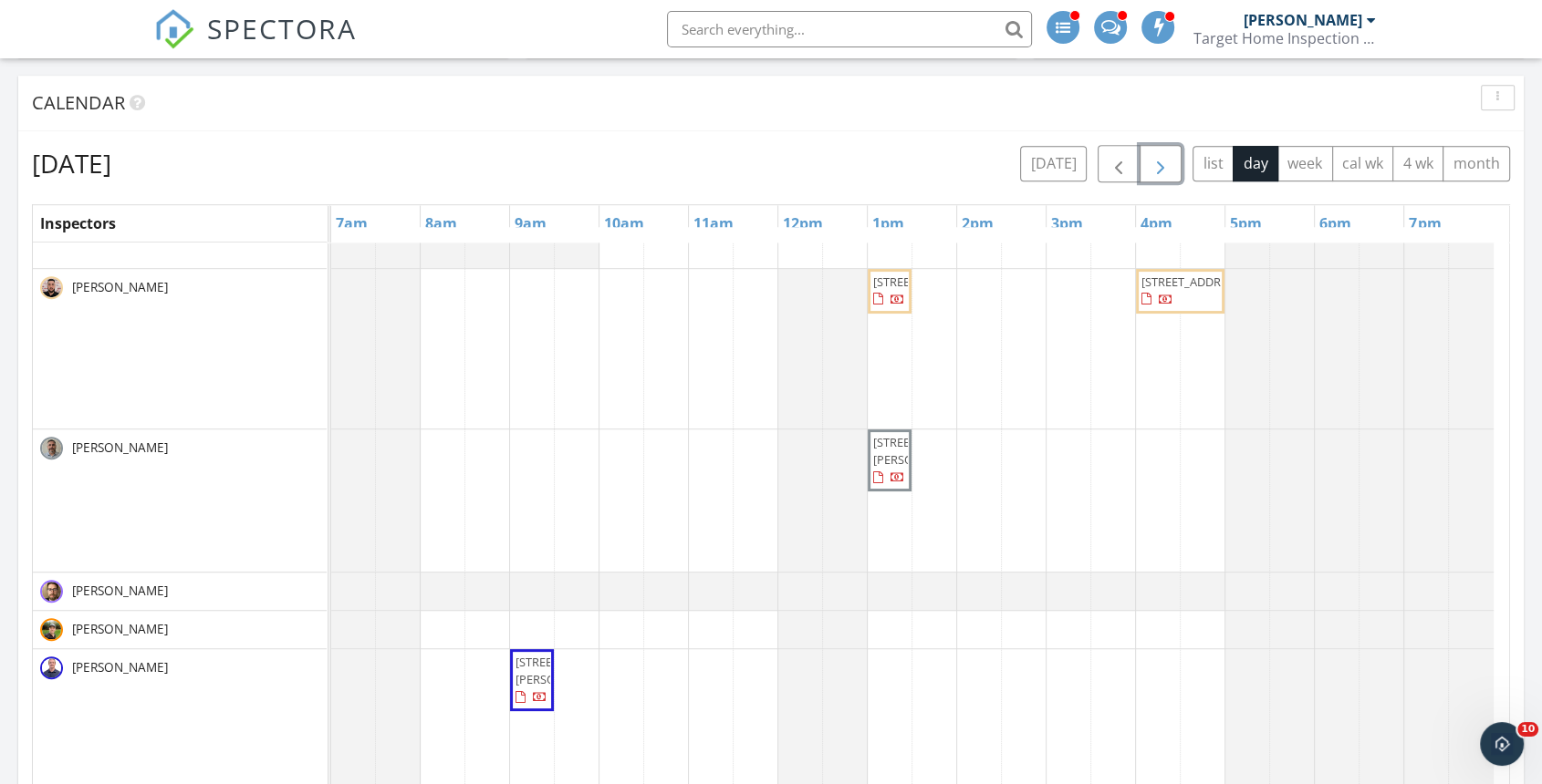
click at [1163, 153] on span "button" at bounding box center [1161, 164] width 22 height 22
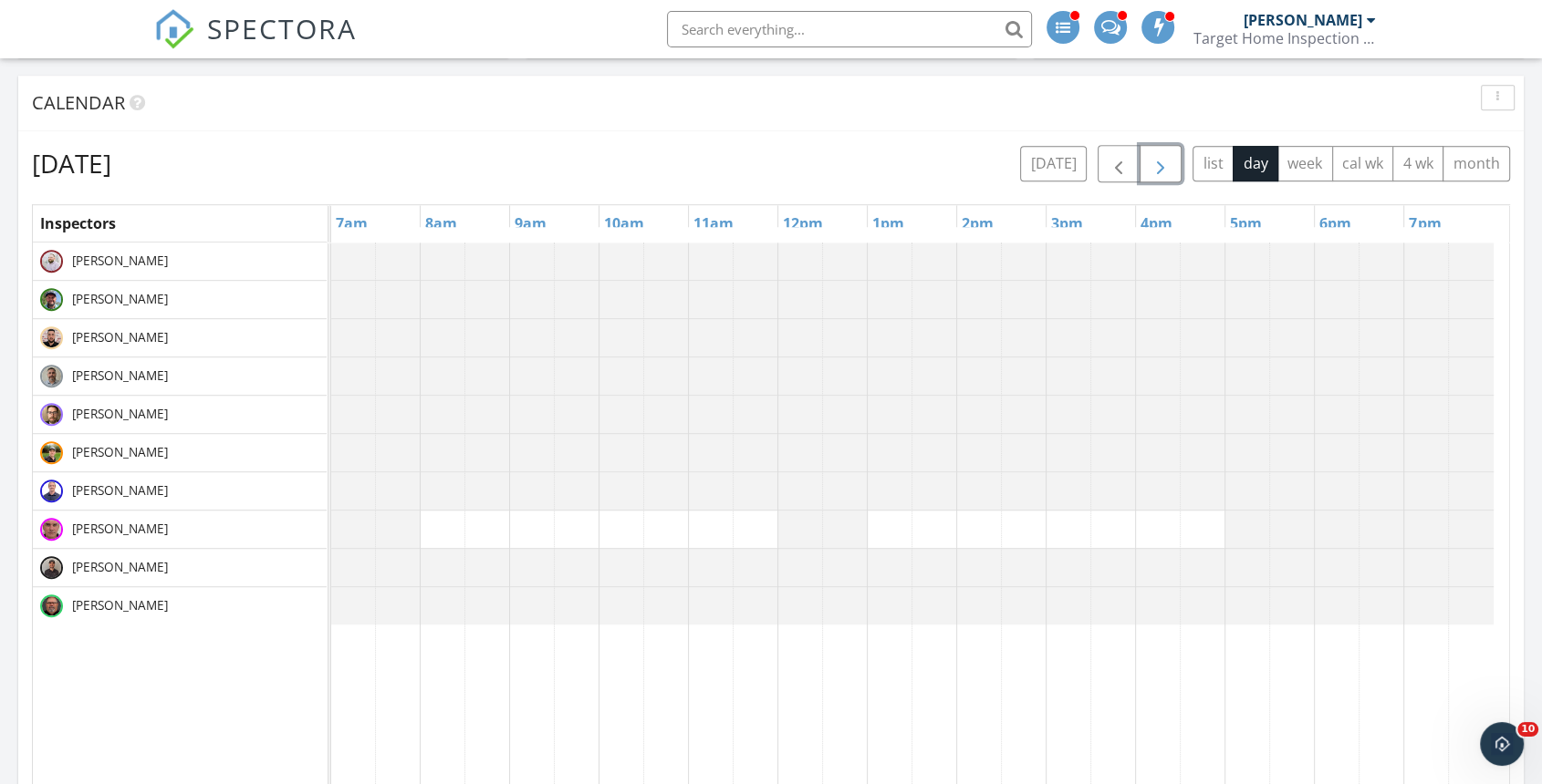
click at [1150, 165] on span "button" at bounding box center [1161, 164] width 22 height 22
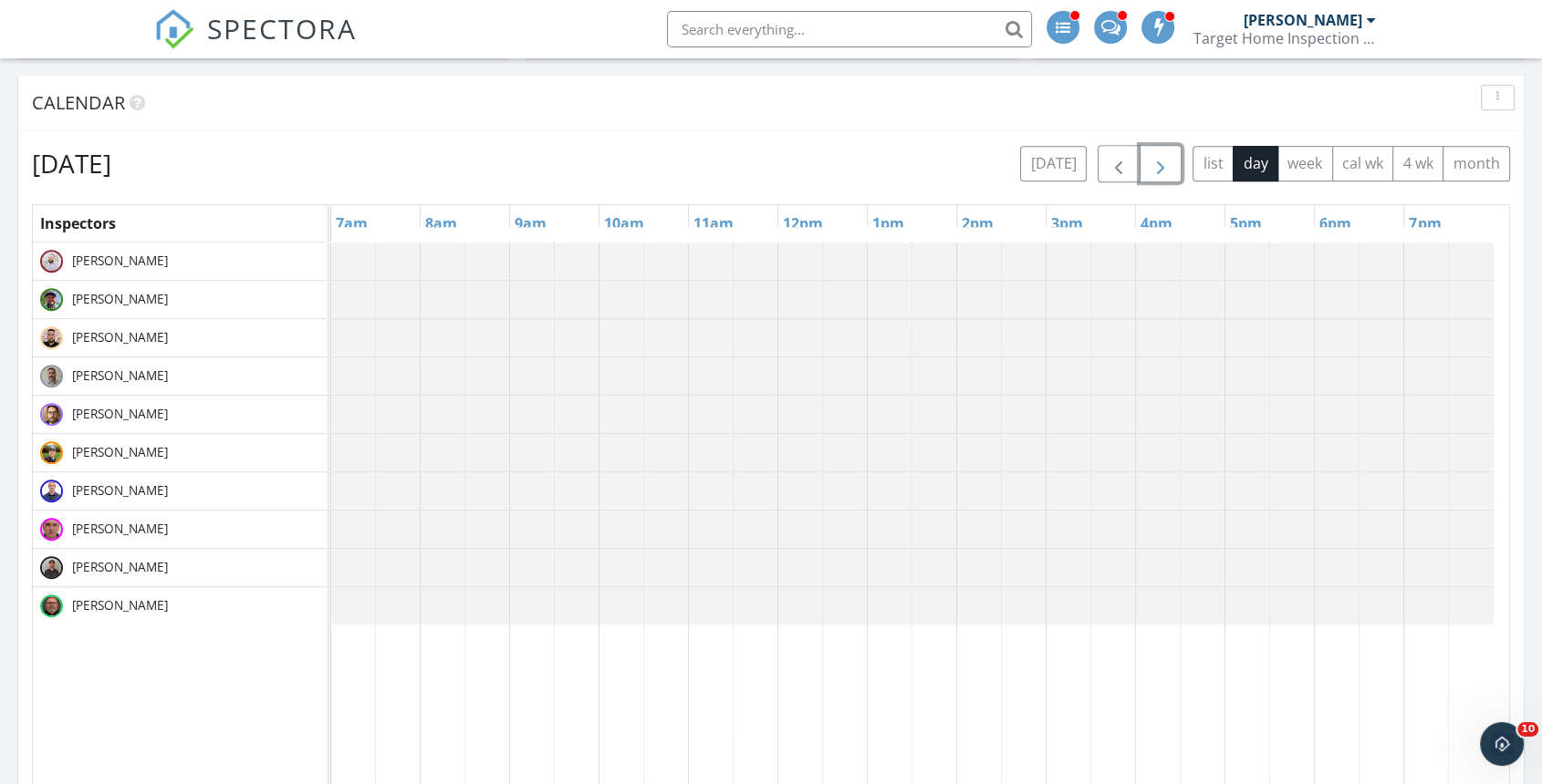
click at [1163, 154] on span "button" at bounding box center [1161, 164] width 22 height 22
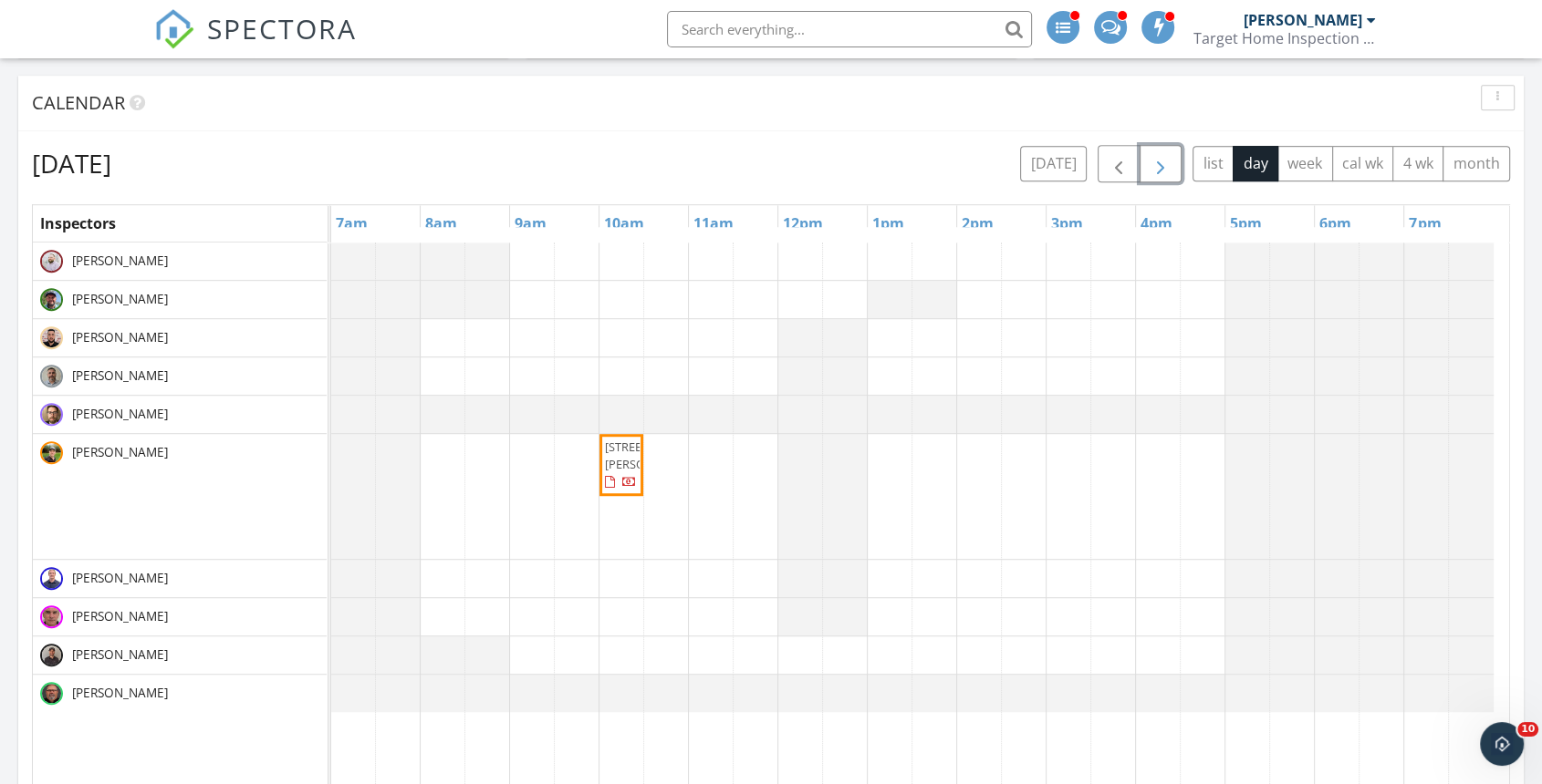
click at [1150, 172] on span "button" at bounding box center [1161, 164] width 22 height 22
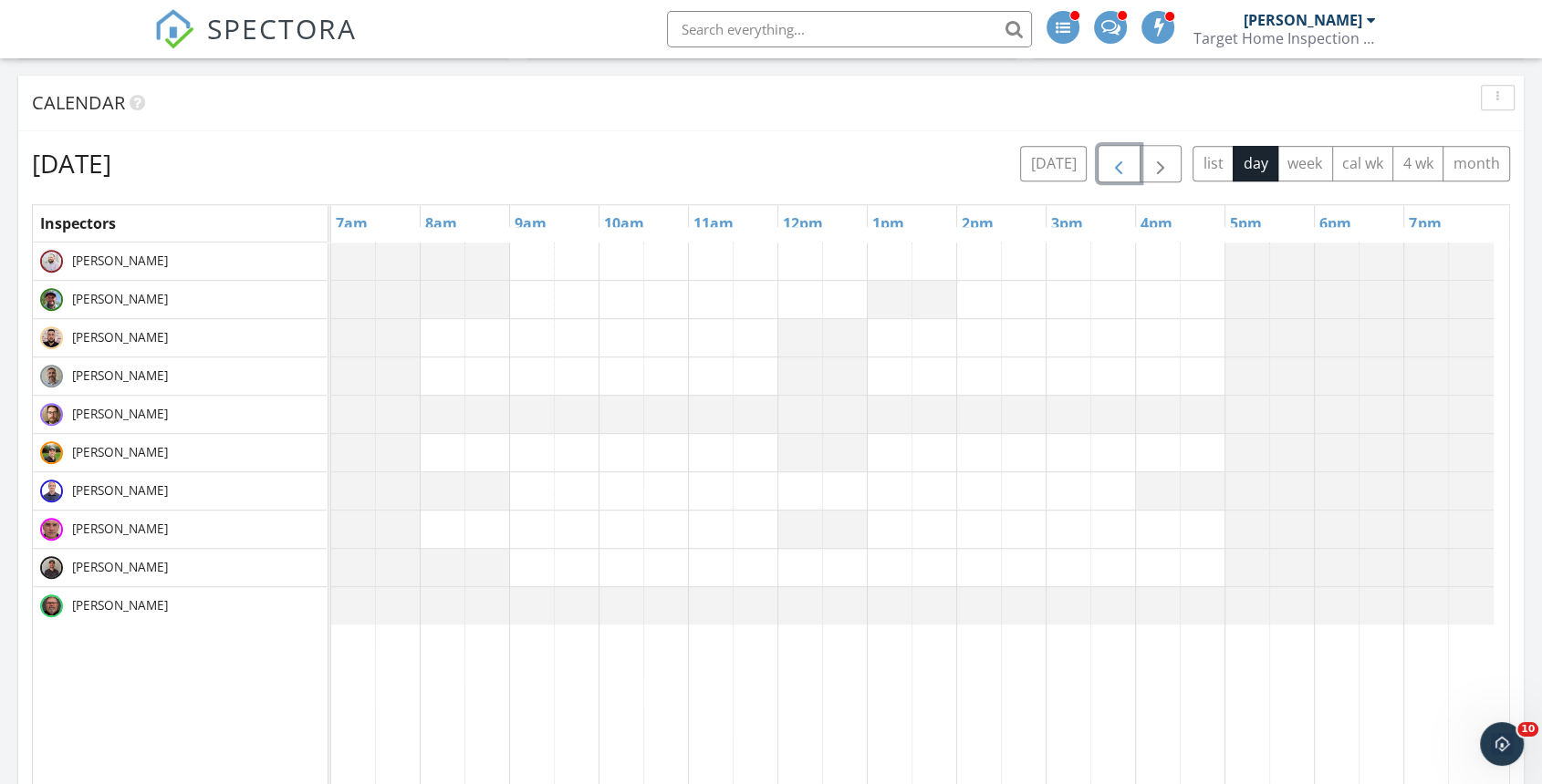
click at [1117, 162] on span "button" at bounding box center [1119, 164] width 22 height 22
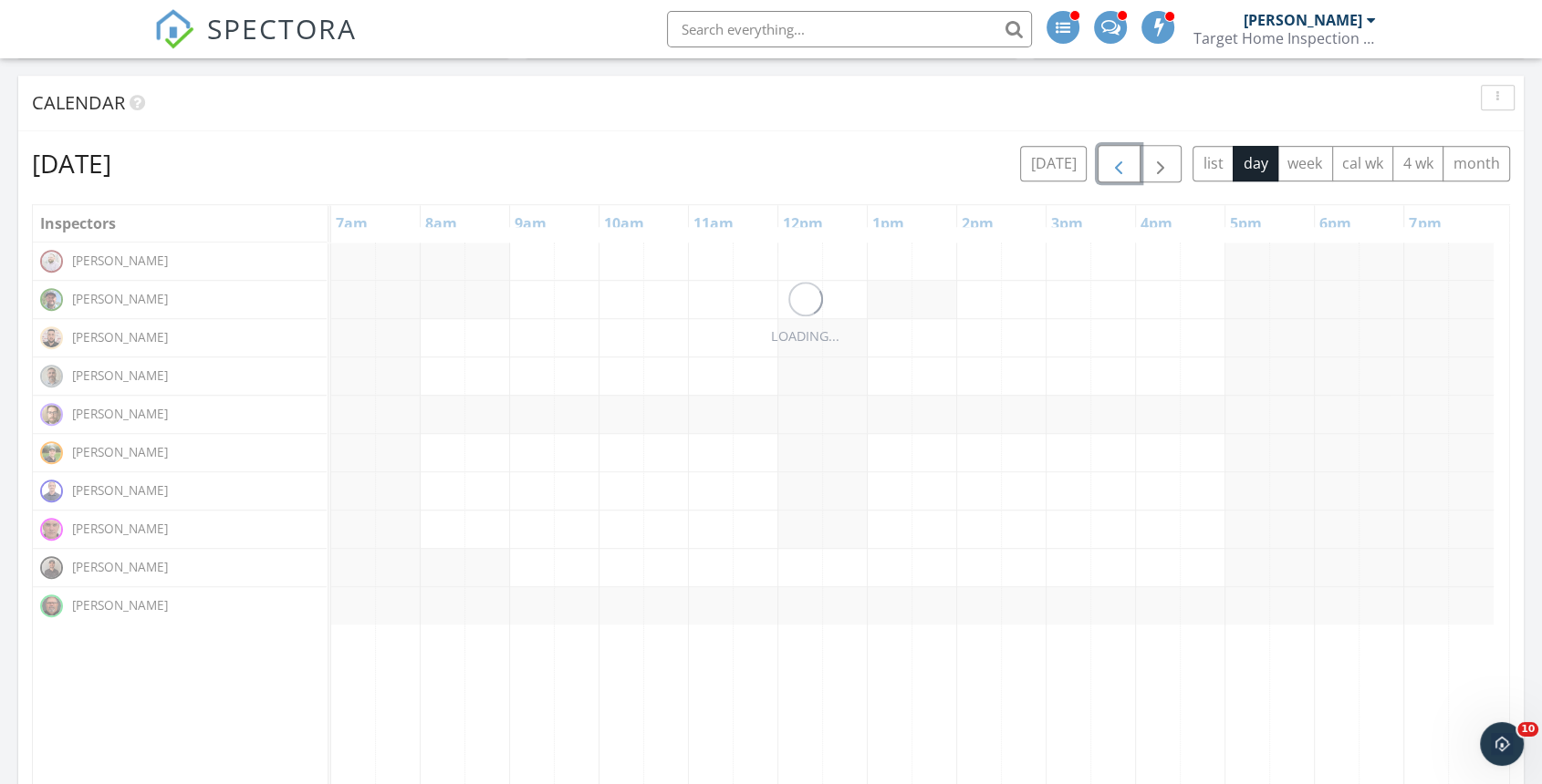
click at [1117, 162] on span "button" at bounding box center [1119, 164] width 22 height 22
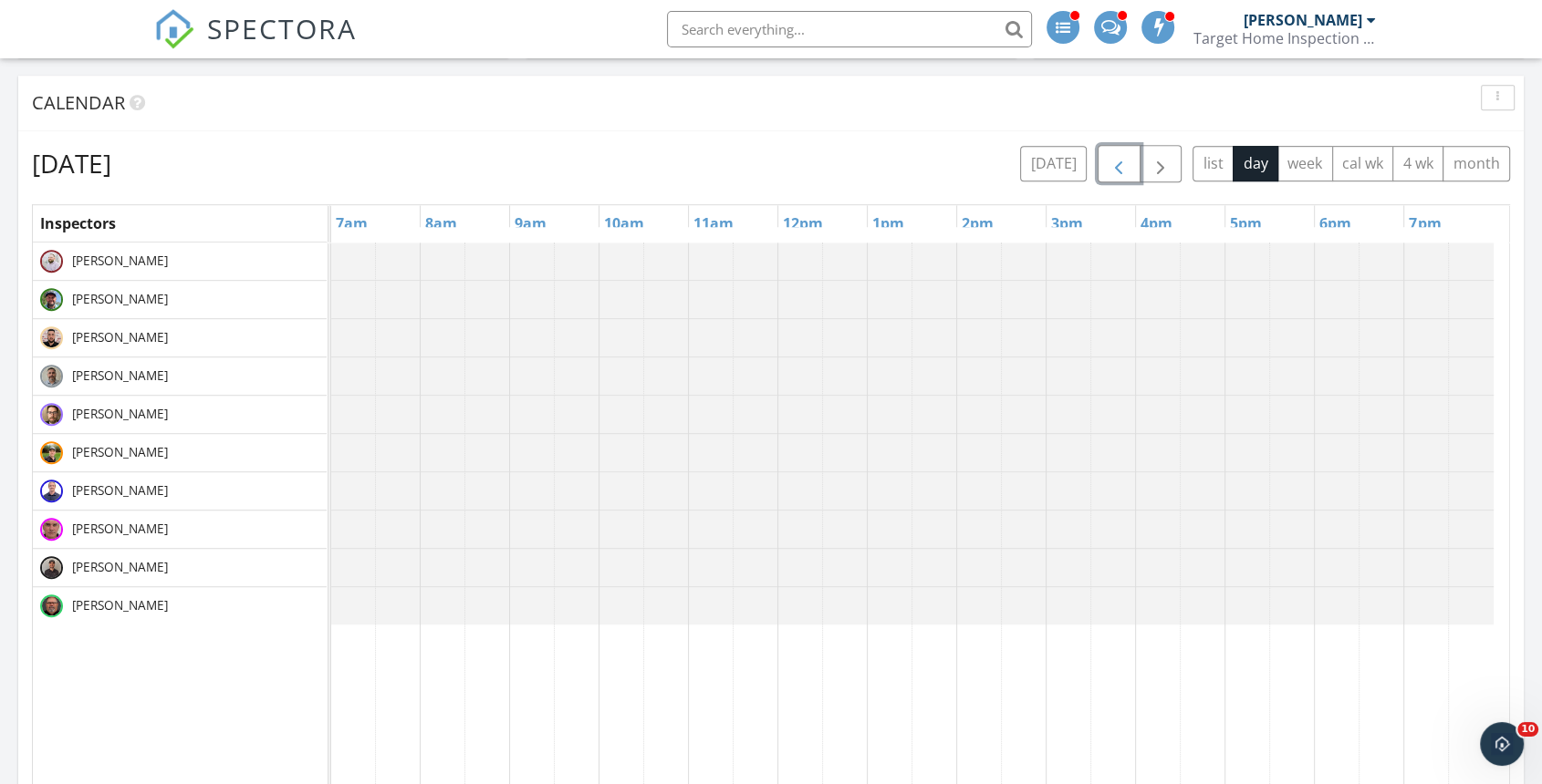
click at [1117, 162] on span "button" at bounding box center [1119, 164] width 22 height 22
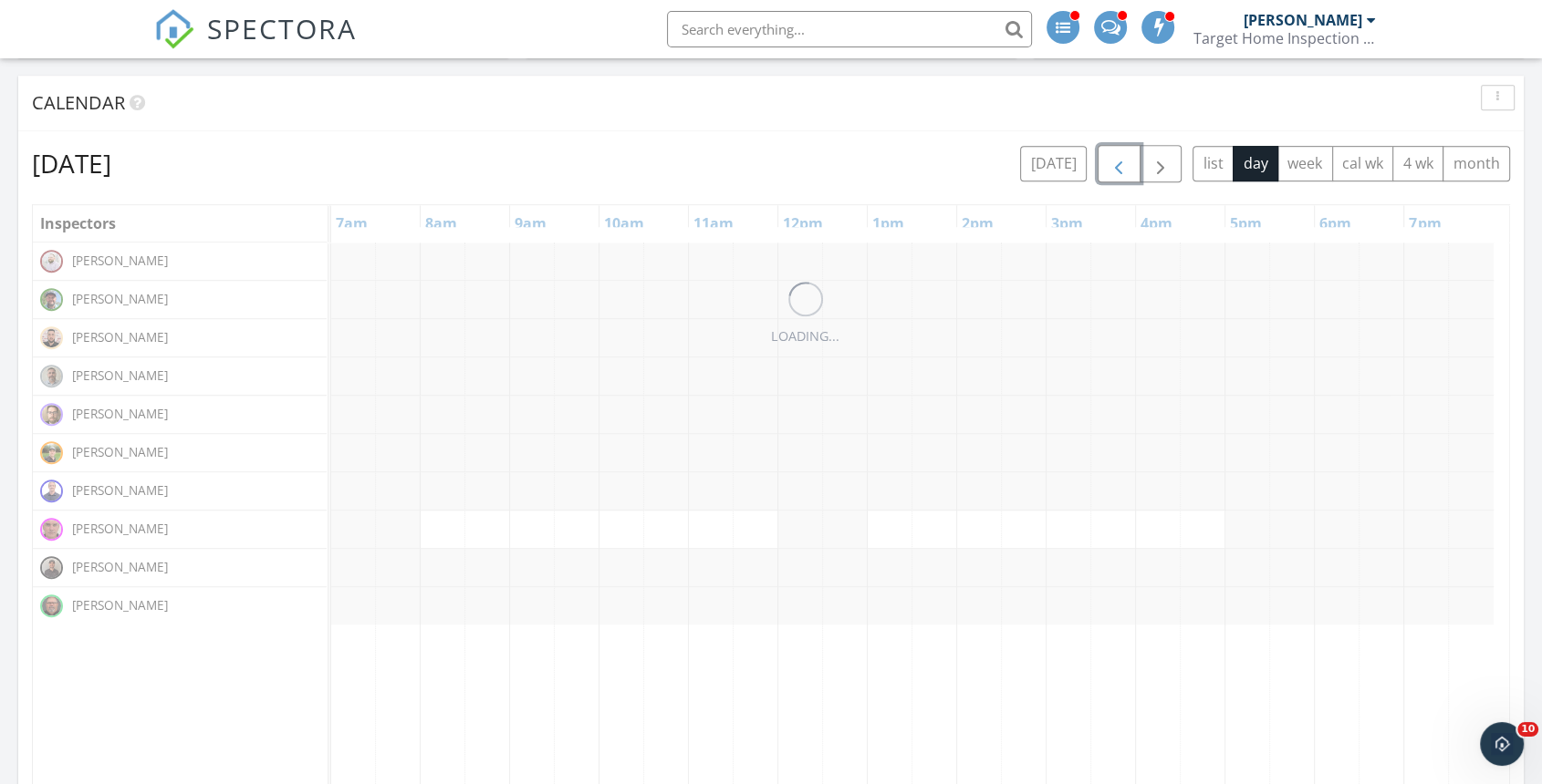
click at [1117, 162] on span "button" at bounding box center [1119, 164] width 22 height 22
click at [1117, 161] on span "button" at bounding box center [1119, 164] width 22 height 22
click at [1117, 162] on span "button" at bounding box center [1119, 164] width 22 height 22
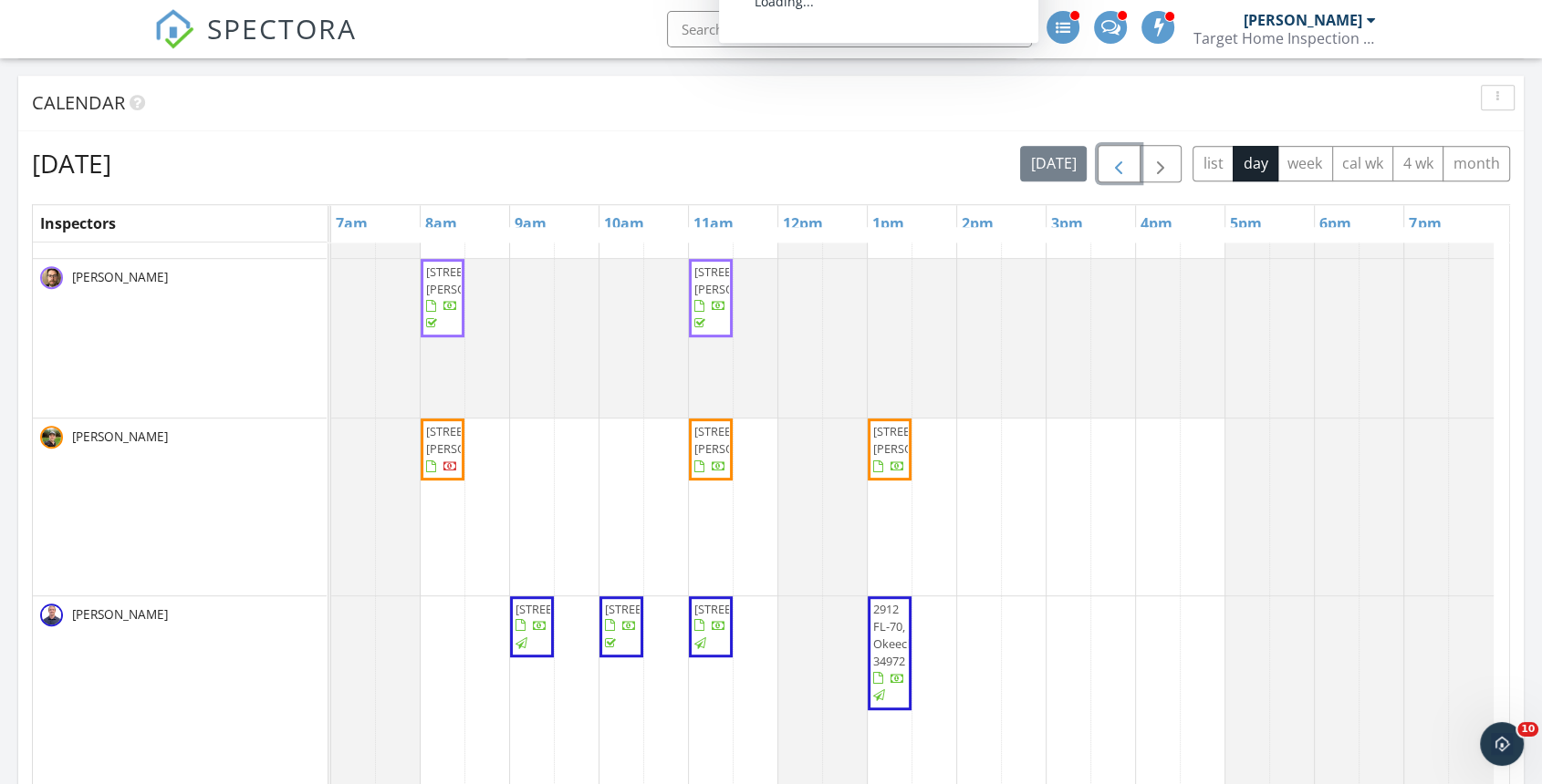
scroll to position [608, 0]
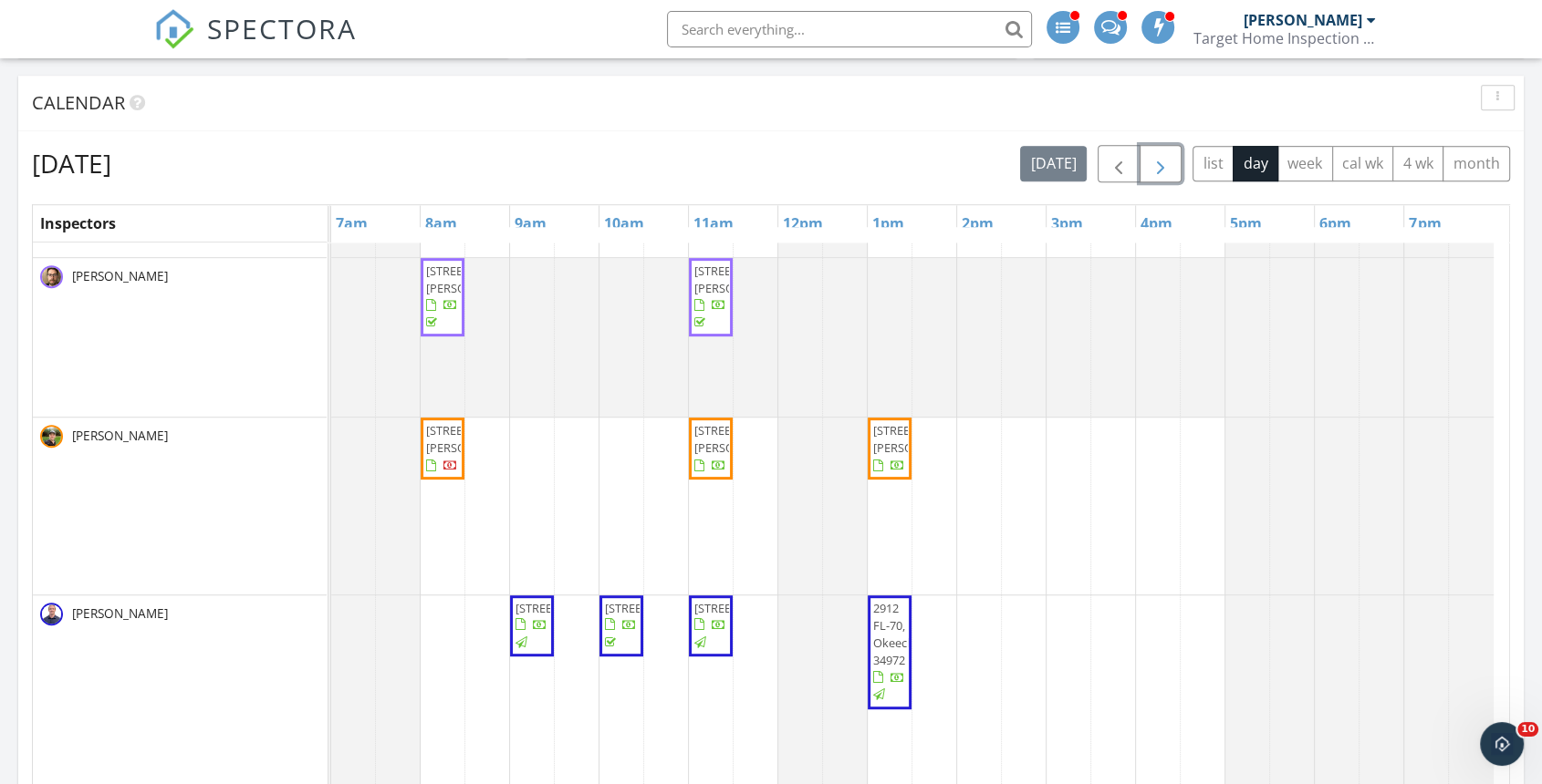
click at [1168, 167] on span "button" at bounding box center [1161, 164] width 22 height 22
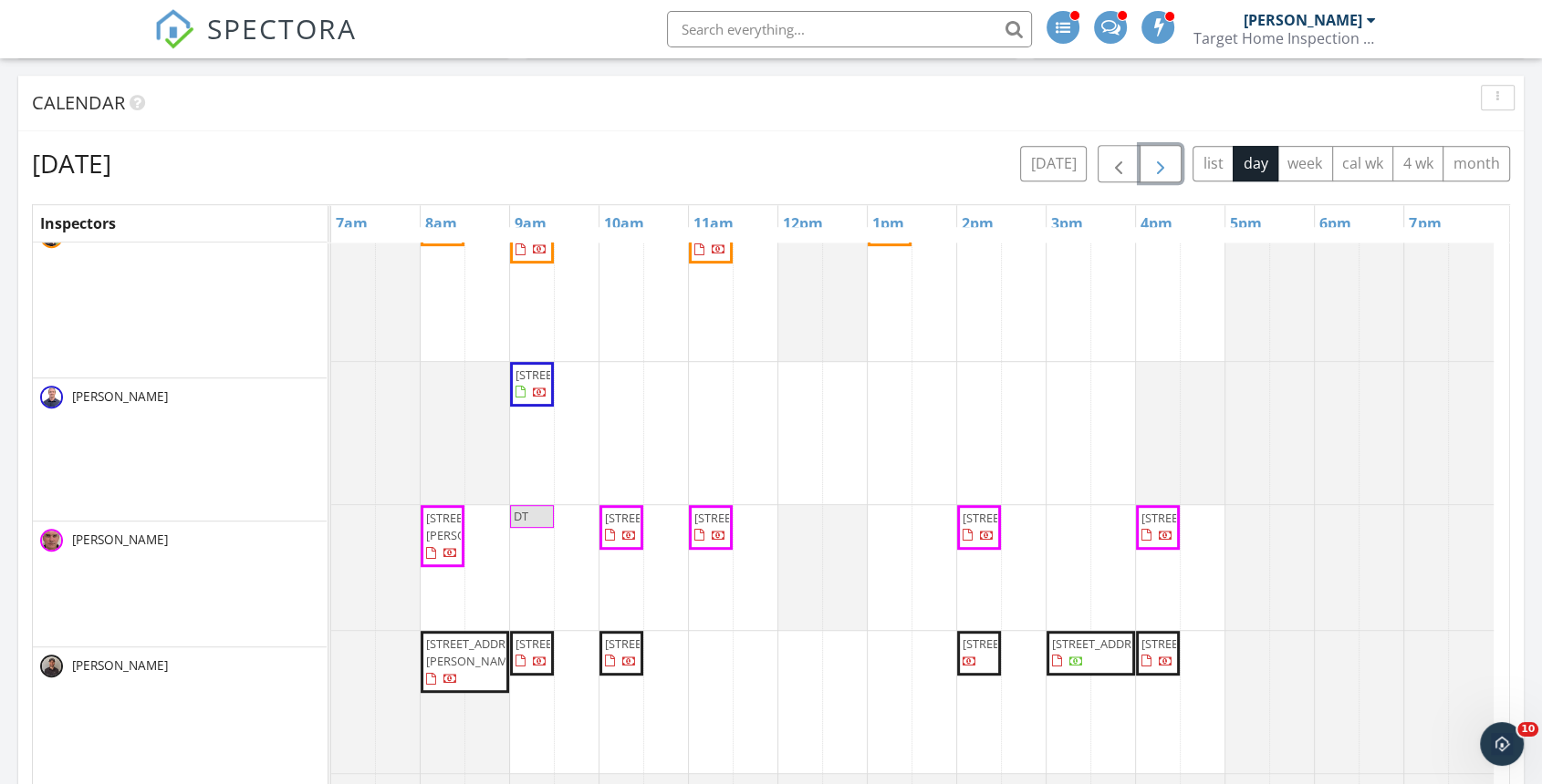
scroll to position [669, 0]
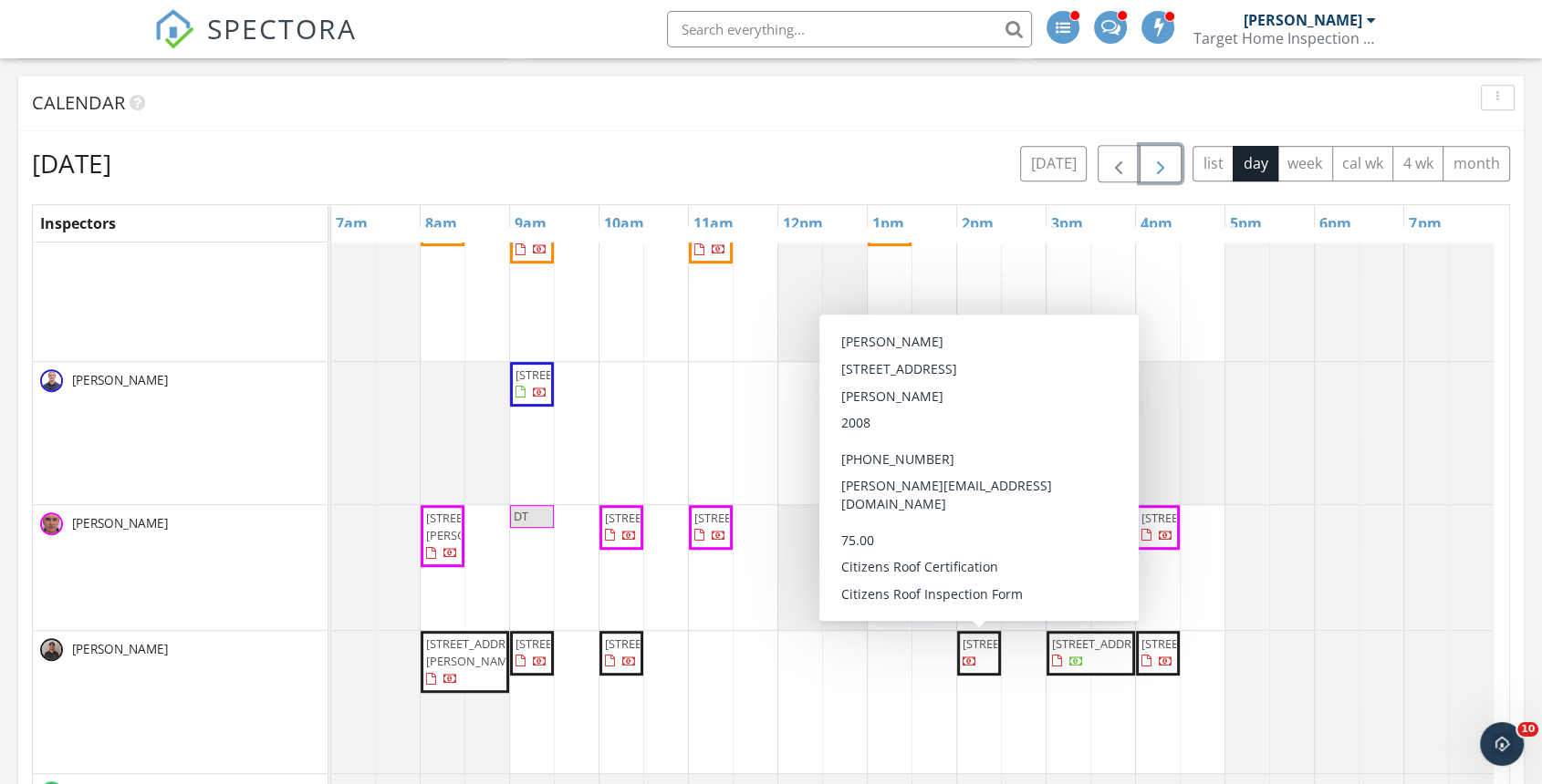
click at [978, 652] on span "200 Willow Trail, Palatka 32177" at bounding box center [1014, 644] width 102 height 17
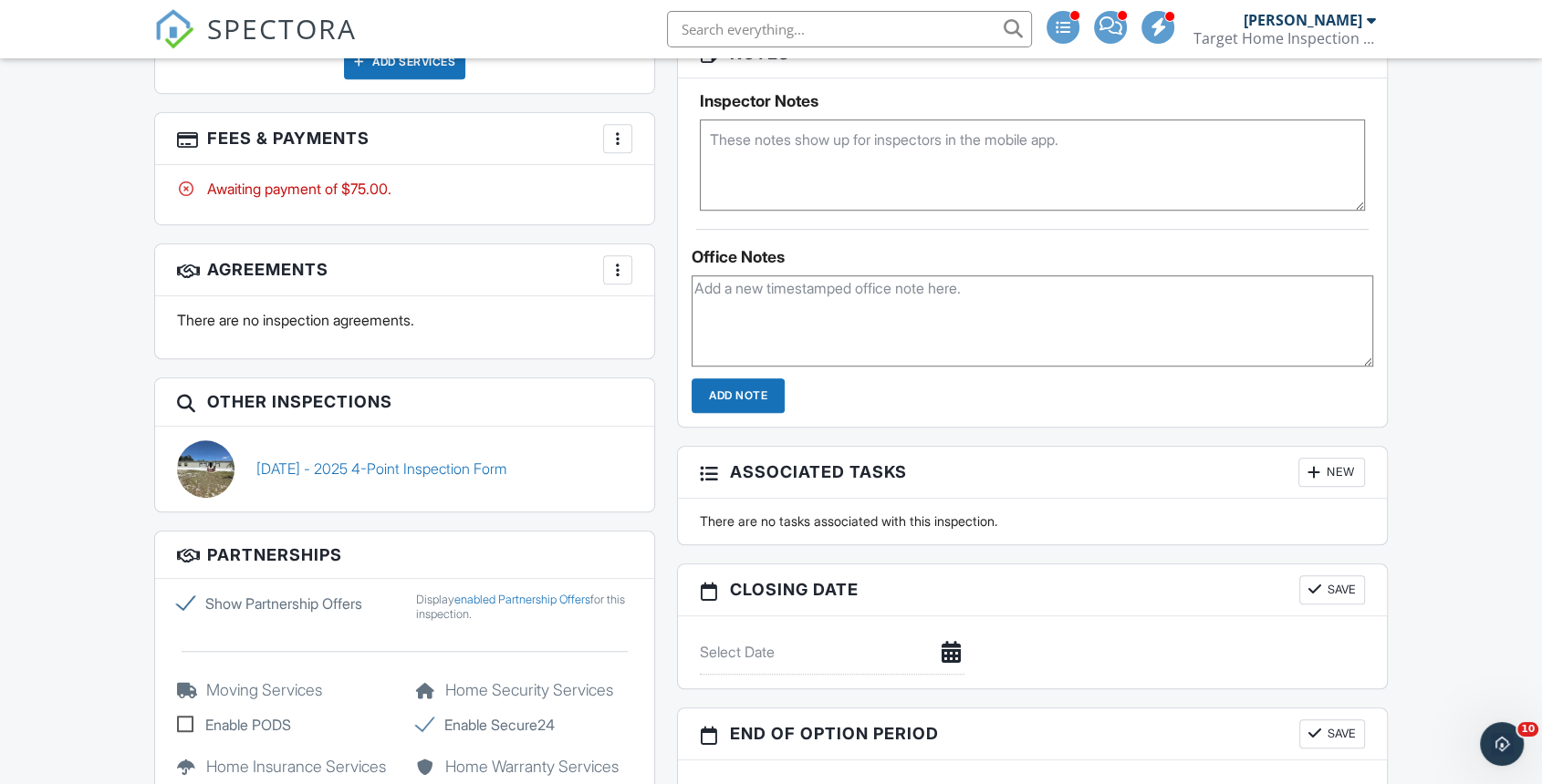
click at [433, 461] on link "[DATE] - 2025 4-Point Inspection Form" at bounding box center [380, 468] width 250 height 20
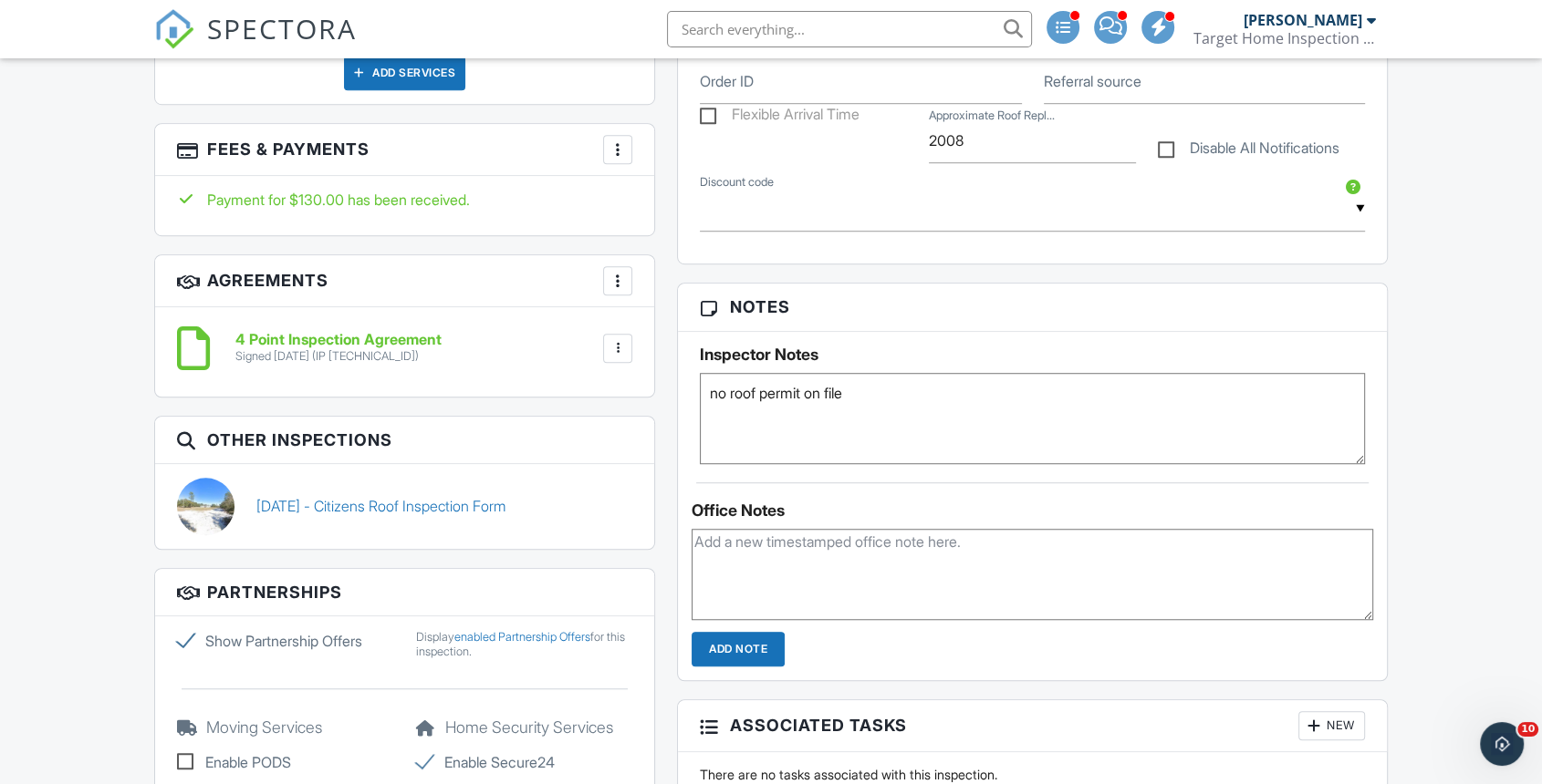
scroll to position [1317, 0]
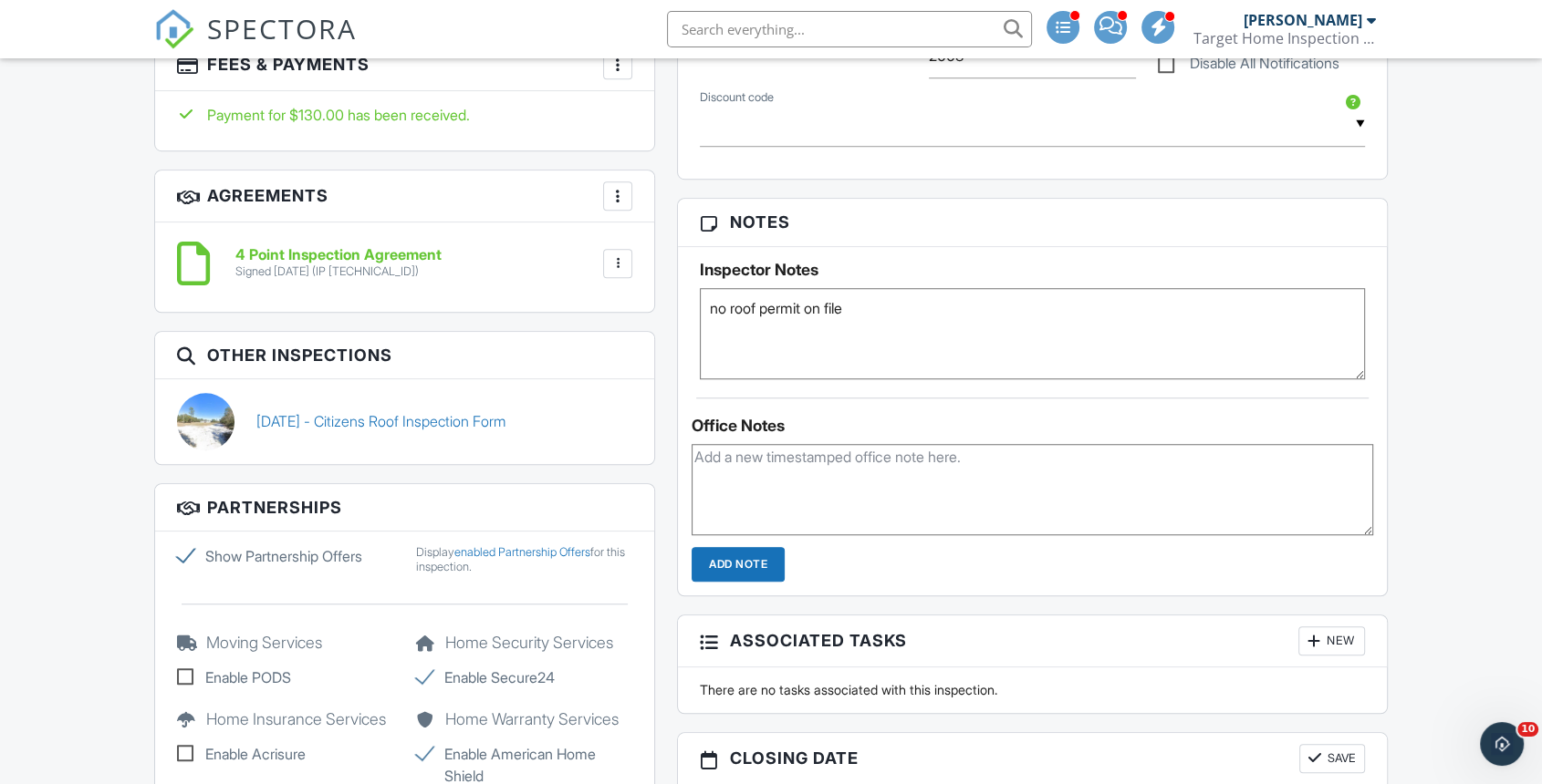
click at [365, 413] on link "[DATE] - Citizens Roof Inspection Form" at bounding box center [380, 421] width 249 height 20
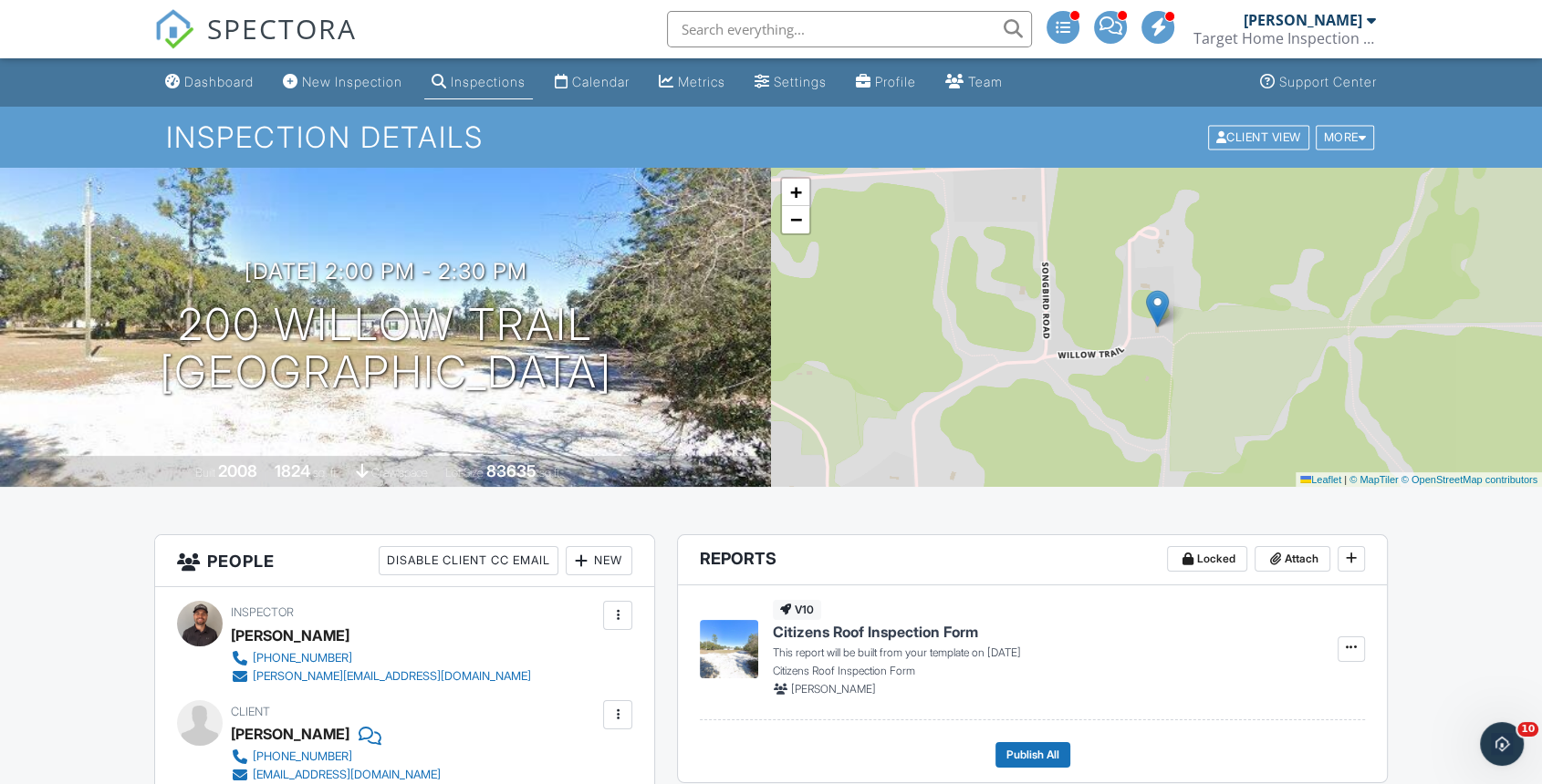
click at [1356, 127] on div "More" at bounding box center [1345, 136] width 59 height 24
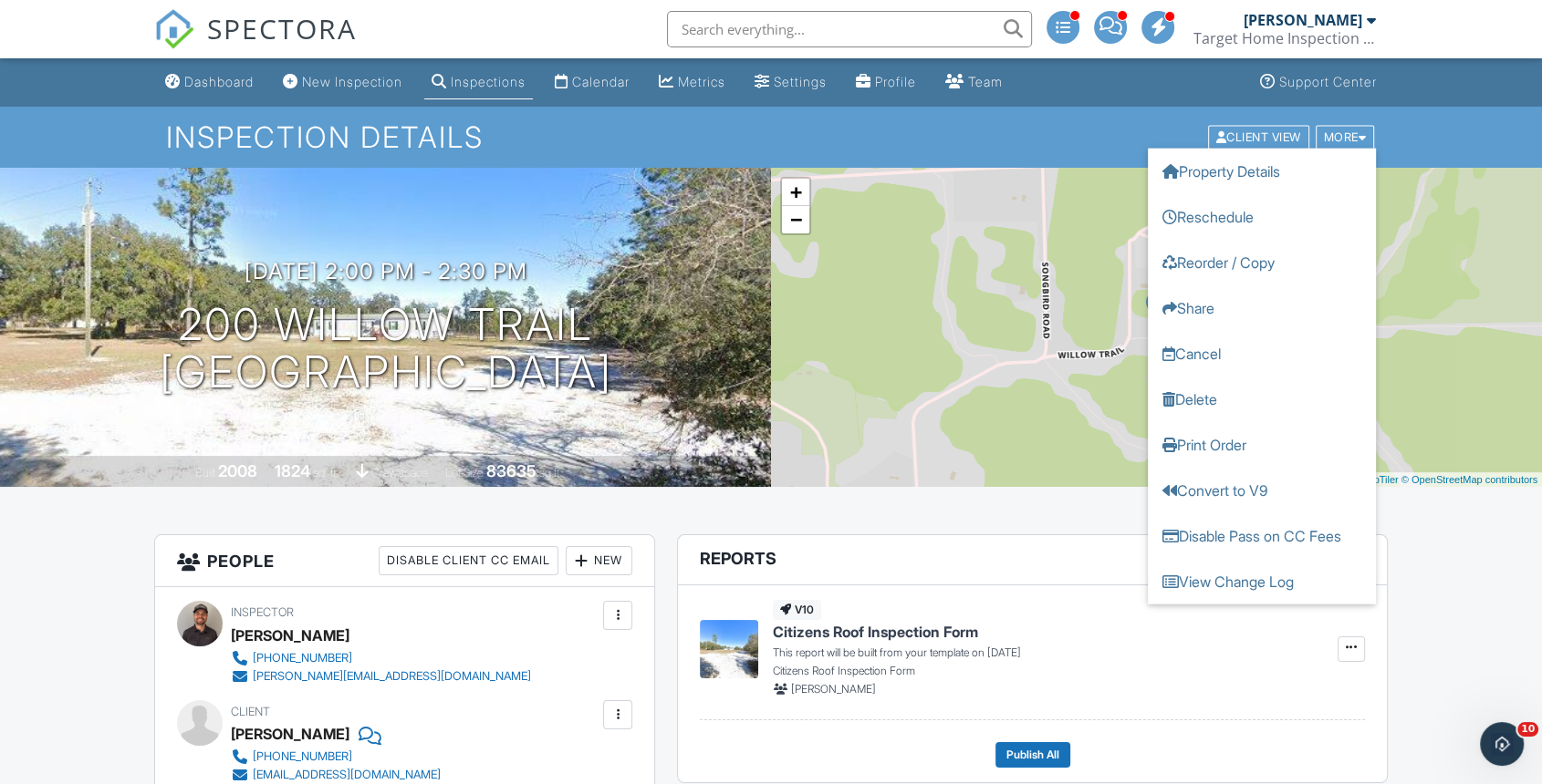
click at [1231, 347] on link "Cancel" at bounding box center [1262, 353] width 228 height 46
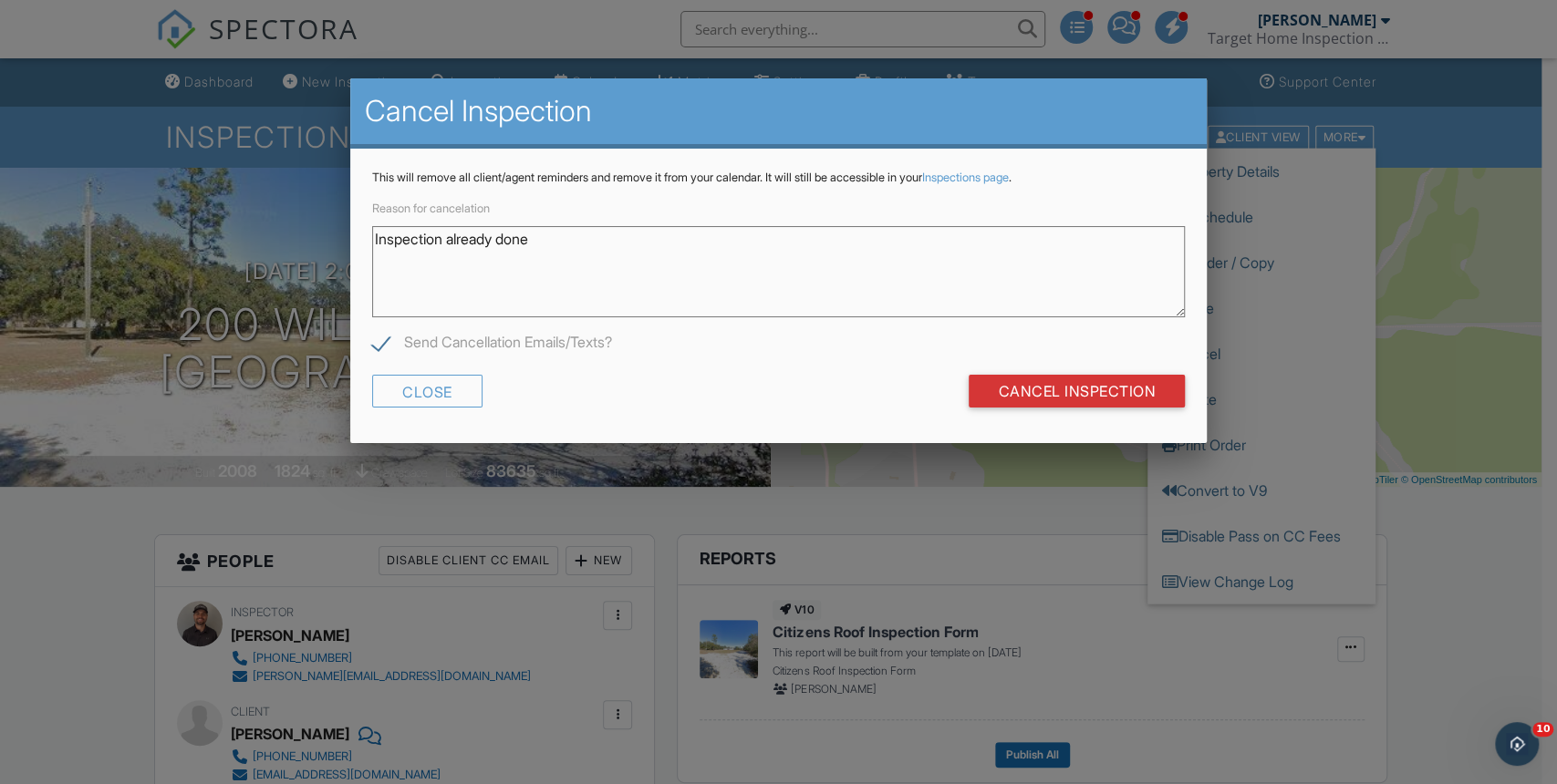
type textarea "Inspection already done"
click at [1041, 389] on input "Cancel Inspection" at bounding box center [1077, 391] width 217 height 33
